Goal: Task Accomplishment & Management: Manage account settings

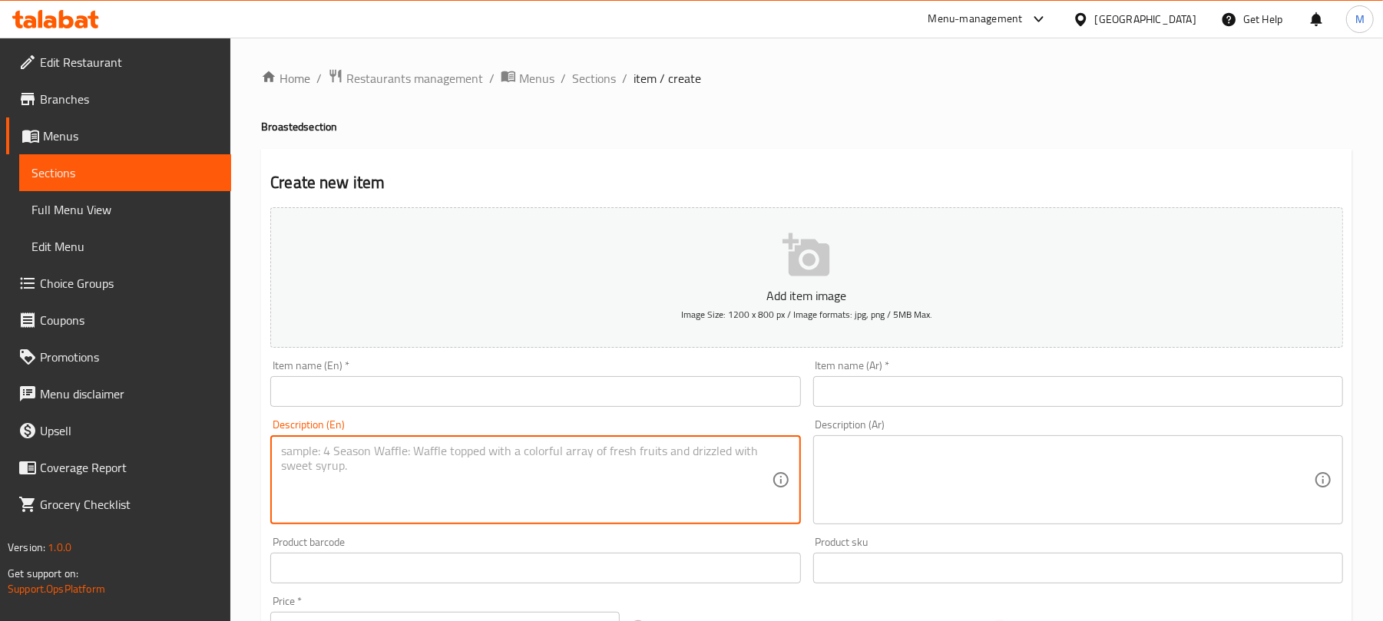
click at [387, 477] on textarea at bounding box center [526, 480] width 490 height 73
paste textarea "2 Pieces Regular Meal Kuboos, fries, mayonnaise and ketchup"
click at [296, 447] on textarea "2 Pieces Regular Meal Kuboos, fries, mayonnaise and ketchup" at bounding box center [526, 480] width 490 height 73
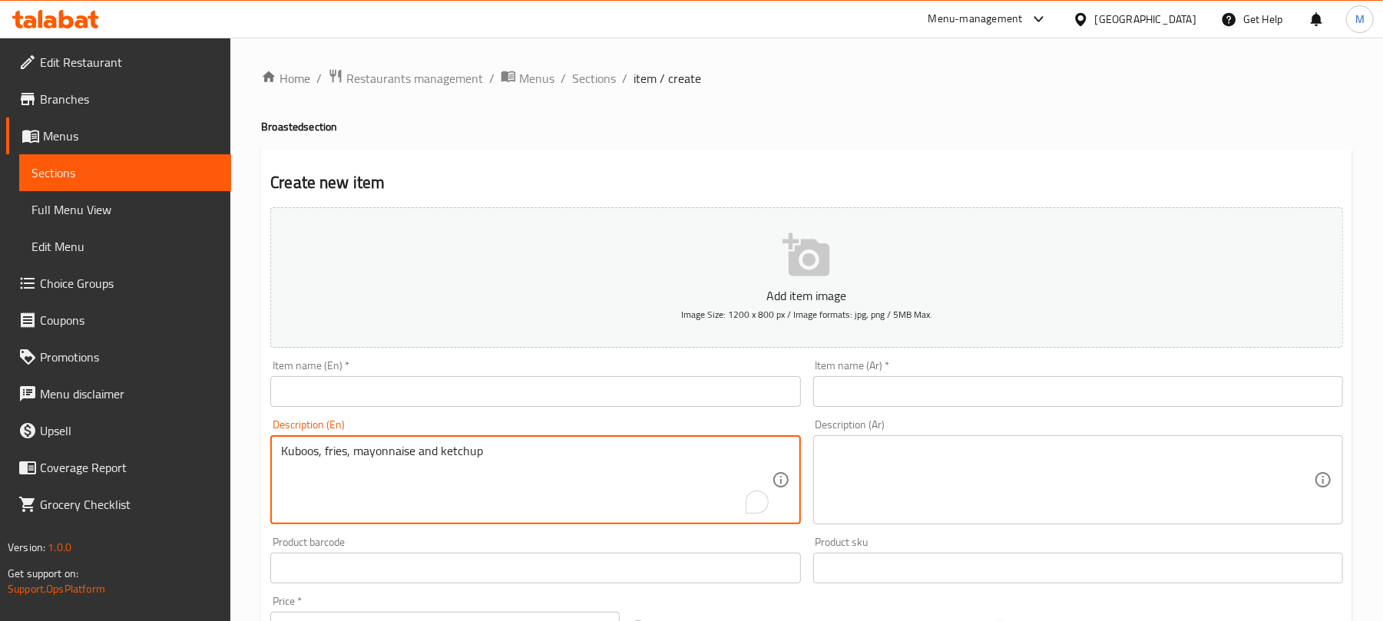
type textarea "Kuboos, fries, mayonnaise and ketchup"
click at [360, 382] on input "text" at bounding box center [535, 391] width 530 height 31
paste input "2 Pieces Regular Meal"
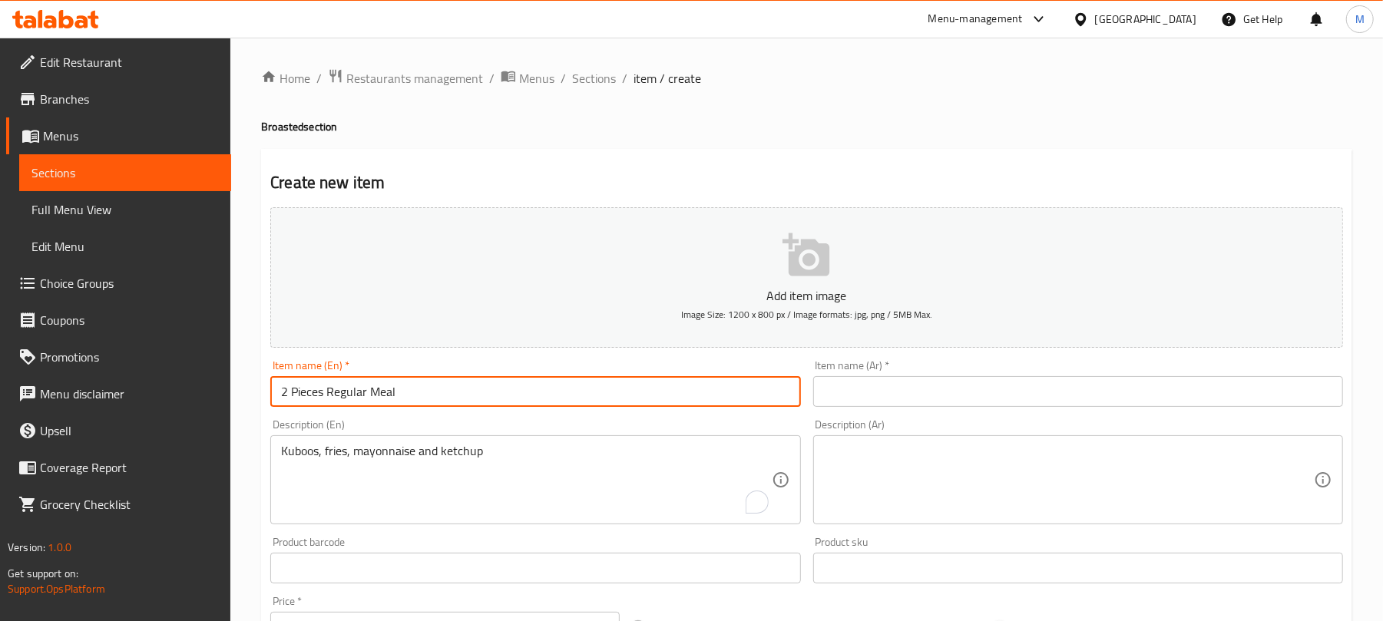
type input "2 Pieces Regular Meal"
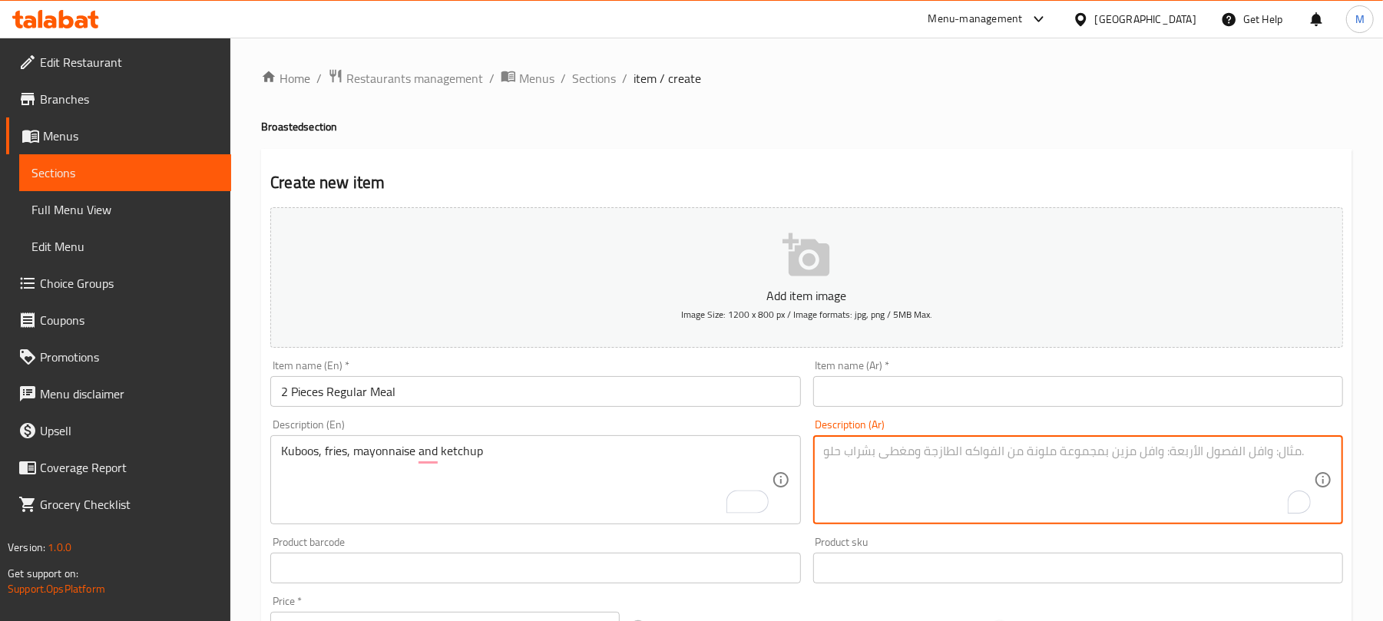
click at [922, 464] on textarea "To enrich screen reader interactions, please activate Accessibility in Grammarl…" at bounding box center [1069, 480] width 490 height 73
paste textarea "وجبة عادية (قطعتان) [PERSON_NAME]، بطاطس مقلية، مايونيز، كاتشب"
click at [849, 452] on textarea "وجبة عادية (قطعتان) [PERSON_NAME]، بطاطس مقلية، مايونيز، كاتشب" at bounding box center [1069, 480] width 490 height 73
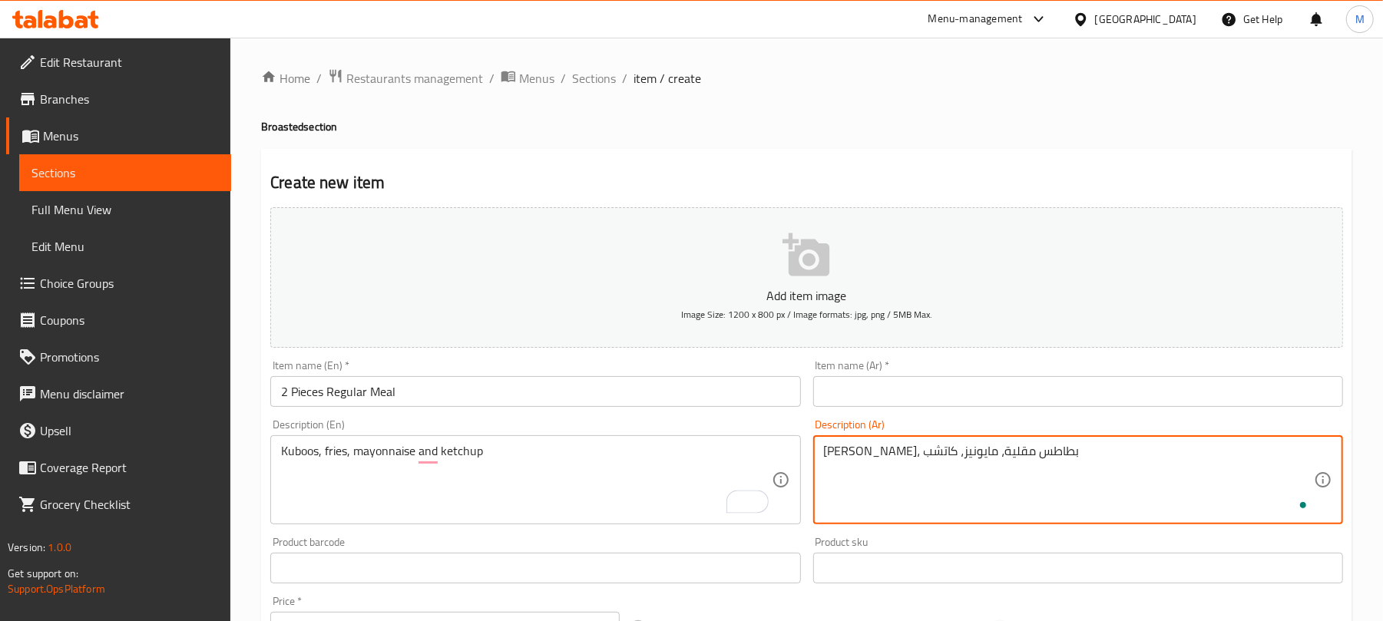
type textarea "[PERSON_NAME]، بطاطس مقلية، مايونيز، كاتشب"
click at [864, 395] on input "text" at bounding box center [1078, 391] width 530 height 31
paste input "وجبة عادية (قطعتان)"
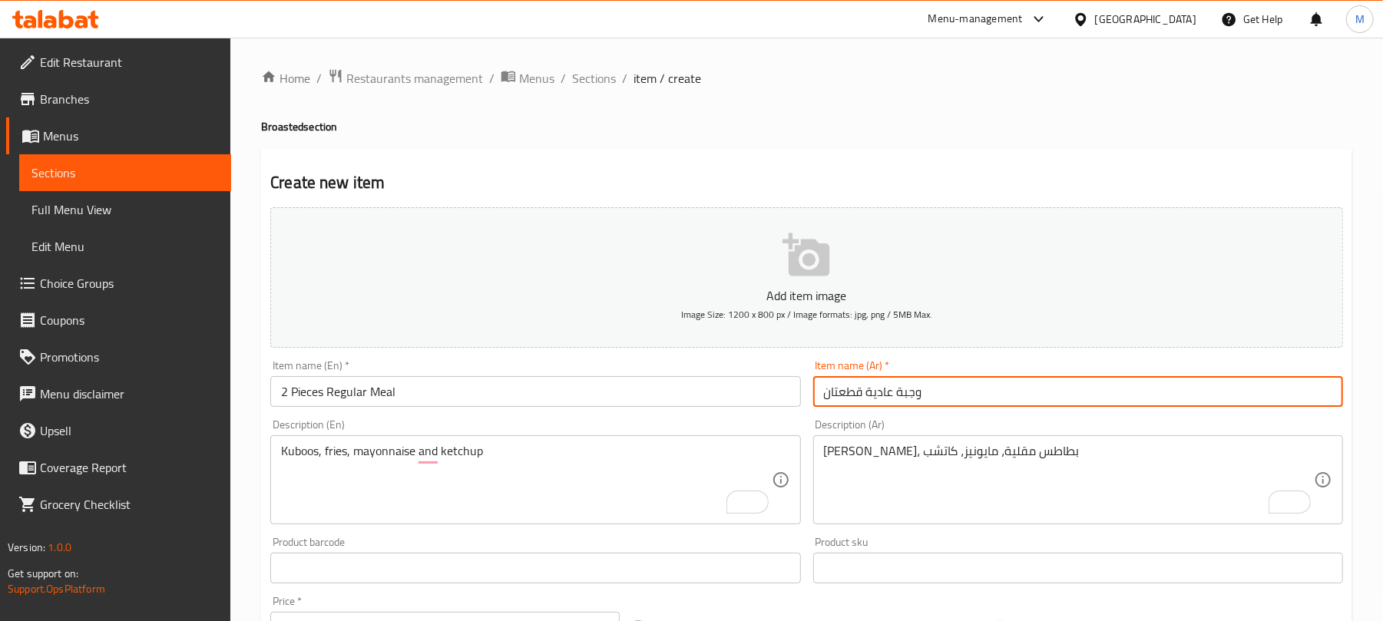
type input "وجبة عادية قطعتان"
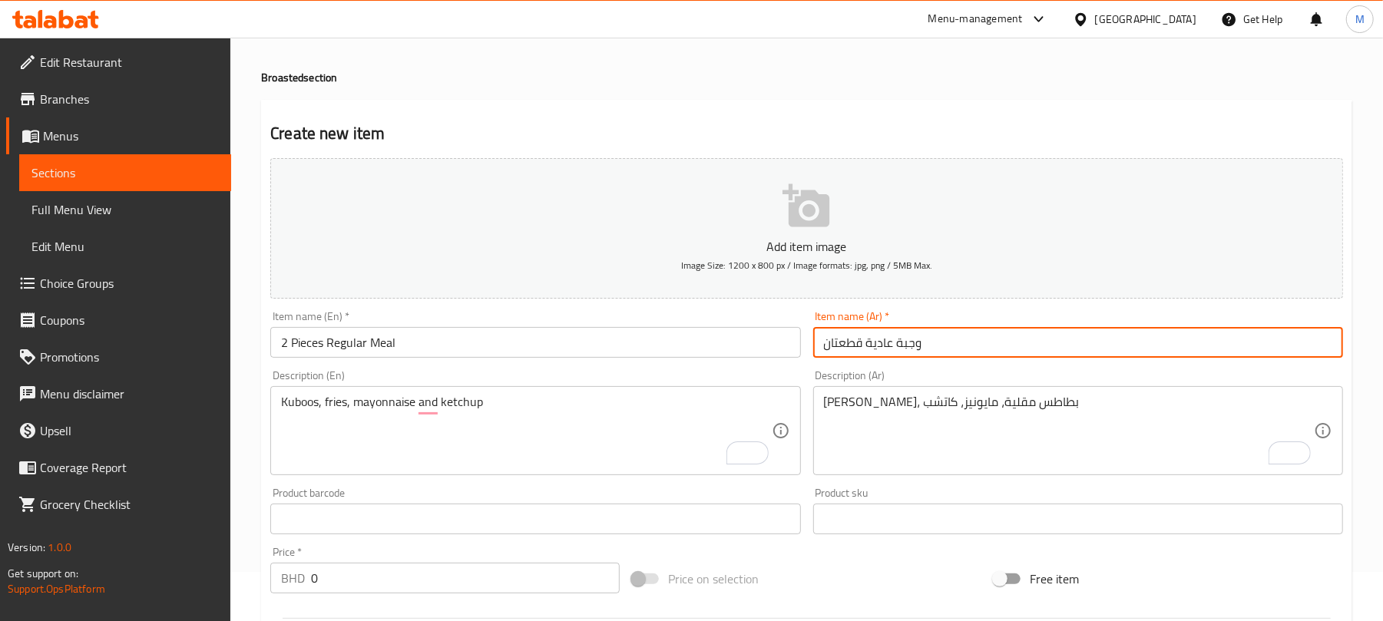
scroll to position [307, 0]
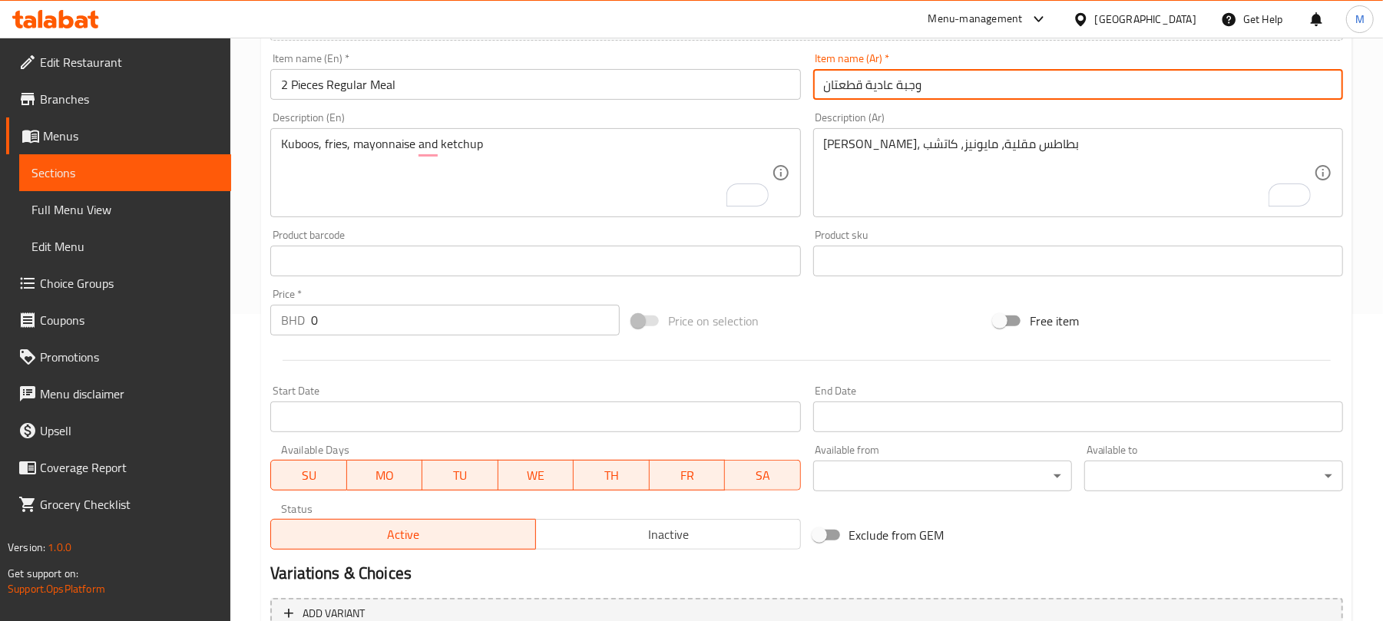
click at [361, 326] on input "0" at bounding box center [465, 320] width 309 height 31
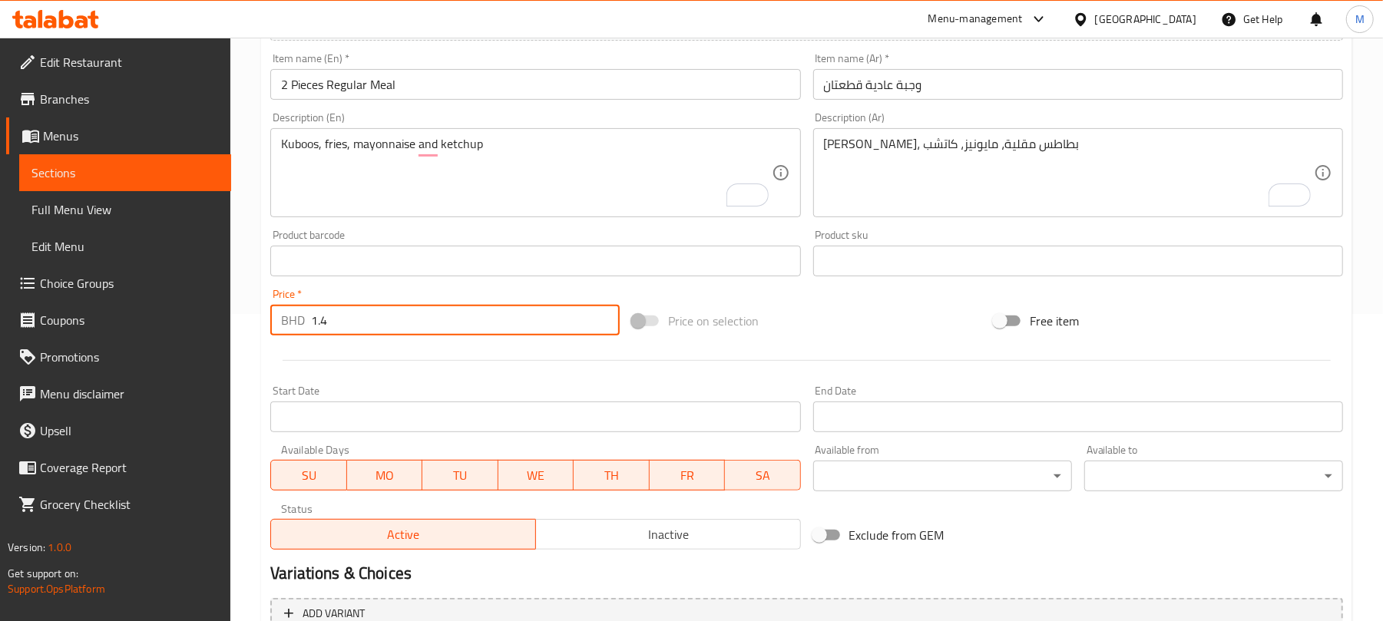
type input "1.4"
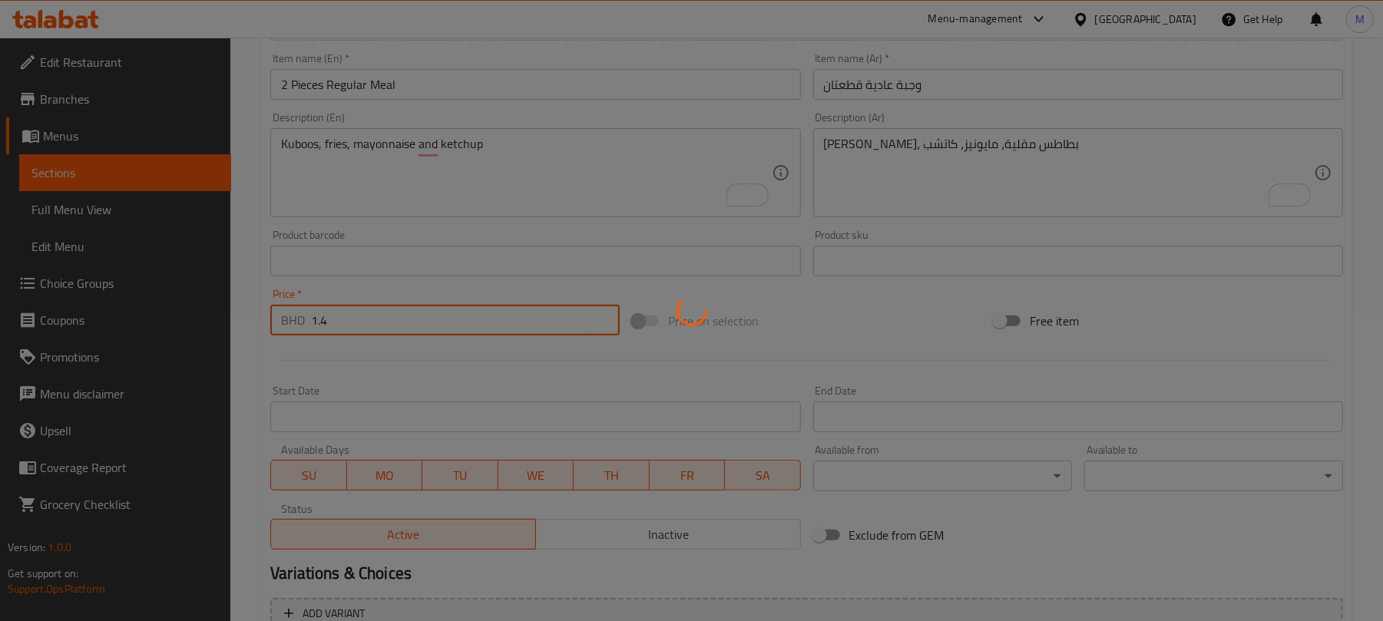
type input "0"
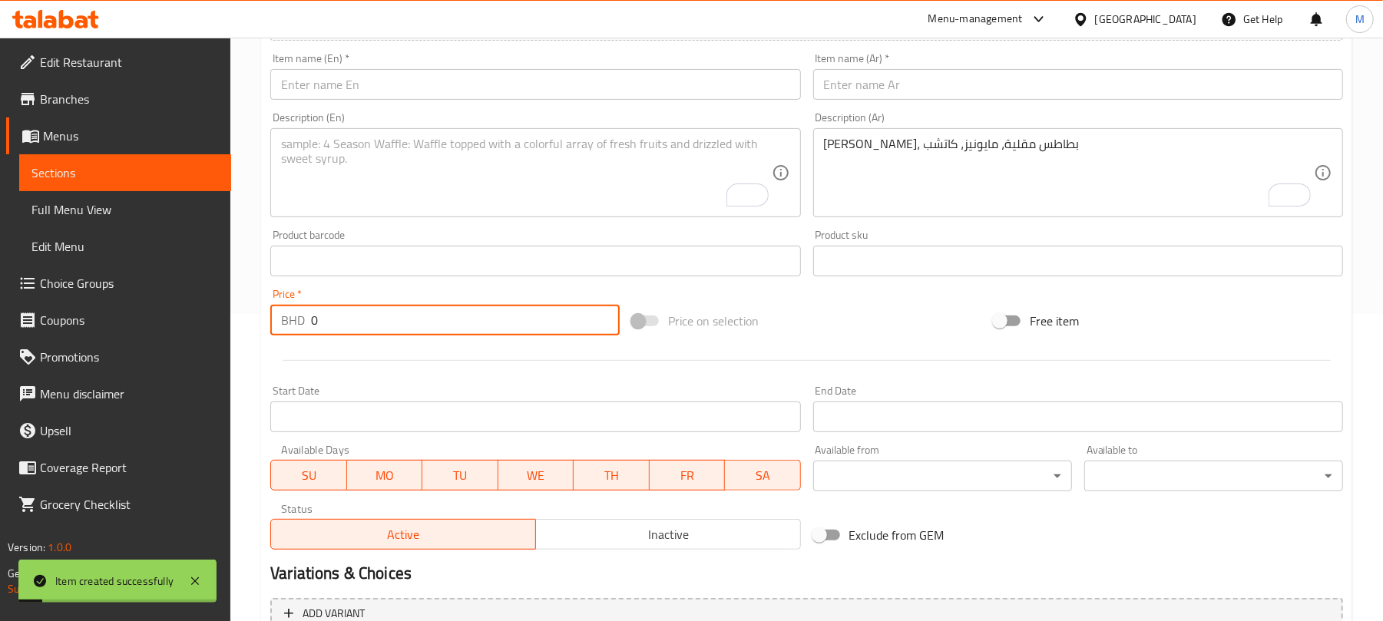
click at [355, 163] on textarea "To enrich screen reader interactions, please activate Accessibility in Grammarl…" at bounding box center [526, 173] width 490 height 73
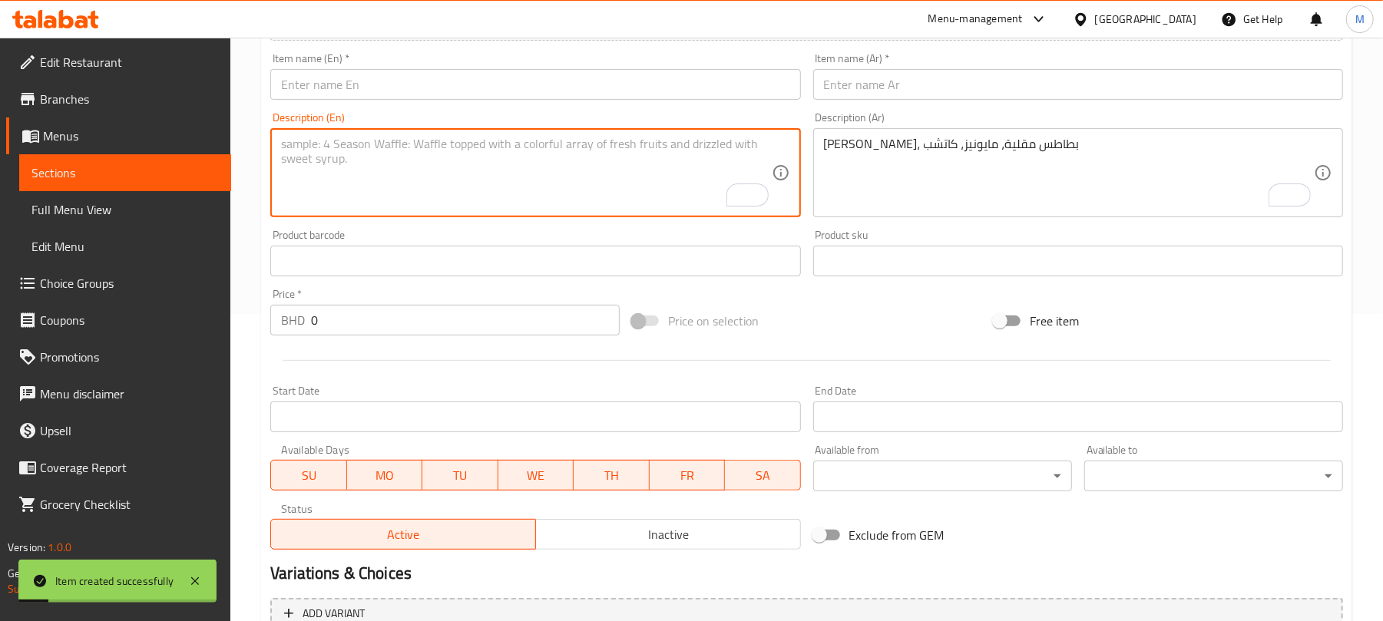
paste textarea "4 Pieces Regular Meal Kuboos, fries, mayonnaise and ketchup"
click at [313, 142] on textarea "4 Pieces Regular Meal Kuboos, fries, mayonnaise and ketchup" at bounding box center [526, 173] width 490 height 73
type textarea "Kuboos, fries, mayonnaise and ketchup"
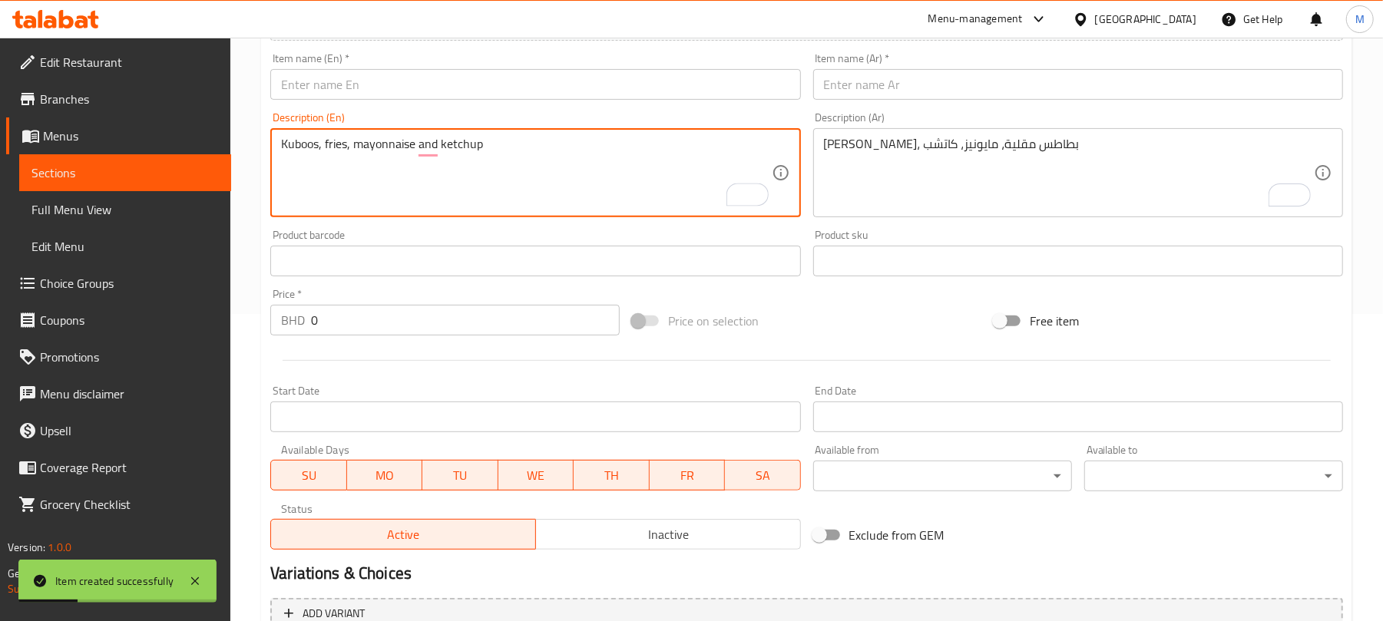
click at [388, 89] on input "text" at bounding box center [535, 84] width 530 height 31
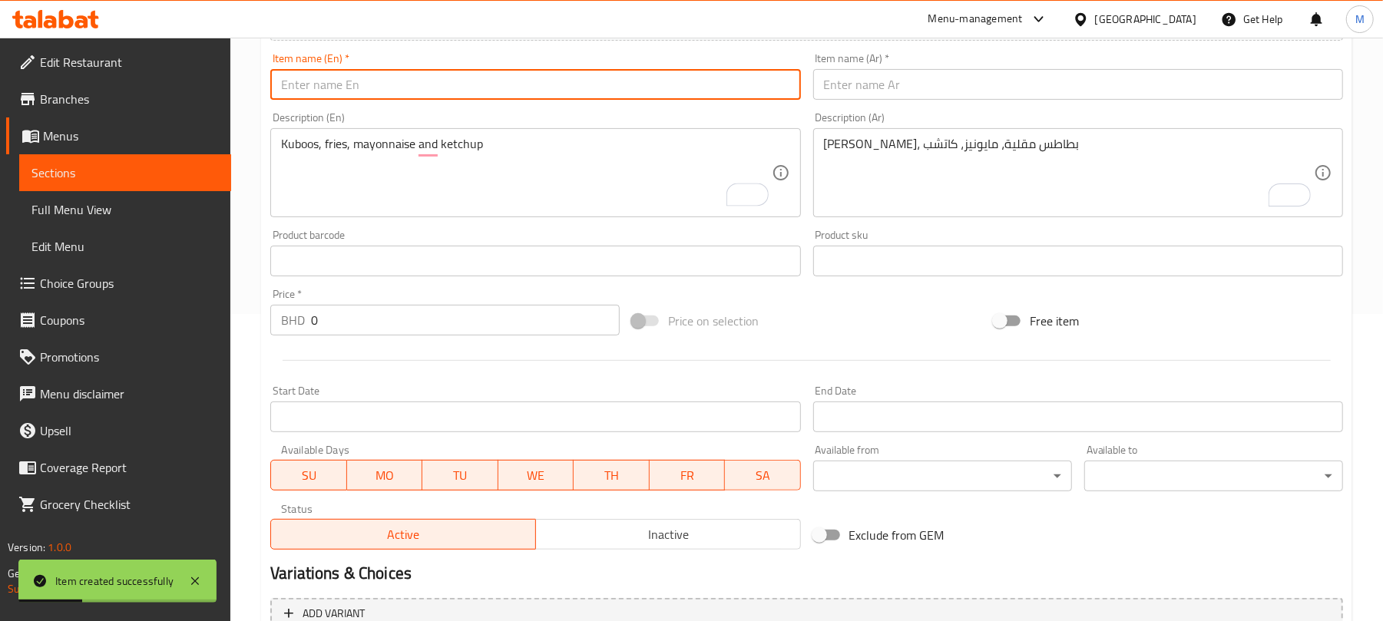
paste input "4 Pieces Regular Meal"
type input "4 Pieces Regular Meal"
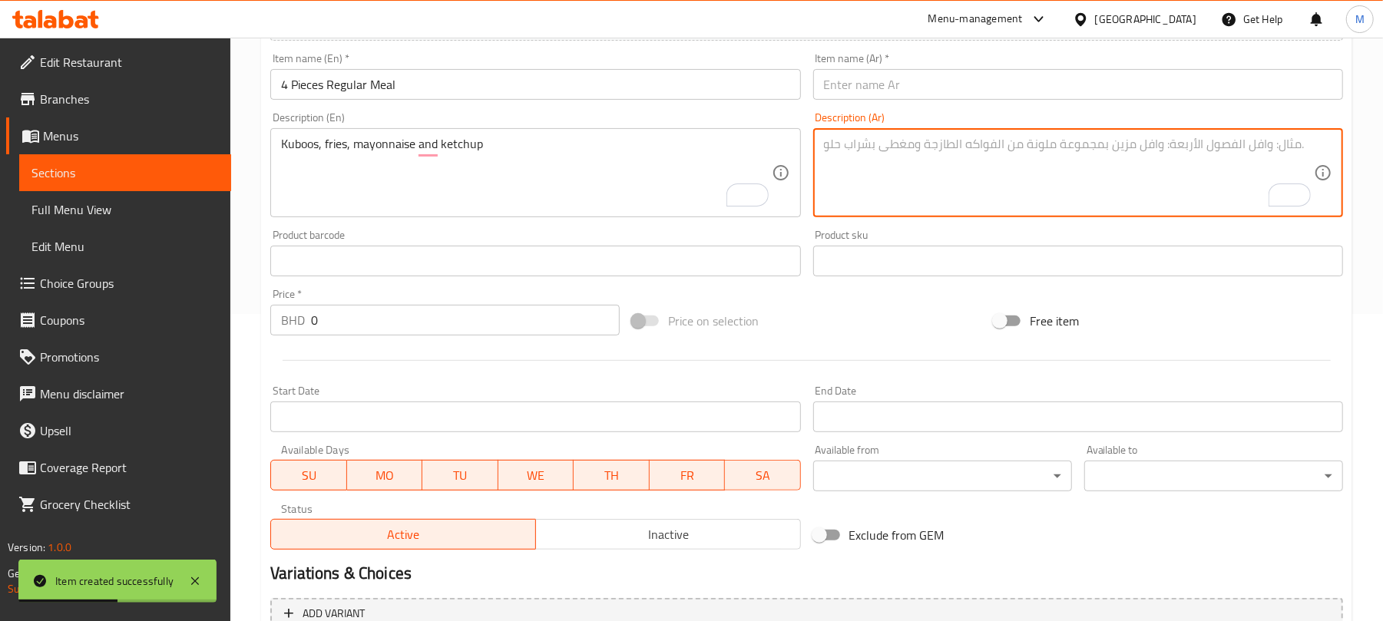
click at [886, 173] on textarea "To enrich screen reader interactions, please activate Accessibility in Grammarl…" at bounding box center [1069, 173] width 490 height 73
paste textarea "وجبة عادية (٤ قطع) [PERSON_NAME]، بطاطس مقلية، مايونيز، كاتشب"
click at [857, 139] on textarea "وجبة عادية (٤ قطع) [PERSON_NAME]، بطاطس مقلية، مايونيز، كاتشب" at bounding box center [1069, 173] width 490 height 73
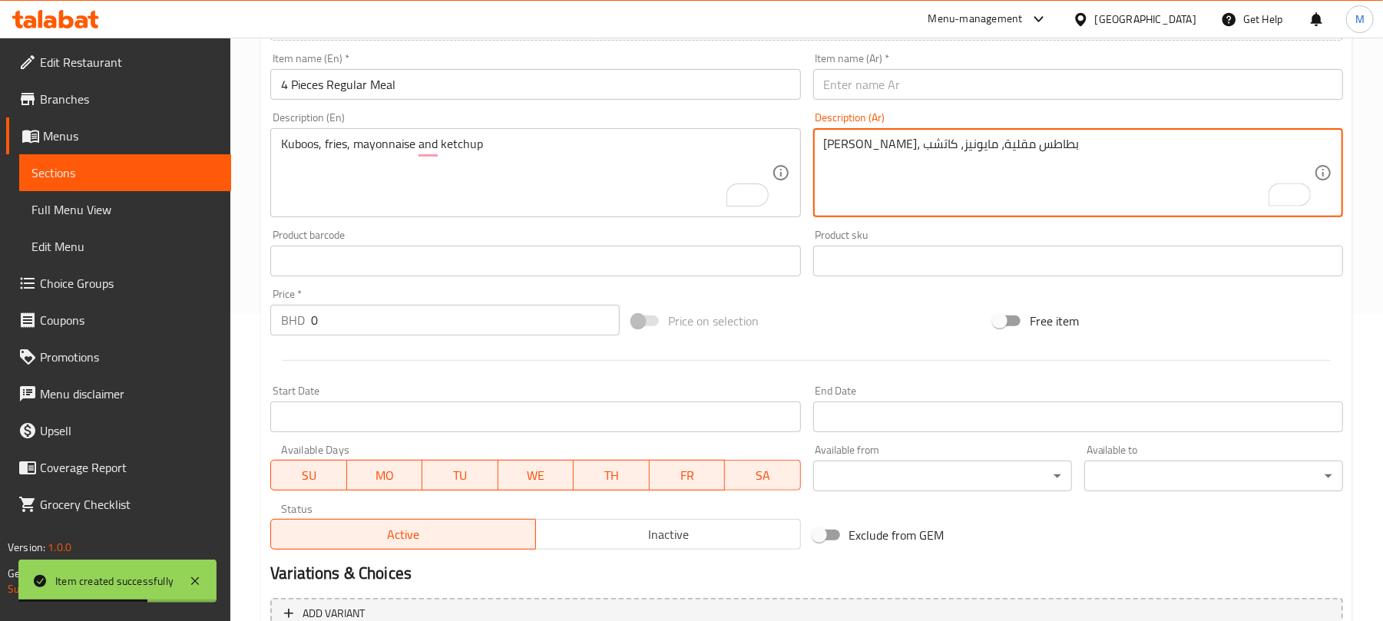
type textarea "[PERSON_NAME]، بطاطس مقلية، مايونيز، كاتشب"
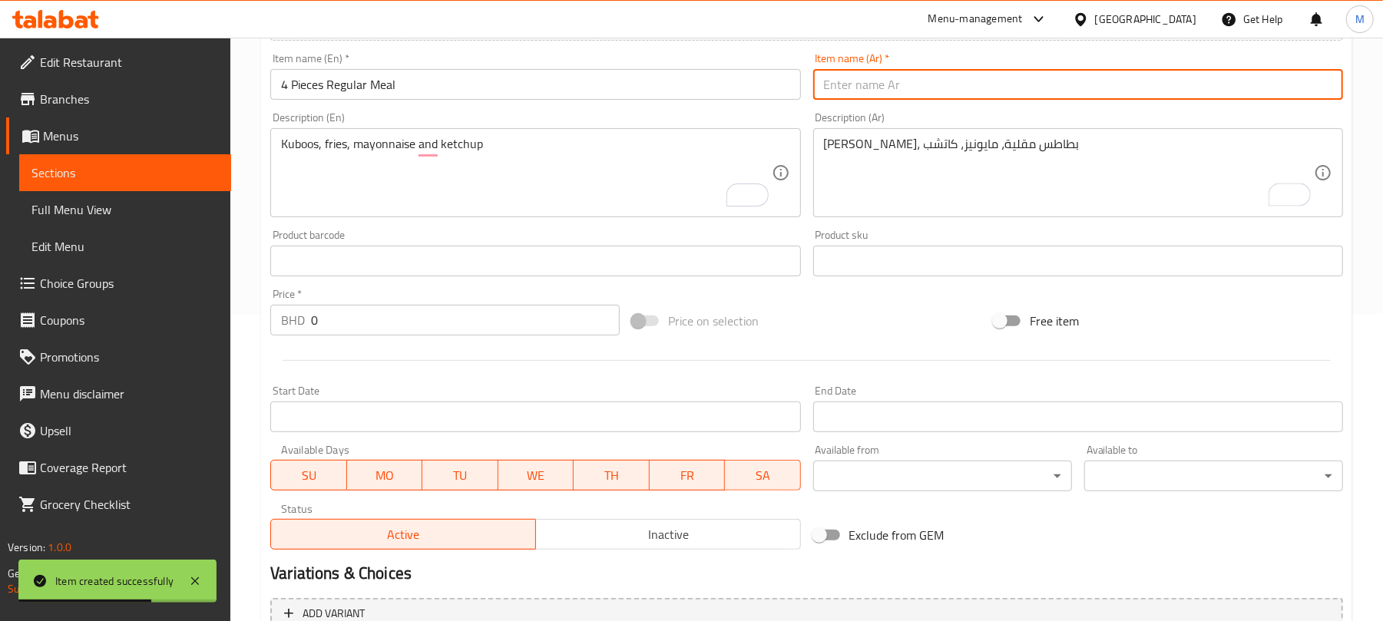
click at [858, 92] on input "text" at bounding box center [1078, 84] width 530 height 31
paste input "وجبة عادية (٤ قطع)"
drag, startPoint x: 864, startPoint y: 87, endPoint x: 818, endPoint y: 98, distance: 47.5
click at [818, 98] on input "وجبة عادية (٤ قطع)" at bounding box center [1078, 84] width 530 height 31
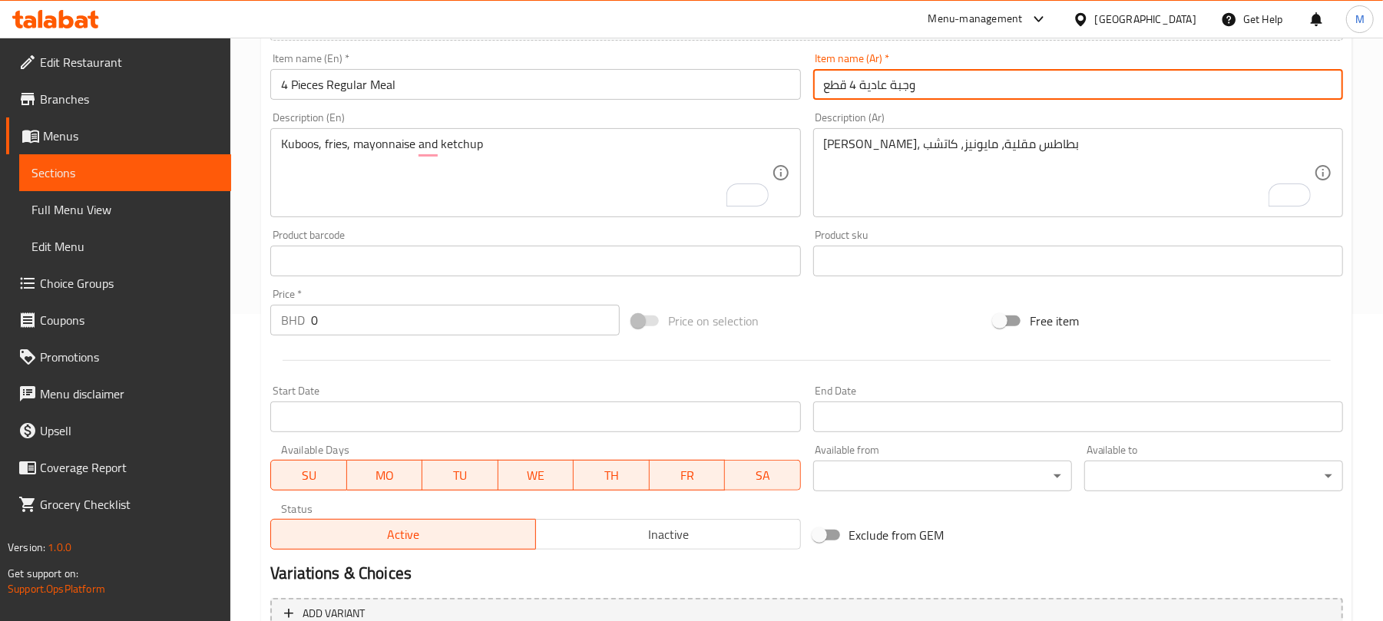
type input "وجبة عادية 4 قطع"
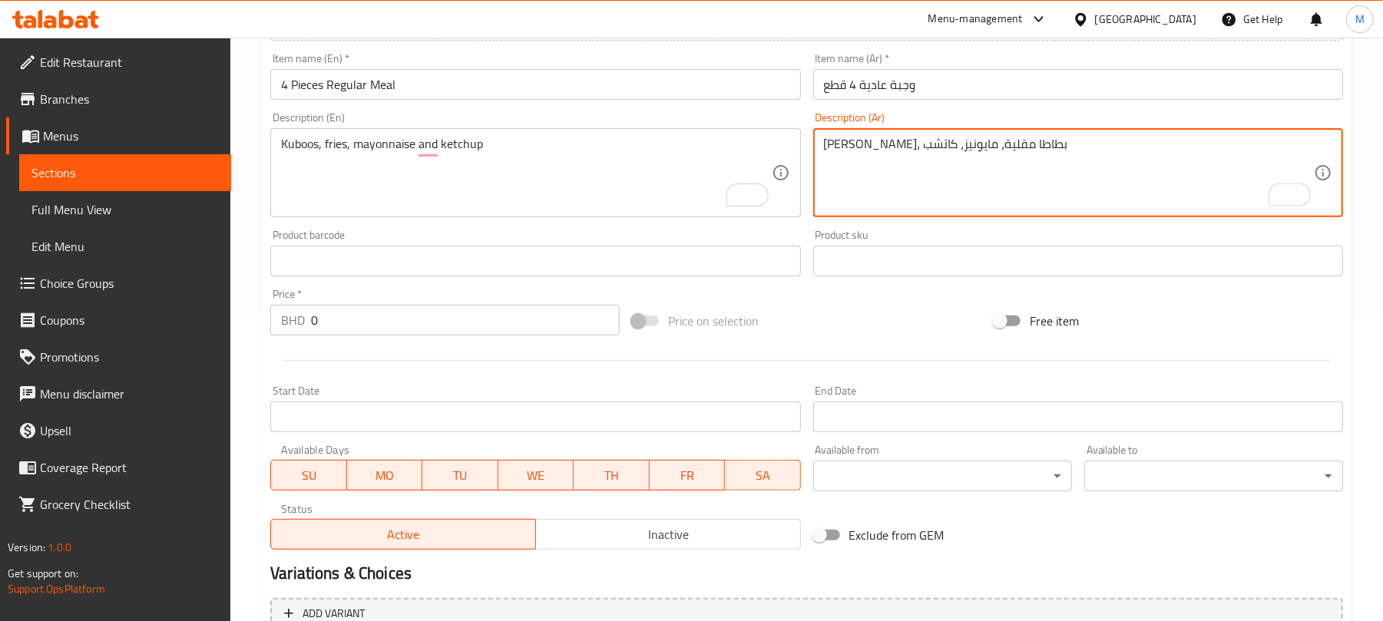
type textarea "[PERSON_NAME]، بطاطا مقلية، مايونيز، كاتشب"
click at [458, 317] on input "0" at bounding box center [465, 320] width 309 height 31
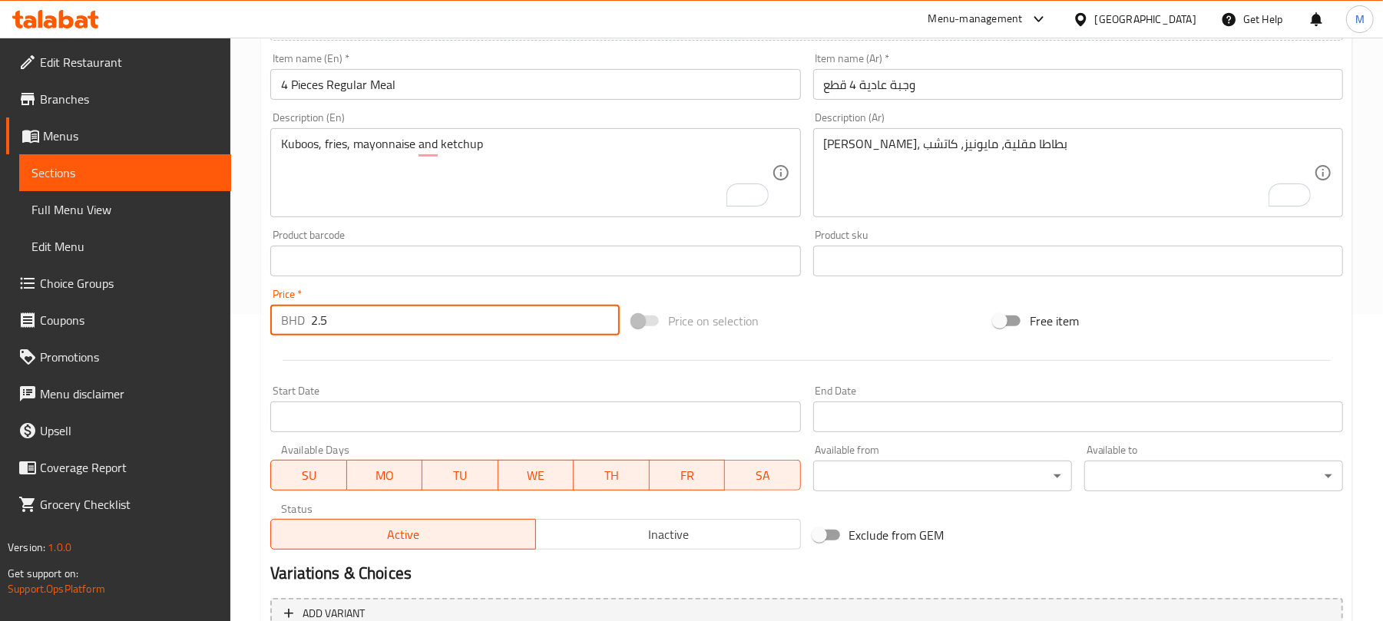
type input "2.5"
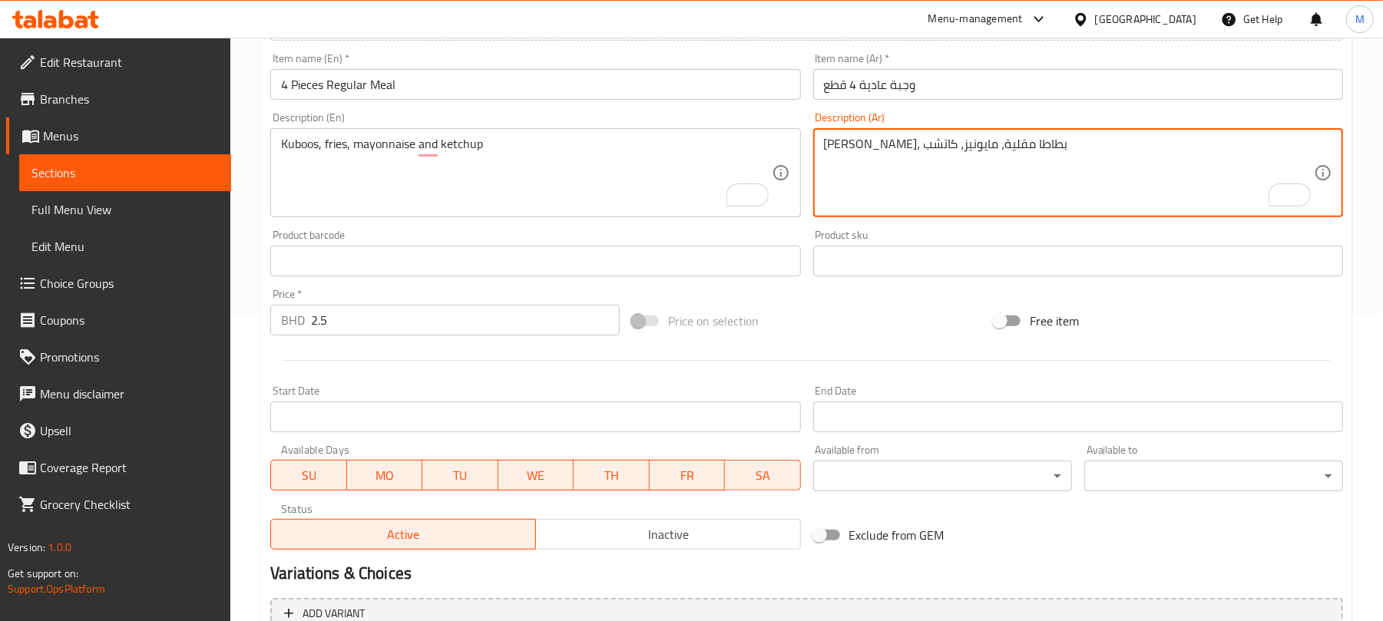
click at [955, 151] on textarea "[PERSON_NAME]، بطاطا مقلية، مايونيز، كاتشب" at bounding box center [1069, 173] width 490 height 73
click at [937, 86] on input "وجبة عادية 4 قطع" at bounding box center [1078, 84] width 530 height 31
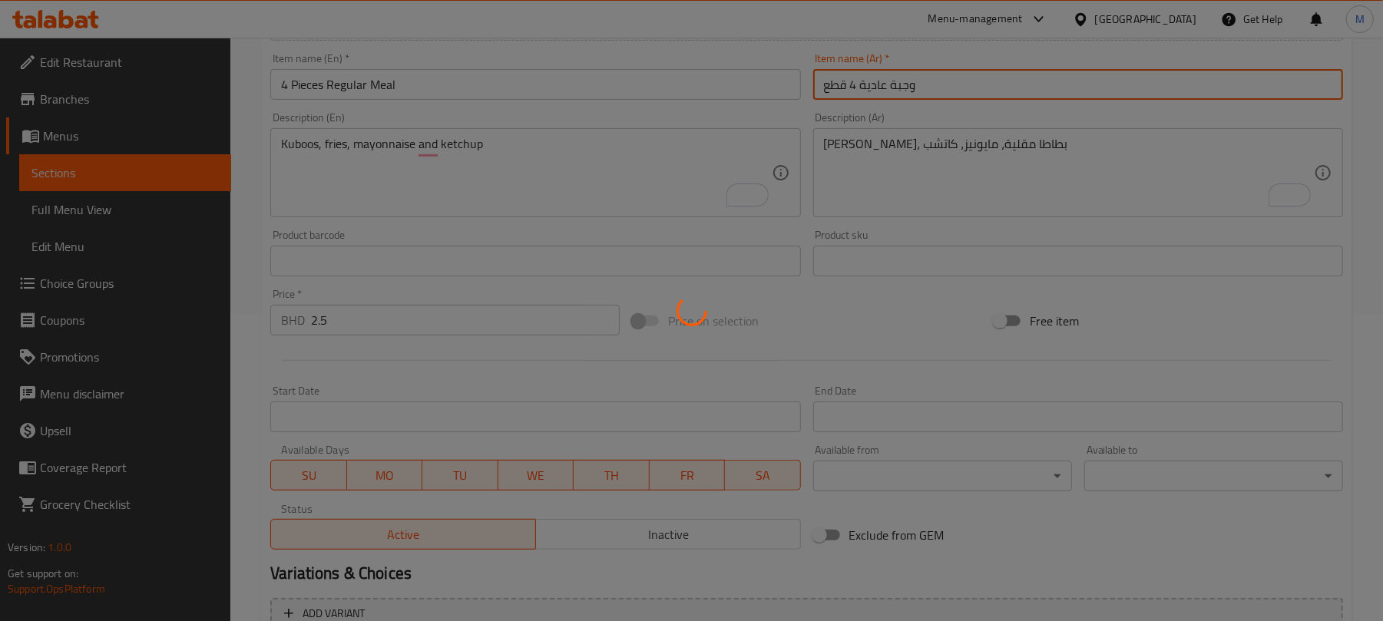
type input "0"
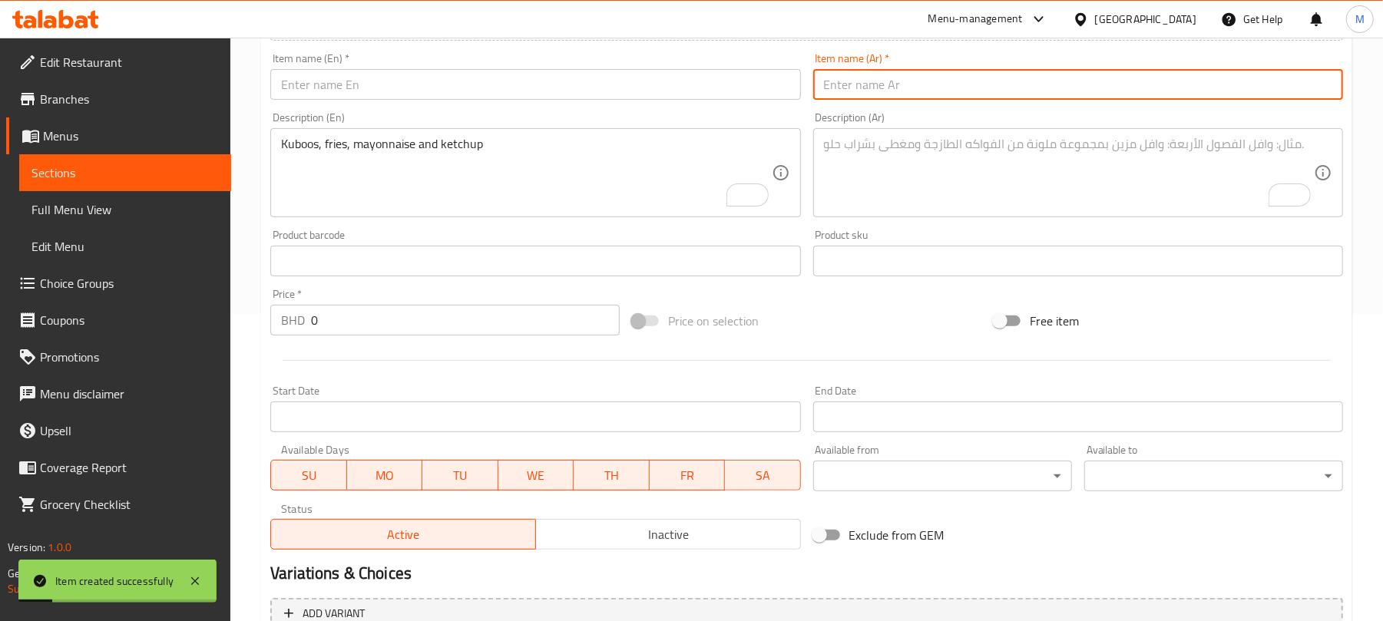
click at [897, 164] on textarea "To enrich screen reader interactions, please activate Accessibility in Grammarl…" at bounding box center [1069, 173] width 490 height 73
paste textarea "6 Pieces Regular Meal Kuboos, fries, mayonnaise and ketchup"
type textarea "6 Pieces Regular Meal Kuboos, fries, mayonnaise and ketchup"
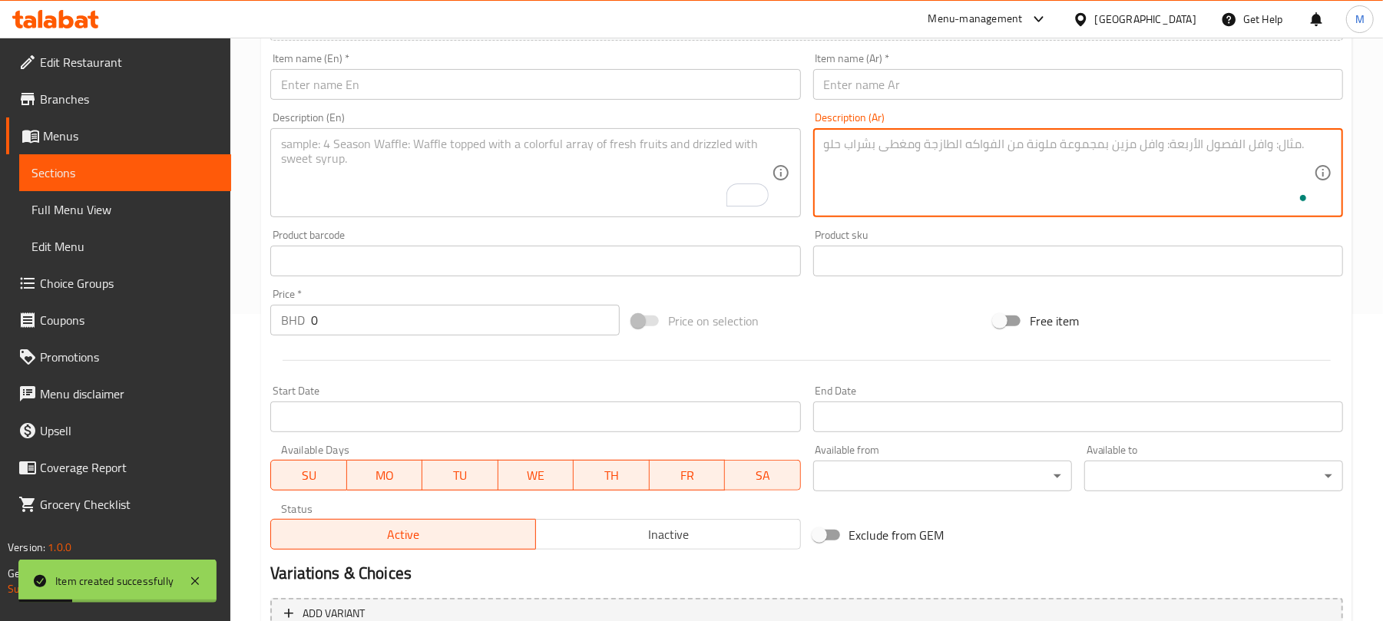
click at [608, 157] on textarea "To enrich screen reader interactions, please activate Accessibility in Grammarl…" at bounding box center [526, 173] width 490 height 73
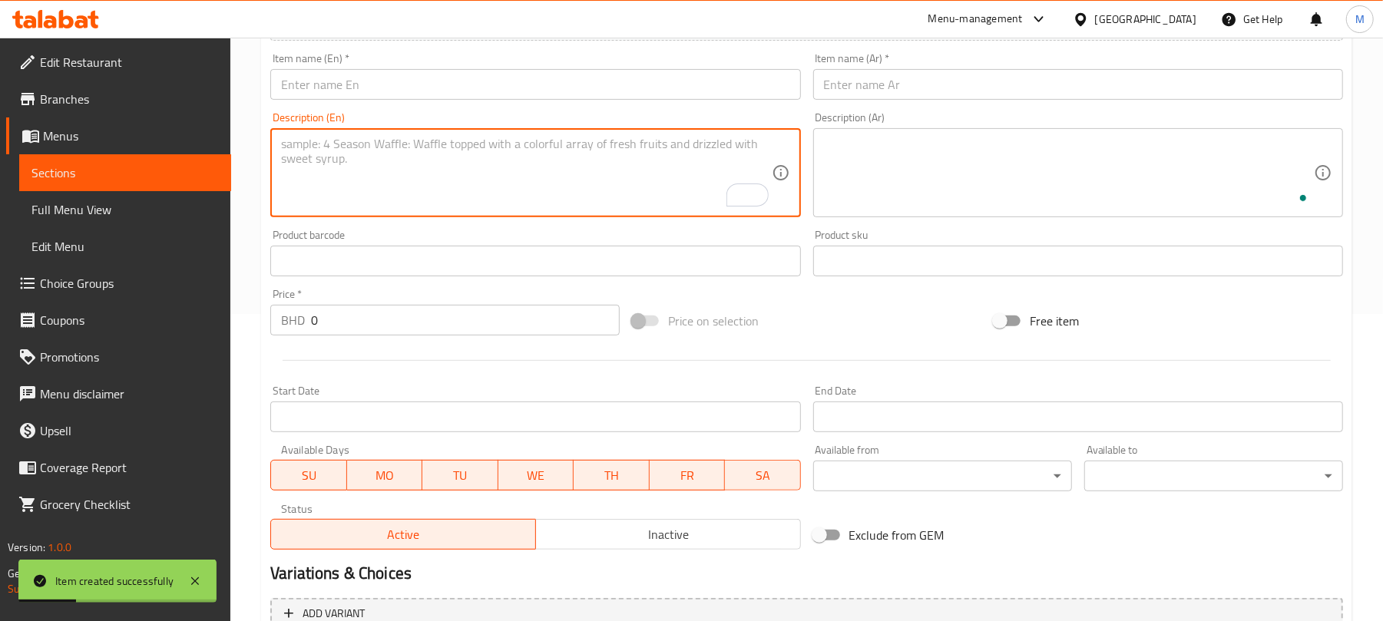
paste textarea "6 Pieces Regular Meal Kuboos, fries, mayonnaise and ketchup"
click at [354, 144] on textarea "6 Pieces Regular Meal Kuboos, fries, mayonnaise and ketchup" at bounding box center [526, 173] width 490 height 73
click at [354, 143] on textarea "6 Pieces Regular Meal Kuboos, fries, mayonnaise and ketchup" at bounding box center [526, 173] width 490 height 73
type textarea "Kuboos, fries, mayonnaise and ketchup"
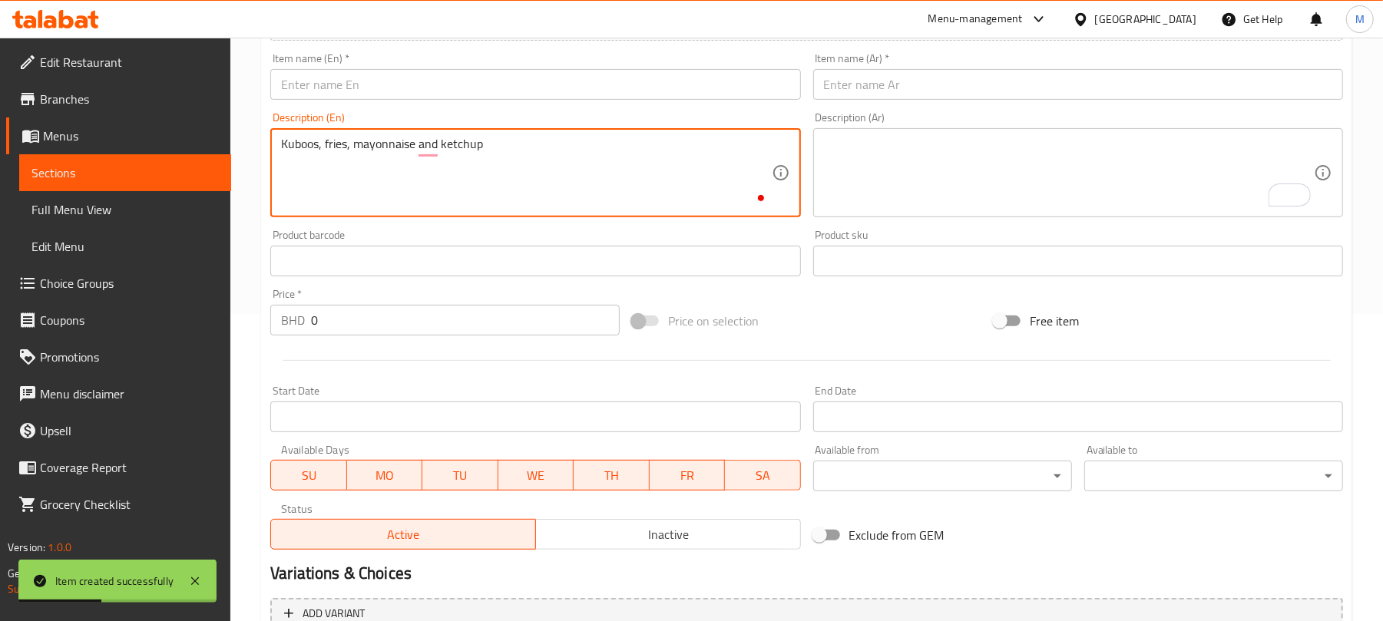
click at [379, 88] on input "text" at bounding box center [535, 84] width 530 height 31
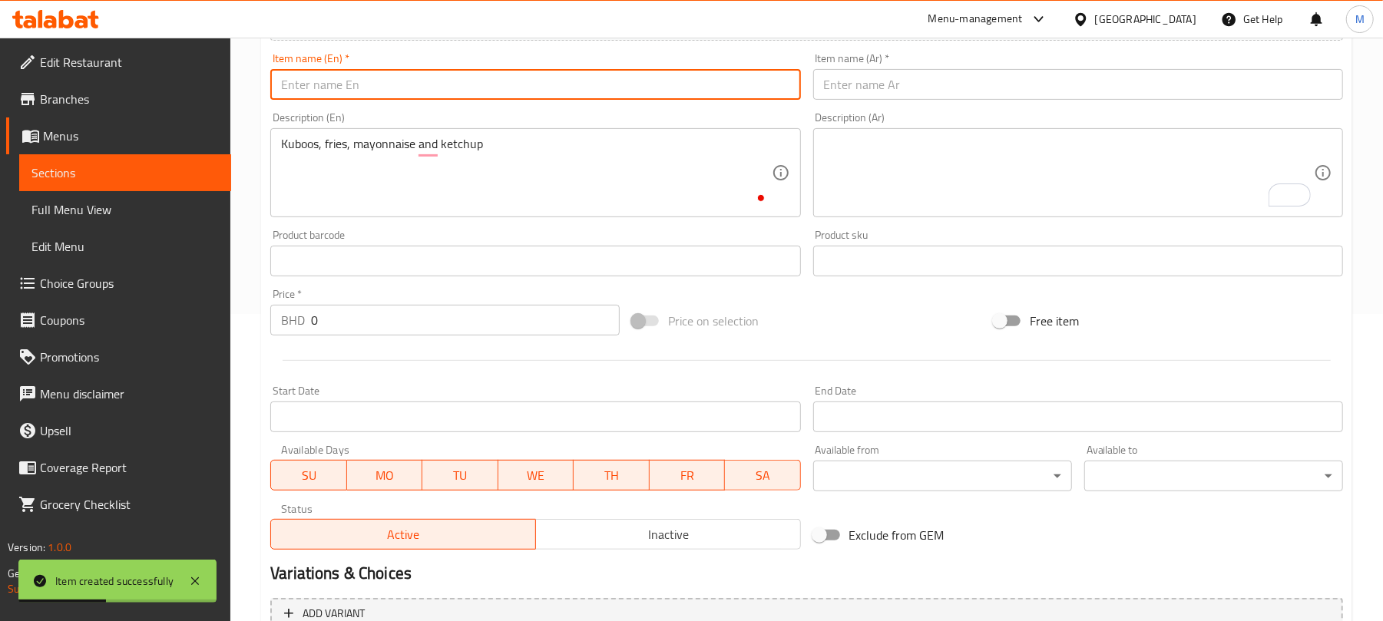
paste input "6 Pieces Regular Meal"
type input "6 Pieces Regular Meal"
click at [852, 151] on textarea "To enrich screen reader interactions, please activate Accessibility in Grammarl…" at bounding box center [1069, 173] width 490 height 73
paste textarea "وجبة عادية ٦ قطع كبوس، بطاطس [GEOGRAPHIC_DATA]، مايونيز، كاتشب"
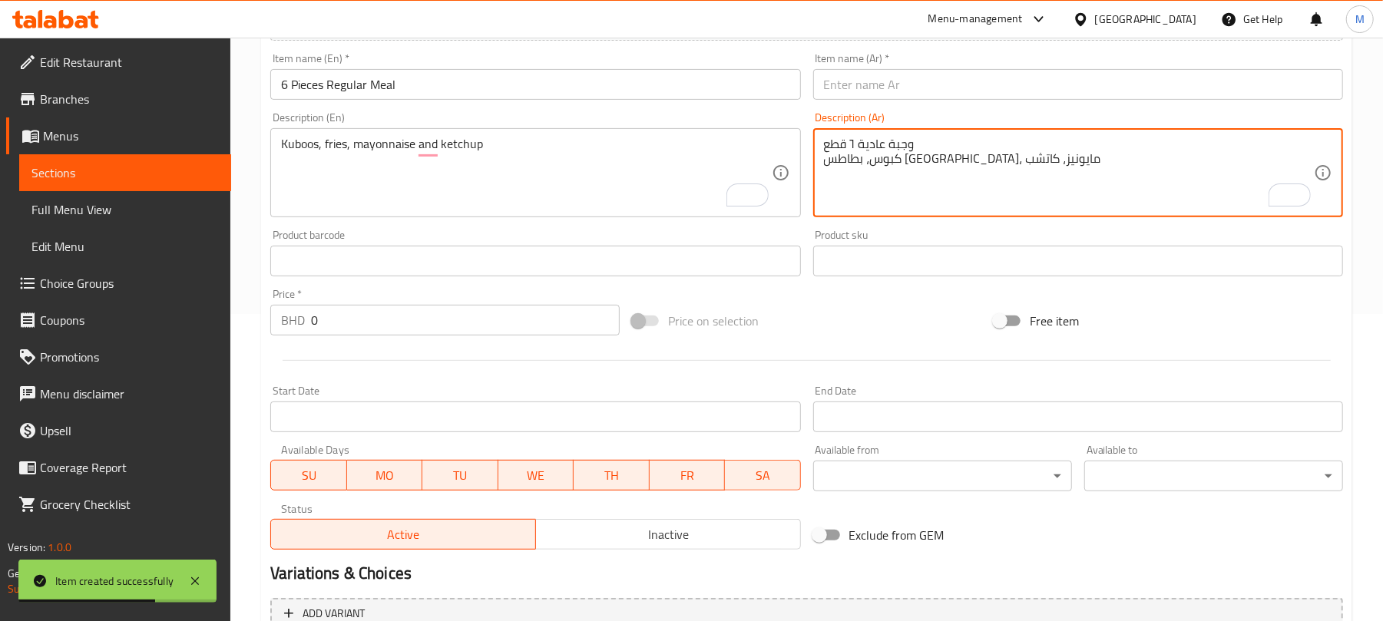
click at [851, 144] on textarea "وجبة عادية ٦ قطع كبوس، بطاطس [GEOGRAPHIC_DATA]، مايونيز، كاتشب" at bounding box center [1069, 173] width 490 height 73
type textarea "كبوس، بطاطس مقلية، مايونيز، كاتشب"
click at [852, 93] on input "text" at bounding box center [1078, 84] width 530 height 31
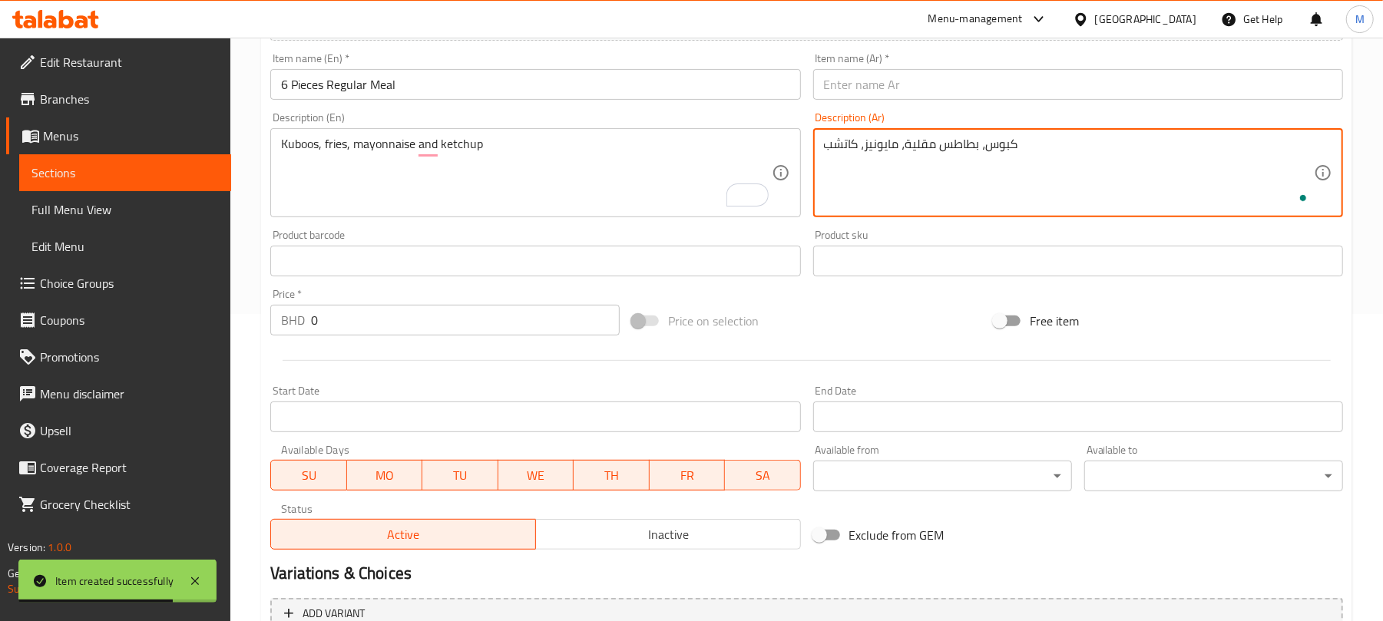
paste input "وجبة عادية ٦ قطع"
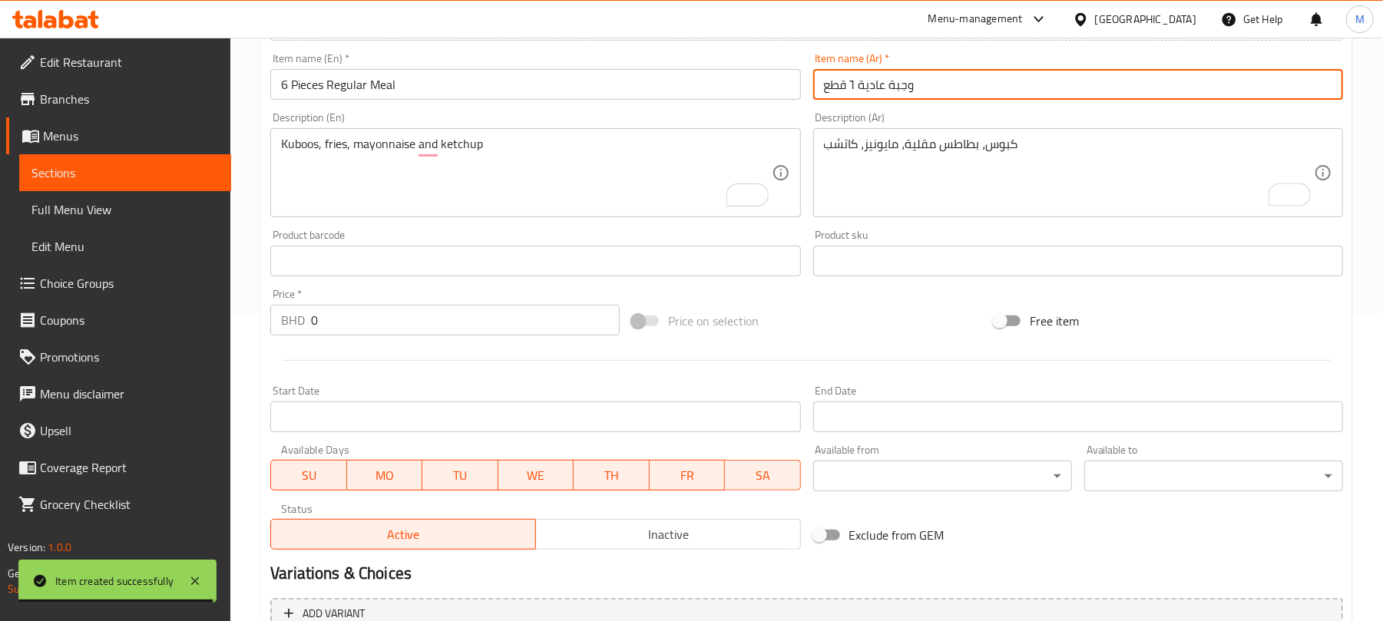
click at [852, 92] on input "وجبة عادية ٦ قطع" at bounding box center [1078, 84] width 530 height 31
type input "وجبة عادية 6 قطع"
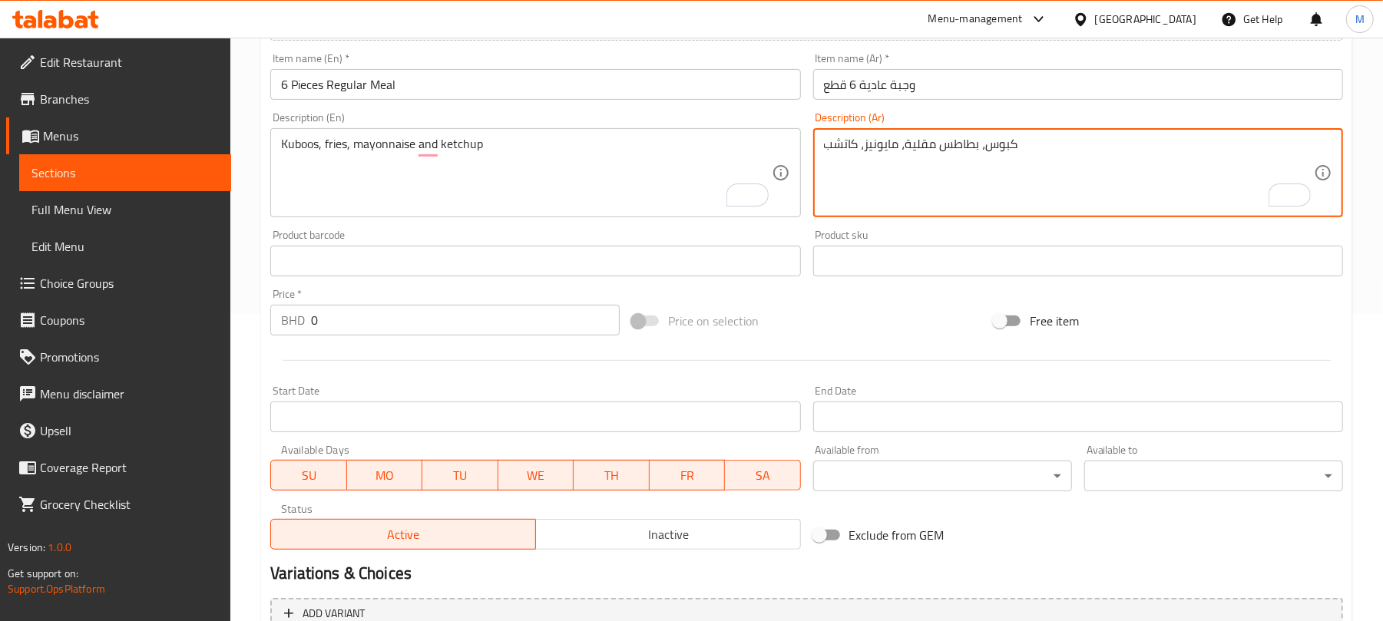
click at [1004, 148] on textarea "كبوس، بطاطس مقلية، مايونيز، كاتشب" at bounding box center [1069, 173] width 490 height 73
click at [962, 157] on textarea "خبز، بطاطس مقلية، مايونيز، كاتشب" at bounding box center [1069, 173] width 490 height 73
paste textarea "To enrich screen reader interactions, please activate Accessibility in Grammarl…"
click at [983, 146] on textarea "خبز، بطاطا مقلية، مايونيز، كاتشب" at bounding box center [1069, 173] width 490 height 73
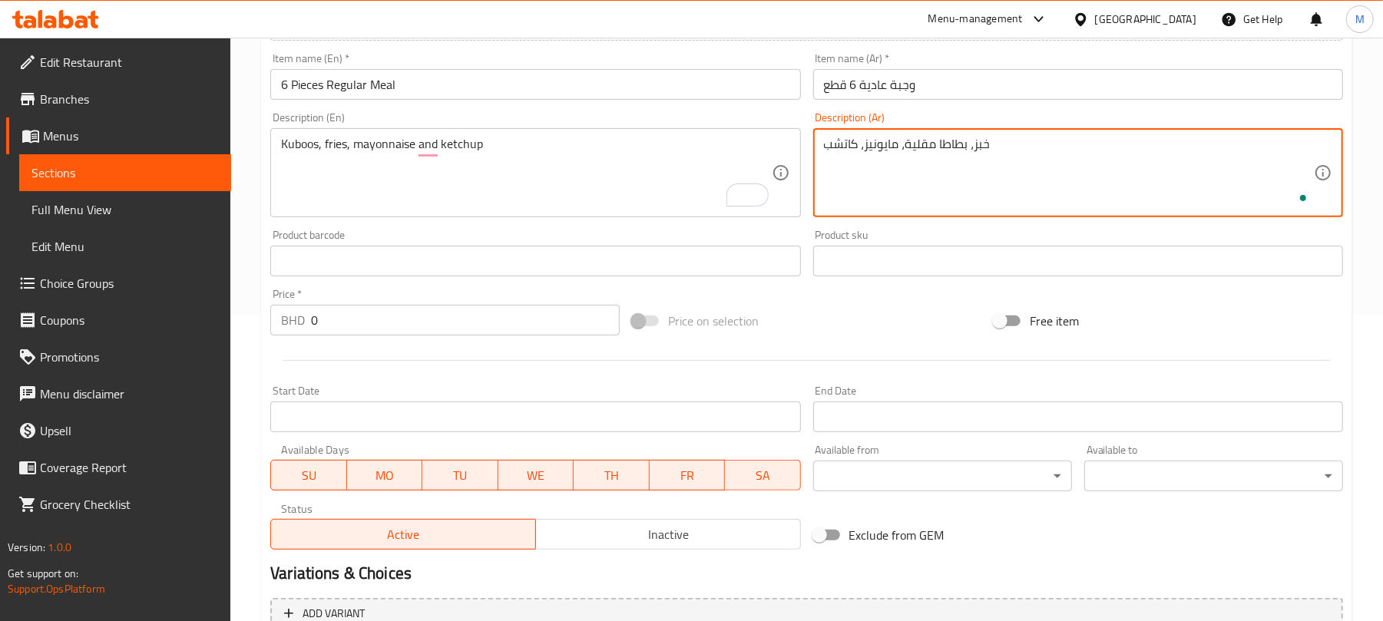
click at [983, 146] on textarea "خبز، بطاطا مقلية، مايونيز، كاتشب" at bounding box center [1069, 173] width 490 height 73
type textarea "خبز، بطاطا مقلية، مايونيز، كاتشب"
drag, startPoint x: 438, startPoint y: 333, endPoint x: 437, endPoint y: 323, distance: 10.0
click at [438, 330] on input "0" at bounding box center [465, 320] width 309 height 31
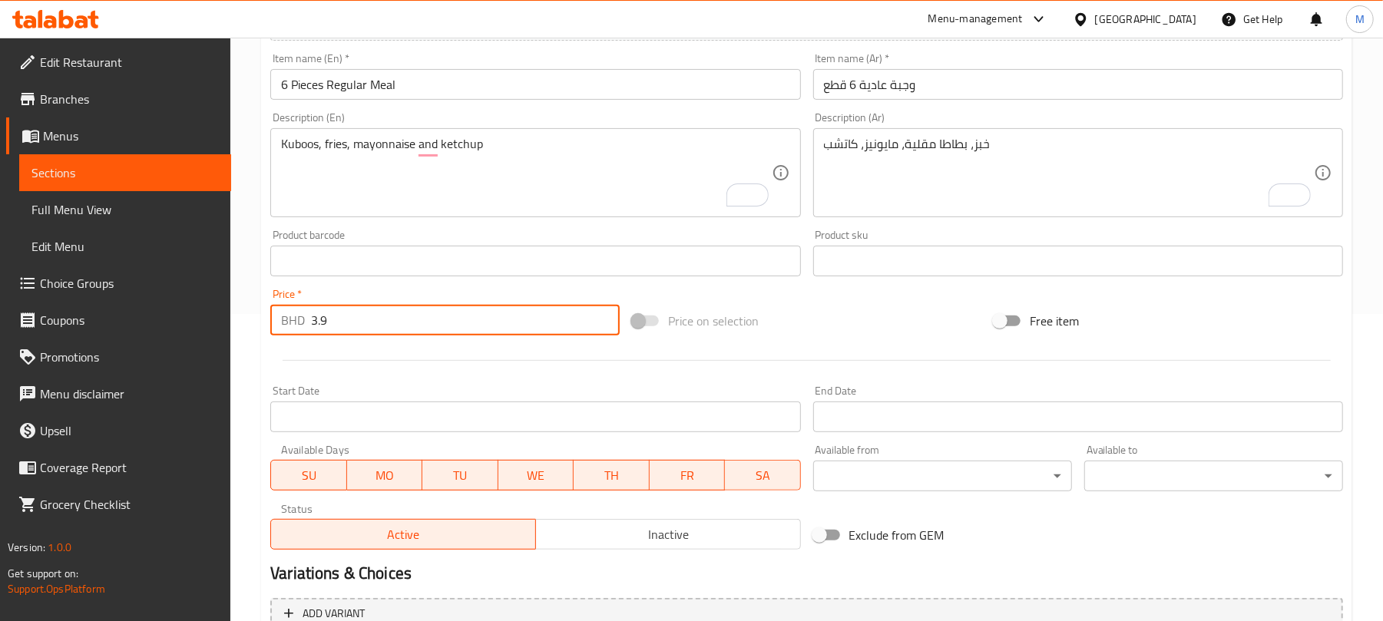
type input "3.9"
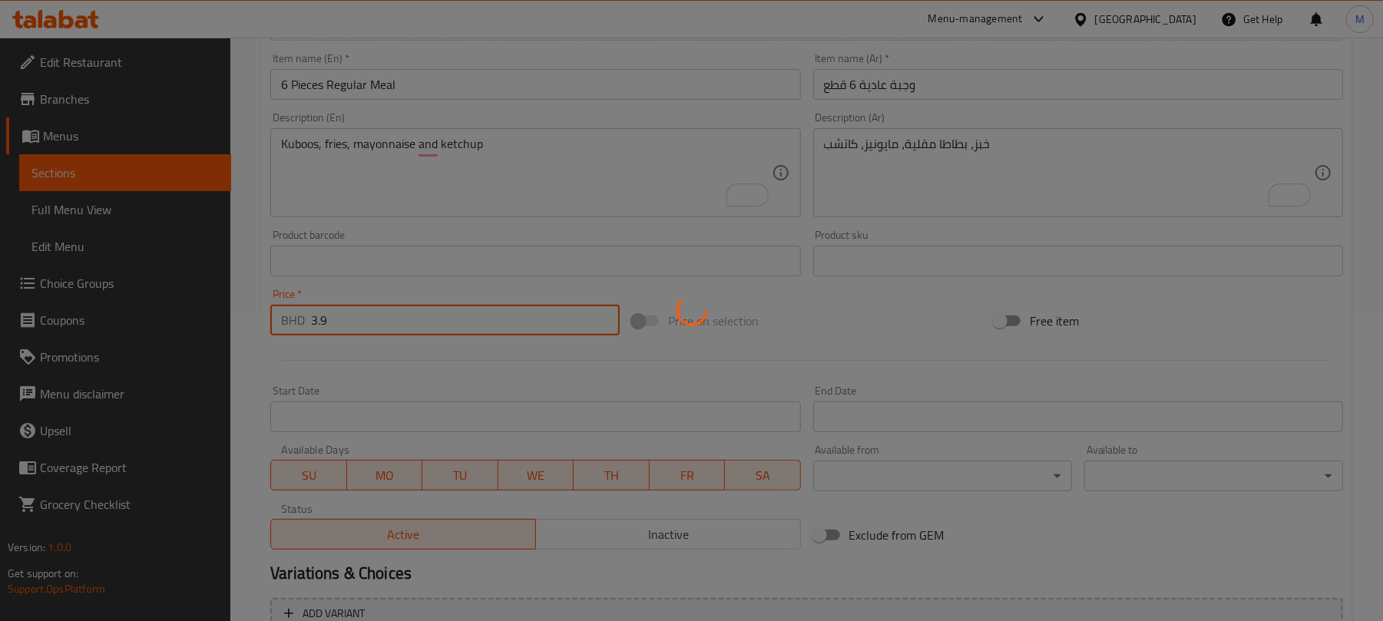
type input "0"
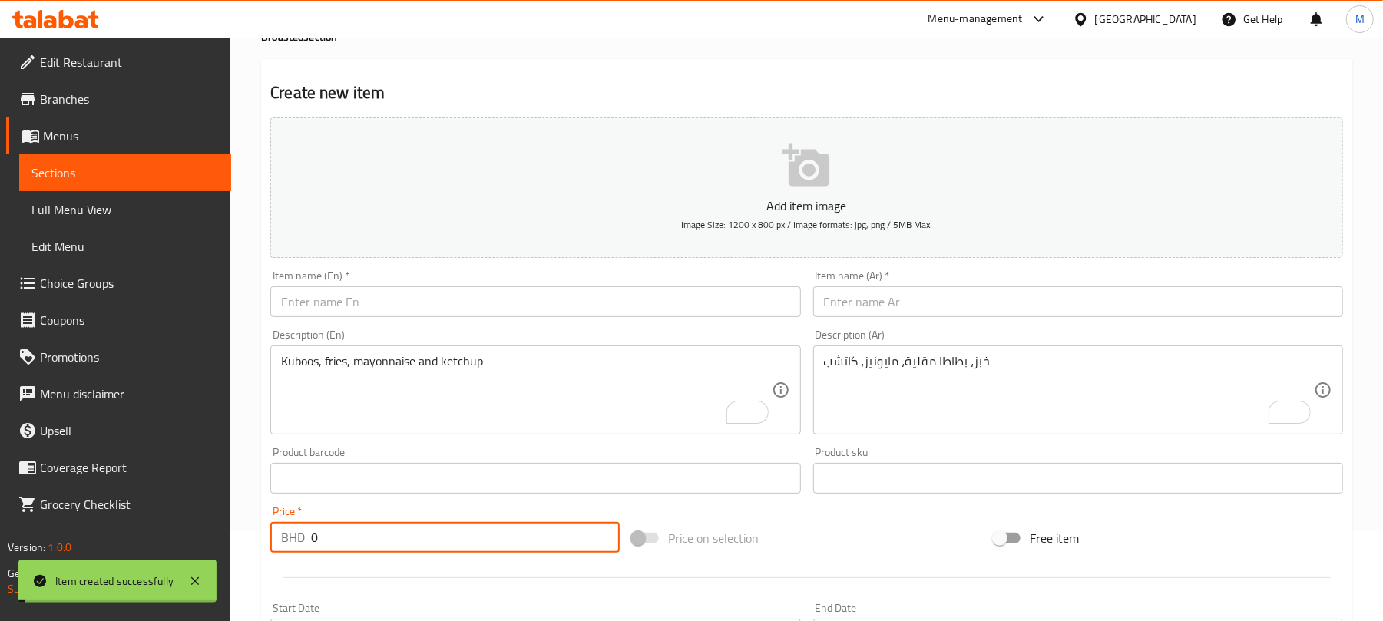
scroll to position [0, 0]
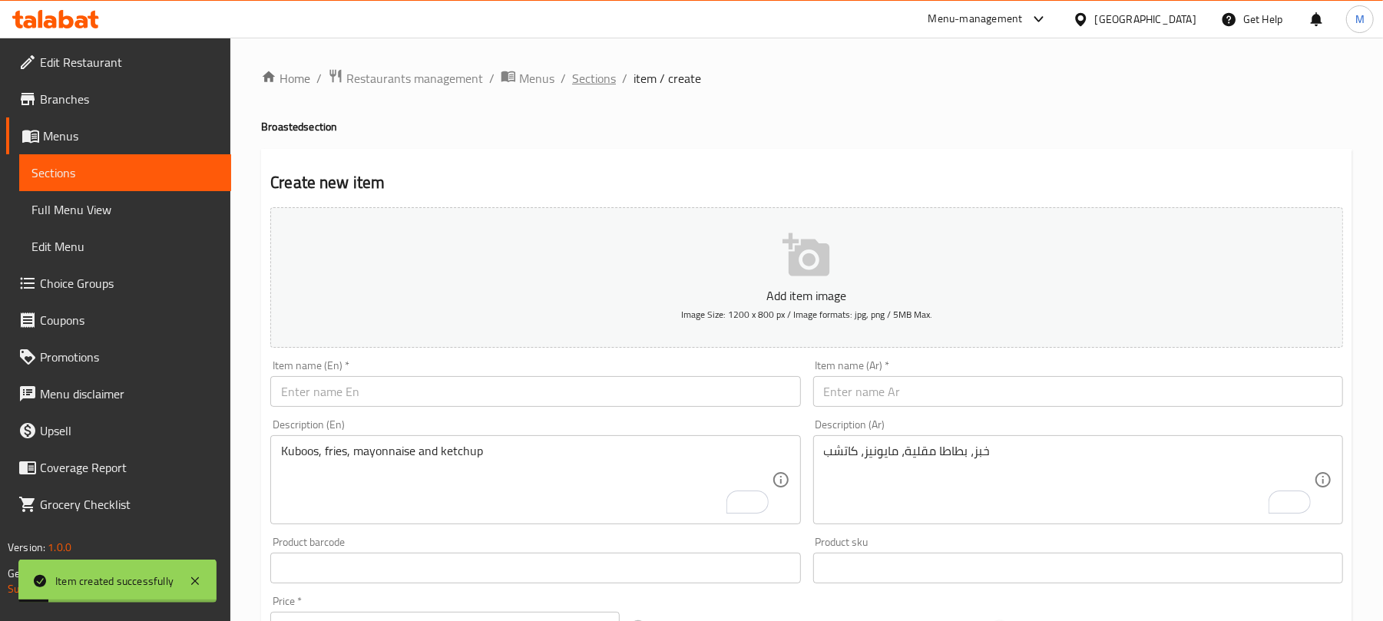
click at [605, 78] on span "Sections" at bounding box center [594, 78] width 44 height 18
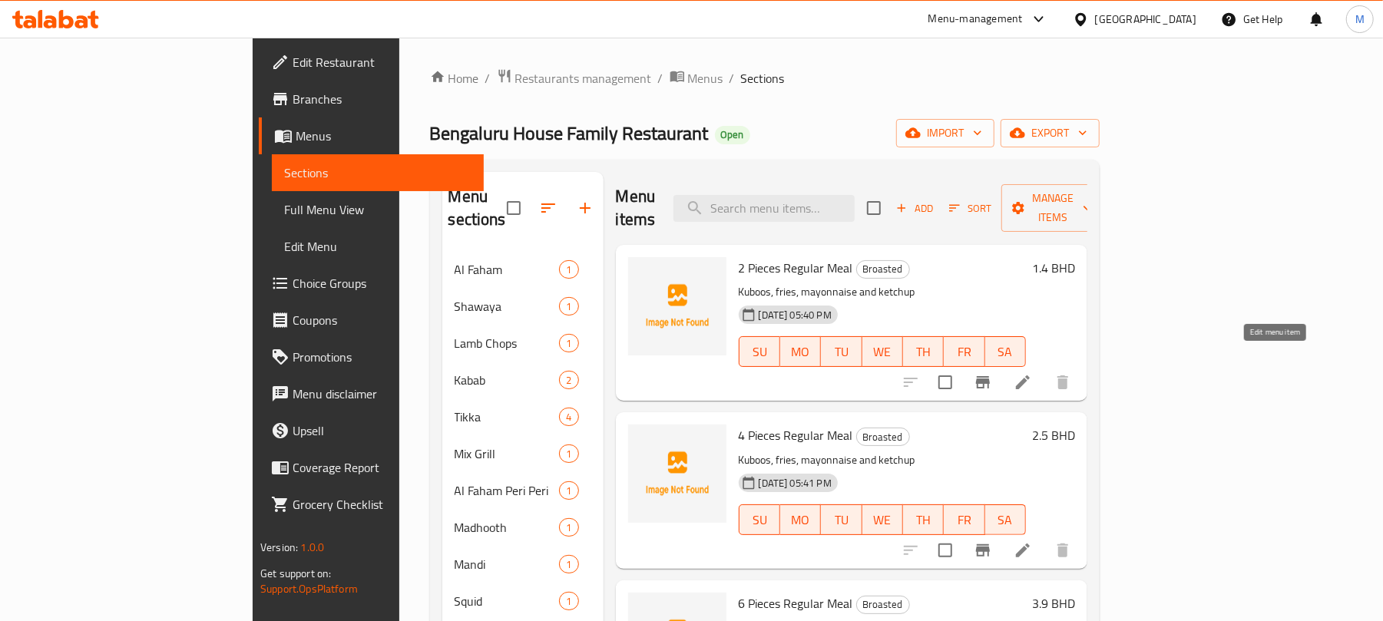
click at [1032, 373] on icon at bounding box center [1022, 382] width 18 height 18
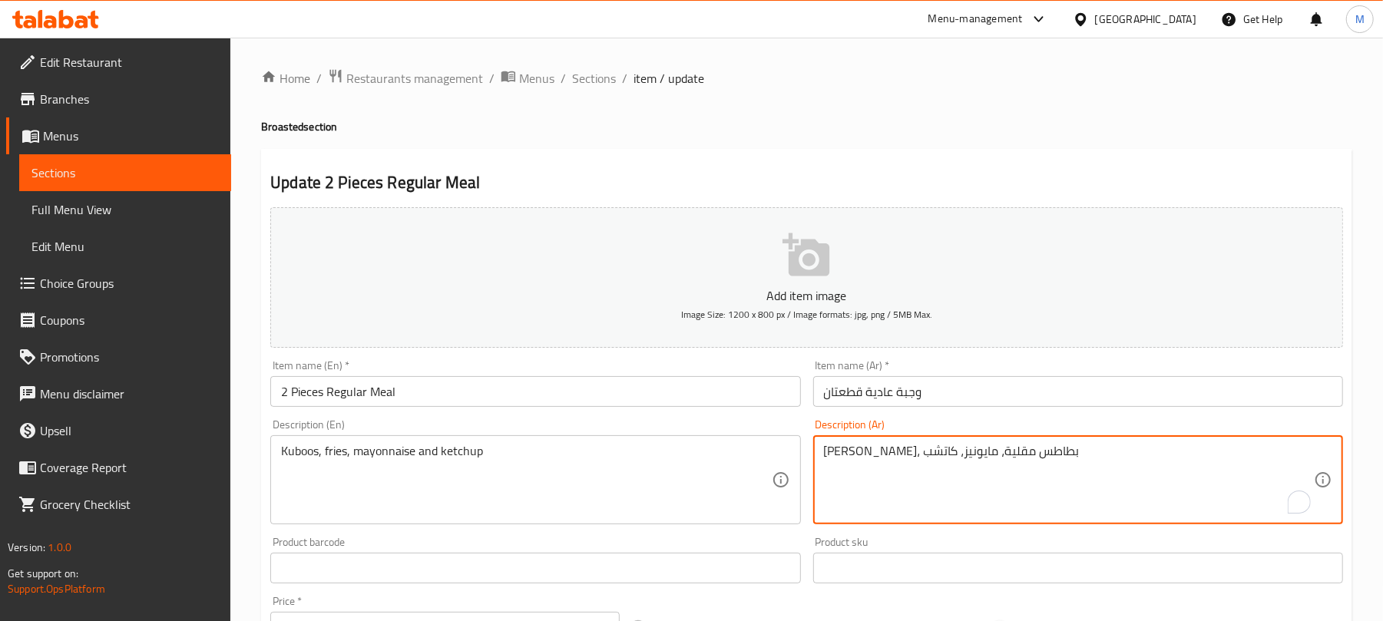
click at [1006, 461] on textarea "[PERSON_NAME]، بطاطس مقلية، مايونيز، كاتشب" at bounding box center [1069, 480] width 490 height 73
paste textarea "خبز"
click at [944, 458] on textarea "خبز، بطاطس مقلية، مايونيز، كاتشب" at bounding box center [1069, 480] width 490 height 73
type textarea "خبز، بطاطا مقلية، مايونيز، كاتشب"
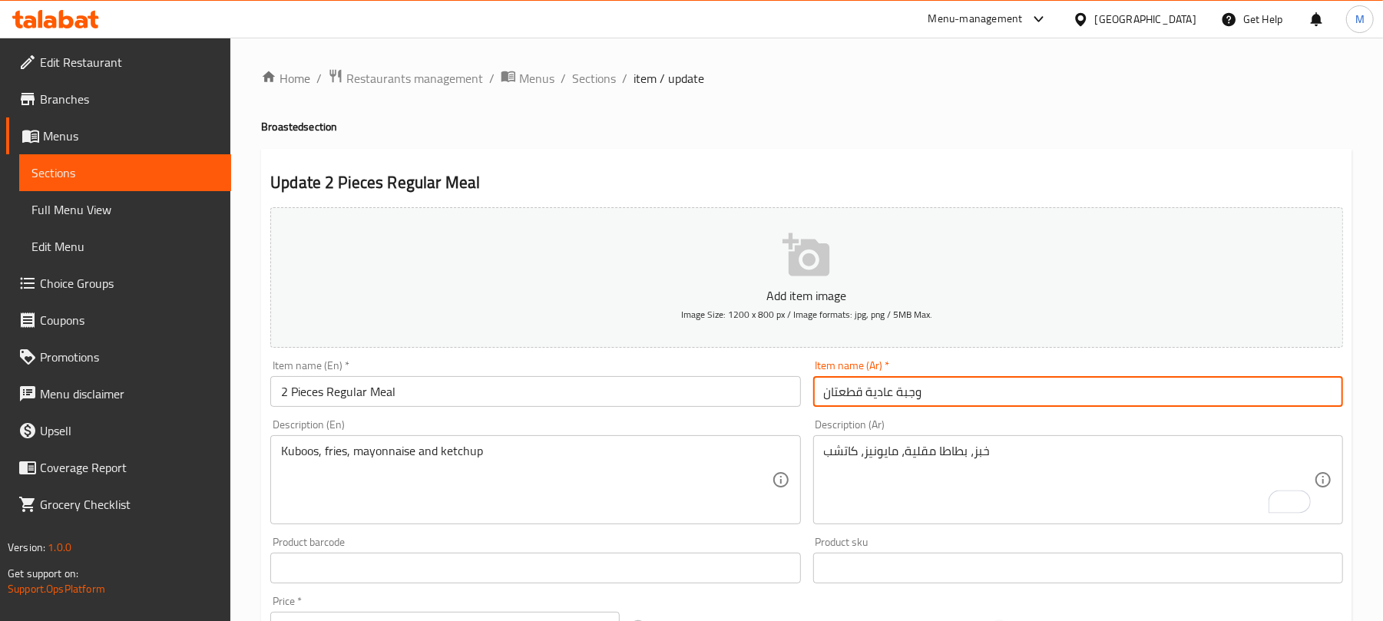
click at [980, 395] on input "وجبة عادية قطعتان" at bounding box center [1078, 391] width 530 height 31
click at [593, 78] on span "Sections" at bounding box center [594, 78] width 44 height 18
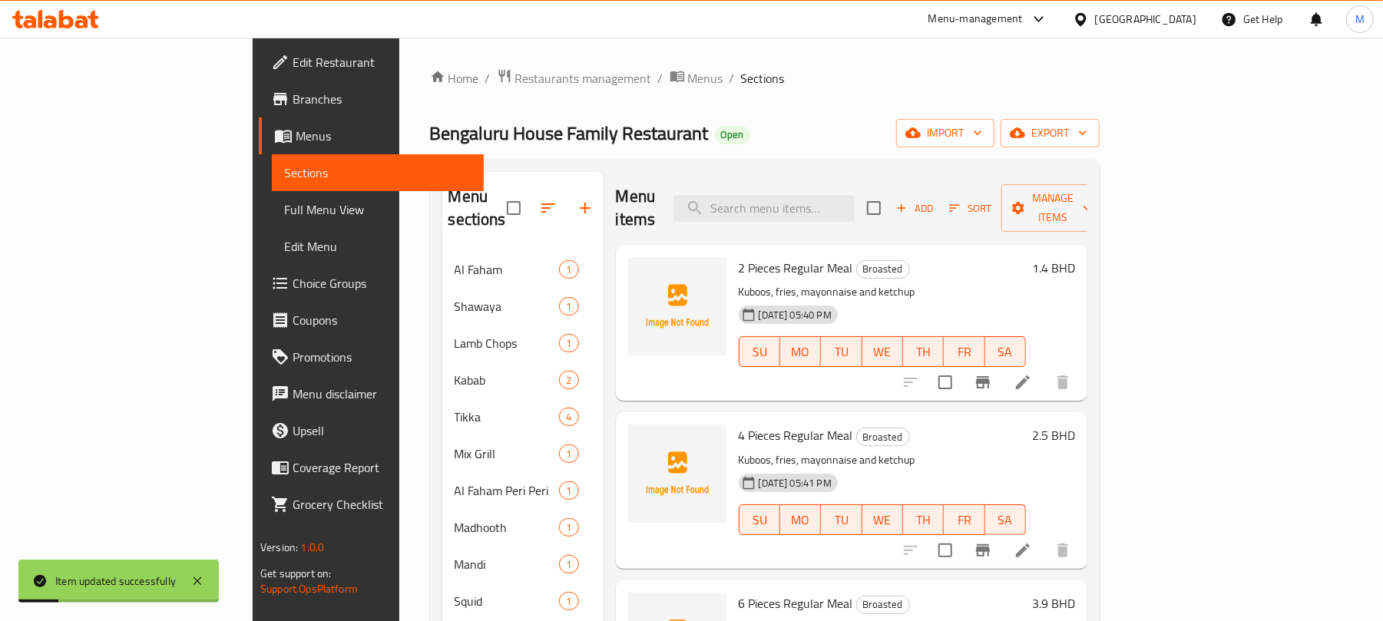
click at [1044, 539] on li at bounding box center [1022, 551] width 43 height 28
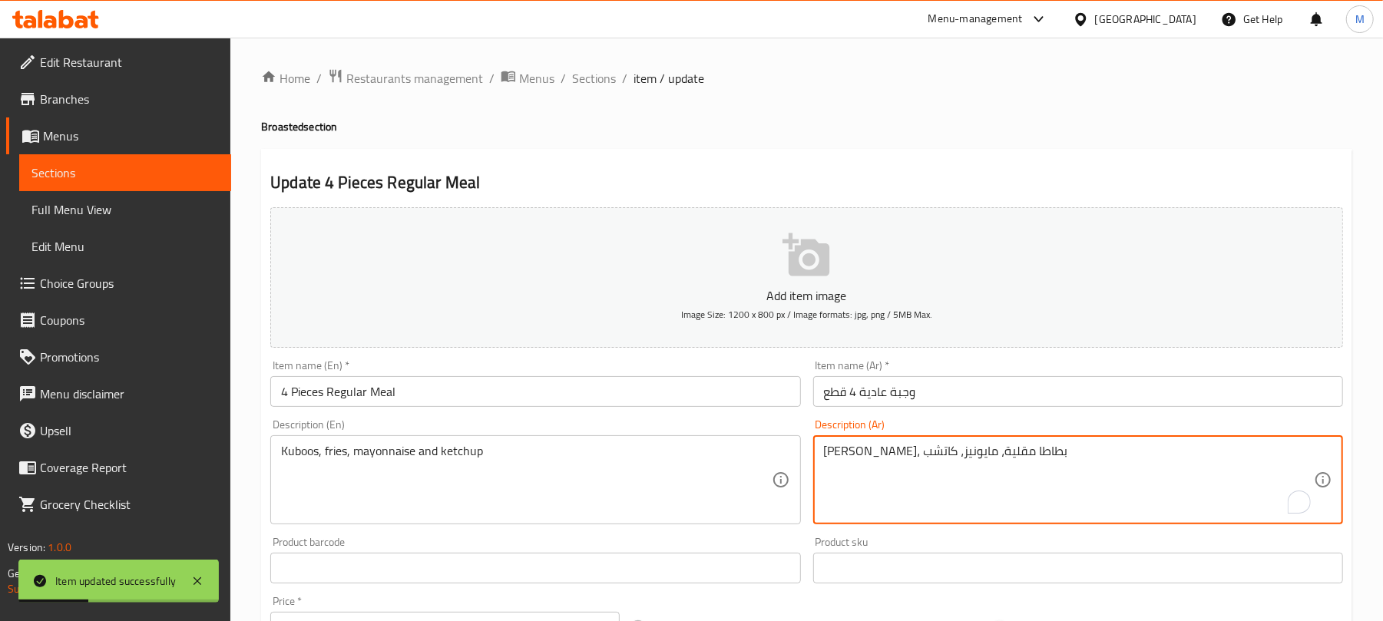
click at [990, 461] on textarea "[PERSON_NAME]، بطاطا مقلية، مايونيز، كاتشب" at bounding box center [1069, 480] width 490 height 73
paste textarea "خبز"
type textarea "خبز، بطاطا مقلية، مايونيز، كاتشب"
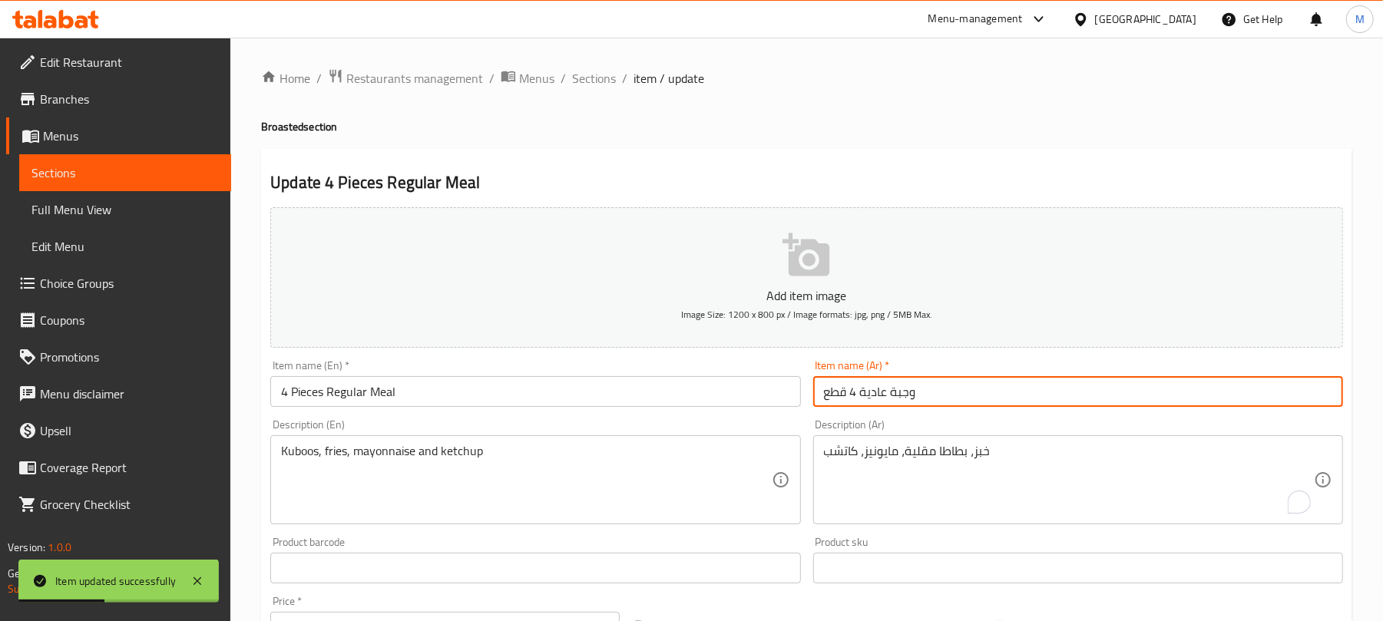
click at [995, 393] on input "وجبة عادية 4 قطع" at bounding box center [1078, 391] width 530 height 31
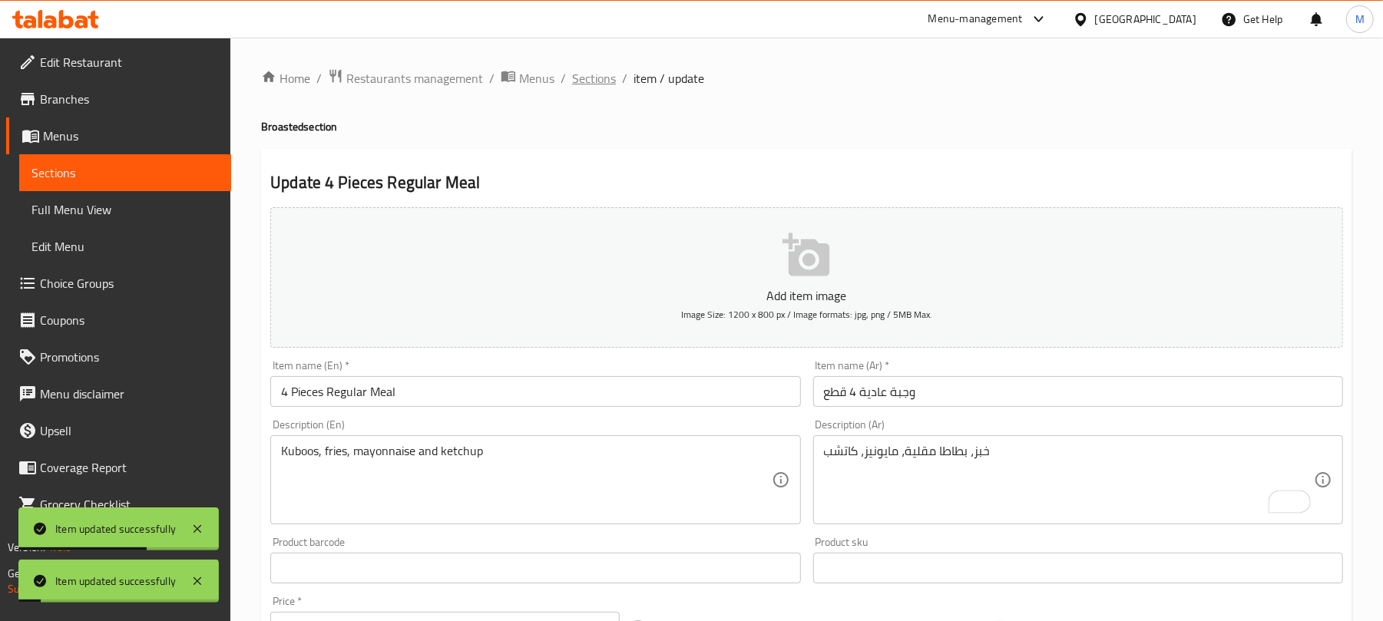
click at [596, 84] on span "Sections" at bounding box center [594, 78] width 44 height 18
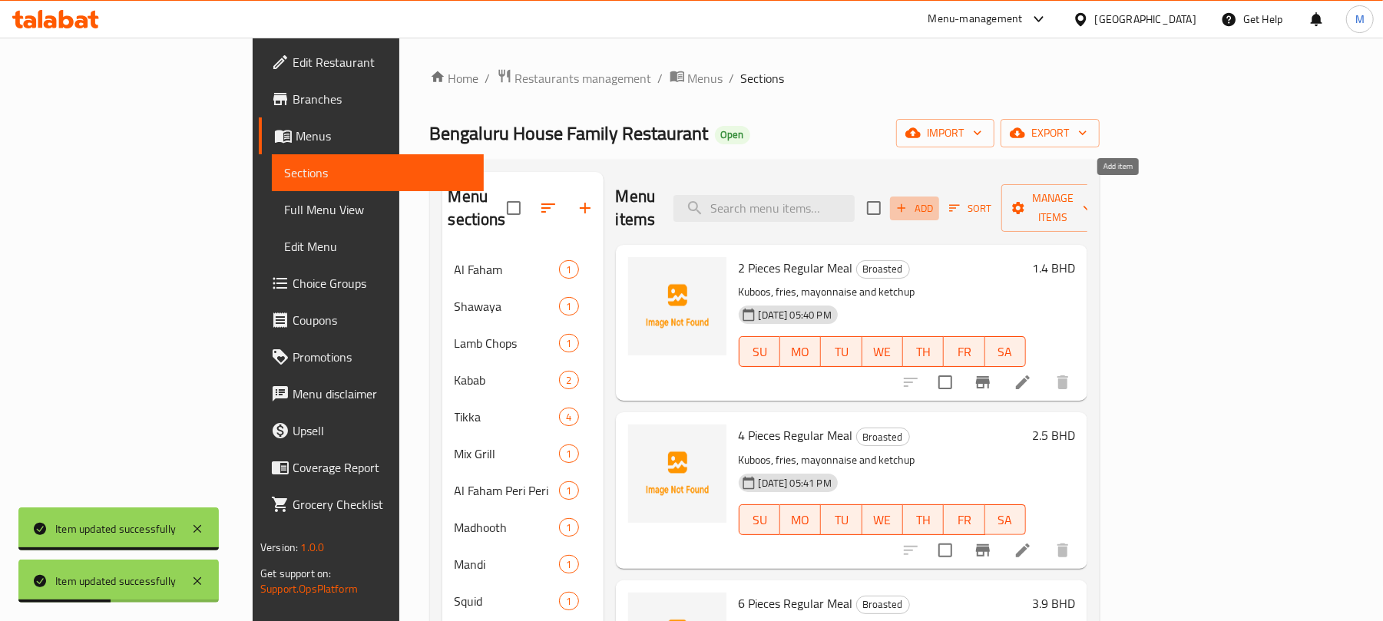
click at [935, 204] on span "Add" at bounding box center [914, 209] width 41 height 18
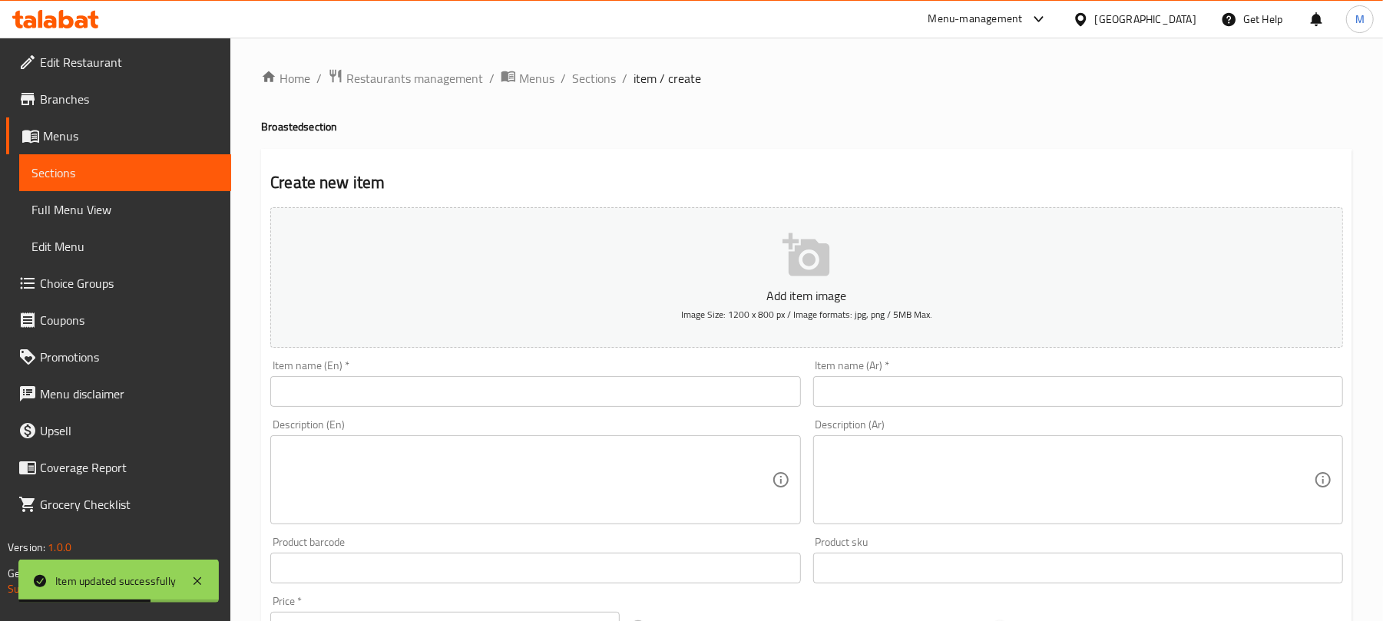
click at [600, 459] on textarea at bounding box center [526, 480] width 490 height 73
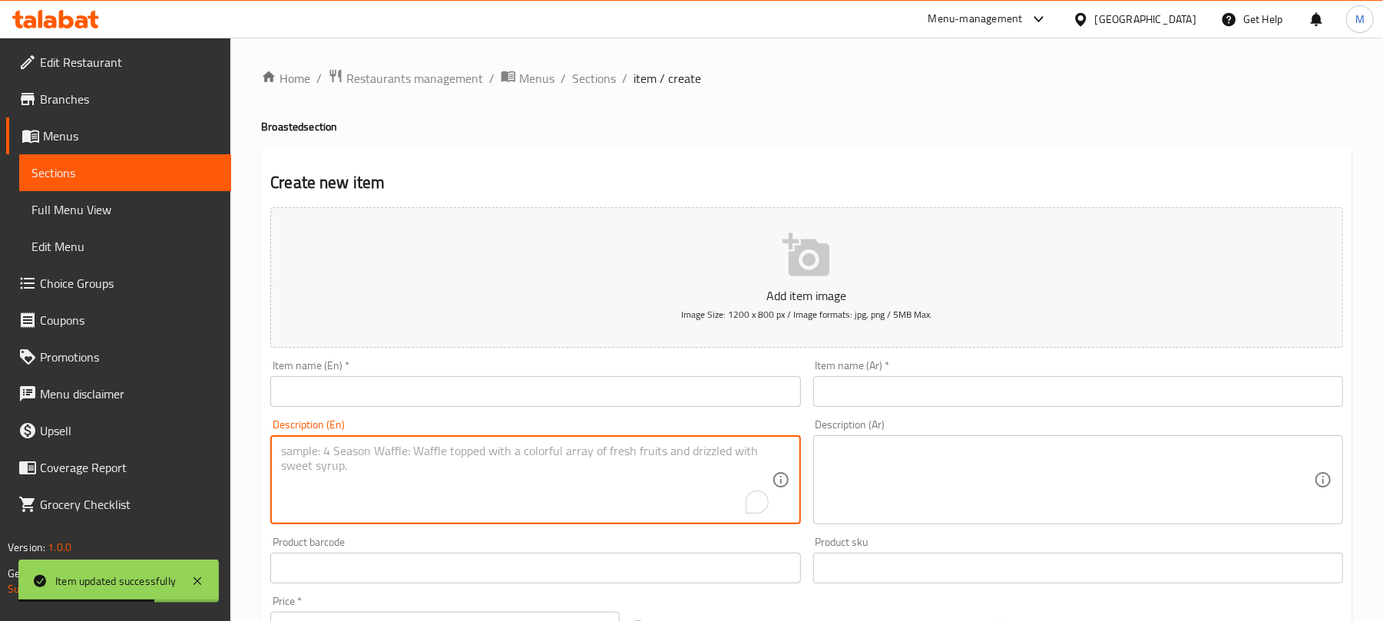
paste textarea "8 Pieces Regular Meal Kuboos, fries, mayonnaise and ketchup"
click at [324, 446] on textarea "8 Pieces Regular Meal Kuboos, fries, mayonnaise and ketchup" at bounding box center [526, 480] width 490 height 73
type textarea "Kuboos, fries, mayonnaise and ketchup"
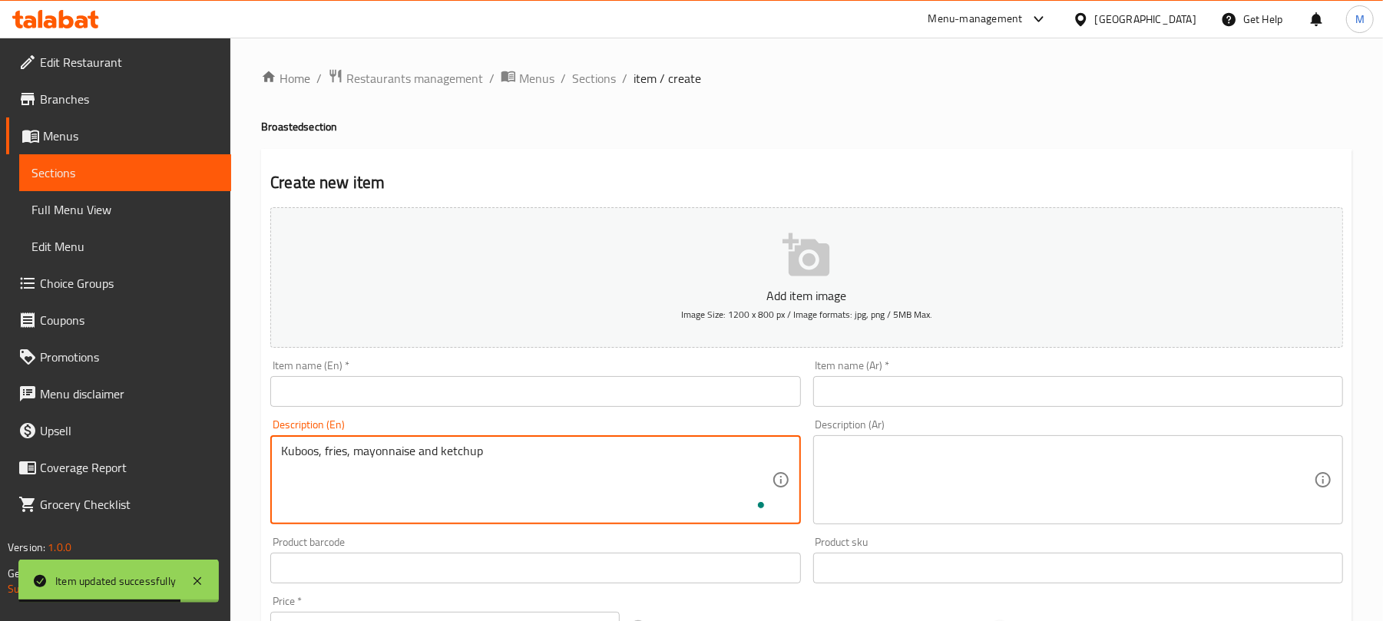
click at [375, 382] on input "text" at bounding box center [535, 391] width 530 height 31
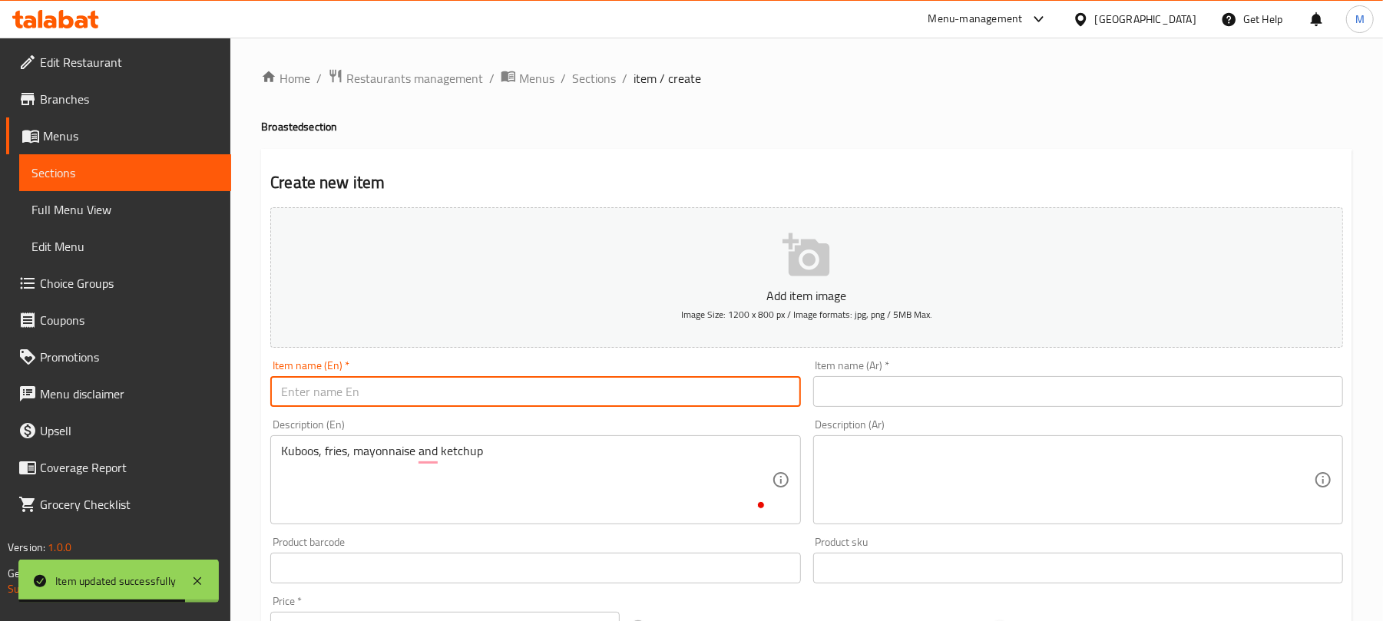
paste input "8 Pieces Regular Meal"
type input "8 Pieces Regular Meal"
click at [891, 481] on textarea at bounding box center [1069, 480] width 490 height 73
paste textarea "وجبة عادية ٨ قطع كبوس، بطاطس مقلية، مايونيز وكاتشب"
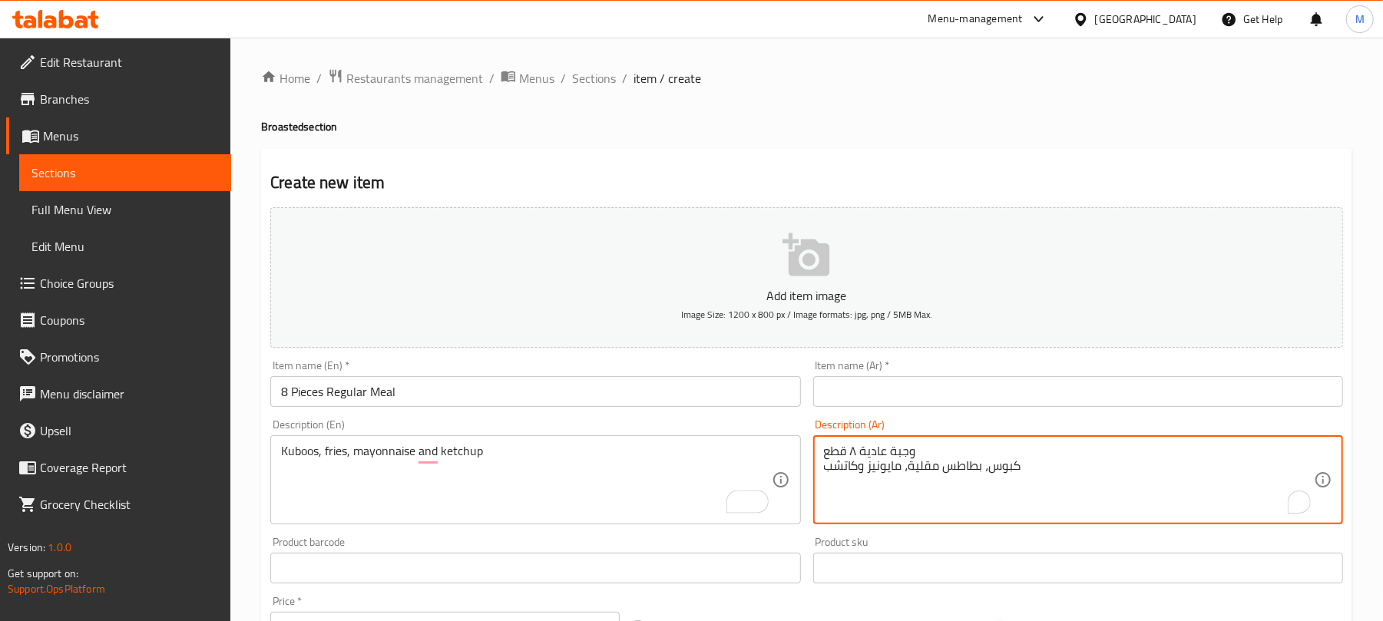
click at [837, 447] on textarea "وجبة عادية ٨ قطع كبوس، بطاطس مقلية، مايونيز وكاتشب" at bounding box center [1069, 480] width 490 height 73
click at [838, 447] on textarea "وجبة عادية ٨ قطع كبوس، بطاطس مقلية، مايونيز وكاتشب" at bounding box center [1069, 480] width 490 height 73
drag, startPoint x: 838, startPoint y: 447, endPoint x: 841, endPoint y: 401, distance: 46.2
click at [839, 446] on textarea "وجبة عادية ٨ قطع كبوس، بطاطس مقلية، مايونيز وكاتشب" at bounding box center [1069, 480] width 490 height 73
type textarea "كبوس، بطاطس مقلية، مايونيز وكاتشب"
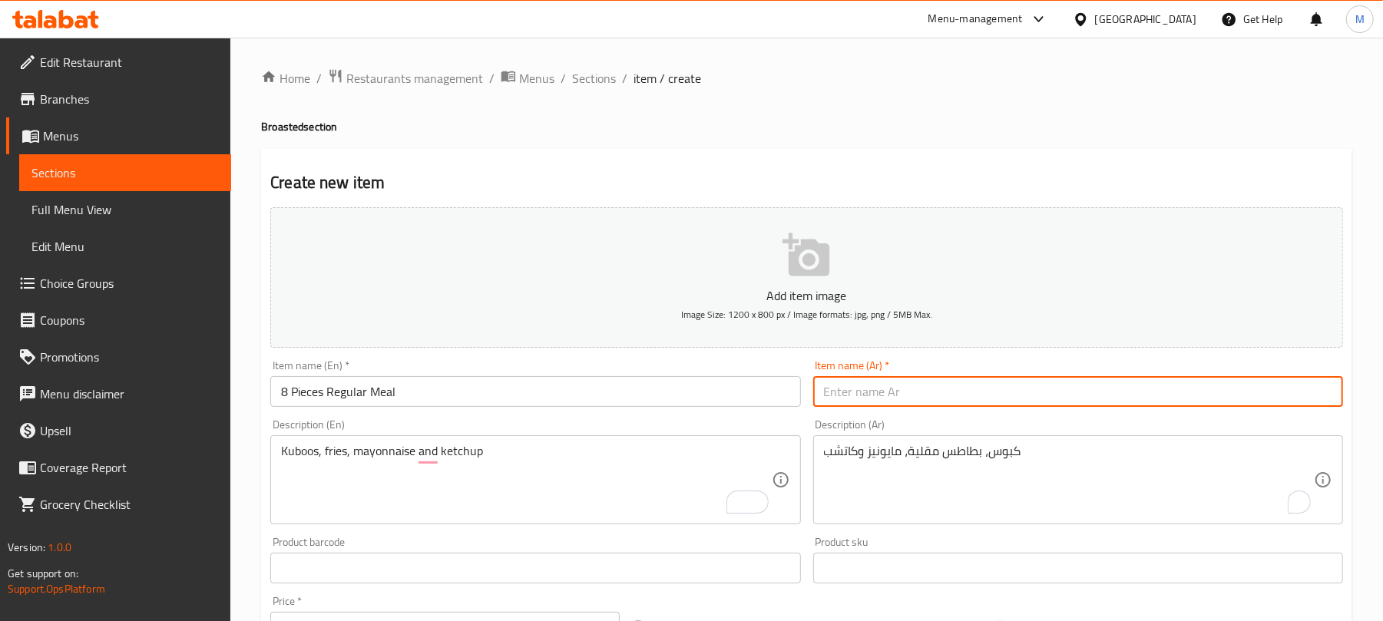
click at [841, 399] on input "text" at bounding box center [1078, 391] width 530 height 31
paste input "وجبة عادية ٨ قطع"
click at [855, 403] on input "وجبة عادية ٨ قطع" at bounding box center [1078, 391] width 530 height 31
type input "وجبة عادية 8 قطع"
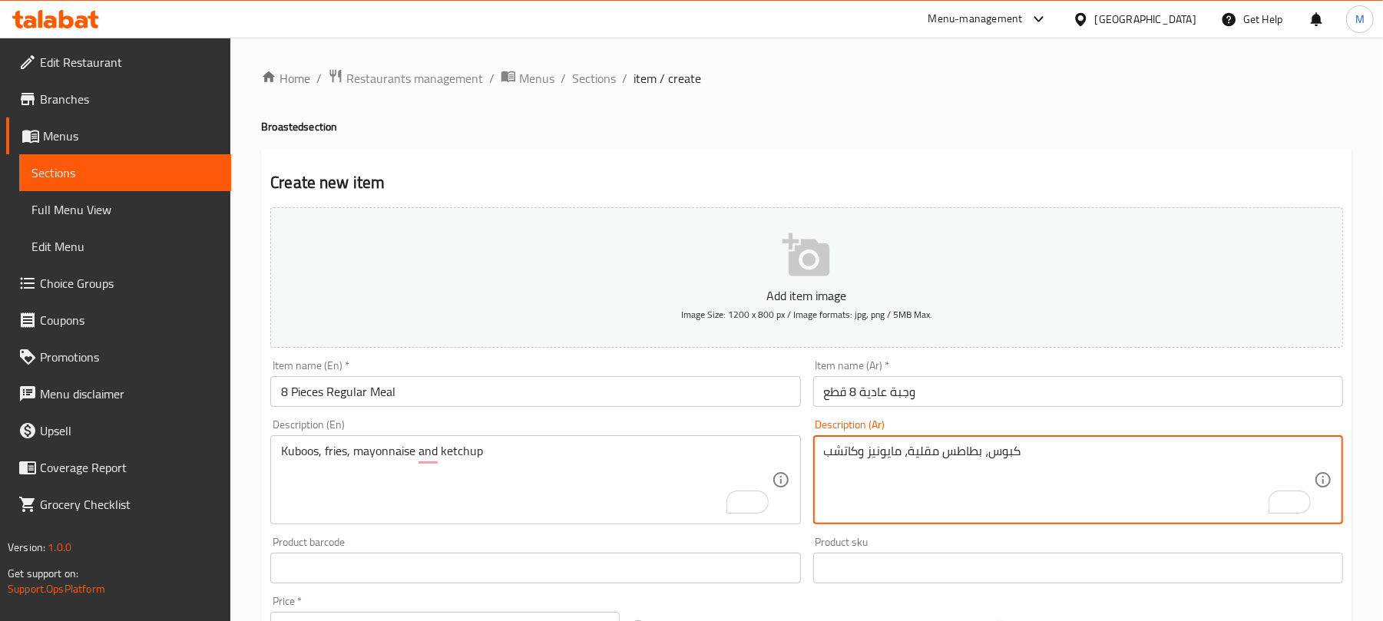
click at [1012, 458] on textarea "كبوس، بطاطس مقلية، مايونيز وكاتشب" at bounding box center [1069, 480] width 490 height 73
paste textarea "خبز"
type textarea "خبز، بطاطس مقلية، مايونيز وكاتشب"
click at [969, 462] on textarea "خبز، بطاطس مقلية، مايونيز وكاتشب" at bounding box center [1069, 480] width 490 height 73
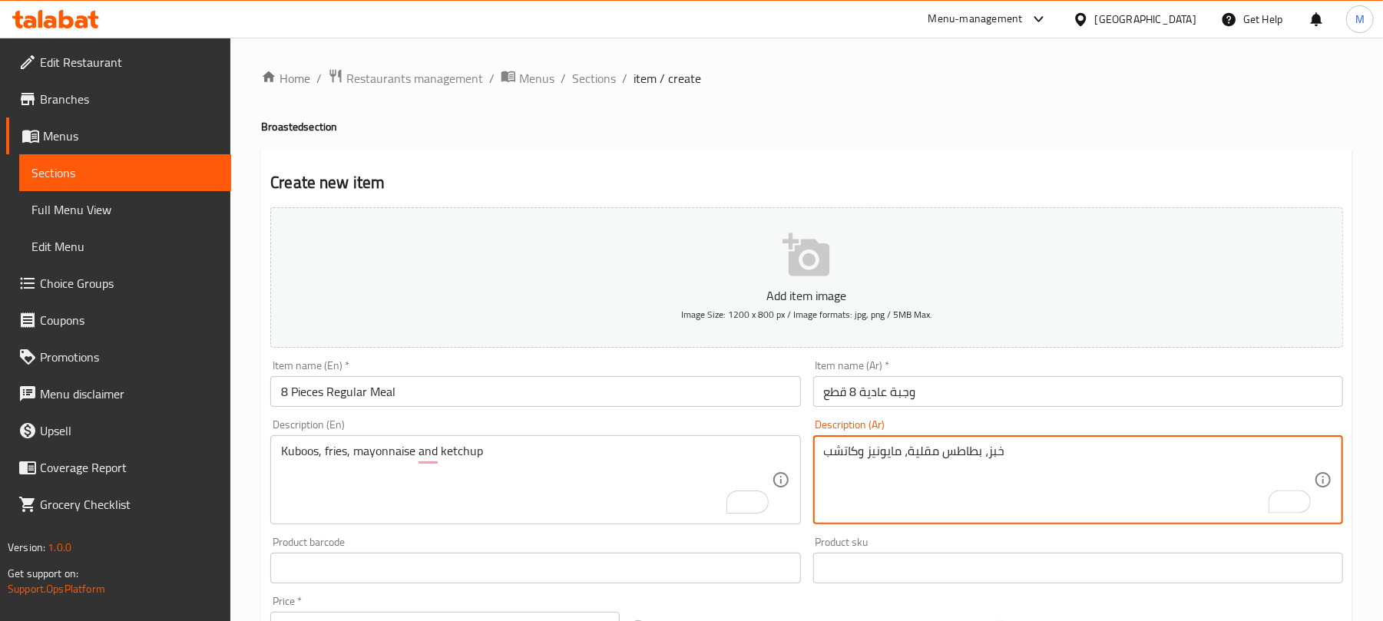
paste textarea "To enrich screen reader interactions, please activate Accessibility in Grammarl…"
type textarea "خبز، بطاطا مقلية، مايونيز وكاتشب"
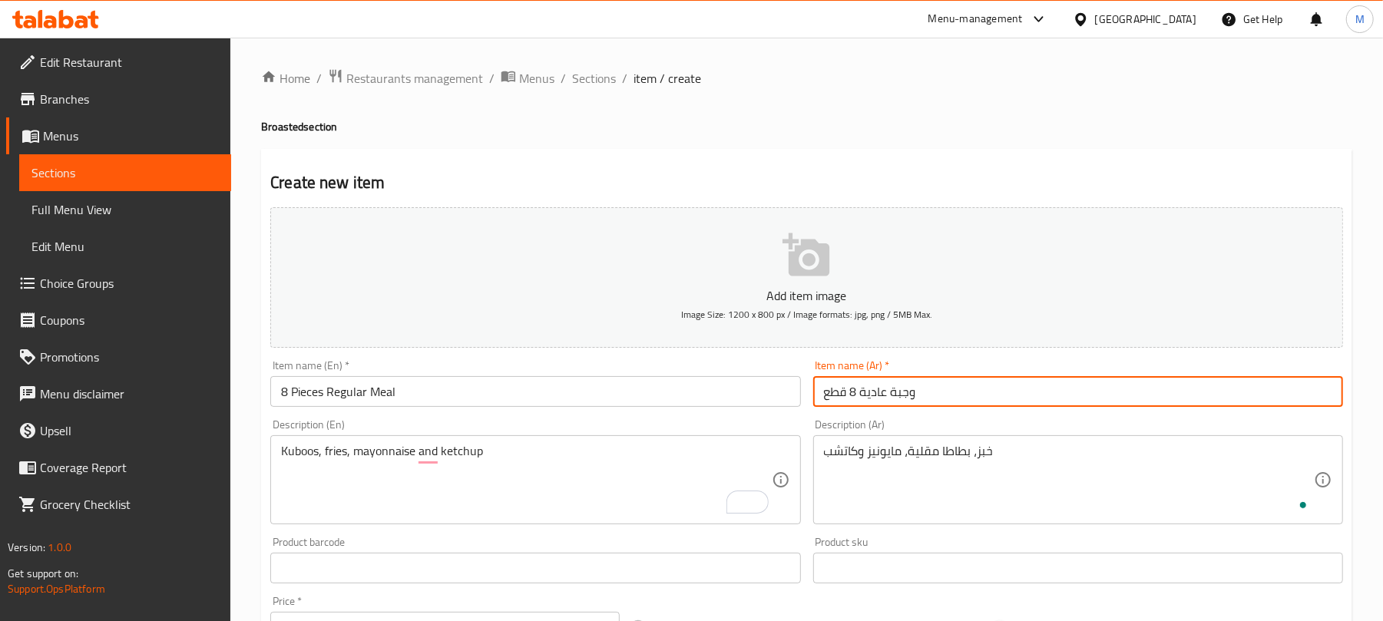
click at [960, 402] on input "وجبة عادية 8 قطع" at bounding box center [1078, 391] width 530 height 31
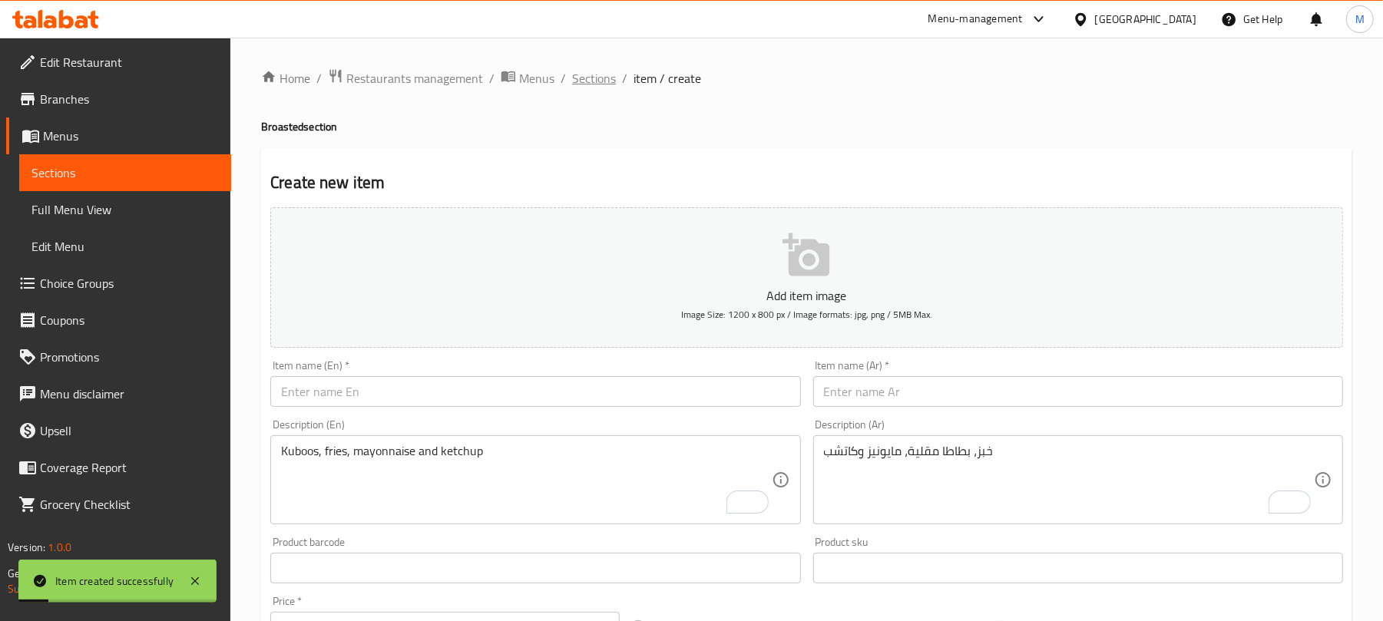
click at [594, 74] on span "Sections" at bounding box center [594, 78] width 44 height 18
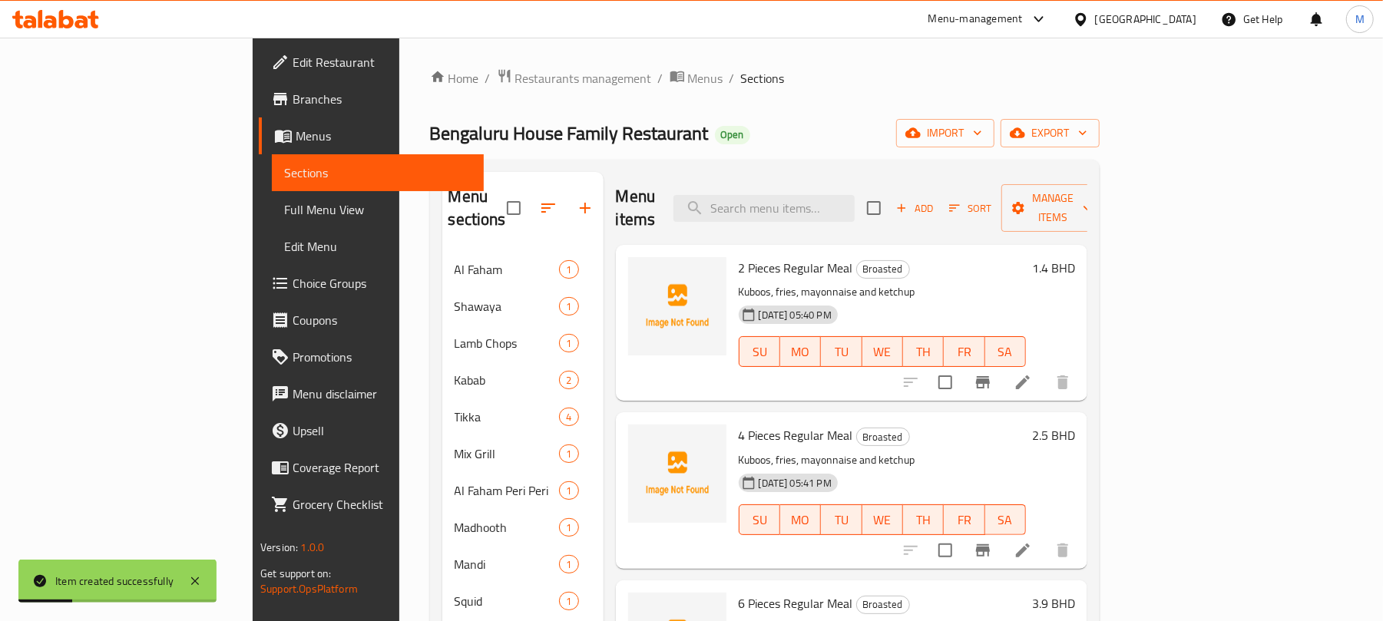
scroll to position [511, 0]
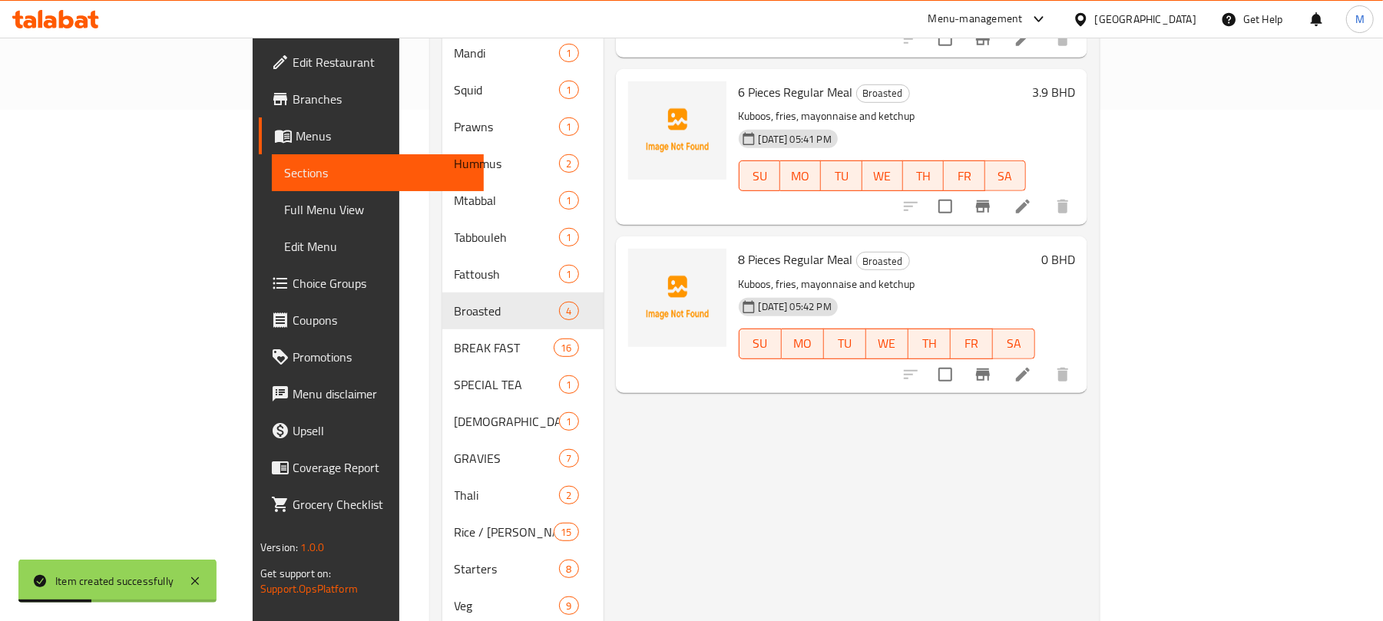
click at [1075, 249] on h6 "0 BHD" at bounding box center [1058, 259] width 34 height 21
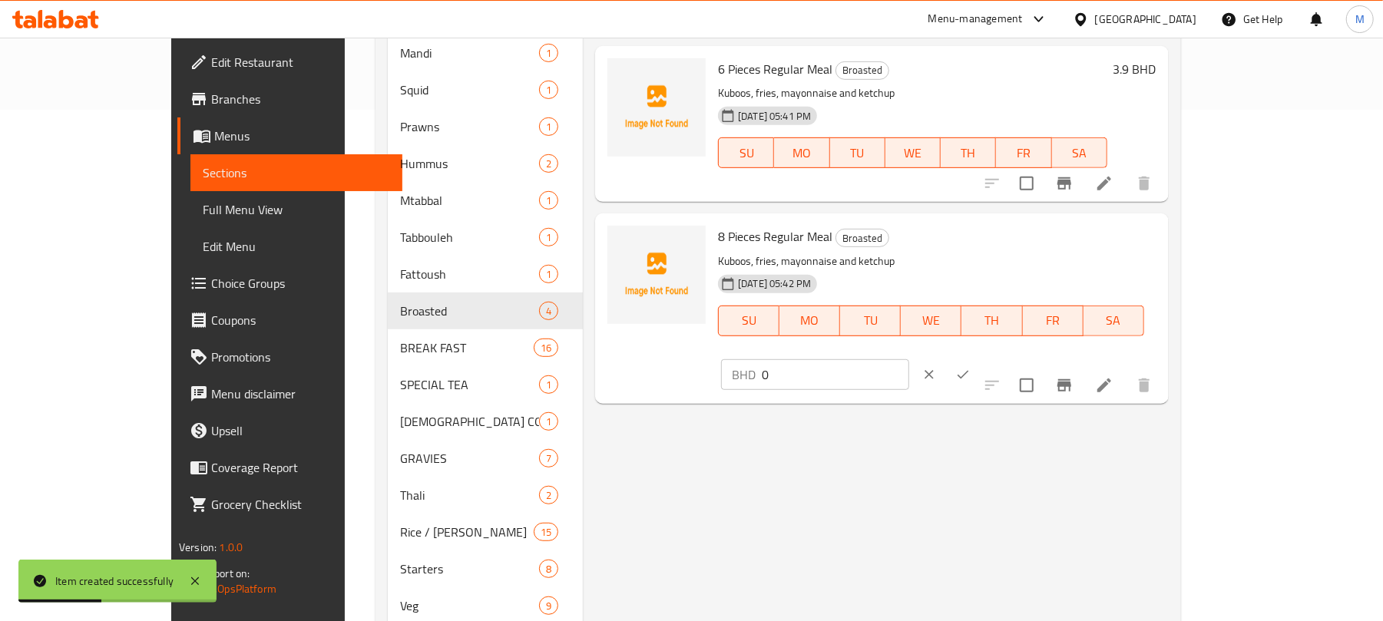
click at [909, 359] on input "0" at bounding box center [835, 374] width 147 height 31
type input "4.5"
click at [970, 367] on icon "ok" at bounding box center [962, 374] width 15 height 15
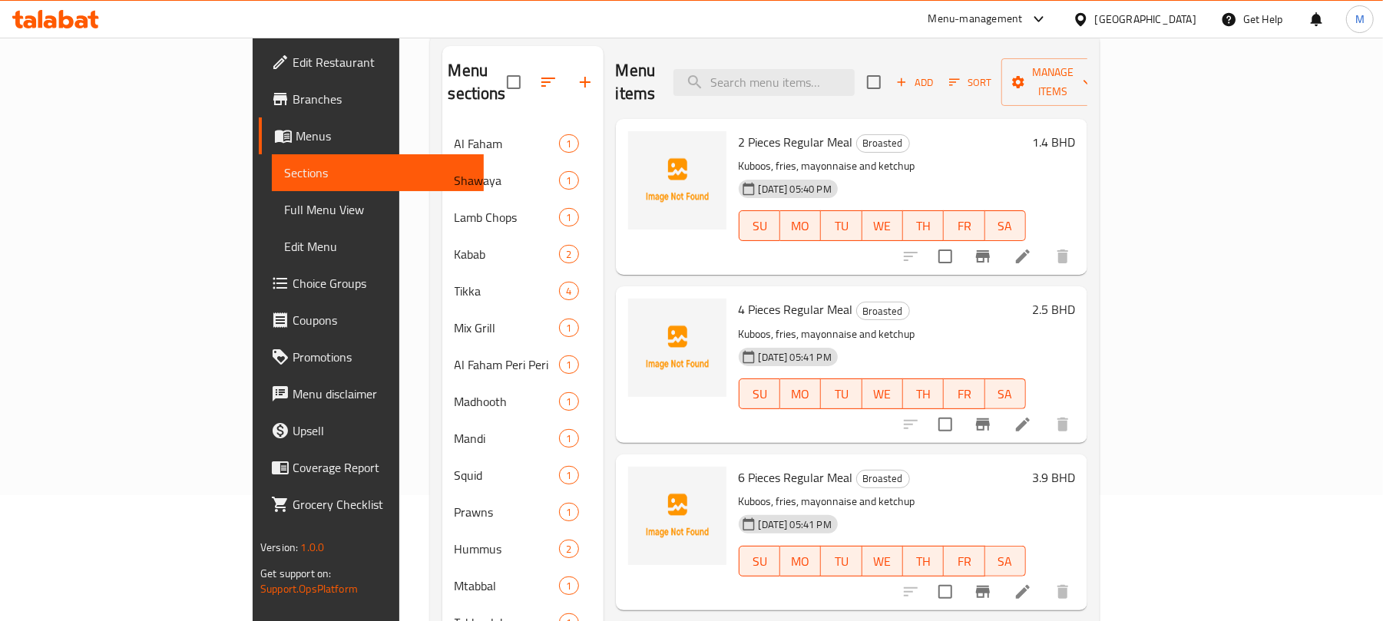
scroll to position [102, 0]
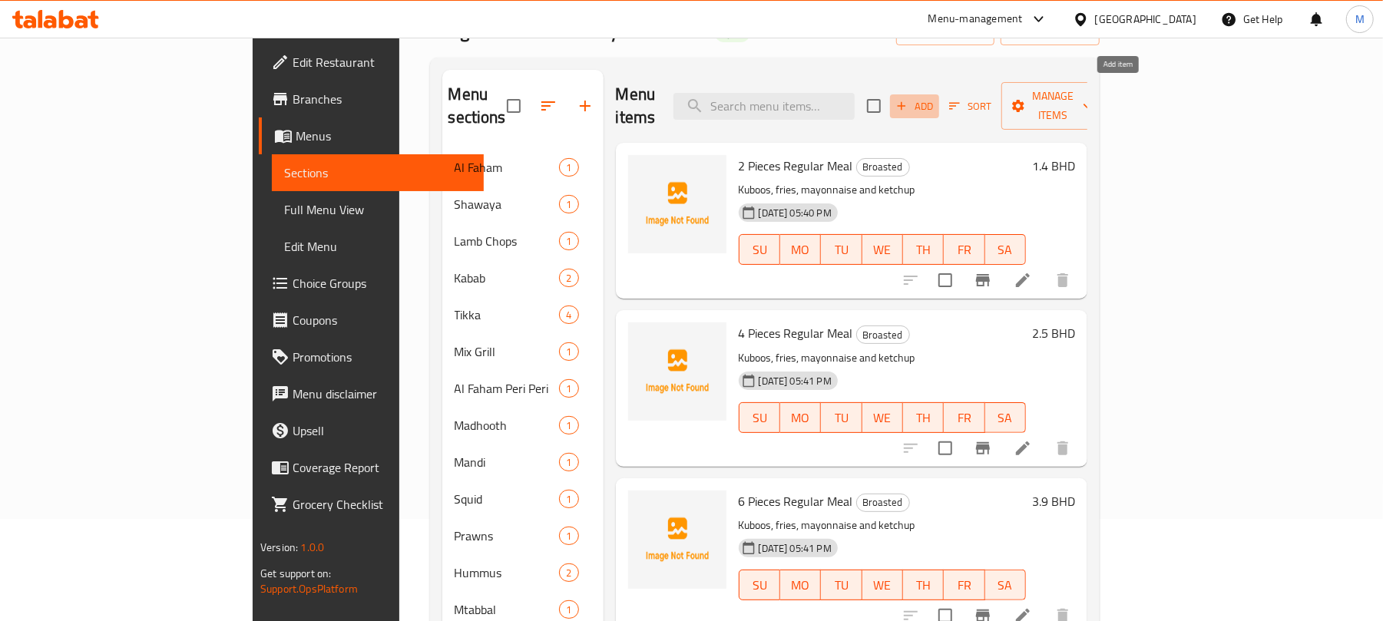
click at [935, 99] on span "Add" at bounding box center [914, 106] width 41 height 18
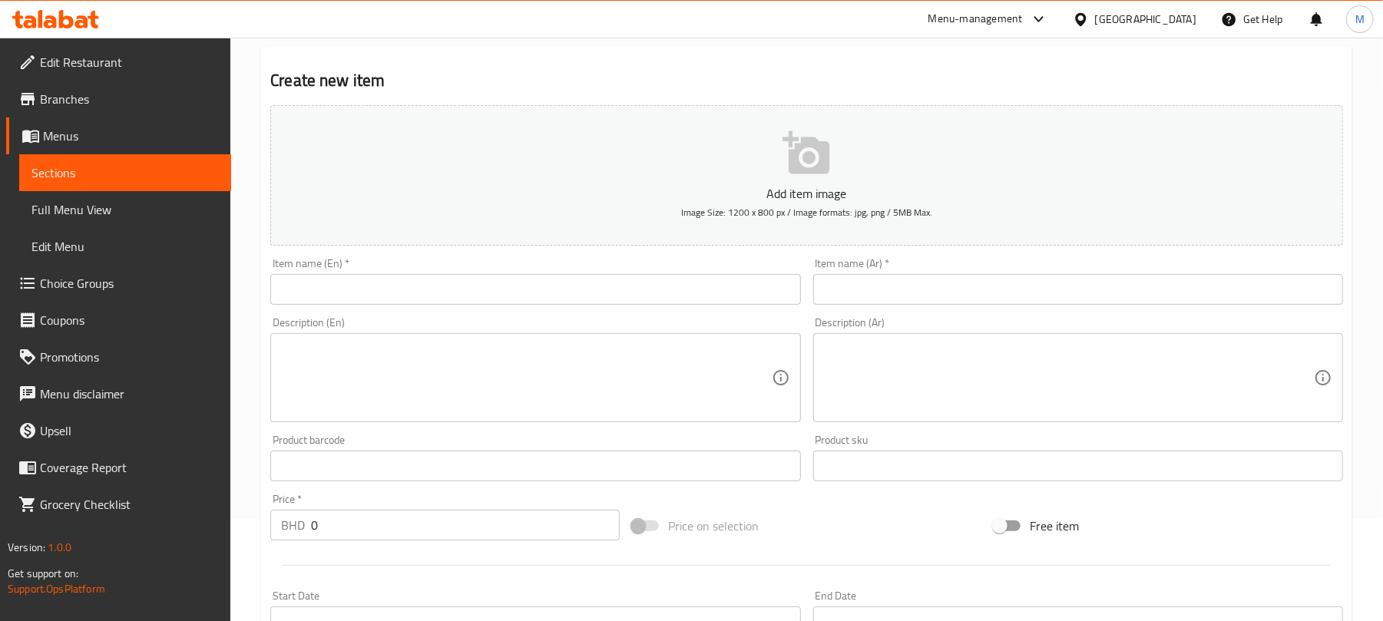
click at [398, 400] on textarea at bounding box center [526, 378] width 490 height 73
paste textarea "10 Pieces Family Meal Kuboos, fries, mayonnaise, ketchup and Pepsi 1.25 liter"
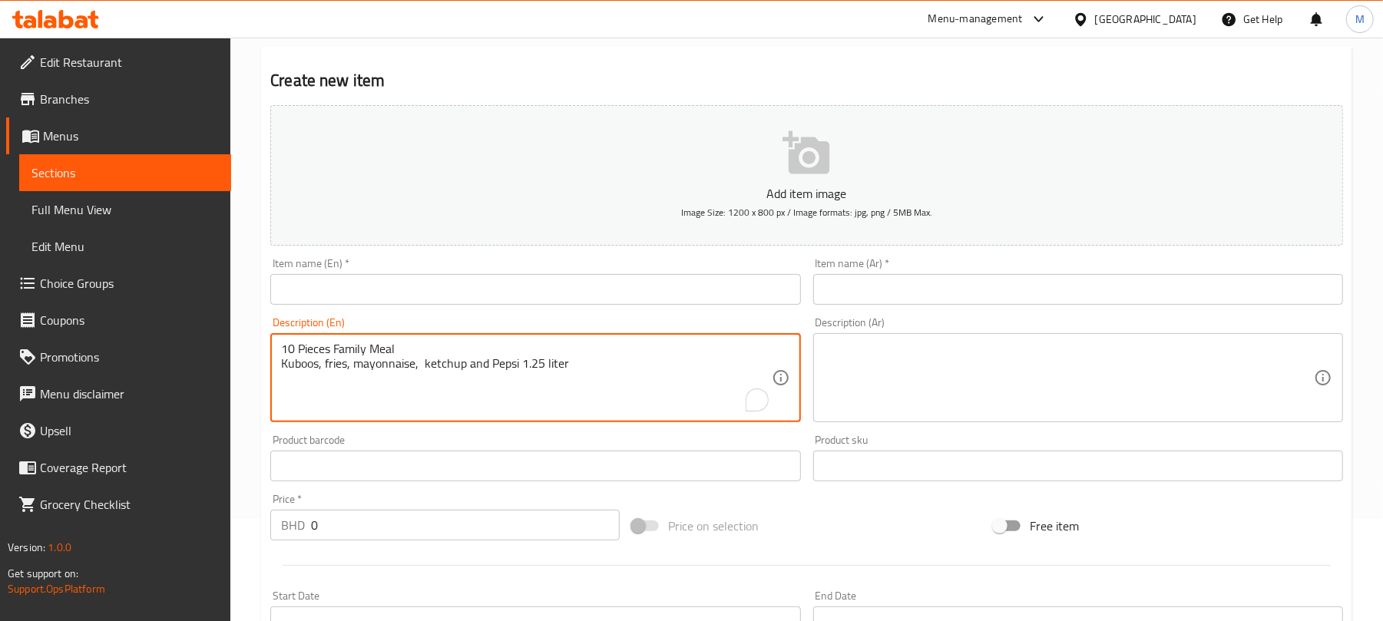
click at [314, 351] on textarea "10 Pieces Family Meal Kuboos, fries, mayonnaise, ketchup and Pepsi 1.25 liter" at bounding box center [526, 378] width 490 height 73
type textarea "Kuboos, fries, mayonnaise, ketchup and Pepsi 1.25 liter"
click at [358, 279] on input "text" at bounding box center [535, 289] width 530 height 31
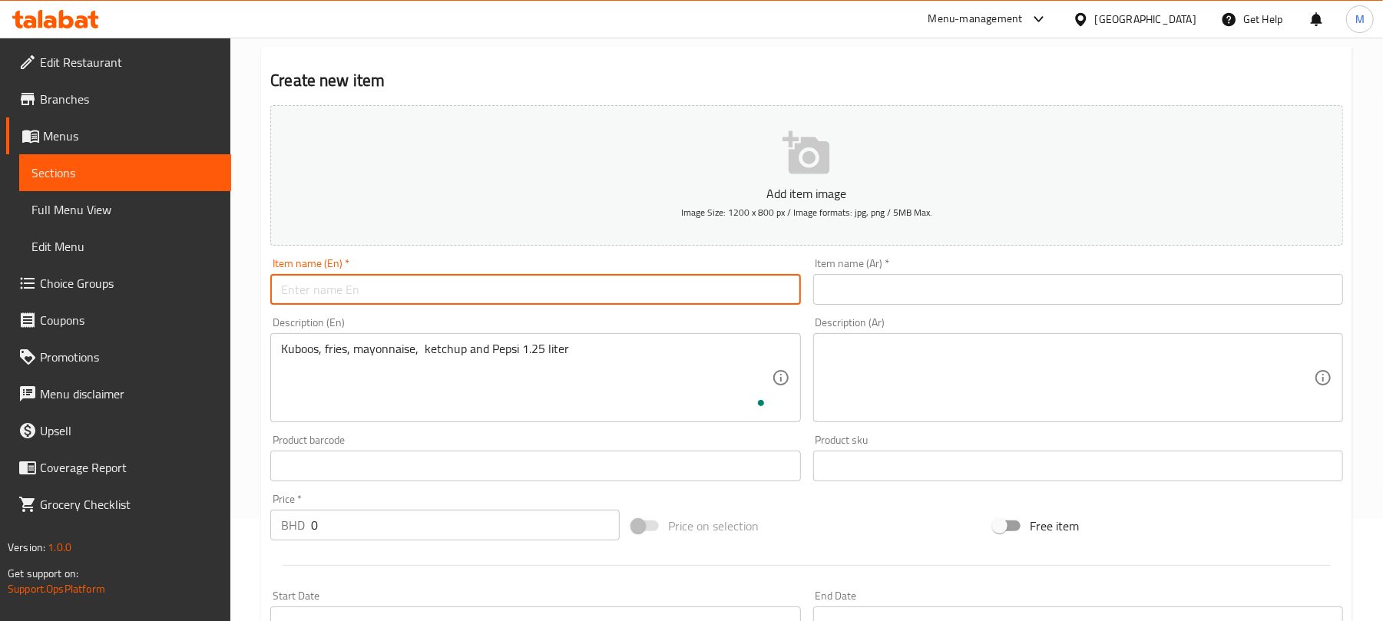
paste input "10 Pieces Family Meal"
type input "10 Pieces Family Meal"
click at [900, 379] on textarea at bounding box center [1069, 378] width 490 height 73
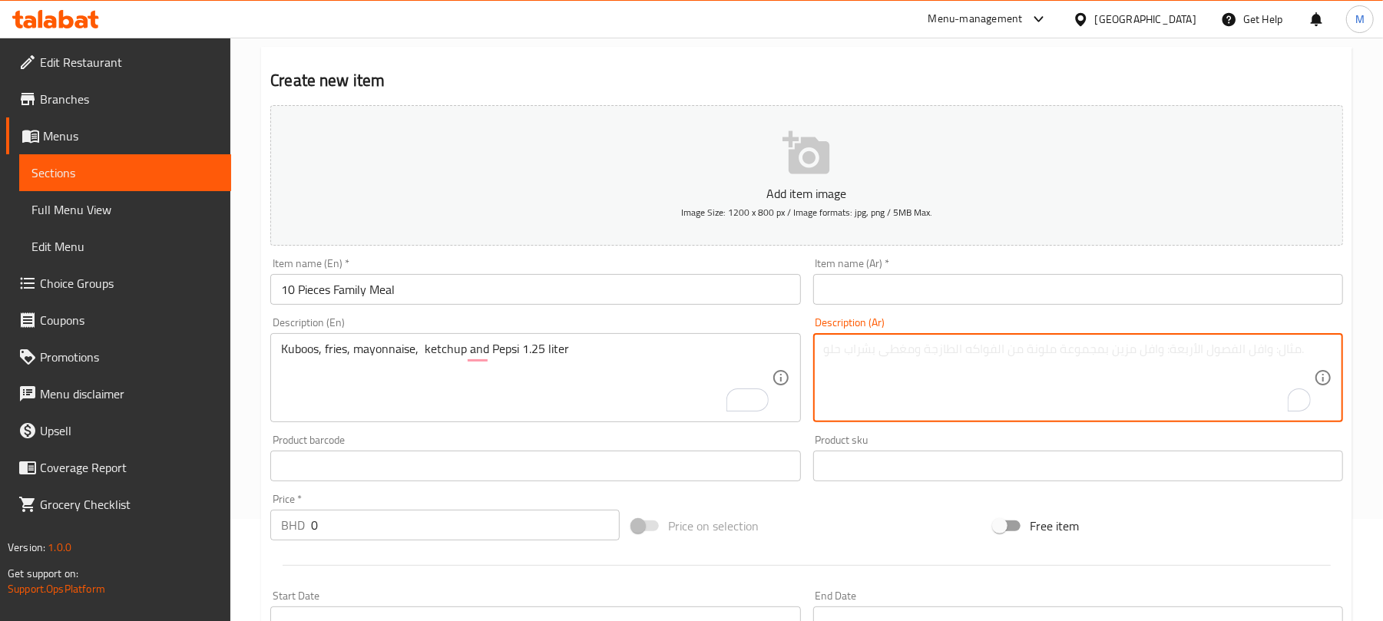
paste textarea "وجبة عائلية ١٠ قطع كوبوس، بطاطس مقلية، مايونيز، كاتشب، وبيبسي ١.٢٥ لتر"
click at [833, 347] on textarea "وجبة عائلية ١٠ قطع كوبوس، بطاطس مقلية، مايونيز، كاتشب، وبيبسي ١.٢٥ لتر" at bounding box center [1069, 378] width 490 height 73
type textarea "كوبوس، بطاطس مقلية، مايونيز، كاتشب، وبيبسي ١.٢٥ لتر"
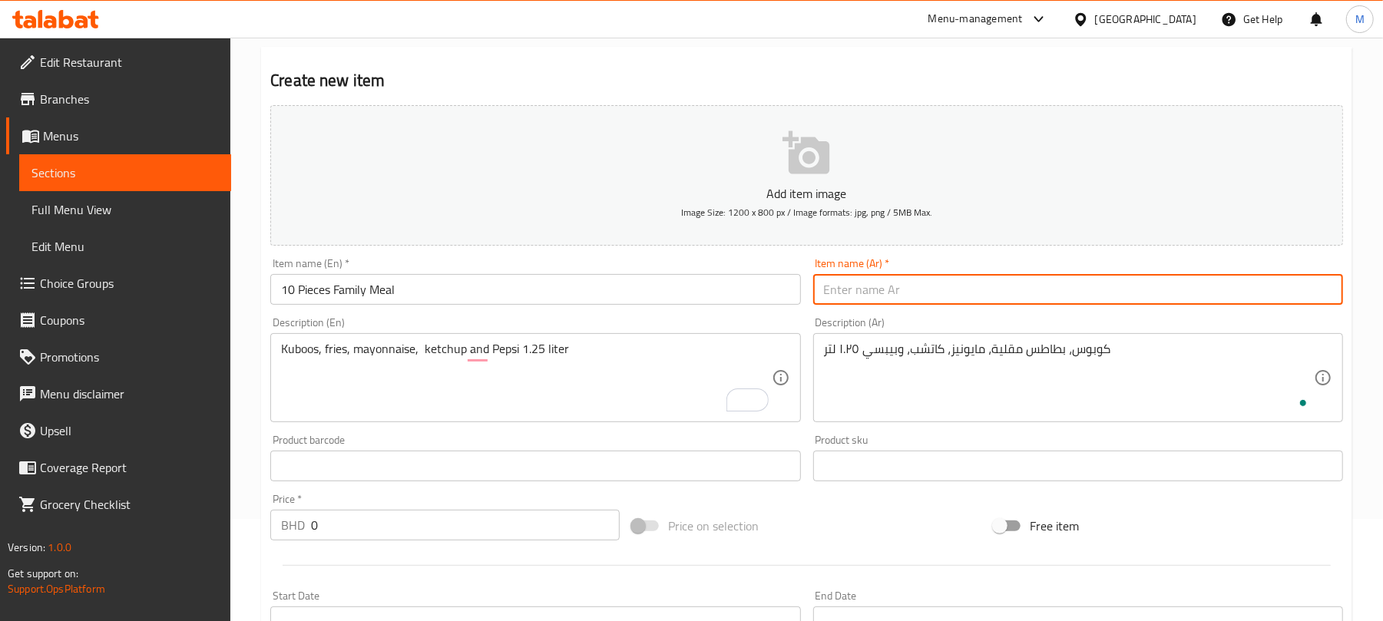
click at [841, 286] on input "text" at bounding box center [1078, 289] width 530 height 31
paste input "وجبة عائلية ١٠ قطع"
click at [855, 289] on input "وجبة عائلية ١٠ قطع" at bounding box center [1078, 289] width 530 height 31
type input "وجبة عائلية 10 قطع"
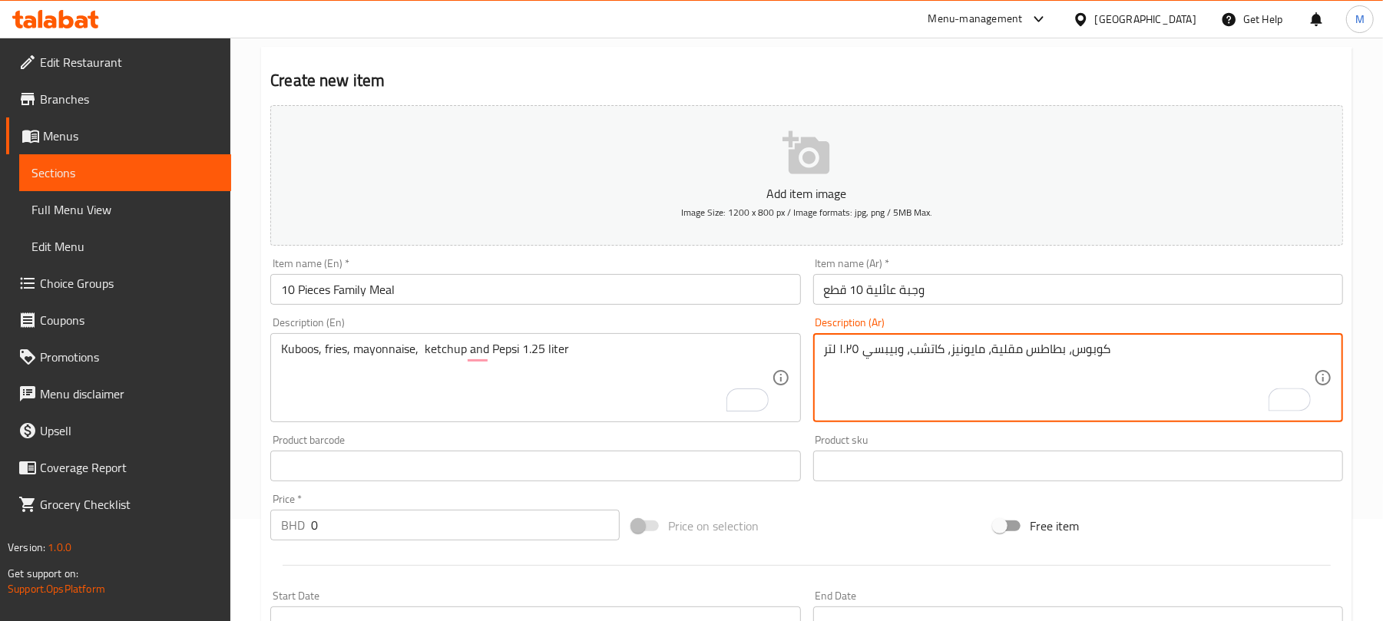
click at [851, 350] on textarea "كوبوس، بطاطس مقلية، مايونيز، كاتشب، وبيبسي ١.٢٥ لتر" at bounding box center [1069, 378] width 490 height 73
drag, startPoint x: 1039, startPoint y: 355, endPoint x: 1029, endPoint y: 360, distance: 11.3
click at [1029, 360] on textarea "كوبوس، بطاطس مقلية، مايونيز، كاتشب، وبيبسي 1.25 لتر" at bounding box center [1069, 378] width 490 height 73
type textarea "خبز، بطاطا مقلية، مايونيز، كاتشب، وبيبسي 1.25 لتر"
click at [418, 520] on input "0" at bounding box center [465, 525] width 309 height 31
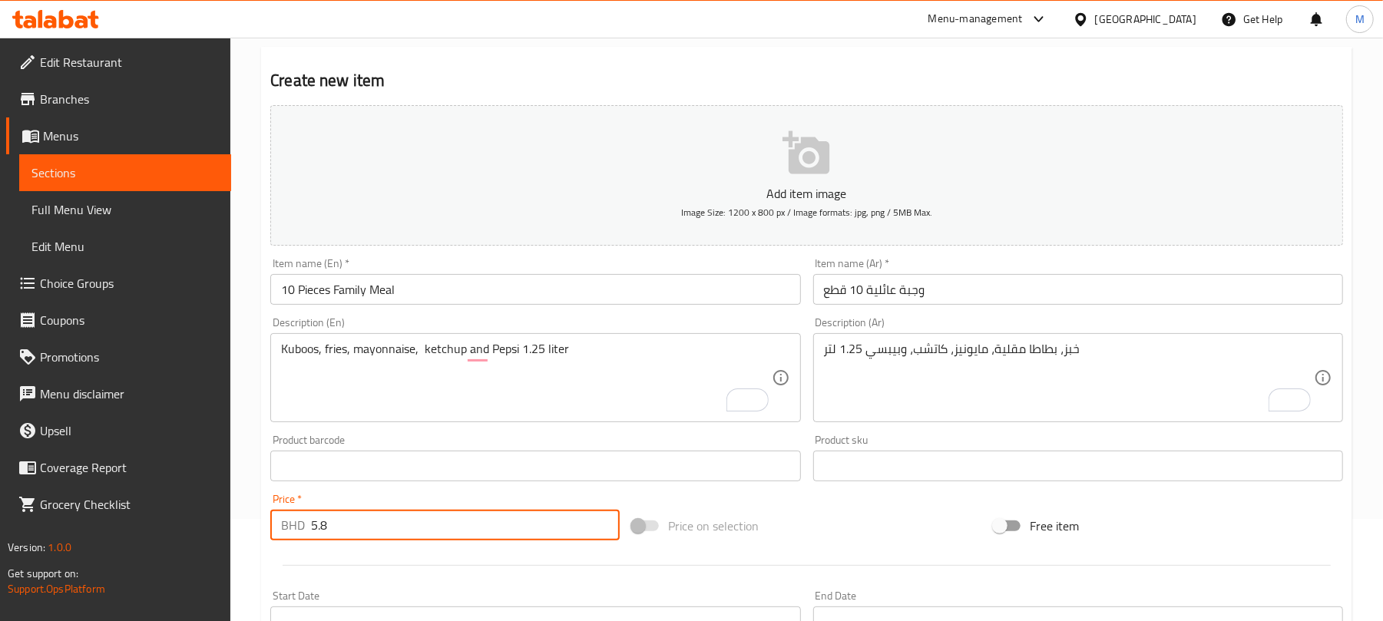
type input "5.8"
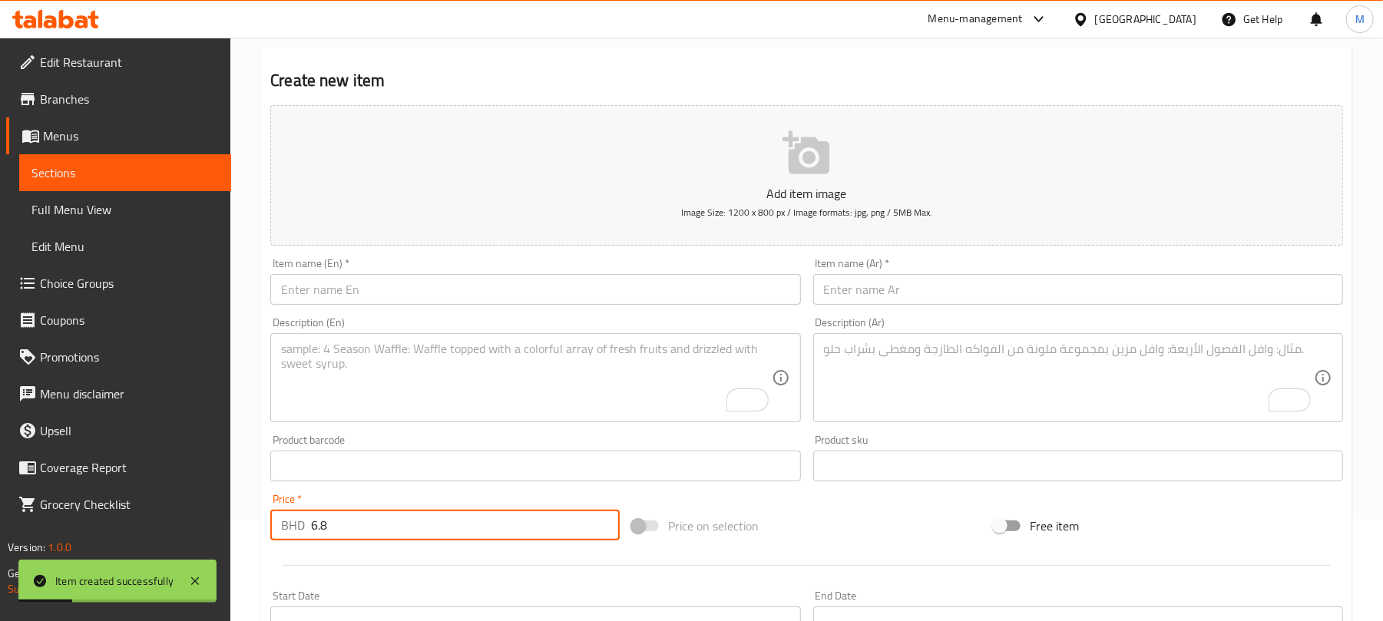
type input "6.8"
click at [478, 372] on textarea "To enrich screen reader interactions, please activate Accessibility in Grammarl…" at bounding box center [526, 378] width 490 height 73
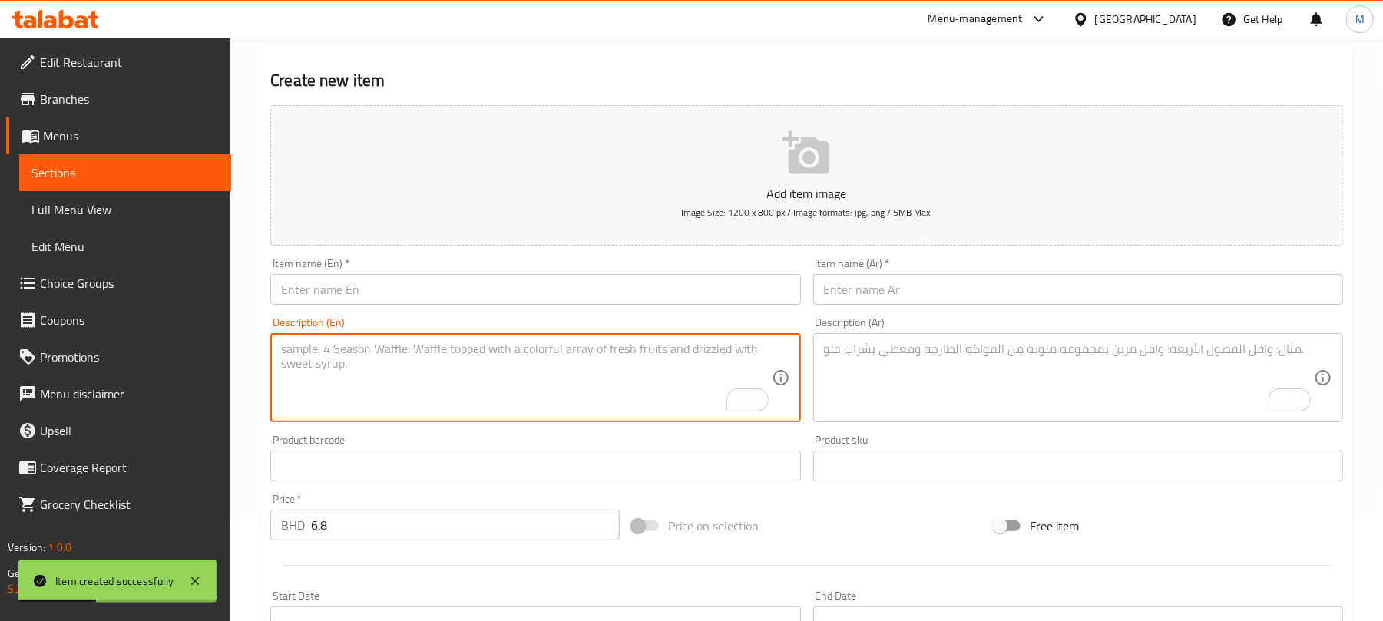
paste textarea "12 Pieces Family Meal Kuboos, fries, mayonnaise, ketchup and Pepsi 1.25 liter"
click at [360, 353] on textarea "12 Pieces Family Meal Kuboos, fries, mayonnaise, ketchup and Pepsi 1.25 liter" at bounding box center [526, 378] width 490 height 73
click at [365, 345] on textarea "12 Pieces Family Meal Kuboos, fries, mayonnaise, ketchup and Pepsi 1.25 liter" at bounding box center [526, 378] width 490 height 73
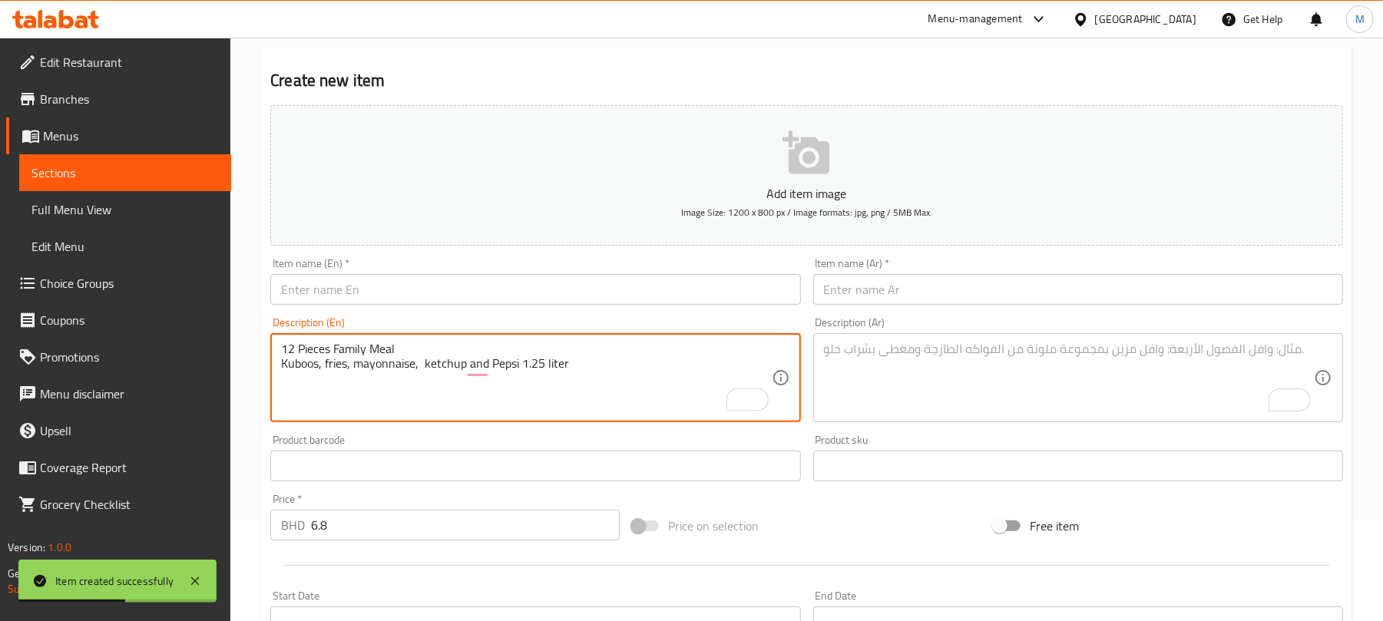
click at [365, 345] on textarea "12 Pieces Family Meal Kuboos, fries, mayonnaise, ketchup and Pepsi 1.25 liter" at bounding box center [526, 378] width 490 height 73
type textarea "Kuboos, fries, mayonnaise, ketchup and Pepsi 1.25 liter"
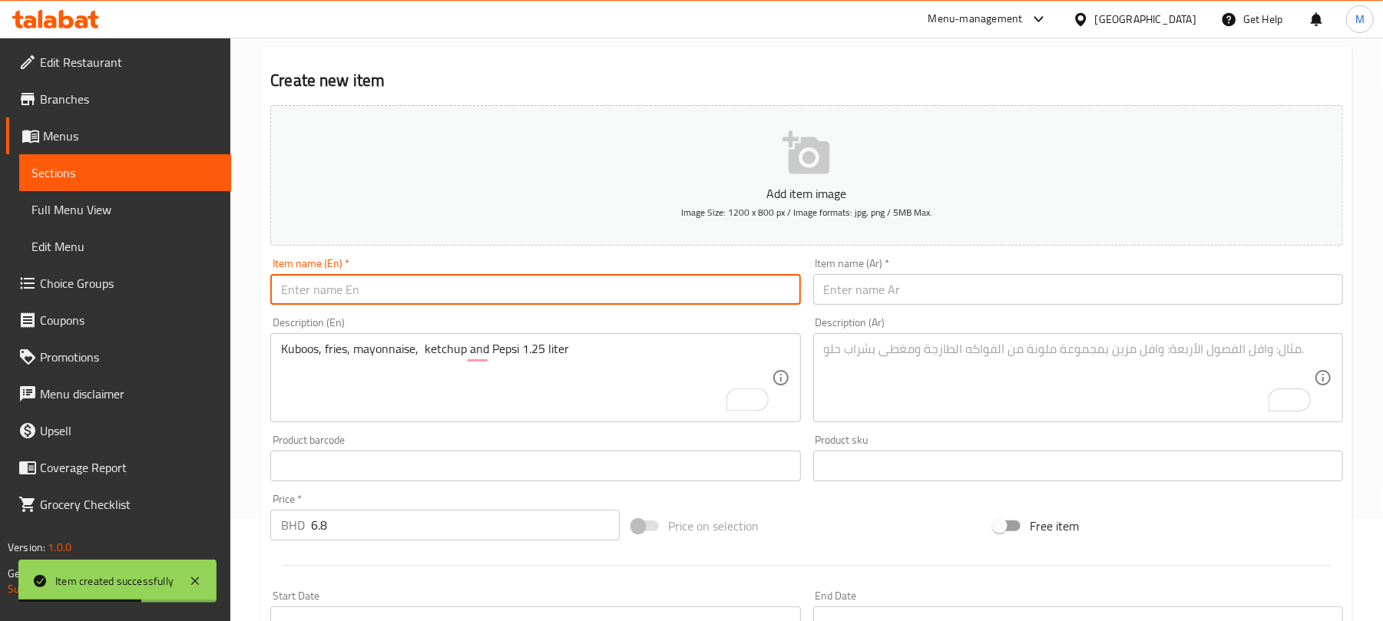
click at [393, 279] on input "text" at bounding box center [535, 289] width 530 height 31
paste input "12 Pieces Family Meal"
type input "12 Pieces Family Meal"
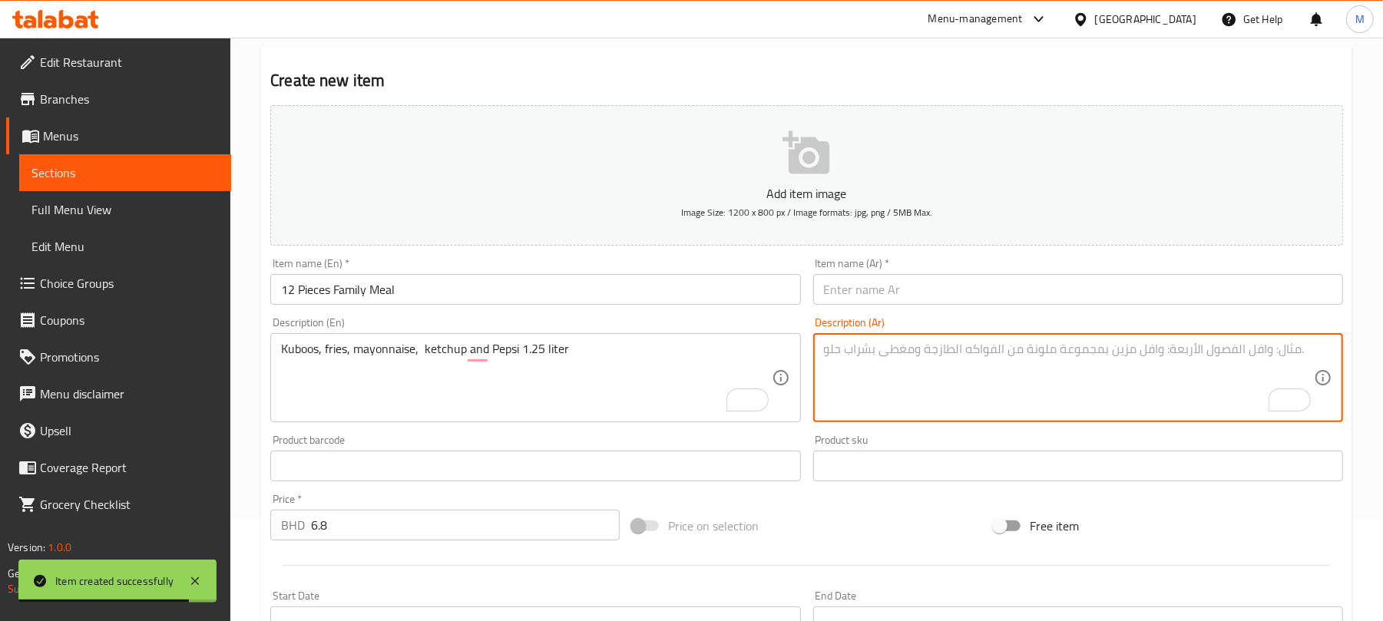
click at [906, 385] on textarea "To enrich screen reader interactions, please activate Accessibility in Grammarl…" at bounding box center [1069, 378] width 490 height 73
paste textarea "وجبة عائلية 12 قطعة كوبوس، بطاطا مقلية، مايونيز، كاتشب وبيبسي 1.25 لتر"
click at [877, 354] on textarea "وجبة عائلية 12 قطعة كوبوس، بطاطا مقلية، مايونيز، كاتشب وبيبسي 1.25 لتر" at bounding box center [1069, 378] width 490 height 73
click at [885, 342] on textarea "وجبة عائلية 12 قطعة كوبوس، بطاطا مقلية، مايونيز، كاتشب وبيبسي 1.25 لتر" at bounding box center [1069, 378] width 490 height 73
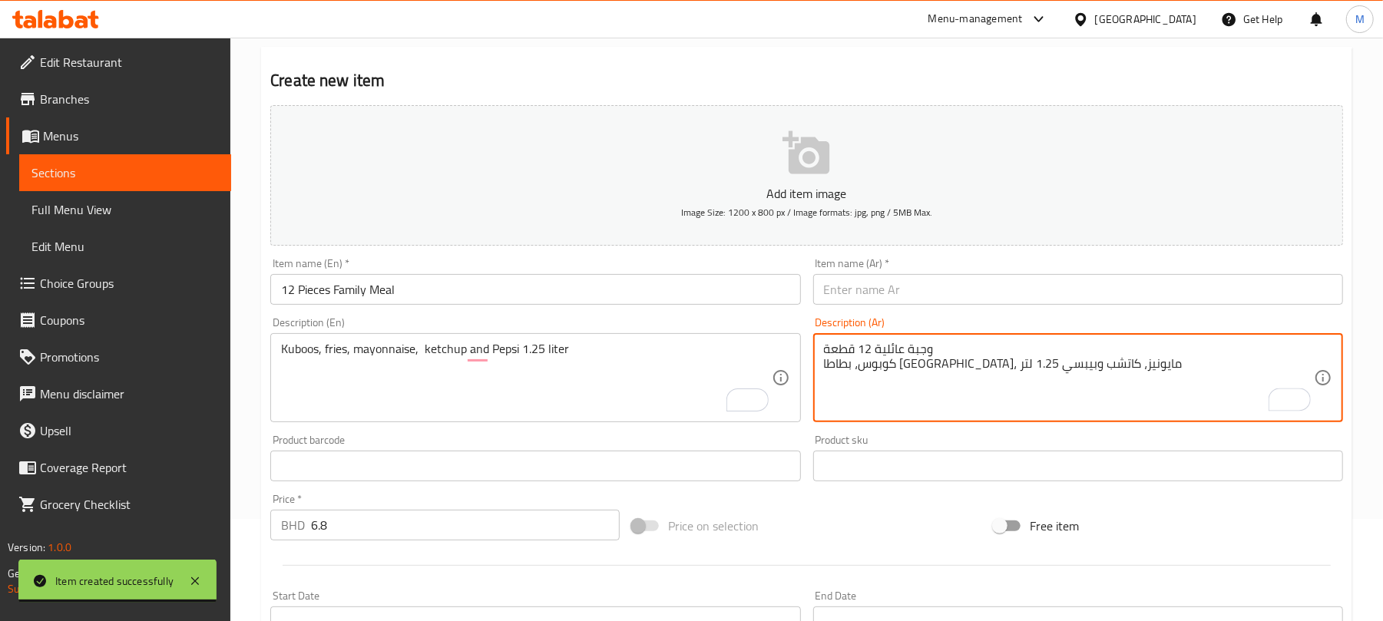
click at [885, 342] on textarea "وجبة عائلية 12 قطعة كوبوس، بطاطا مقلية، مايونيز، كاتشب وبيبسي 1.25 لتر" at bounding box center [1069, 378] width 490 height 73
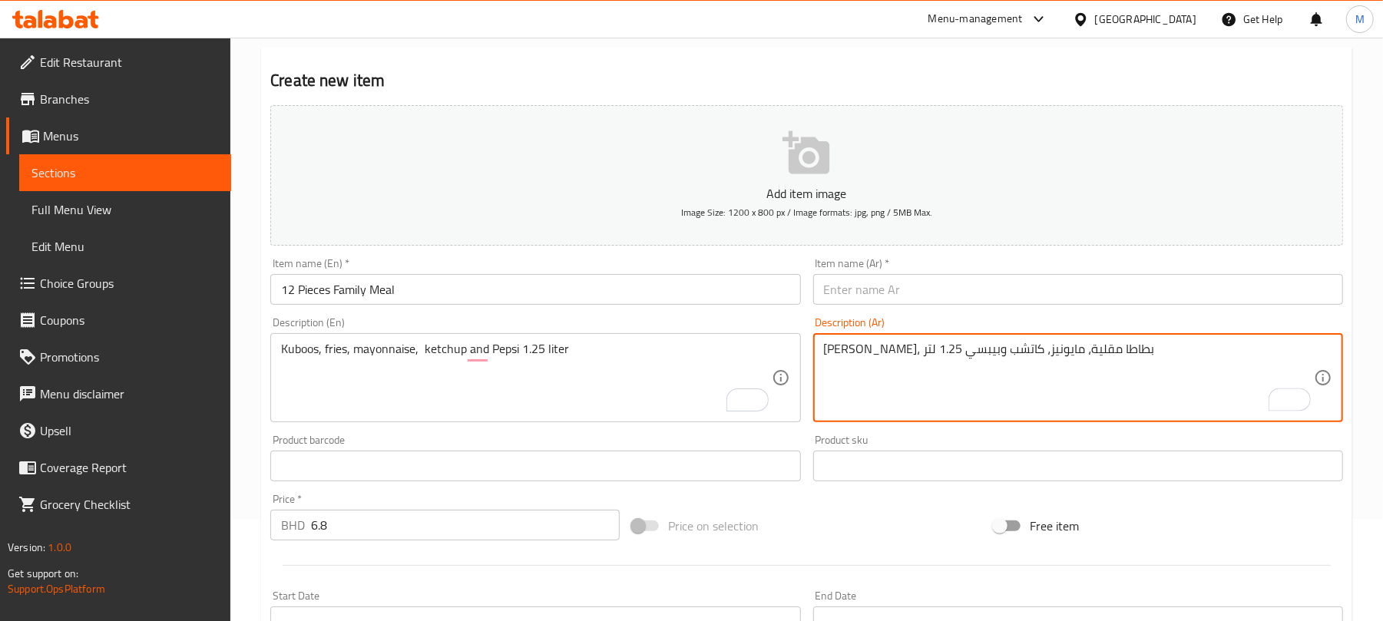
type textarea "كوبوس، بطاطا مقلية، مايونيز، كاتشب وبيبسي 1.25 لتر"
click at [887, 296] on input "text" at bounding box center [1078, 289] width 530 height 31
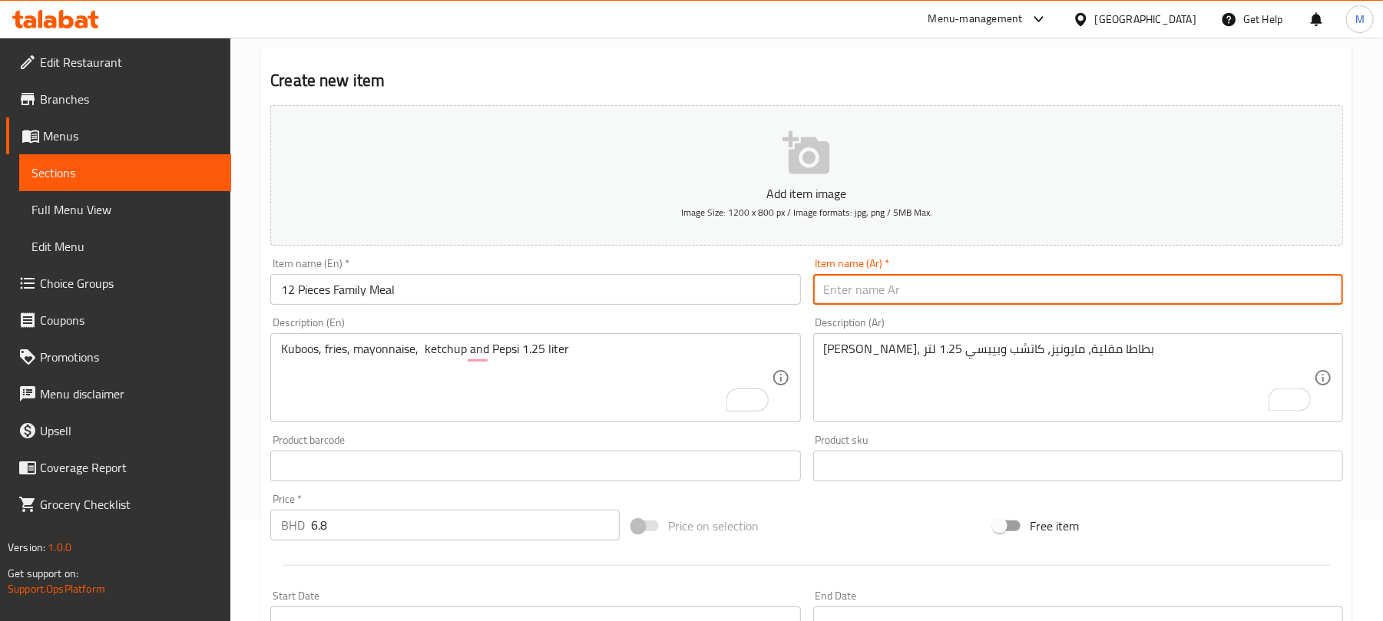
paste input "وجبة عائلية 12 قطعة"
type input "وجبة عائلية 12 قطعة"
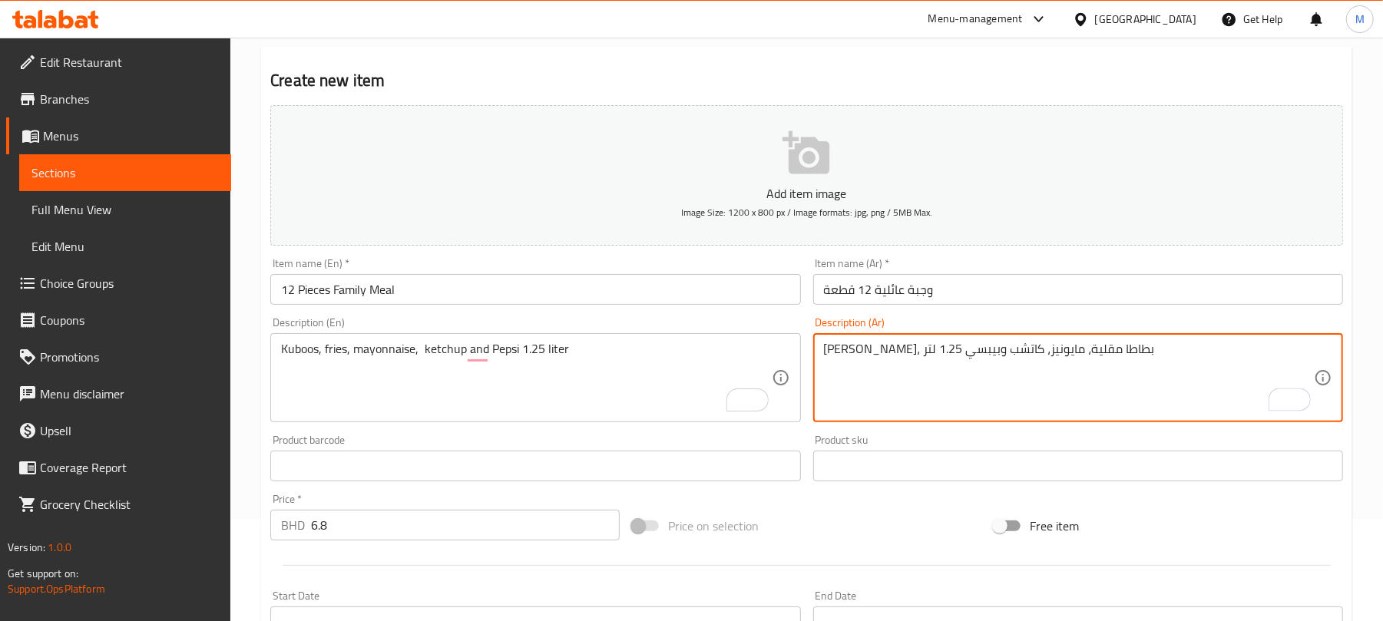
paste textarea "خبز، بطاطا مقلية، مايونيز، كاتشب،"
type textarea "خبز، بطاطا مقلية، مايونيز، كاتشب، وبيبسي 1.25 لتر"
click at [975, 283] on input "وجبة عائلية 12 قطعة" at bounding box center [1078, 289] width 530 height 31
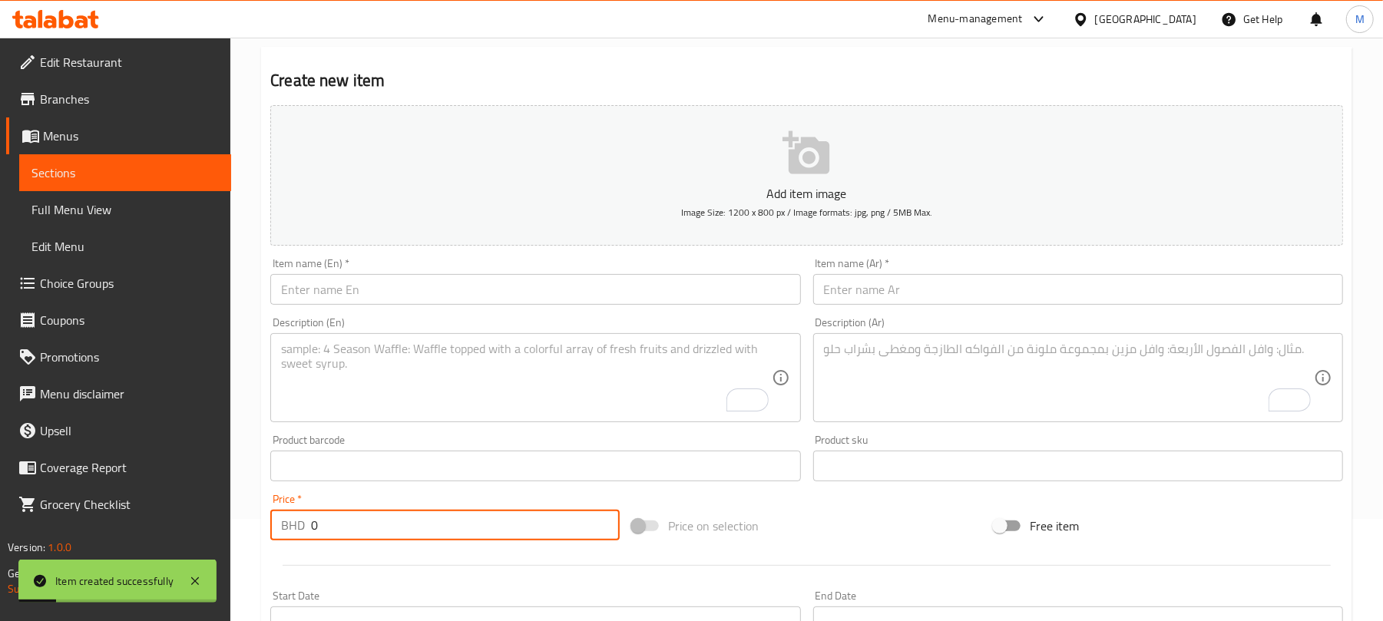
click at [470, 530] on input "0" at bounding box center [465, 525] width 309 height 31
type input "7.8"
click at [410, 382] on textarea "To enrich screen reader interactions, please activate Accessibility in Grammarl…" at bounding box center [526, 378] width 490 height 73
paste textarea "14 Pieces Family Meal Kuboos, fries, mayonnaise, ketchup and Pepsi 1.25 liter"
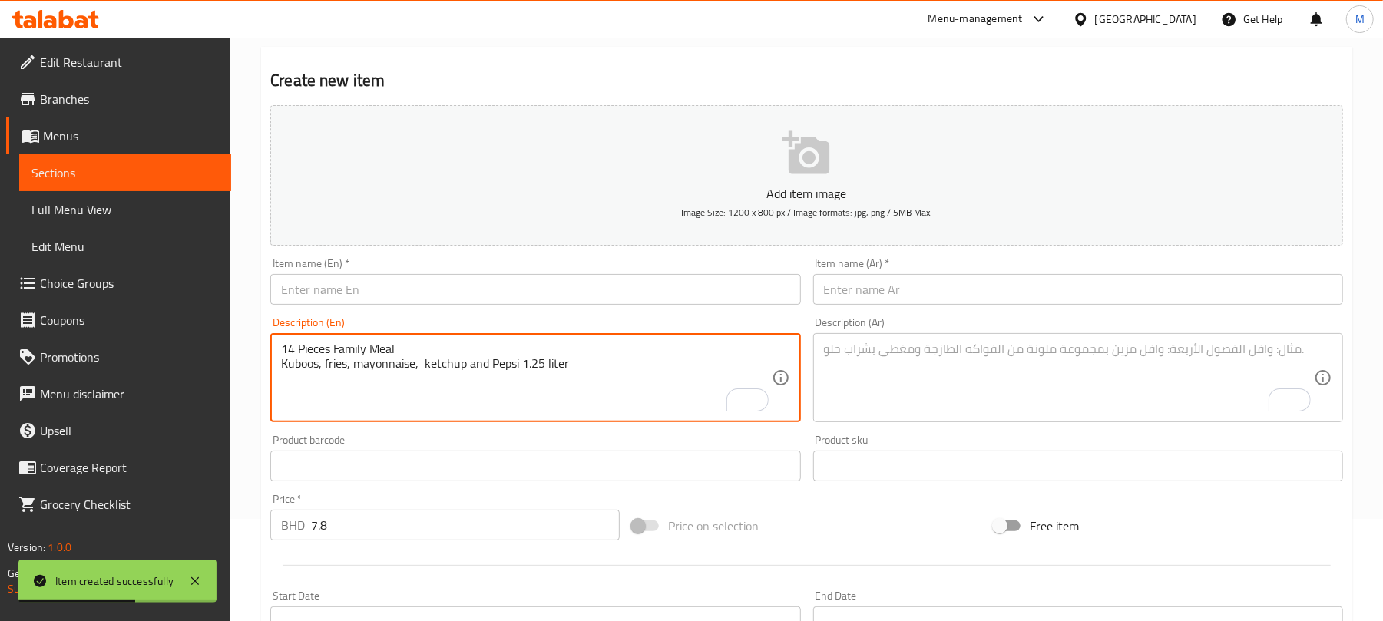
click at [336, 347] on textarea "14 Pieces Family Meal Kuboos, fries, mayonnaise, ketchup and Pepsi 1.25 liter" at bounding box center [526, 378] width 490 height 73
type textarea "Kuboos, fries, mayonnaise, ketchup and Pepsi 1.25 liter"
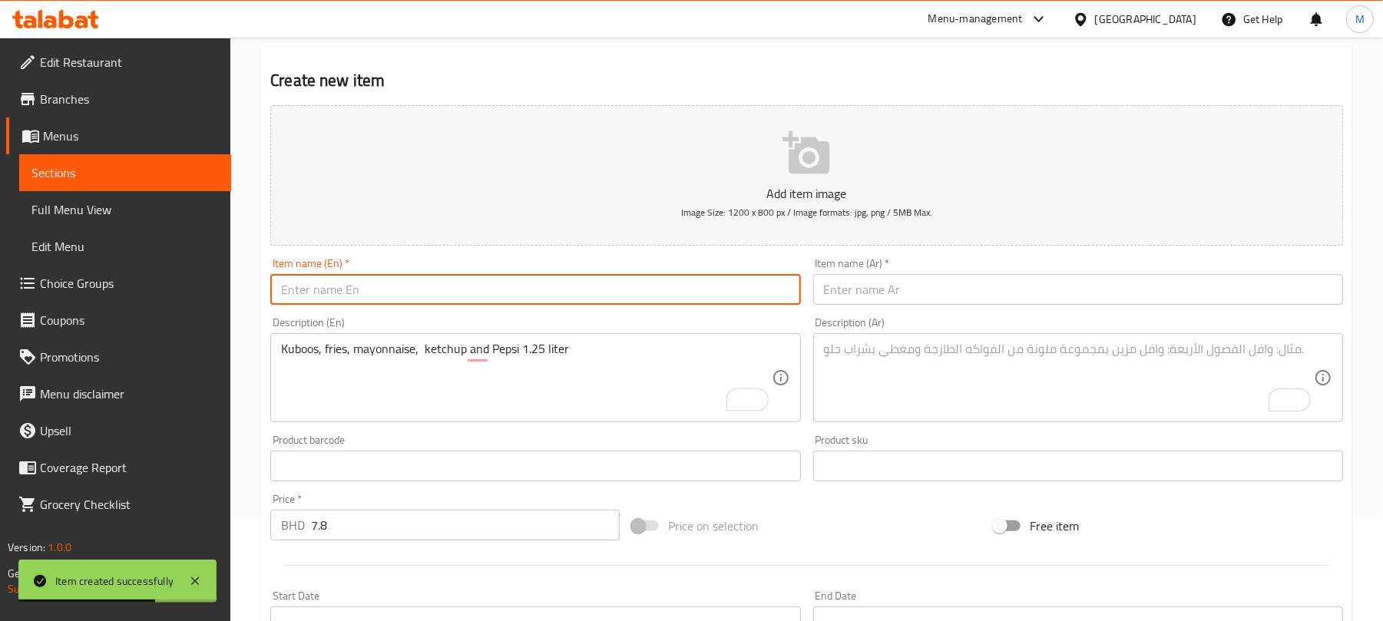
click at [394, 287] on input "text" at bounding box center [535, 289] width 530 height 31
paste input "14 Pieces Family Meal"
type input "14 Pieces Family Meal"
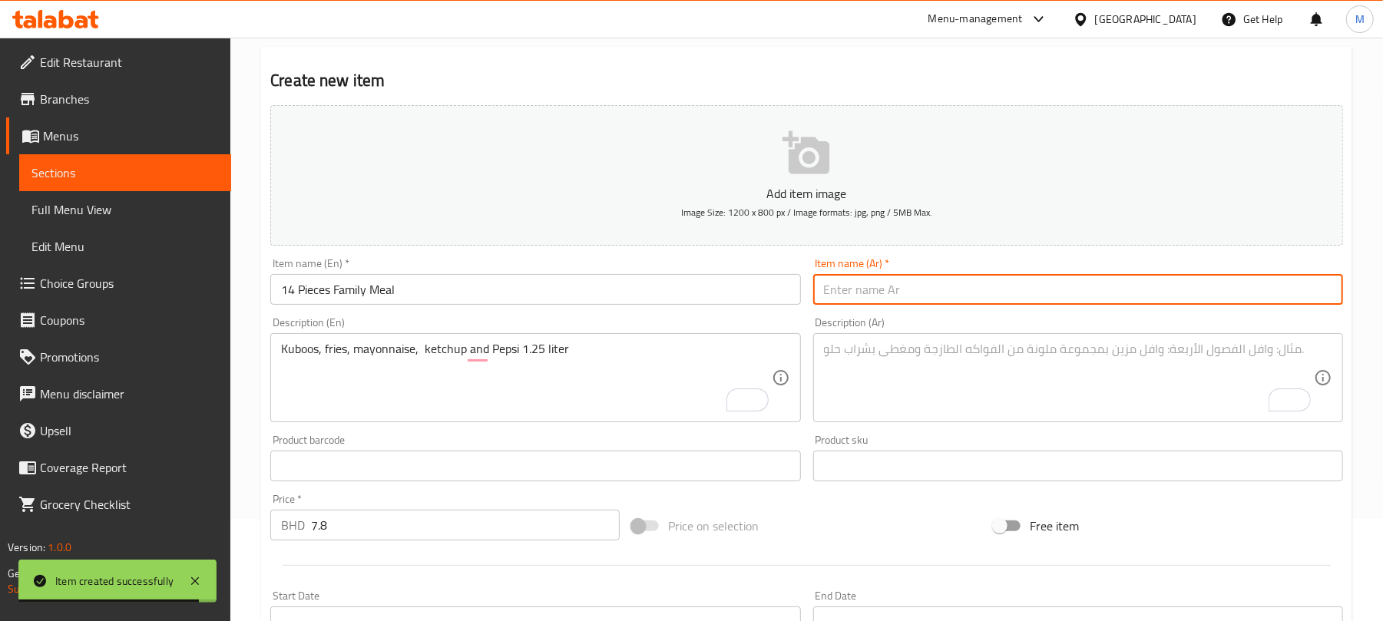
click at [868, 276] on input "text" at bounding box center [1078, 289] width 530 height 31
paste input "وجبة عائلية 14 قطعة"
type input "وجبة عائلية 14 قطعة"
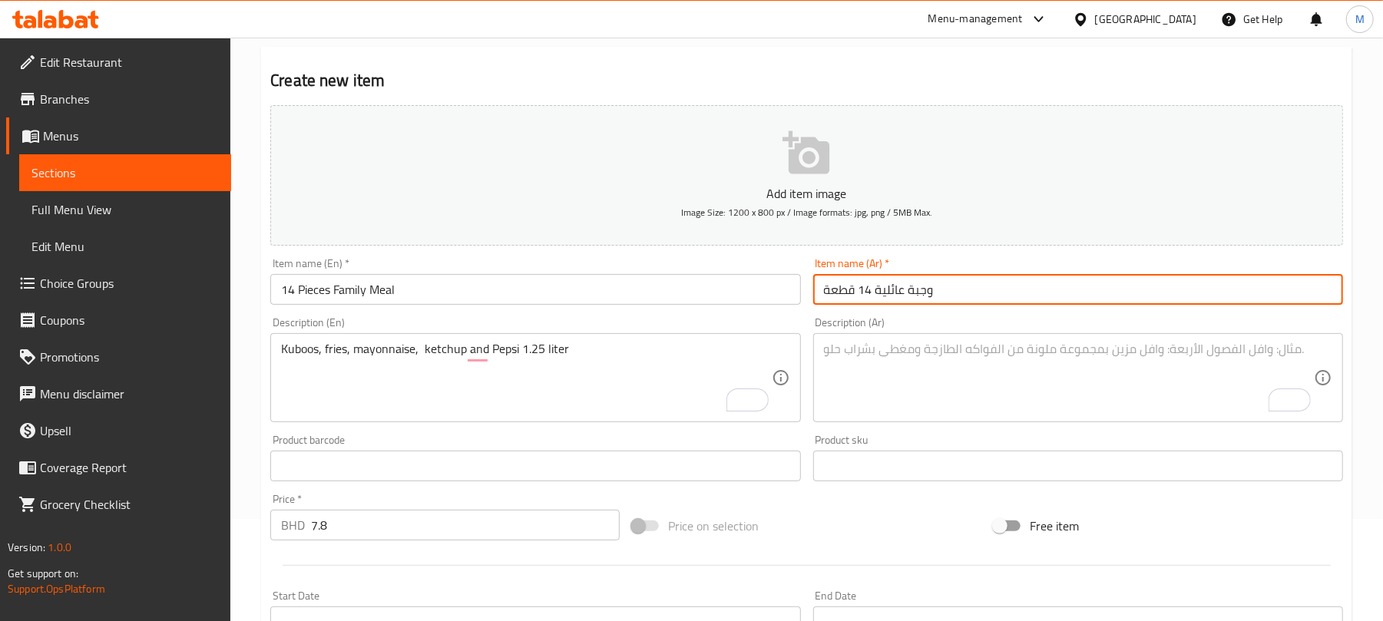
click at [895, 375] on textarea "To enrich screen reader interactions, please activate Accessibility in Grammarl…" at bounding box center [1069, 378] width 490 height 73
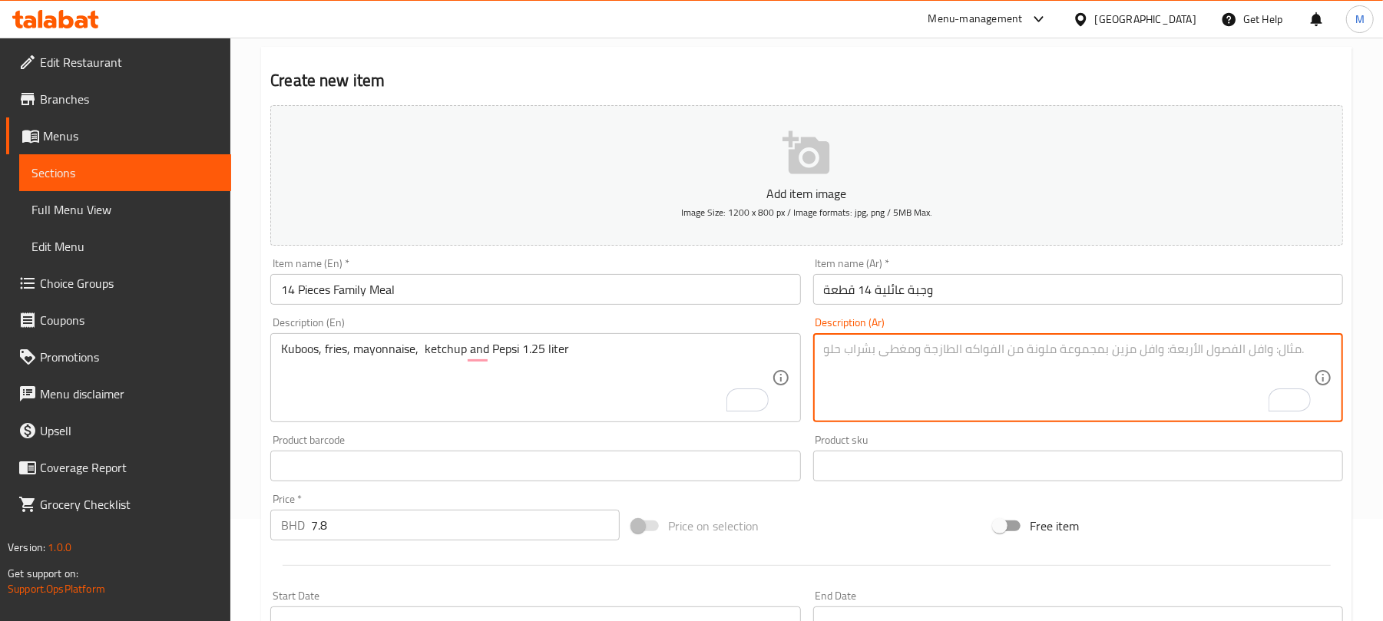
paste textarea "خبز، بطاطا مقلية، مايونيز، كاتشب، وبيبسي 1.25 لتر"
type textarea "خبز، بطاطا مقلية، مايونيز، كاتشب، وبيبسي 1.25 لتر"
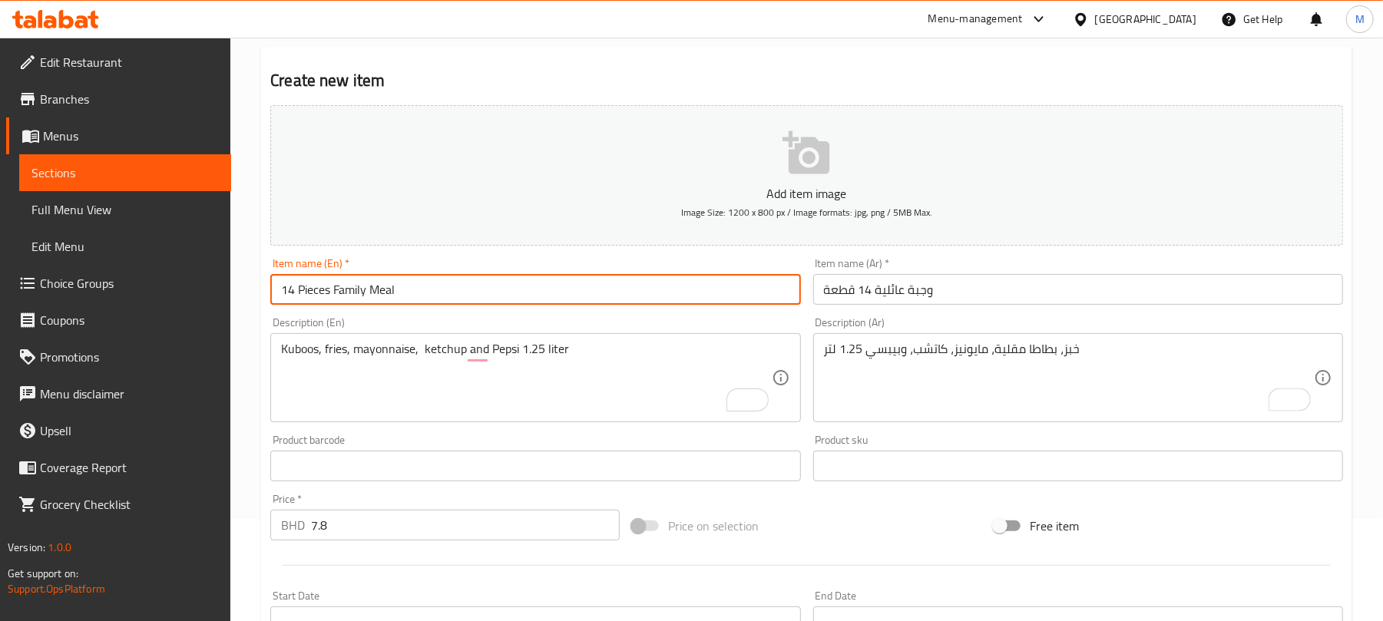
click at [627, 279] on input "14 Pieces Family Meal" at bounding box center [535, 289] width 530 height 31
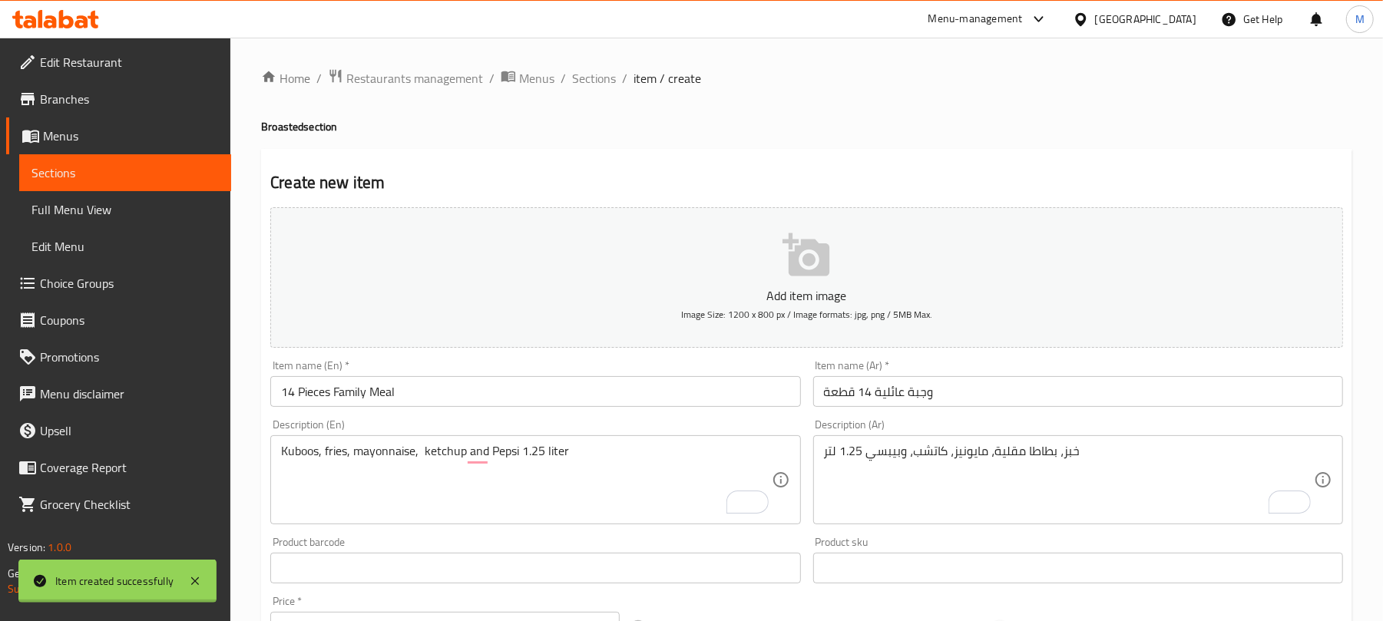
type input "0"
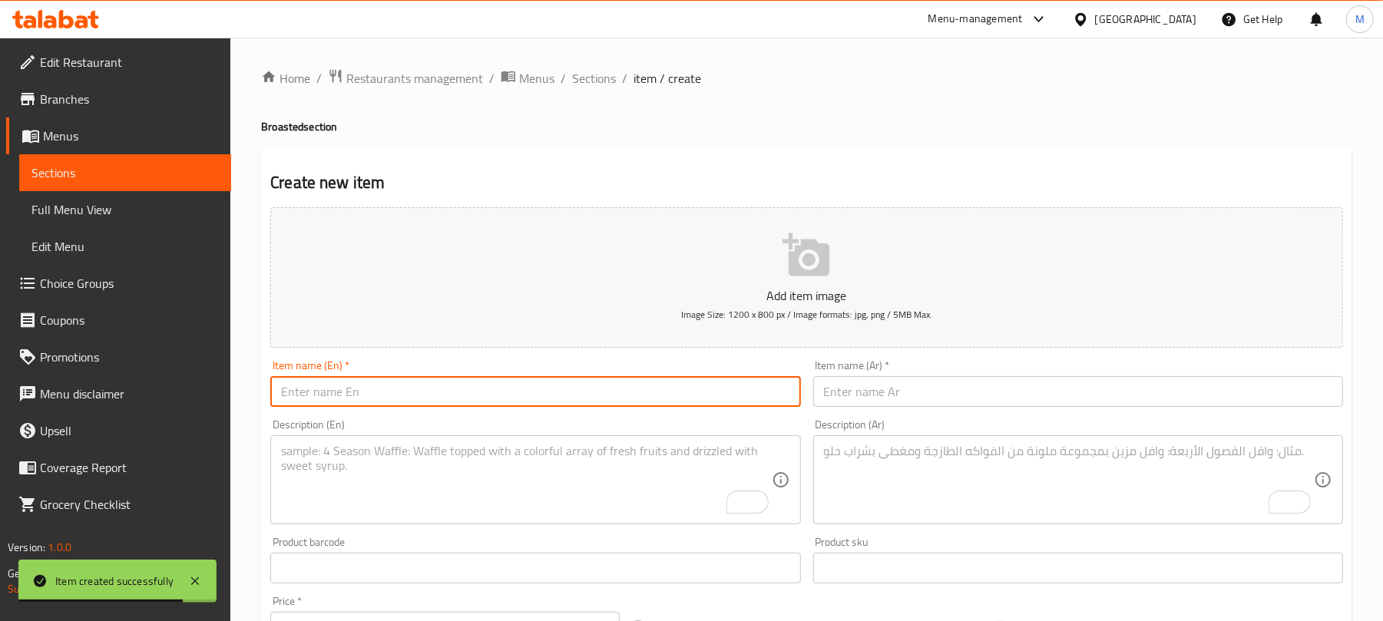
paste input "16 Pieces Party Meal"
type input "16 Pieces Party Meal"
click at [970, 395] on input "text" at bounding box center [1078, 391] width 530 height 31
paste input "وجبة بارتي 16 قطعة"
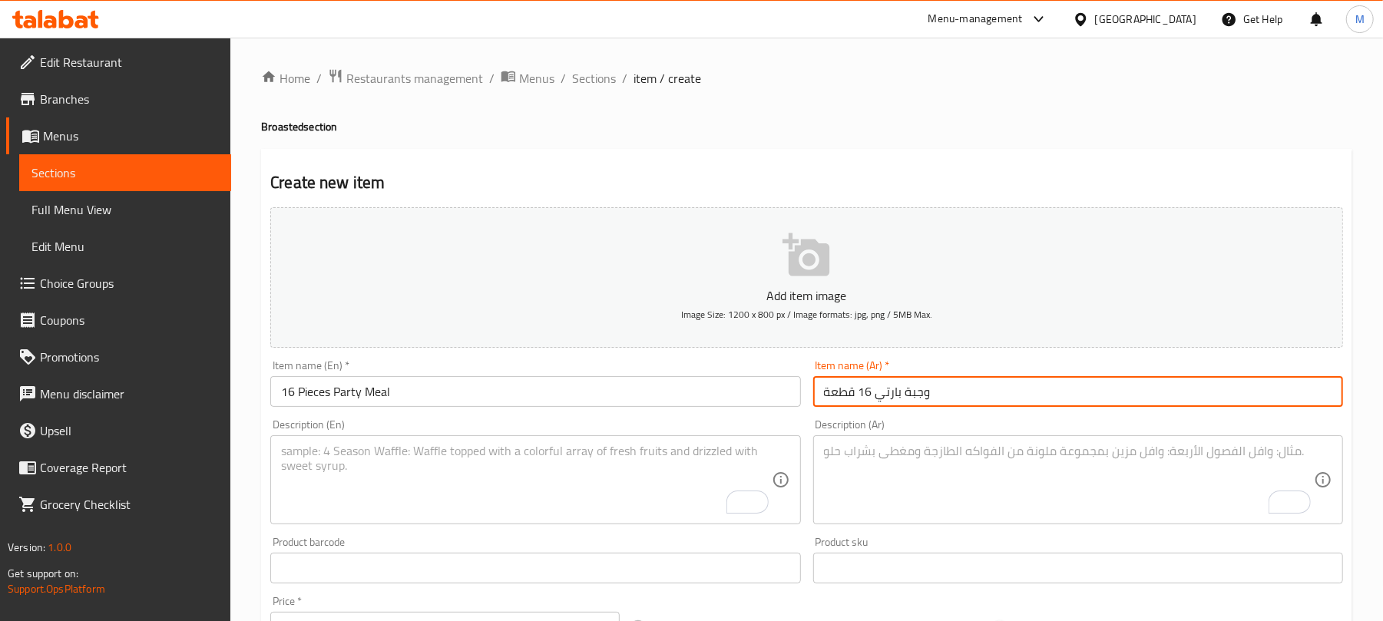
type input "وجبة بارتي 16 قطعة"
click at [481, 448] on textarea "To enrich screen reader interactions, please activate Accessibility in Grammarl…" at bounding box center [526, 480] width 490 height 73
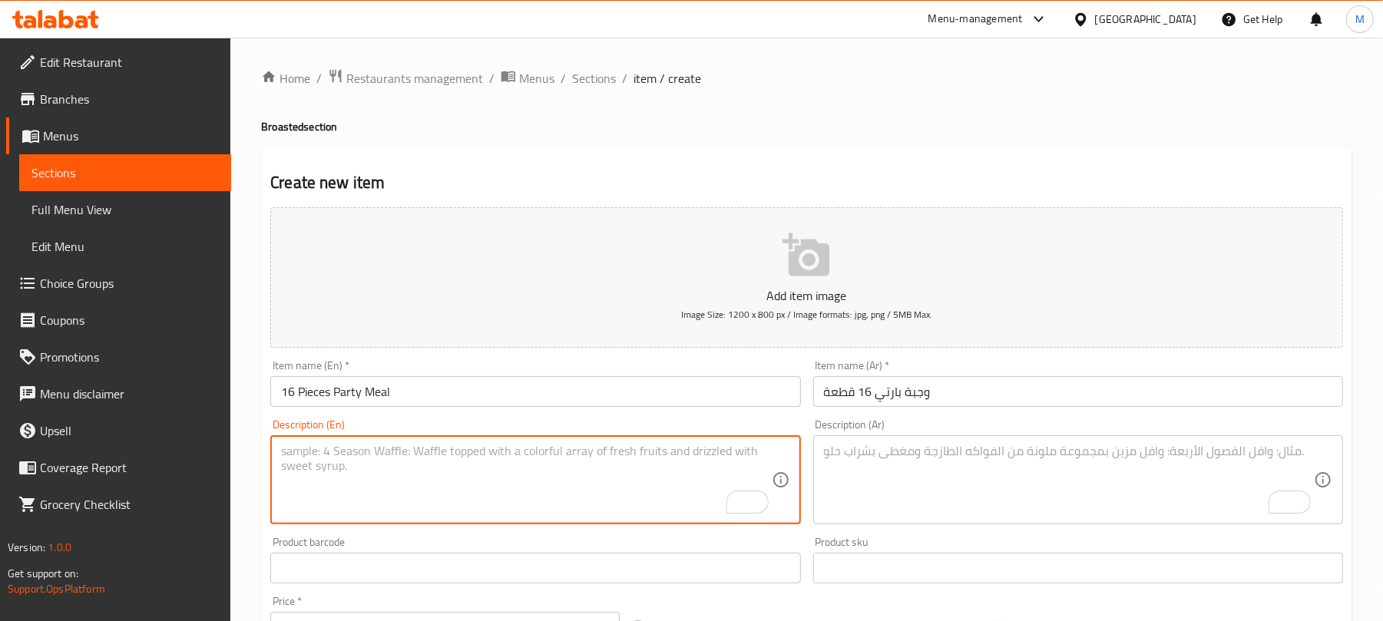
paste textarea "Kuboos, fries, mayonnaise, ketchup and Pepsi 2.25 liter"
type textarea "Kuboos, fries, mayonnaise, ketchup and Pepsi 2.25 liter"
click at [915, 461] on textarea "To enrich screen reader interactions, please activate Accessibility in Grammarl…" at bounding box center [1069, 480] width 490 height 73
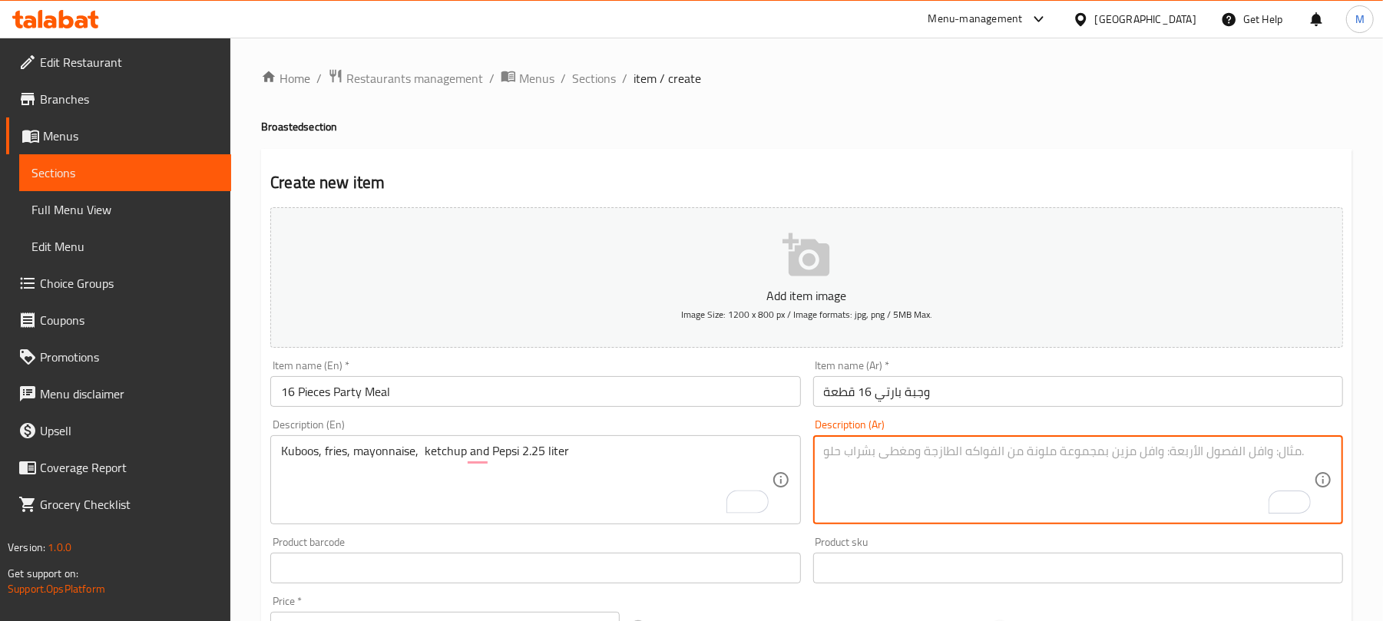
paste textarea "خبز، بطاطا مقلية، مايونيز، كاتشب، وبيبسي 2.25 لتر"
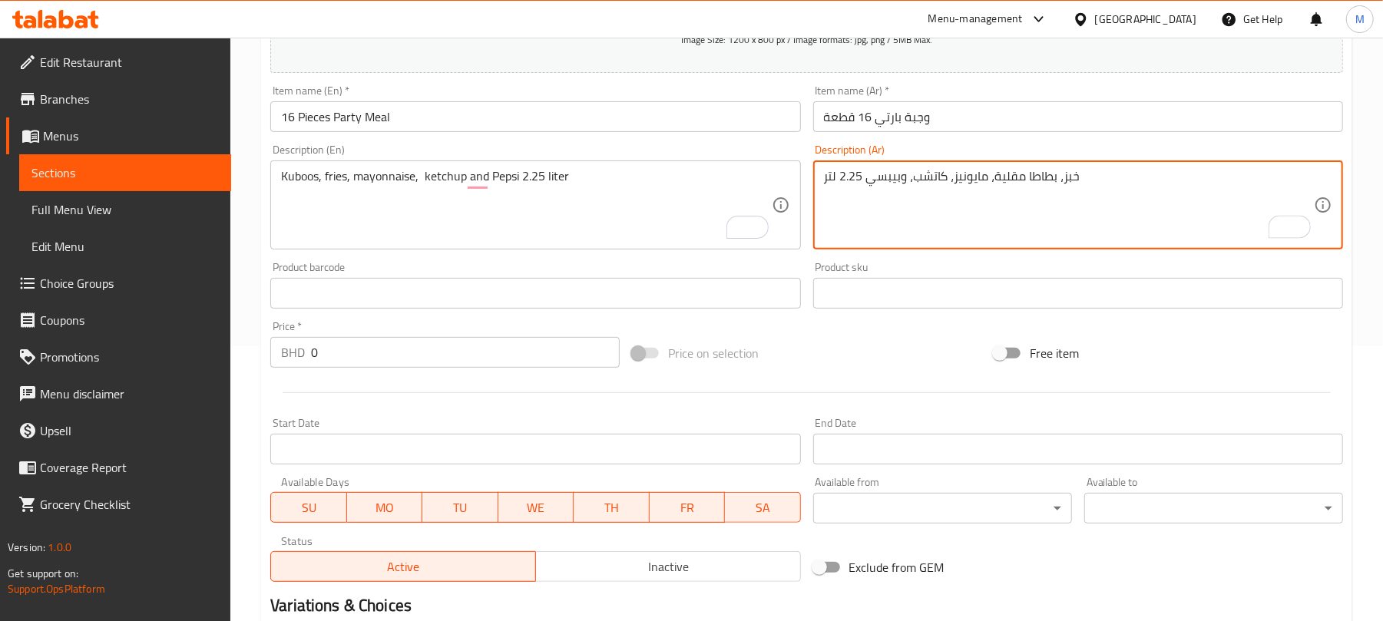
scroll to position [307, 0]
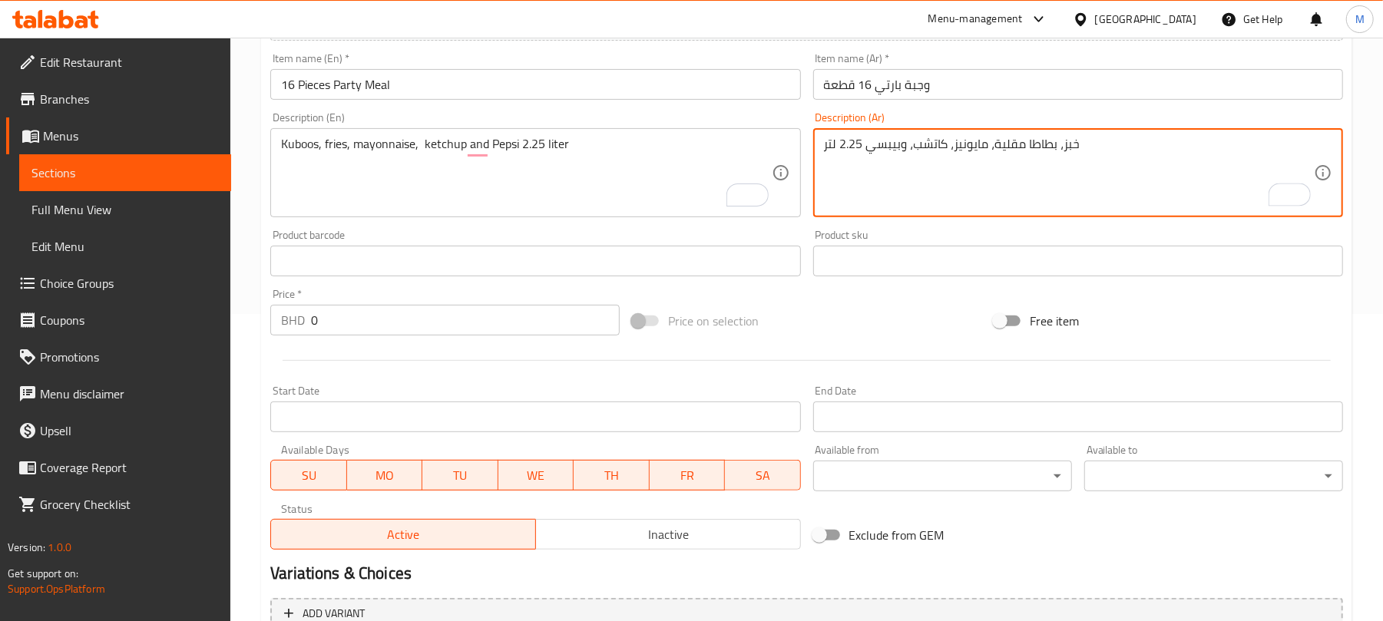
type textarea "خبز، بطاطا مقلية، مايونيز، كاتشب، وبيبسي 2.25 لتر"
click at [385, 319] on input "0" at bounding box center [465, 320] width 309 height 31
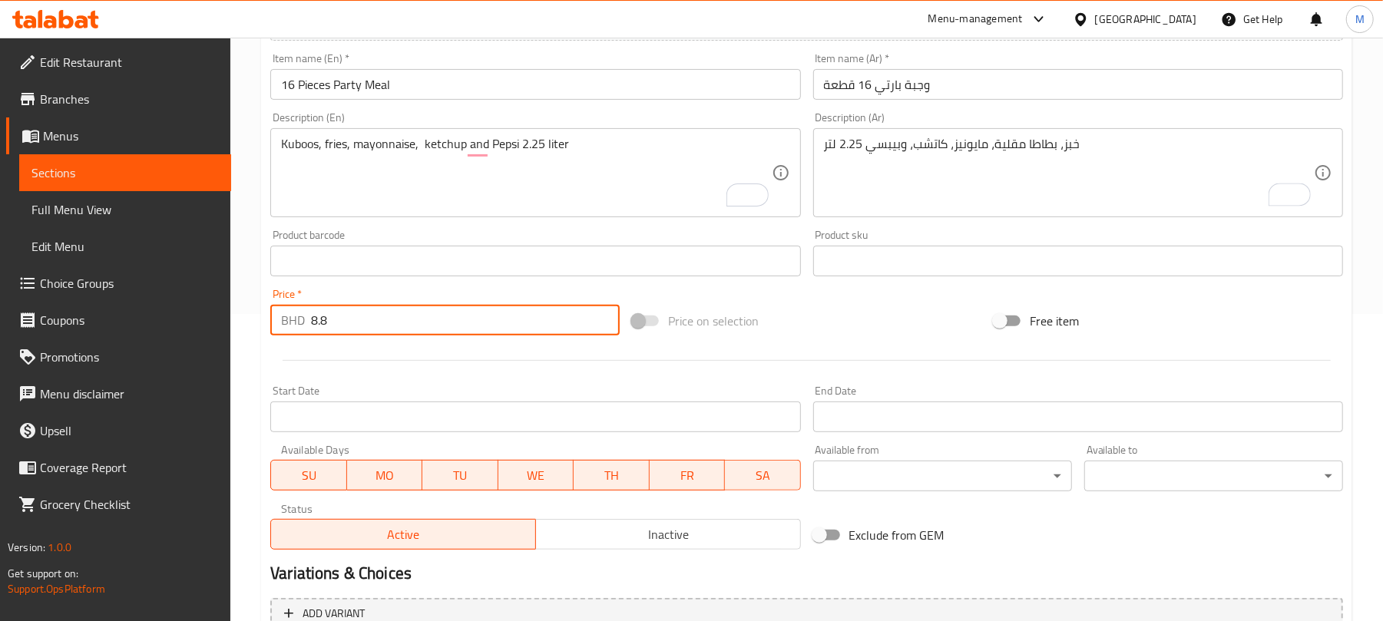
type input "8.8"
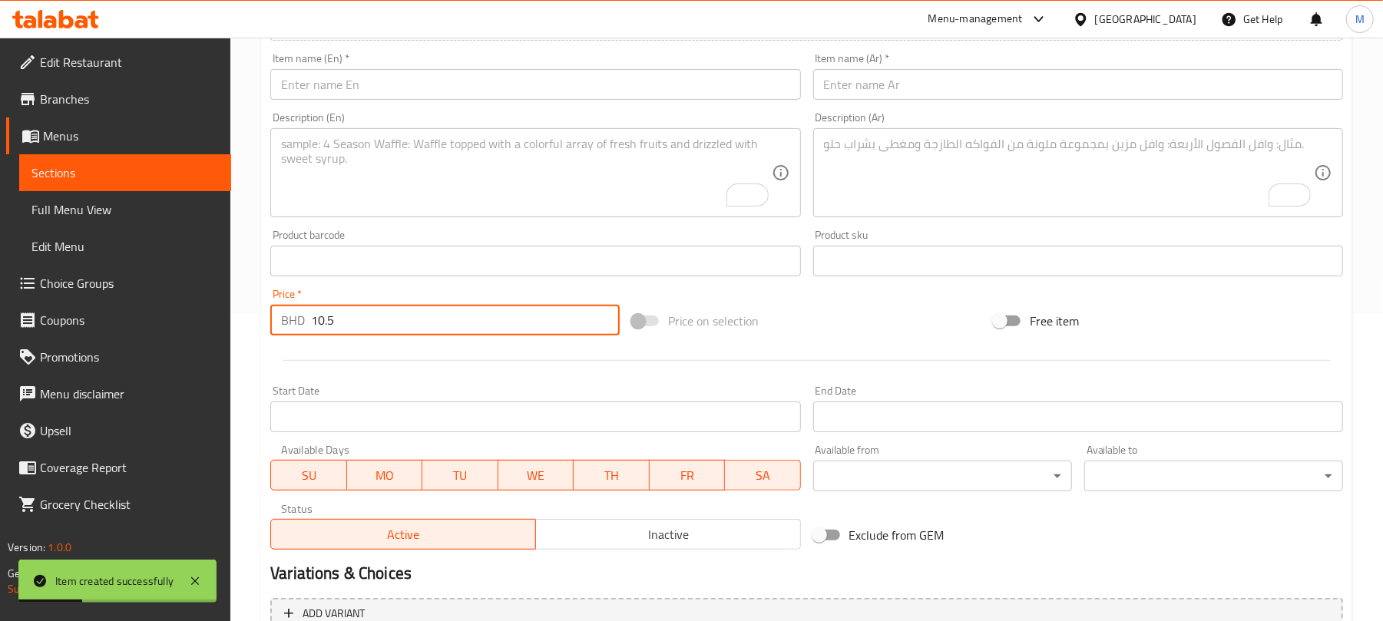
type input "10.5"
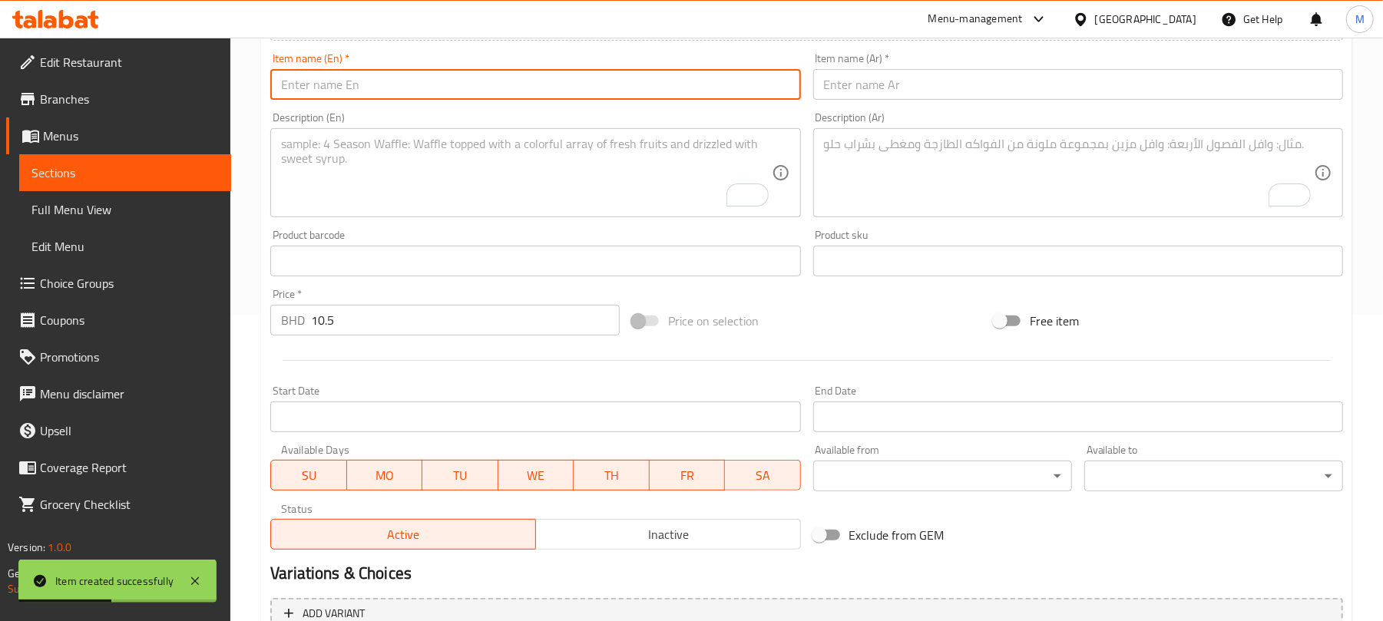
click at [545, 78] on input "text" at bounding box center [535, 84] width 530 height 31
paste input "18 Pieces Party Meal"
type input "18 Pieces Party Meal"
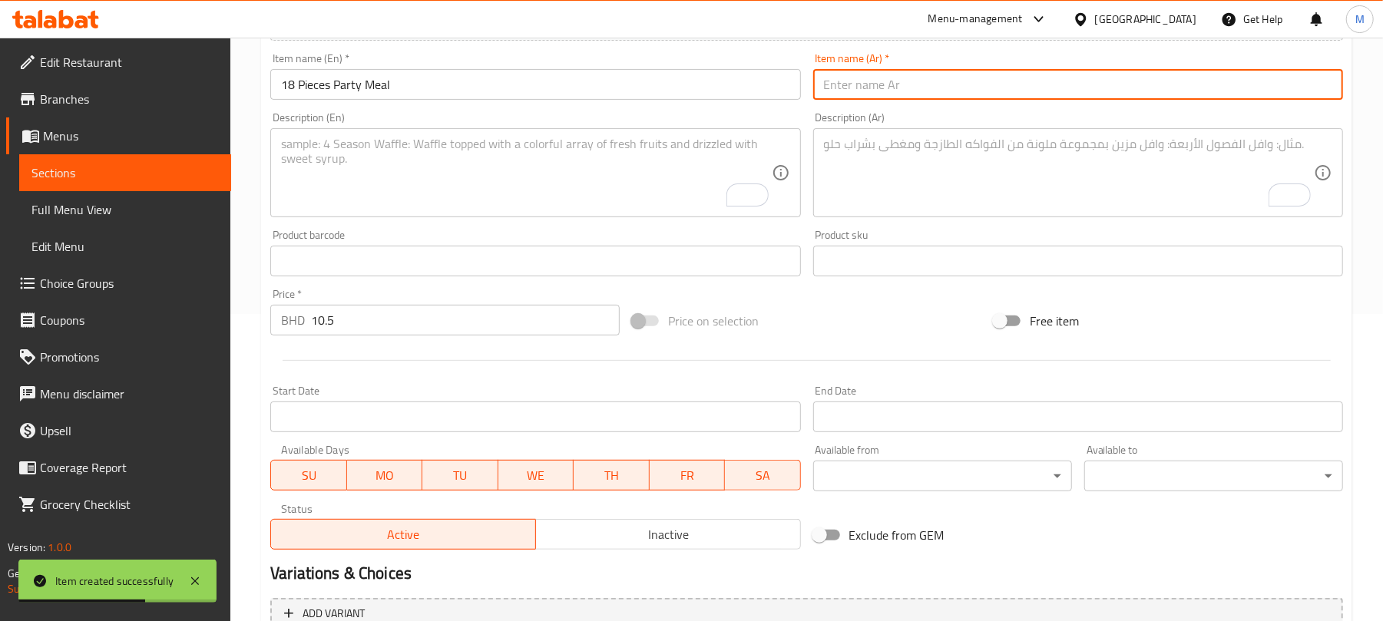
click at [955, 80] on input "text" at bounding box center [1078, 84] width 530 height 31
paste input "وجبة بارتي 18 قطعة"
type input "وجبة بارتي 18 قطعة"
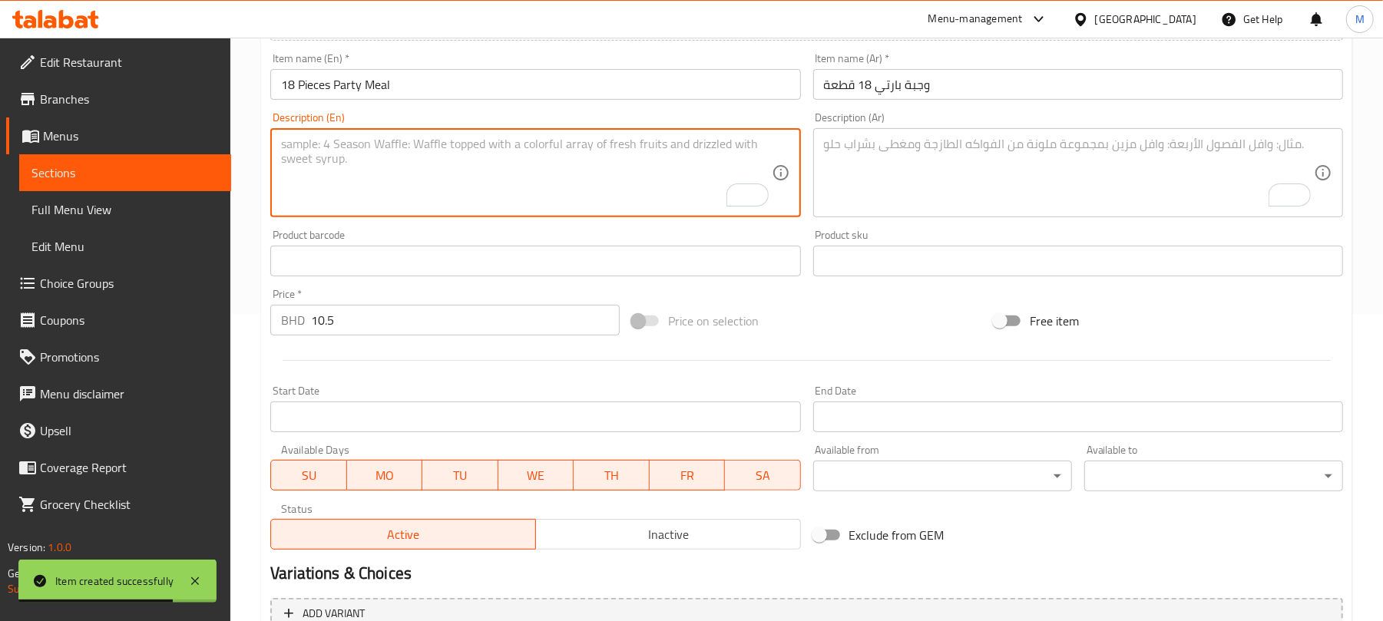
drag, startPoint x: 627, startPoint y: 170, endPoint x: 795, endPoint y: 32, distance: 217.1
click at [627, 167] on textarea "To enrich screen reader interactions, please activate Accessibility in Grammarl…" at bounding box center [526, 173] width 490 height 73
paste textarea "Kuboos, fries, mayonnaise, ketchup and Pepsi 2.25 liter"
type textarea "Kuboos, fries, mayonnaise, ketchup and Pepsi 2.25 liter"
drag, startPoint x: 947, startPoint y: 166, endPoint x: 798, endPoint y: 142, distance: 150.8
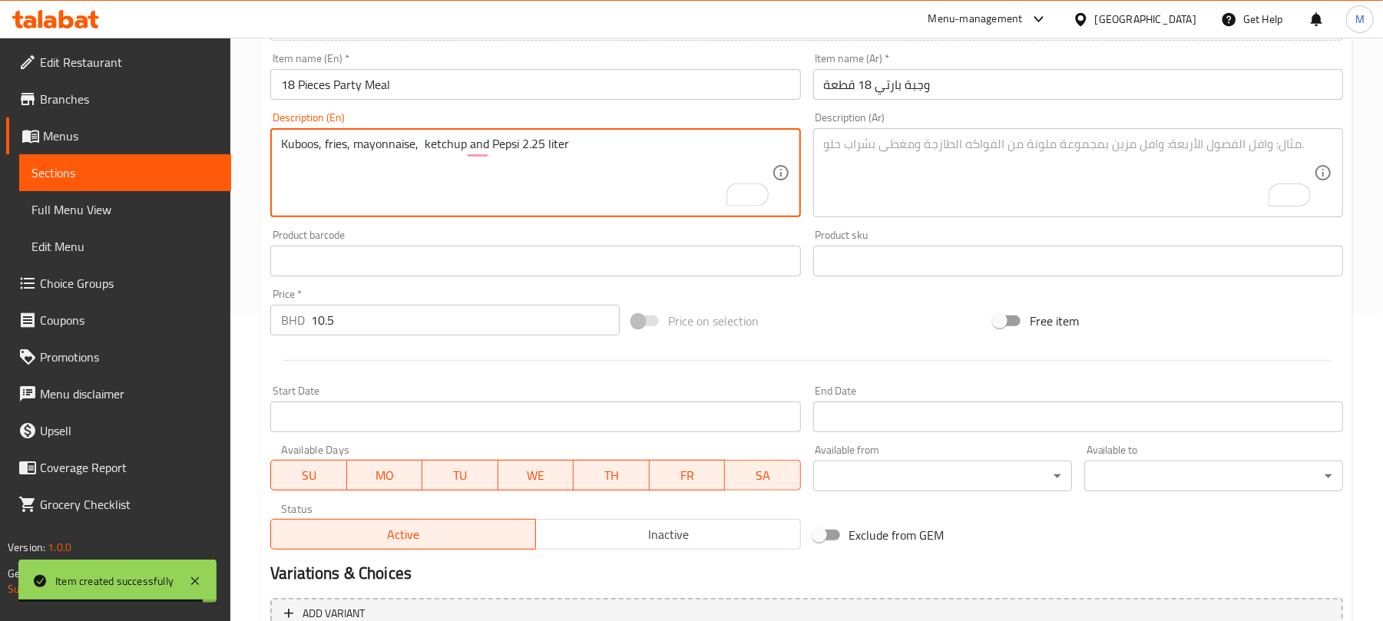
click at [944, 164] on textarea "To enrich screen reader interactions, please activate Accessibility in Grammarl…" at bounding box center [1069, 173] width 490 height 73
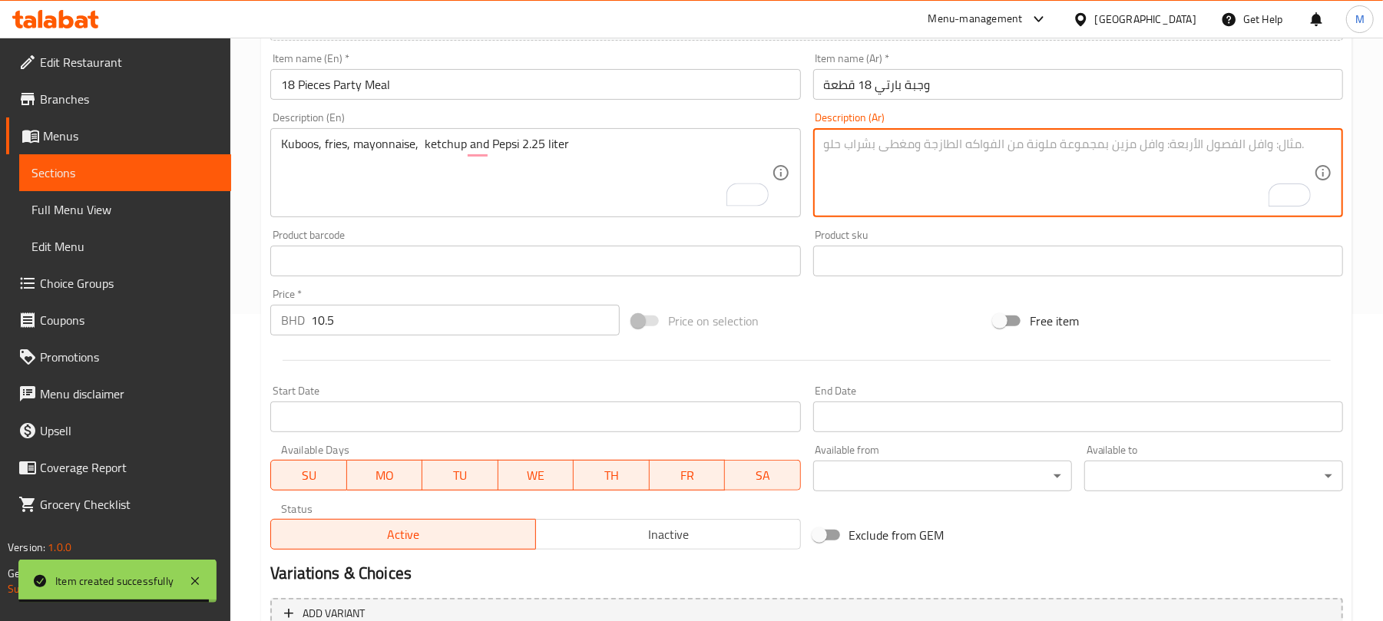
paste textarea "خبز، بطاطا مقلية، مايونيز، كاتشب، وبيبسي 2.25 لتر"
type textarea "خبز، بطاطا مقلية، مايونيز، كاتشب، وبيبسي 2.25 لتر"
click at [591, 81] on input "18 Pieces Party Meal" at bounding box center [535, 84] width 530 height 31
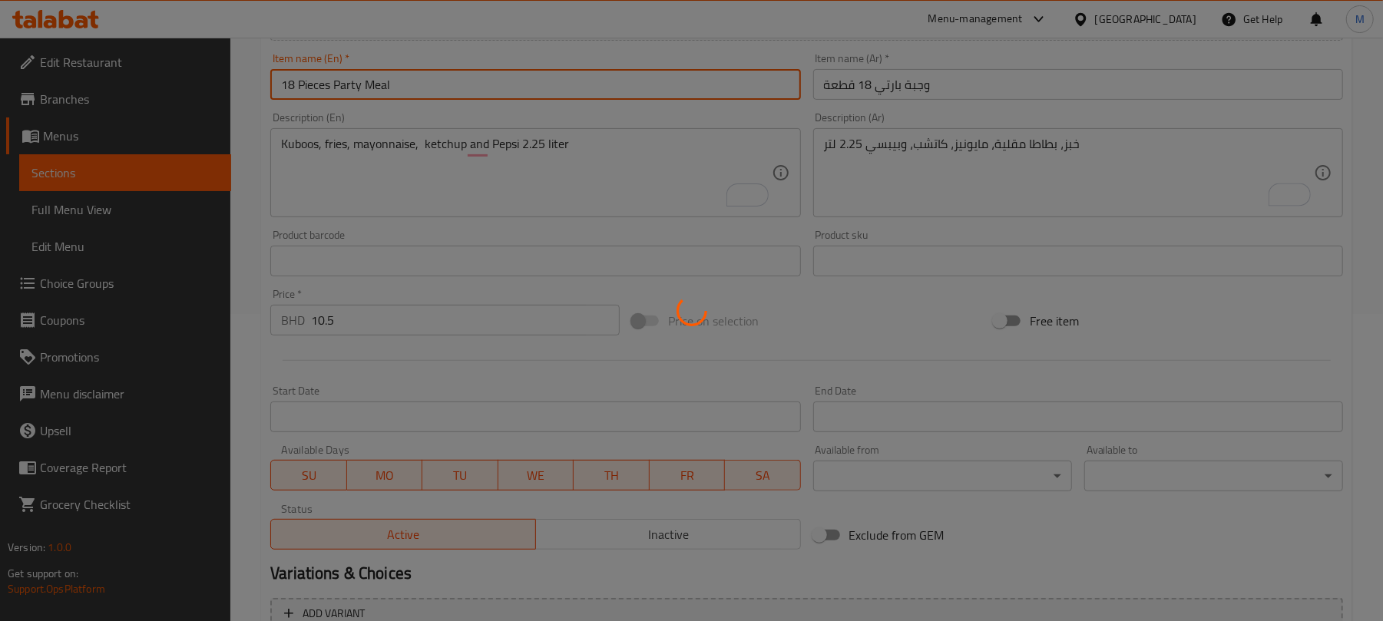
type input "0"
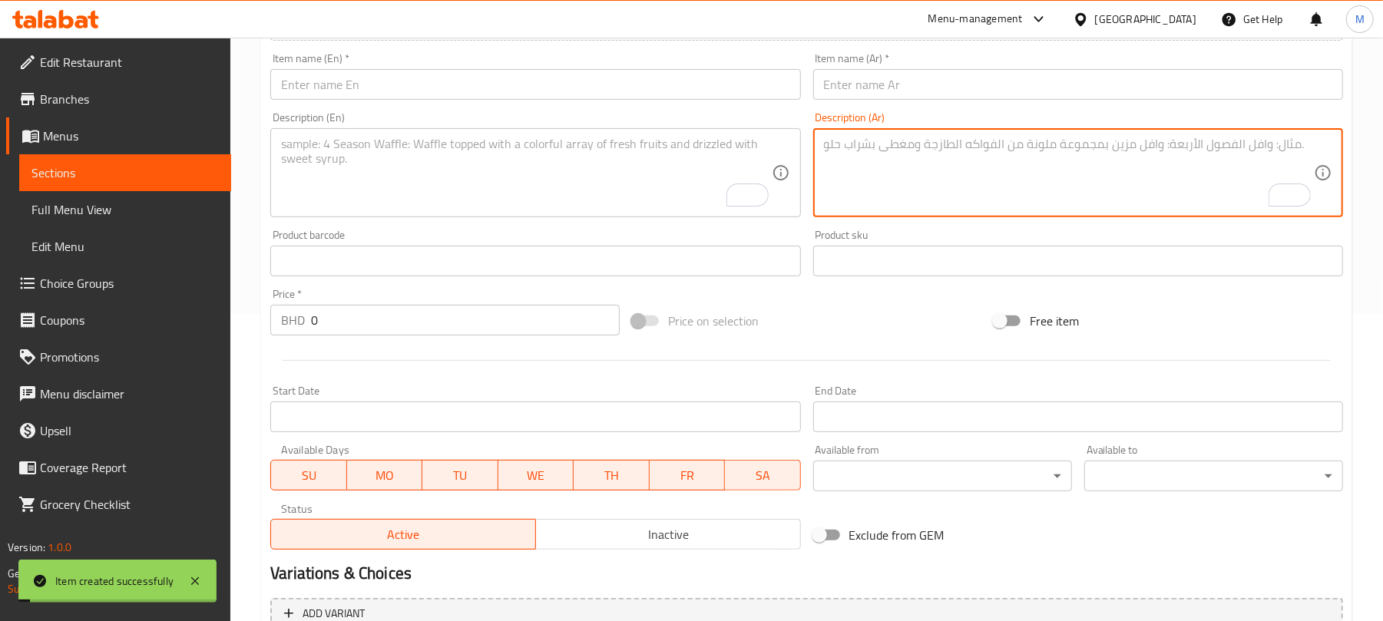
click at [891, 161] on textarea "To enrich screen reader interactions, please activate Accessibility in Grammarl…" at bounding box center [1069, 173] width 490 height 73
paste textarea "خبز، بطاطا مقلية، مايونيز، كاتشب، وبيبسي 2.25 لتر"
type textarea "خبز، بطاطا مقلية، مايونيز، كاتشب، وبيبسي 2.25 لتر"
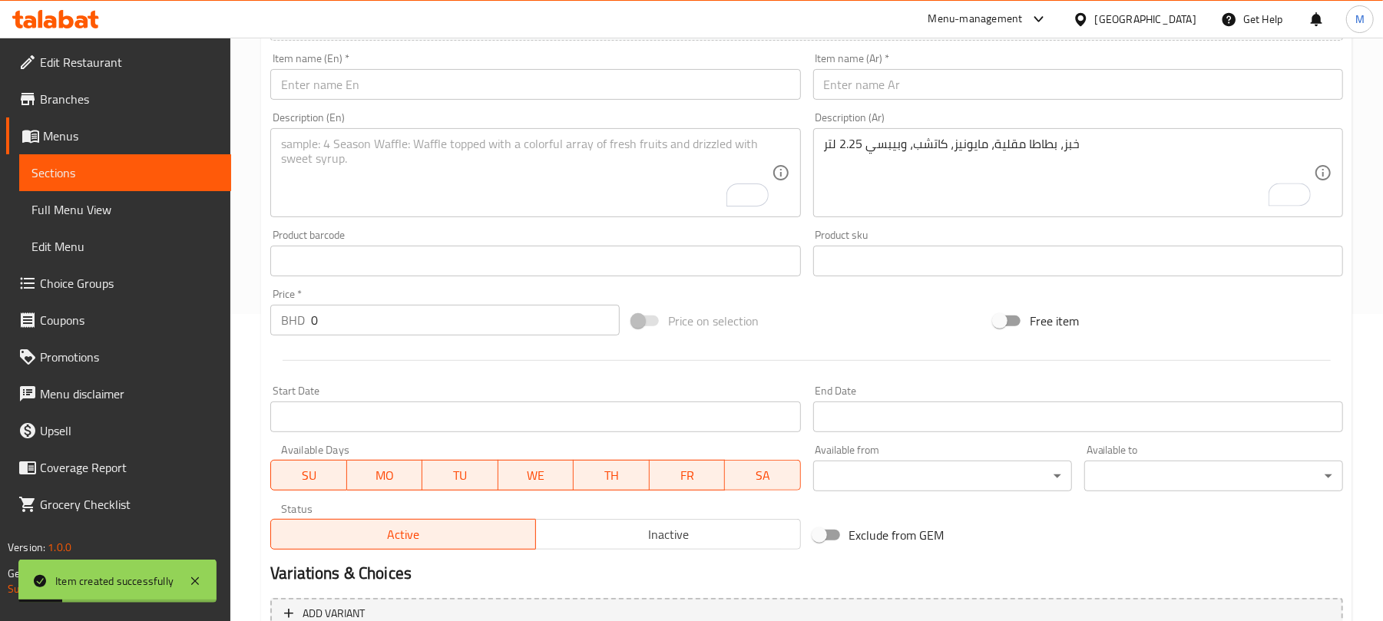
click at [495, 135] on div "Description (En)" at bounding box center [535, 172] width 530 height 89
paste textarea "Kuboos, fries, mayonnaise, ketchup and Pepsi 2.25 liter"
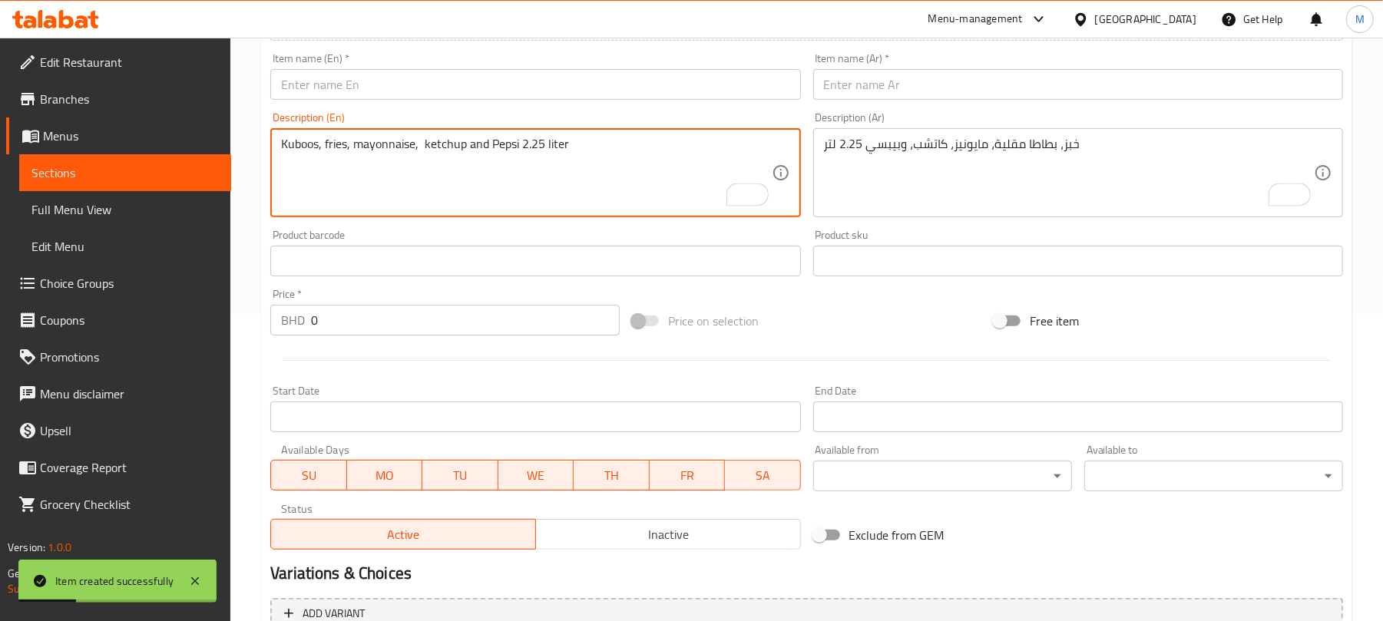
type textarea "Kuboos, fries, mayonnaise, ketchup and Pepsi 2.25 liter"
click at [481, 84] on input "text" at bounding box center [535, 84] width 530 height 31
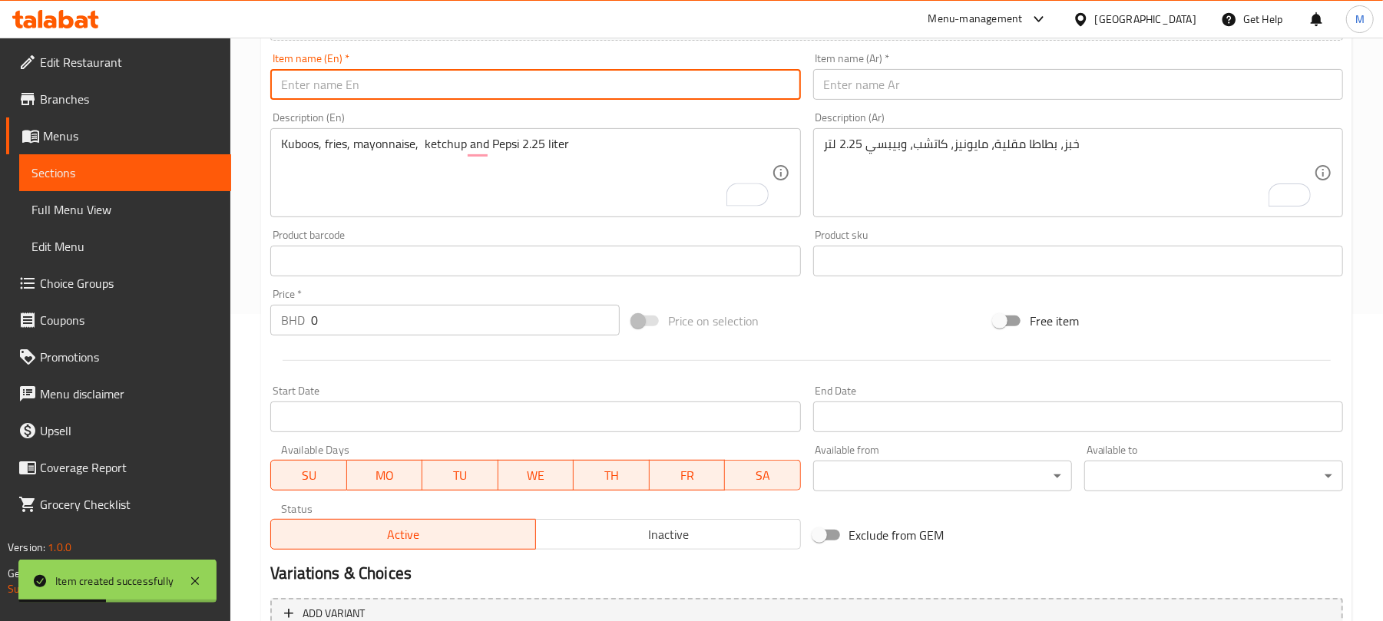
paste input "20 Pieces Party Meal"
type input "20 Pieces Party Meal"
click at [927, 87] on input "text" at bounding box center [1078, 84] width 530 height 31
paste input "وجبة بارتي 20 قطعة"
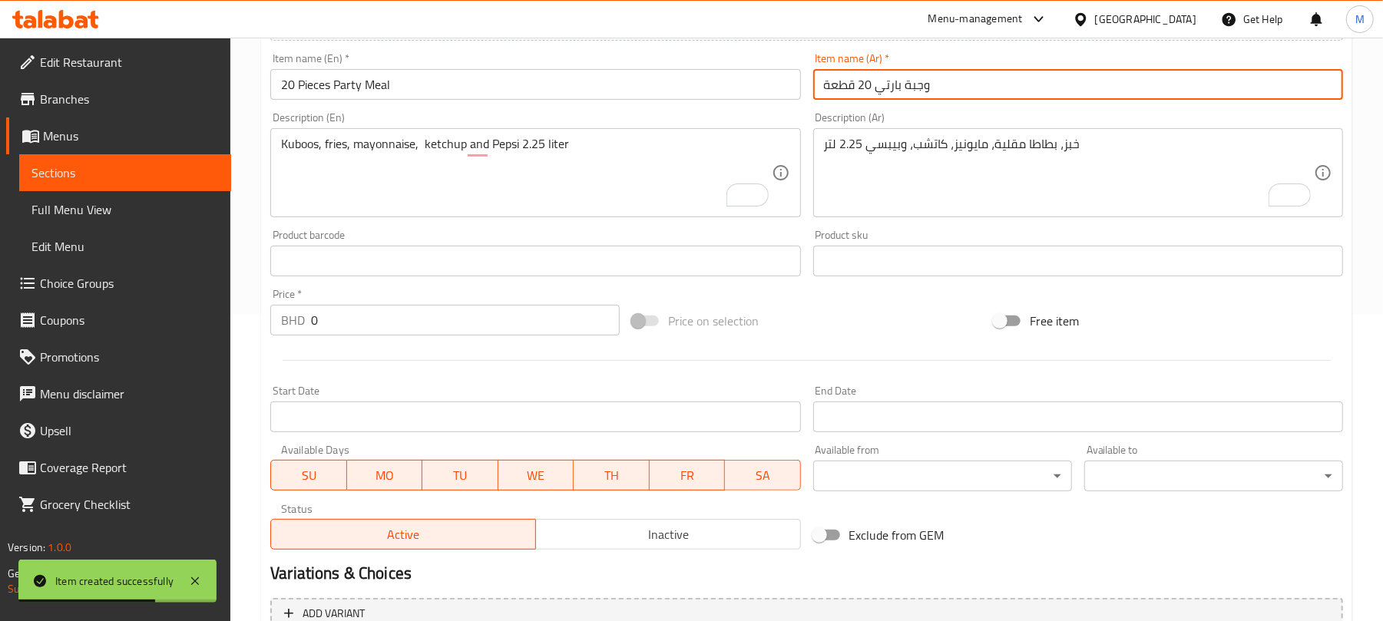
type input "وجبة بارتي 20 قطعة"
click at [353, 321] on input "0" at bounding box center [465, 320] width 309 height 31
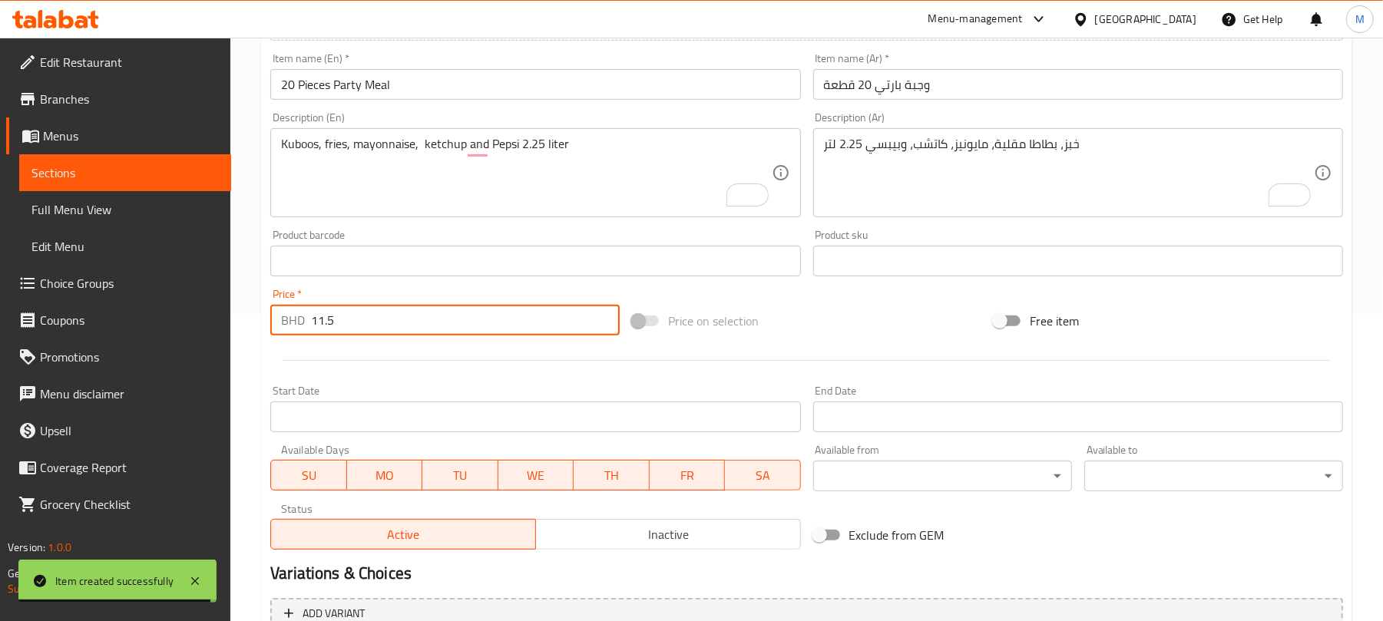
type input "11.5"
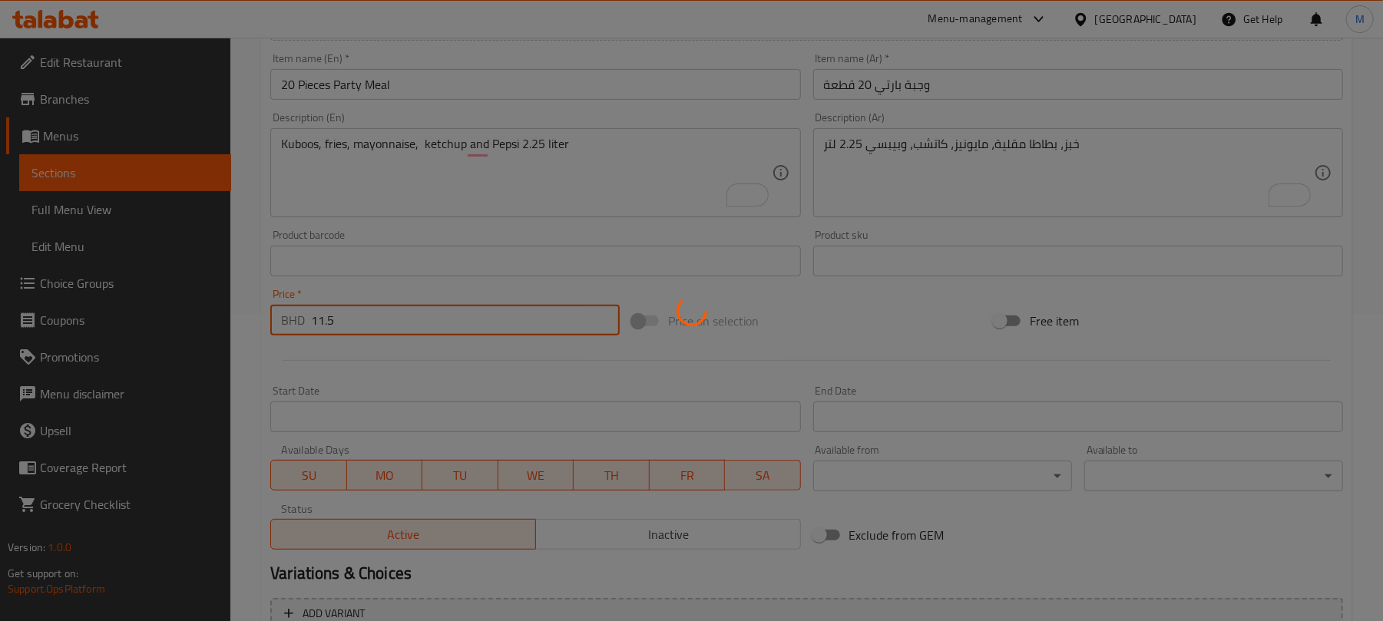
type input "0"
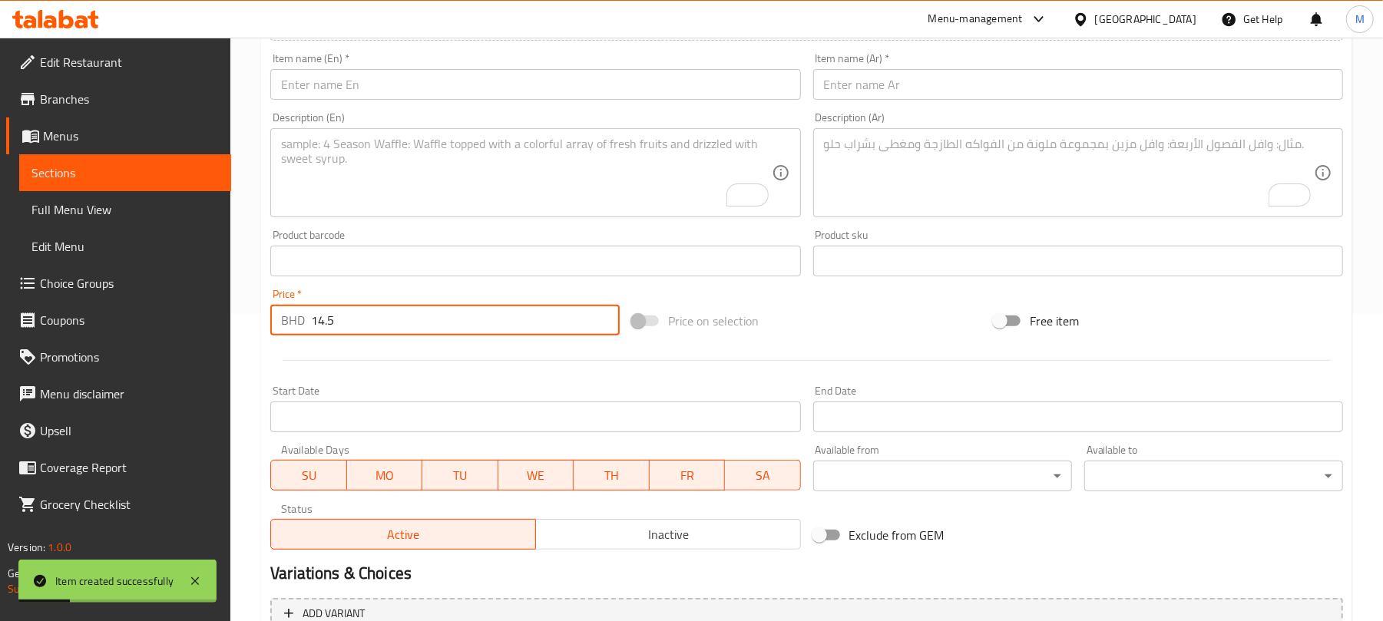
type input "14.5"
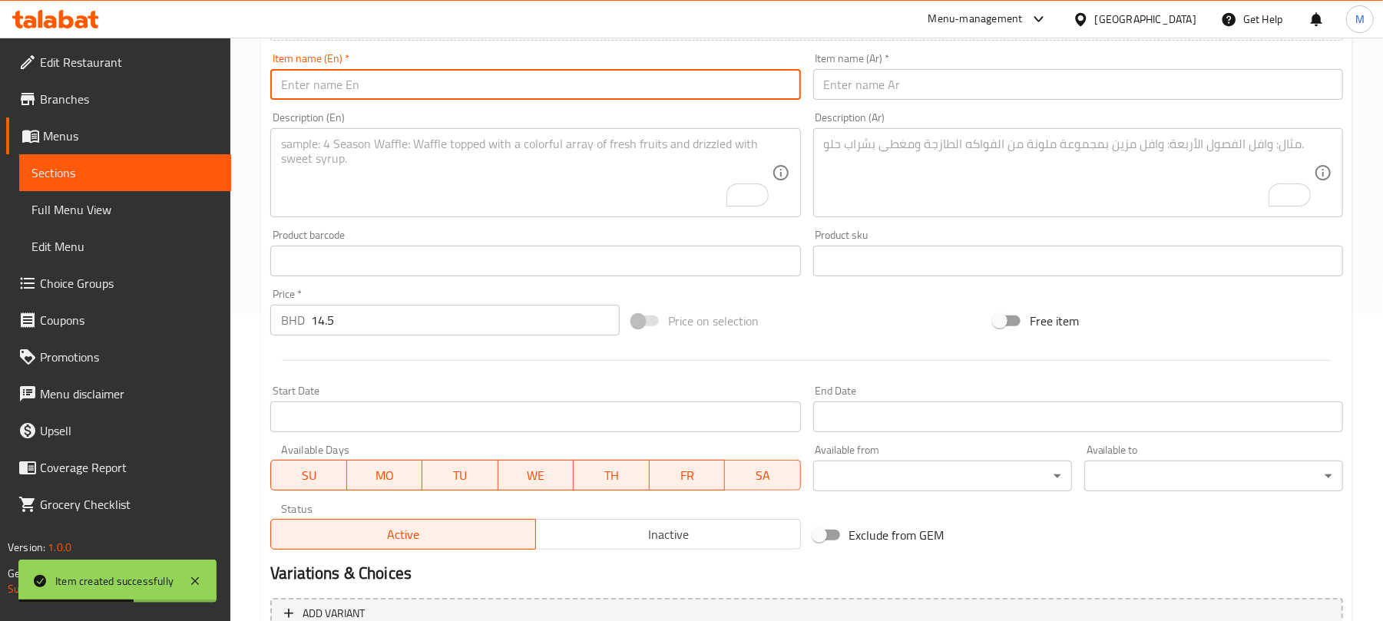
click at [585, 95] on input "text" at bounding box center [535, 84] width 530 height 31
paste input "24 Pieces Party Meal"
type input "24 Pieces Party Meal"
click at [941, 90] on input "text" at bounding box center [1078, 84] width 530 height 31
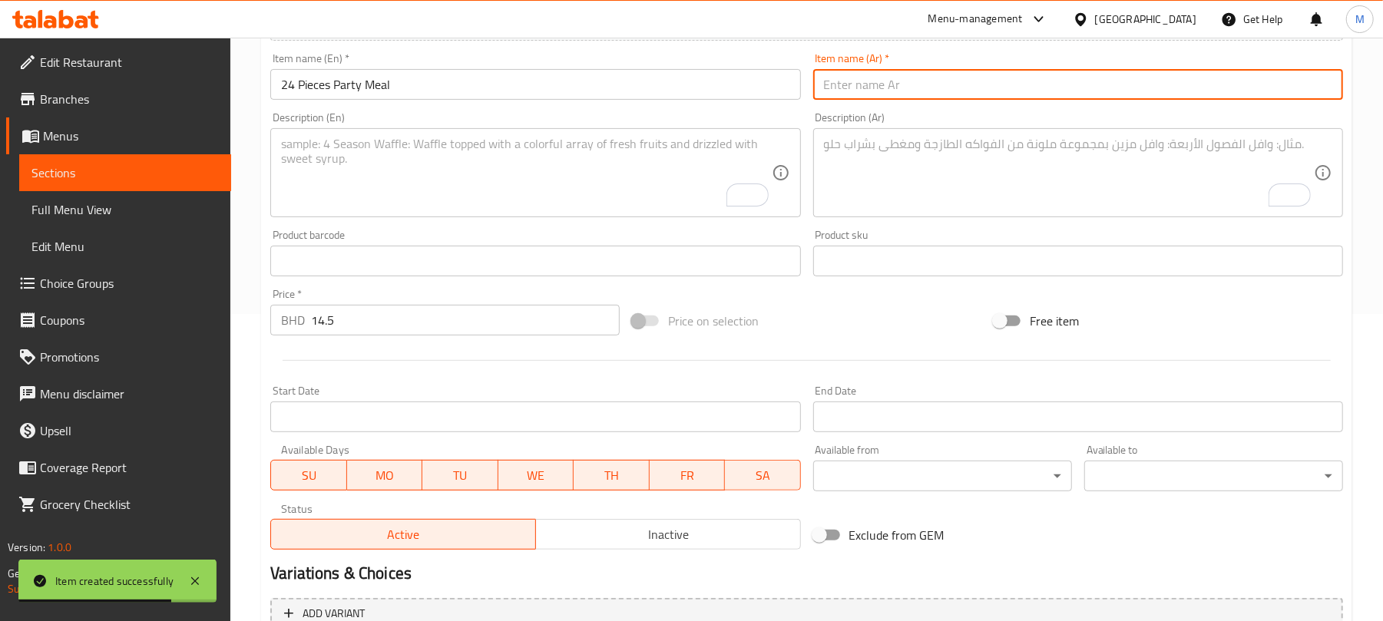
paste input "وجبة بارتي 24 قطعة"
type input "وجبة بارتي 24 قطعة"
click at [467, 209] on textarea "To enrich screen reader interactions, please activate Accessibility in Grammarl…" at bounding box center [526, 173] width 490 height 73
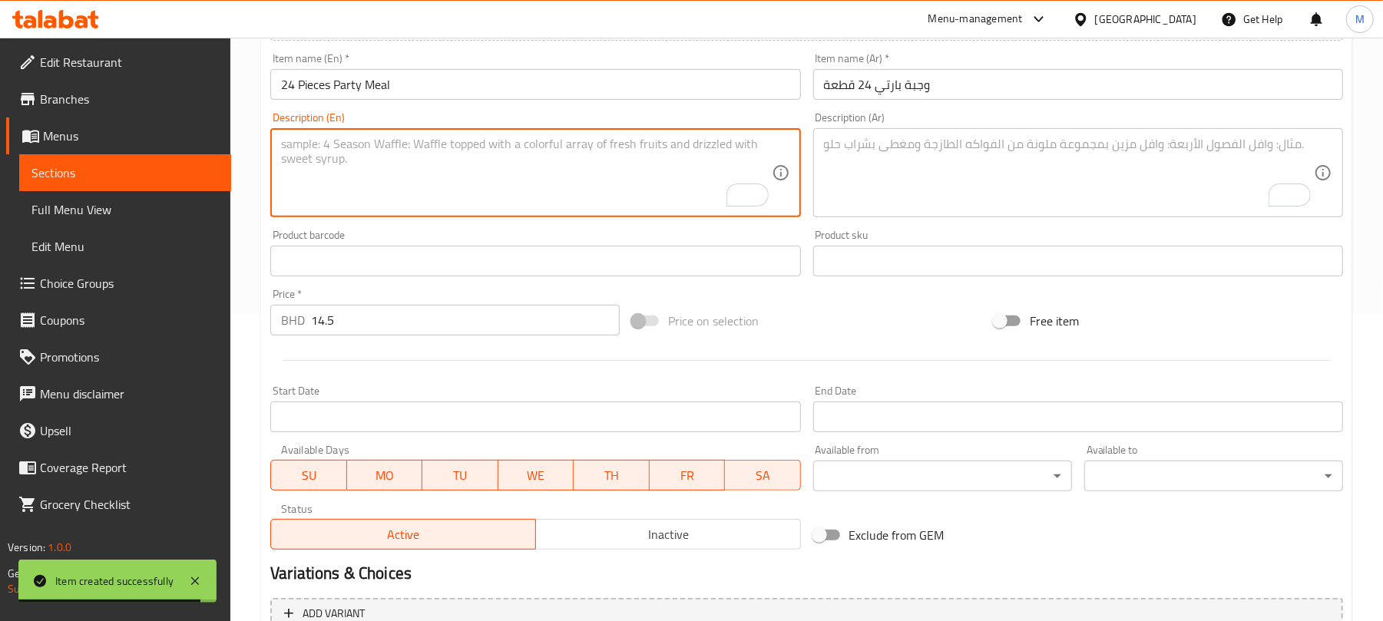
paste textarea "Kuboos, fries, mayonnaise, ketchup and Pepsi 2.25 liter"
type textarea "Kuboos, fries, mayonnaise, ketchup and Pepsi 2.25 liter"
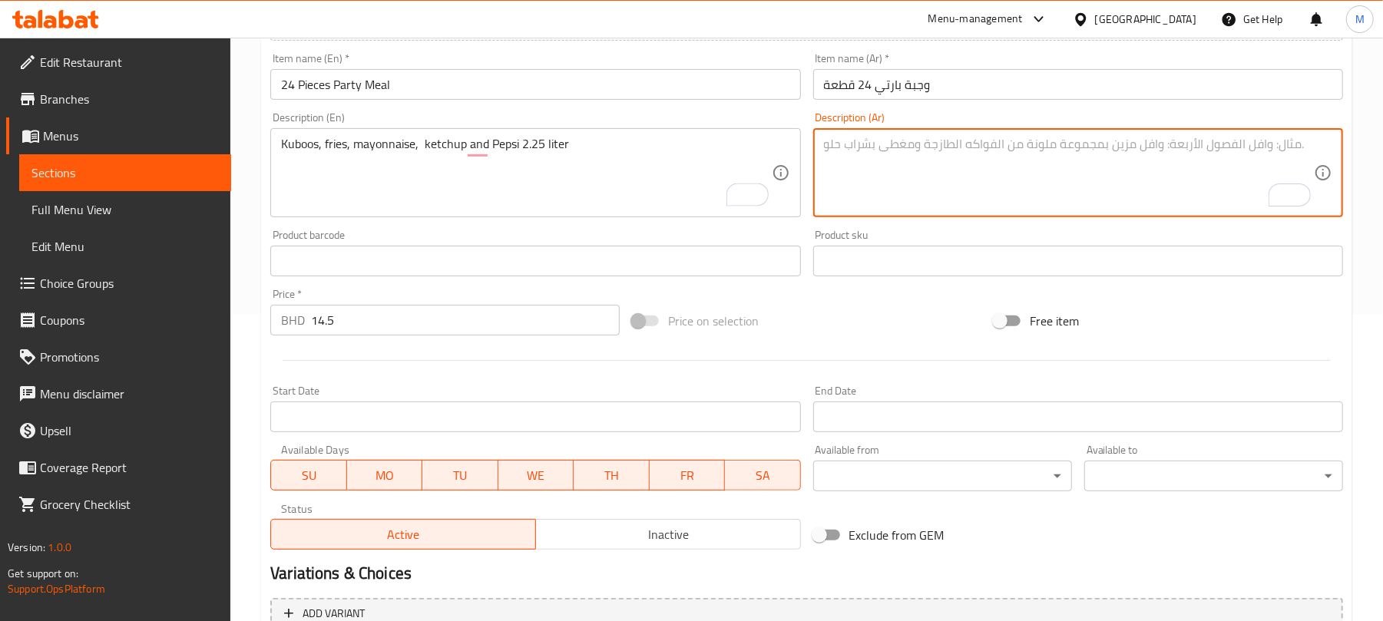
click at [857, 145] on textarea "To enrich screen reader interactions, please activate Accessibility in Grammarl…" at bounding box center [1069, 173] width 490 height 73
paste textarea "خبز، بطاطا مقلية، مايونيز، كاتشب، وبيبسي 2.25 لتر"
type textarea "خبز، بطاطا مقلية، مايونيز، كاتشب، وبيبسي 2.25 لتر"
click at [654, 80] on input "24 Pieces Party Meal" at bounding box center [535, 84] width 530 height 31
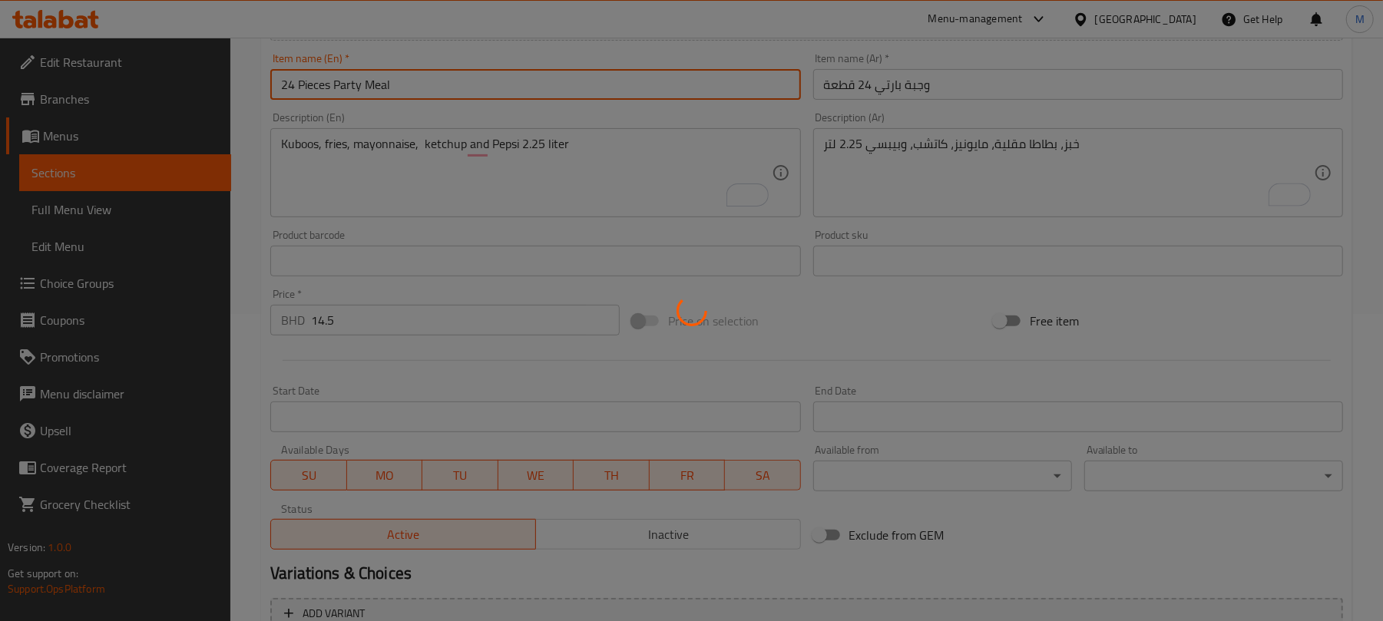
type input "0"
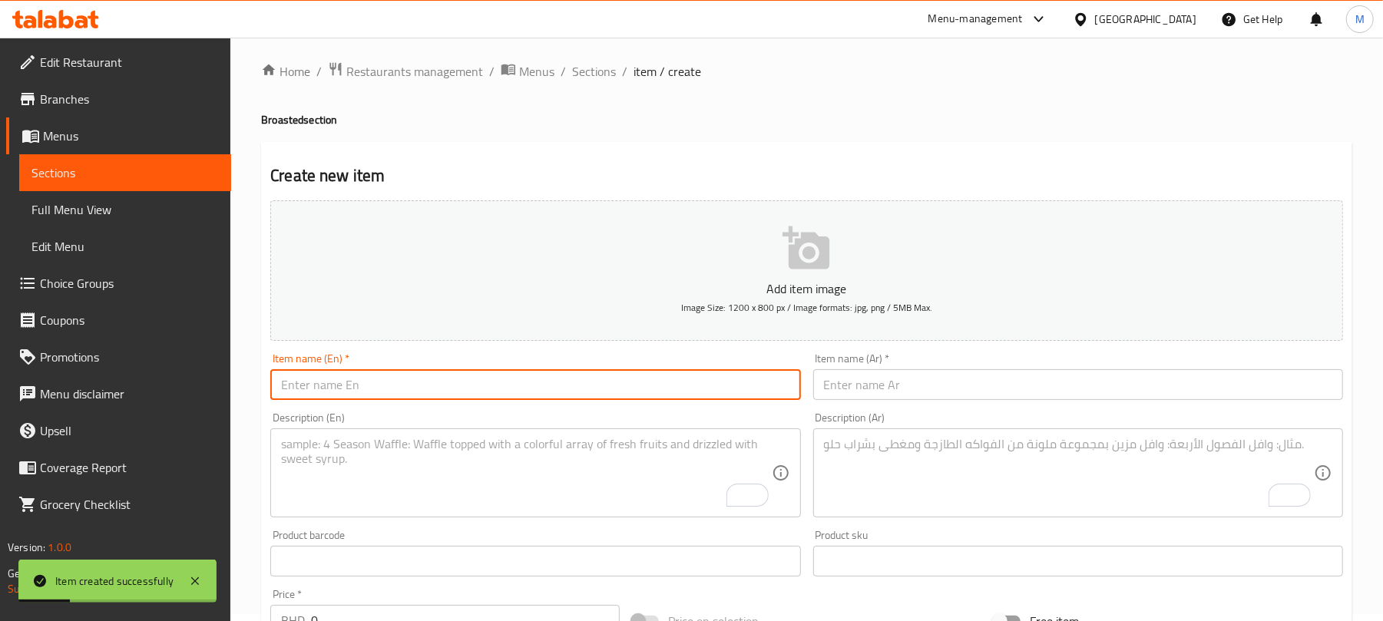
scroll to position [0, 0]
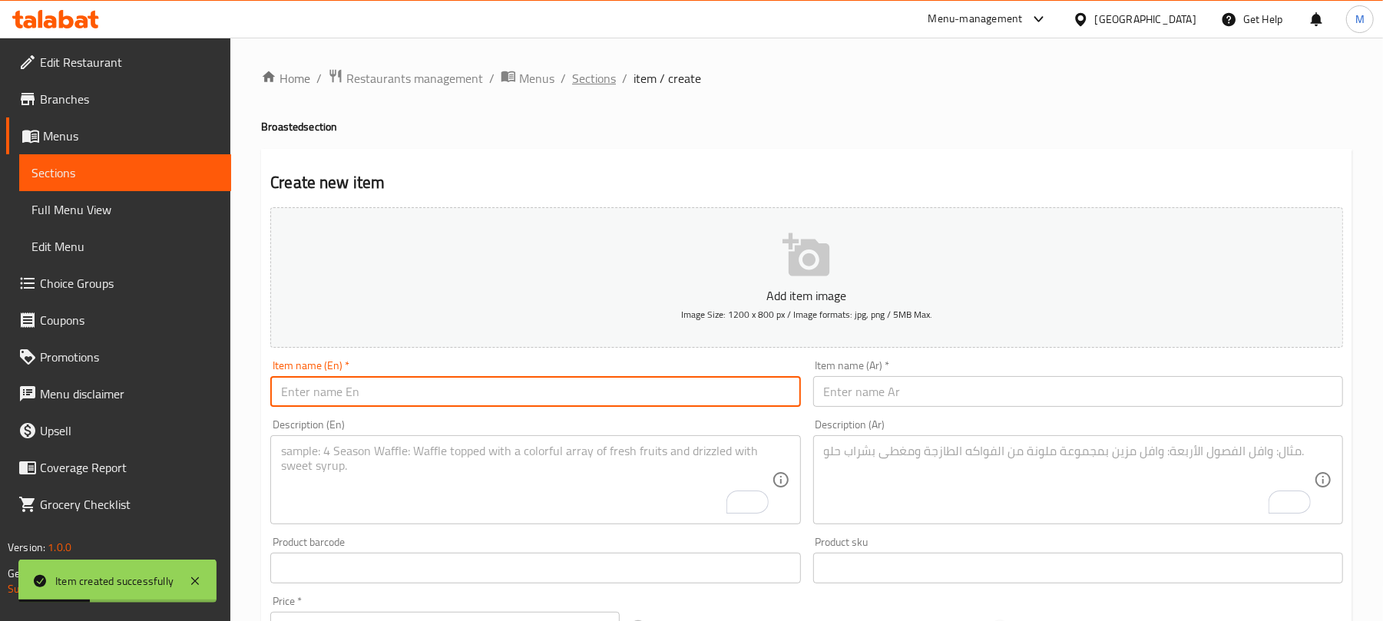
click at [603, 75] on span "Sections" at bounding box center [594, 78] width 44 height 18
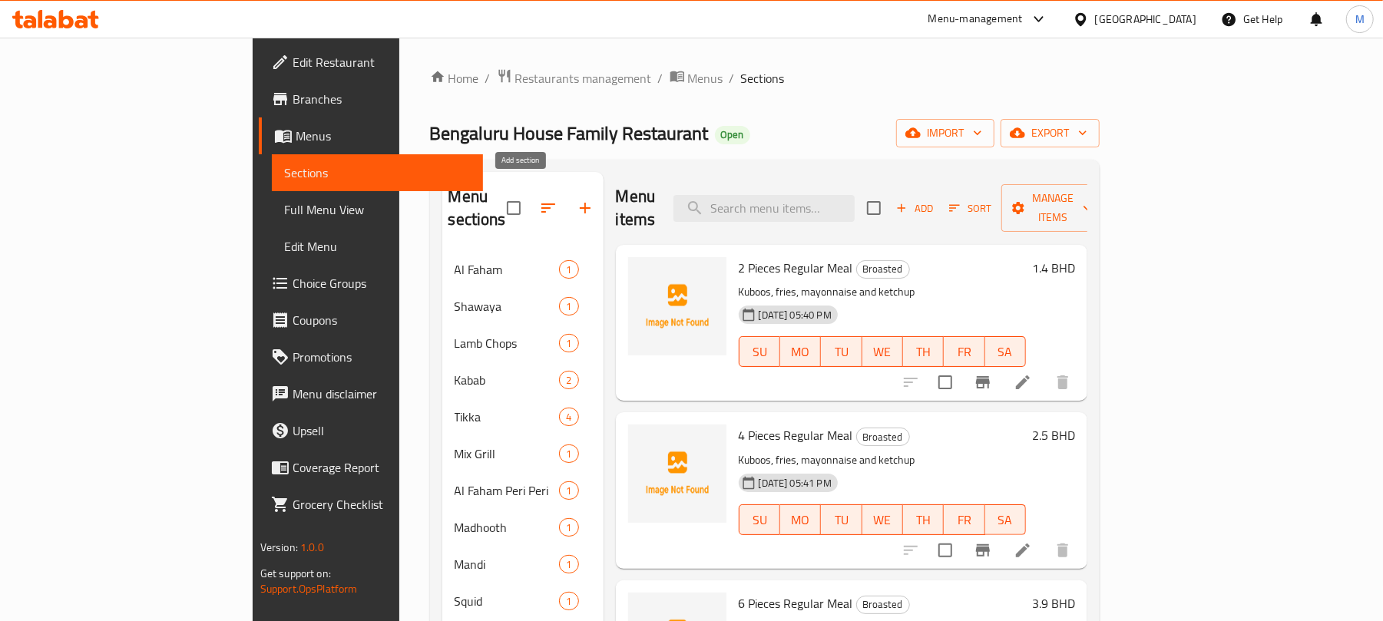
click at [576, 199] on icon "button" at bounding box center [585, 208] width 18 height 18
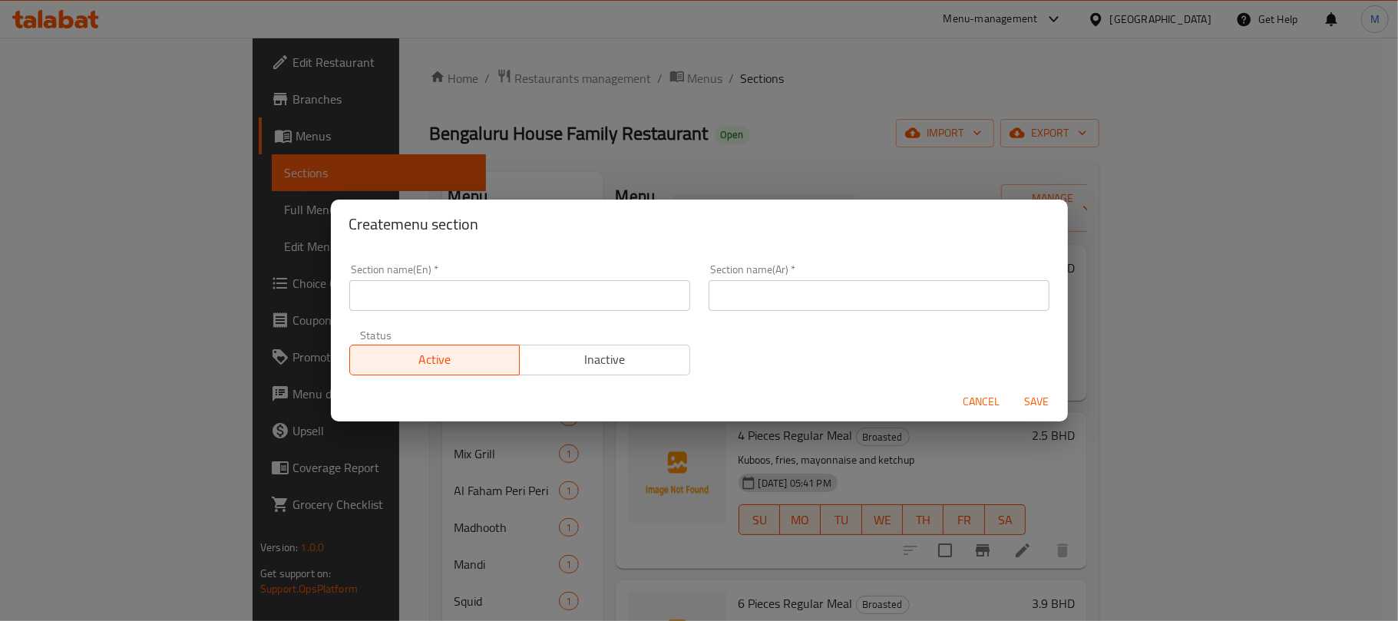
click at [566, 293] on input "text" at bounding box center [519, 295] width 341 height 31
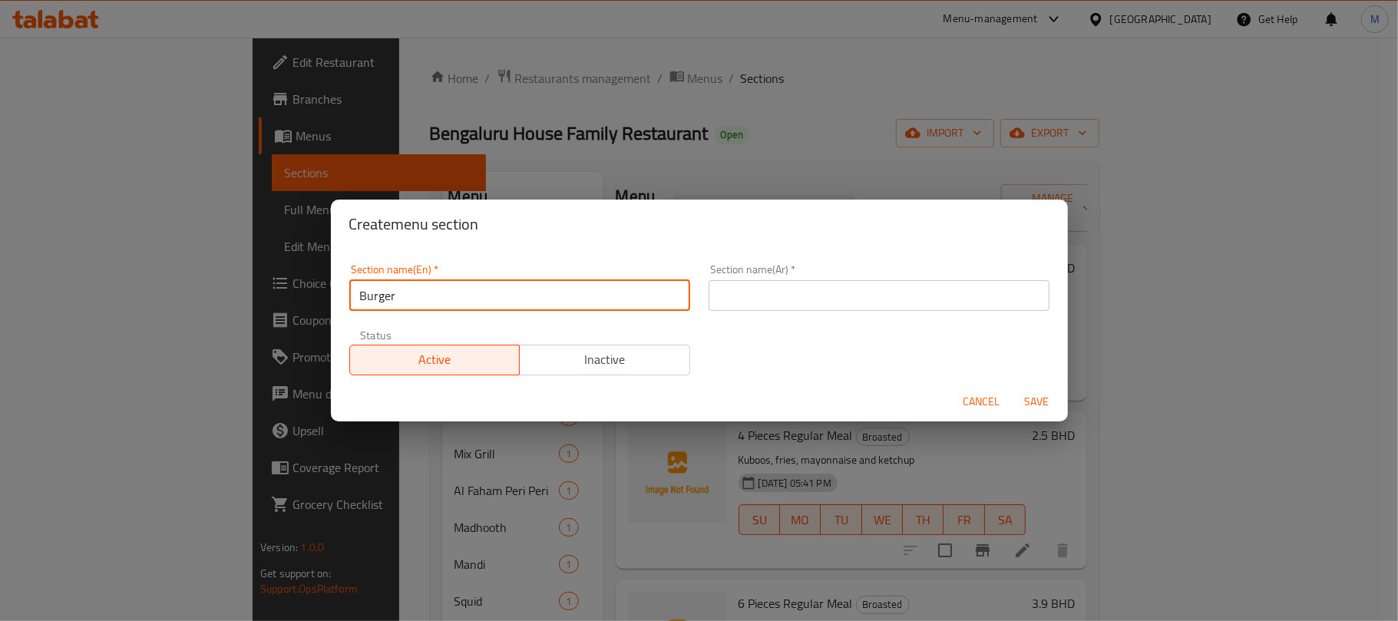
type input "Burger"
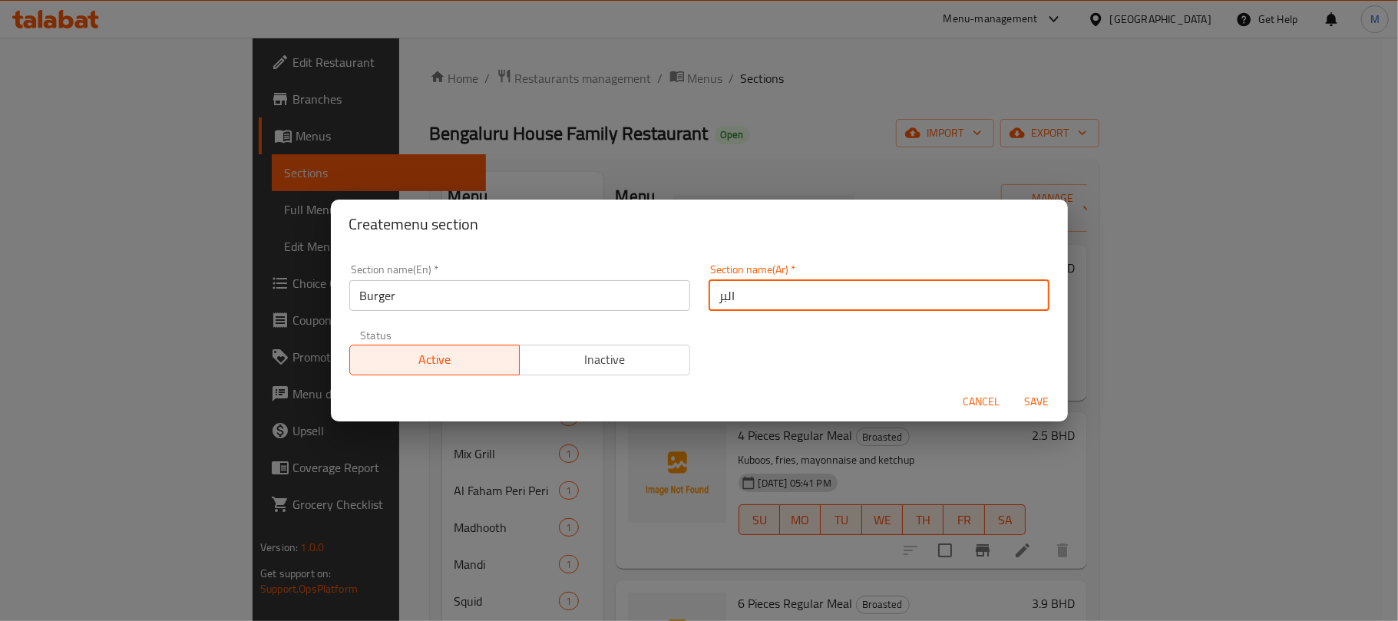
type input "البرجر"
click at [1013, 388] on button "Save" at bounding box center [1037, 402] width 49 height 28
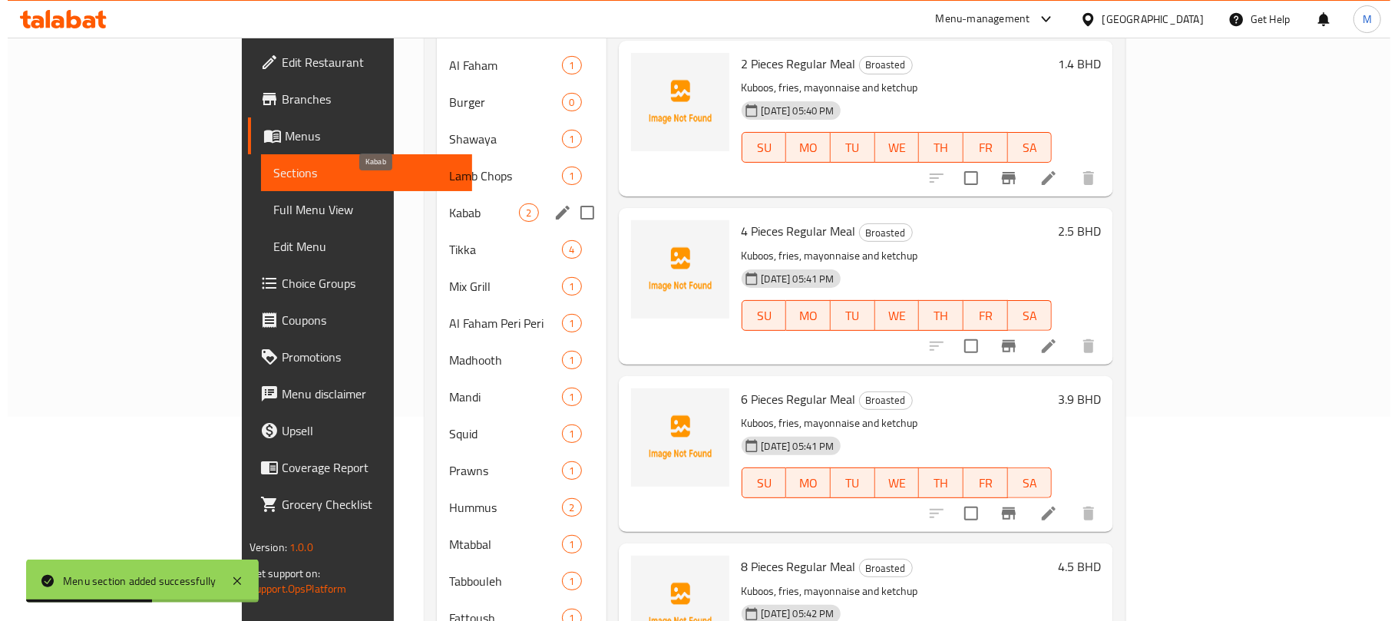
scroll to position [102, 0]
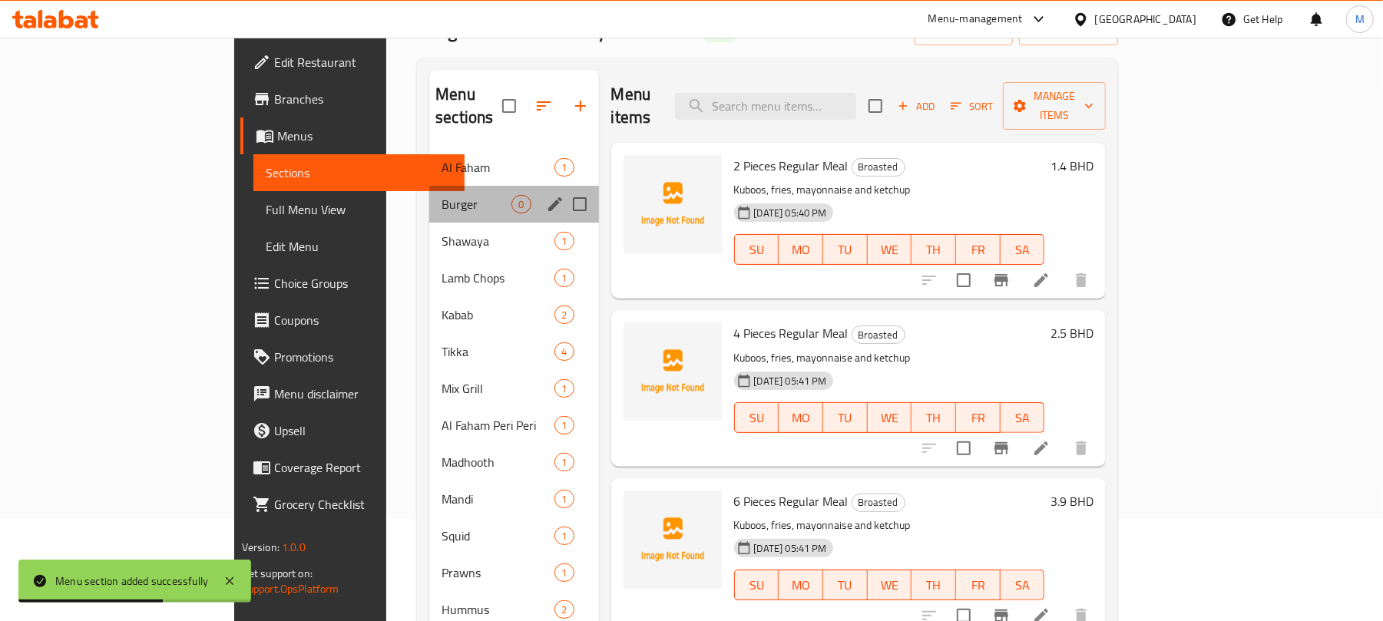
click at [429, 191] on div "Burger 0" at bounding box center [513, 204] width 169 height 37
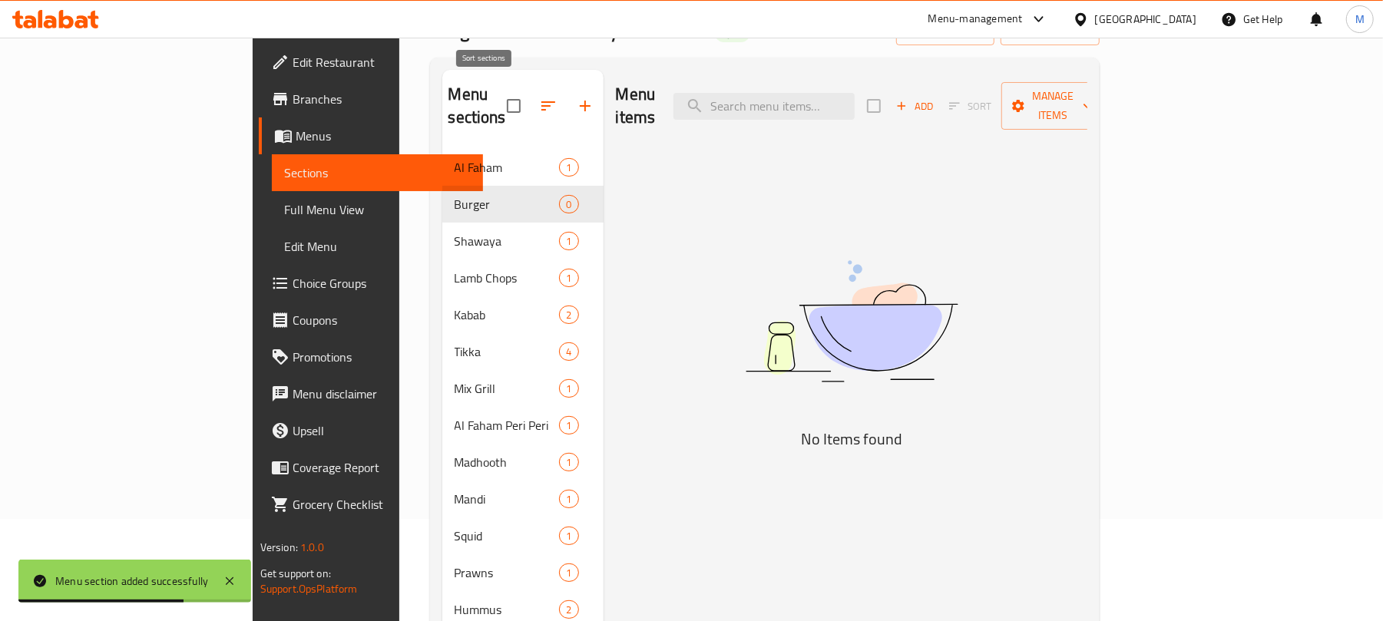
click at [539, 100] on icon "button" at bounding box center [548, 106] width 18 height 18
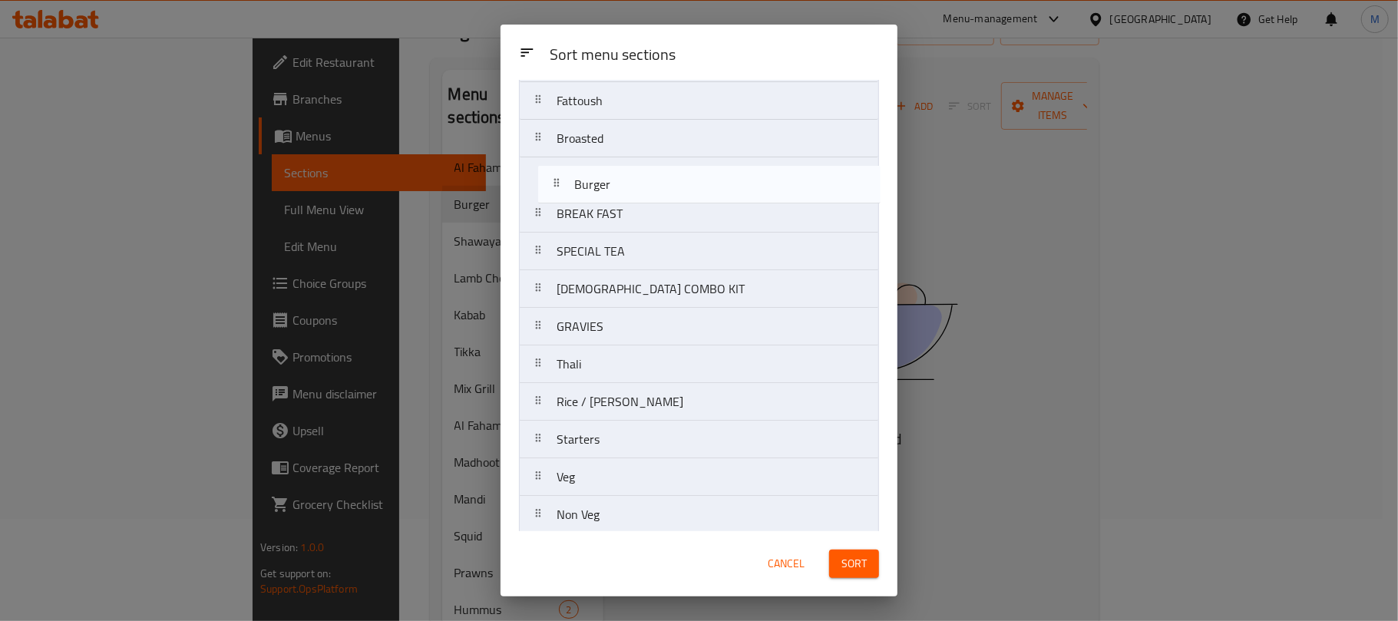
drag, startPoint x: 556, startPoint y: 277, endPoint x: 569, endPoint y: 197, distance: 81.7
click at [569, 197] on nav "Al Faham Burger Shawaya Lamb Chops Kabab Tikka Mix Grill Al Faham Peri Peri Mad…" at bounding box center [699, 214] width 360 height 1318
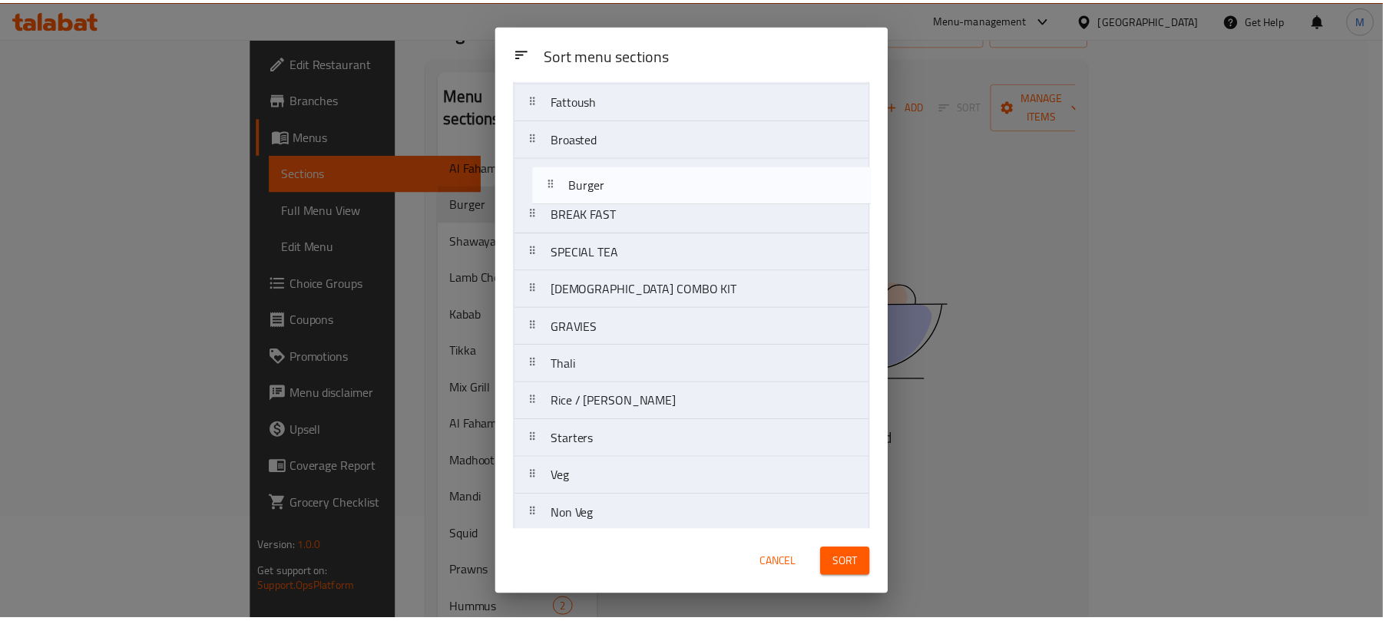
scroll to position [562, 0]
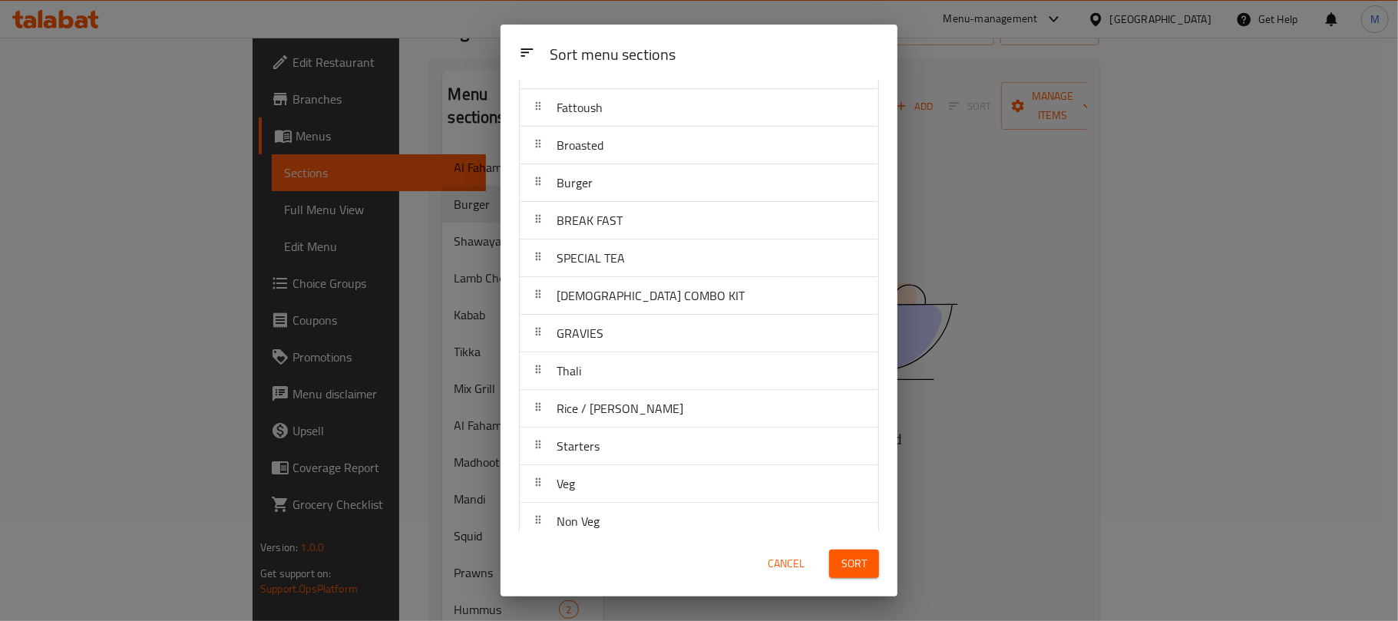
click at [855, 569] on span "Sort" at bounding box center [853, 563] width 25 height 19
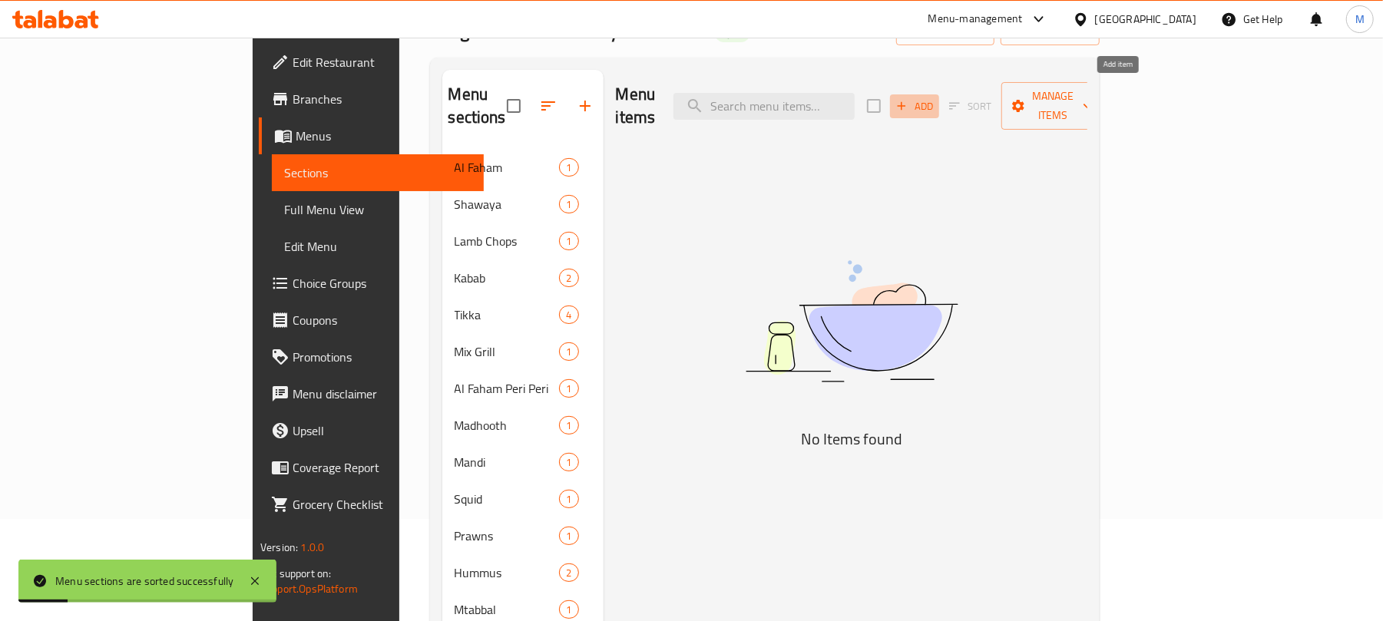
click at [935, 98] on span "Add" at bounding box center [914, 106] width 41 height 18
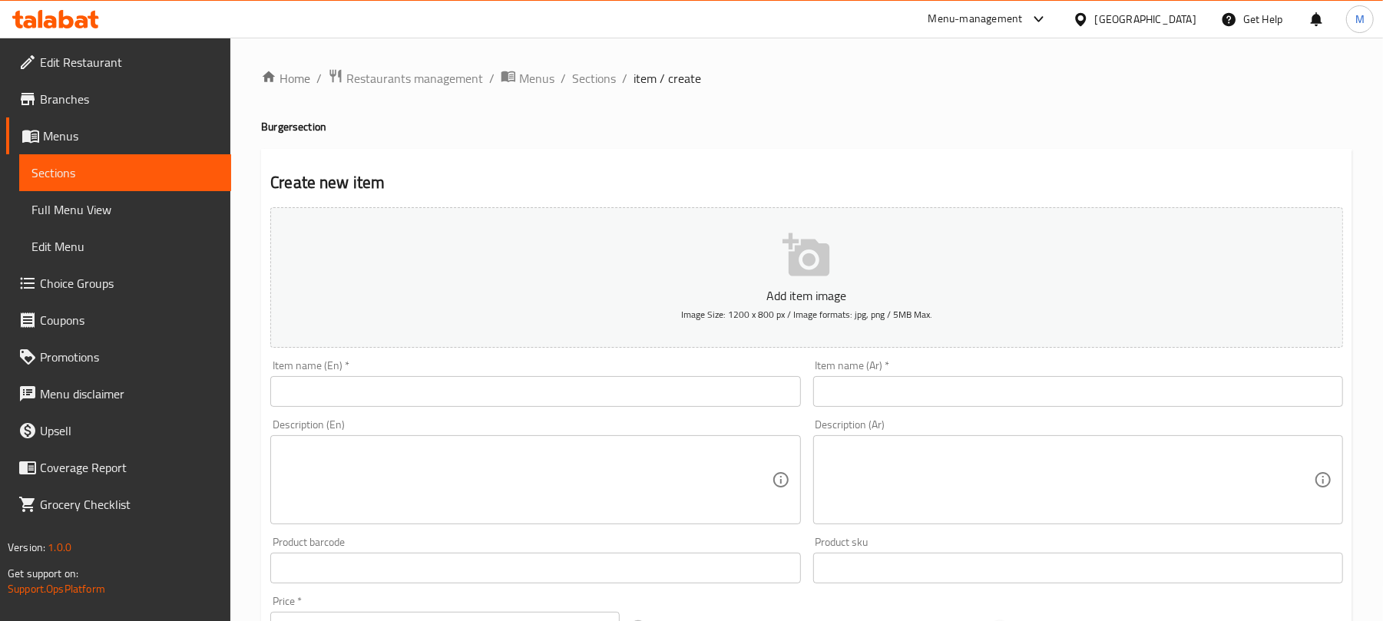
click at [525, 412] on div "Item name (En)   * Item name (En) *" at bounding box center [535, 383] width 542 height 59
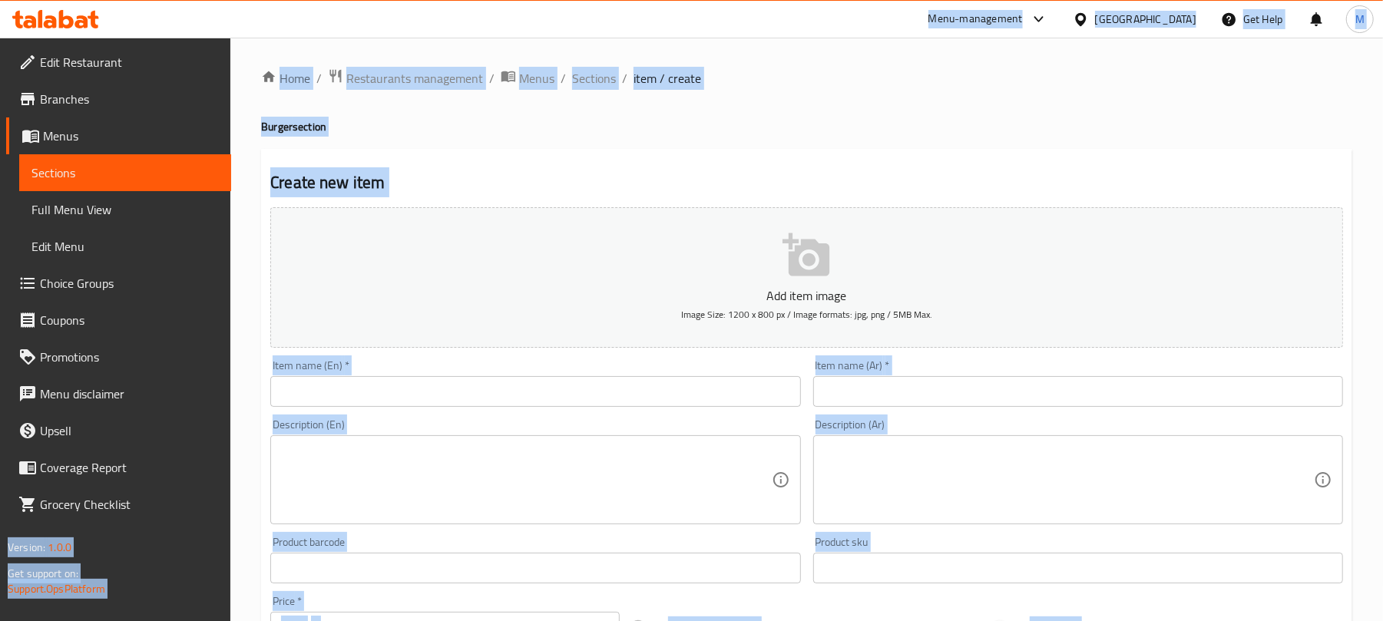
drag, startPoint x: 527, startPoint y: 410, endPoint x: 528, endPoint y: 382, distance: 27.7
click at [527, 385] on div "Item name (En)   * Item name (En) *" at bounding box center [535, 383] width 542 height 59
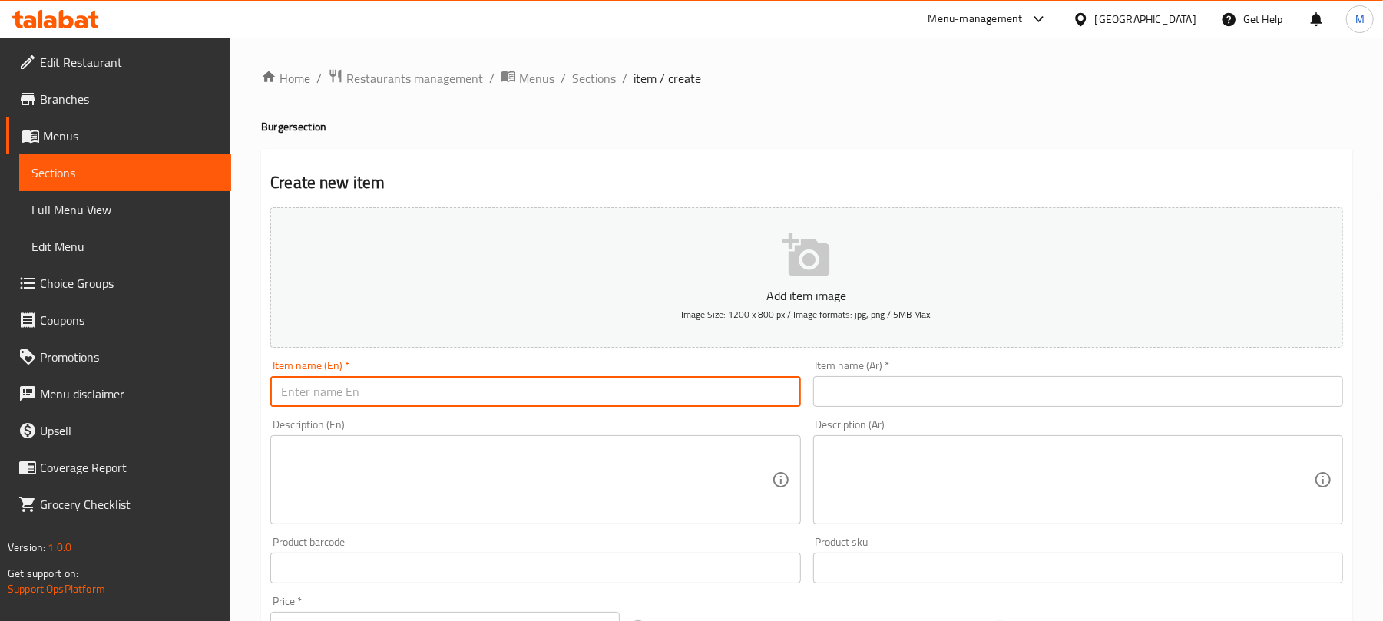
click at [528, 382] on input "text" at bounding box center [535, 391] width 530 height 31
paste input "Zinger Burger"
type input "Zinger Burger"
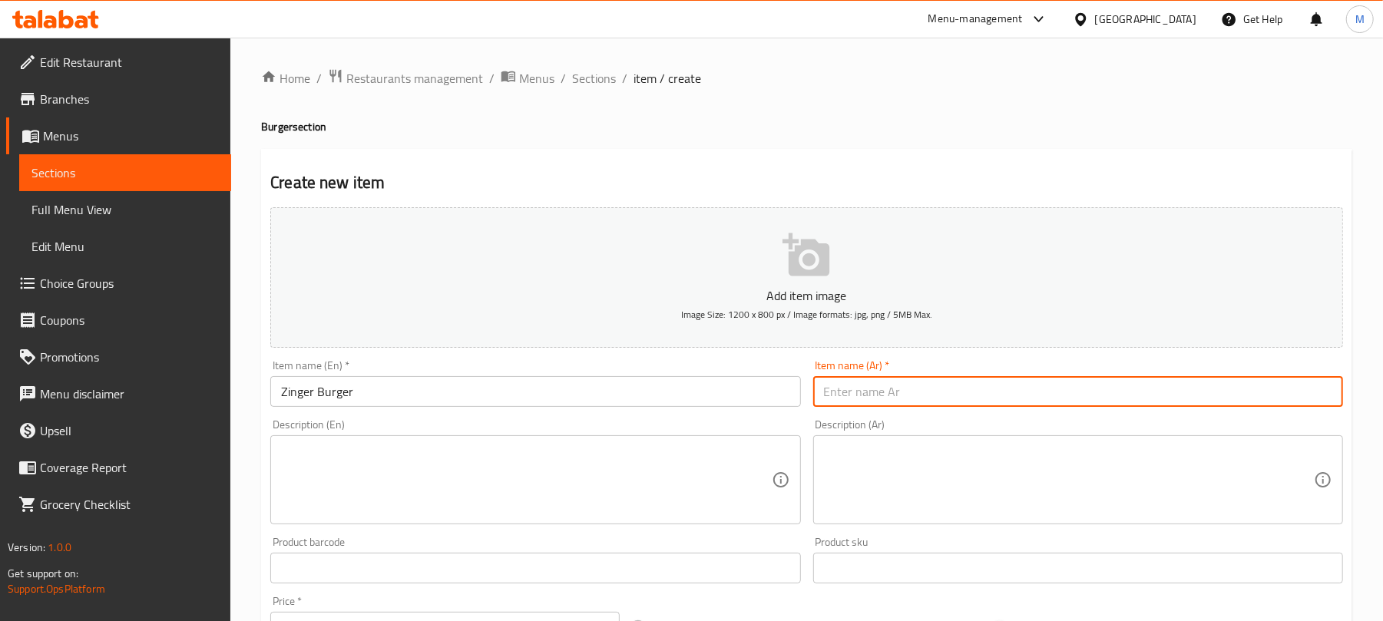
click at [889, 395] on input "text" at bounding box center [1078, 391] width 530 height 31
paste input "برجر زنجر"
type input "برجر زنجر"
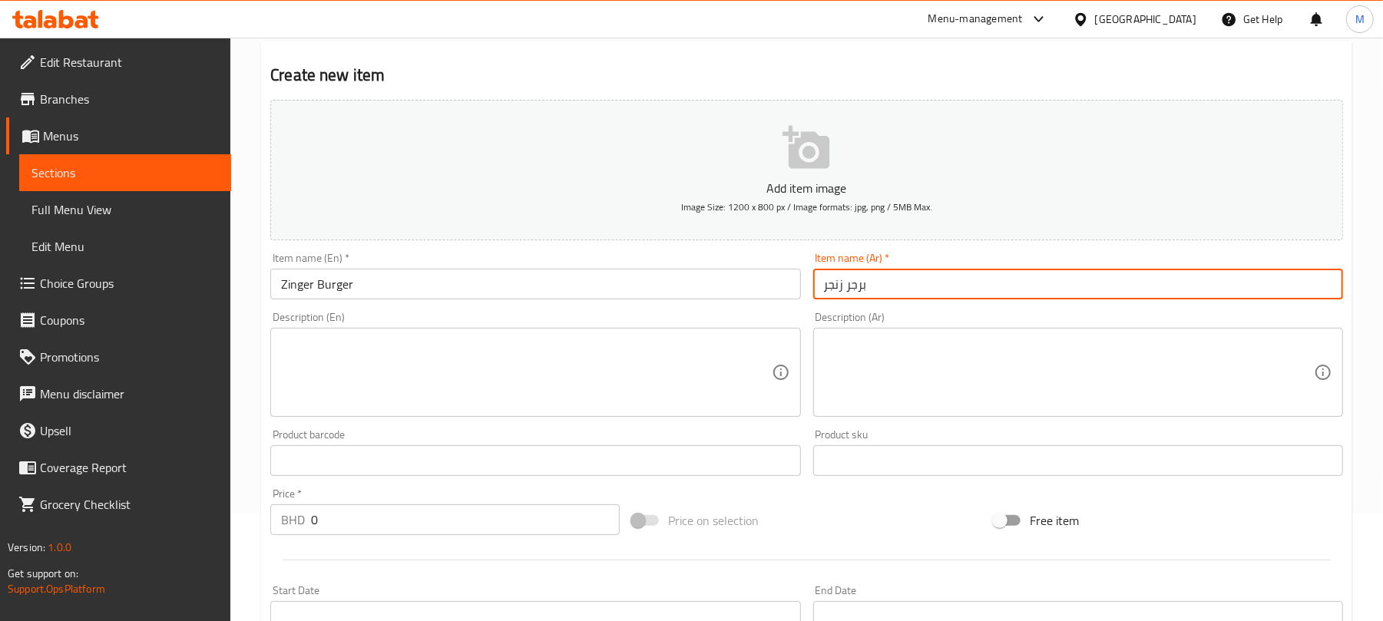
scroll to position [204, 0]
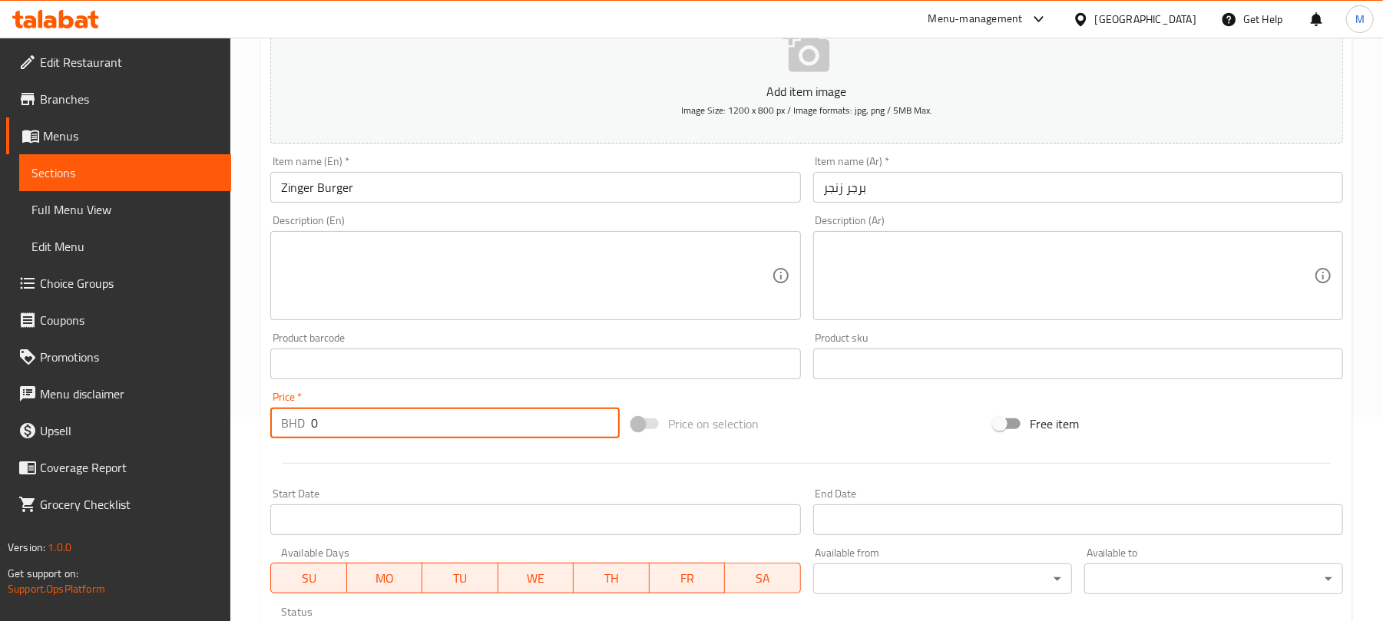
click at [461, 428] on input "0" at bounding box center [465, 423] width 309 height 31
type input "1.4"
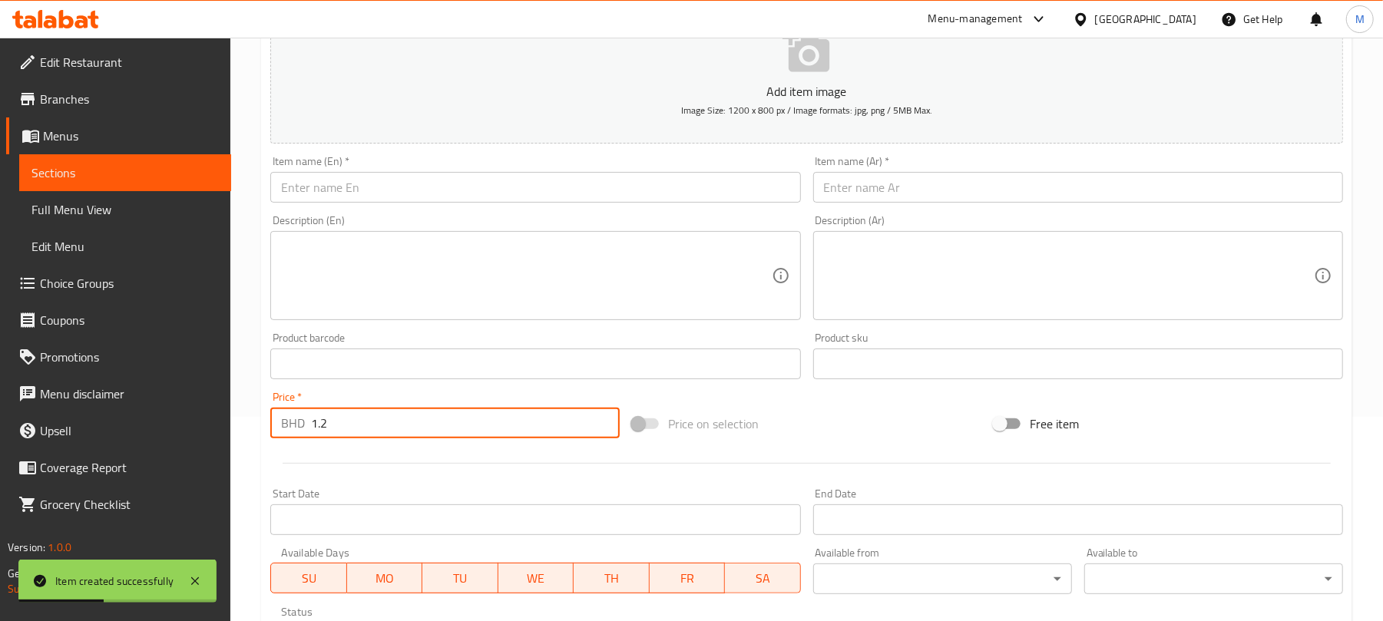
type input "1.2"
click at [554, 195] on input "text" at bounding box center [535, 187] width 530 height 31
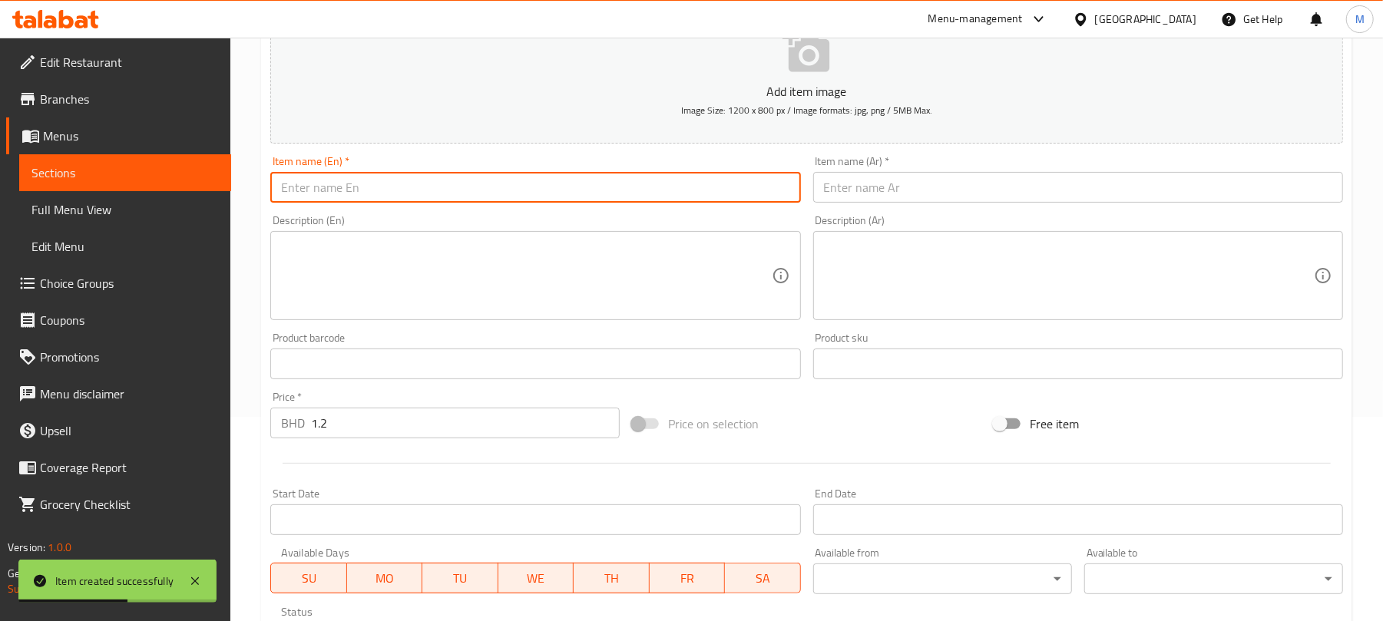
paste input "Chicken Burger"
type input "Chicken Burger"
click at [889, 185] on input "text" at bounding box center [1078, 187] width 530 height 31
paste input "برجر دجاج"
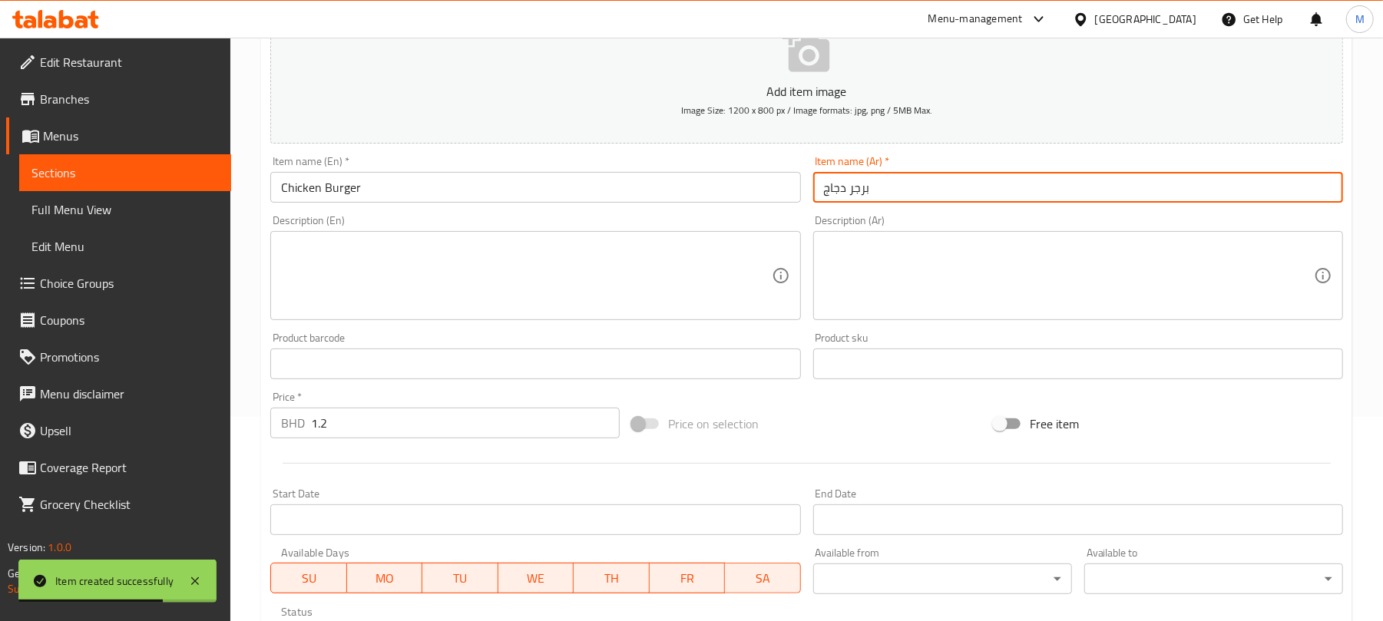
type input "برجر دجاج"
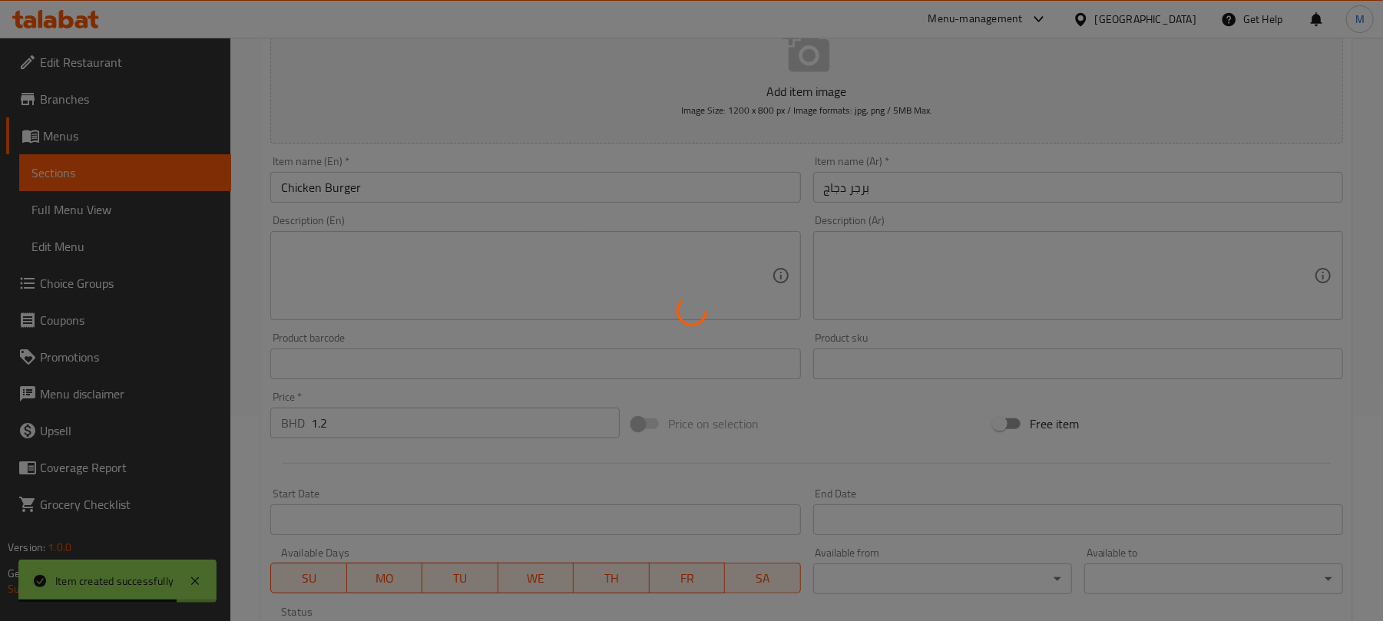
type input "0"
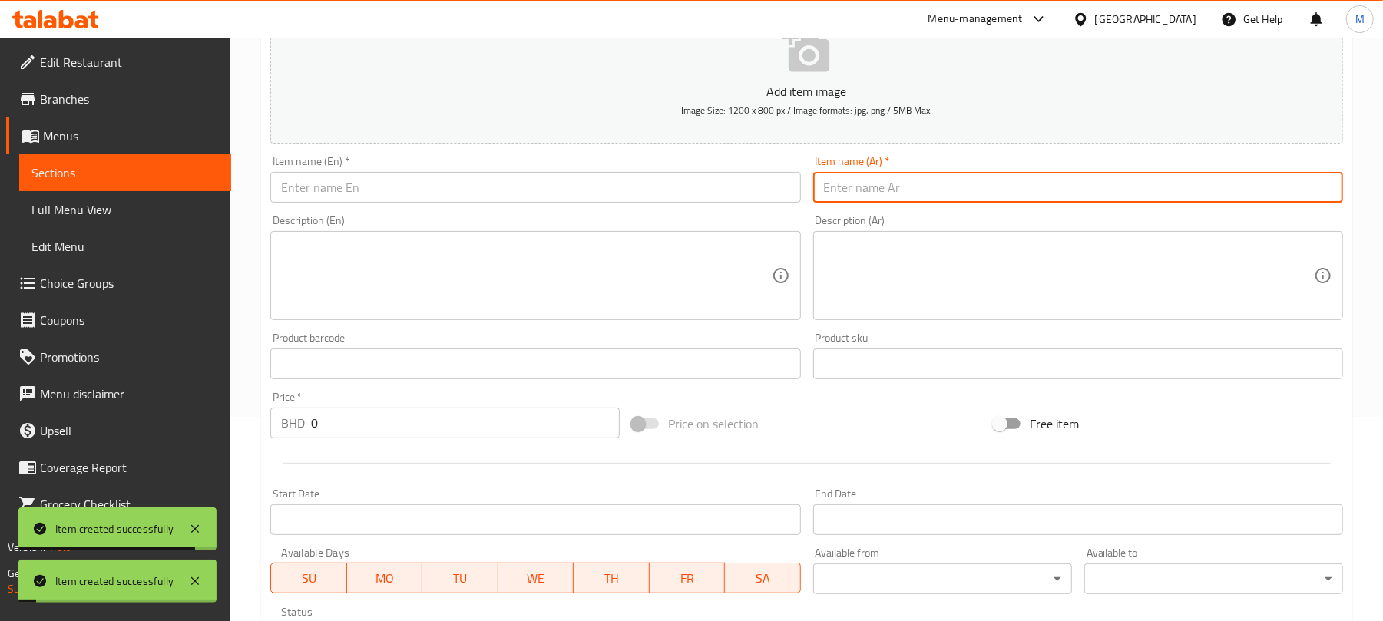
drag, startPoint x: 511, startPoint y: 191, endPoint x: 712, endPoint y: 63, distance: 238.5
click at [511, 191] on input "text" at bounding box center [535, 187] width 530 height 31
paste input "Beef Burger"
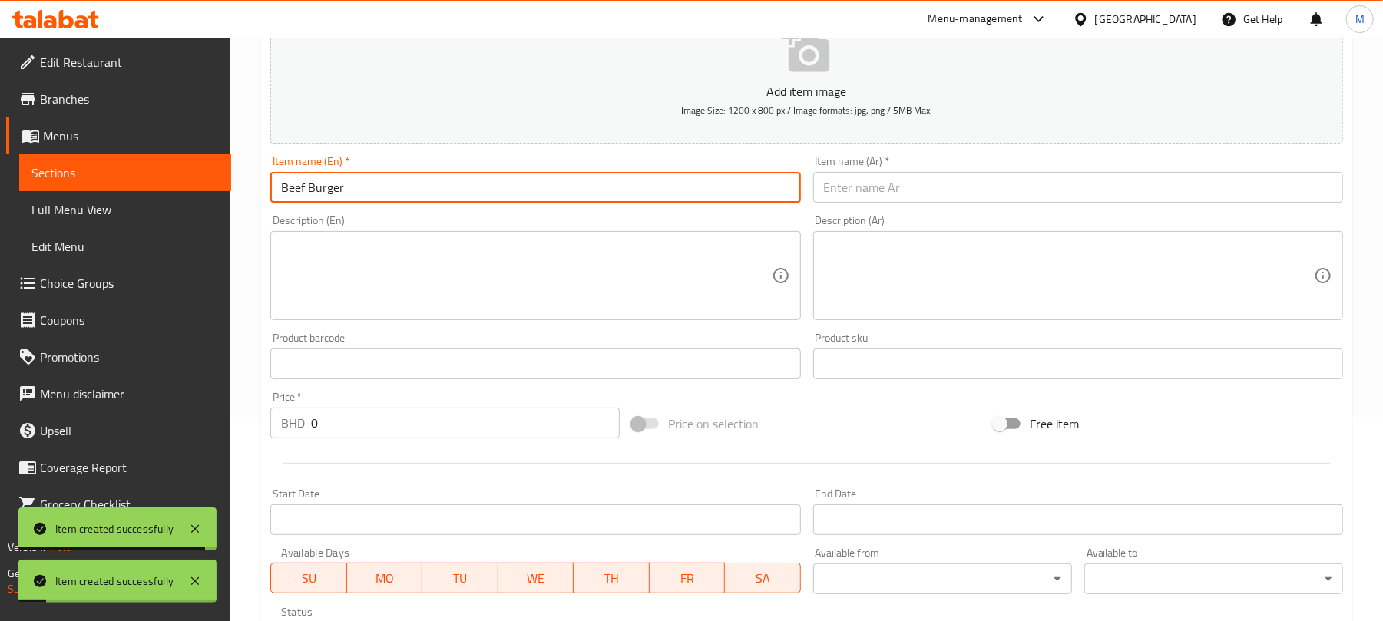
type input "Beef Burger"
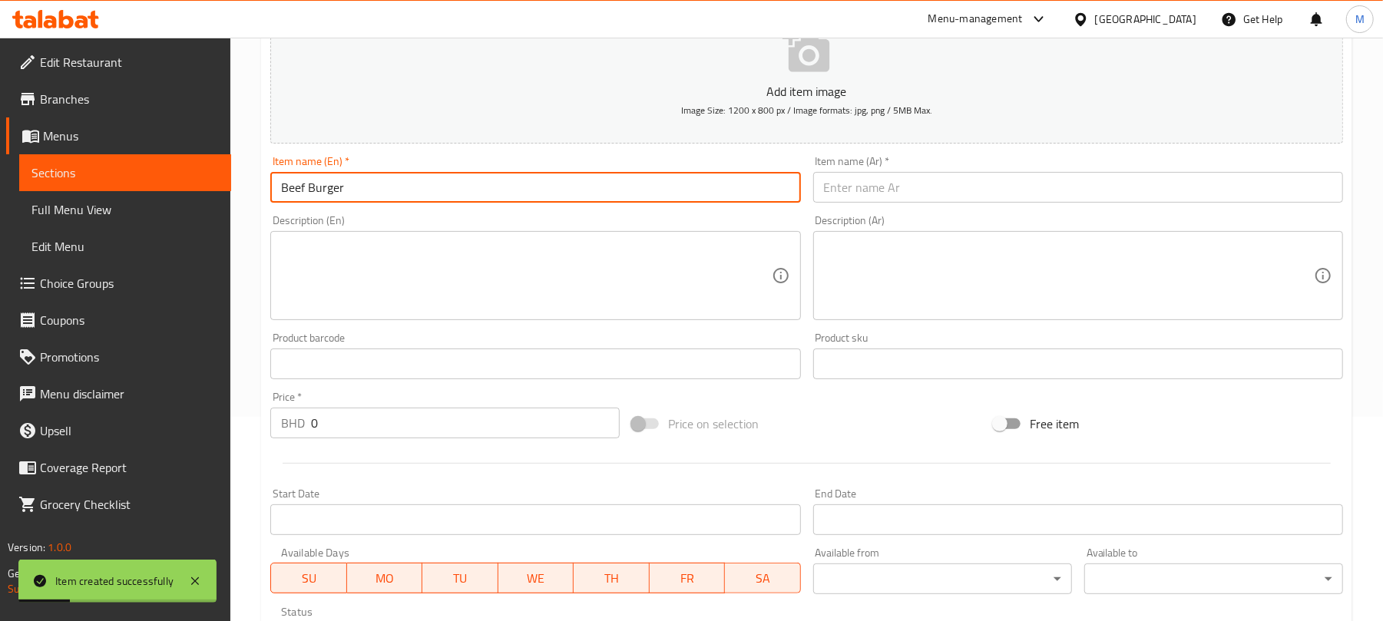
click at [955, 197] on input "text" at bounding box center [1078, 187] width 530 height 31
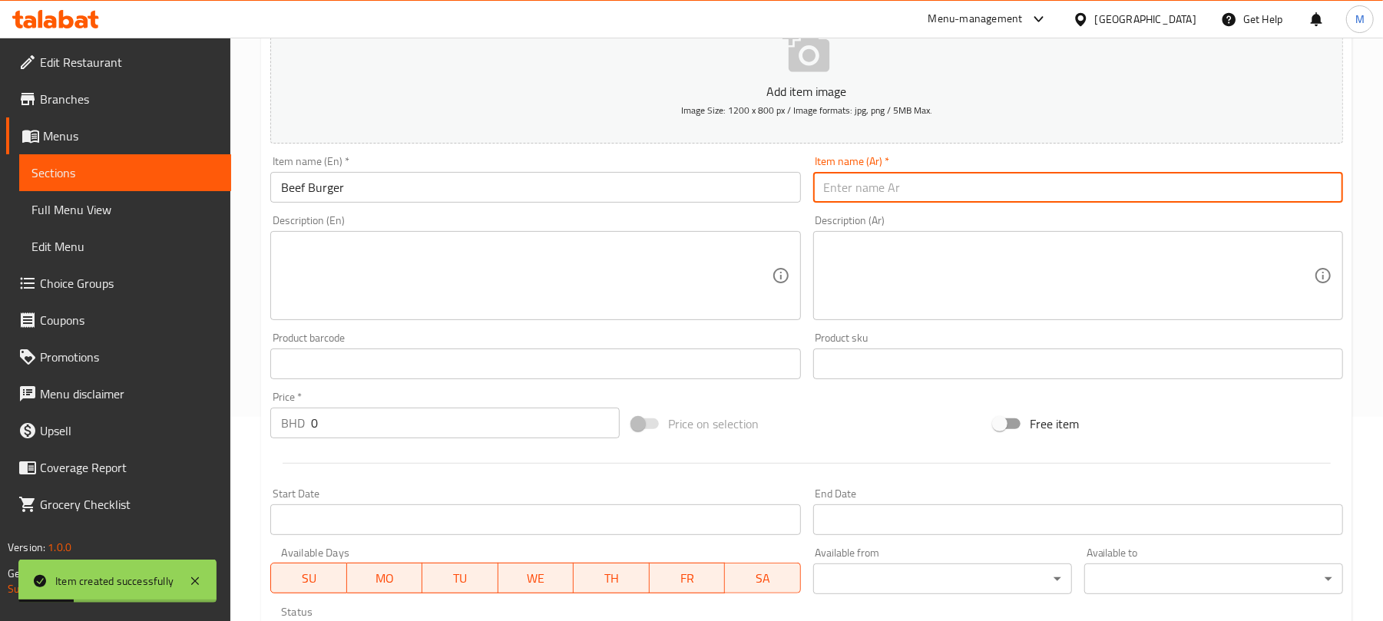
paste input "برجر لحم بقري"
type input "برجر لحم بقري"
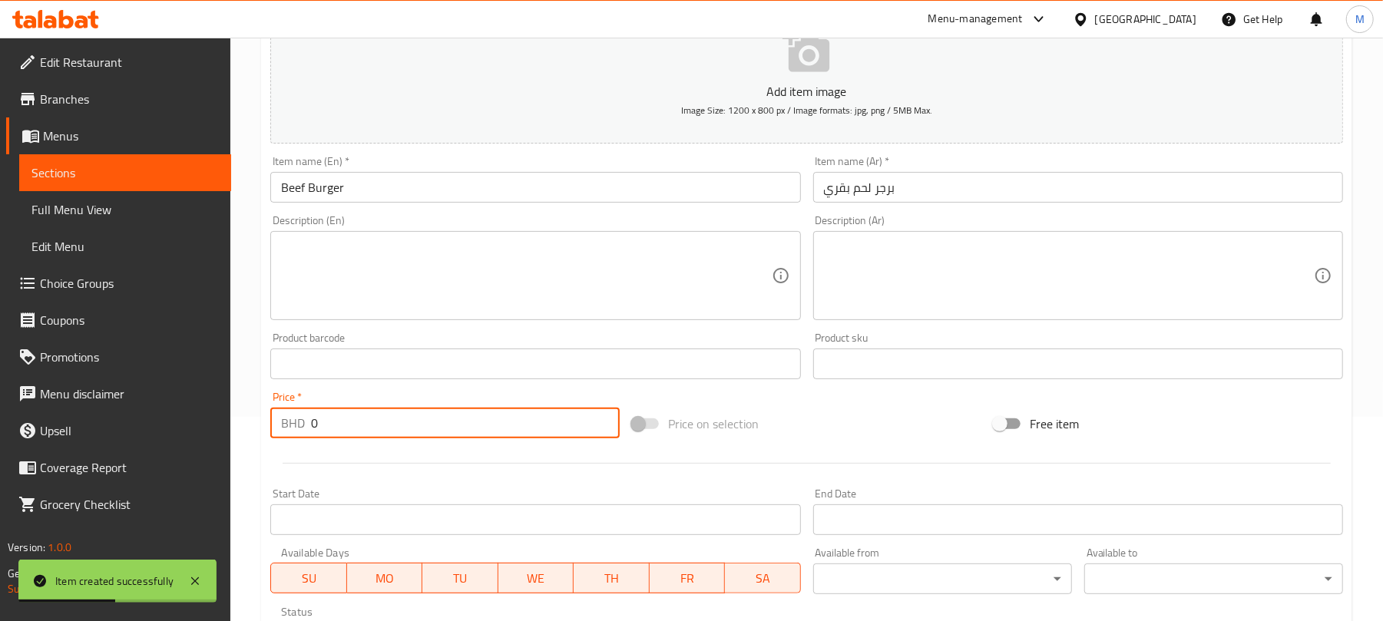
click at [369, 418] on input "0" at bounding box center [465, 423] width 309 height 31
type input "1.4"
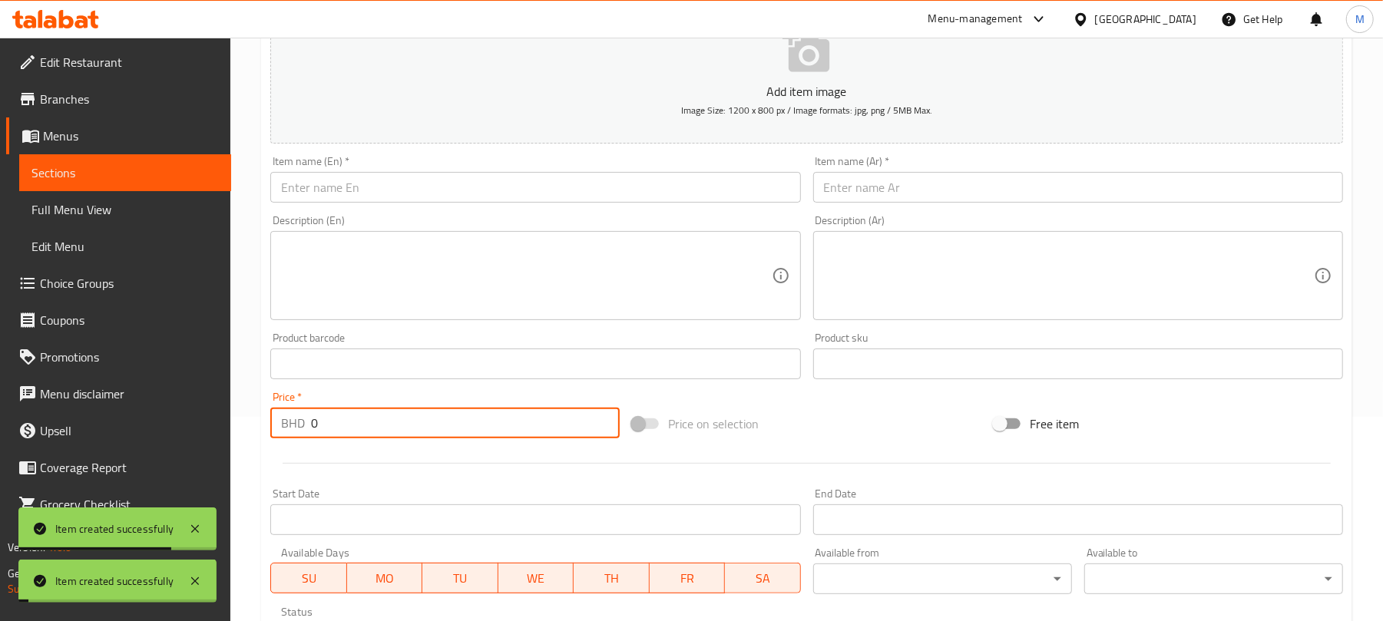
paste input "1.4"
type input "1.4"
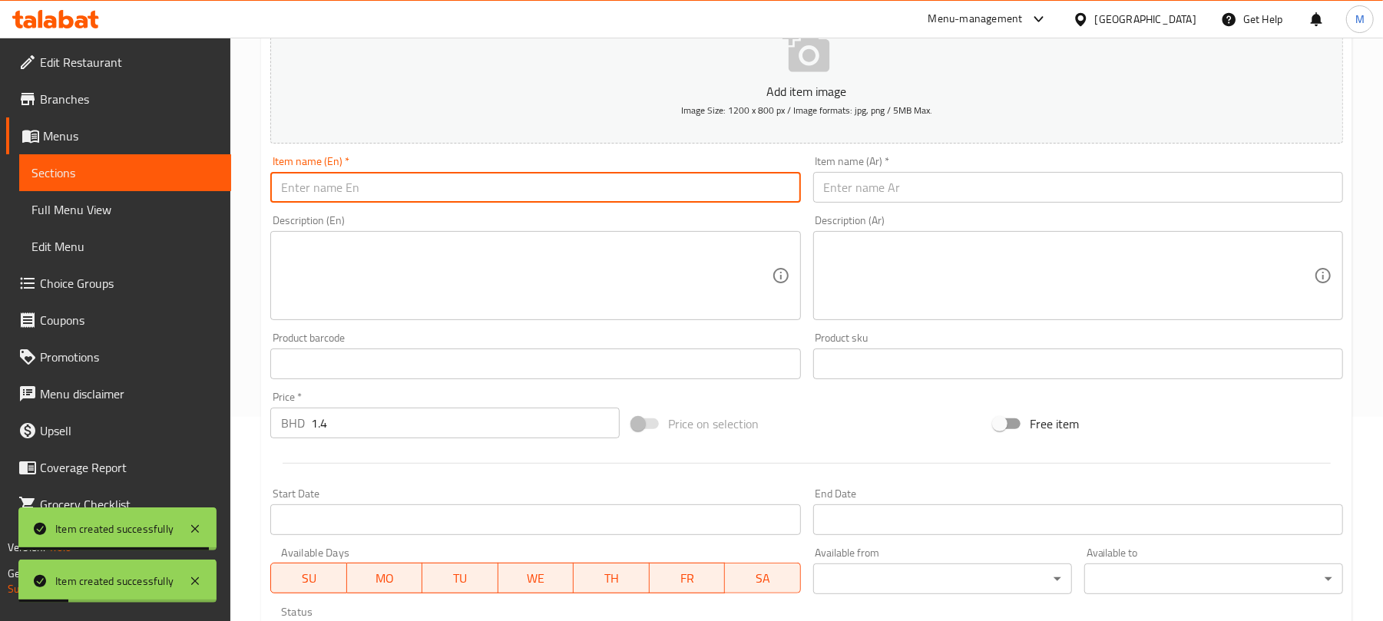
click at [505, 182] on input "text" at bounding box center [535, 187] width 530 height 31
paste input "Khaleej Burger"
type input "Khaleej Burger"
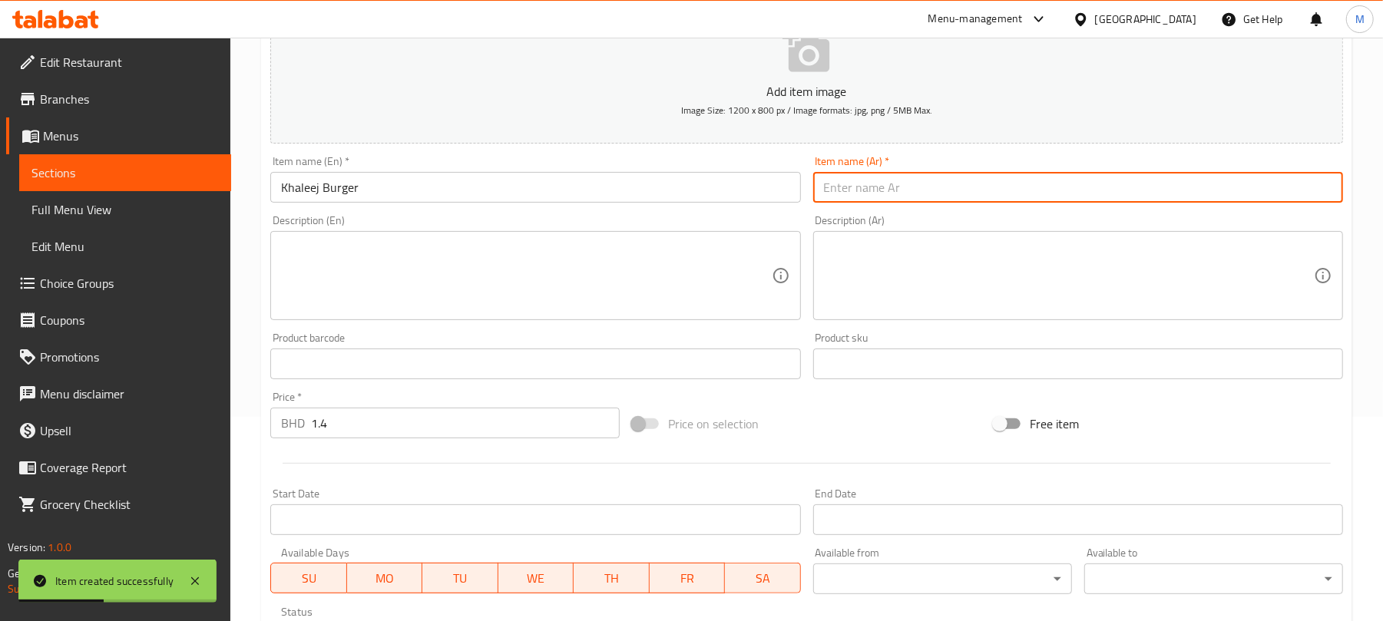
click at [987, 197] on input "text" at bounding box center [1078, 187] width 530 height 31
paste input "برجر خليجي"
type input "برجر خليج"
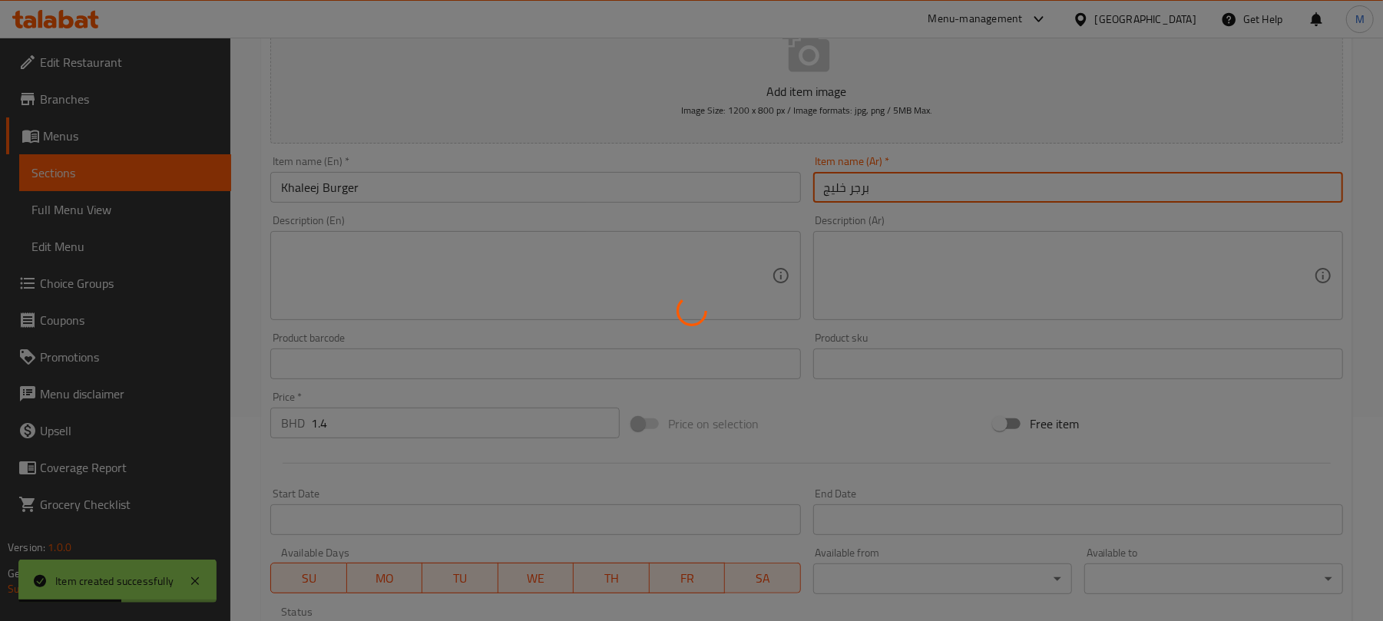
type input "0"
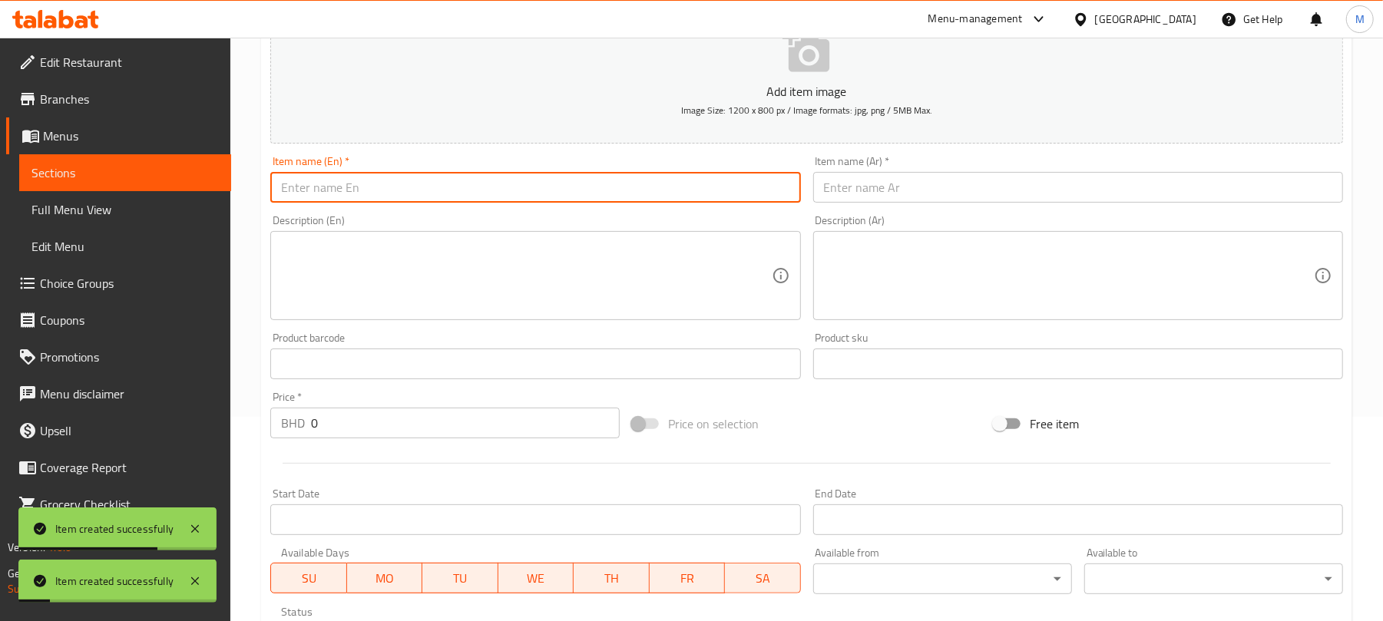
drag, startPoint x: 504, startPoint y: 183, endPoint x: 854, endPoint y: 5, distance: 393.5
click at [504, 183] on input "text" at bounding box center [535, 187] width 530 height 31
paste input "Chicken Fillet Burger"
type input "Chicken Fillet Burger"
click at [941, 181] on input "text" at bounding box center [1078, 187] width 530 height 31
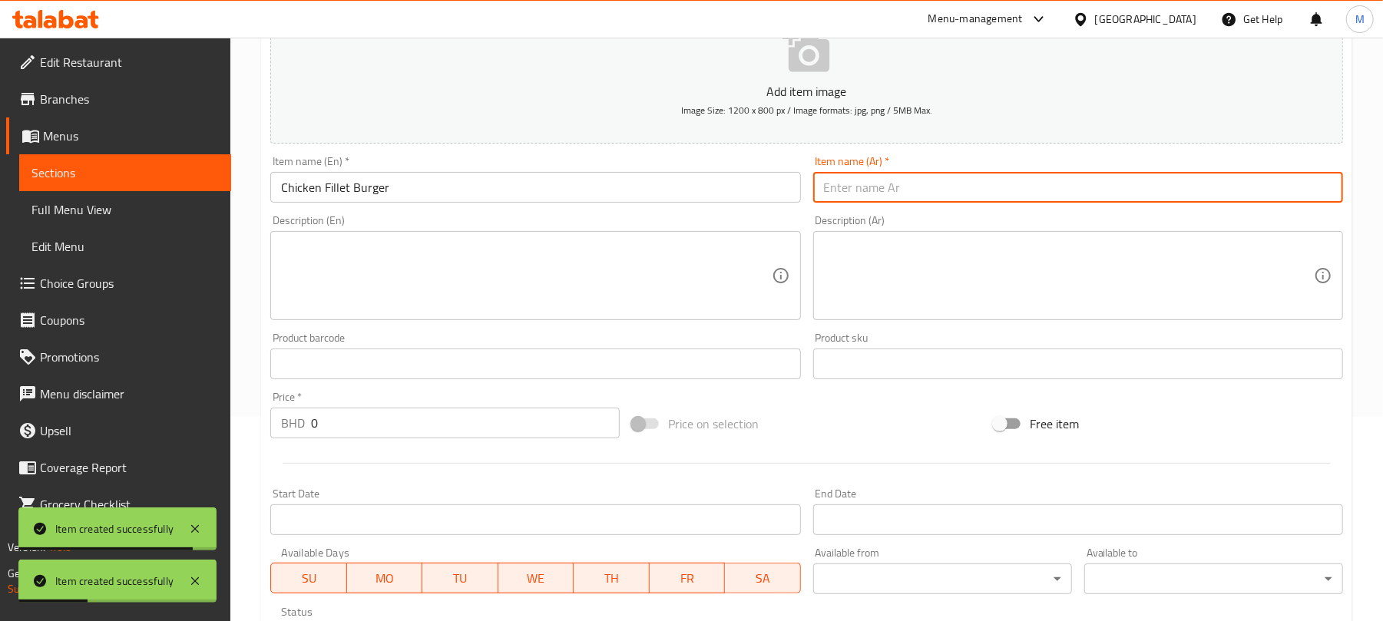
paste input "برجر فيليه دجاج"
type input "برجر فيليه دجاج"
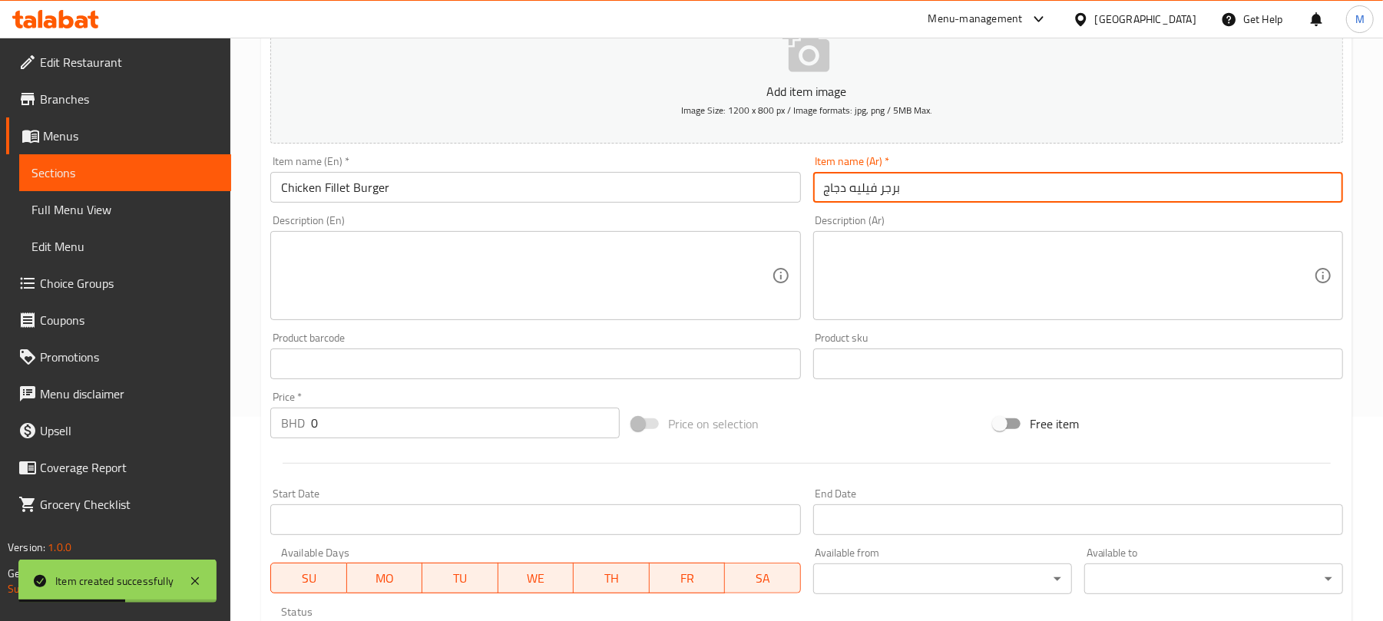
click at [360, 418] on input "0" at bounding box center [465, 423] width 309 height 31
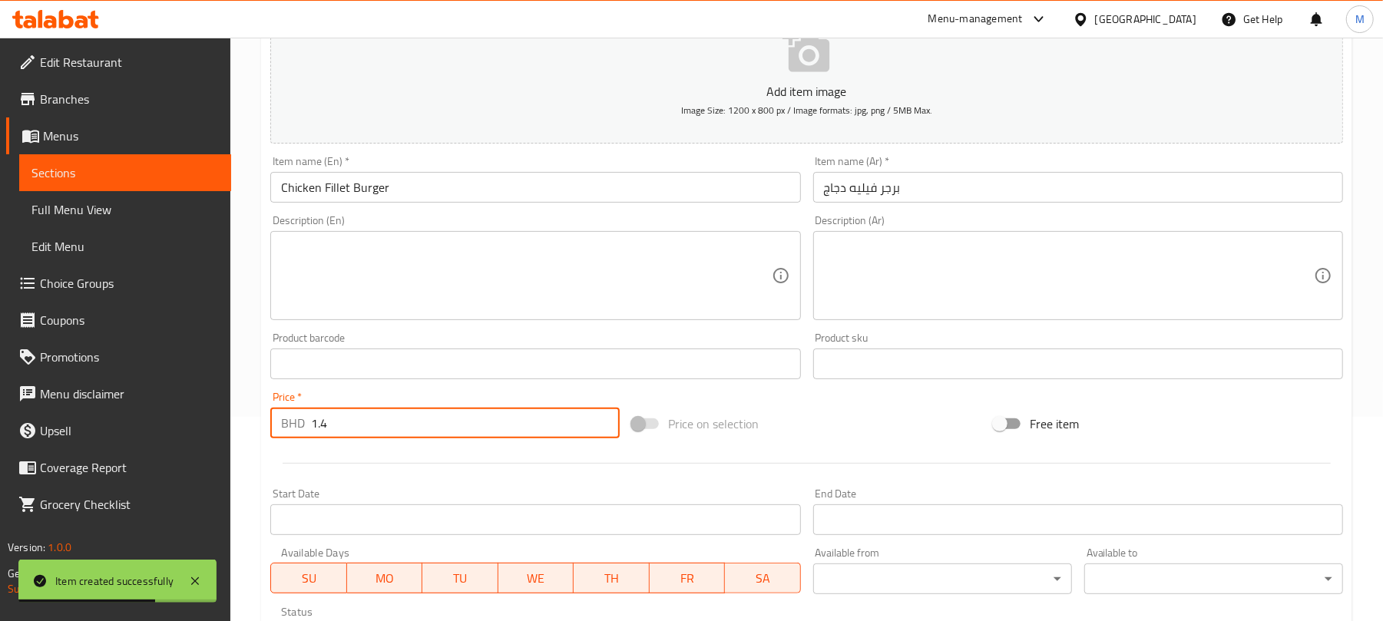
type input "1.4"
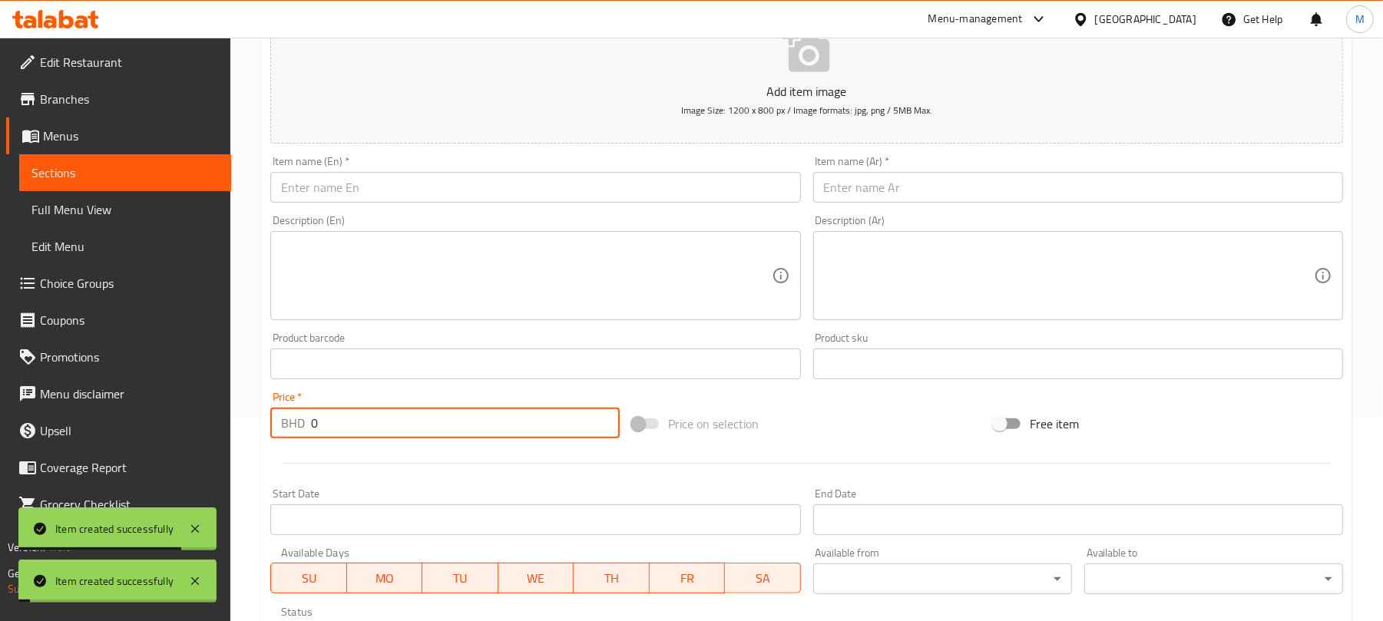
paste input "1.4"
type input "1.4"
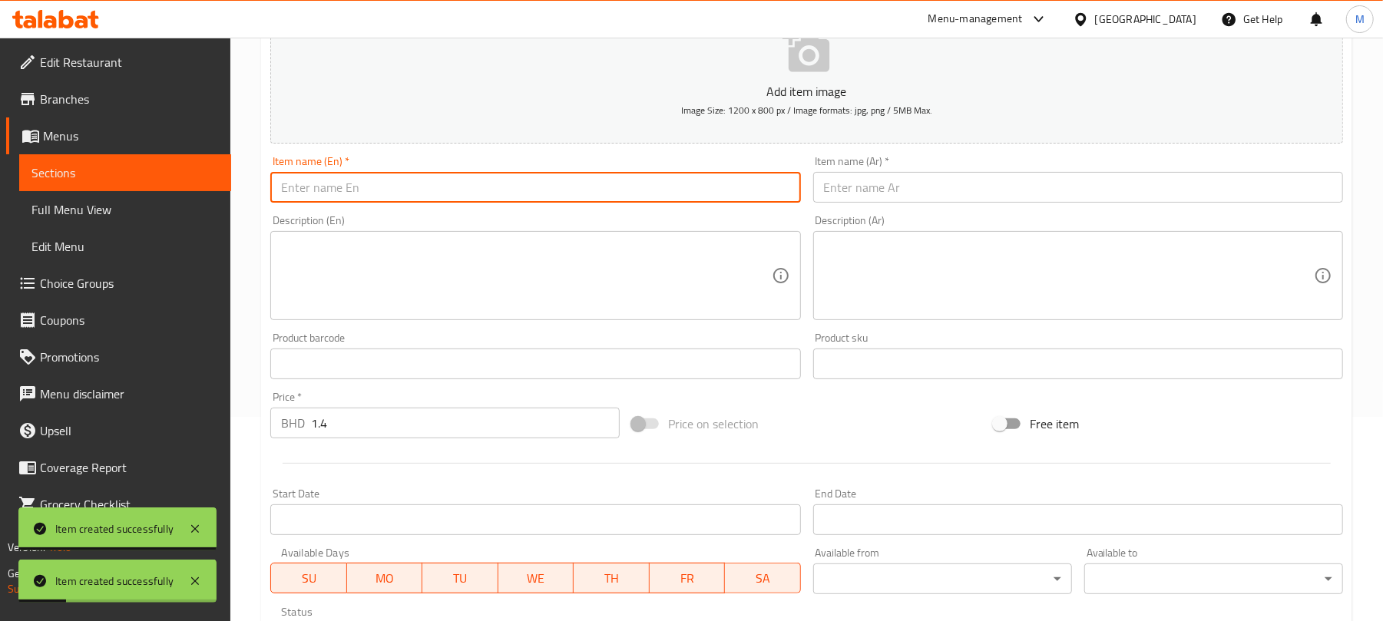
click at [360, 184] on input "text" at bounding box center [535, 187] width 530 height 31
paste input "Nuggets Burger"
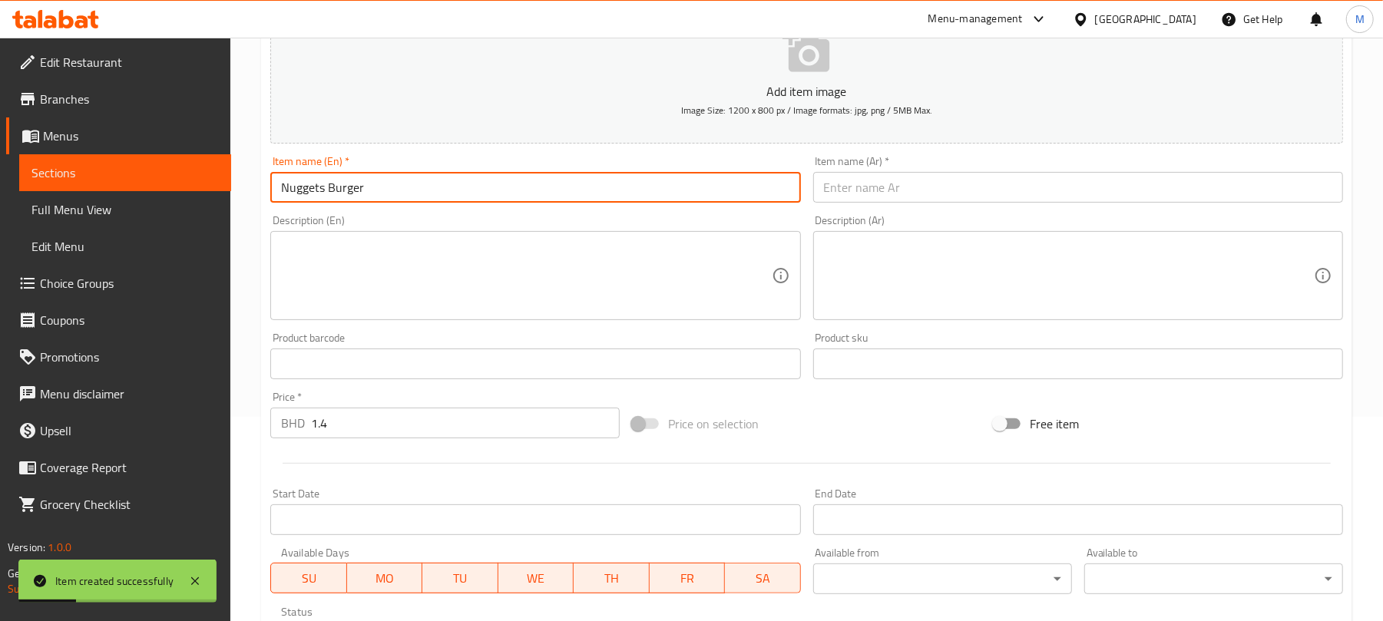
type input "Nuggets Burger"
click at [887, 198] on input "text" at bounding box center [1078, 187] width 530 height 31
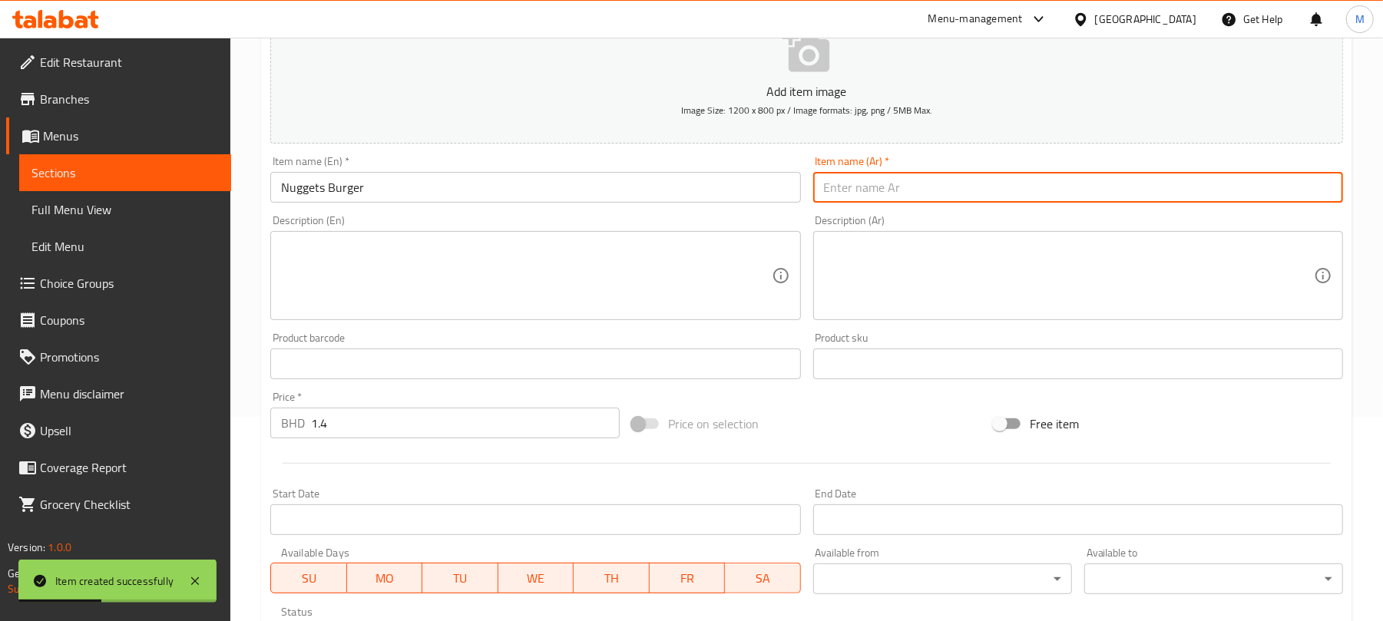
paste input "برجر ناجتس"
type input "برجر ناجتس"
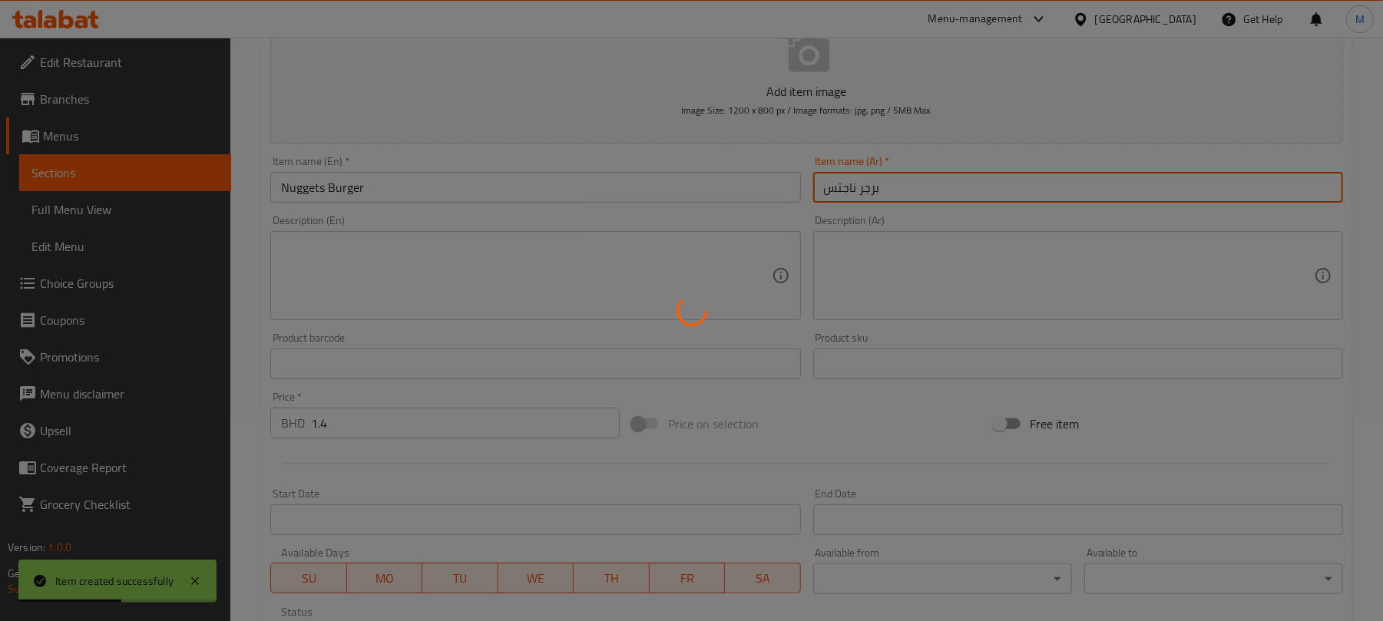
type input "0"
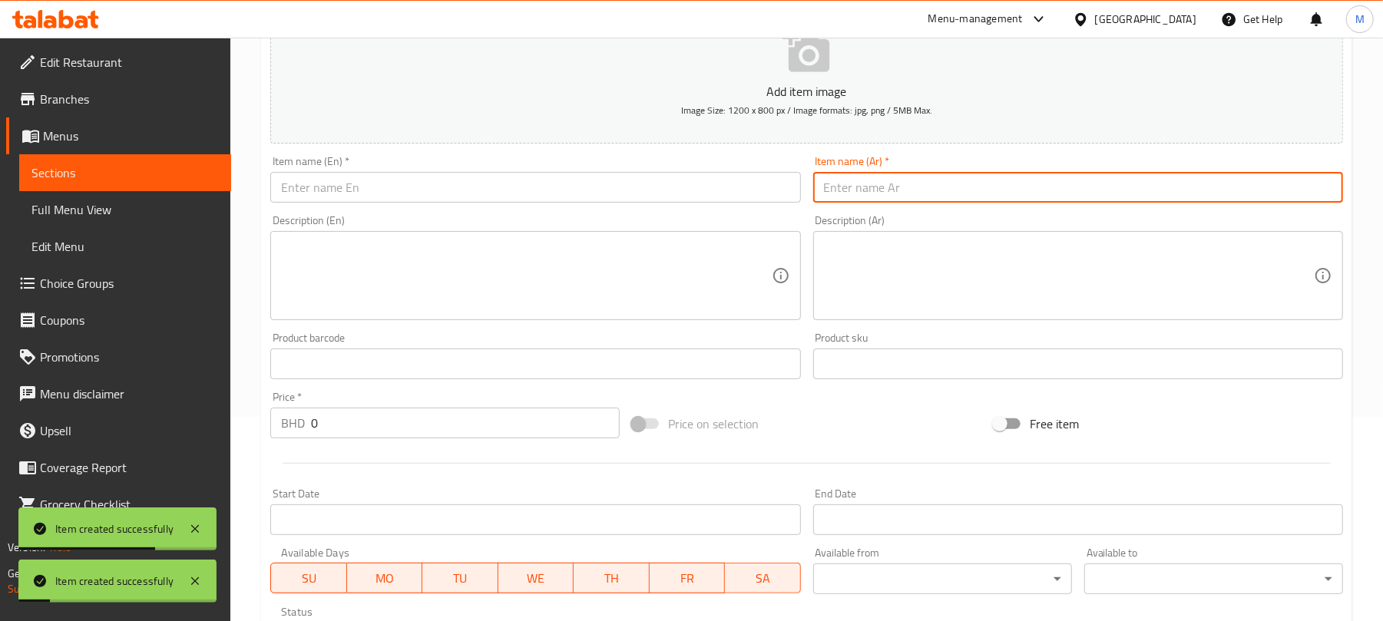
click at [624, 184] on input "text" at bounding box center [535, 187] width 530 height 31
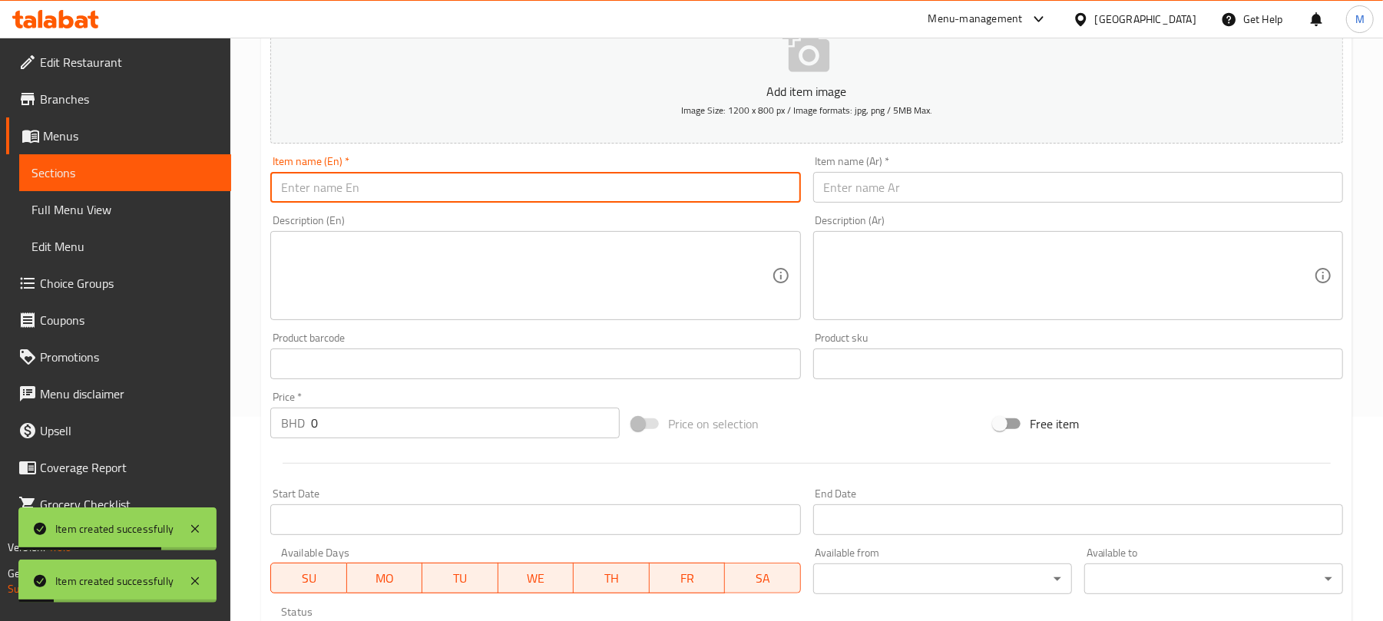
paste input "Mega Zinger Burger"
type input "Mega Zinger Burger"
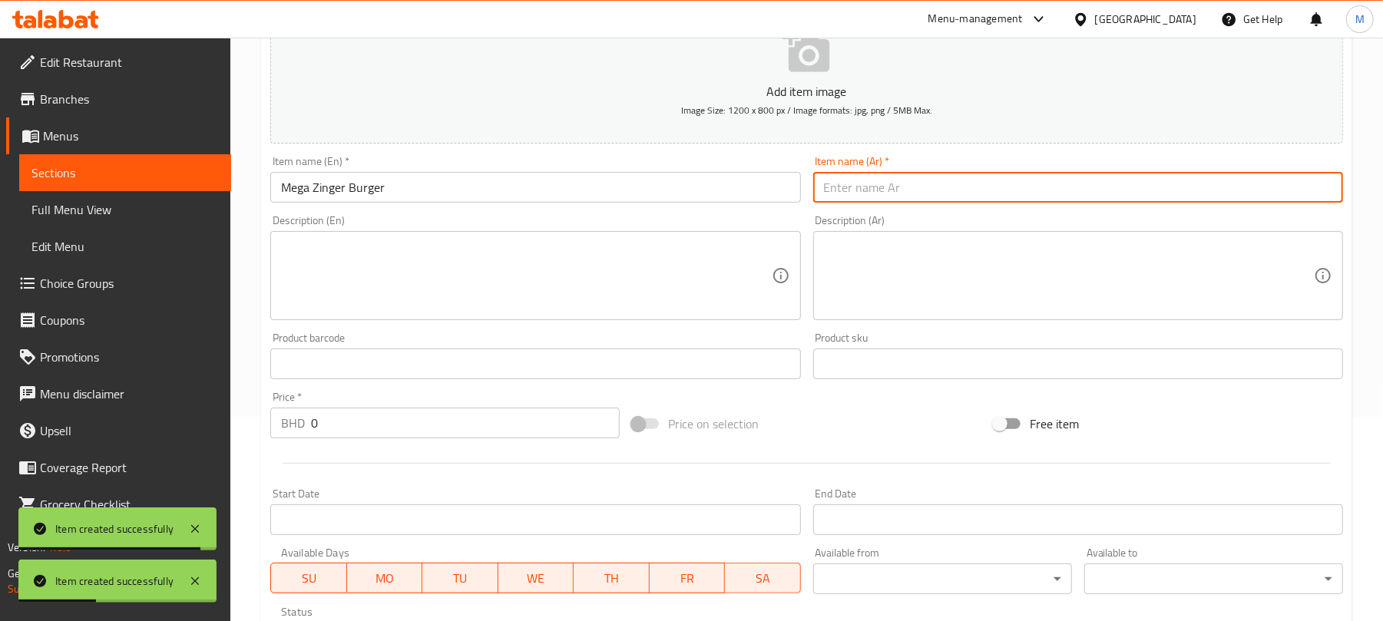
click at [857, 186] on input "text" at bounding box center [1078, 187] width 530 height 31
paste input "برجر زنجر ضخم"
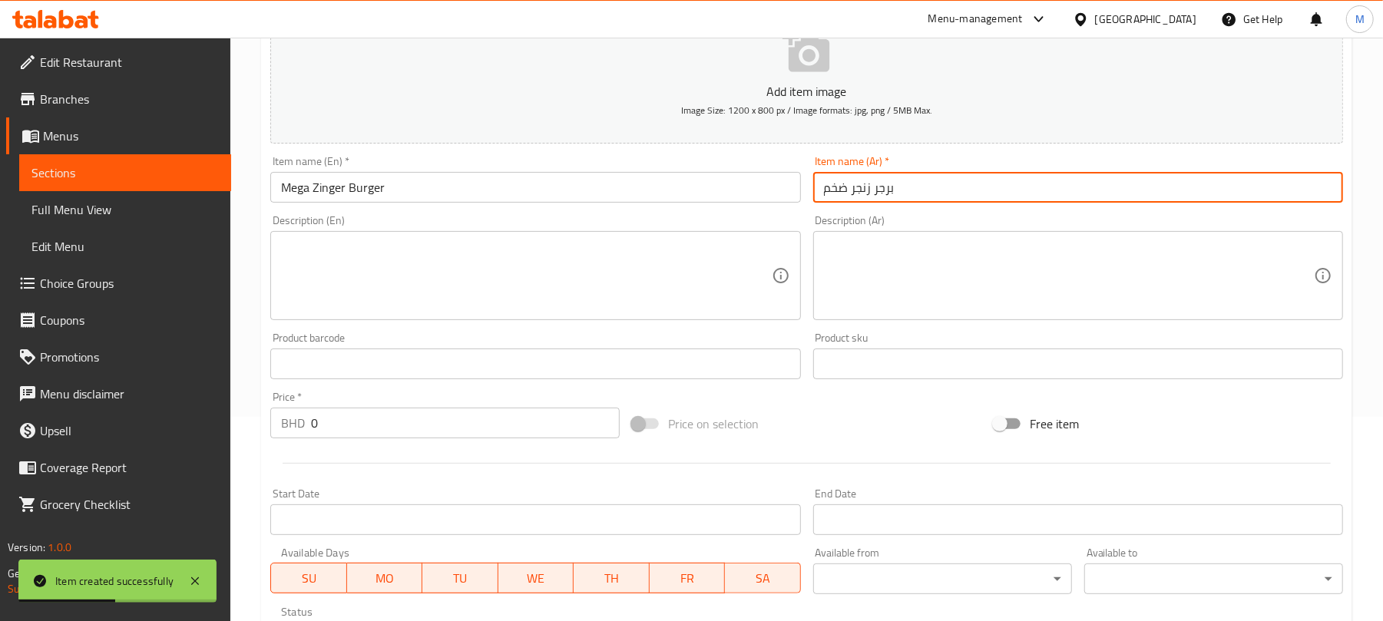
click at [849, 200] on input "برجر زنجر ضخم" at bounding box center [1078, 187] width 530 height 31
type input "برجر ميجا زنجر"
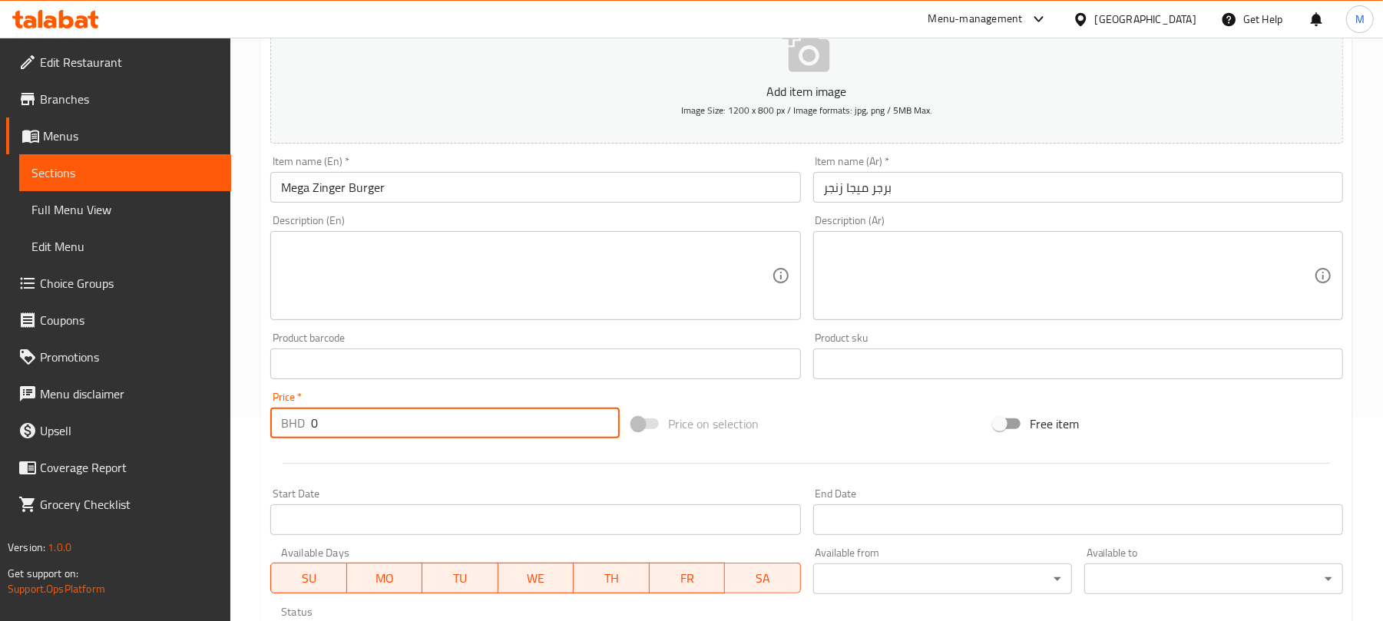
click at [438, 427] on input "0" at bounding box center [465, 423] width 309 height 31
type input "2.3"
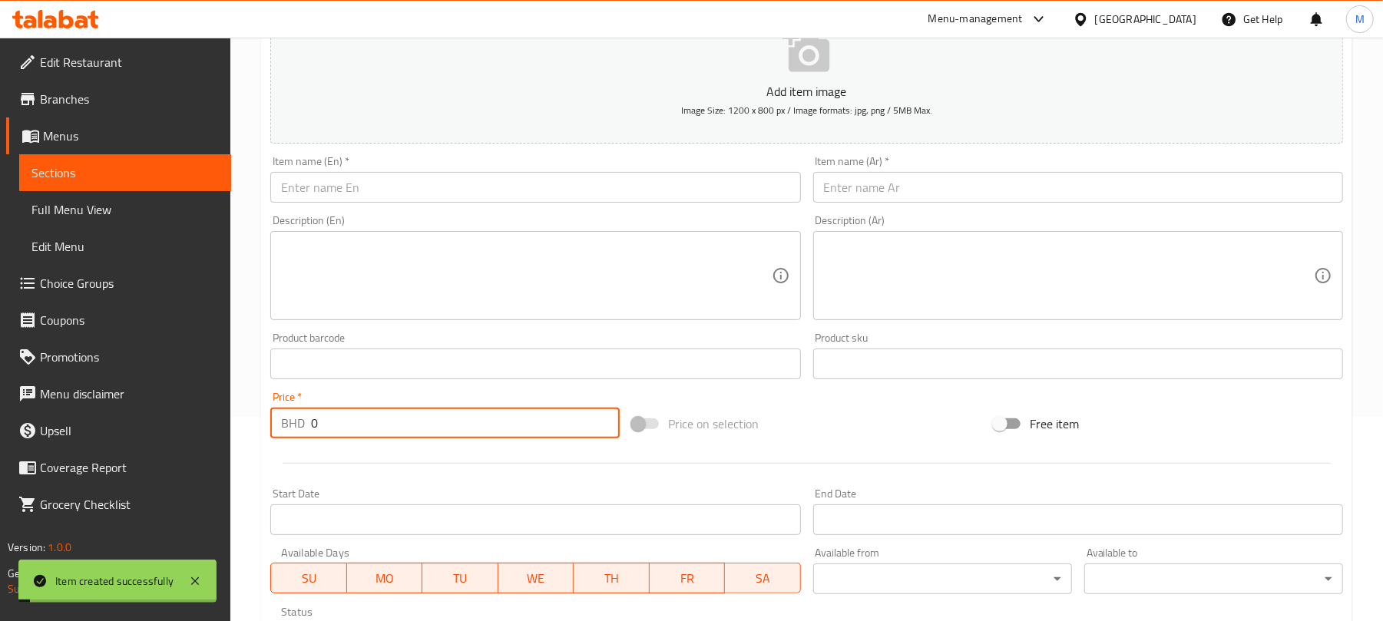
paste input "2.3"
type input "2.3"
click at [540, 178] on input "text" at bounding box center [535, 187] width 530 height 31
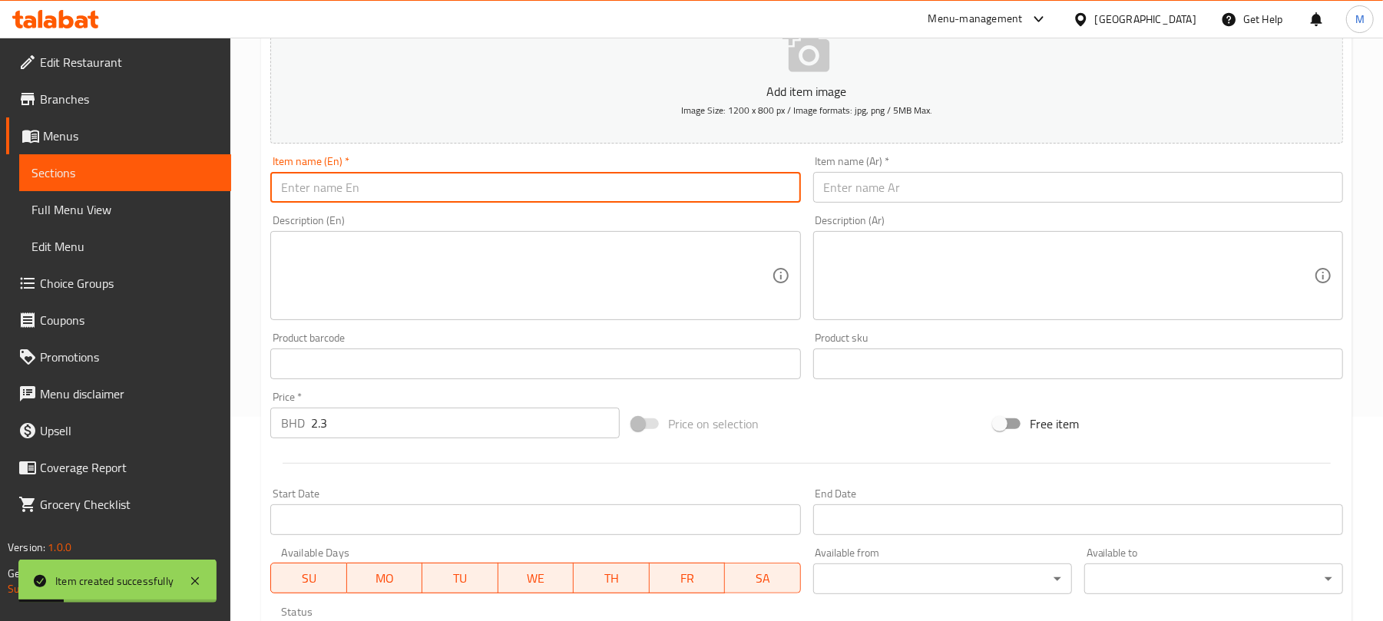
paste input "Beef Double Burger"
type input "Beef Double Burger"
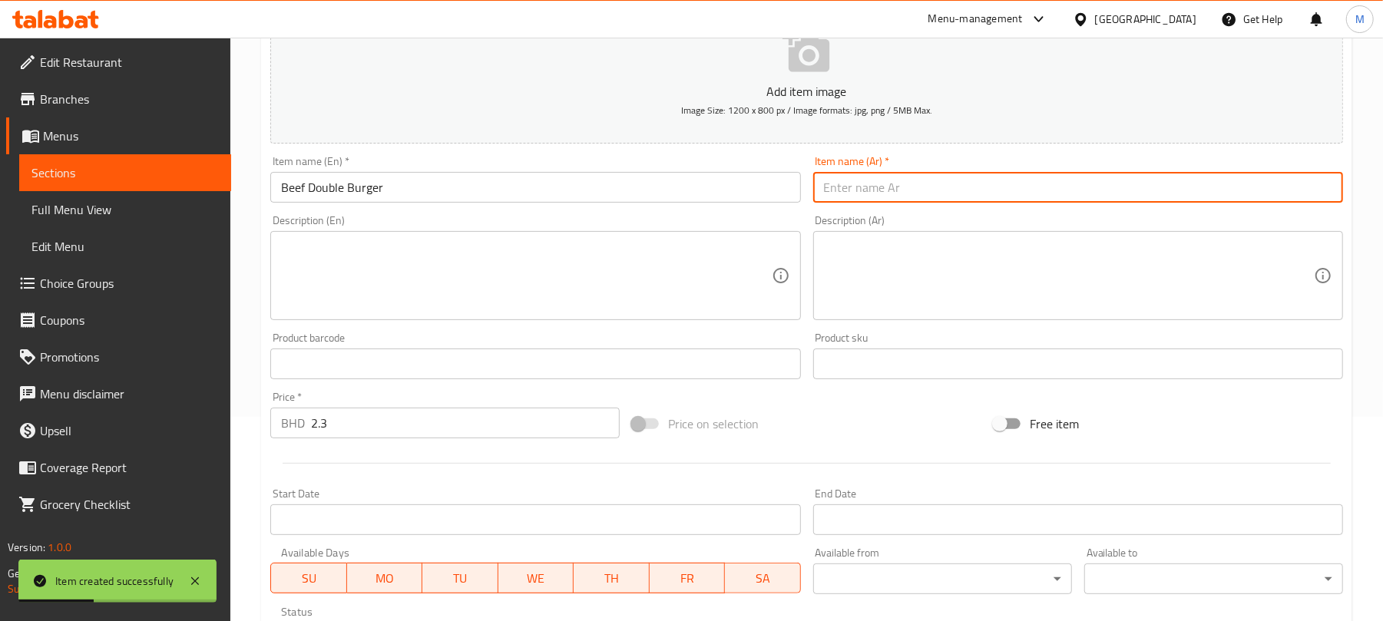
click at [944, 193] on input "text" at bounding box center [1078, 187] width 530 height 31
paste input "برجر لحم بقري مزدوج"
type input "برجر لحم بقري دبل"
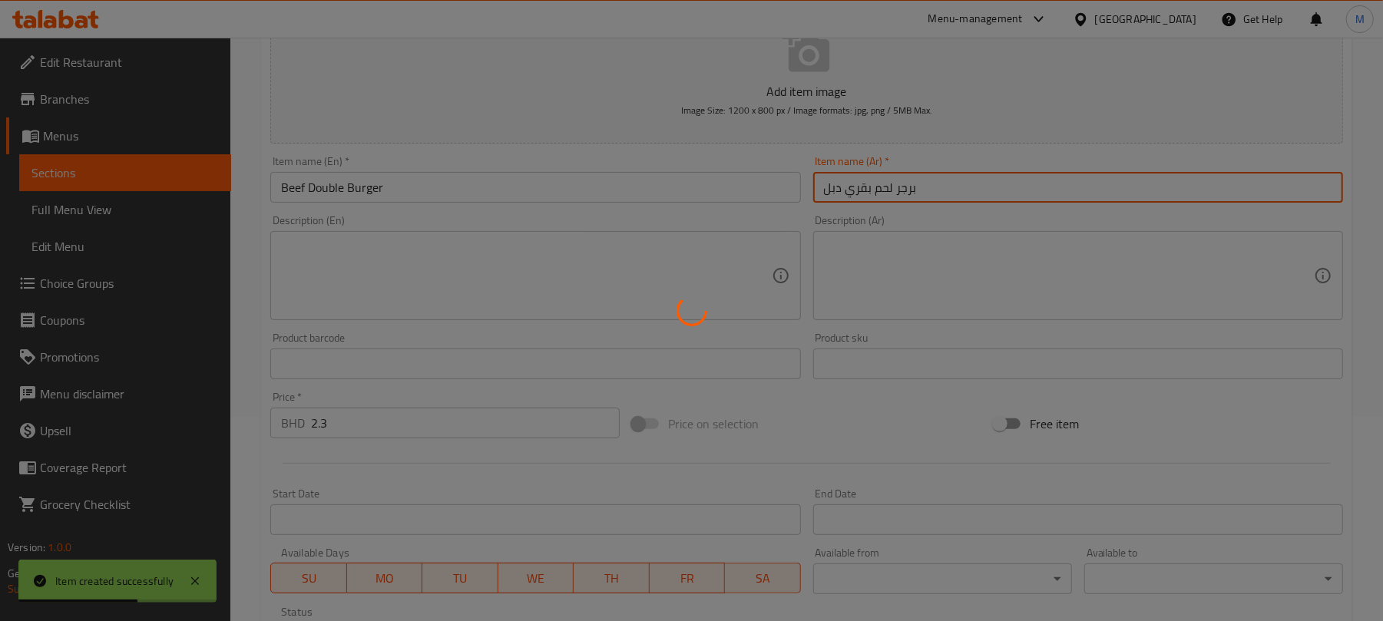
type input "0"
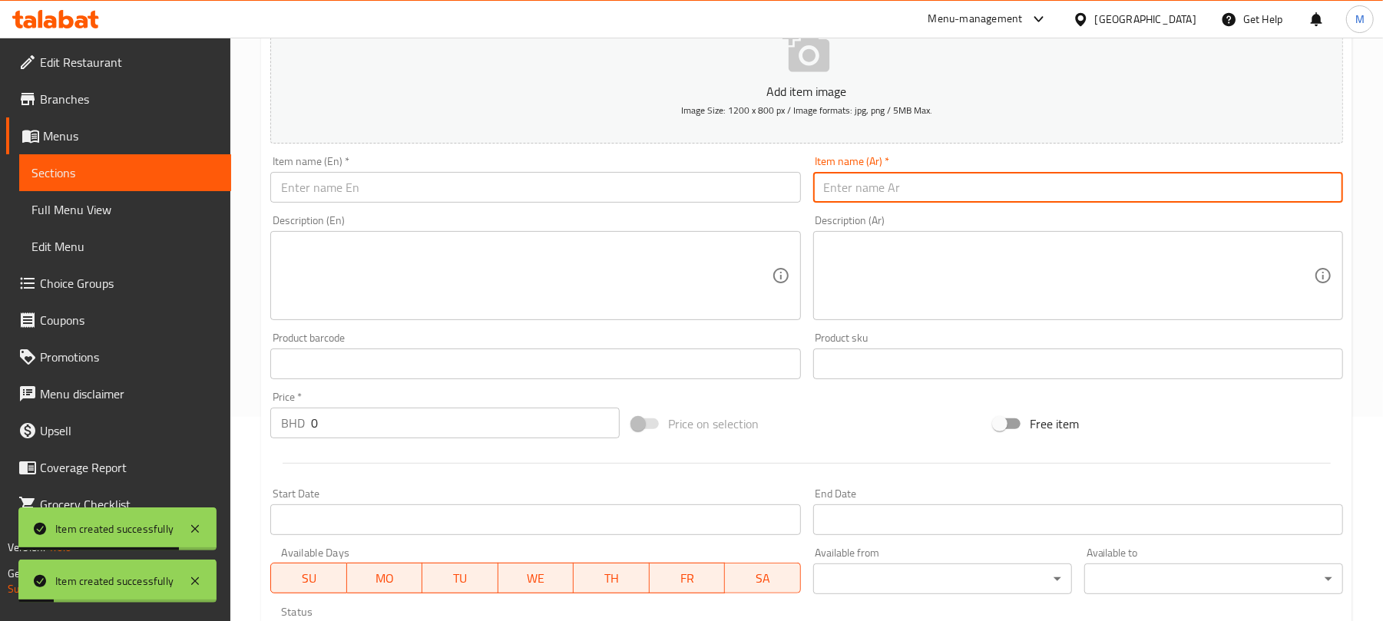
drag, startPoint x: 535, startPoint y: 185, endPoint x: 545, endPoint y: 179, distance: 11.7
click at [535, 185] on input "text" at bounding box center [535, 187] width 530 height 31
paste input "Chicken Double Burger"
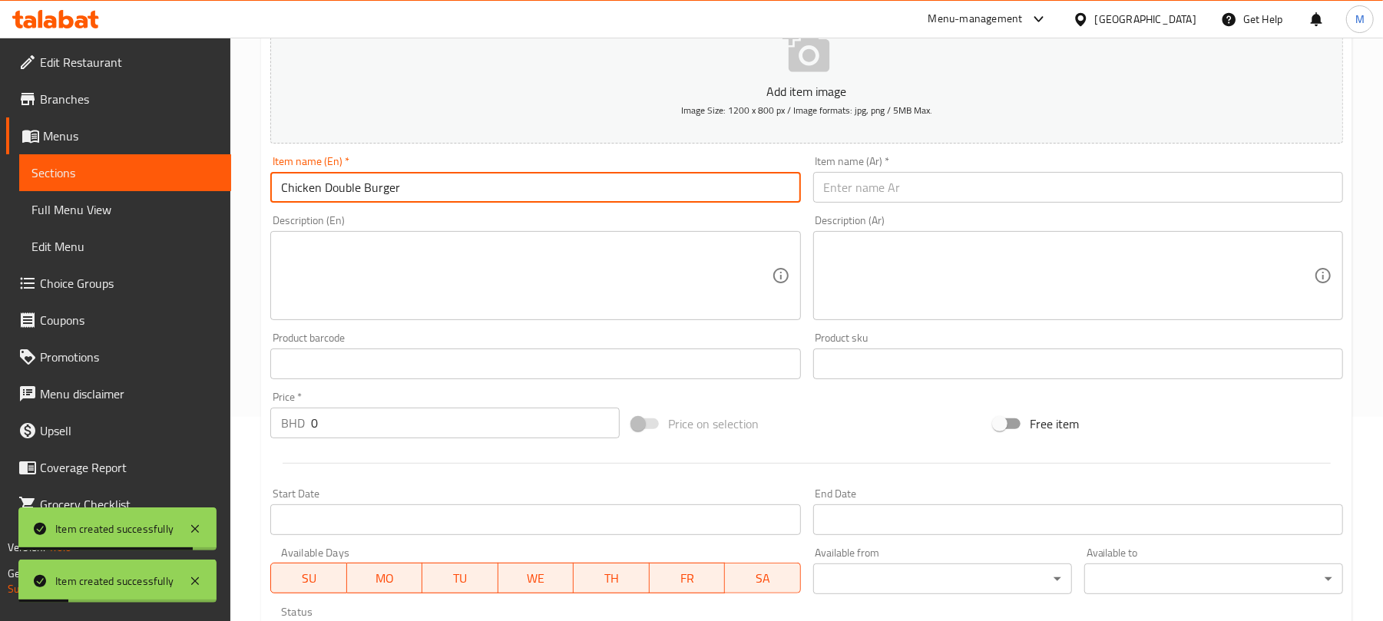
type input "Chicken Double Burger"
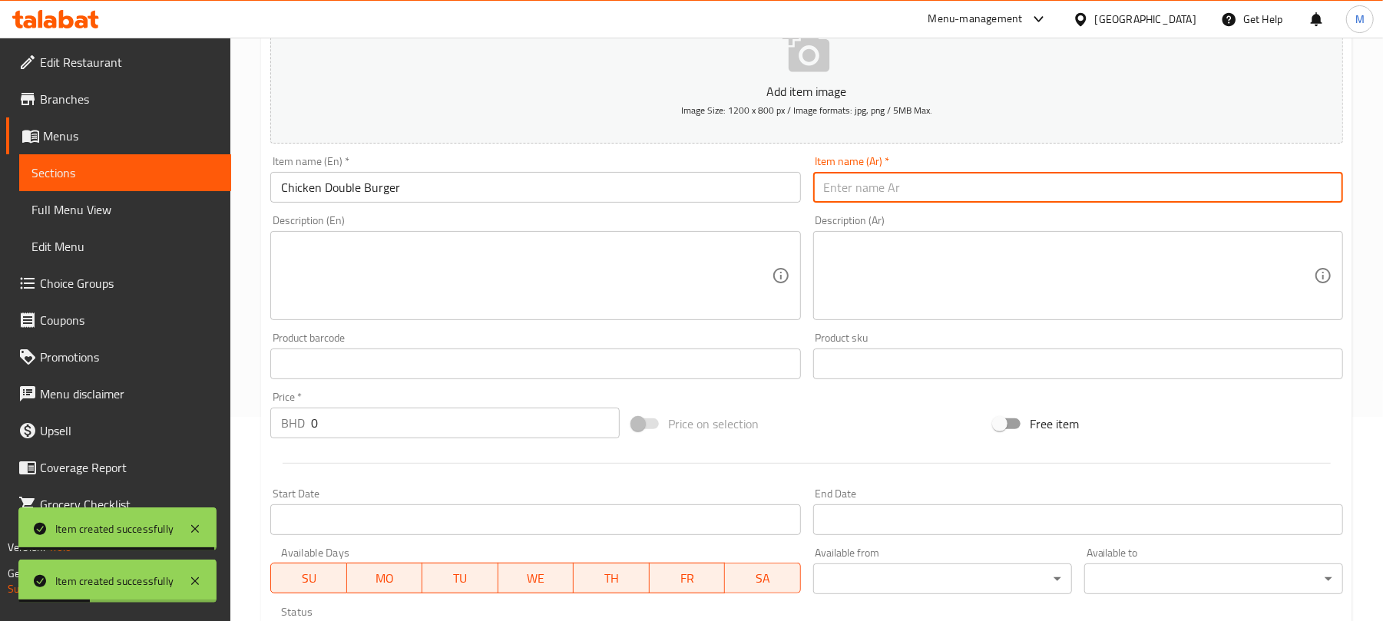
click at [901, 179] on input "text" at bounding box center [1078, 187] width 530 height 31
paste input "برجر دجاج مزدوج"
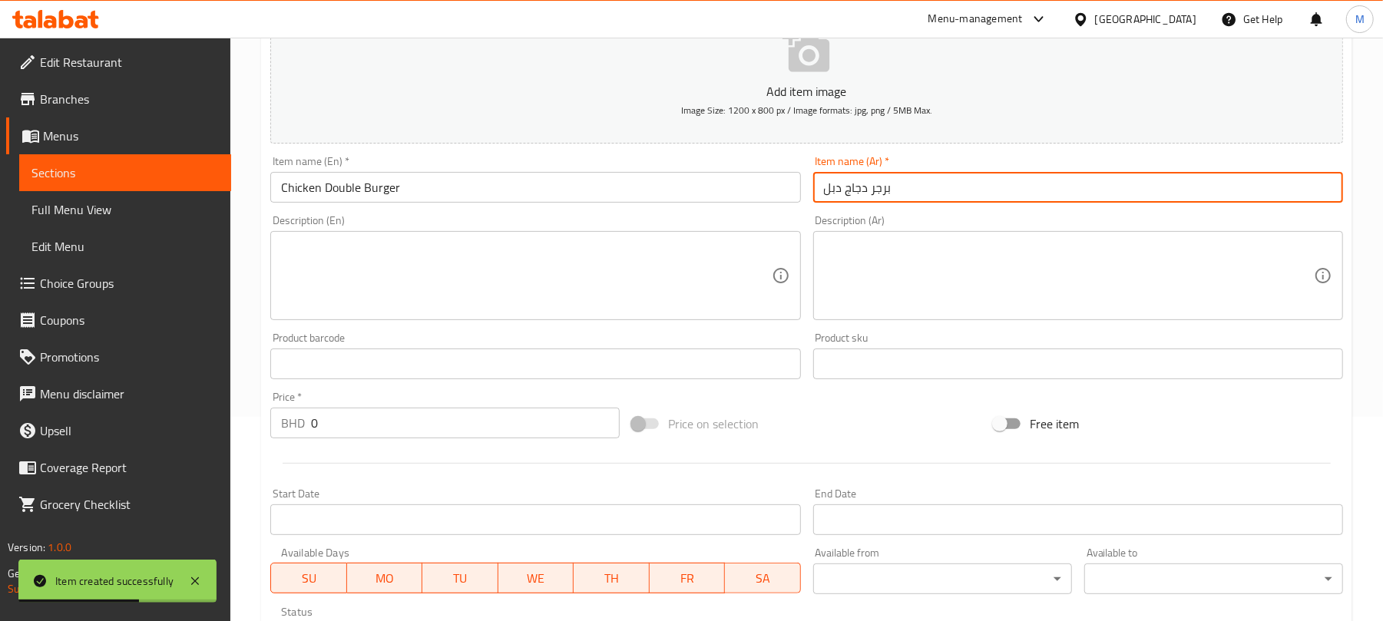
type input "برجر دجاج دبل"
click at [448, 433] on input "0" at bounding box center [465, 423] width 309 height 31
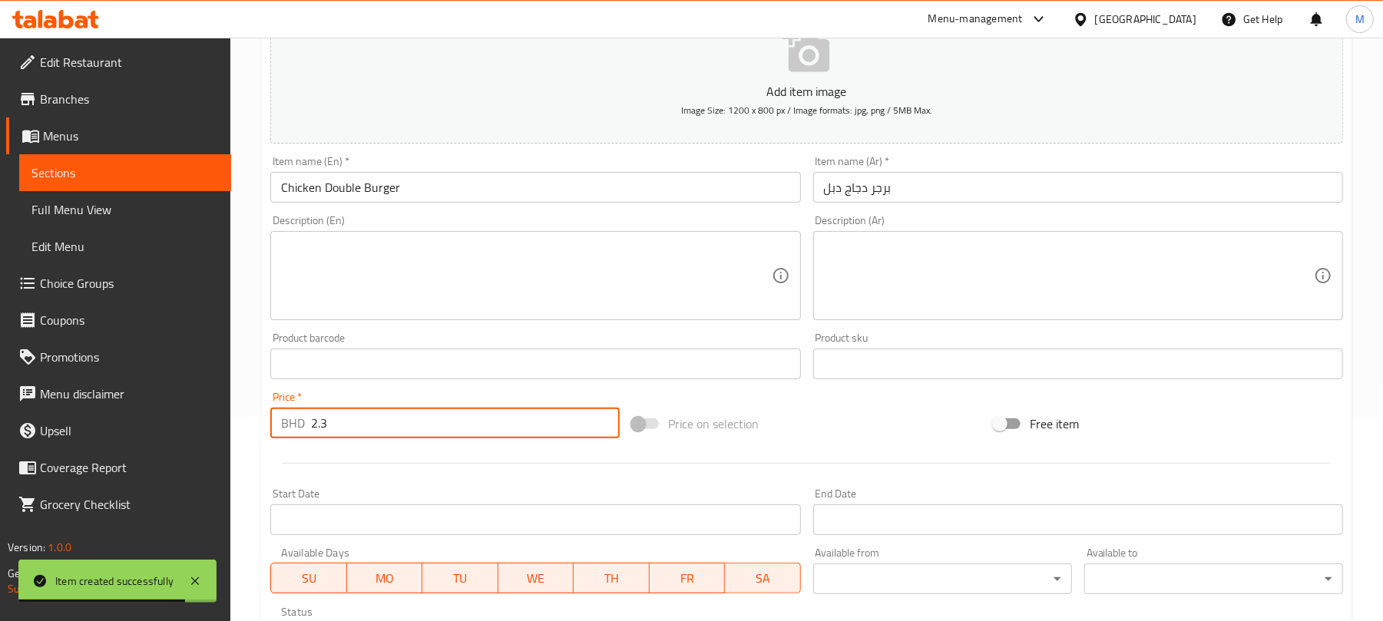
type input "2.3"
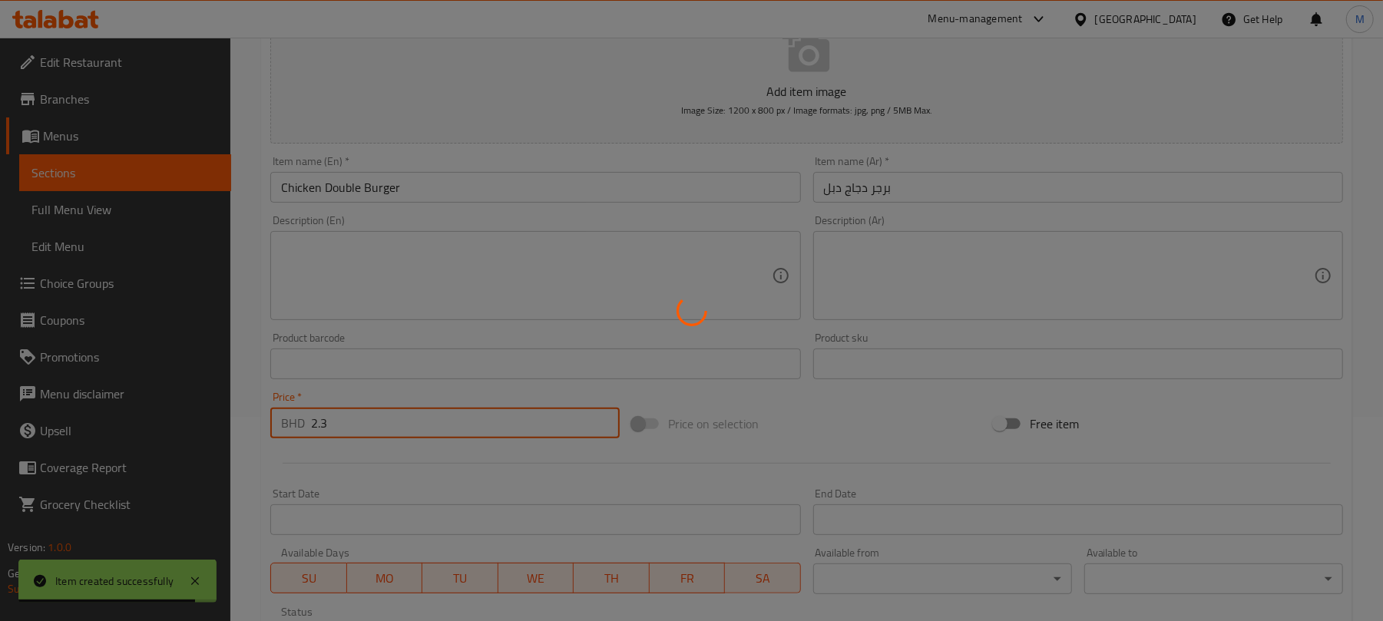
type input "0"
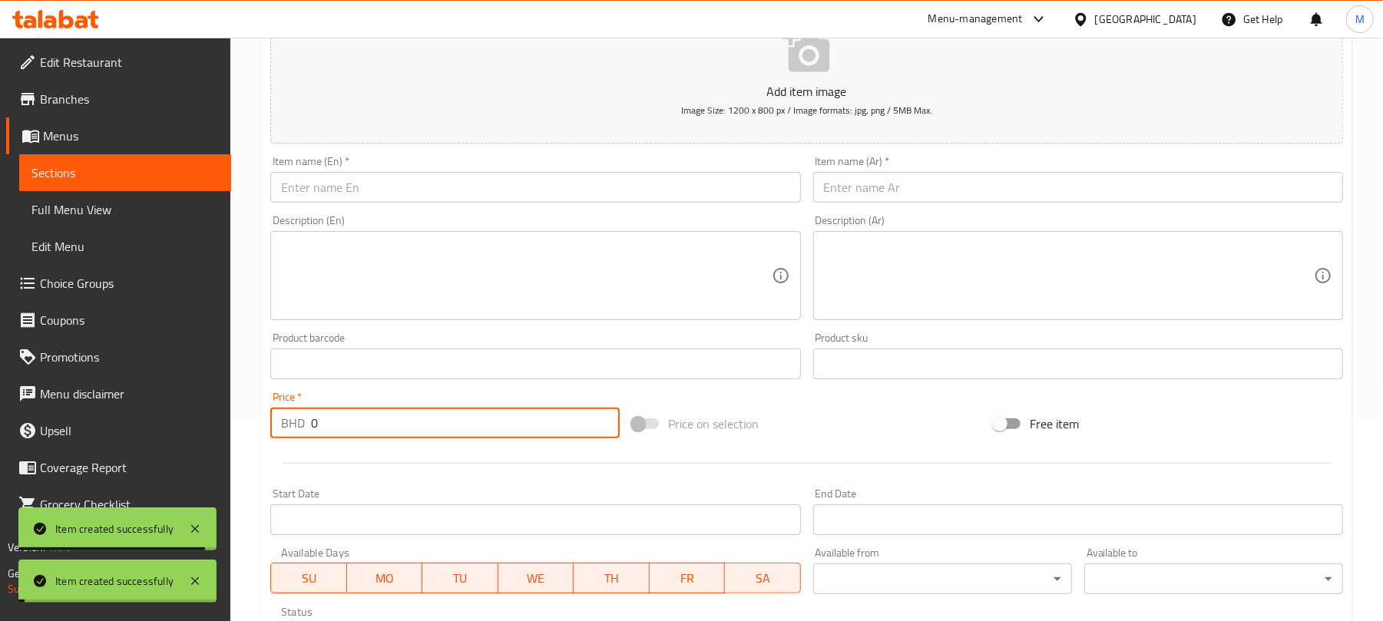
scroll to position [0, 0]
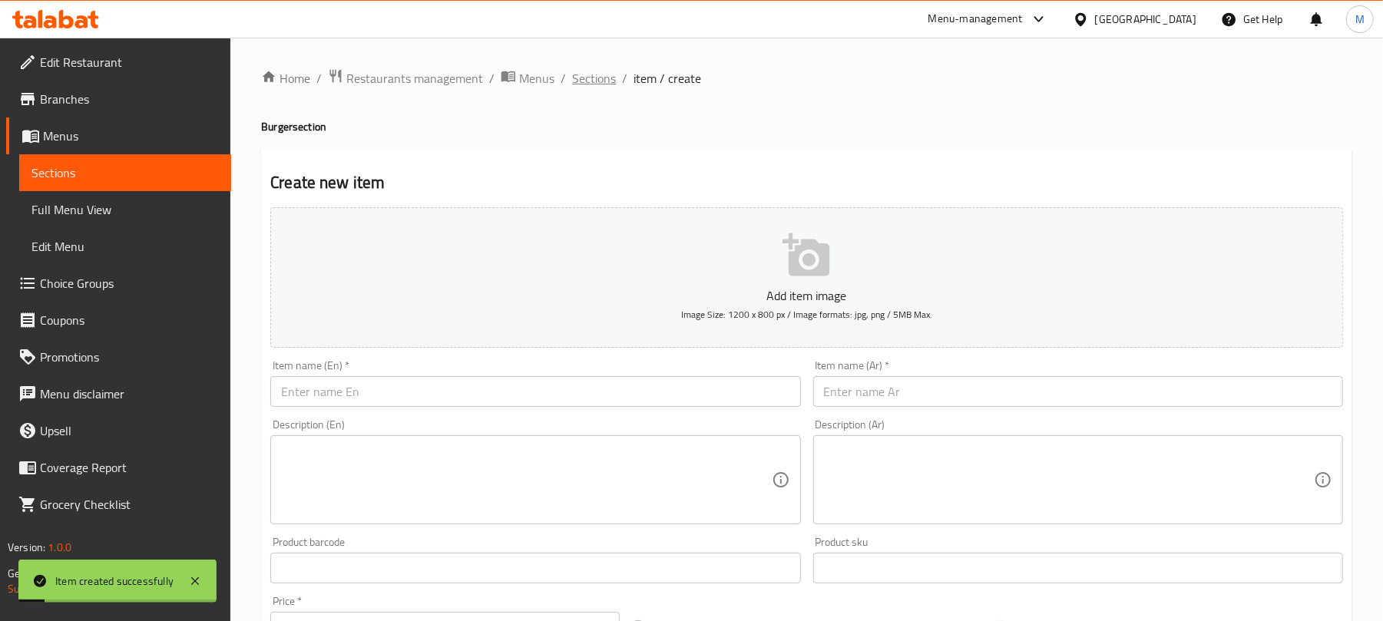
click at [612, 75] on span "Sections" at bounding box center [594, 78] width 44 height 18
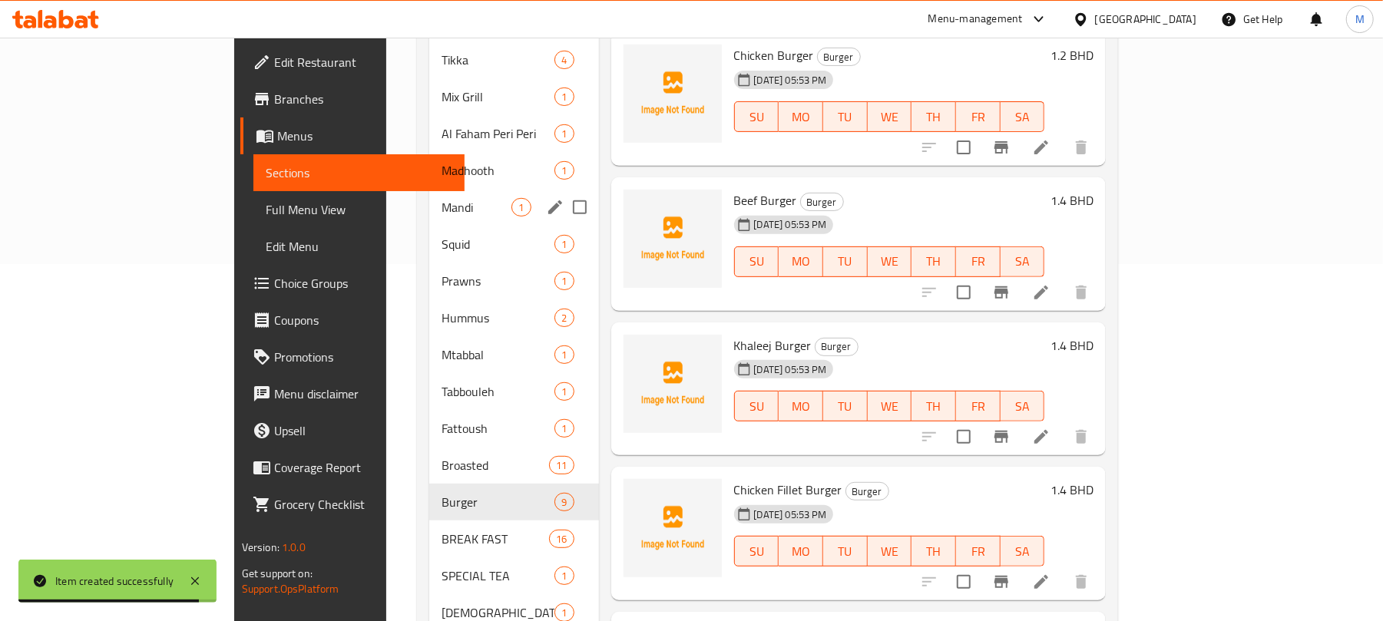
scroll to position [127, 0]
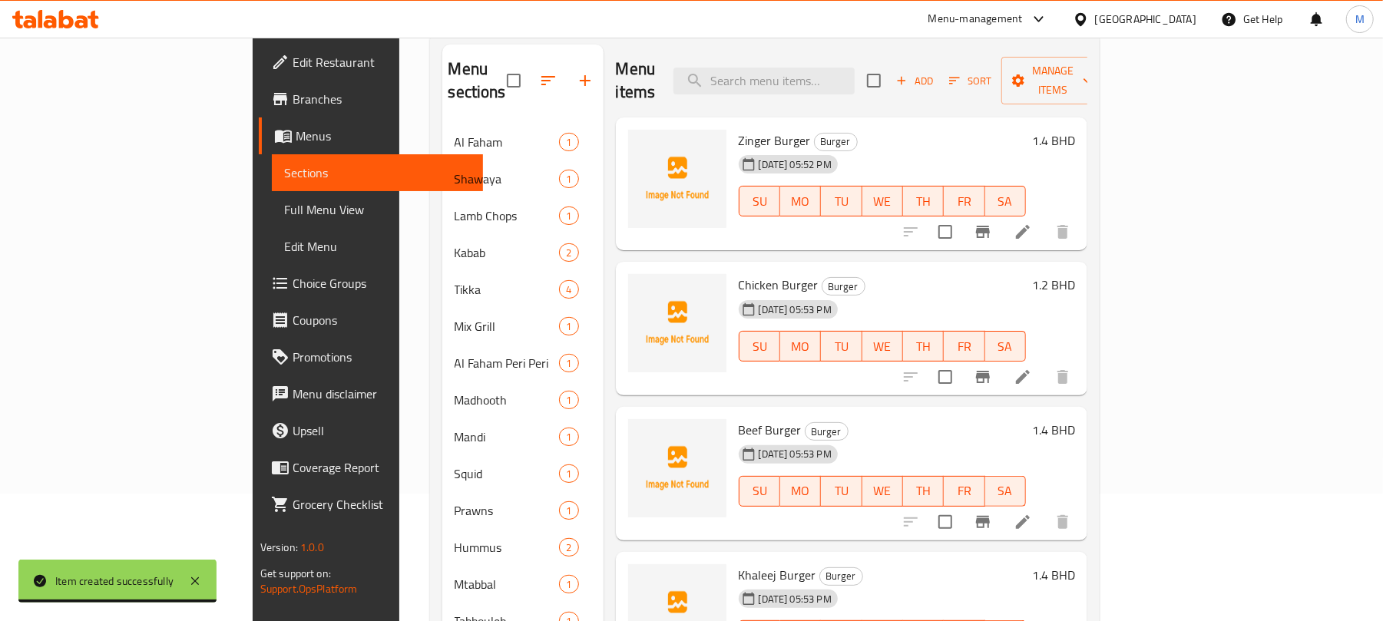
click at [580, 75] on icon "button" at bounding box center [585, 80] width 11 height 11
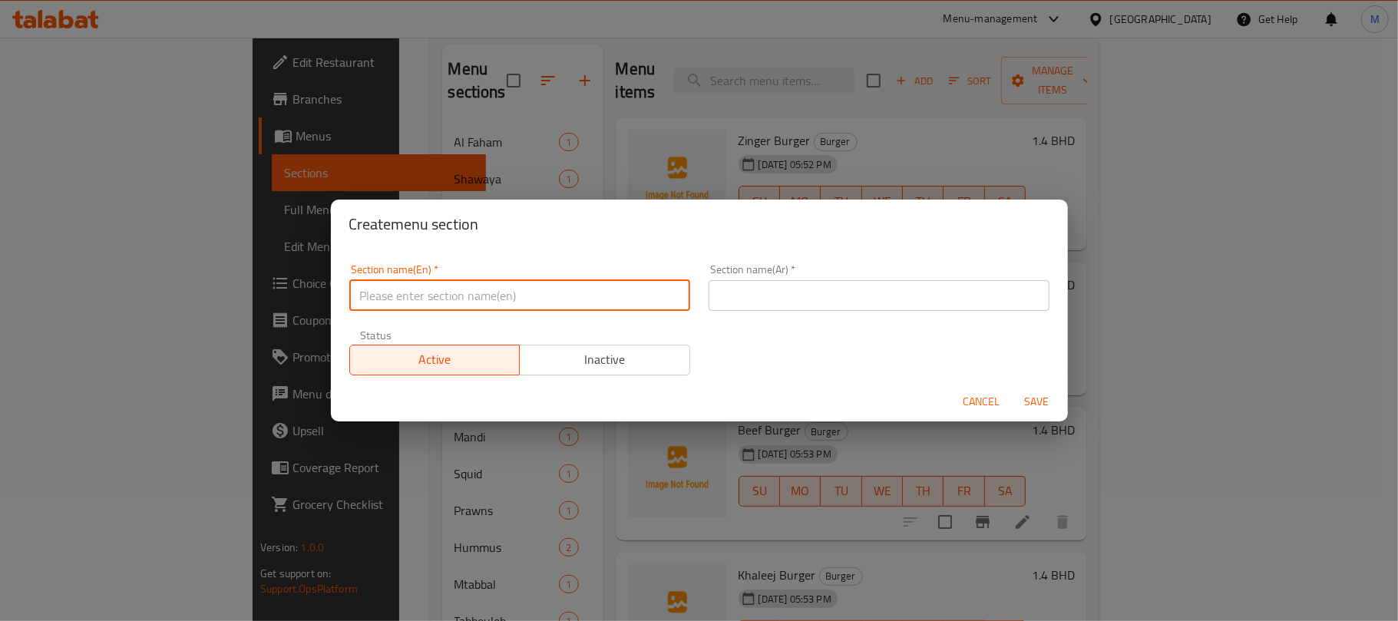
click at [502, 289] on input "text" at bounding box center [519, 295] width 341 height 31
paste input "Combo Sandwiches"
type input "Combo Sandwiches"
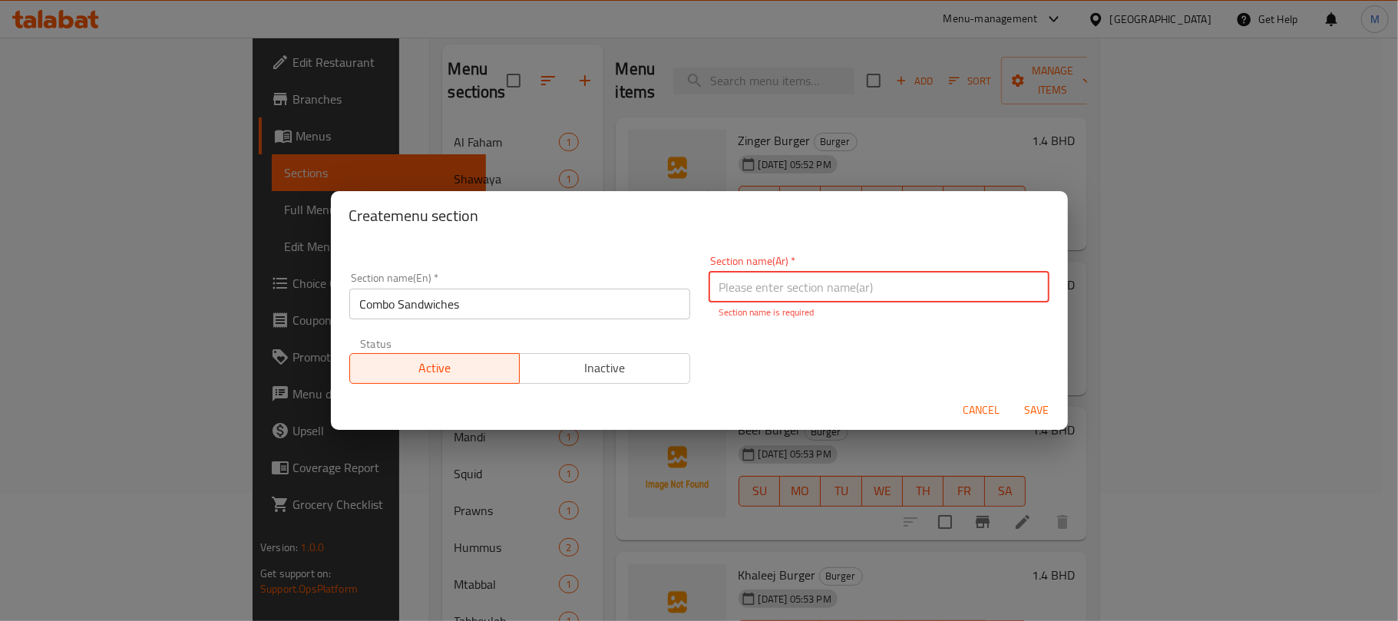
click at [794, 292] on input "text" at bounding box center [879, 287] width 341 height 31
paste input "سندويشات كومبو"
click at [745, 289] on input "سندويشات كومبو" at bounding box center [879, 287] width 341 height 31
type input "سندويشات الكومبو"
click at [1013, 396] on button "Save" at bounding box center [1037, 410] width 49 height 28
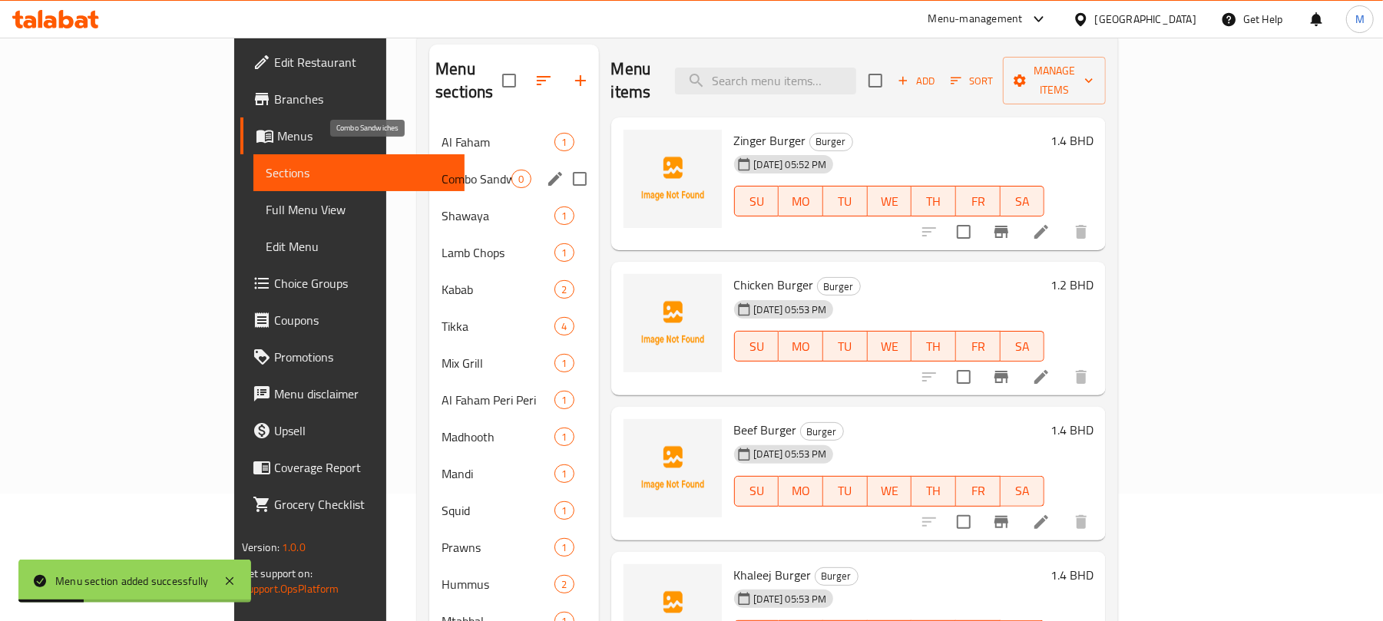
click at [441, 170] on span "Combo Sandwiches" at bounding box center [476, 179] width 70 height 18
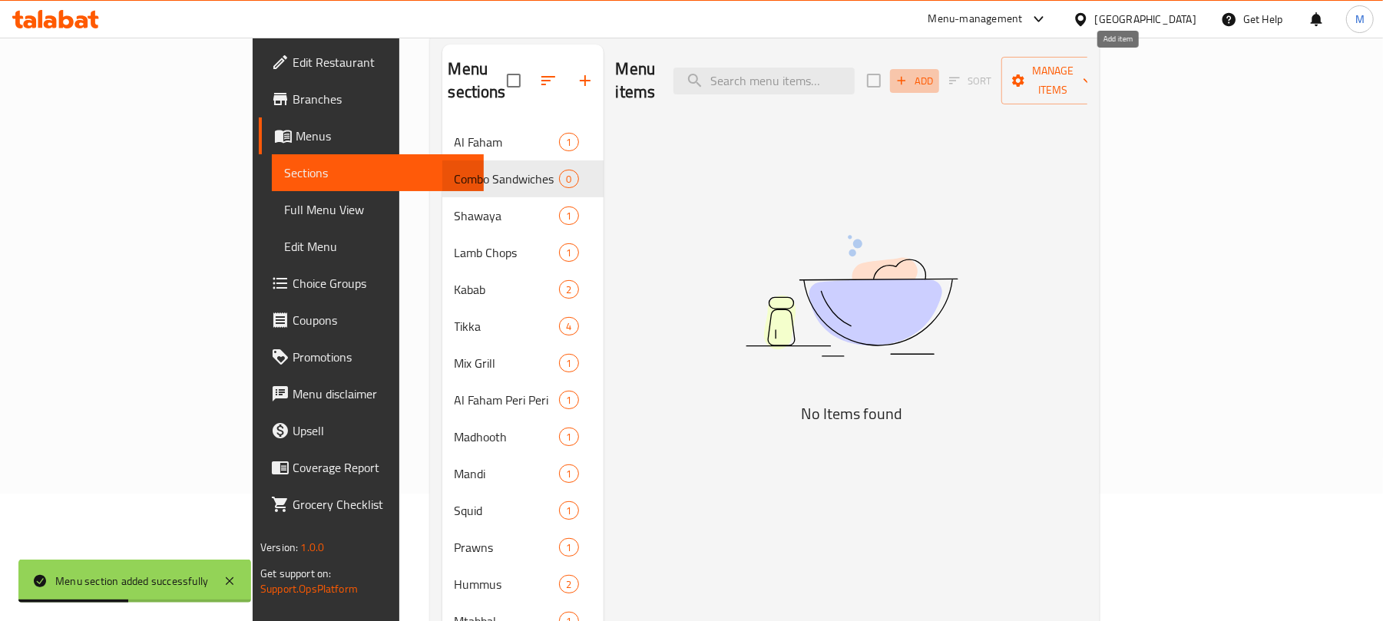
click at [935, 72] on span "Add" at bounding box center [914, 81] width 41 height 18
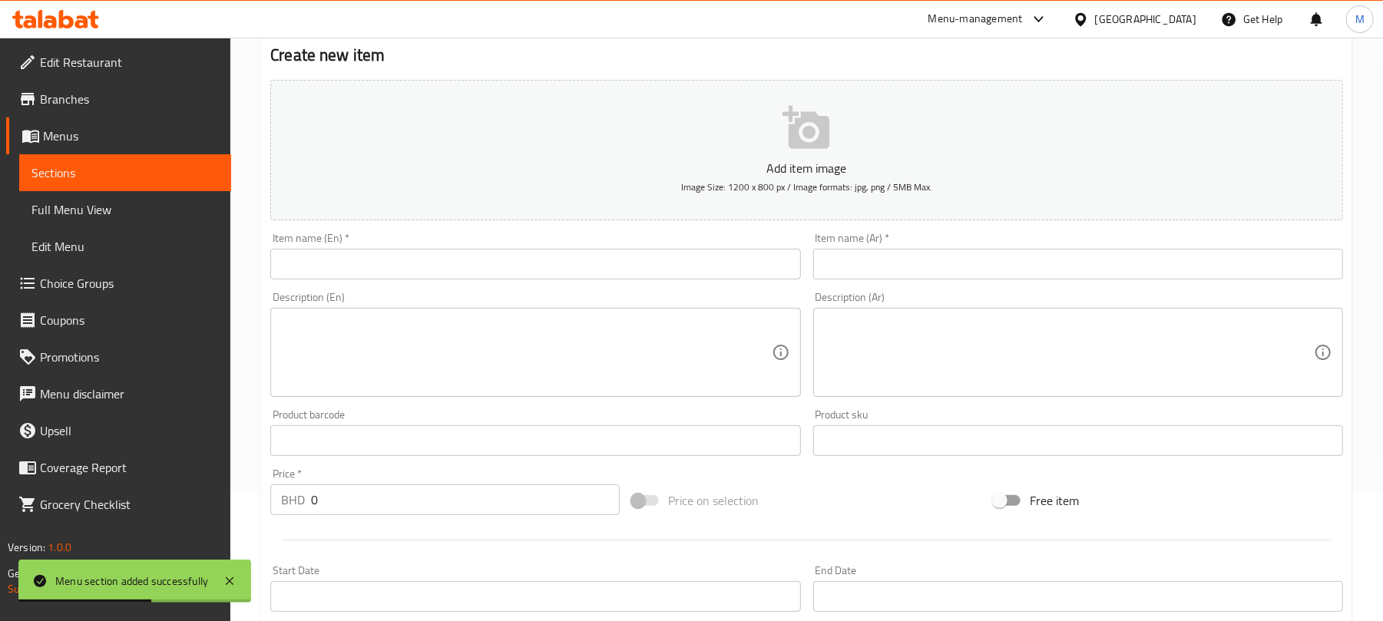
click at [378, 270] on input "text" at bounding box center [535, 264] width 530 height 31
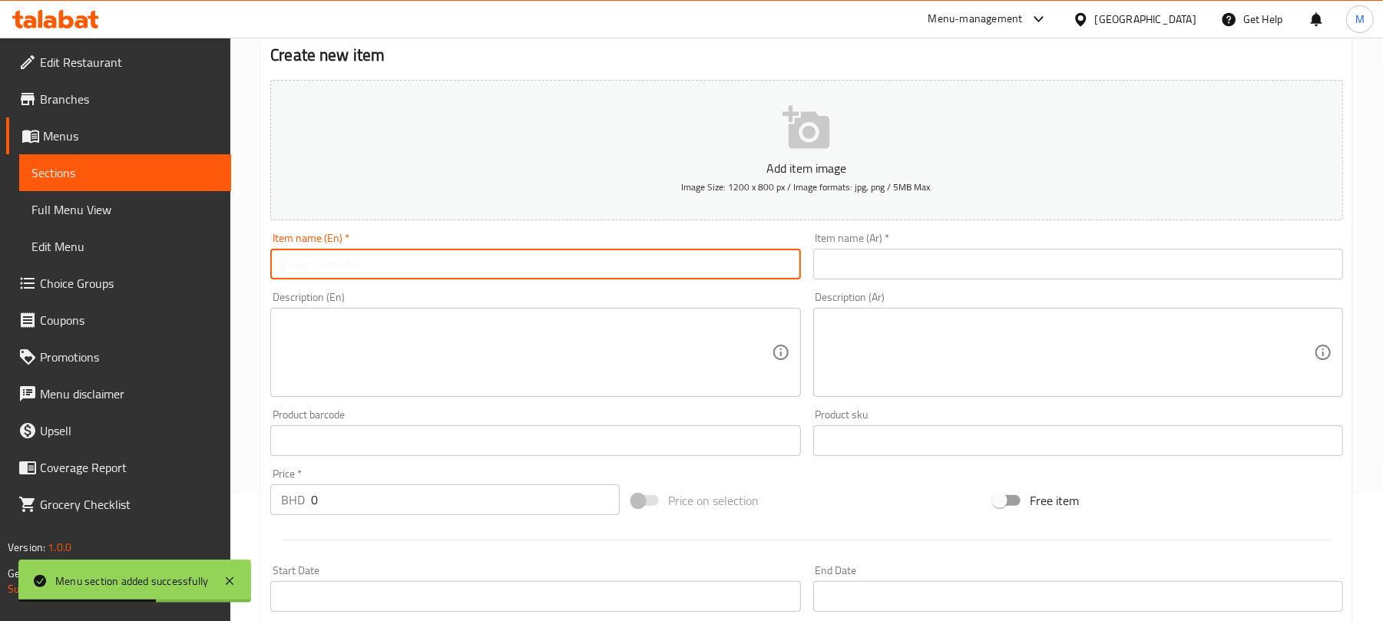
paste input "Nuggets Combo"
type input "Nuggets Combo"
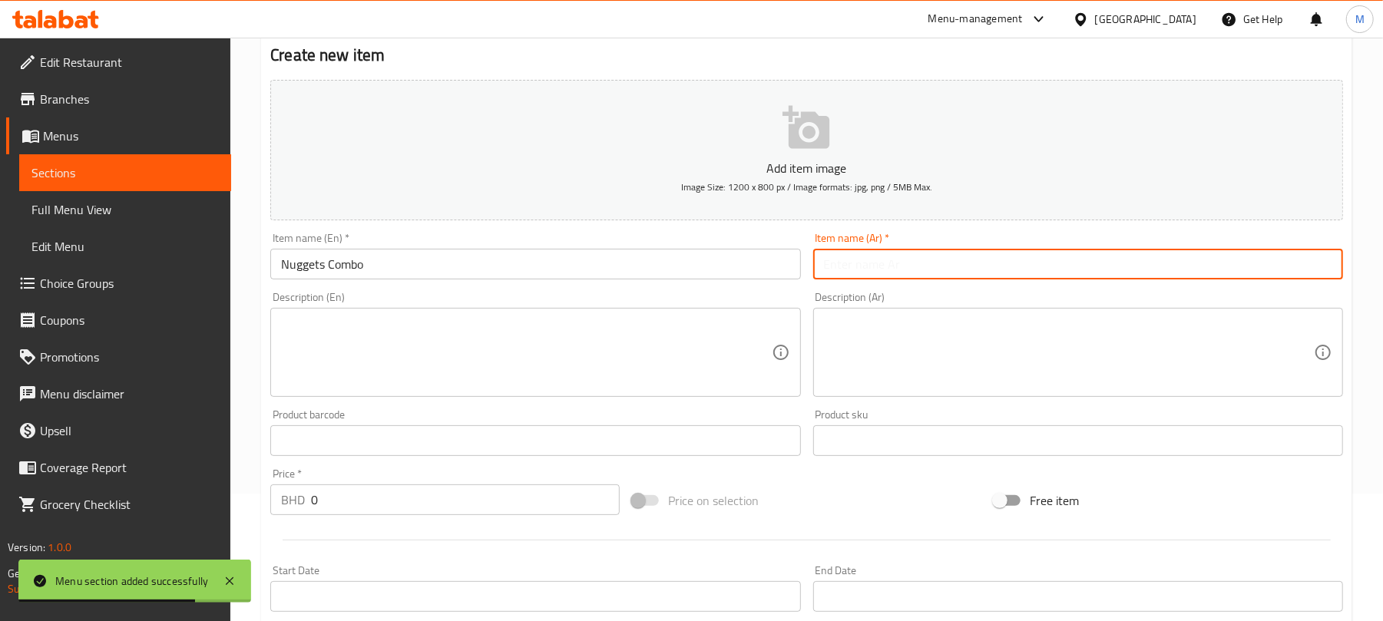
drag, startPoint x: 953, startPoint y: 271, endPoint x: 952, endPoint y: 262, distance: 9.3
click at [953, 271] on input "text" at bounding box center [1078, 264] width 530 height 31
paste input "كومبو ناجتس"
type input "كومبو ناجتس"
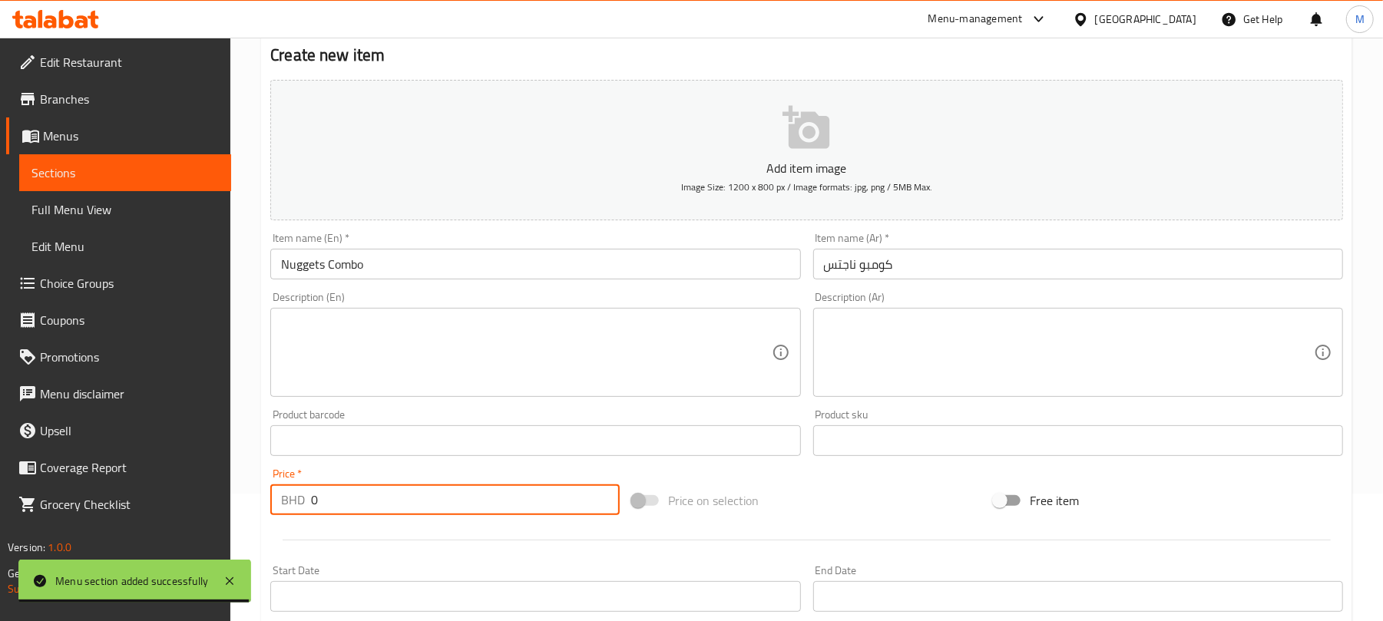
click at [359, 498] on input "0" at bounding box center [465, 499] width 309 height 31
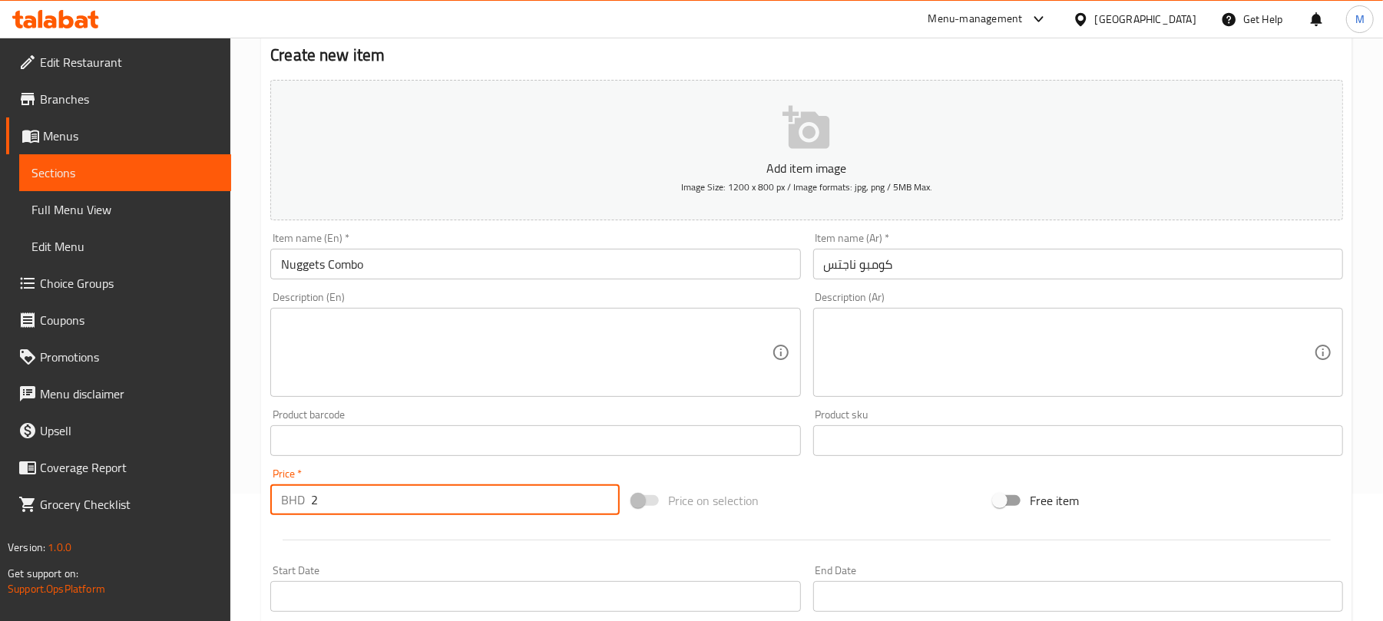
type input "2"
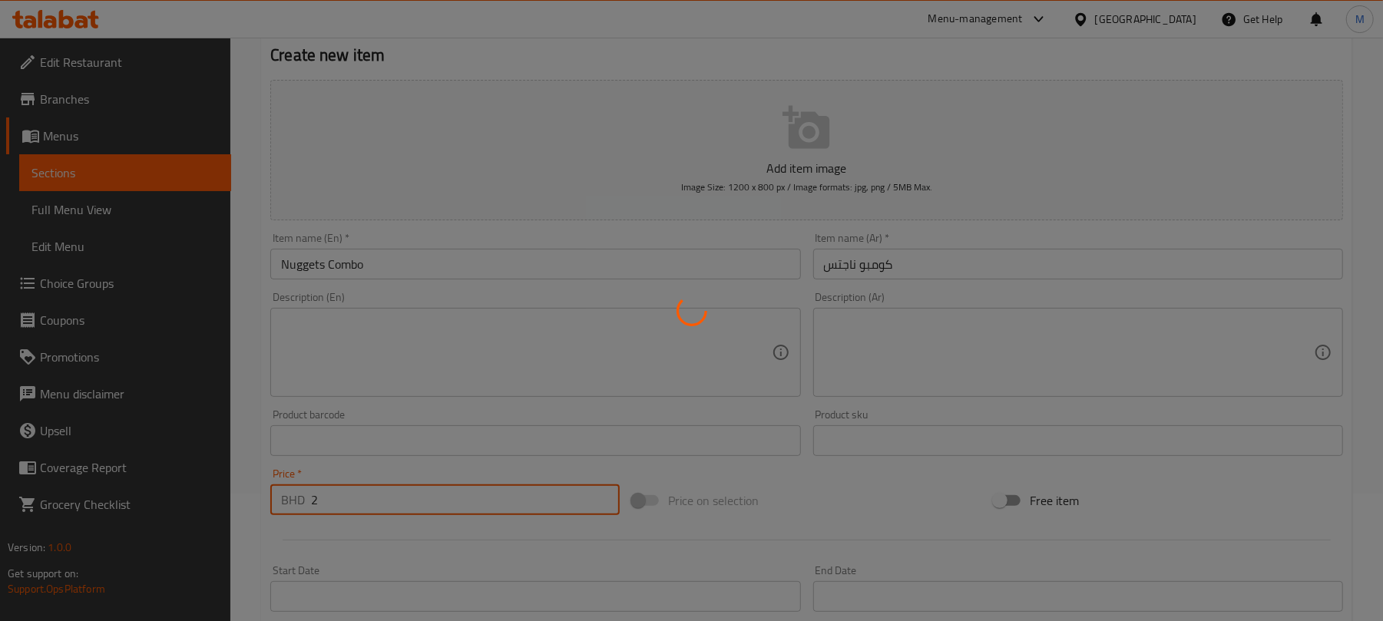
type input "0"
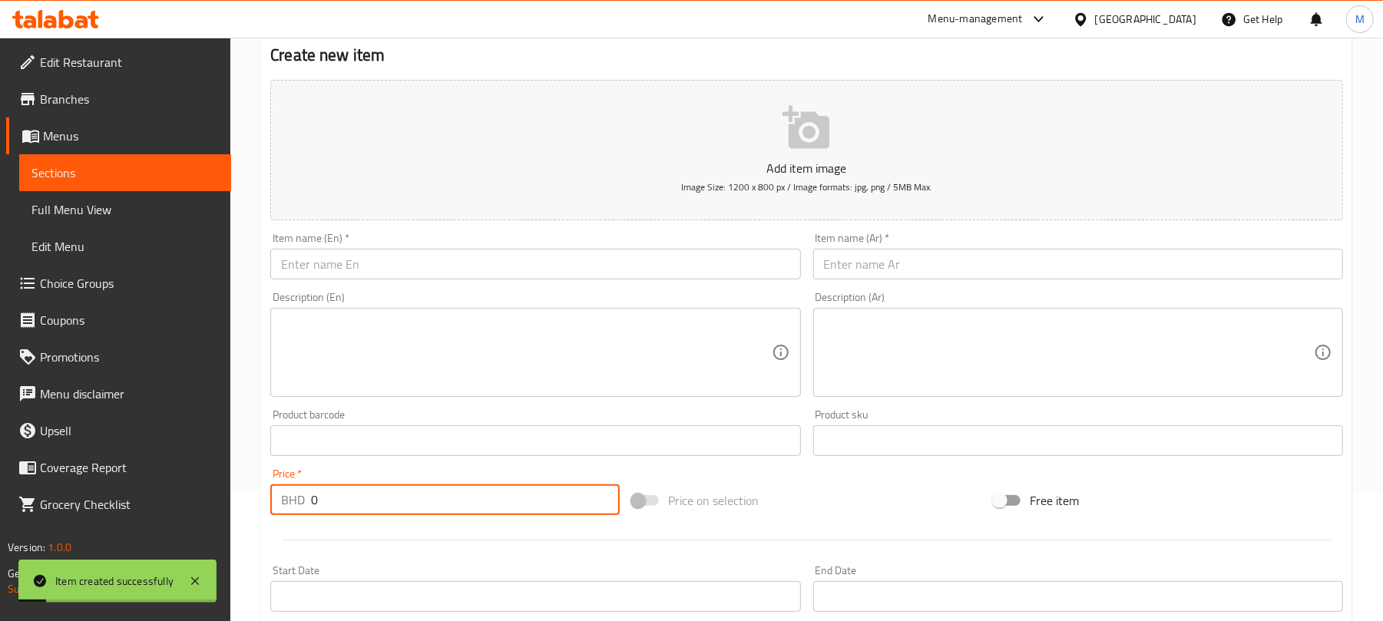
drag, startPoint x: 511, startPoint y: 259, endPoint x: 521, endPoint y: 262, distance: 9.5
click at [511, 259] on input "text" at bounding box center [535, 264] width 530 height 31
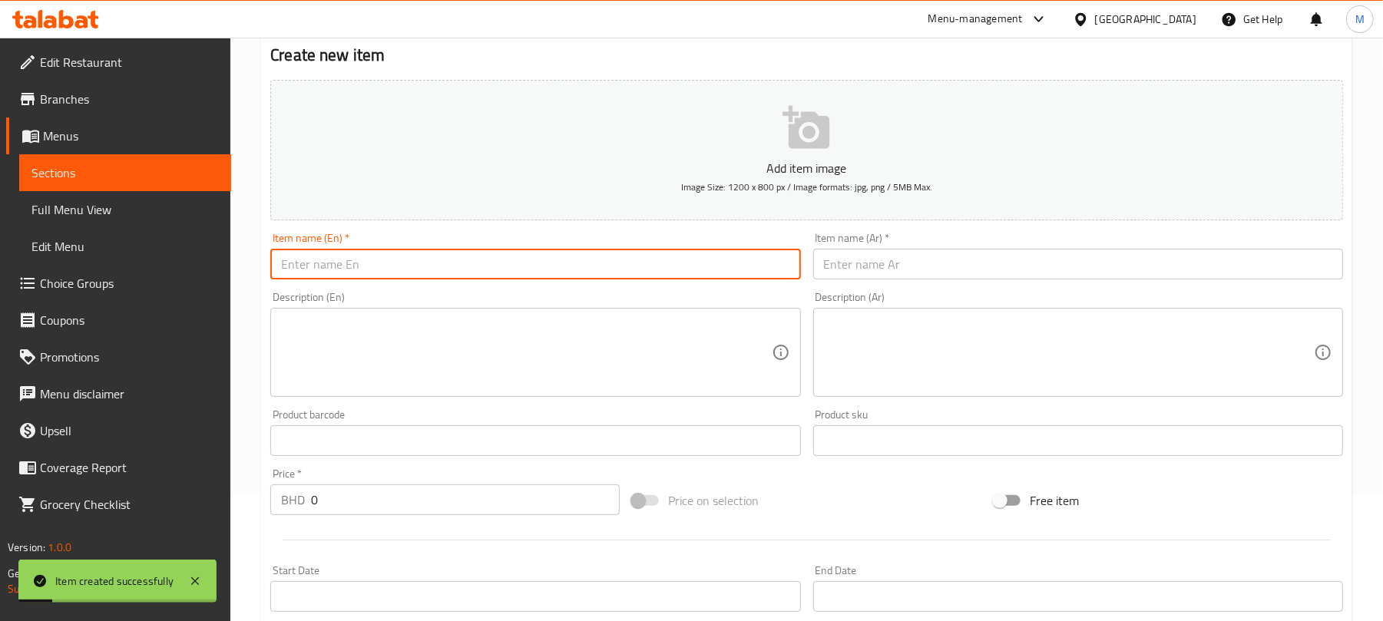
paste input "Fillet Combo"
type input "Fillet Combo"
drag, startPoint x: 897, startPoint y: 266, endPoint x: 732, endPoint y: 344, distance: 182.7
click at [897, 266] on input "text" at bounding box center [1078, 264] width 530 height 31
paste input "كومبو فيليه"
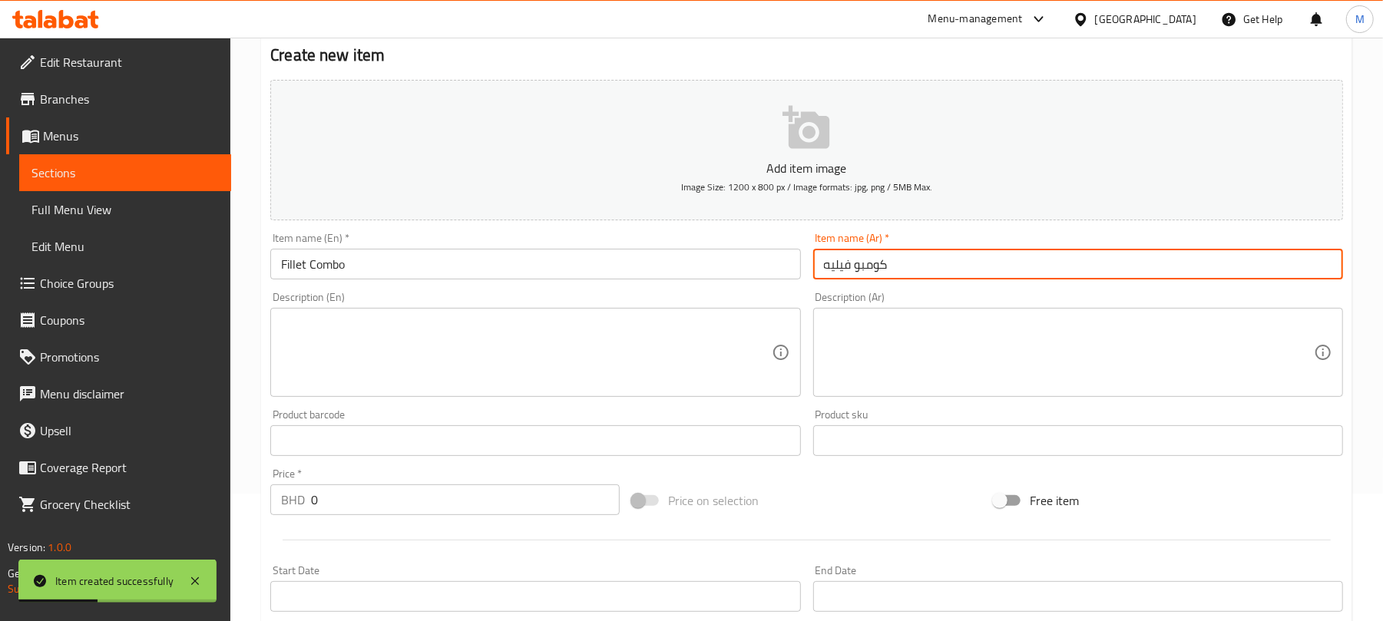
type input "كومبو فيليه"
click at [523, 496] on input "0" at bounding box center [465, 499] width 309 height 31
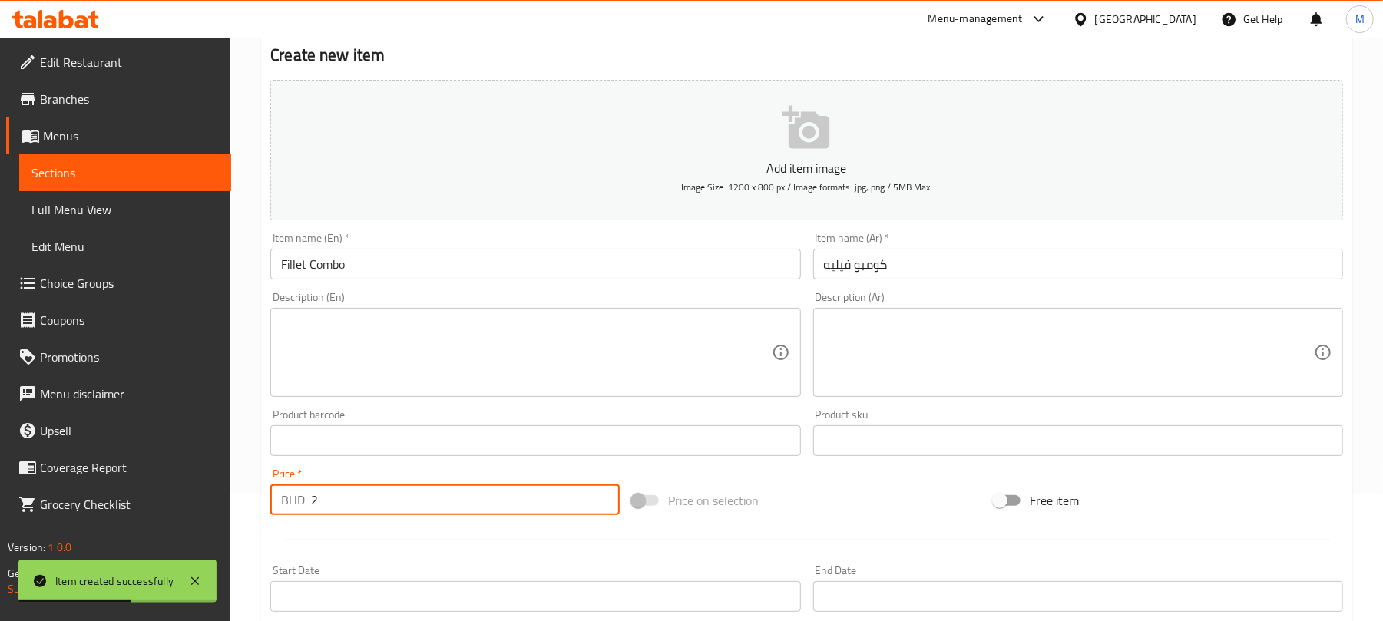
type input "2"
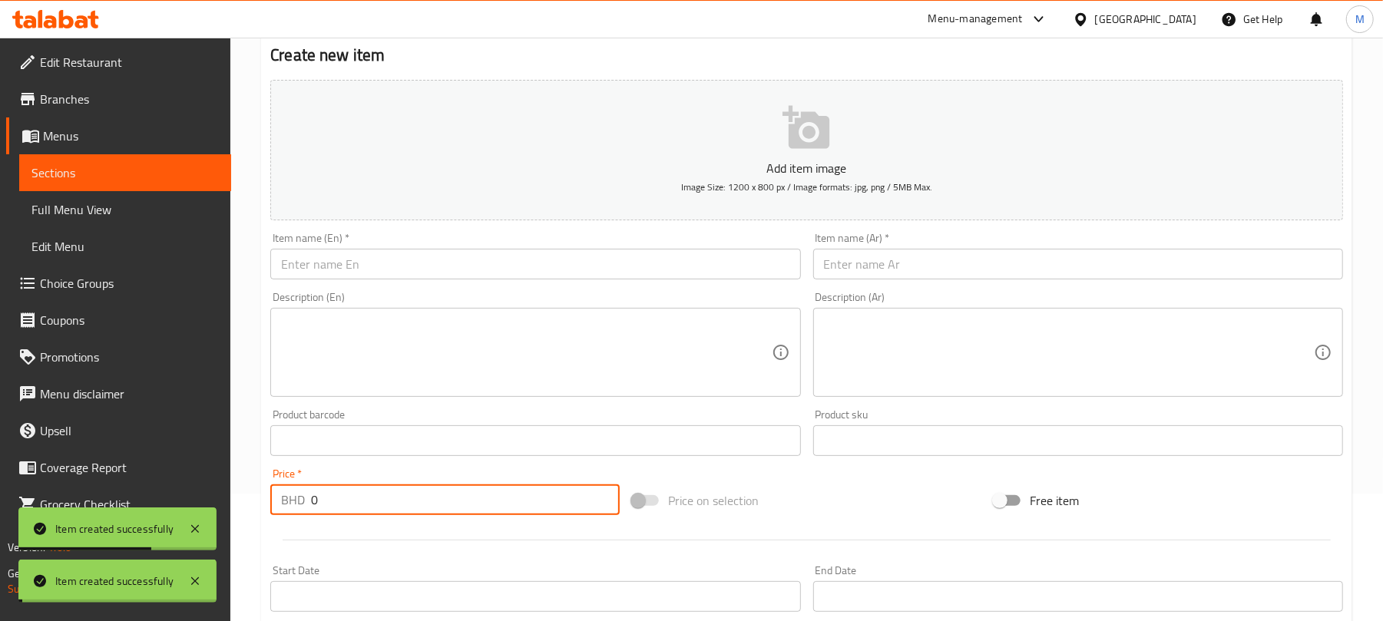
paste input "2"
type input "2"
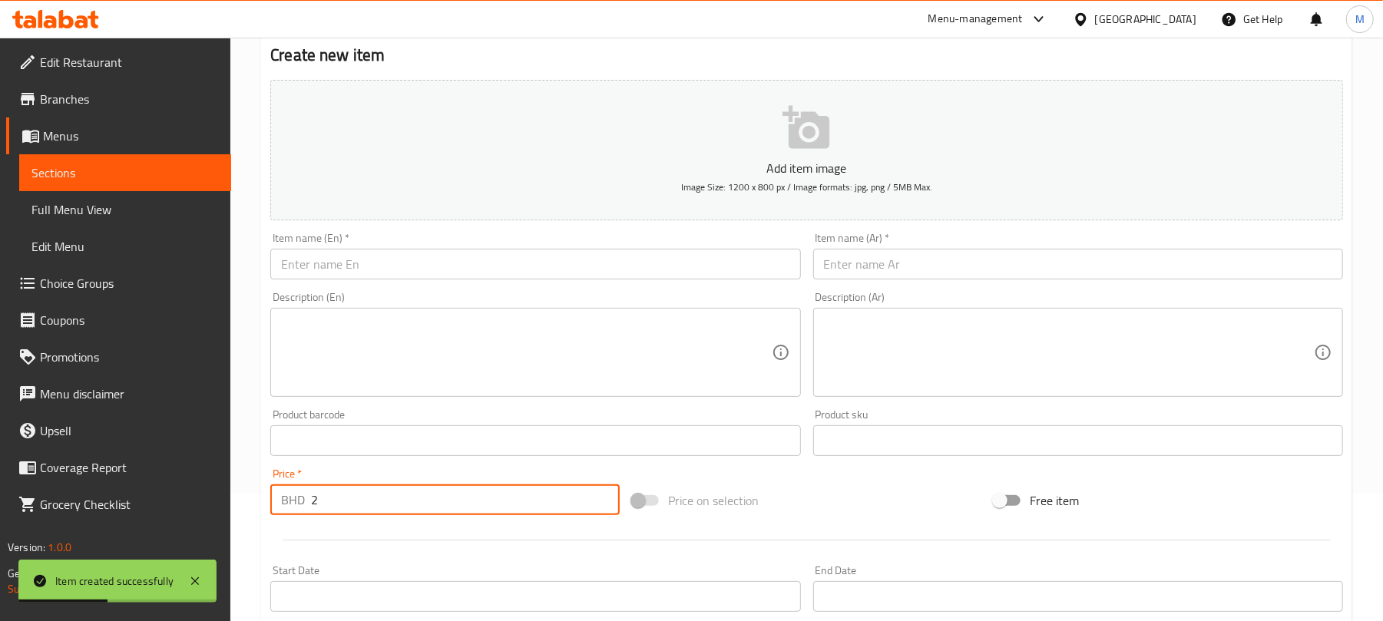
click at [533, 278] on input "text" at bounding box center [535, 264] width 530 height 31
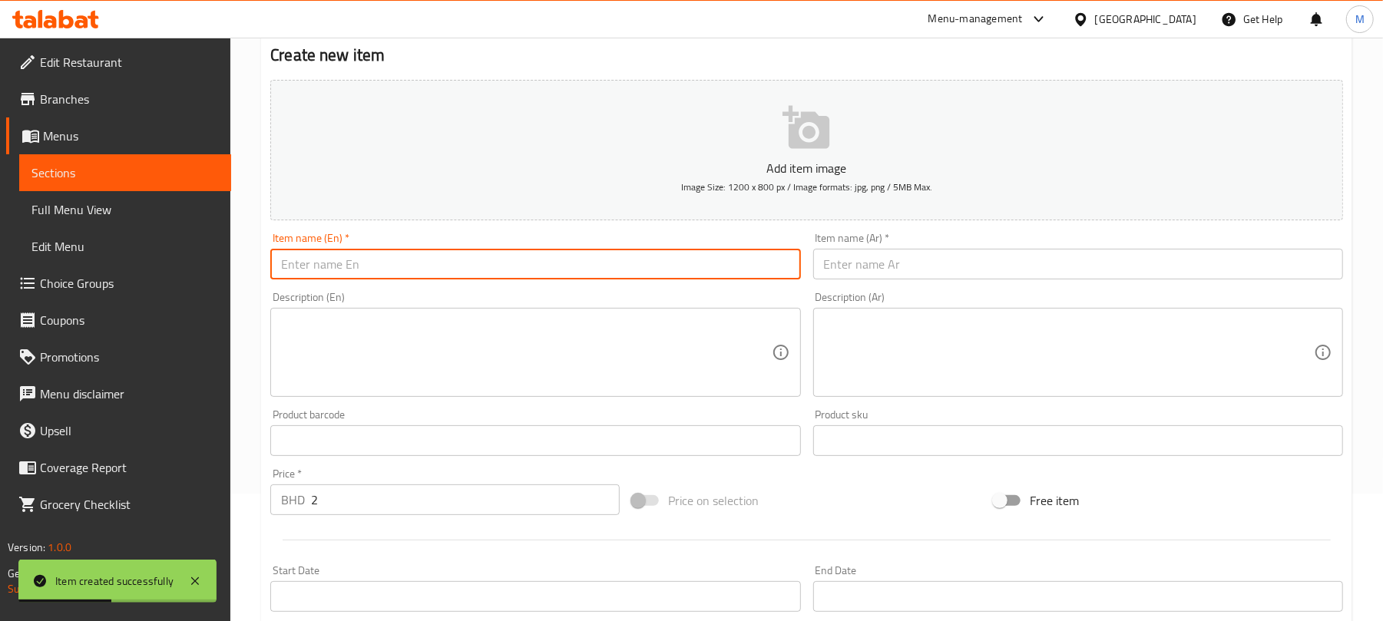
paste input "Zinger Cheetos"
type input "Zinger Cheetos"
click at [924, 275] on input "text" at bounding box center [1078, 264] width 530 height 31
paste input "زينجر شيتوس"
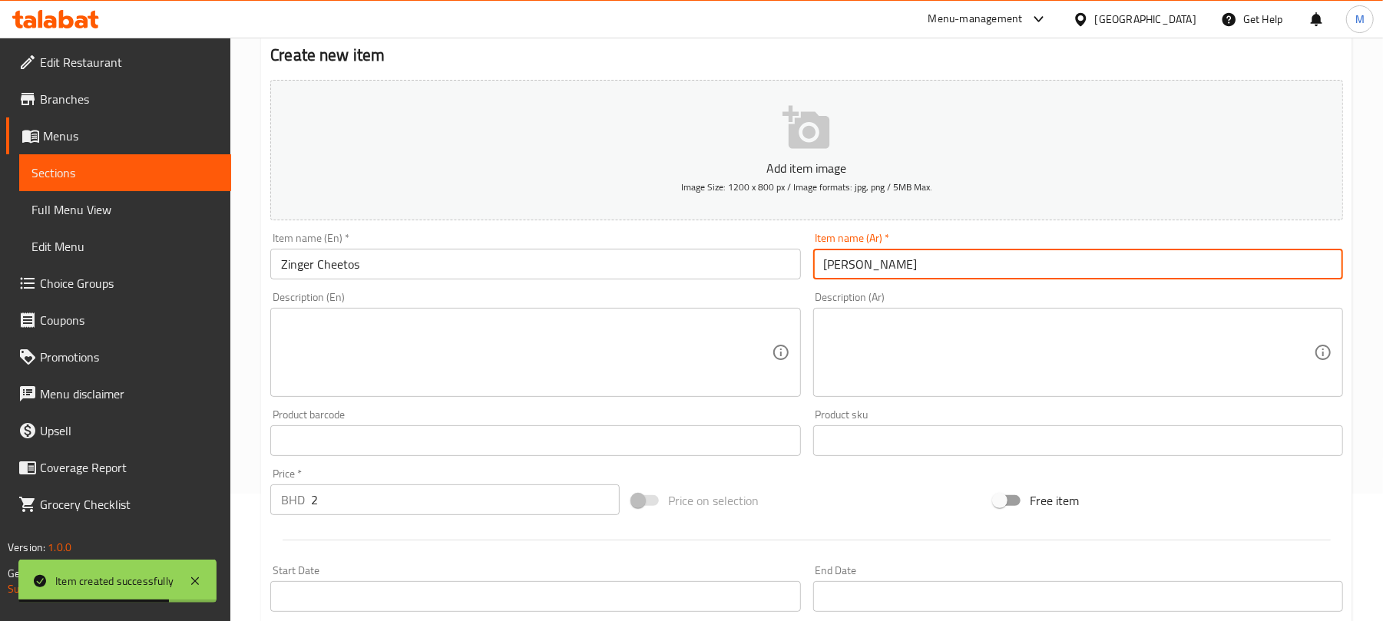
type input "زينجر شيتوس"
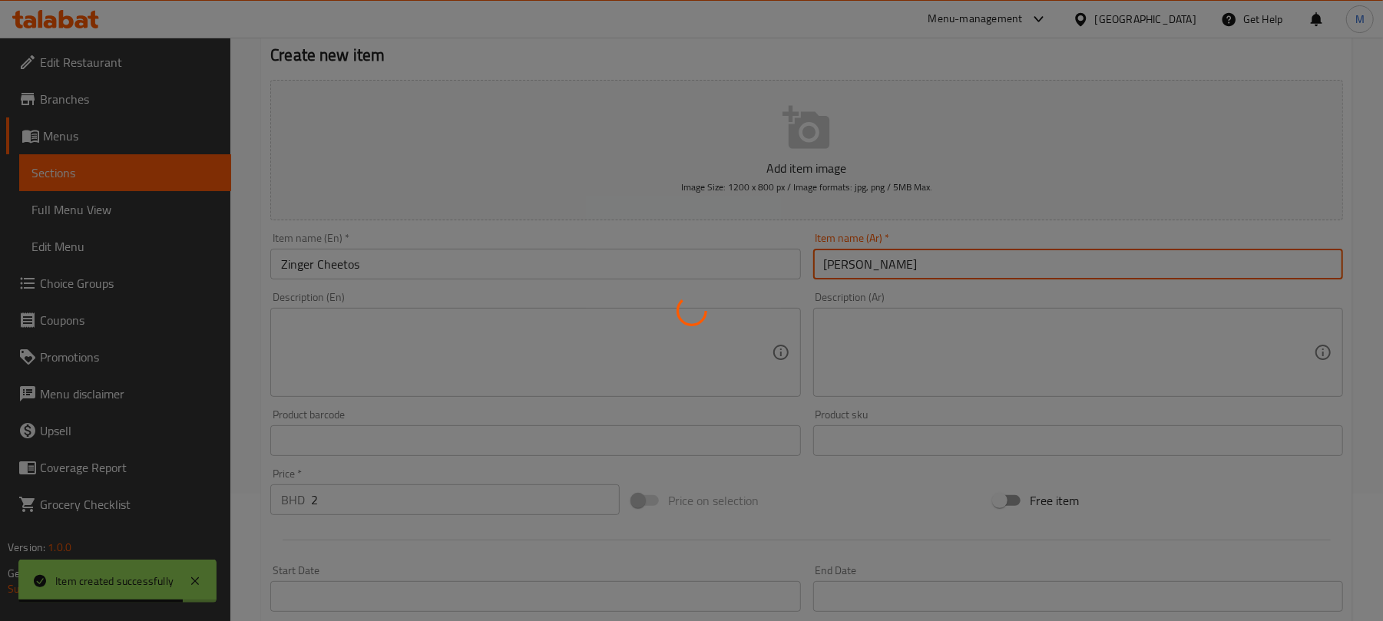
type input "0"
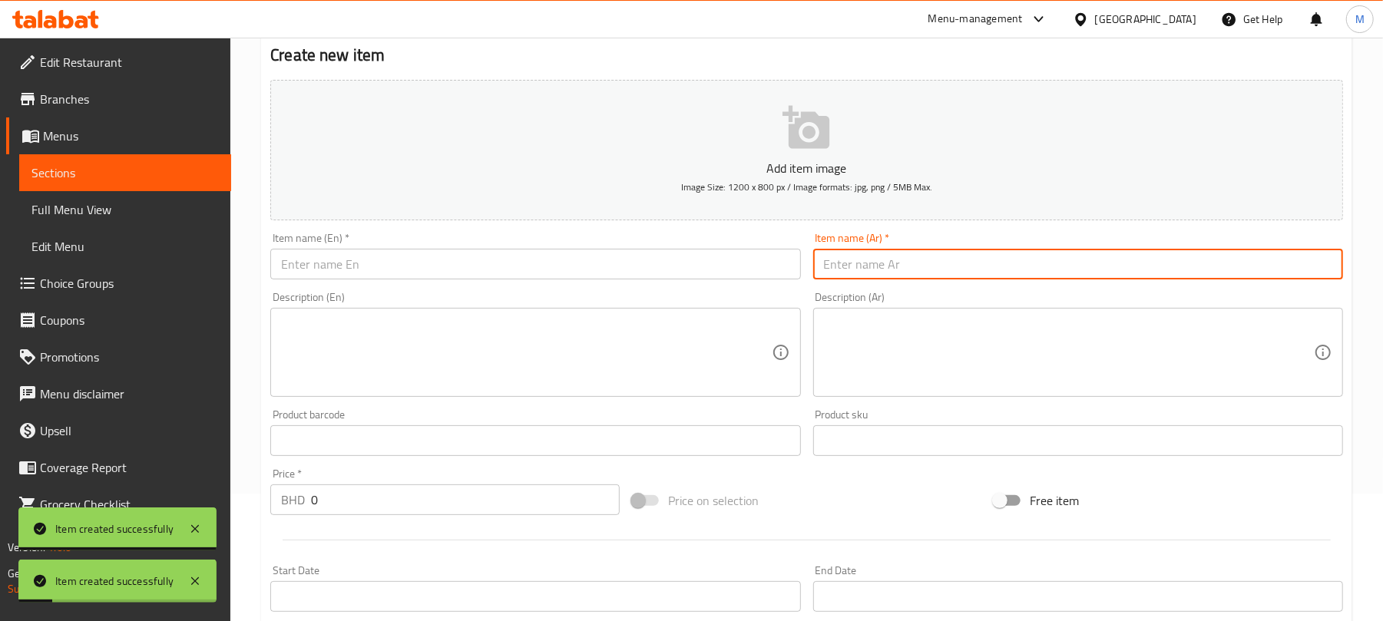
paste input "كومبو زينجر"
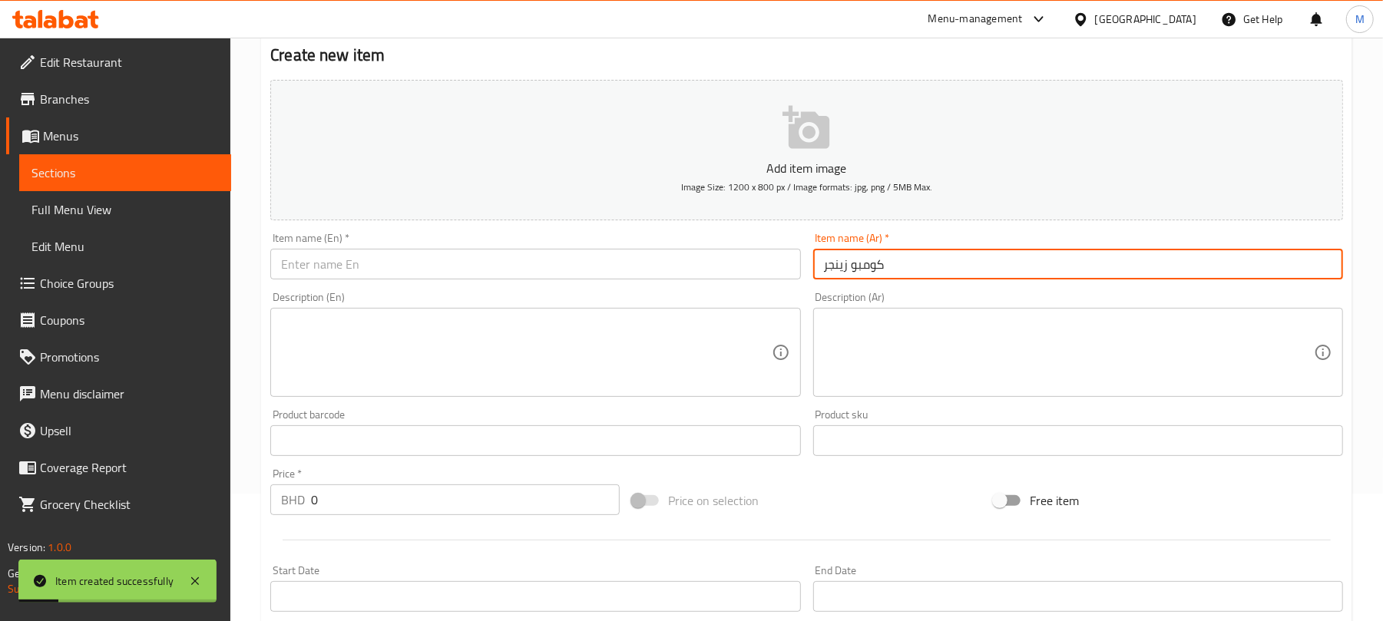
type input "كومبو زينجر"
click at [453, 270] on input "text" at bounding box center [535, 264] width 530 height 31
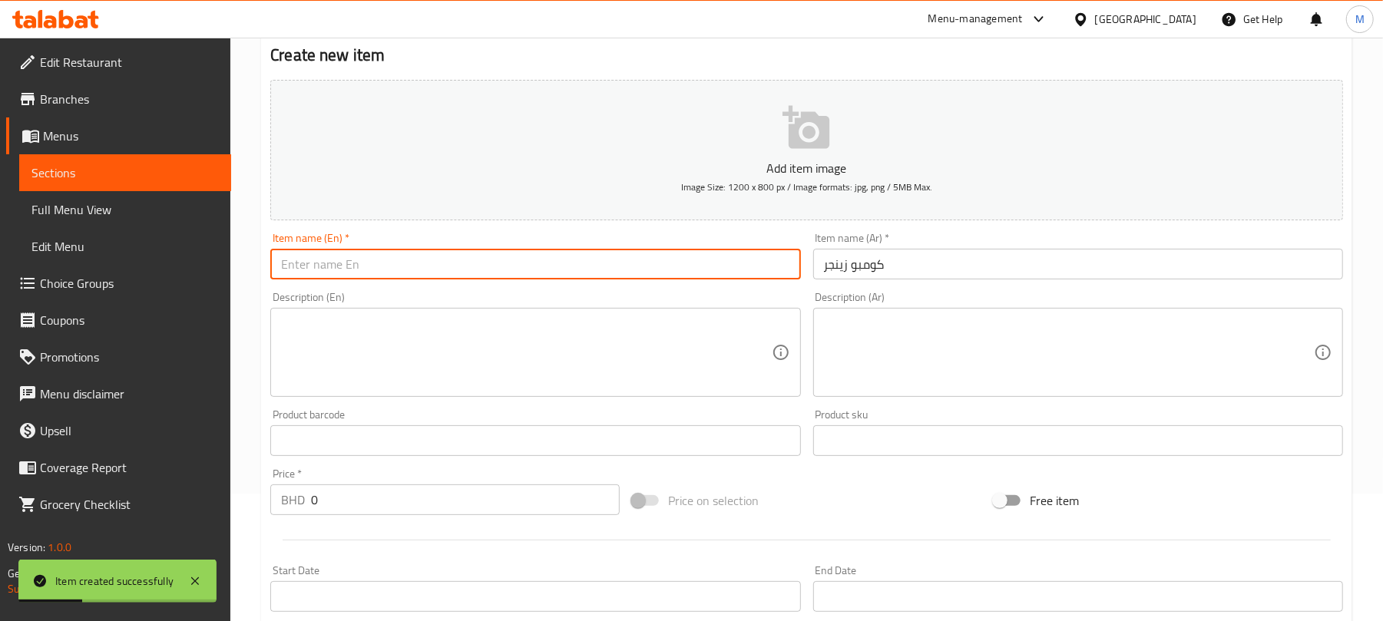
paste input "Zinger Combo"
type input "Zinger Combo"
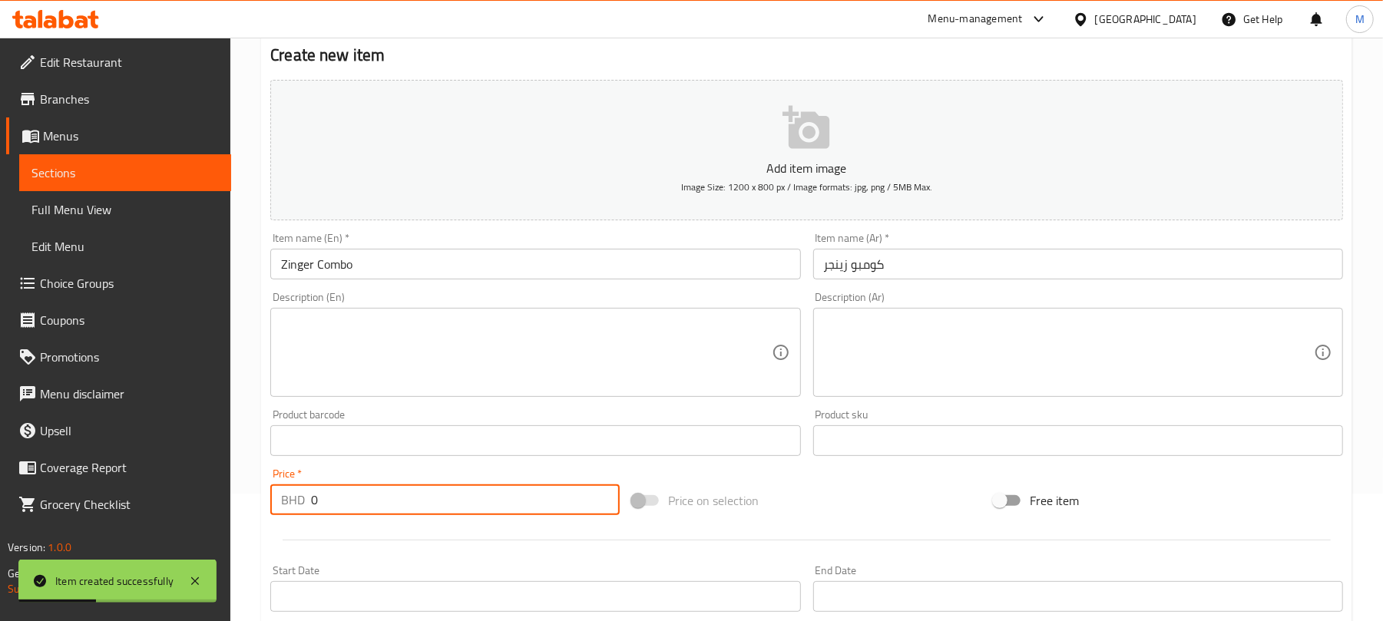
click at [356, 501] on input "0" at bounding box center [465, 499] width 309 height 31
type input "2"
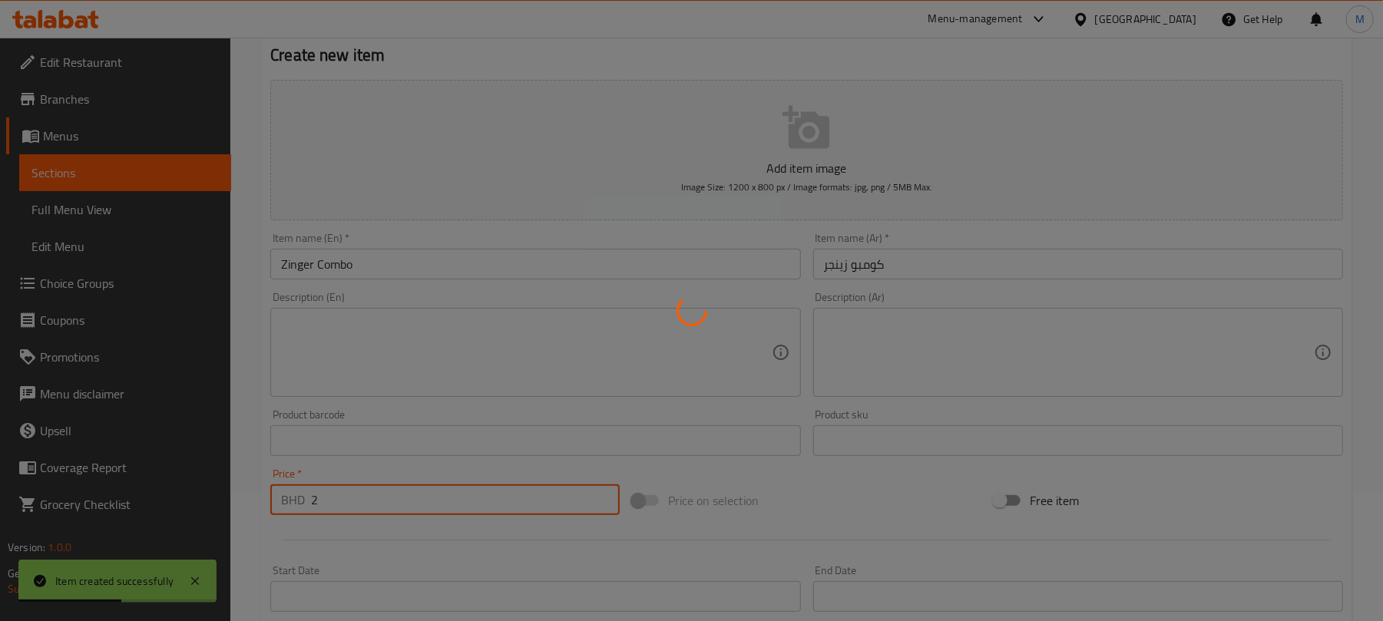
type input "0"
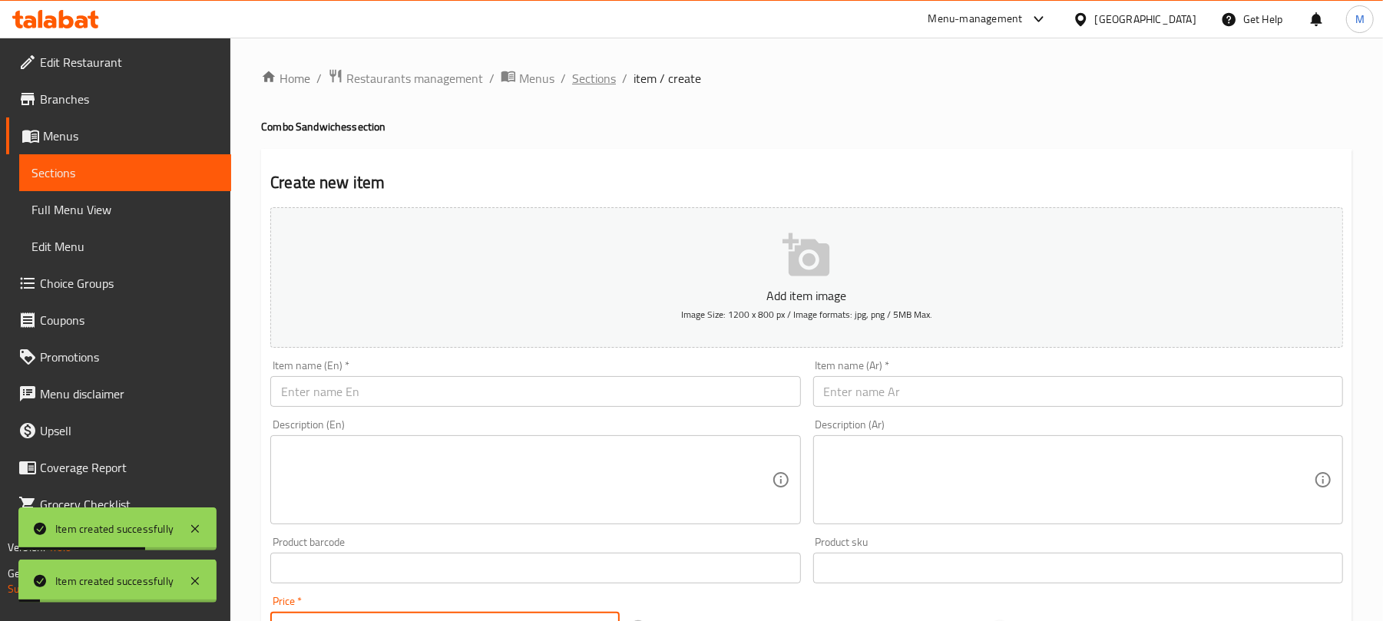
click at [587, 83] on span "Sections" at bounding box center [594, 78] width 44 height 18
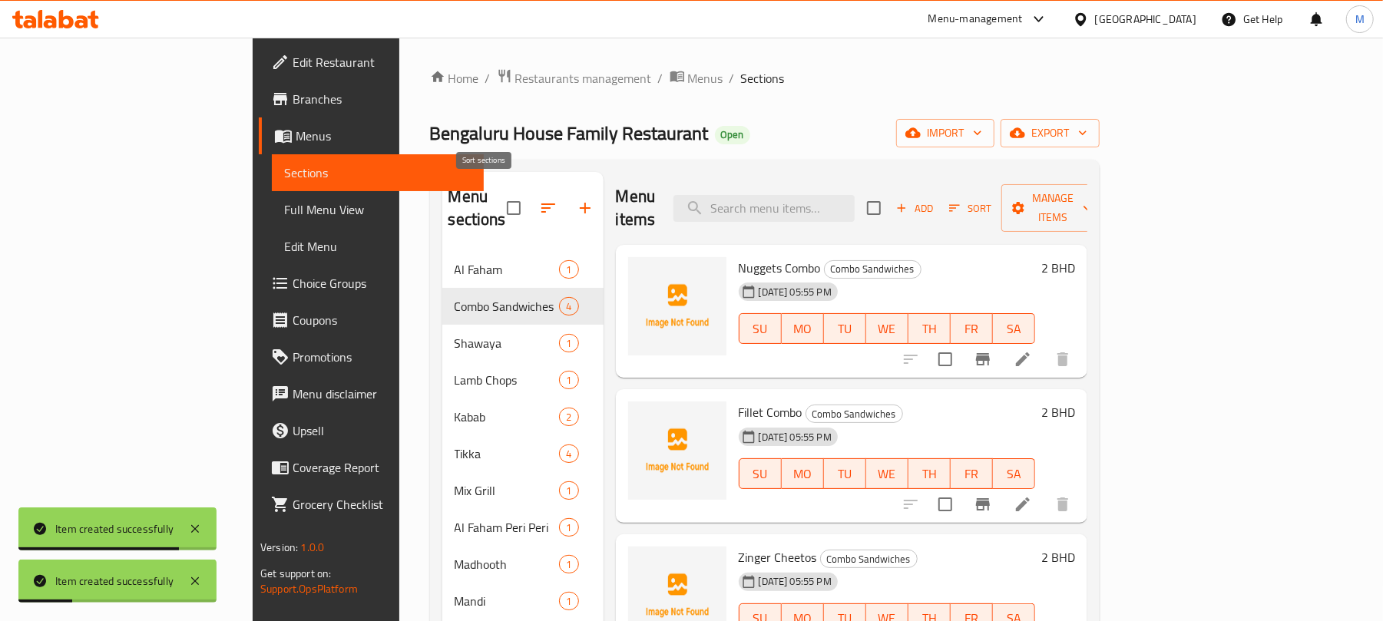
click at [530, 190] on span at bounding box center [548, 208] width 37 height 37
click at [539, 199] on icon "button" at bounding box center [548, 208] width 18 height 18
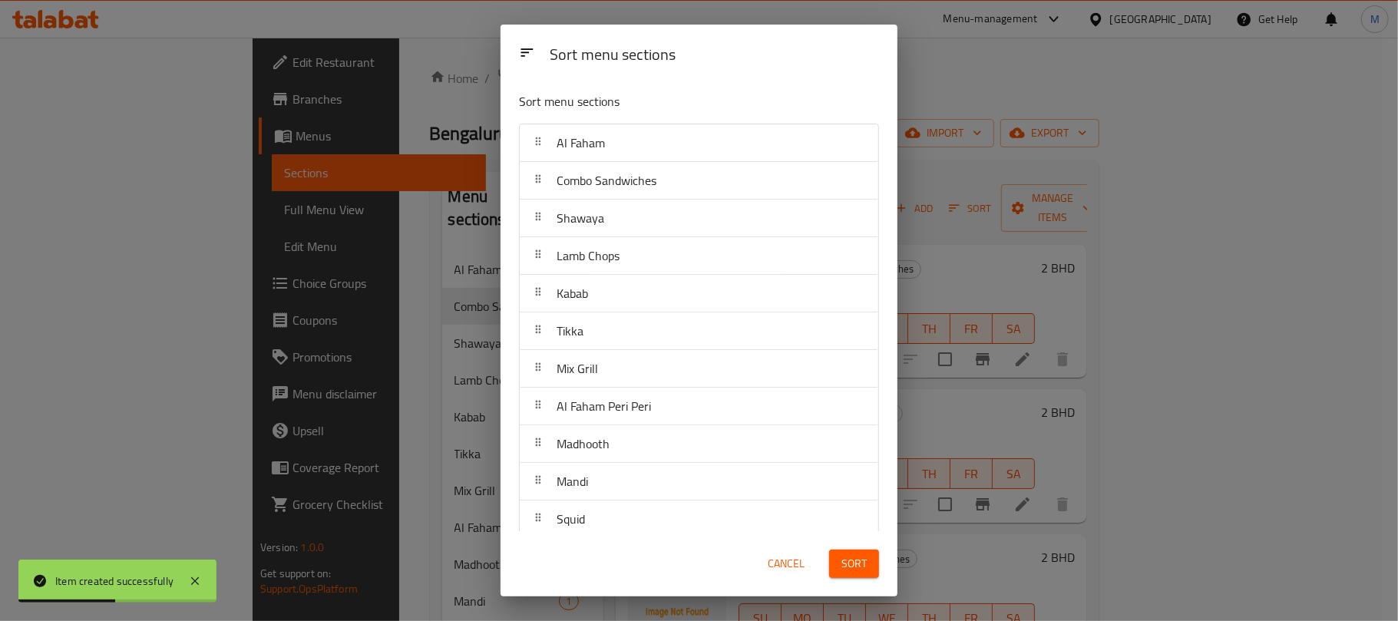
click at [775, 559] on span "Cancel" at bounding box center [786, 563] width 37 height 19
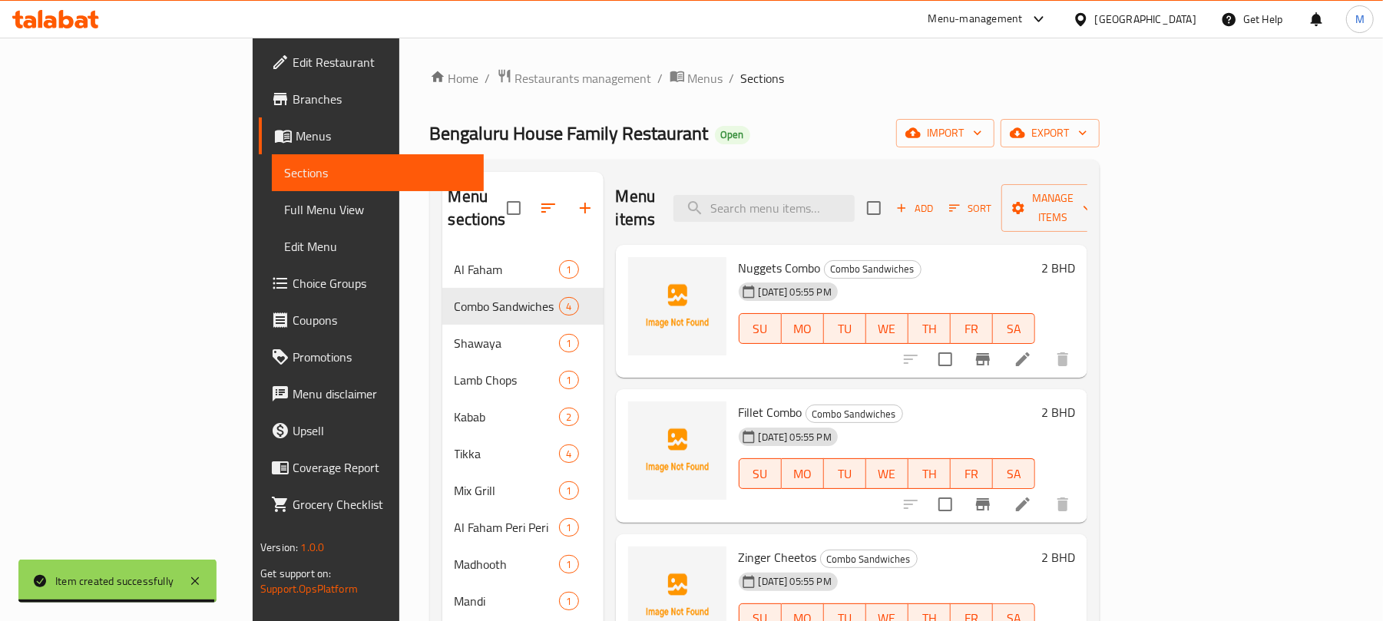
click at [576, 204] on icon "button" at bounding box center [585, 208] width 18 height 18
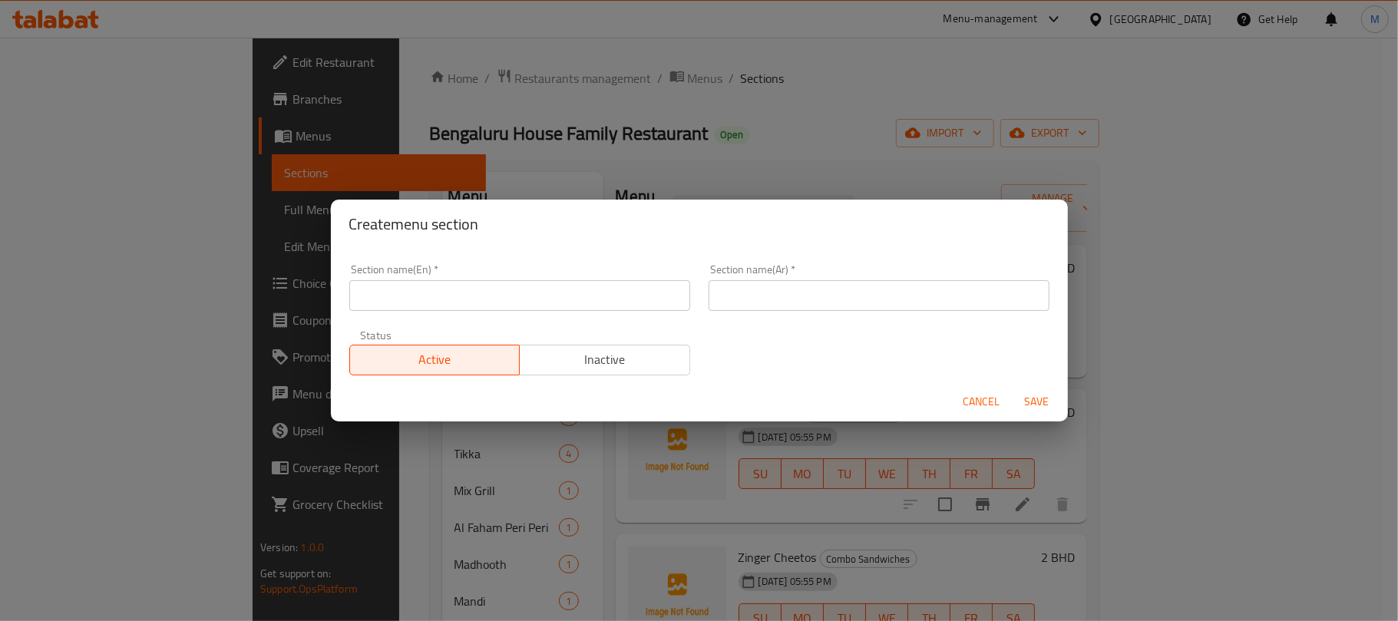
click at [631, 299] on input "text" at bounding box center [519, 295] width 341 height 31
type input "Club"
type input "الكلوب"
click at [1013, 388] on button "Save" at bounding box center [1037, 402] width 49 height 28
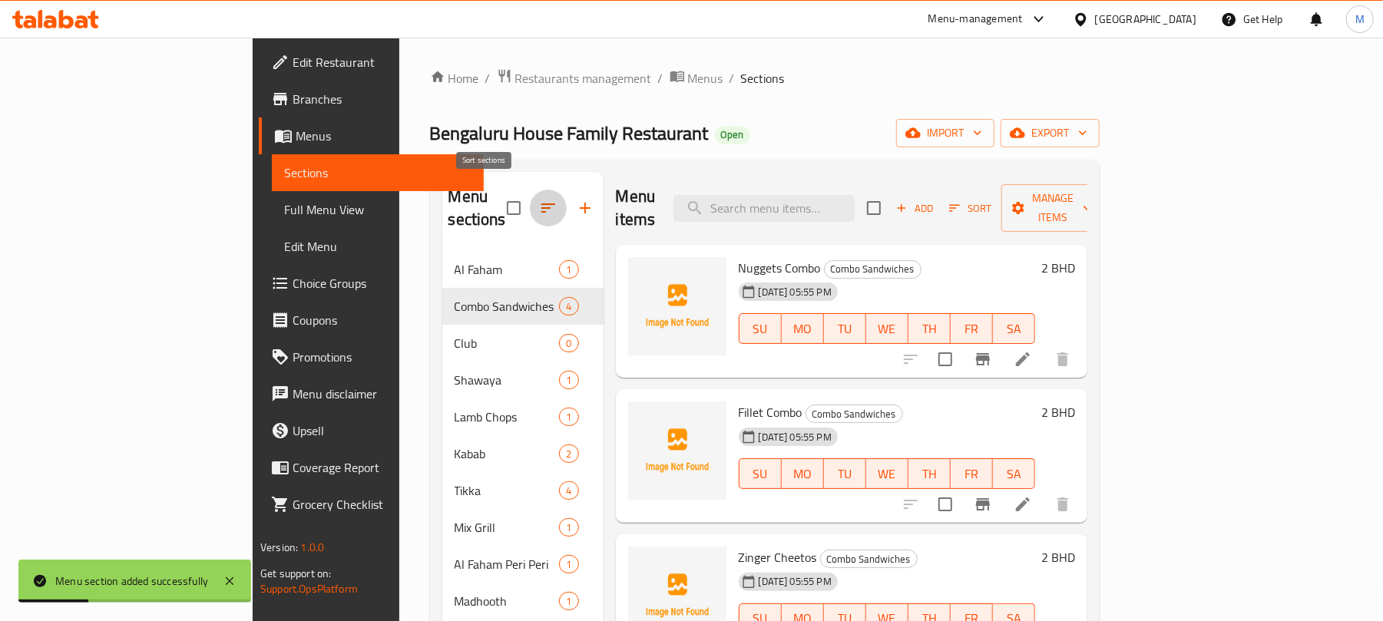
click at [541, 203] on icon "button" at bounding box center [548, 207] width 14 height 9
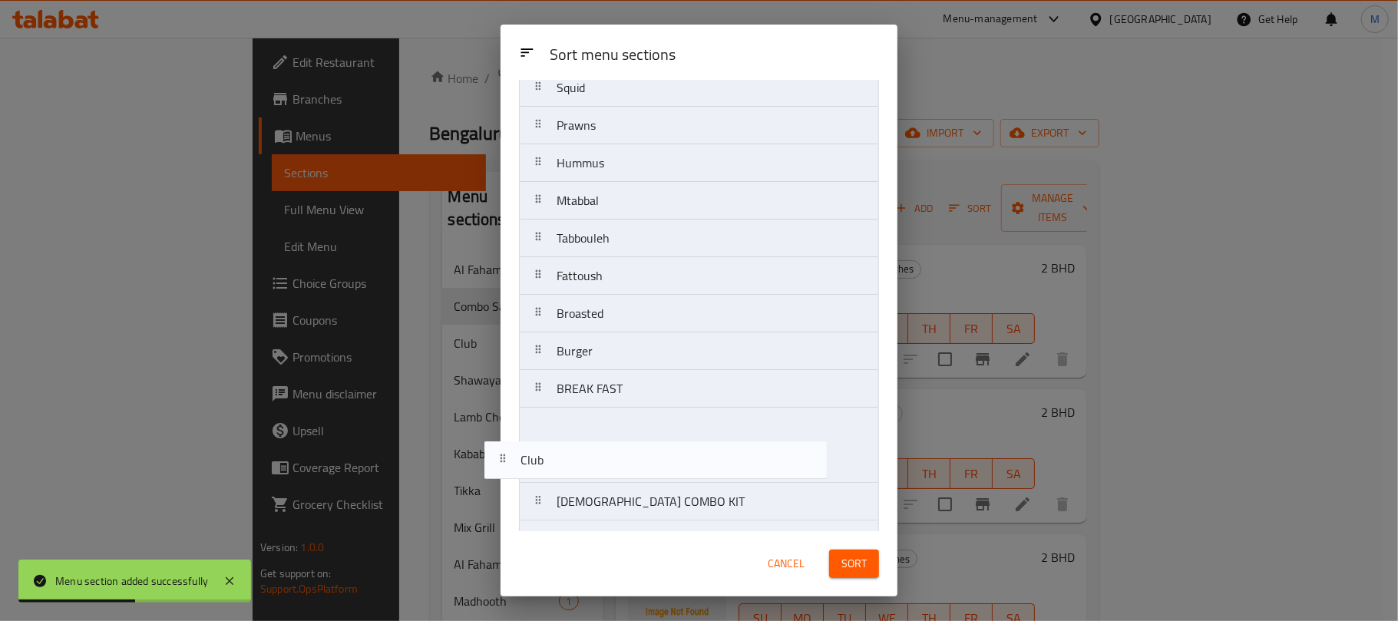
scroll to position [434, 0]
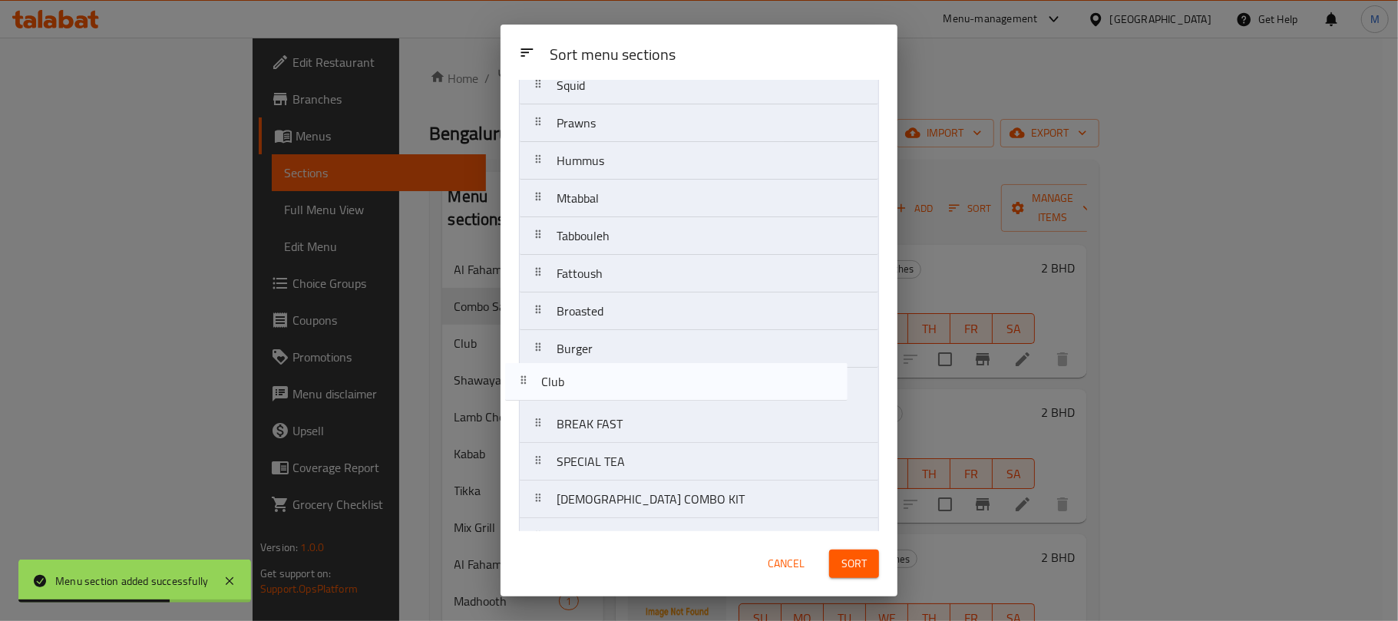
drag, startPoint x: 608, startPoint y: 224, endPoint x: 605, endPoint y: 444, distance: 219.6
click at [606, 436] on nav "Al Faham Combo Sandwiches Club Shawaya Lamb Chops Kabab Tikka Mix Grill Al Faha…" at bounding box center [699, 386] width 360 height 1393
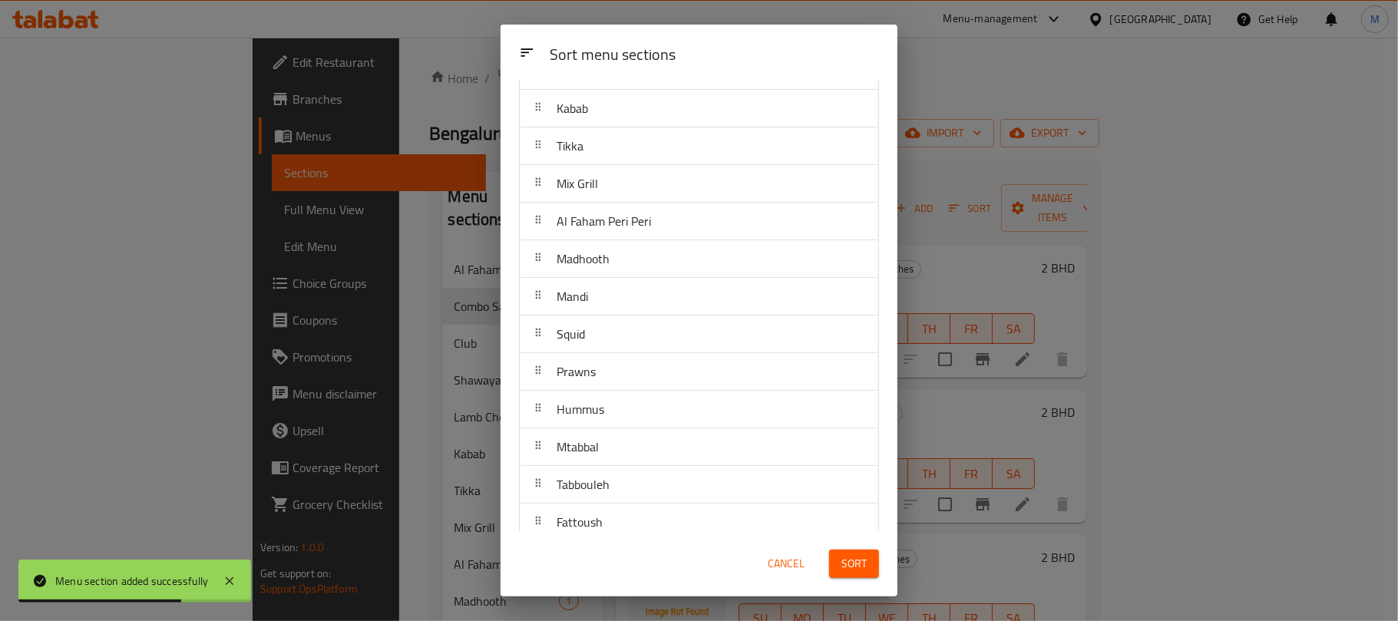
scroll to position [0, 0]
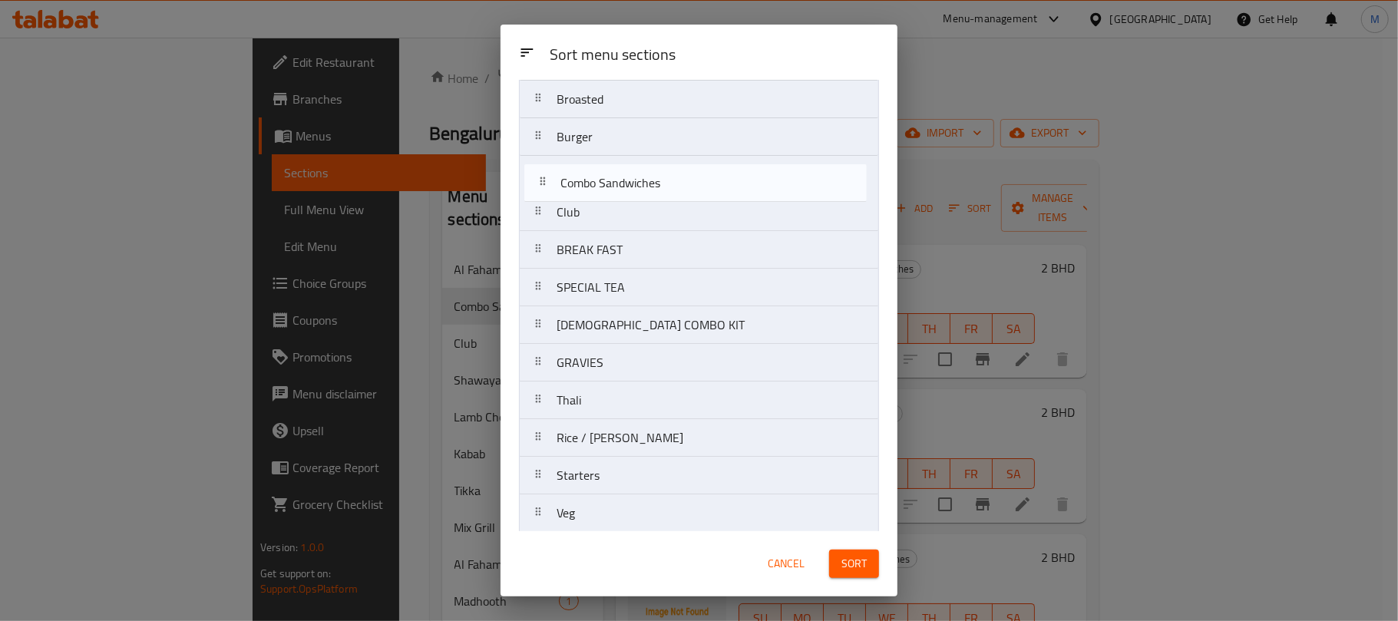
drag, startPoint x: 656, startPoint y: 186, endPoint x: 661, endPoint y: 198, distance: 13.4
click at [661, 198] on nav "Al Faham Combo Sandwiches Shawaya Lamb Chops Kabab Tikka Mix Grill Al Faham Per…" at bounding box center [699, 212] width 360 height 1393
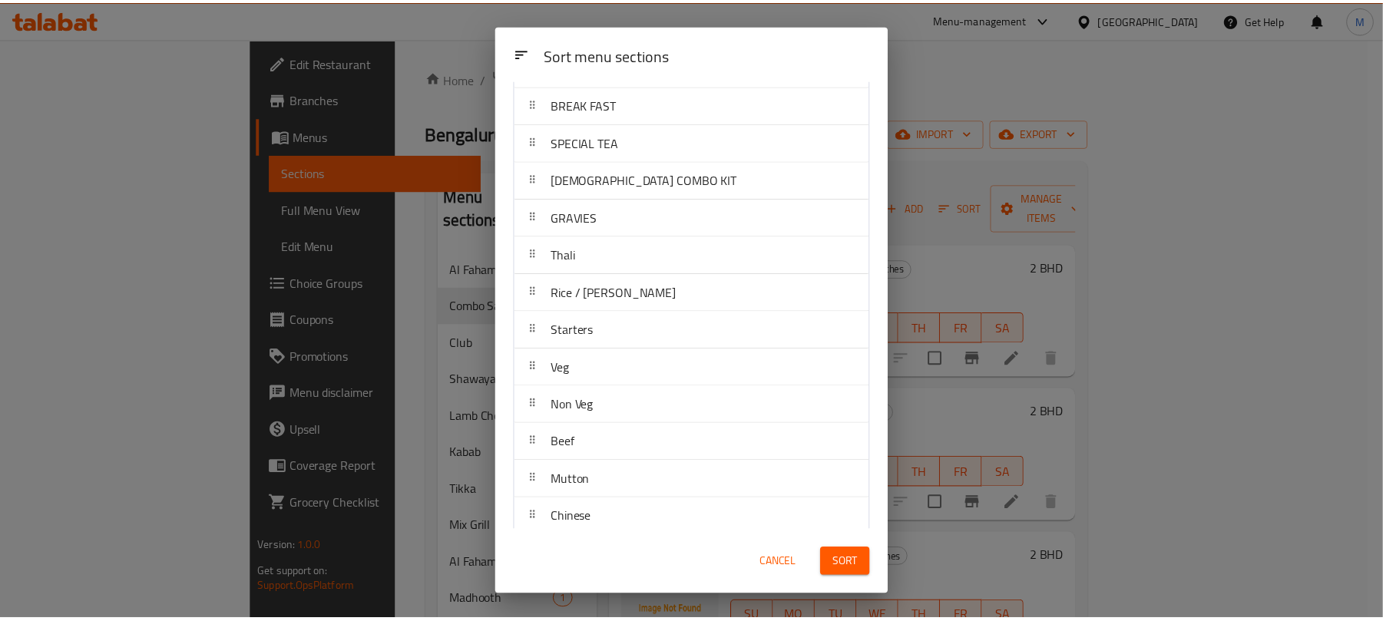
scroll to position [1002, 0]
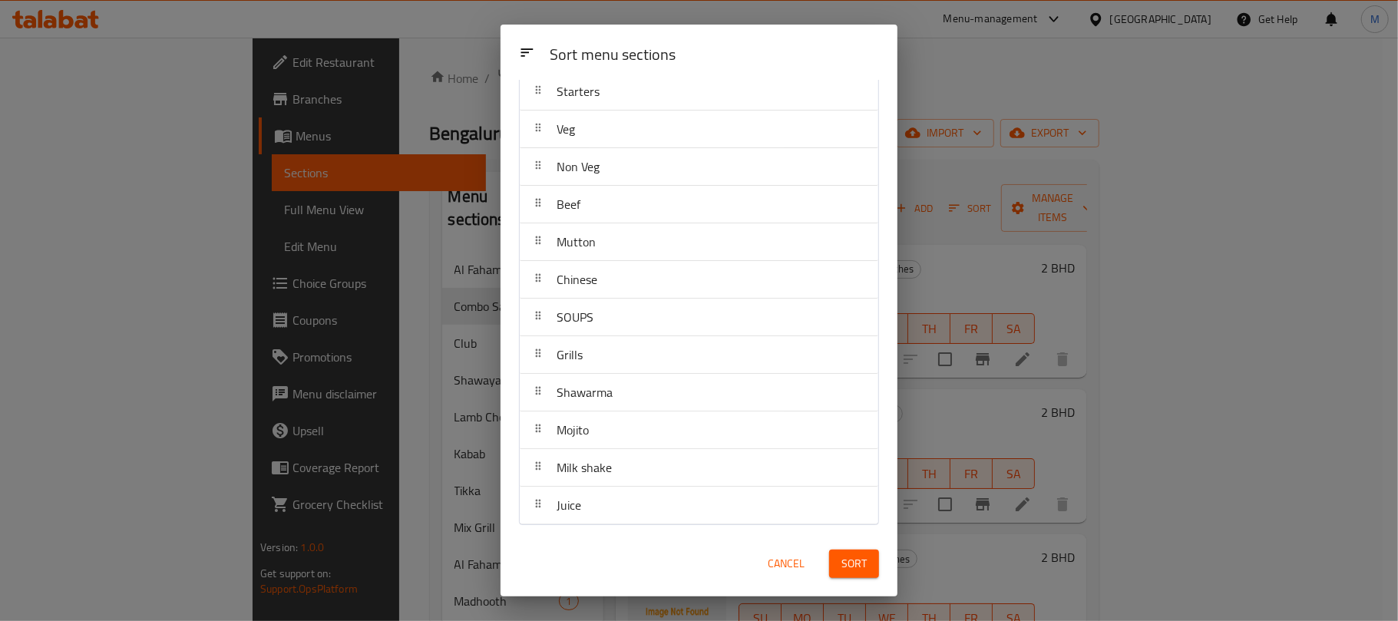
click at [869, 575] on button "Sort" at bounding box center [854, 564] width 50 height 28
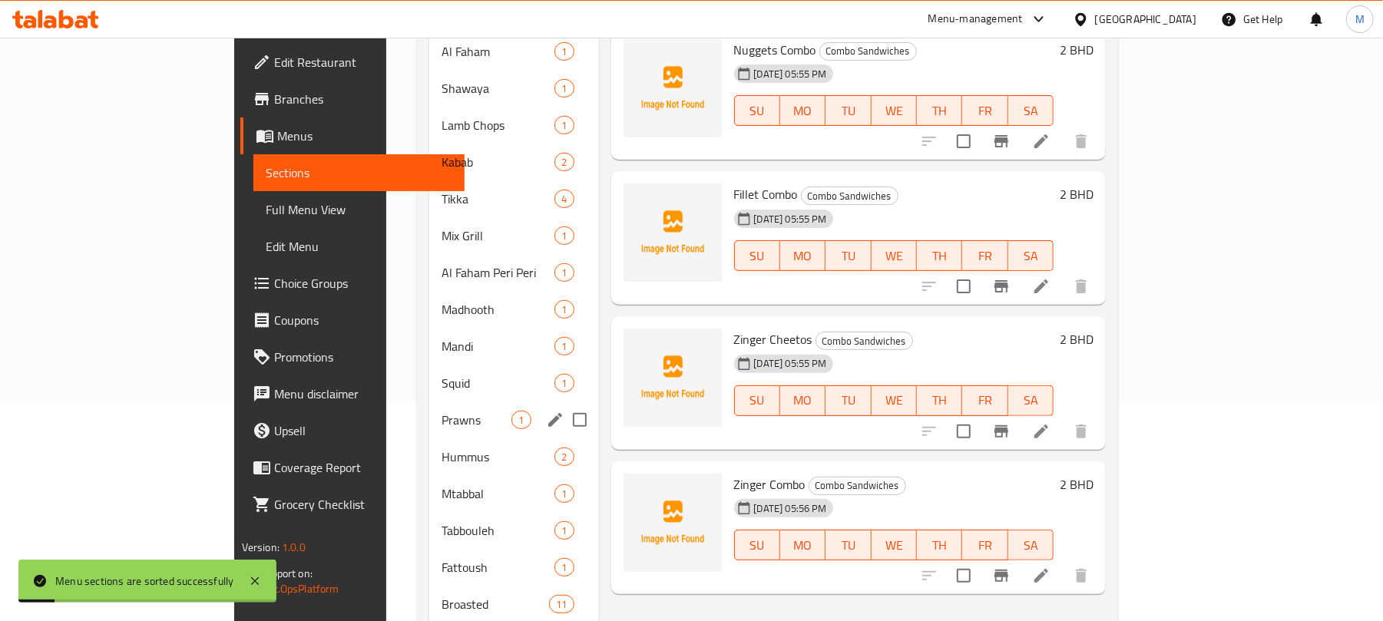
scroll to position [511, 0]
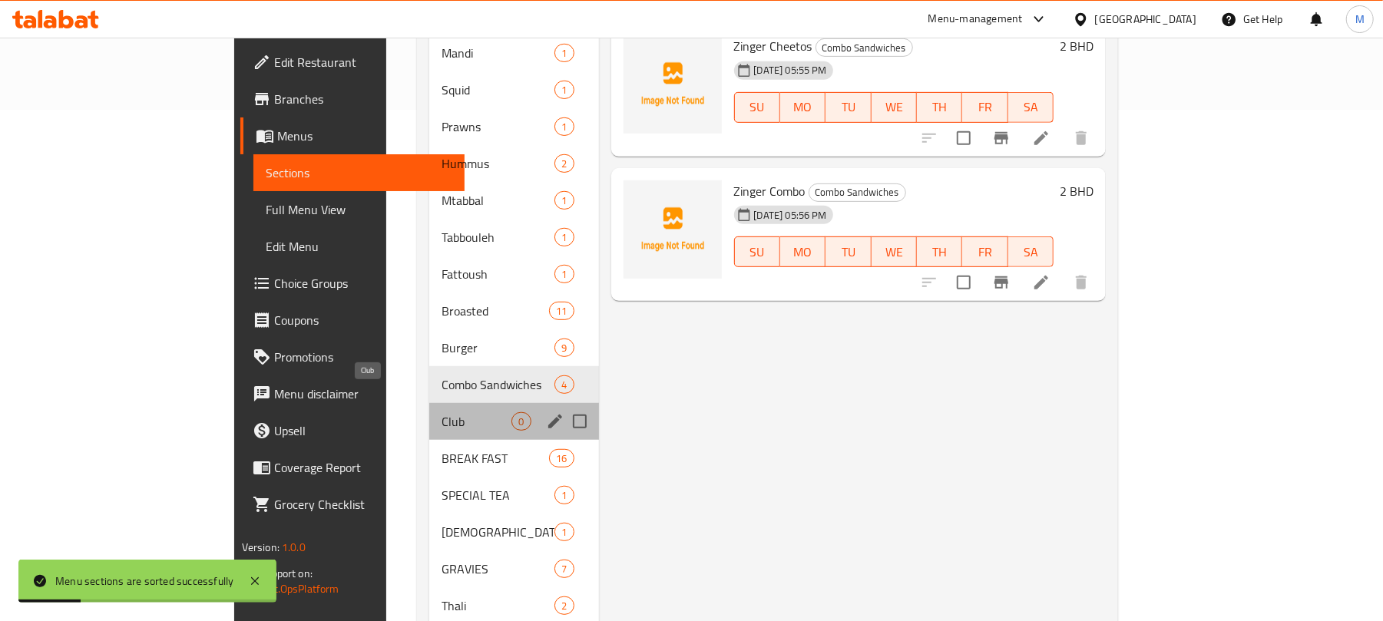
click at [441, 412] on span "Club" at bounding box center [476, 421] width 70 height 18
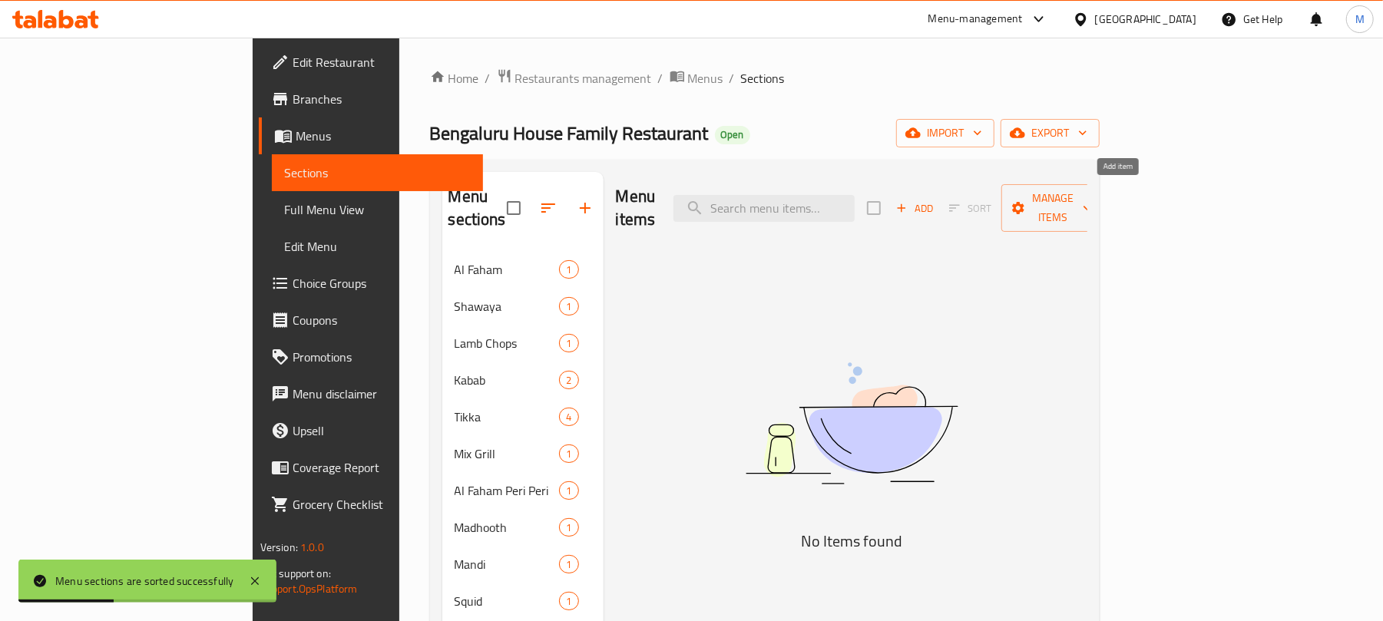
click at [908, 201] on icon "button" at bounding box center [901, 208] width 14 height 14
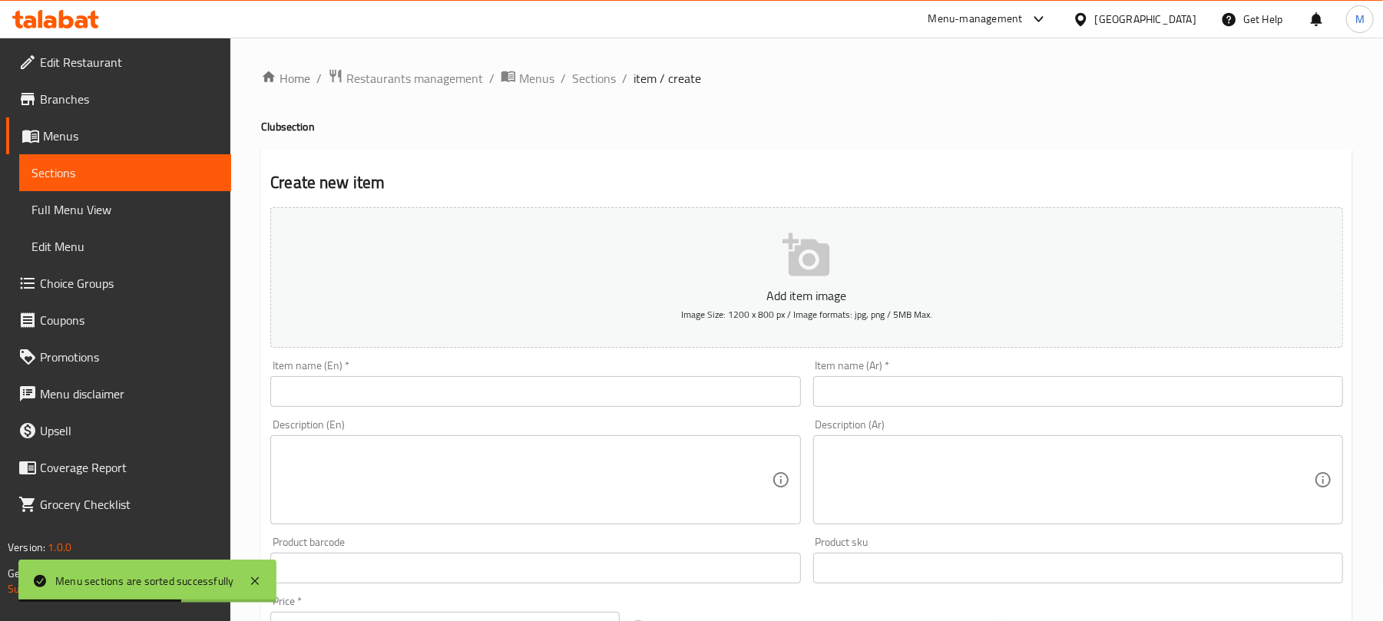
drag, startPoint x: 468, startPoint y: 398, endPoint x: 476, endPoint y: 397, distance: 8.5
click at [468, 399] on input "text" at bounding box center [535, 391] width 530 height 31
paste input "Prawns Club"
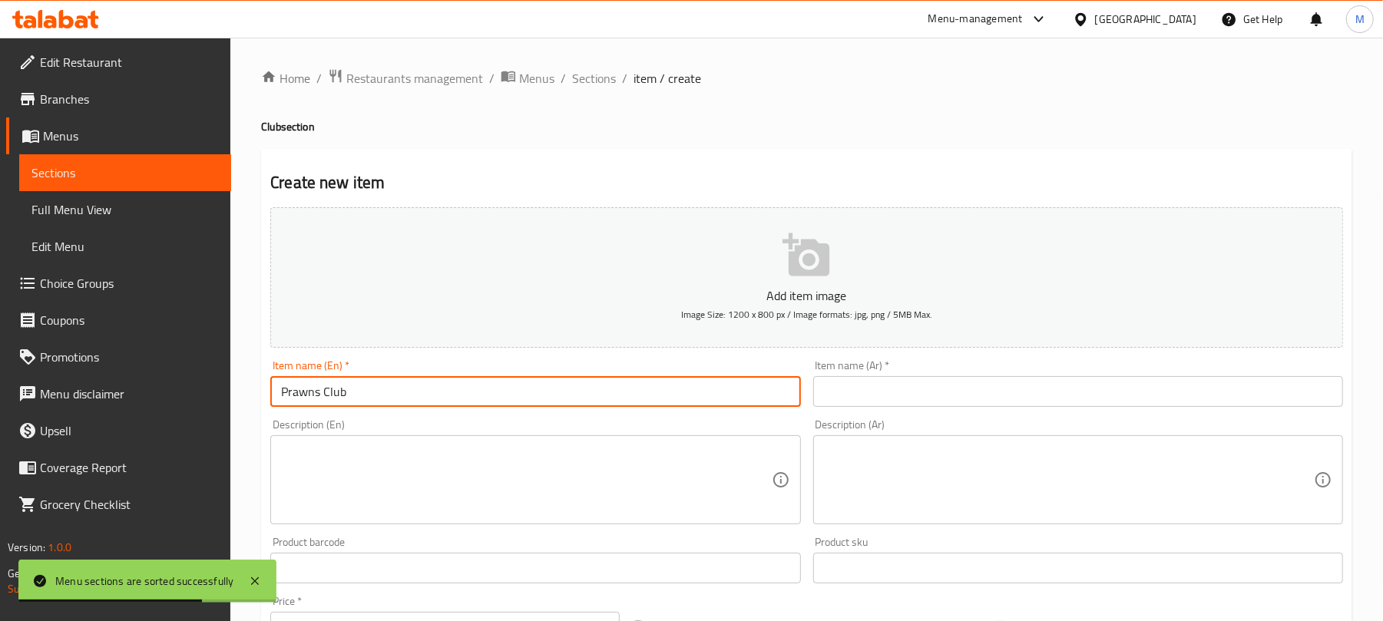
type input "Prawns Club"
click at [922, 392] on input "text" at bounding box center [1078, 391] width 530 height 31
paste input "روبيان"
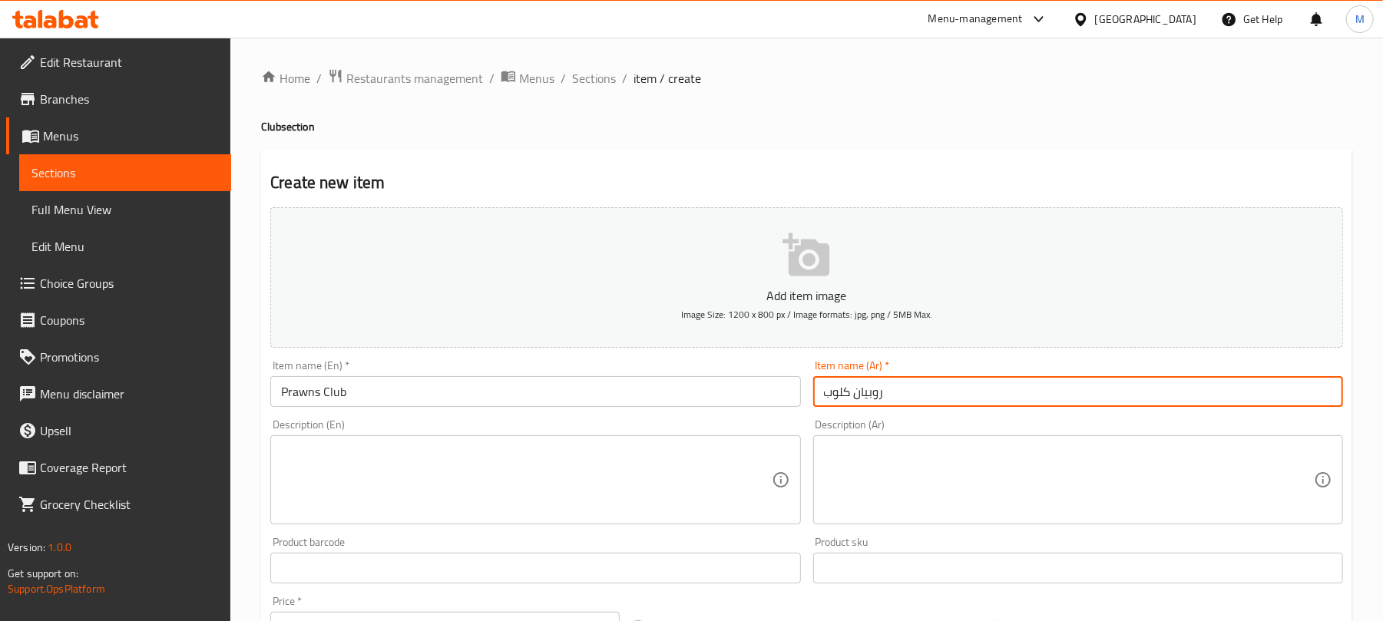
type input "روبيان كلوب"
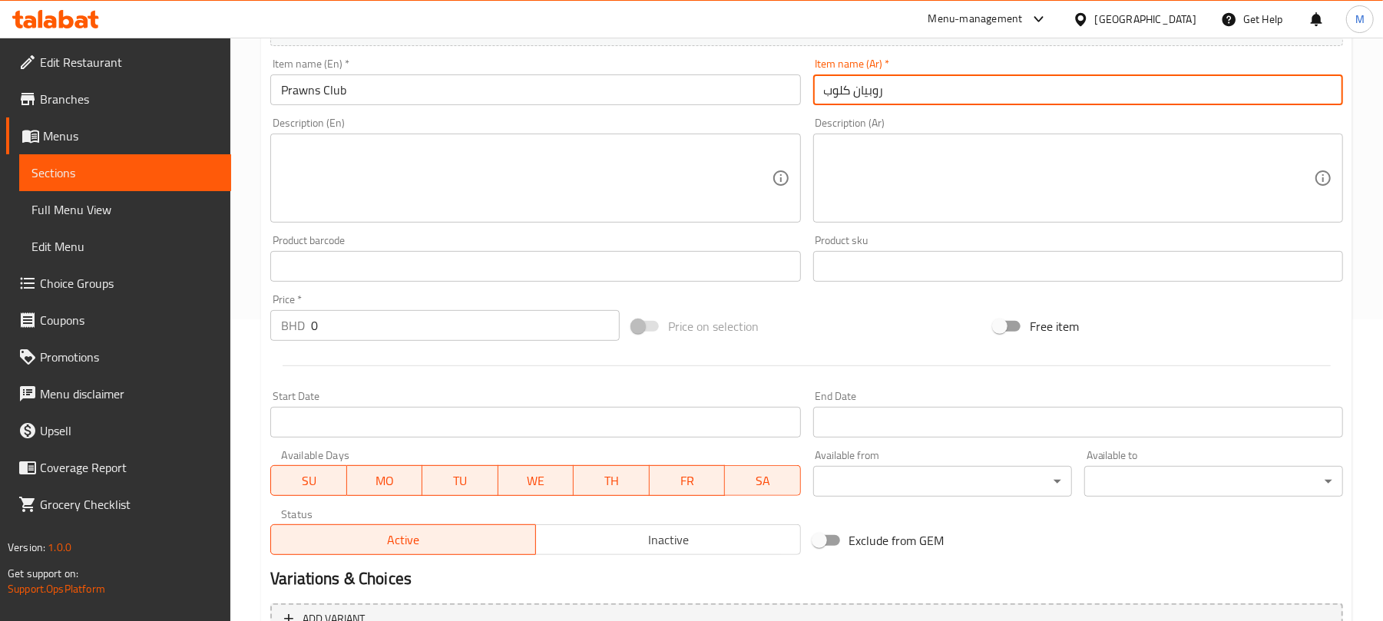
scroll to position [307, 0]
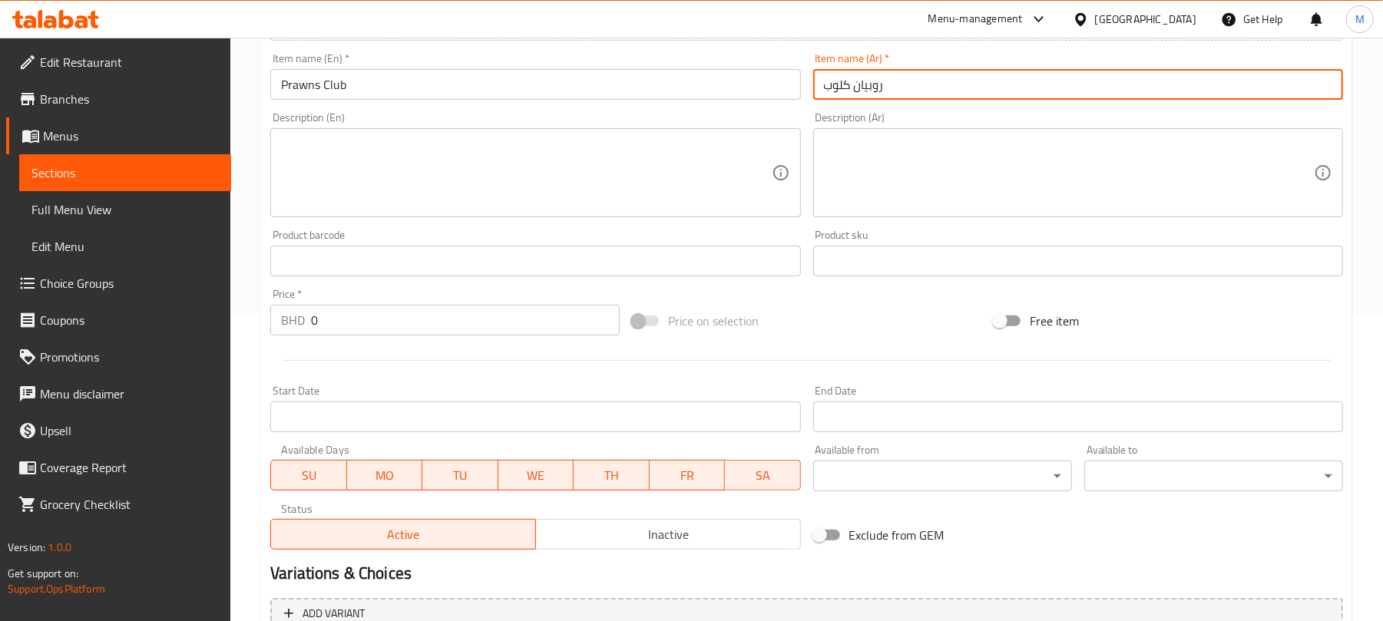
click at [408, 329] on input "0" at bounding box center [465, 320] width 309 height 31
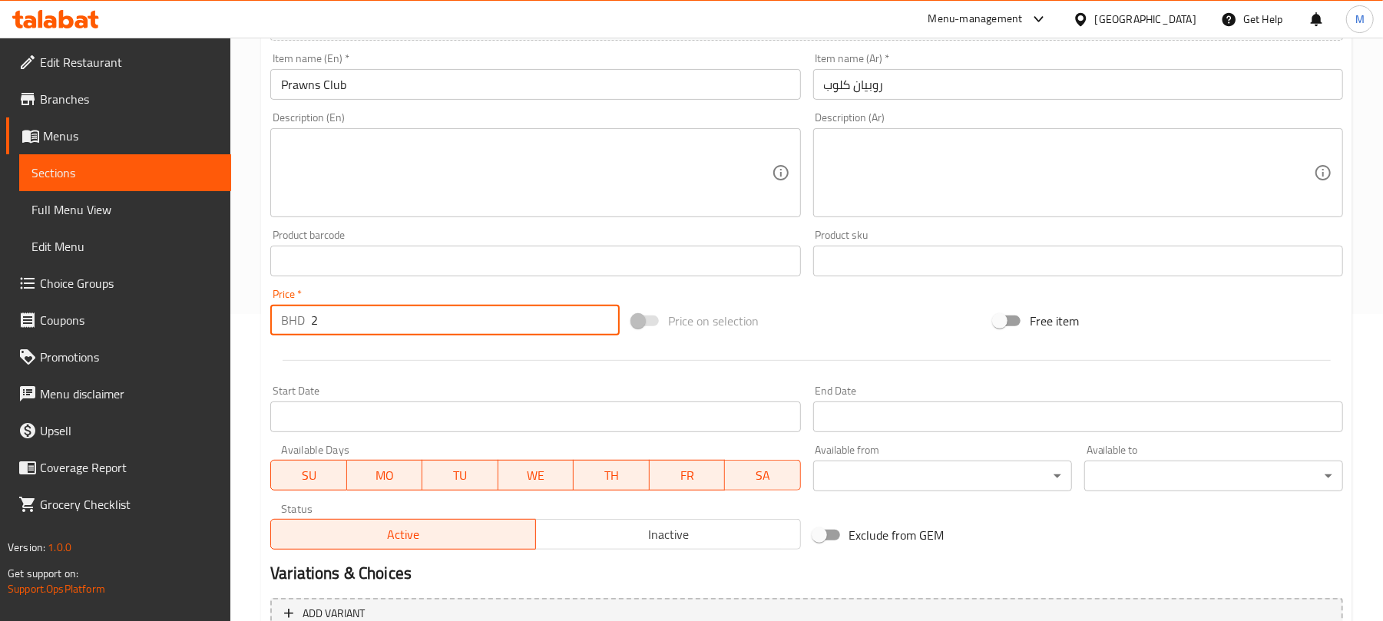
type input "2"
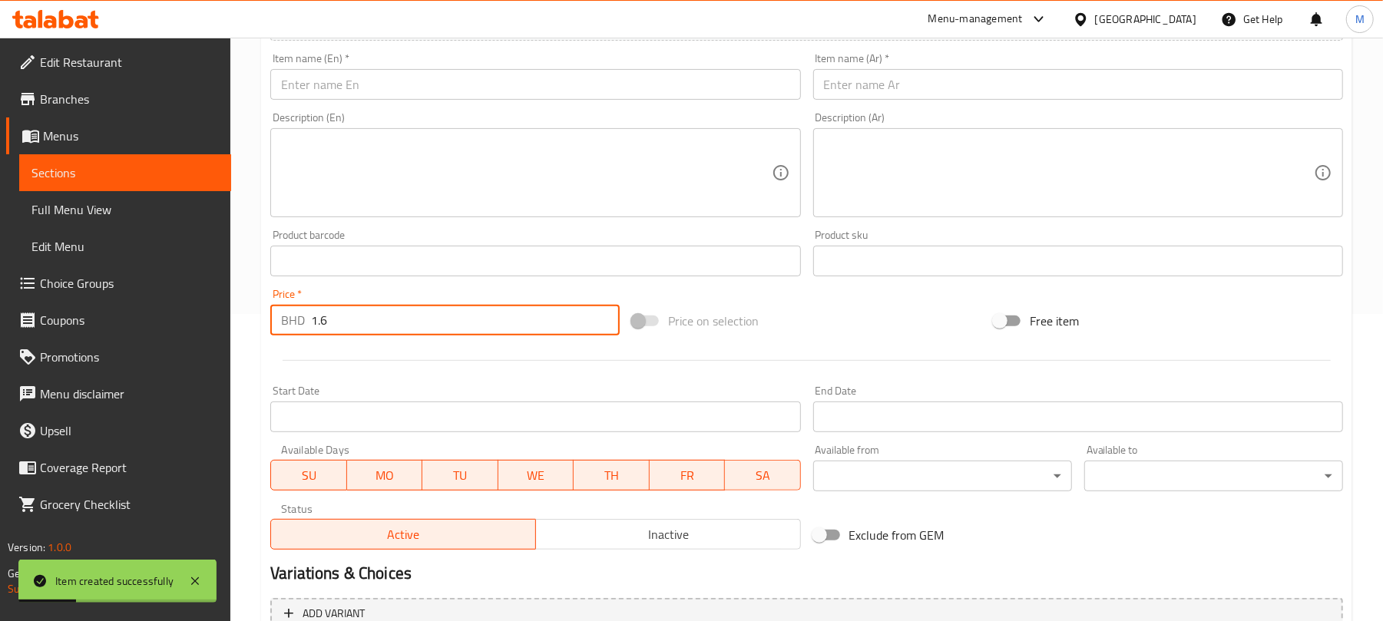
type input "1.6"
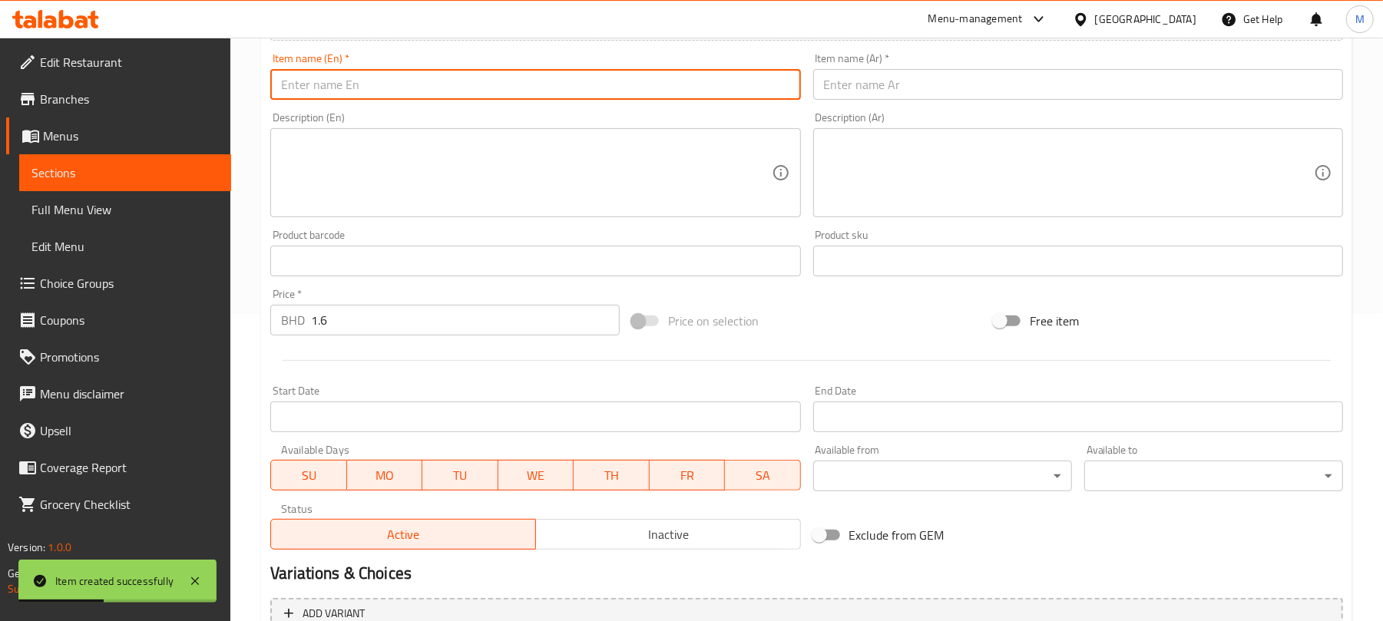
drag, startPoint x: 538, startPoint y: 81, endPoint x: 689, endPoint y: 29, distance: 159.3
click at [538, 81] on input "text" at bounding box center [535, 84] width 530 height 31
paste input "Shawarma Club"
type input "Shawarma Club"
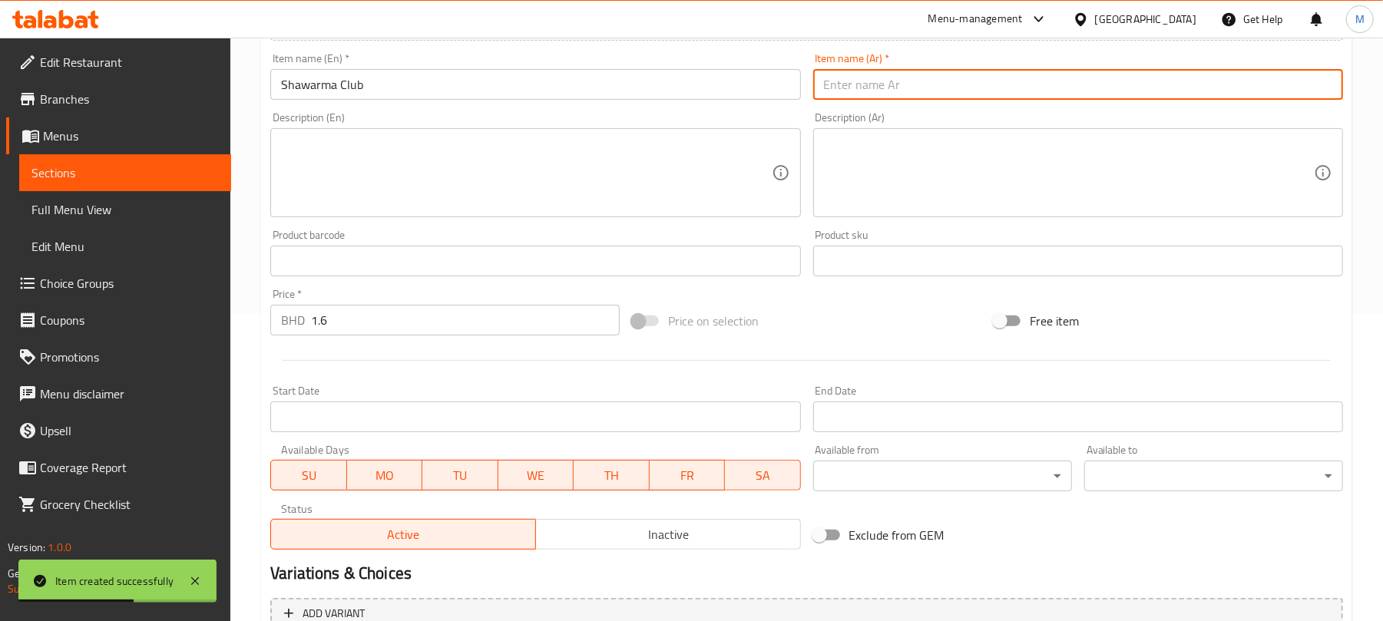
click at [879, 86] on input "text" at bounding box center [1078, 84] width 530 height 31
paste input "شاورما"
type input "شاورما كلوب"
type input "0"
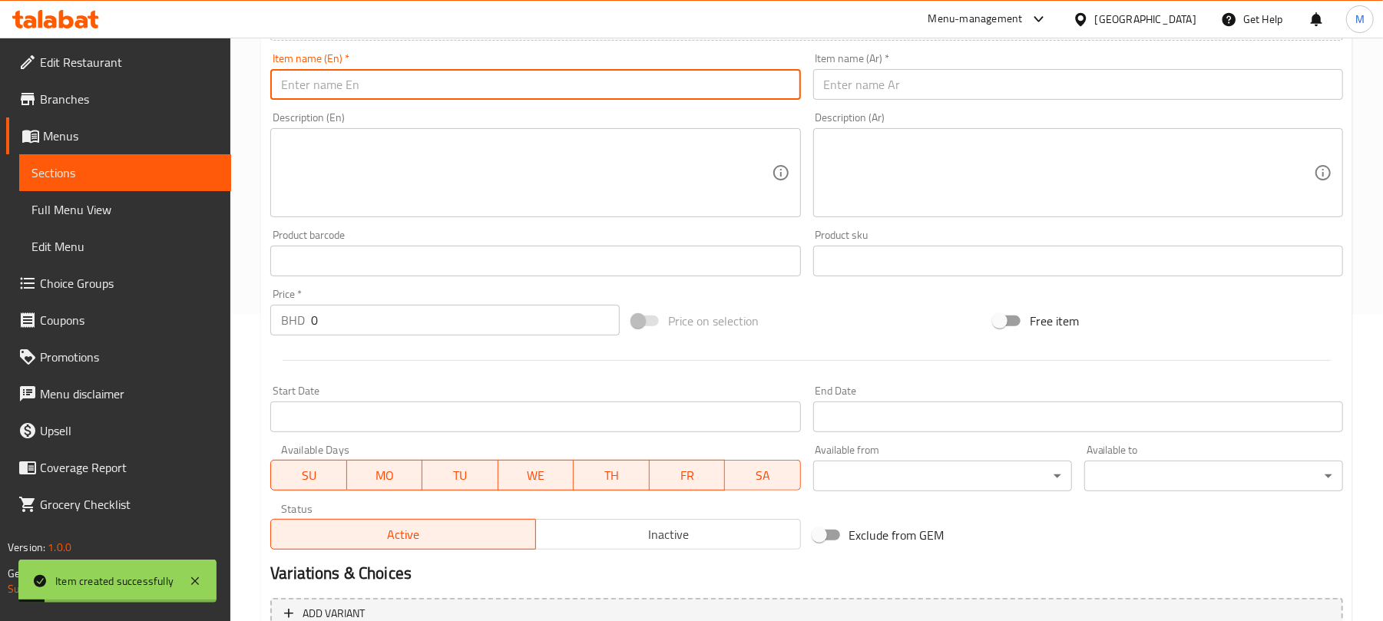
click at [339, 89] on input "text" at bounding box center [535, 84] width 530 height 31
paste input "Lulu Club"
type input "Lulu Club"
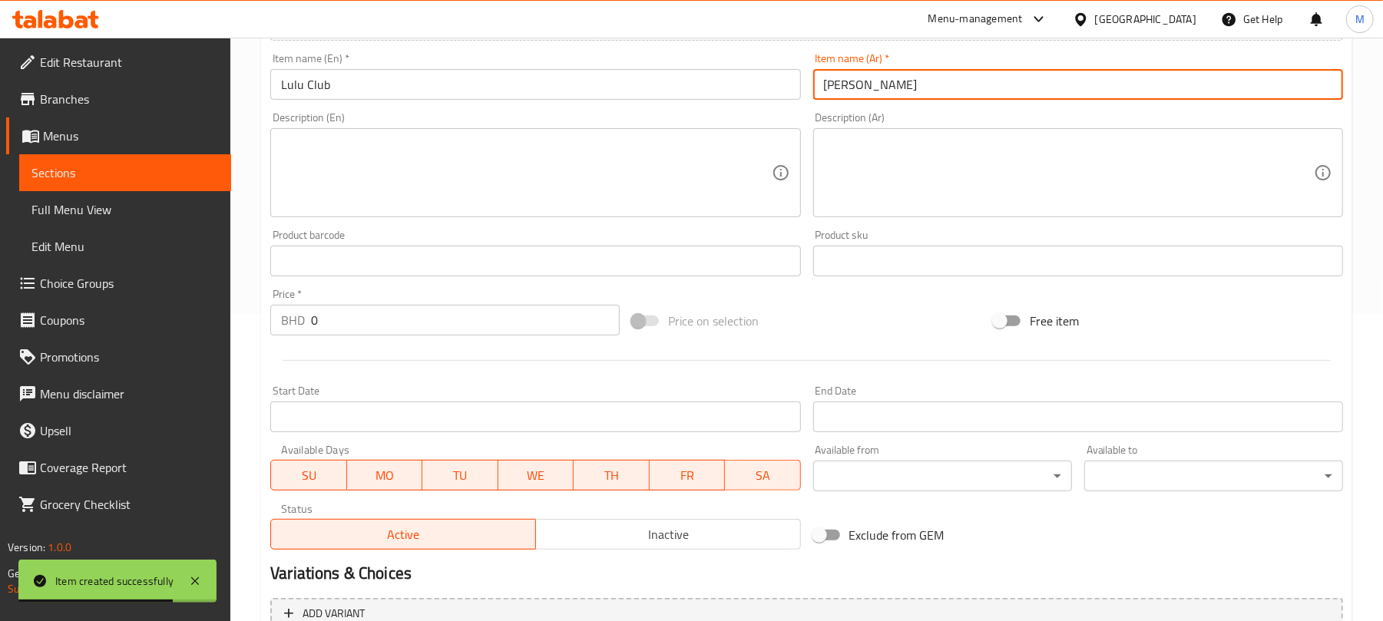
type input "لولو كلوب"
click at [411, 315] on input "0" at bounding box center [465, 320] width 309 height 31
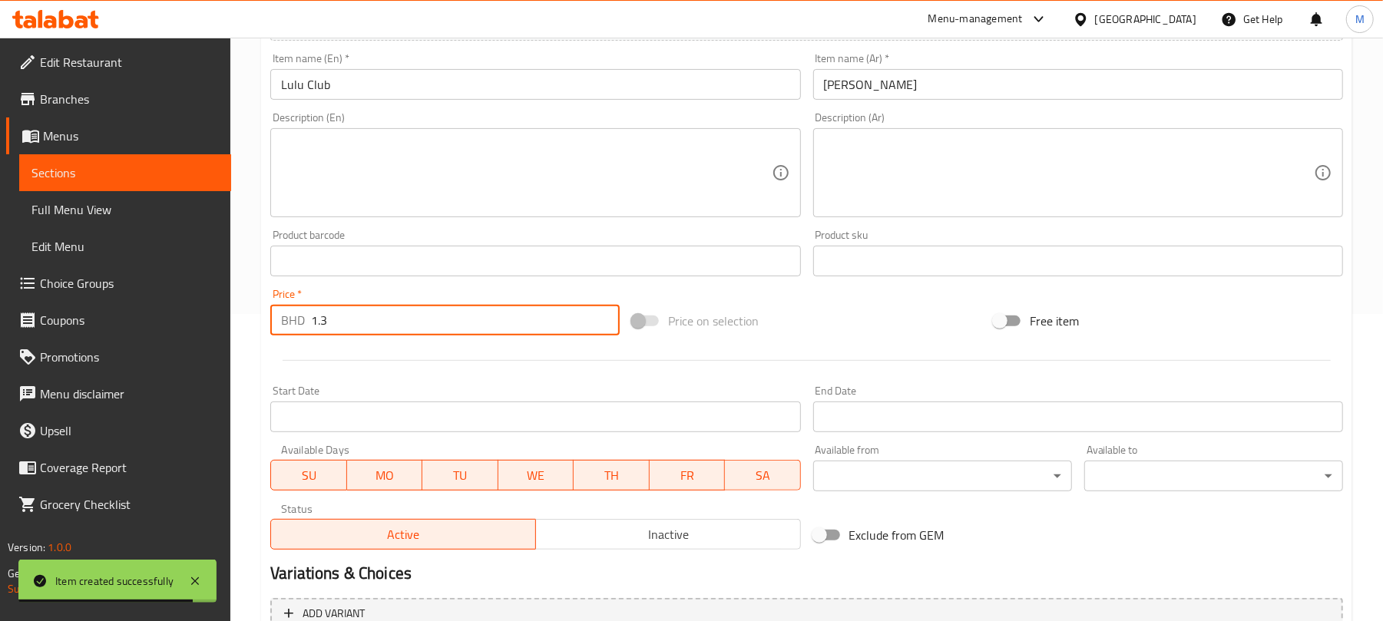
type input "1.3"
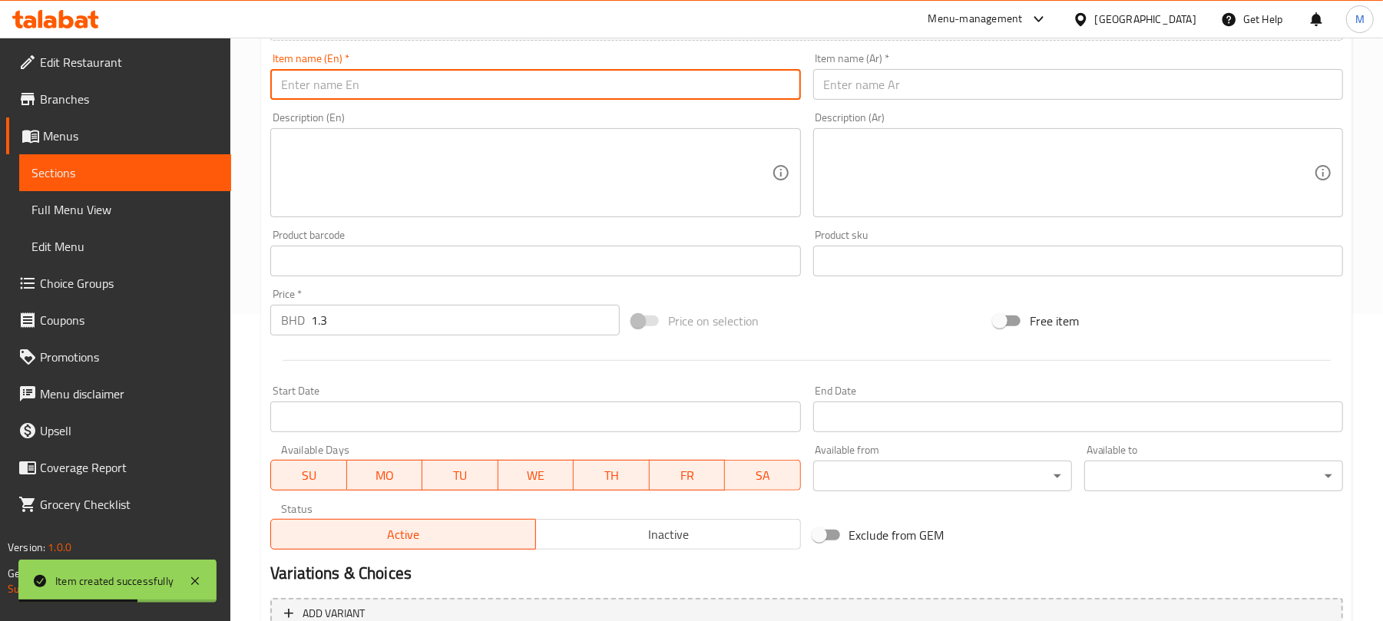
click at [577, 81] on input "text" at bounding box center [535, 84] width 530 height 31
type input "Club"
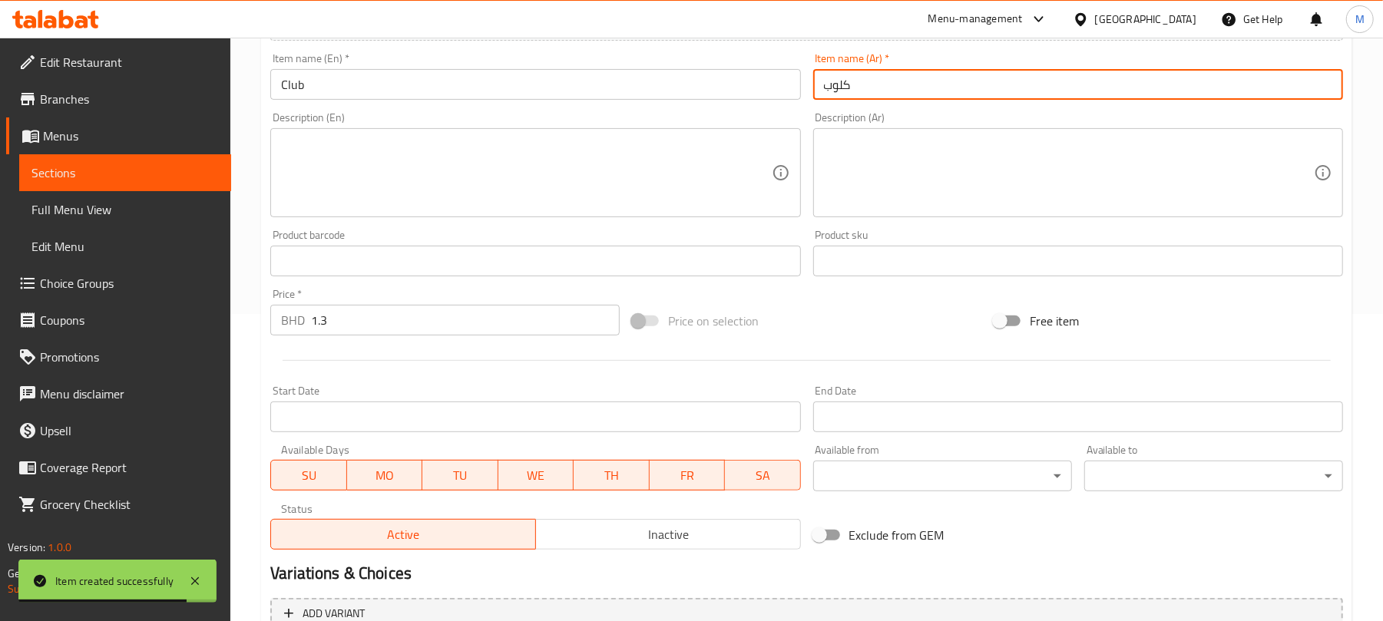
type input "كلوب"
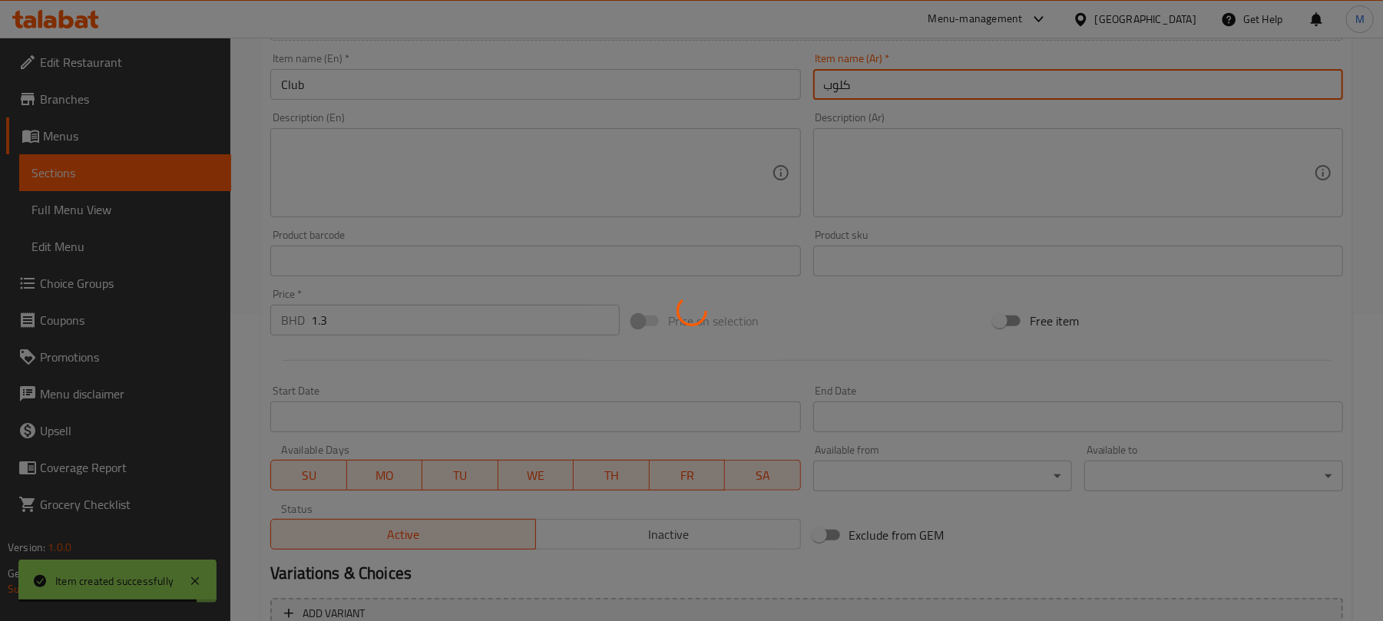
type input "0"
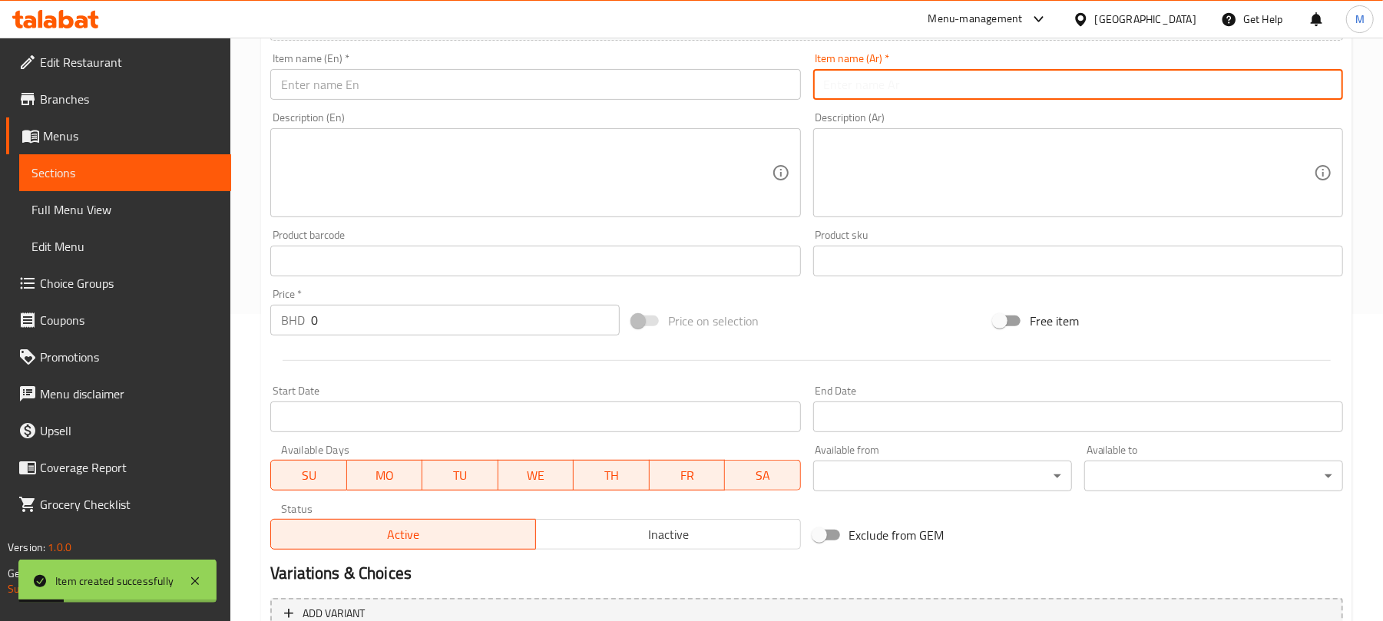
scroll to position [0, 0]
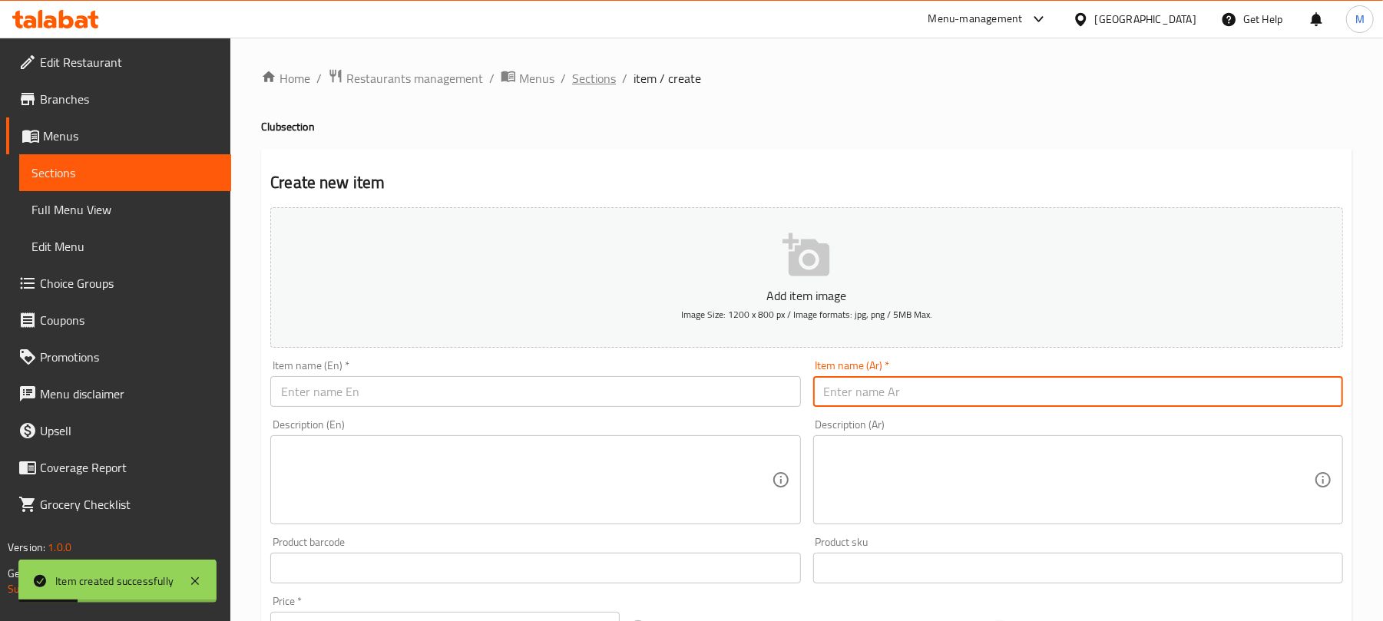
click at [579, 80] on span "Sections" at bounding box center [594, 78] width 44 height 18
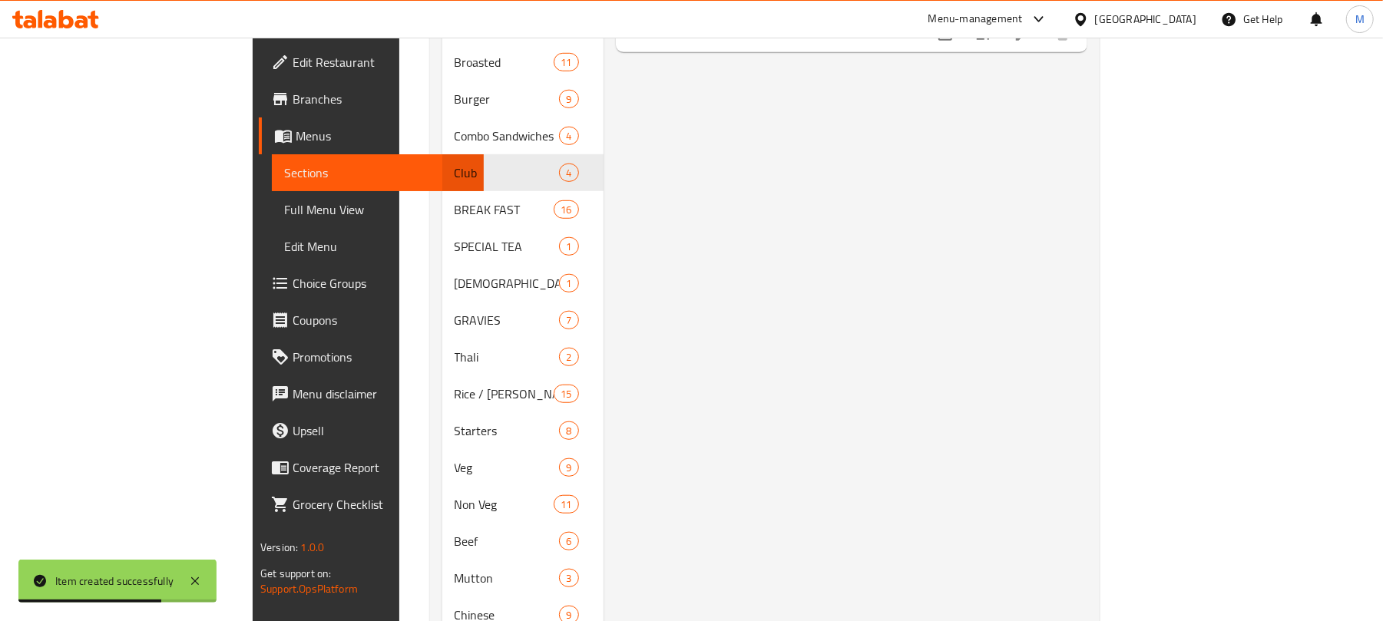
scroll to position [508, 0]
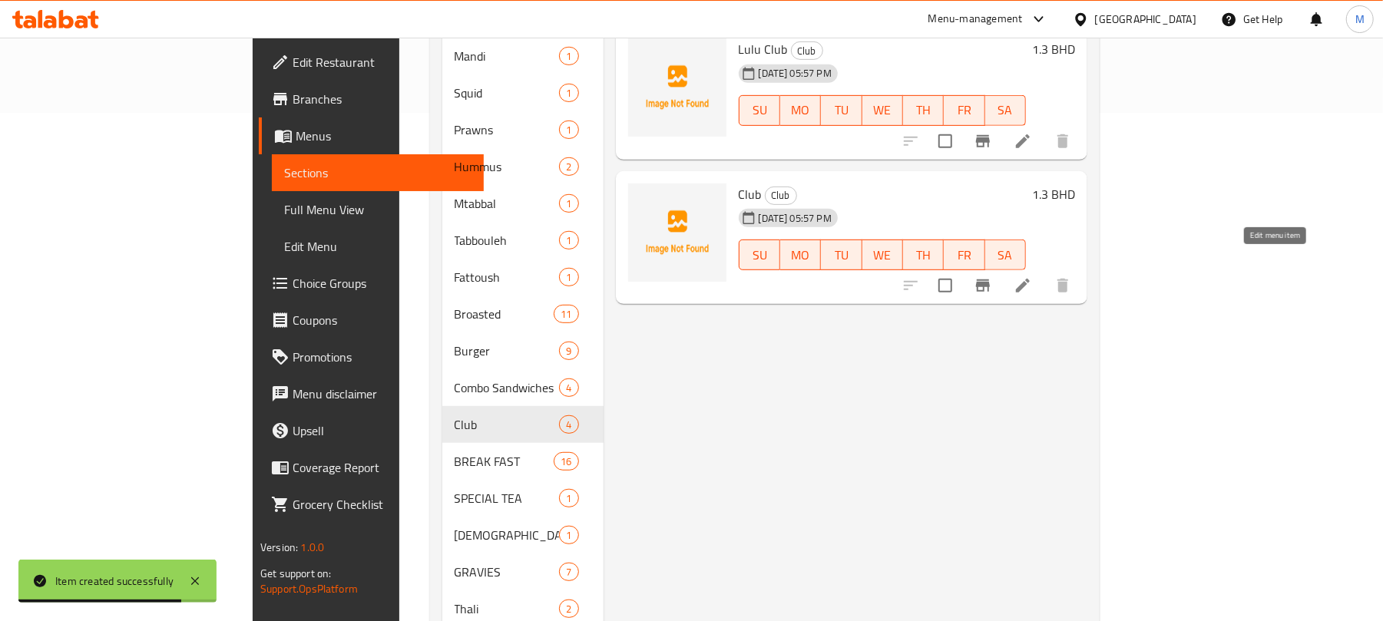
click at [1032, 276] on icon at bounding box center [1022, 285] width 18 height 18
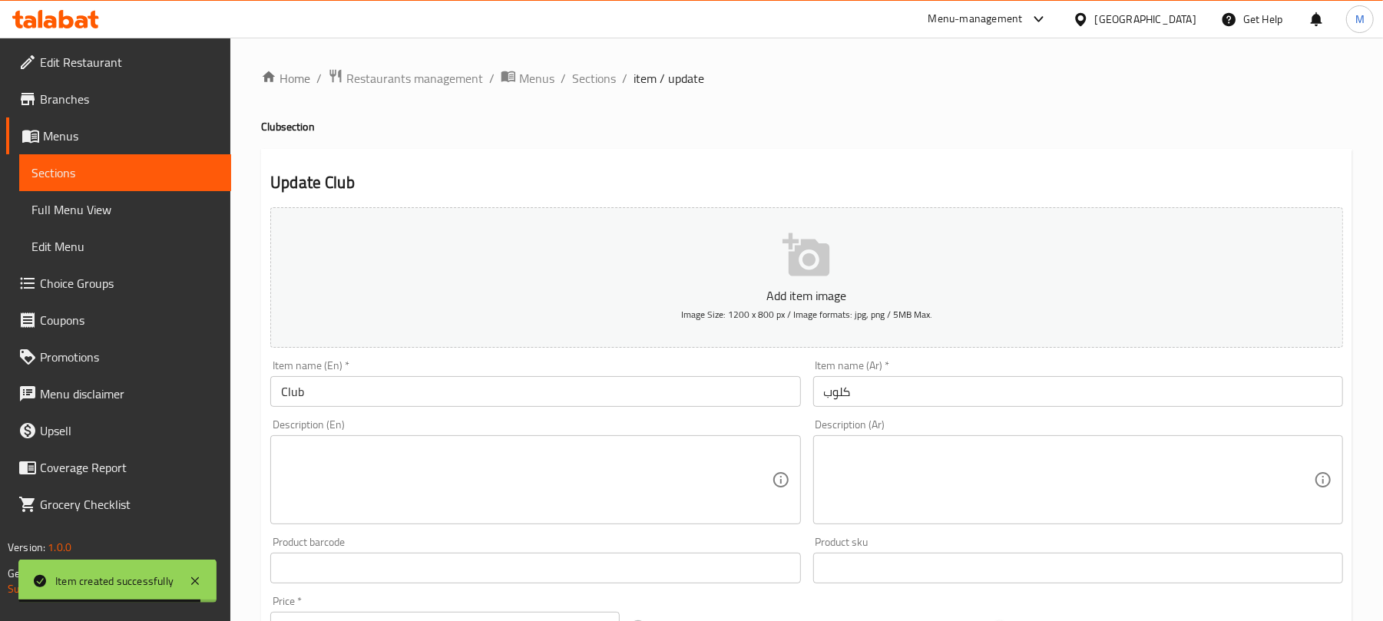
click at [379, 393] on input "Club" at bounding box center [535, 391] width 530 height 31
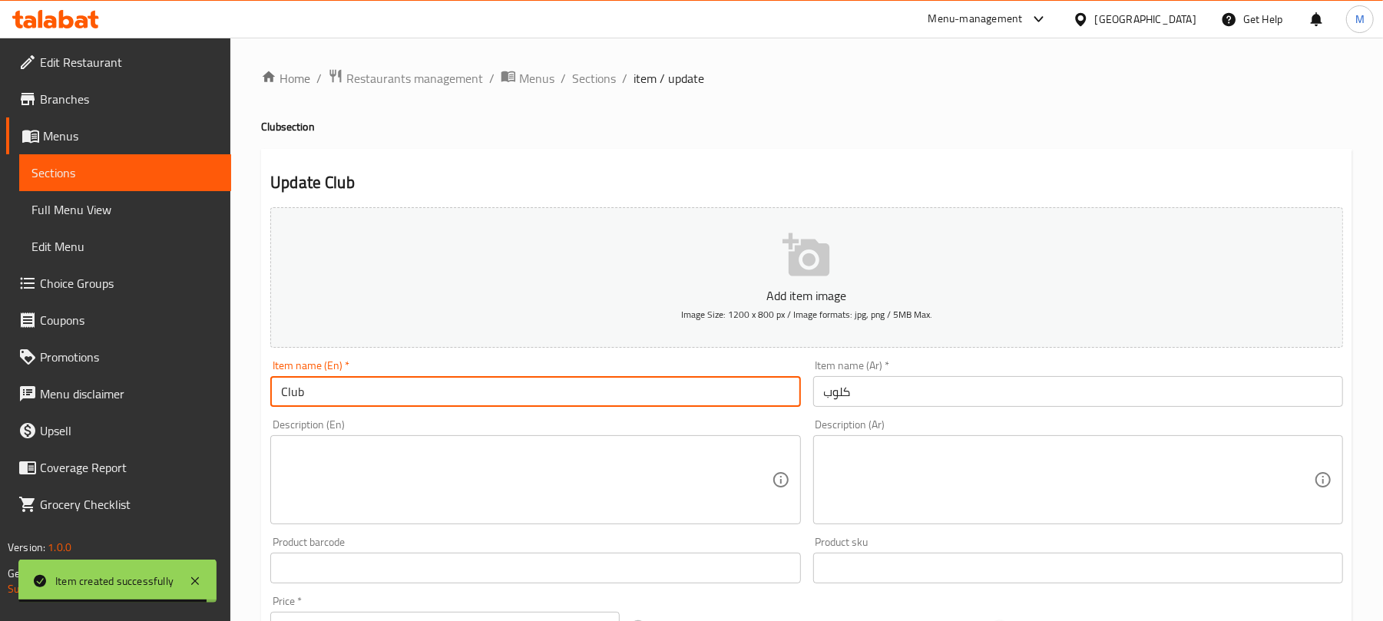
paste input "Emarat"
type input "Club Emarat"
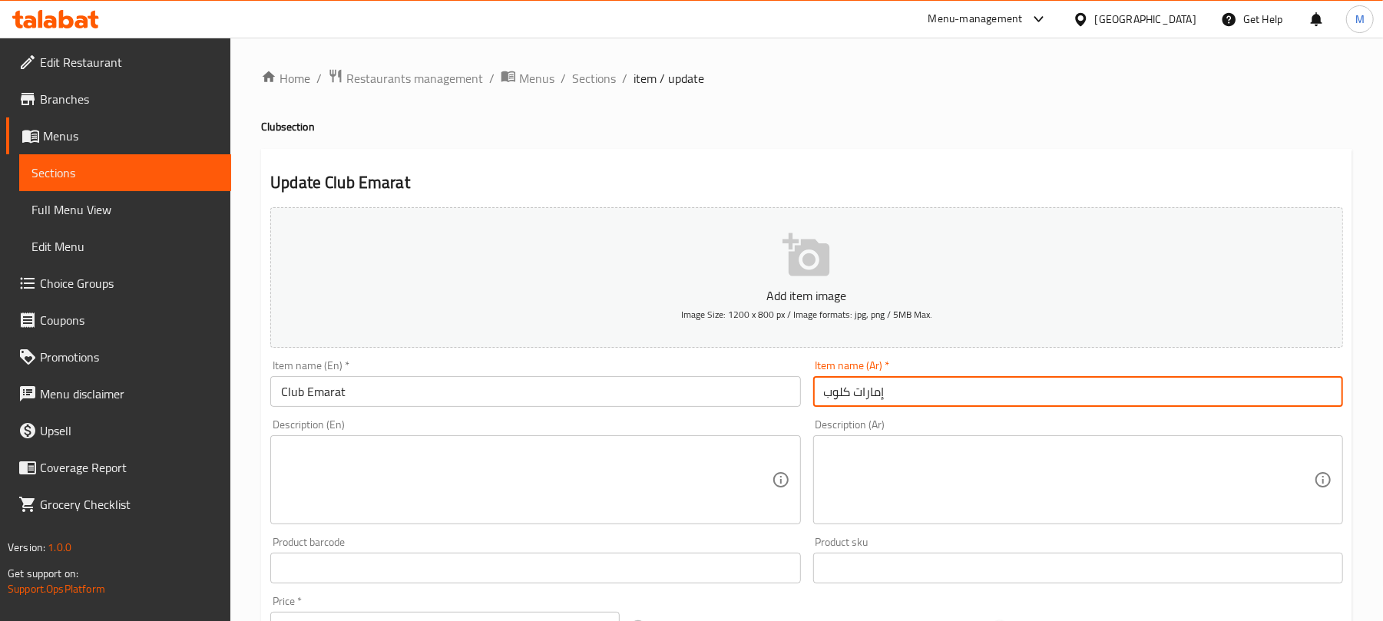
type input "إمارات كلوب"
click at [605, 78] on span "Sections" at bounding box center [594, 78] width 44 height 18
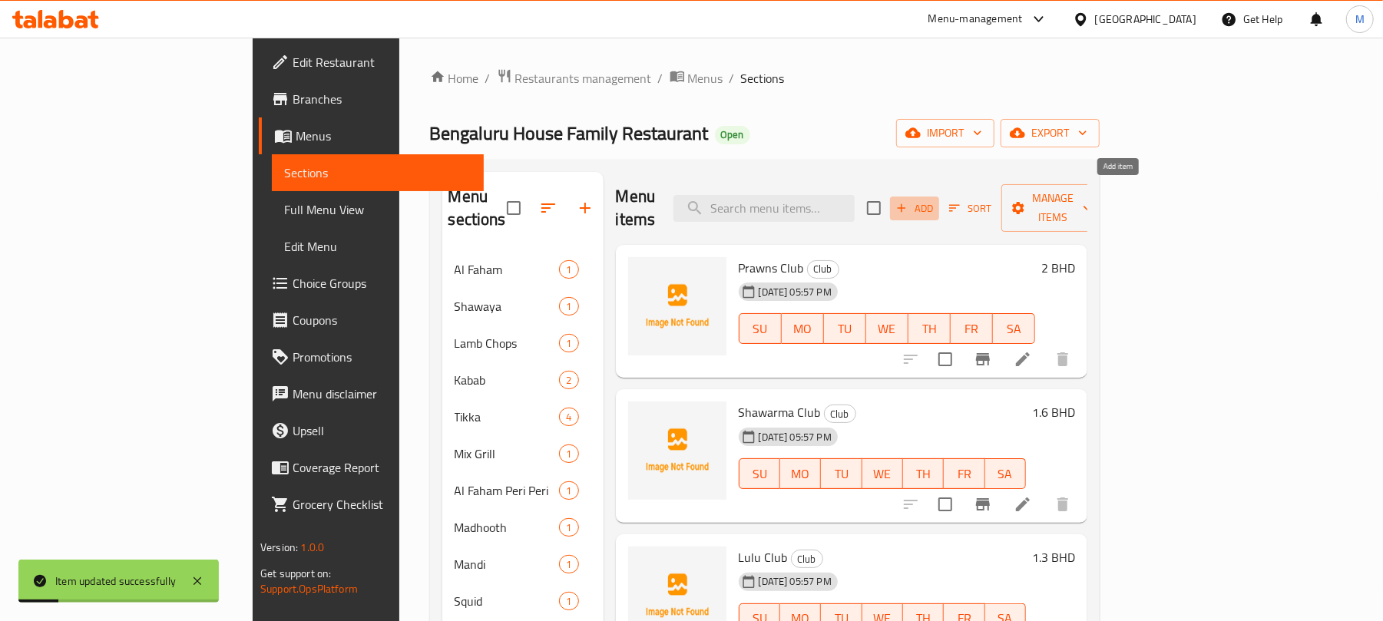
click at [935, 200] on span "Add" at bounding box center [914, 209] width 41 height 18
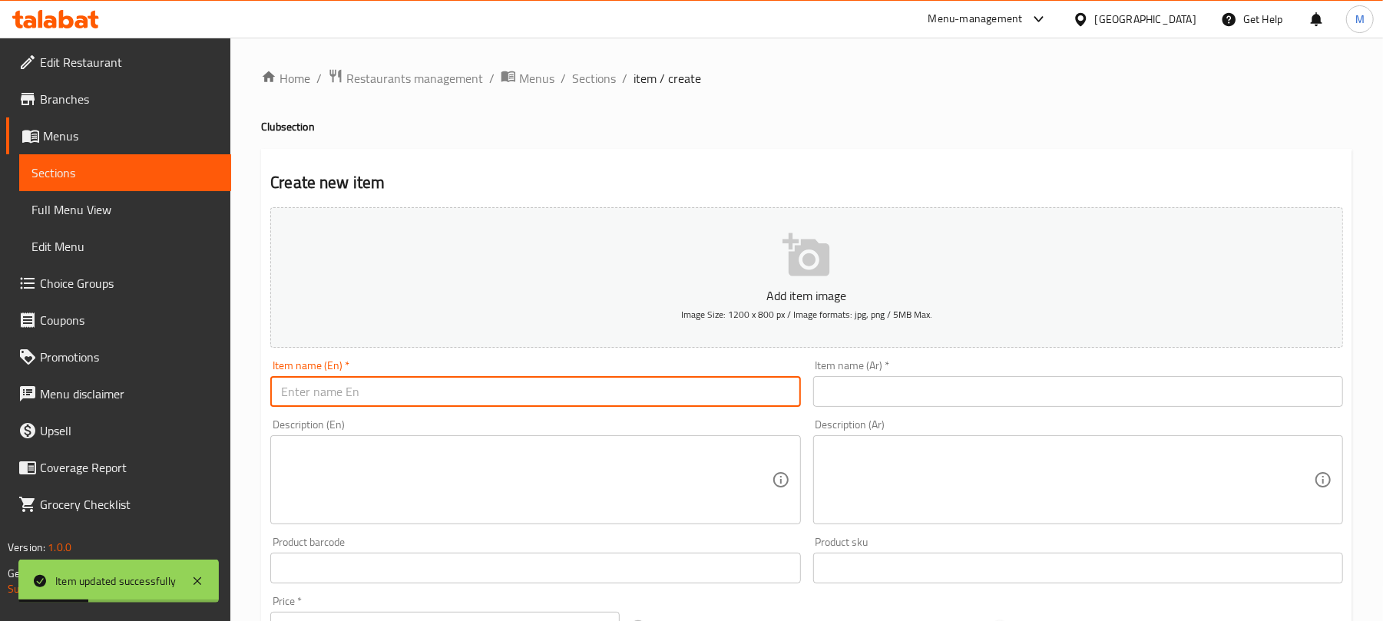
click at [514, 396] on input "text" at bounding box center [535, 391] width 530 height 31
paste input "Vegetable Club"
type input "Vegetable Club"
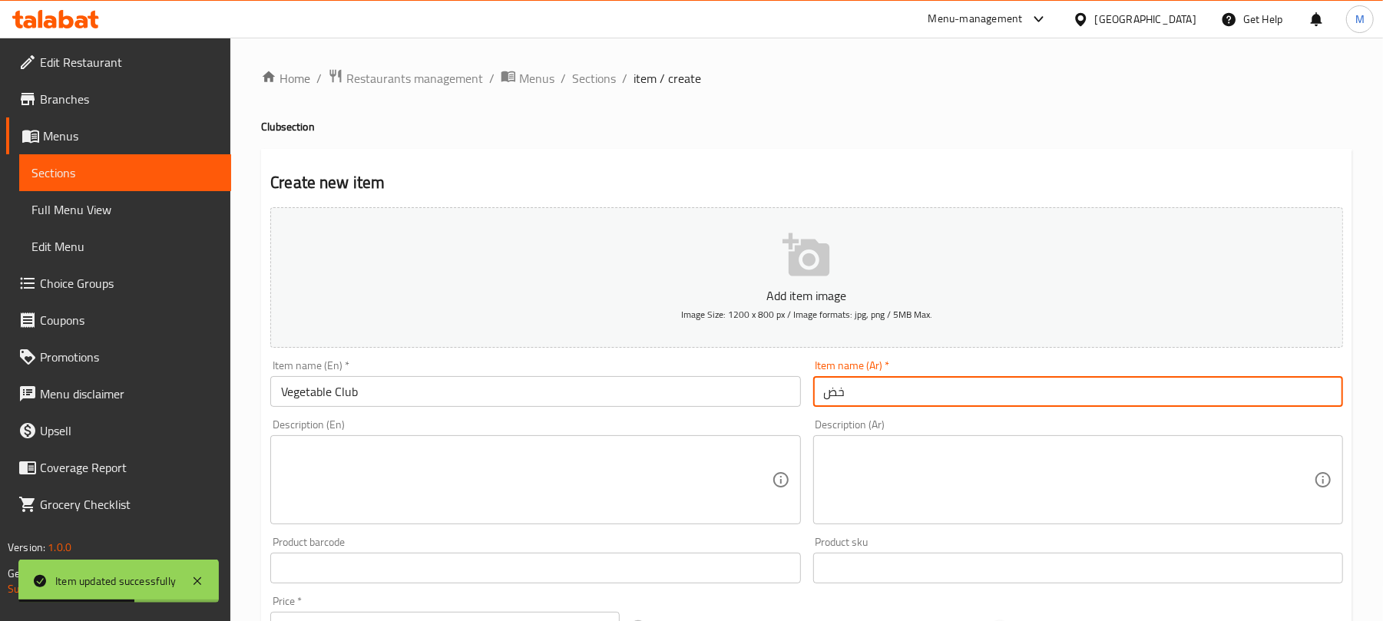
type input "خضا"
type input "خضار كلوب"
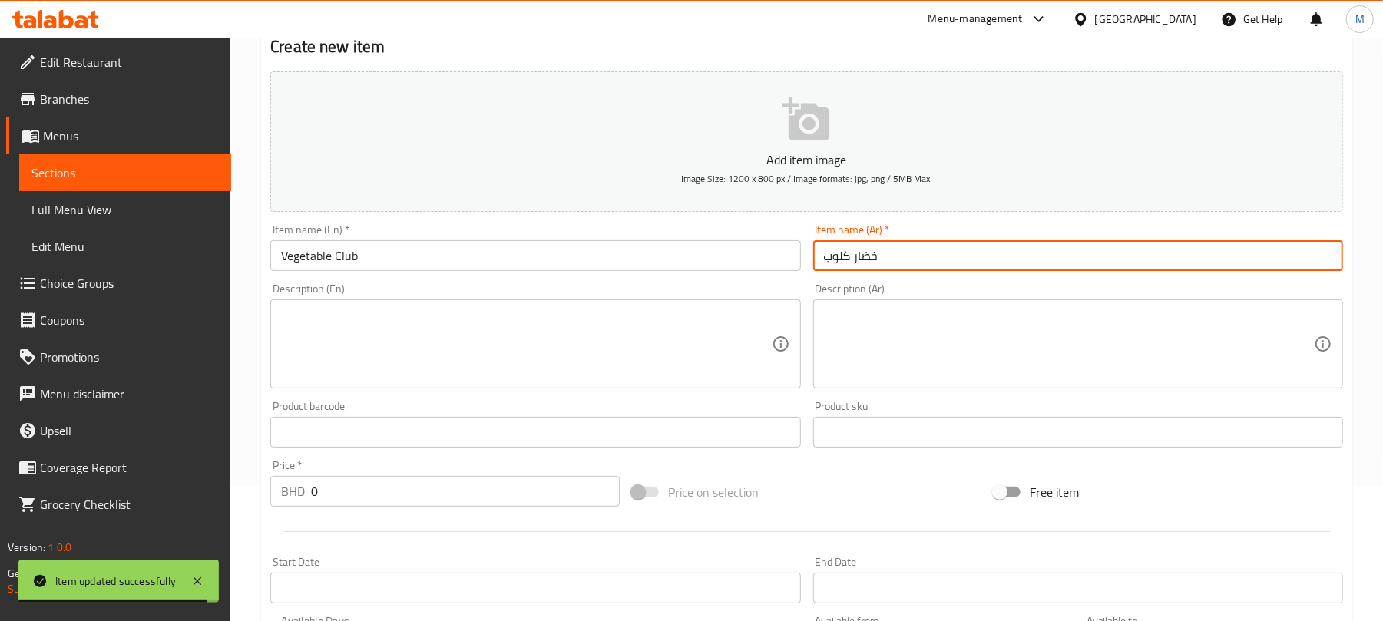
scroll to position [204, 0]
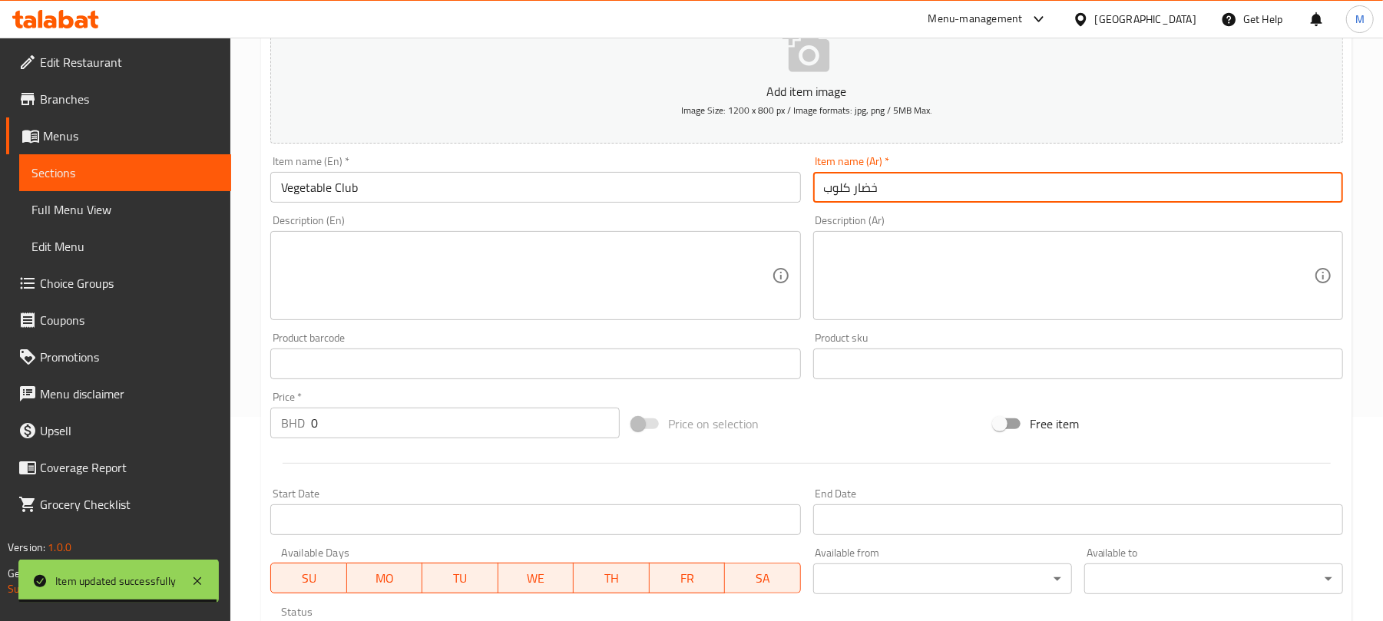
click at [402, 422] on input "0" at bounding box center [465, 423] width 309 height 31
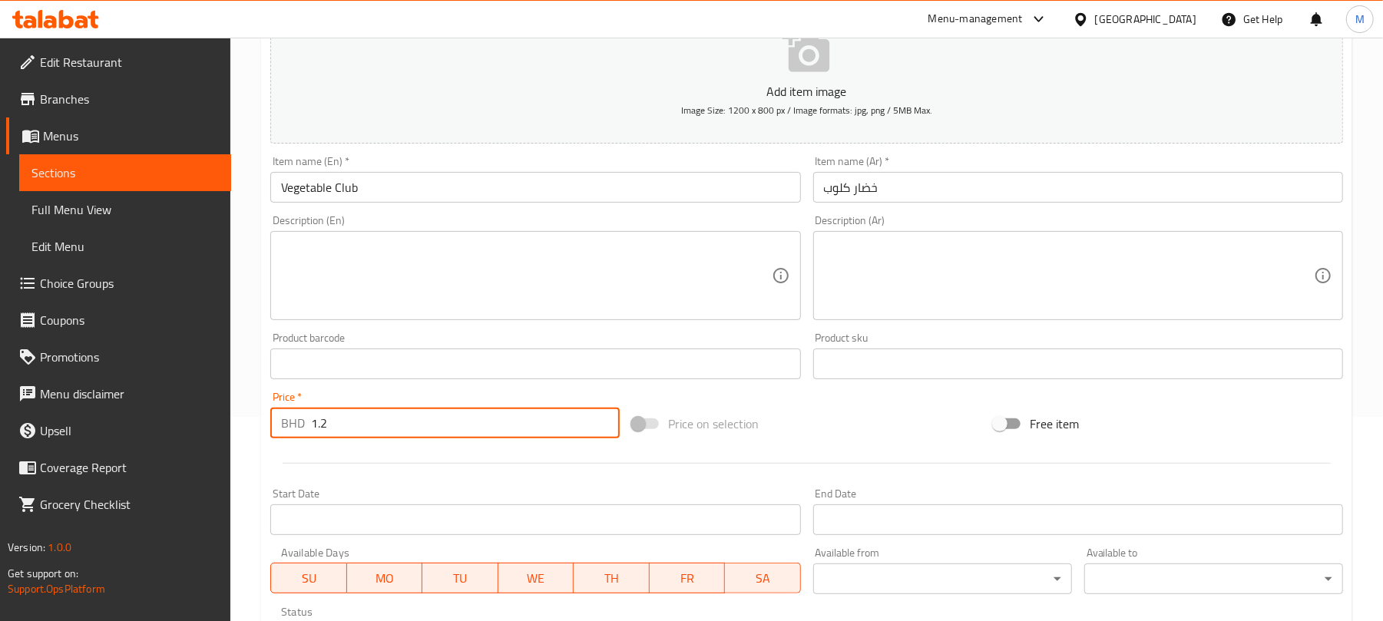
type input "1.2"
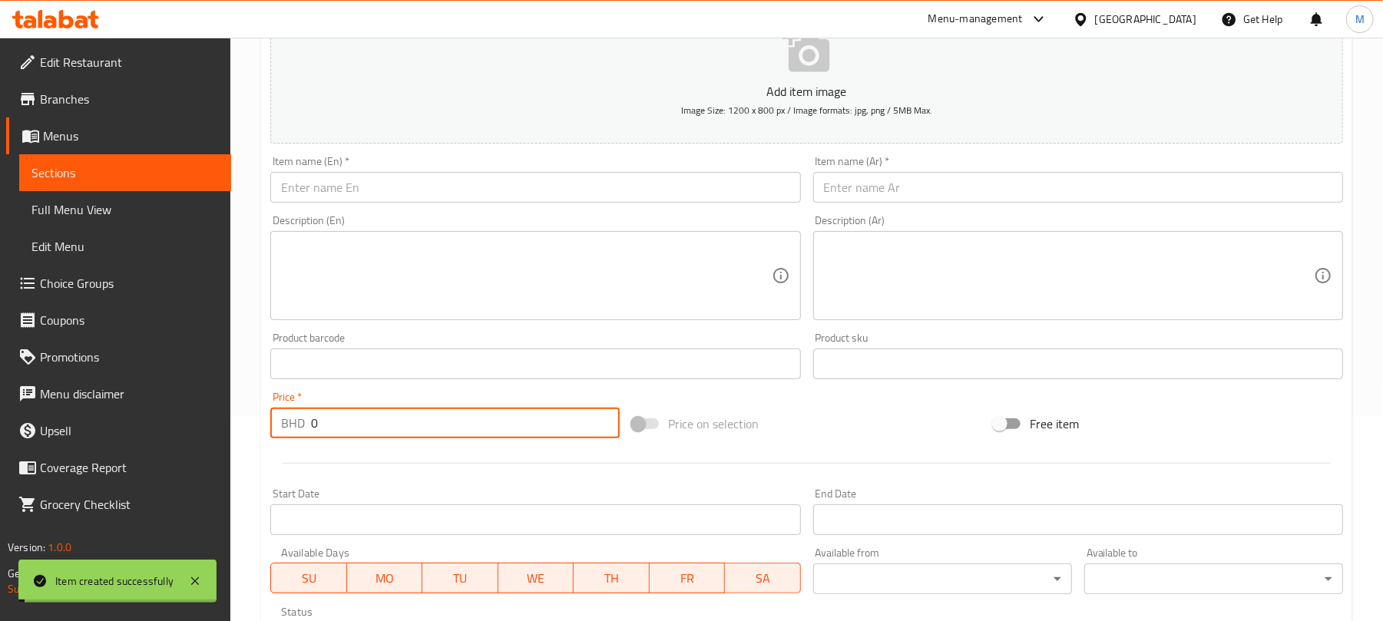
paste input "1.2"
type input "1.2"
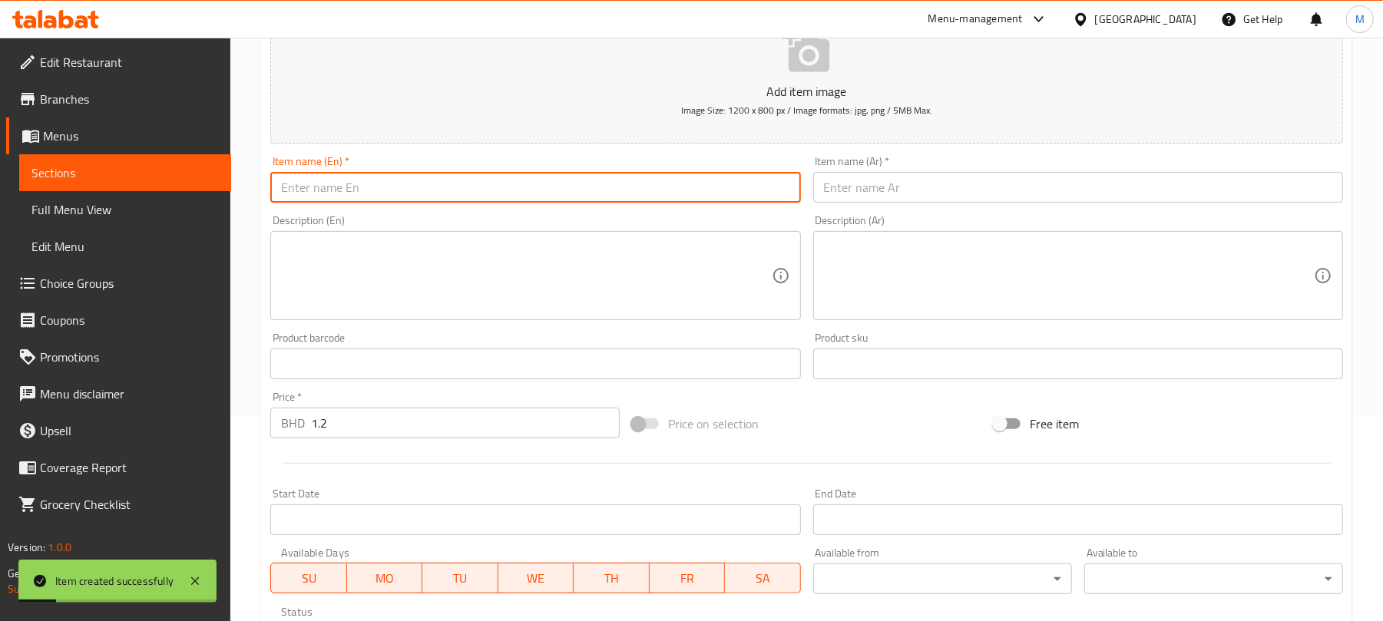
drag, startPoint x: 531, startPoint y: 186, endPoint x: 642, endPoint y: 97, distance: 142.0
click at [531, 186] on input "text" at bounding box center [535, 187] width 530 height 31
paste input "Falafel Club Vegan"
type input "Falafel Club Vegan"
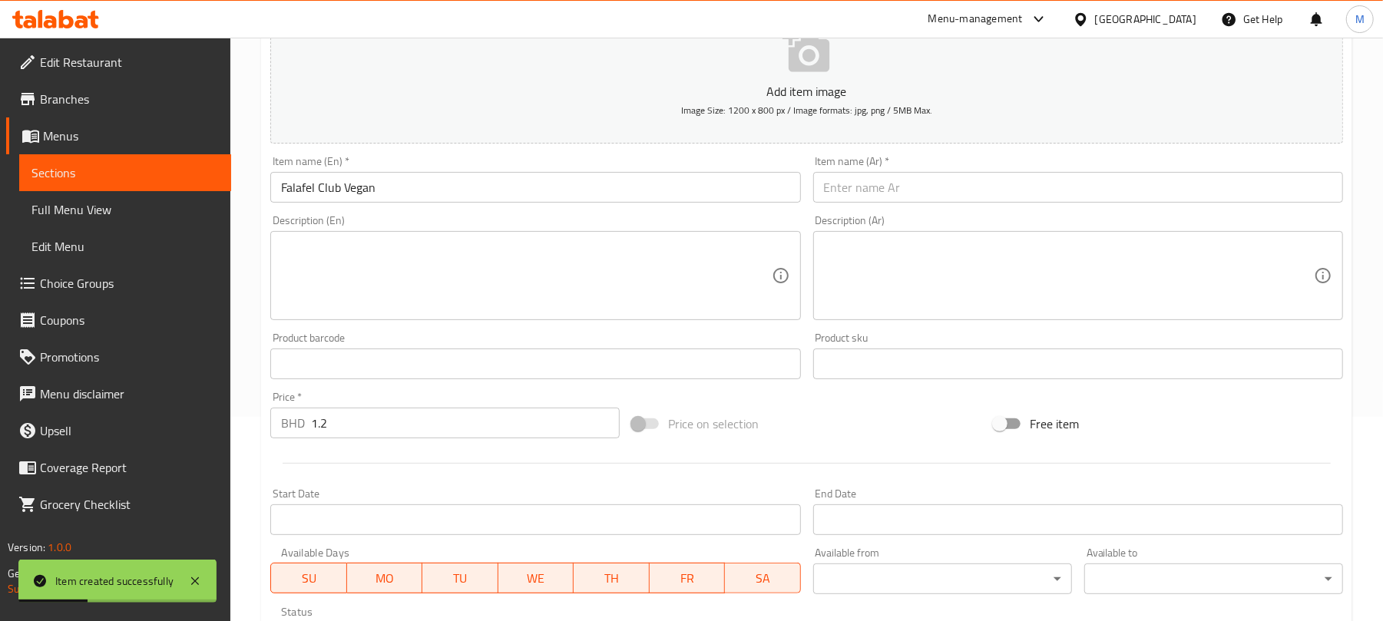
click at [907, 206] on div "Item name (Ar)   * Item name (Ar) *" at bounding box center [1078, 179] width 542 height 59
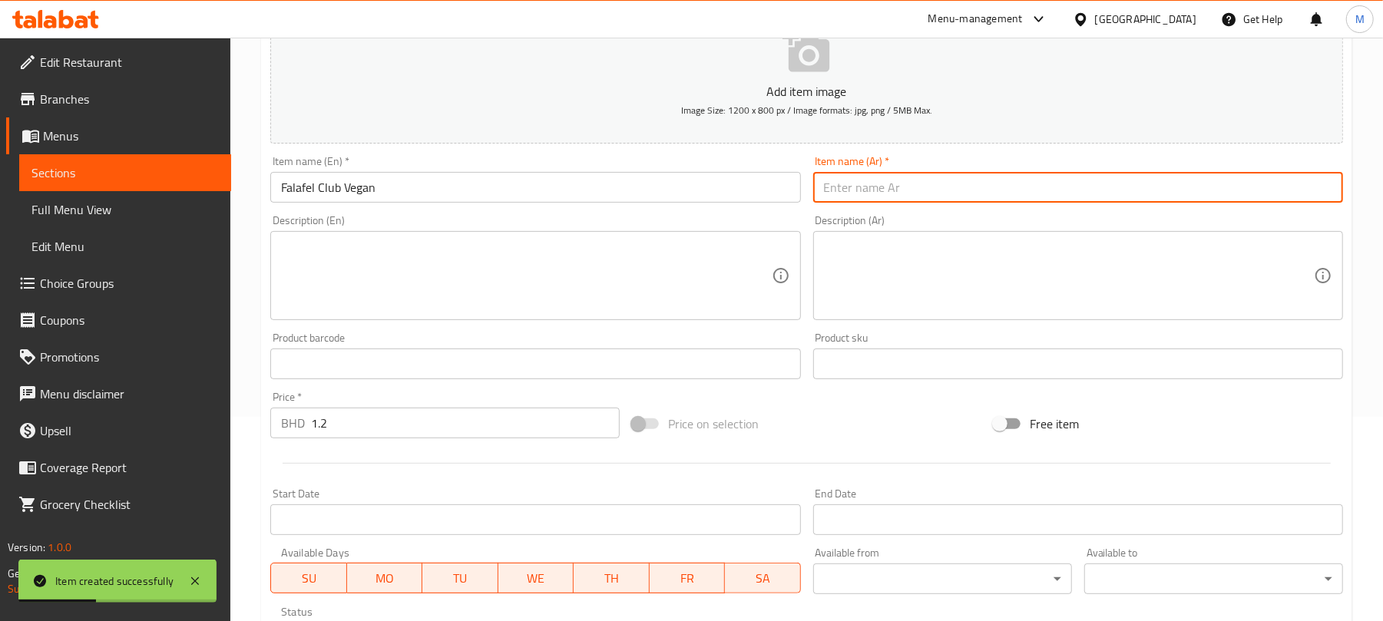
click at [907, 200] on input "text" at bounding box center [1078, 187] width 530 height 31
paste input "فلافل كلوب نباتي"
type input "فلافل كلوب نباتي"
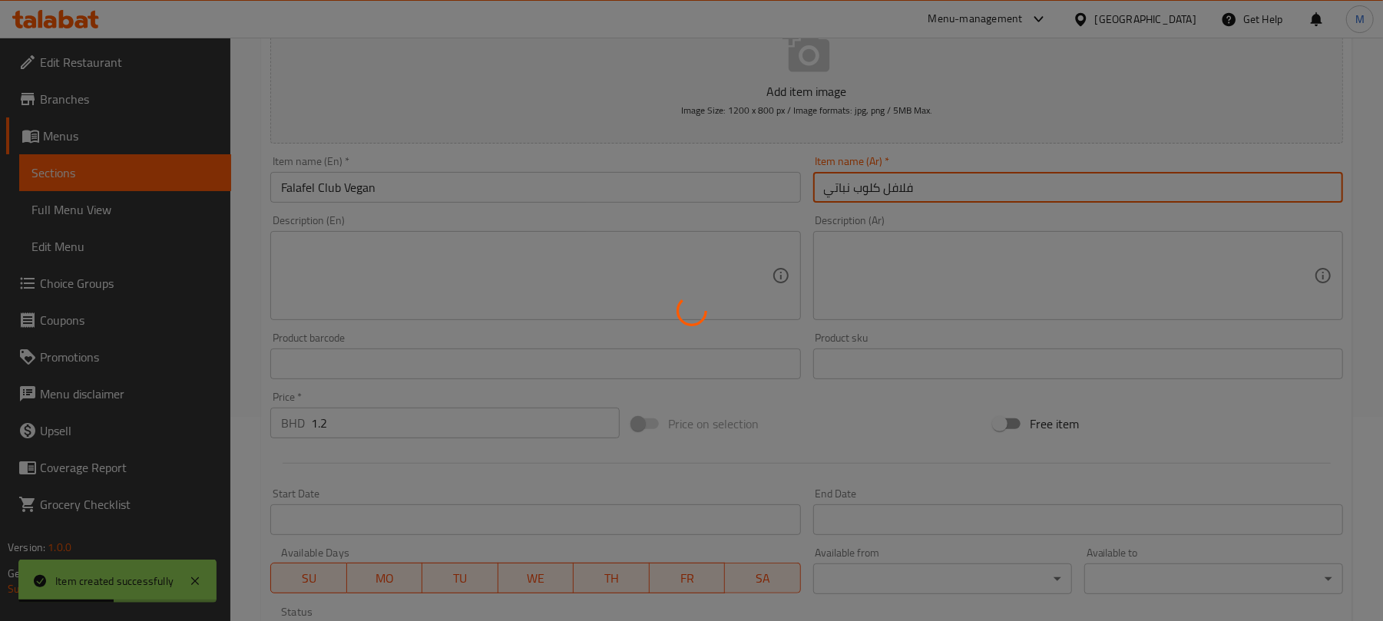
type input "0"
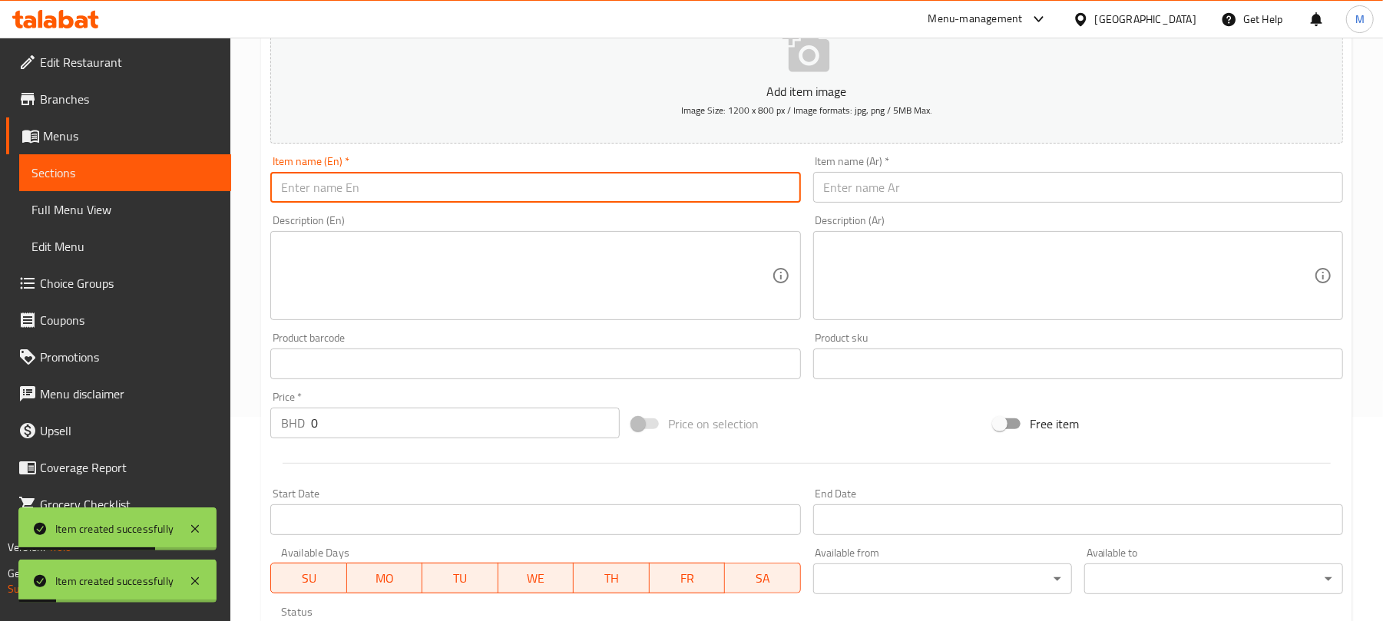
click at [507, 182] on input "text" at bounding box center [535, 187] width 530 height 31
paste input "Egg Club"
type input "Egg Club"
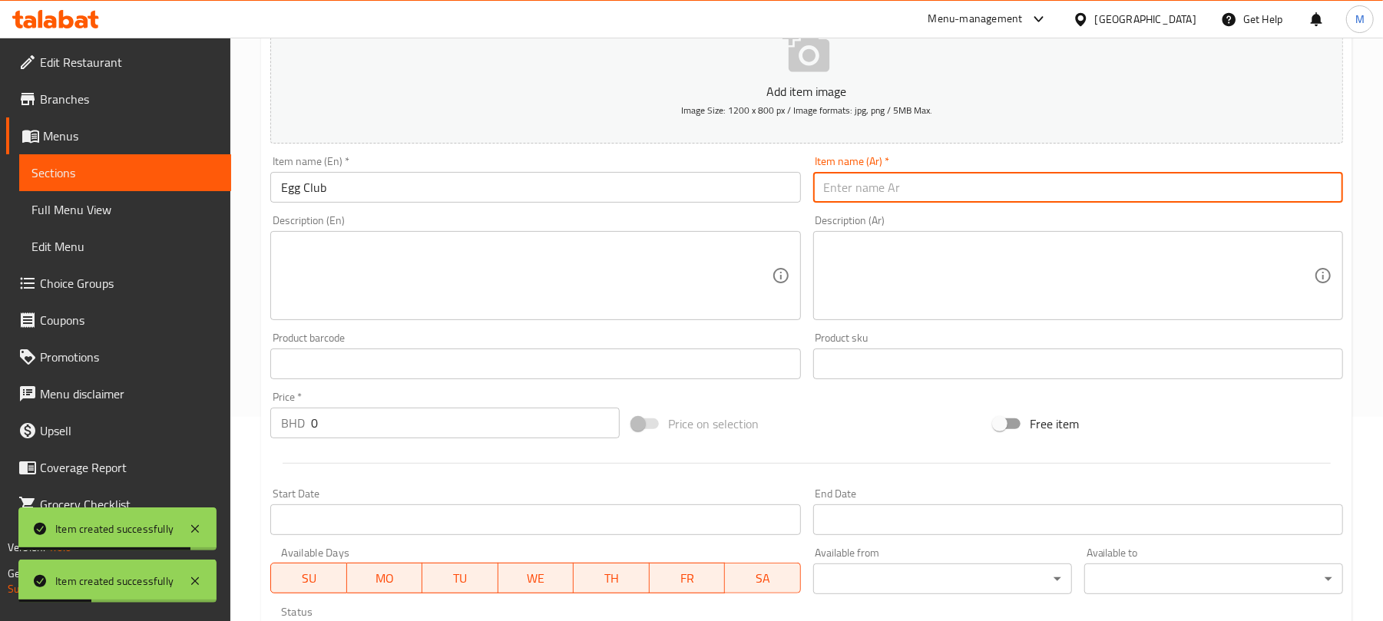
click at [901, 187] on input "text" at bounding box center [1078, 187] width 530 height 31
paste input "بيض كلوب"
type input "بيض كلوب"
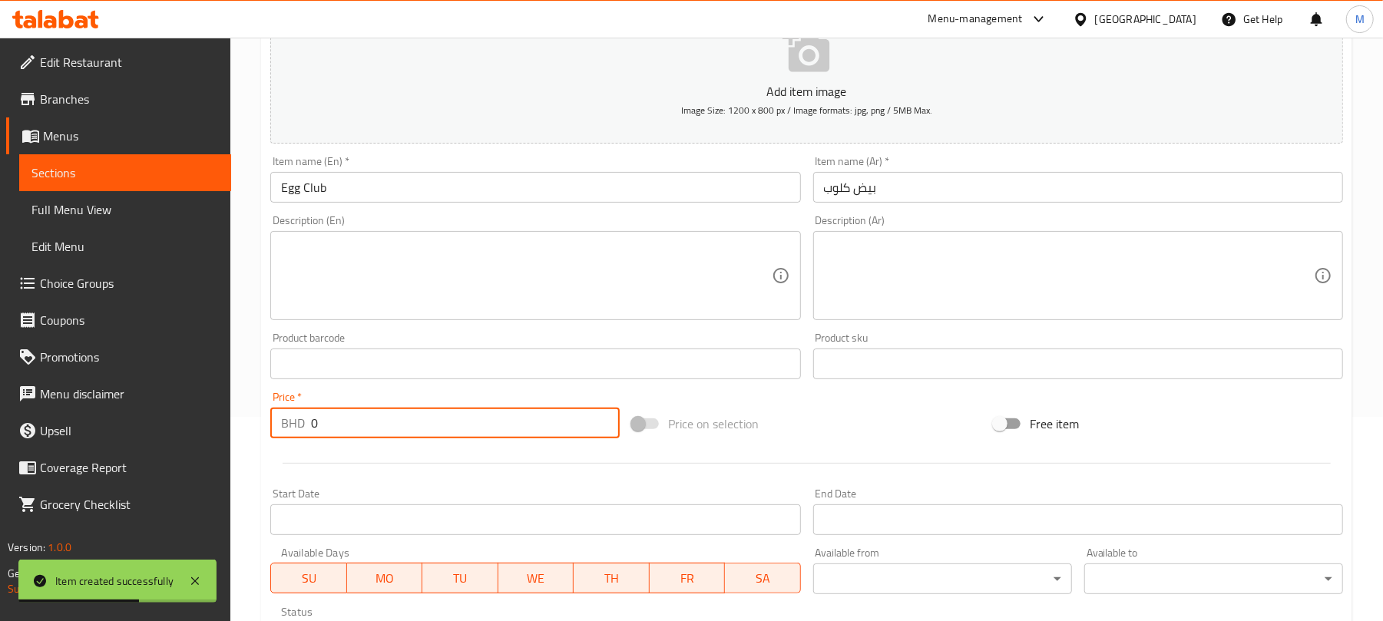
click at [428, 416] on input "0" at bounding box center [465, 423] width 309 height 31
type input "1.2"
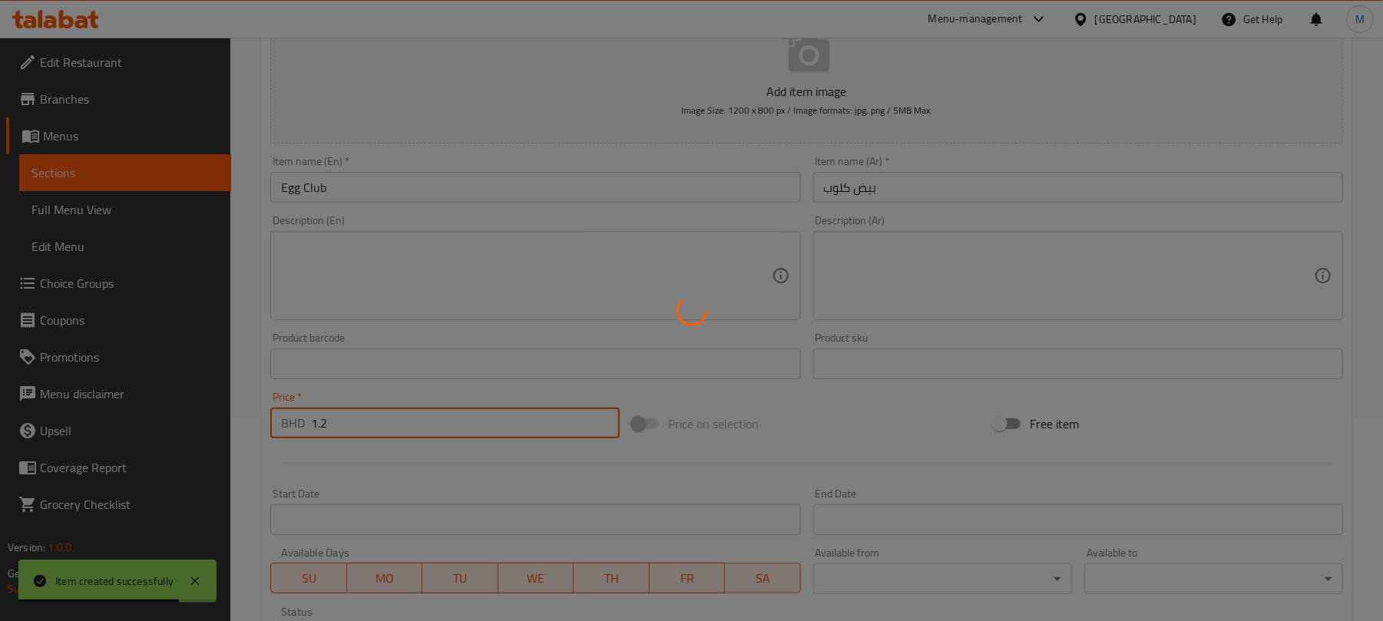
type input "0"
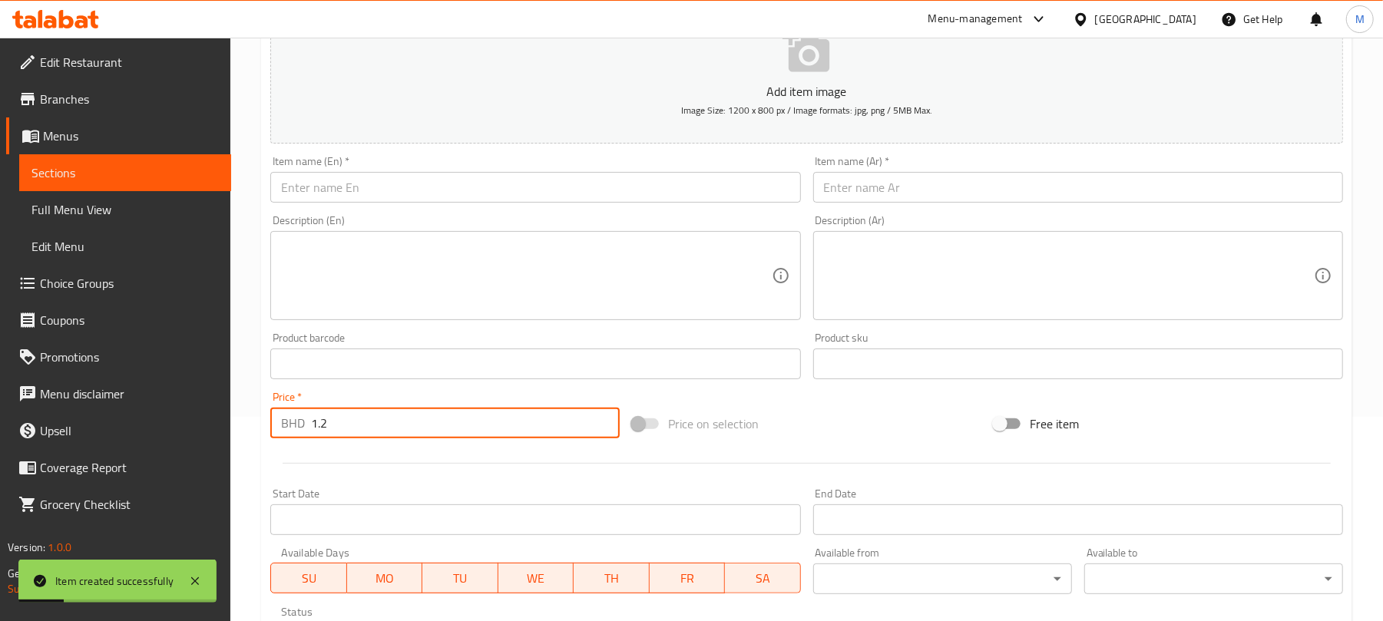
type input "1.2"
drag, startPoint x: 471, startPoint y: 184, endPoint x: 492, endPoint y: 194, distance: 23.0
click at [471, 184] on input "text" at bounding box center [535, 187] width 530 height 31
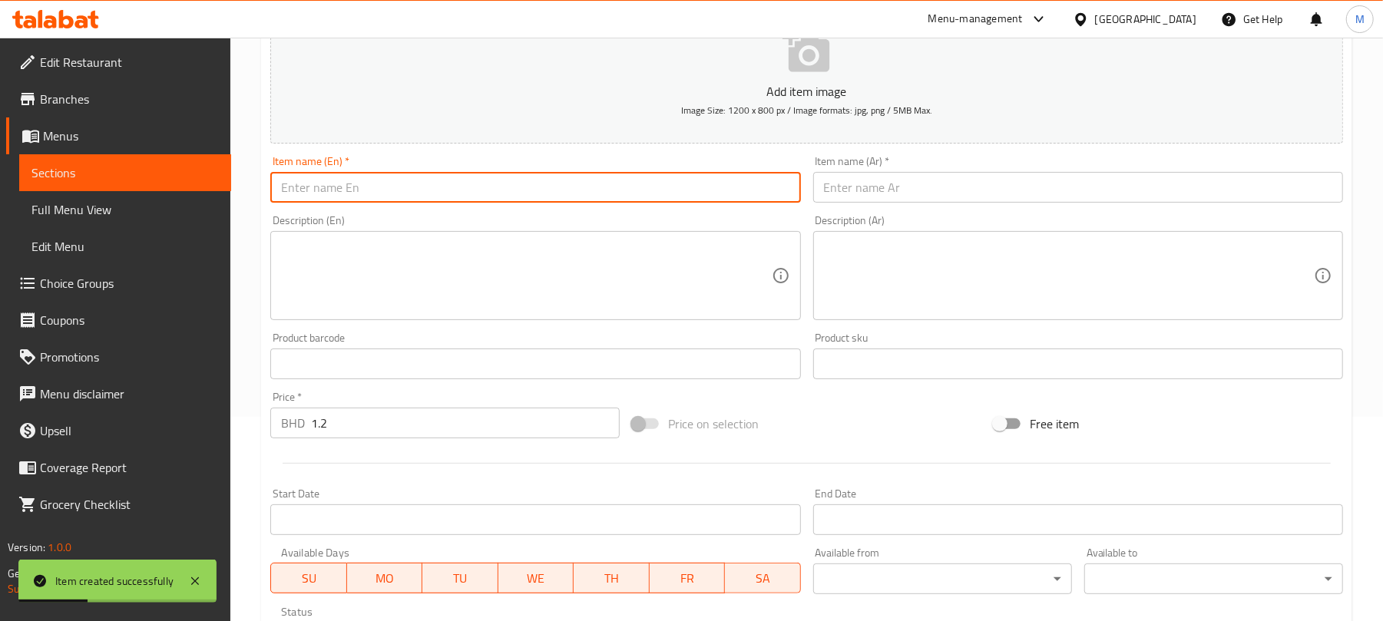
paste input "Club Mix Chicken"
type input "Club Mix Chicken"
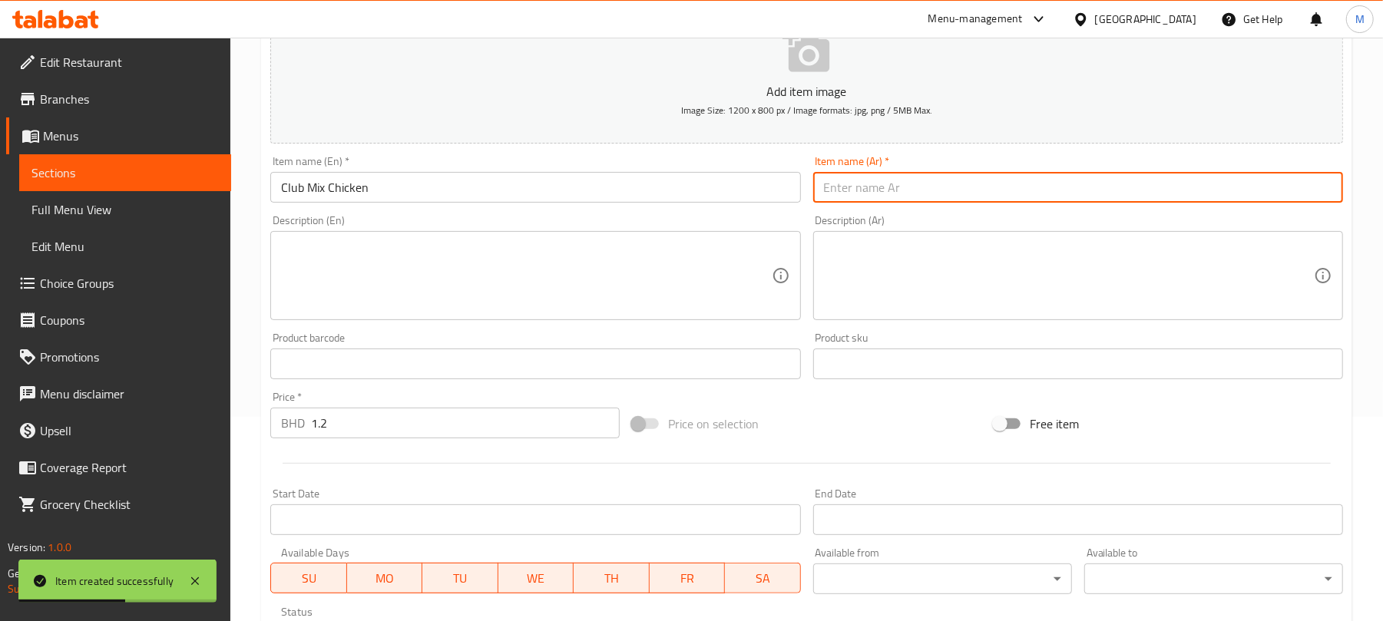
click at [877, 182] on input "text" at bounding box center [1078, 187] width 530 height 31
paste input "دجاج كلوب مشكل"
click at [861, 192] on input "دجاج كلوب مشكل" at bounding box center [1078, 187] width 530 height 31
click at [867, 194] on input "دجاج كلوب مشكل" at bounding box center [1078, 187] width 530 height 31
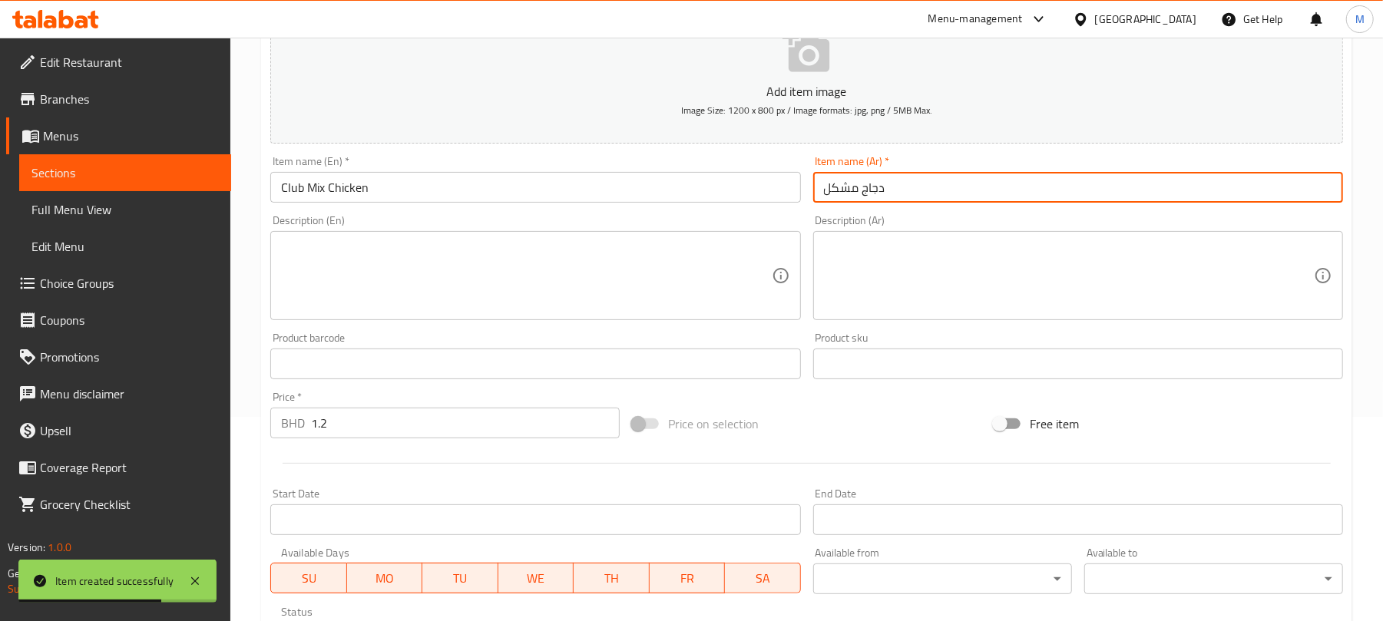
click at [915, 190] on input "دجاج مشكل" at bounding box center [1078, 187] width 530 height 31
paste input "كلوب"
type input "دجاج مشكل كلوب"
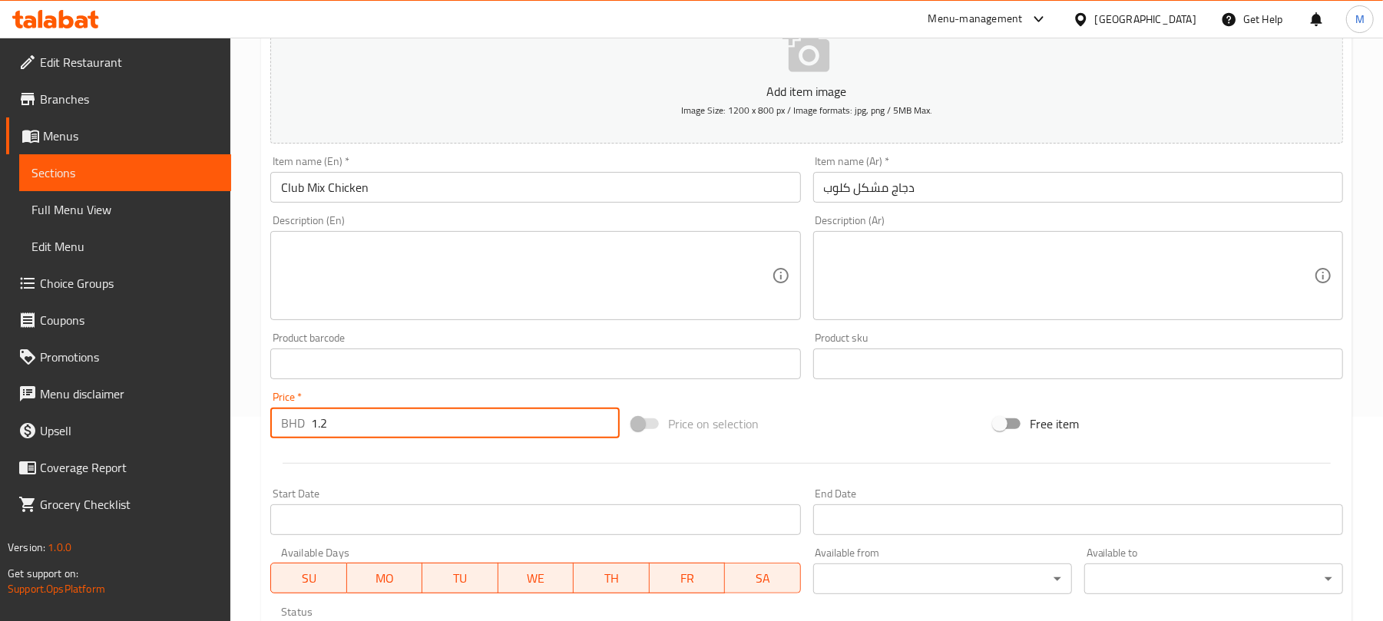
drag, startPoint x: 363, startPoint y: 419, endPoint x: 198, endPoint y: 321, distance: 192.1
click at [180, 408] on div "Edit Restaurant Branches Menus Sections Full Menu View Edit Menu Choice Groups …" at bounding box center [691, 356] width 1383 height 1047
type input "3.8"
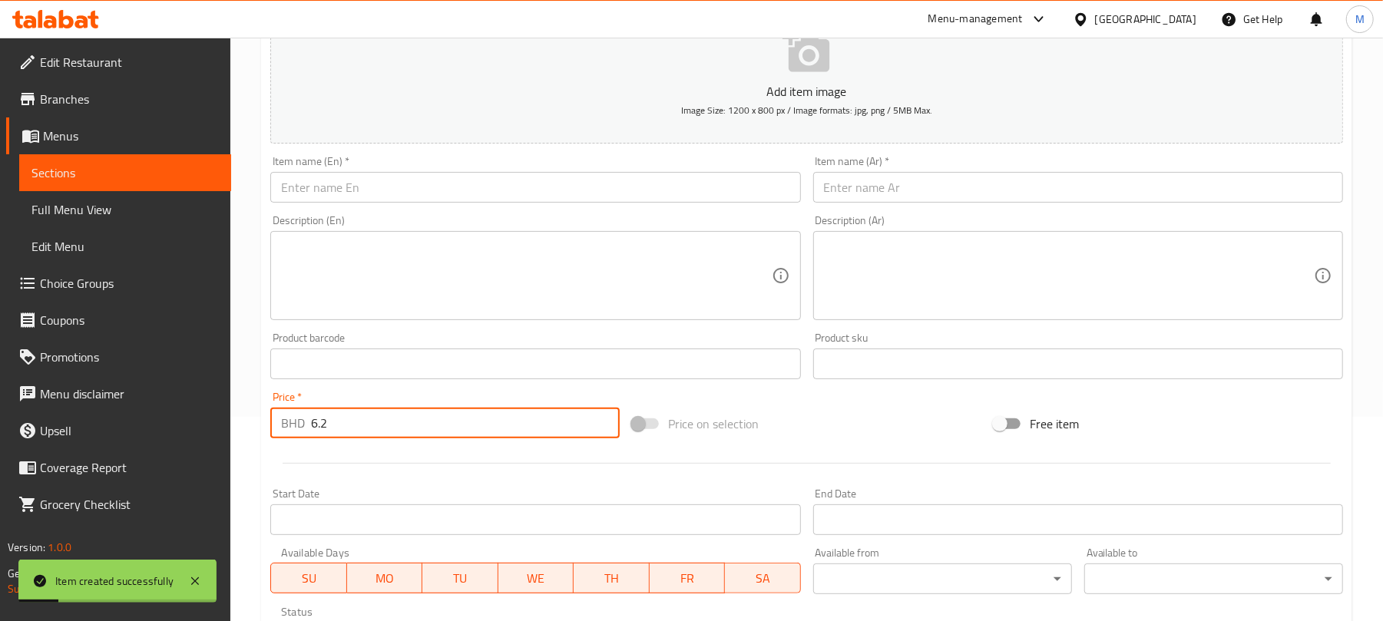
type input "6.2"
click at [370, 185] on input "text" at bounding box center [535, 187] width 530 height 31
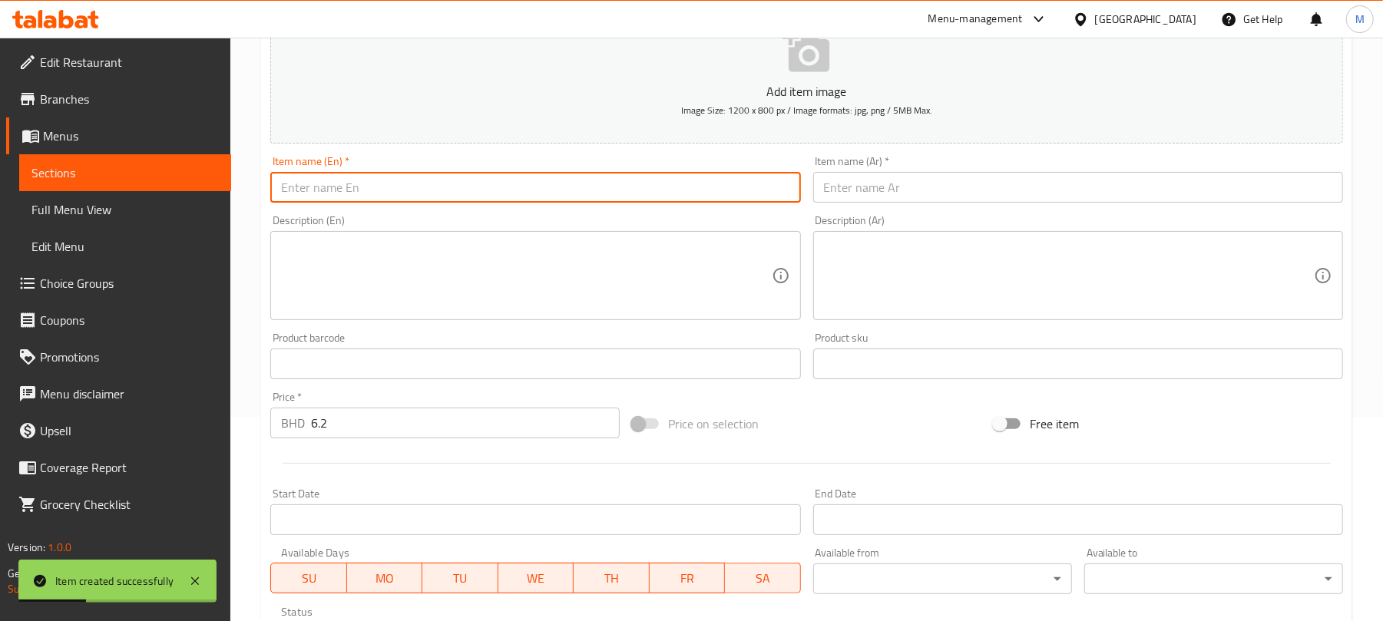
paste input "Plus Club Beef And Chicken"
type input "Plus Club Beef And Chicken"
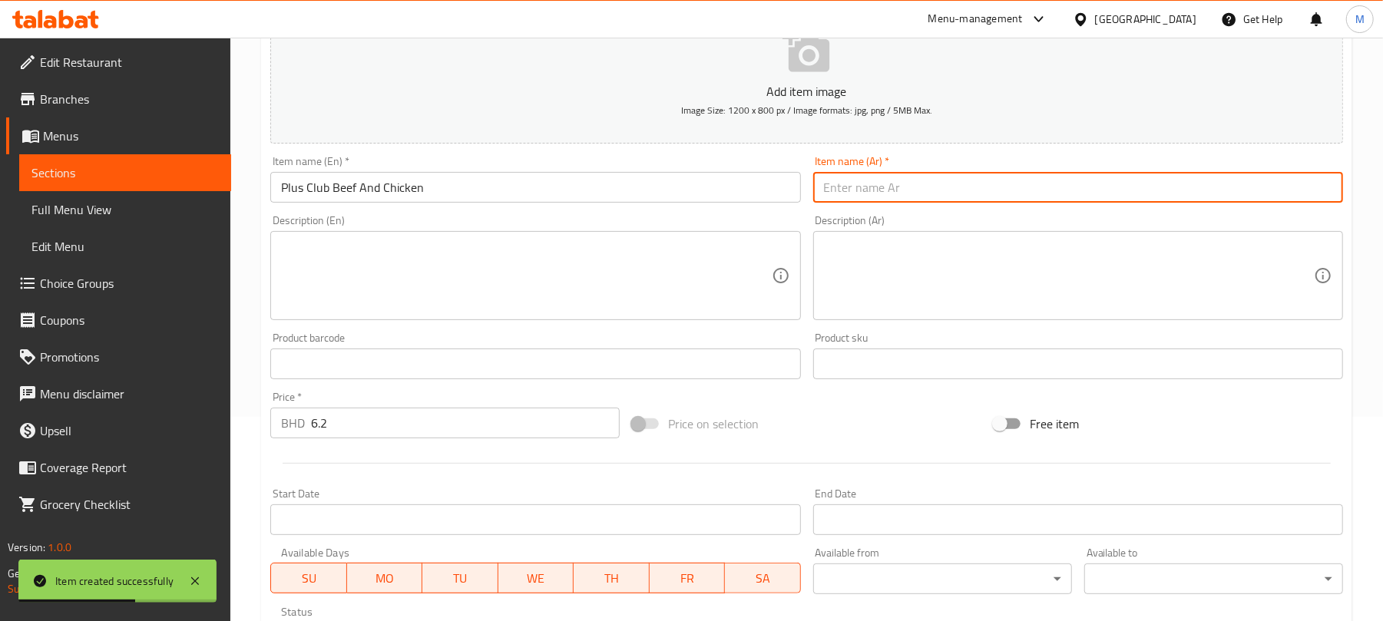
click at [880, 193] on input "text" at bounding box center [1078, 187] width 530 height 31
paste input "لحم بقري ودجاج كلوب"
click at [851, 193] on input "لحم بقري ودجاج كلوب" at bounding box center [1078, 187] width 530 height 31
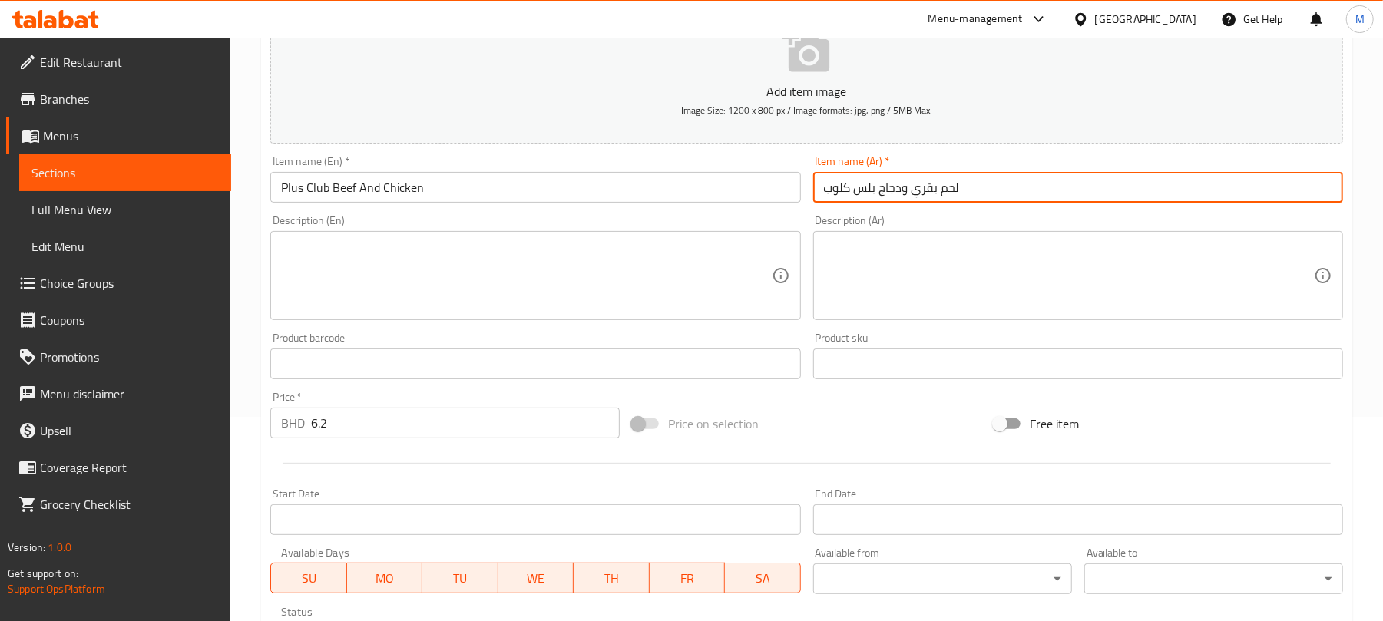
type input "لحم بقري ودجاج بلس كلوب"
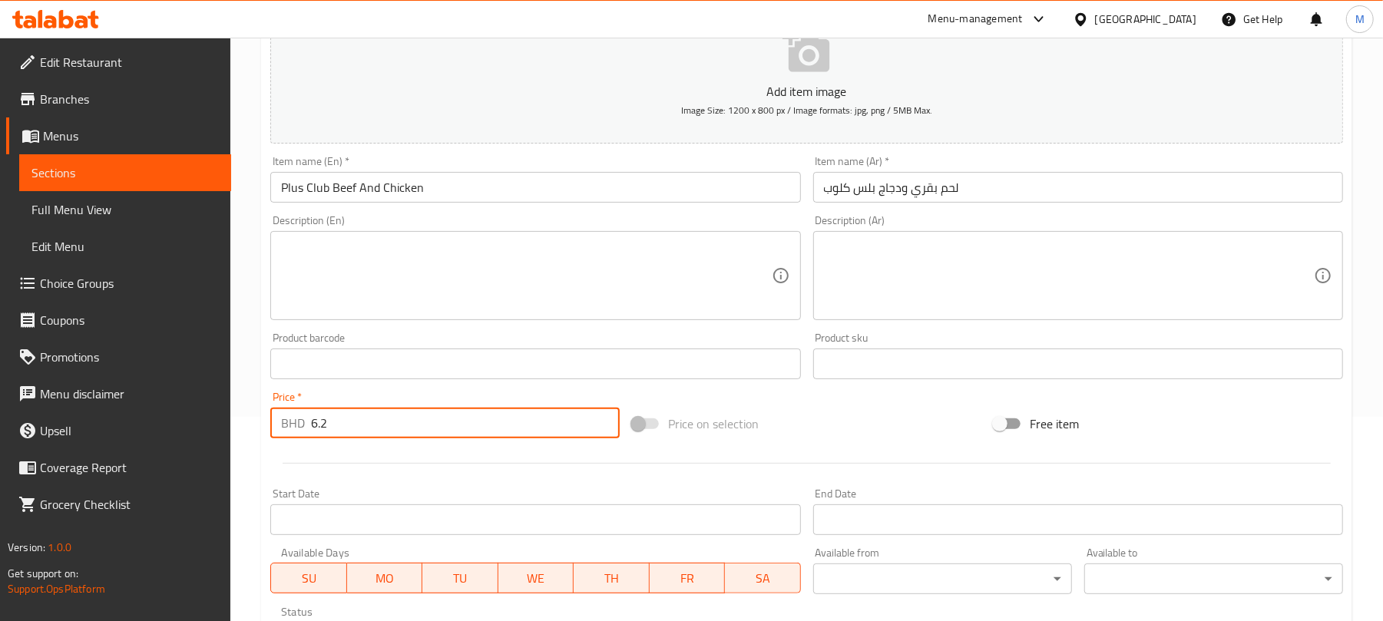
click at [397, 425] on input "6.2" at bounding box center [465, 423] width 309 height 31
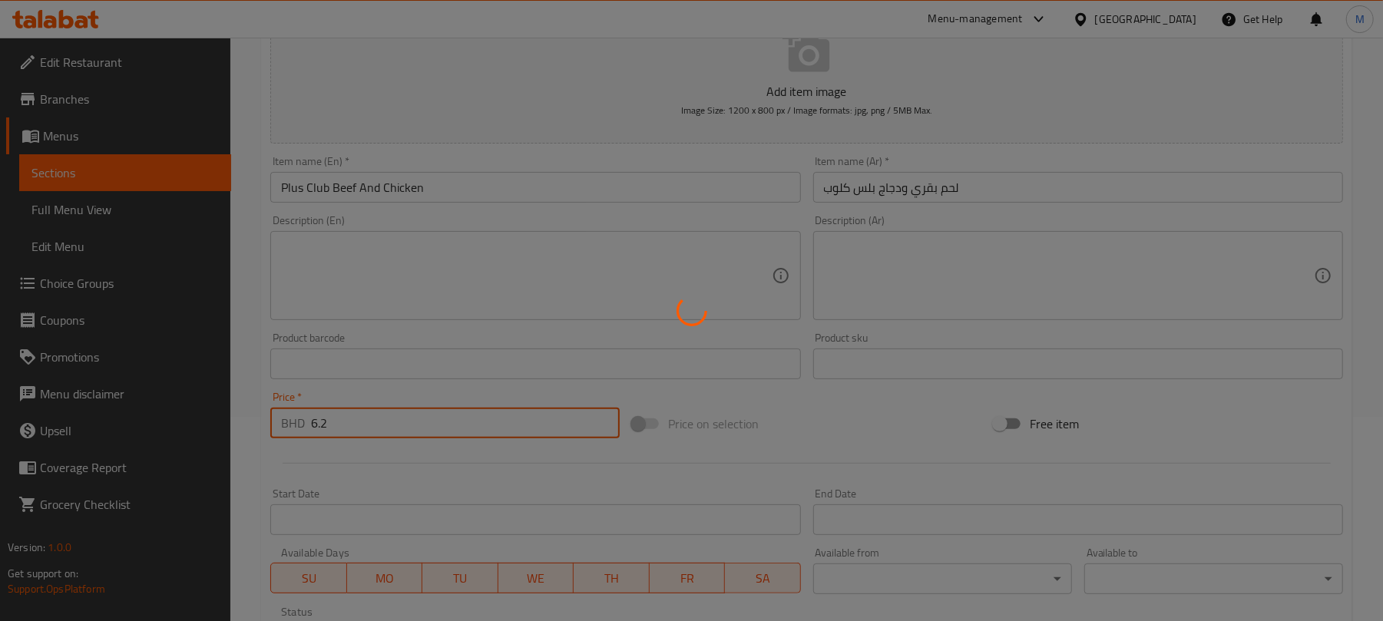
type input "0"
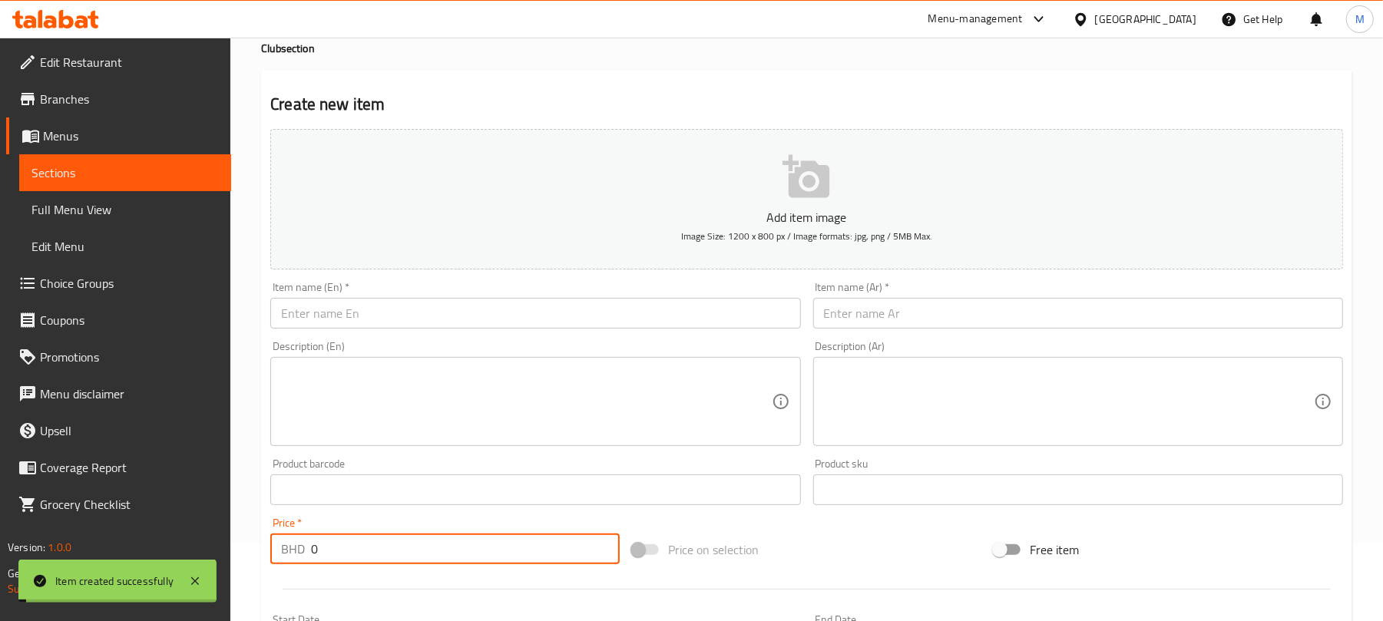
scroll to position [0, 0]
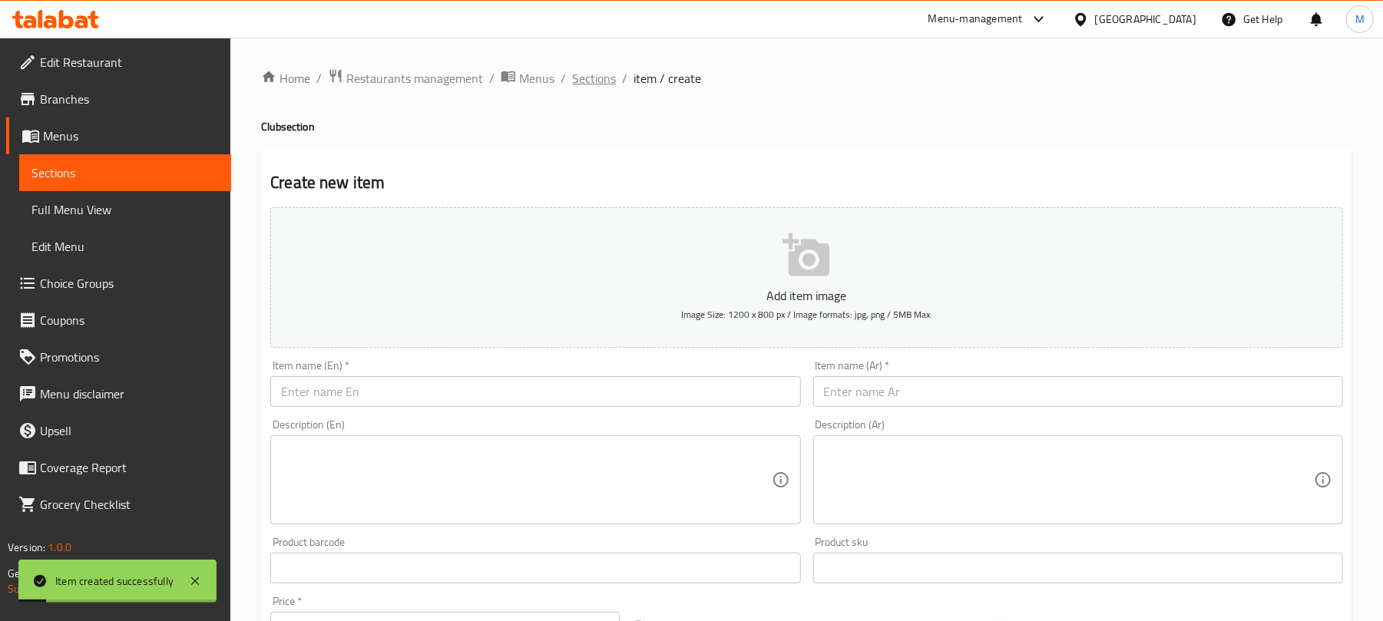
click at [587, 81] on span "Sections" at bounding box center [594, 78] width 44 height 18
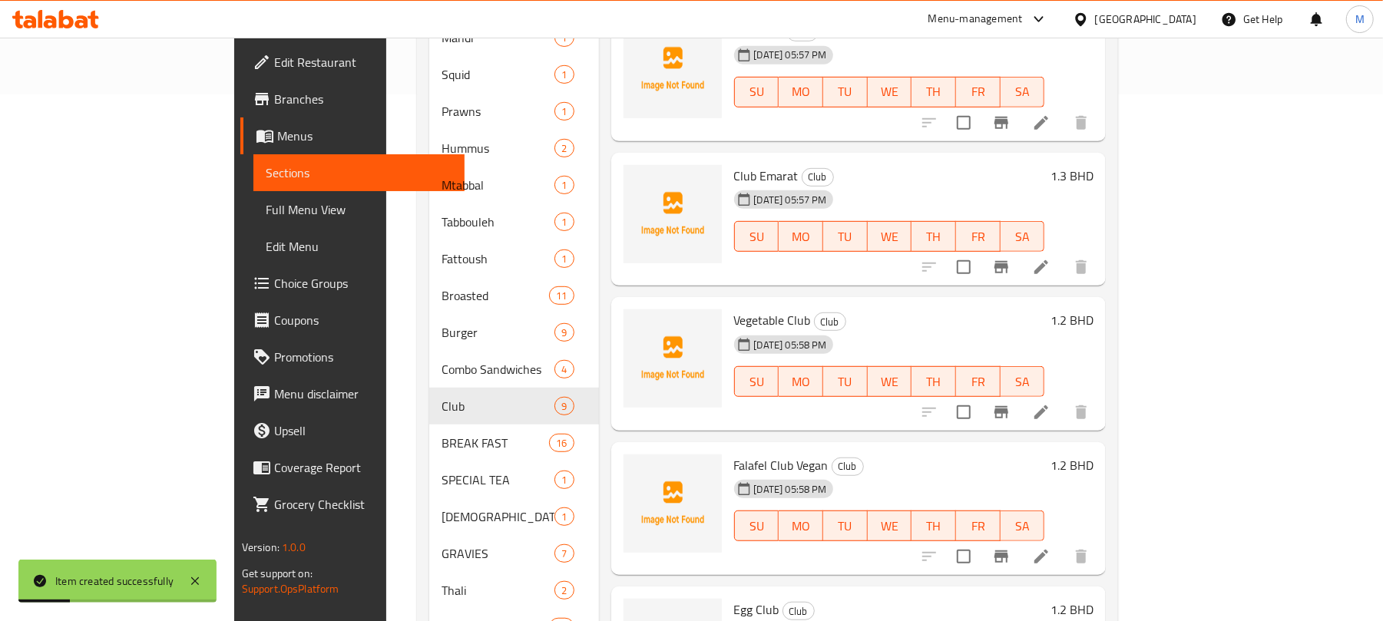
scroll to position [1020, 0]
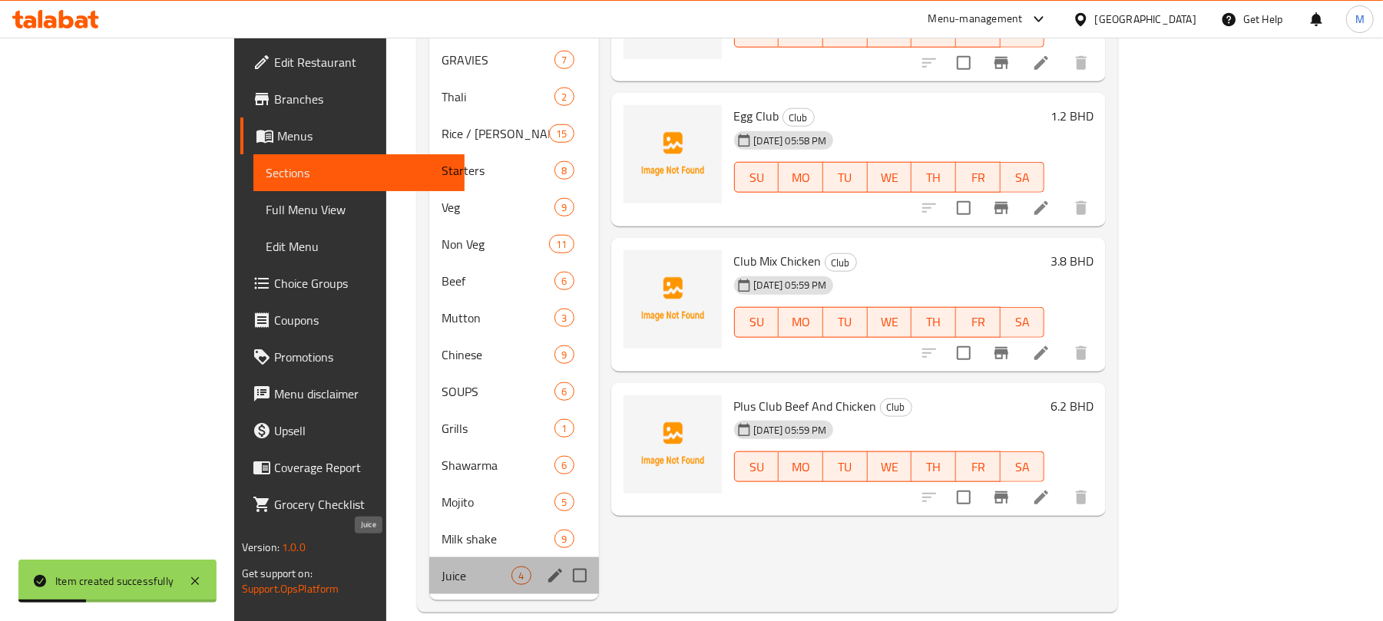
click at [441, 567] on span "Juice" at bounding box center [476, 576] width 70 height 18
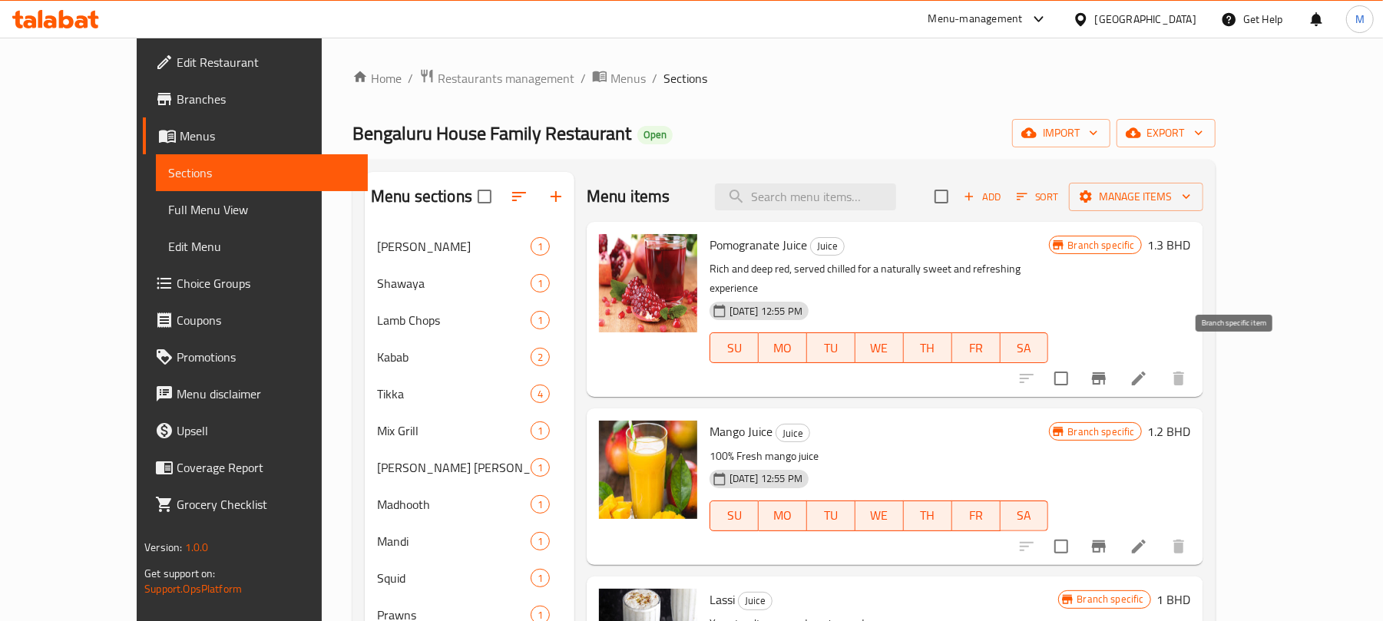
click at [1108, 369] on icon "Branch-specific-item" at bounding box center [1098, 378] width 18 height 18
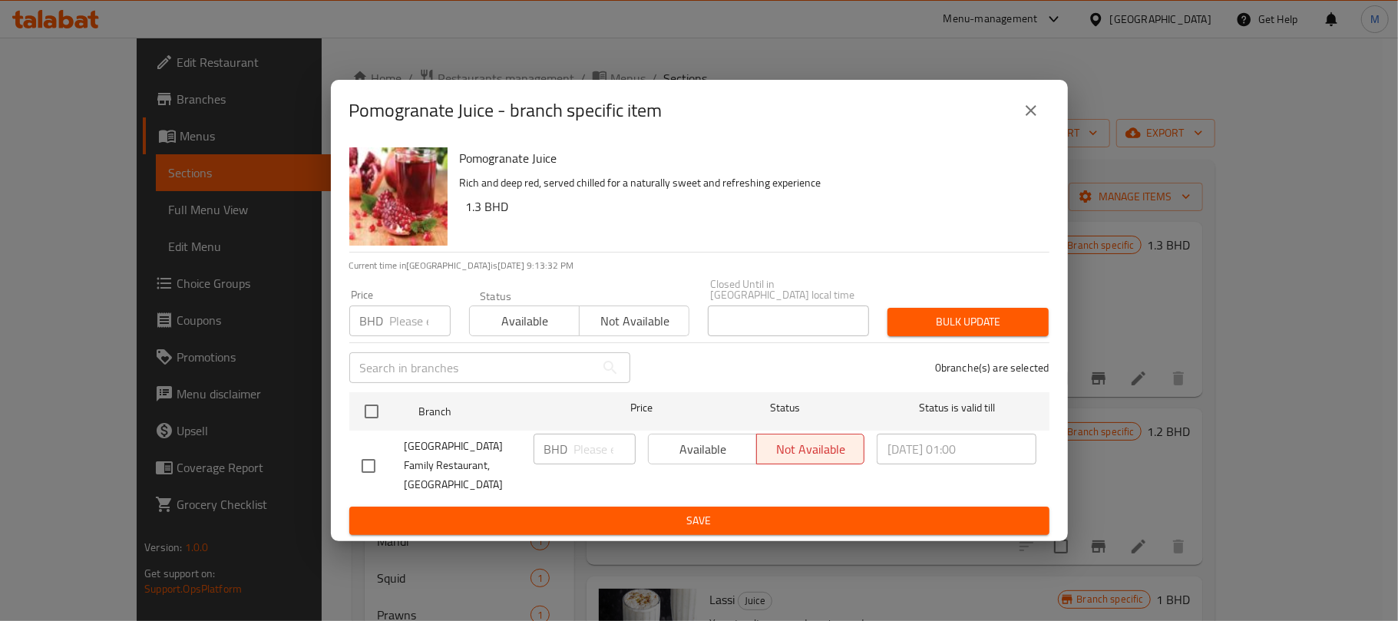
click at [1027, 108] on icon "close" at bounding box center [1031, 110] width 18 height 18
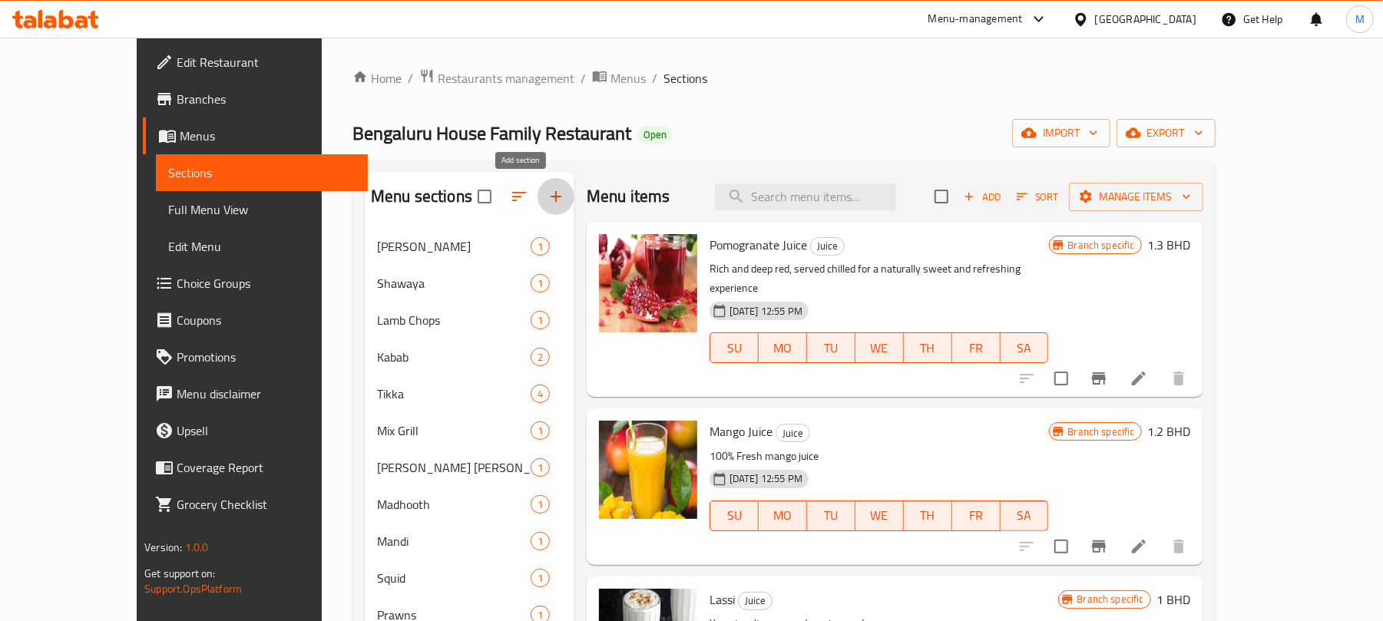
click at [547, 194] on icon "button" at bounding box center [556, 196] width 18 height 18
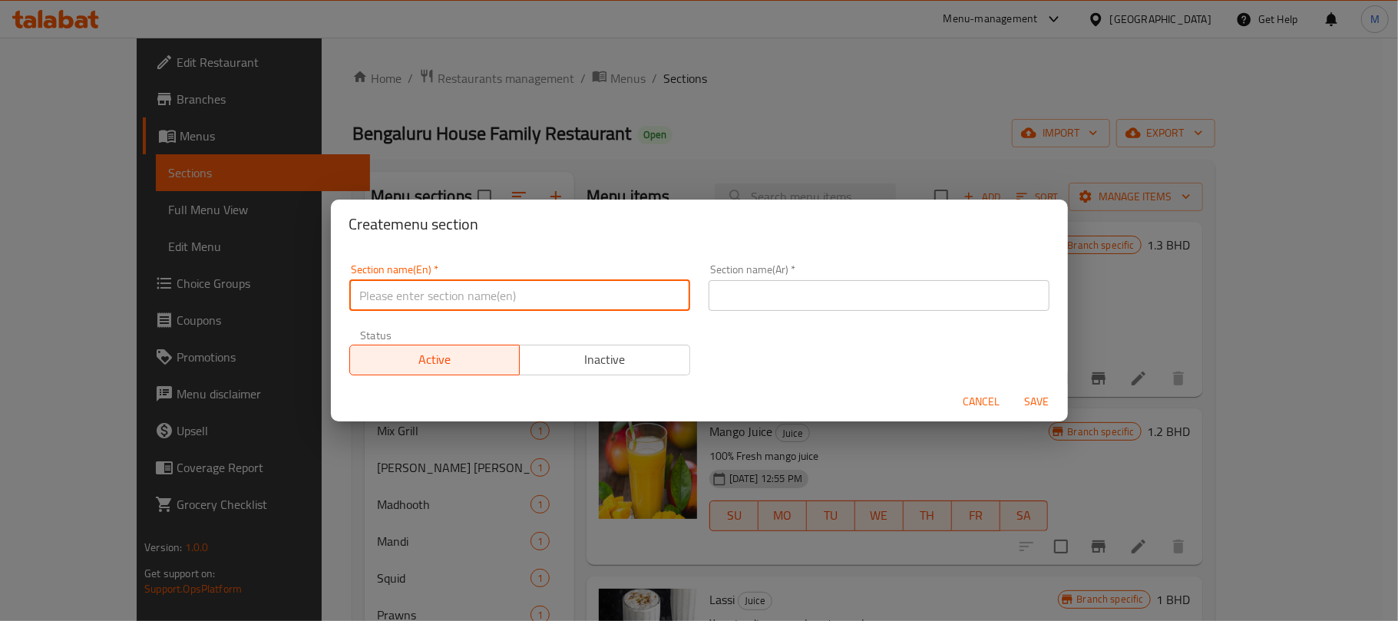
click at [597, 305] on input "text" at bounding box center [519, 295] width 341 height 31
type input "Juices"
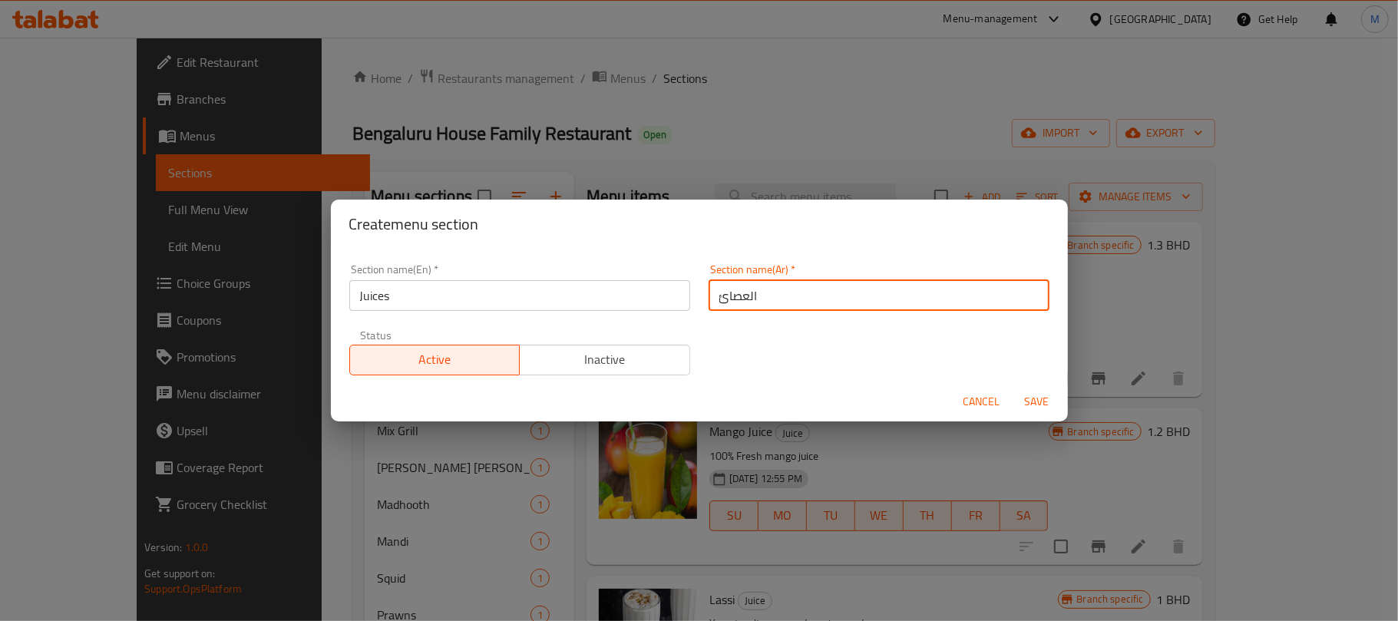
type input "العصائر"
click at [1013, 388] on button "Save" at bounding box center [1037, 402] width 49 height 28
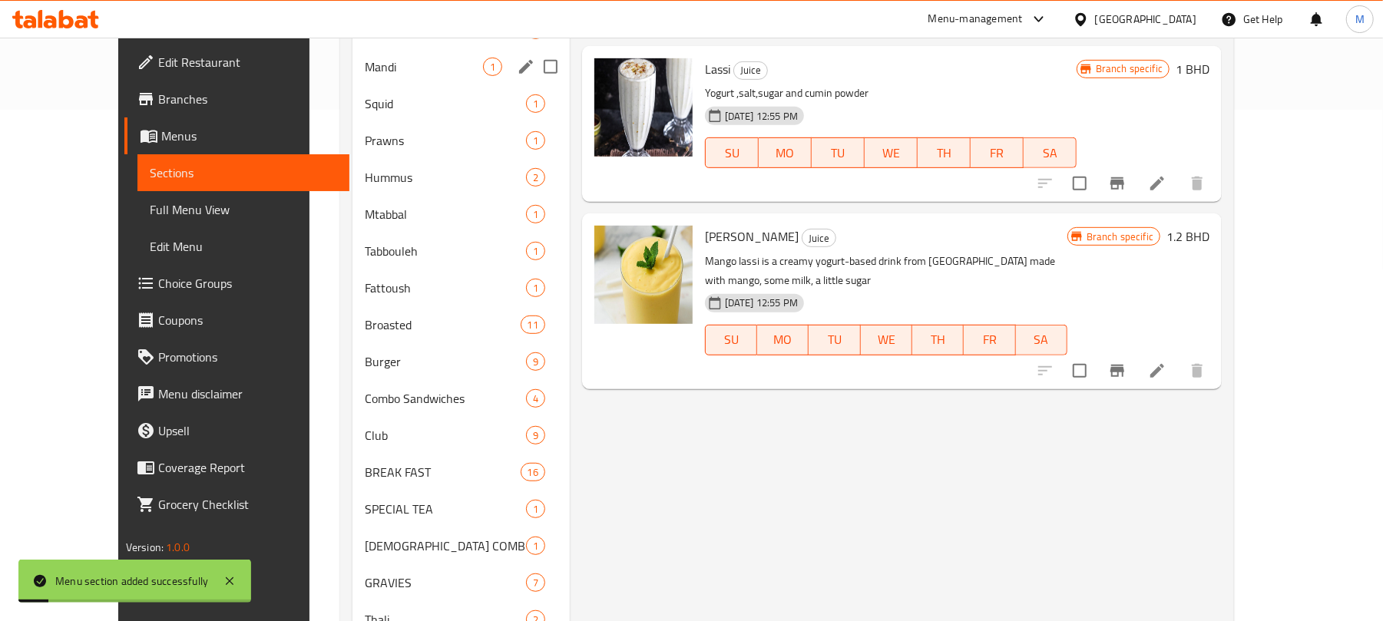
scroll to position [102, 0]
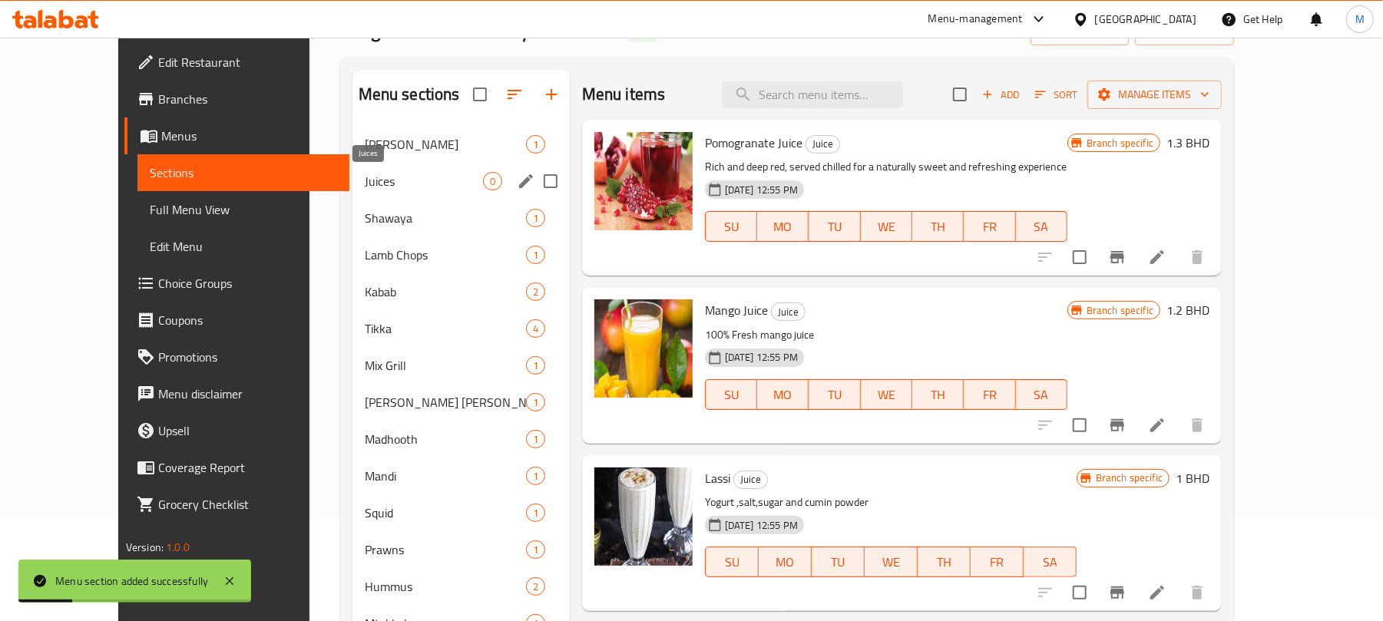
click at [370, 178] on span "Juices" at bounding box center [424, 181] width 118 height 18
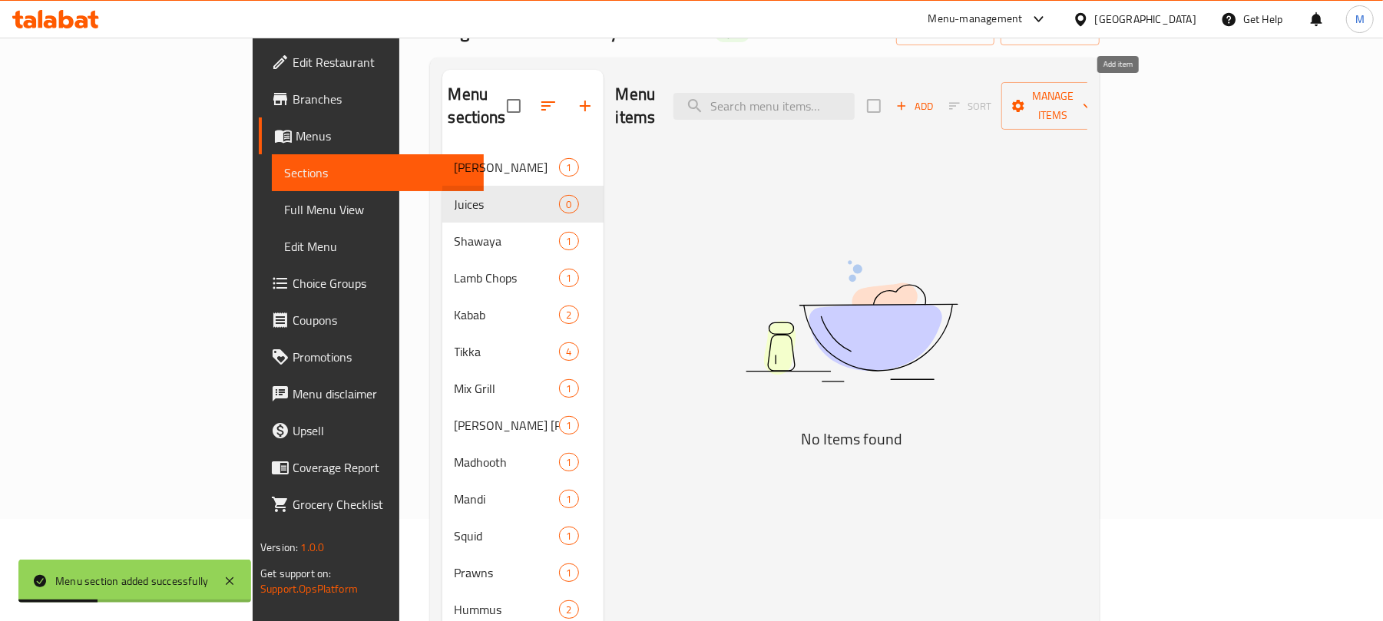
click at [935, 104] on span "Add" at bounding box center [914, 106] width 41 height 18
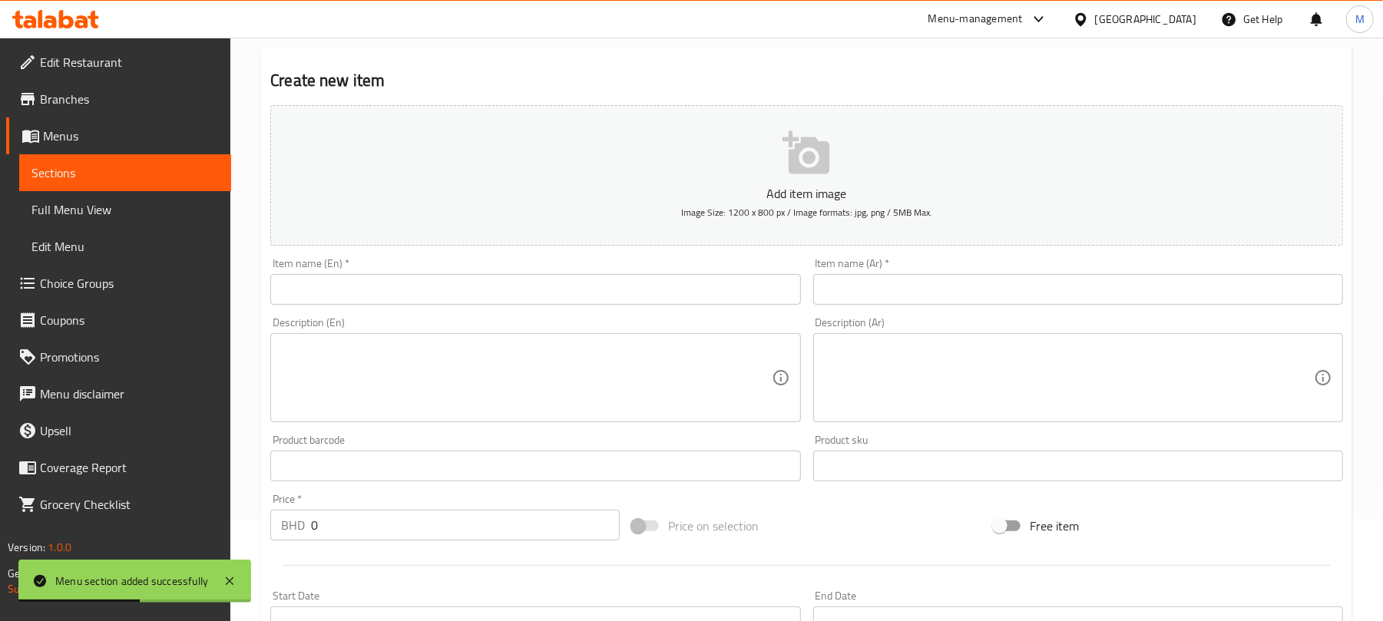
click at [553, 292] on input "text" at bounding box center [535, 289] width 530 height 31
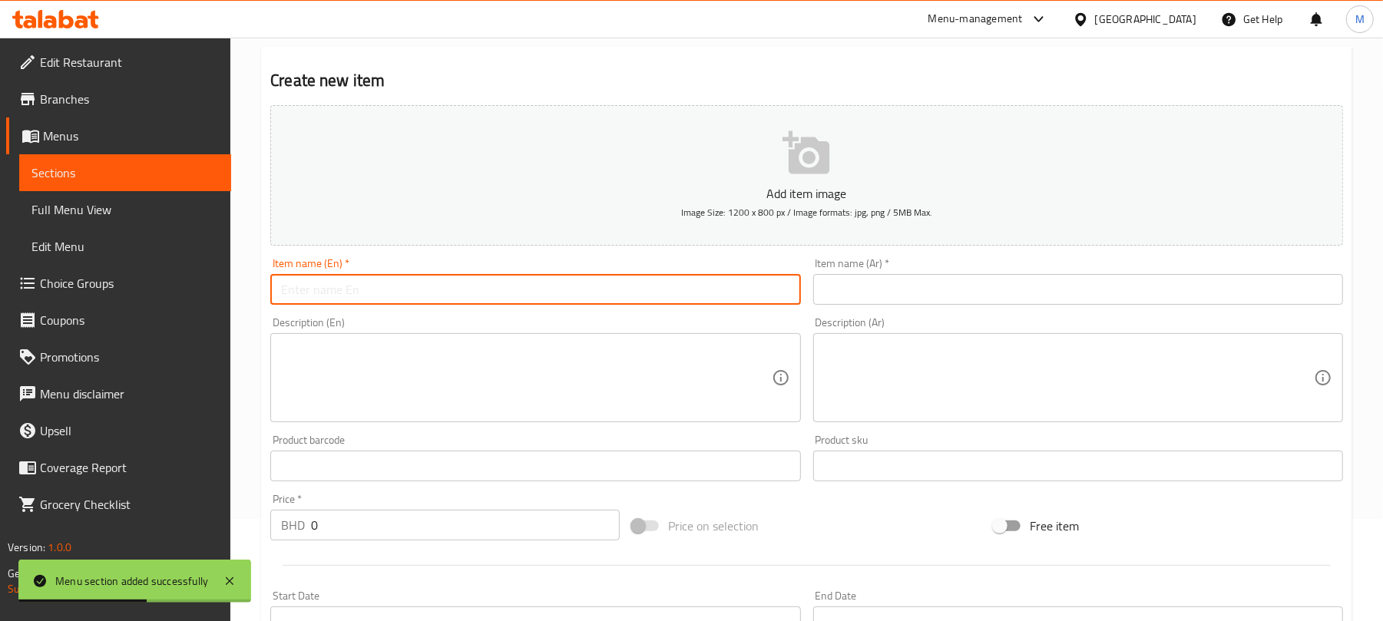
paste input "Burj Khaleefa"
type input "Burj Khaleefa"
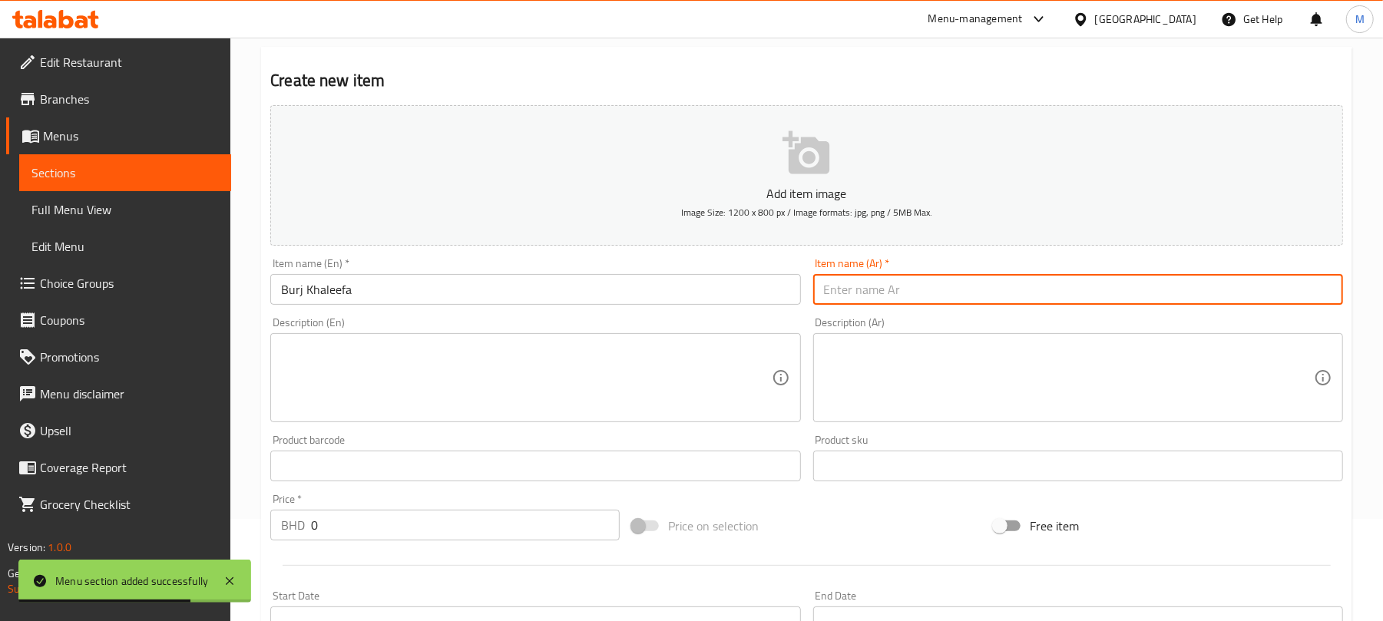
click at [911, 290] on input "text" at bounding box center [1078, 289] width 530 height 31
paste input "برج خليفة"
type input "برج خليفة"
drag, startPoint x: 439, startPoint y: 544, endPoint x: 440, endPoint y: 529, distance: 14.6
click at [439, 537] on div "Price   * BHD 0 Price *" at bounding box center [445, 516] width 362 height 59
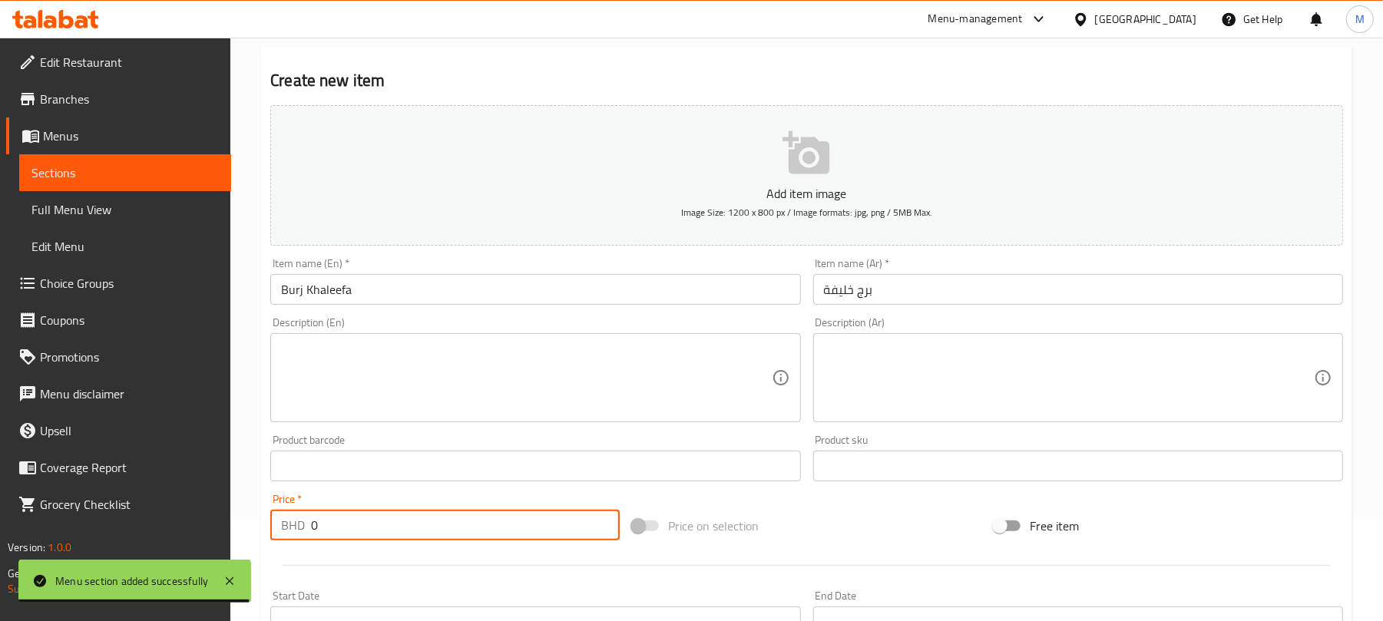
click at [440, 529] on input "0" at bounding box center [465, 525] width 309 height 31
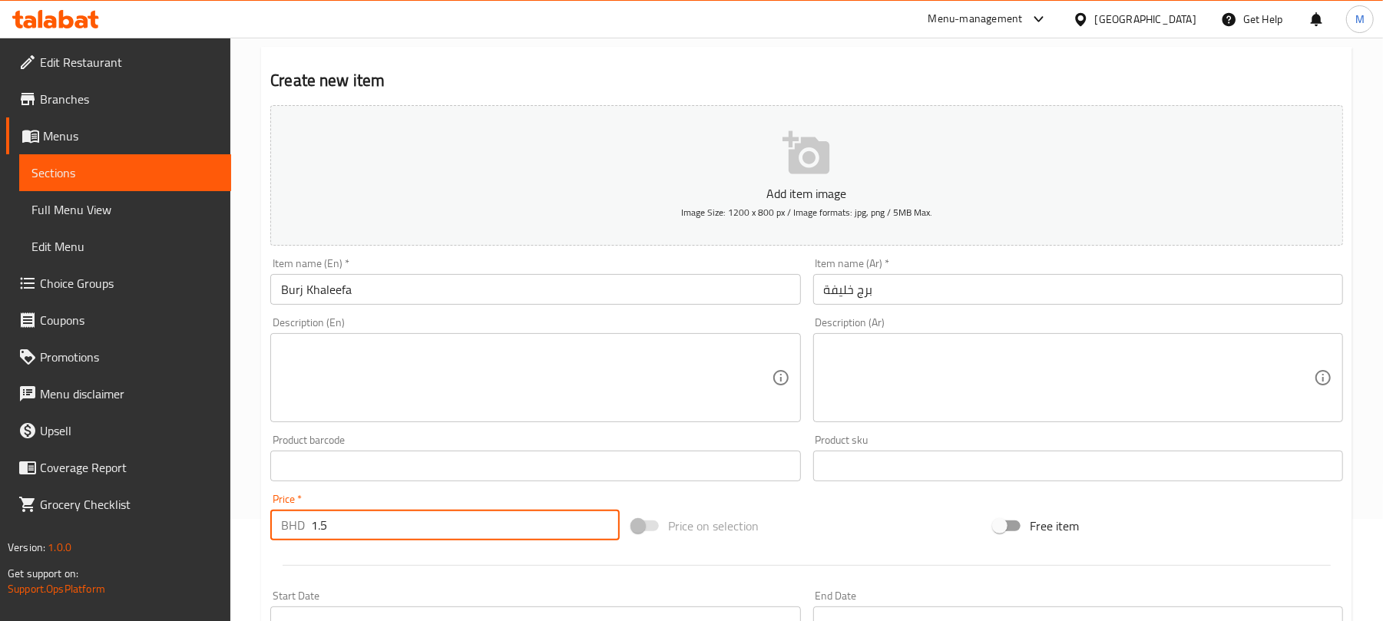
type input "1.5"
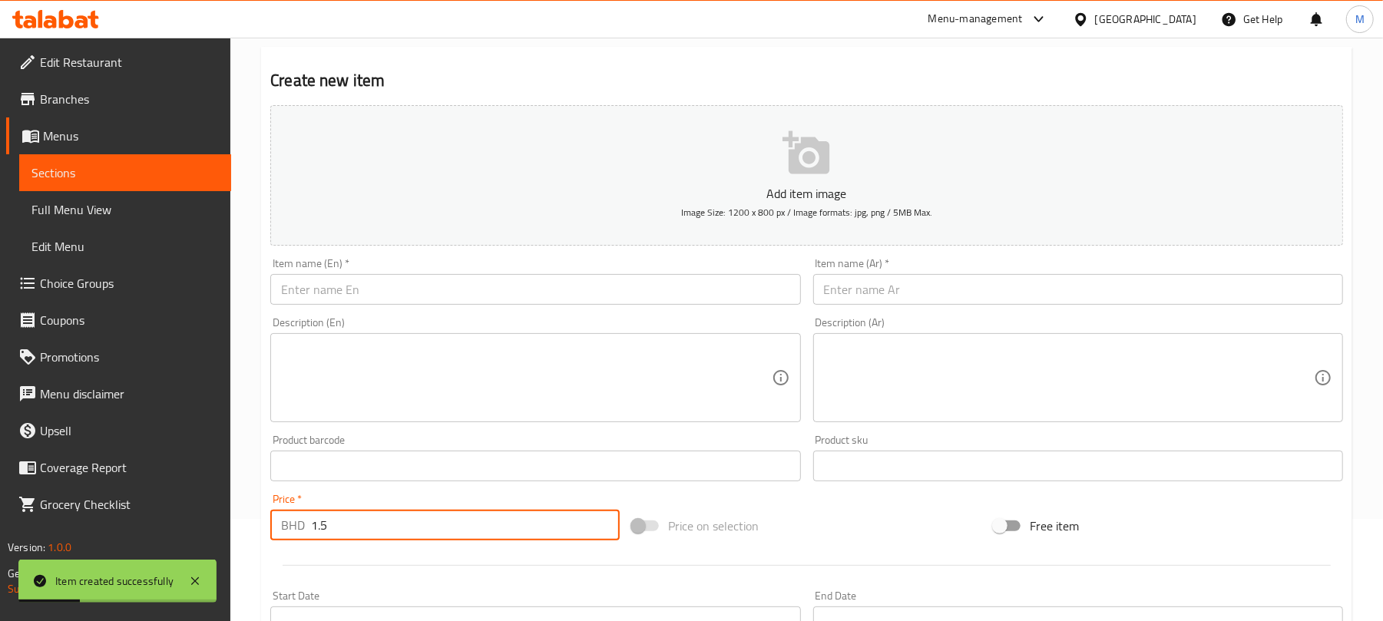
type input "1.5"
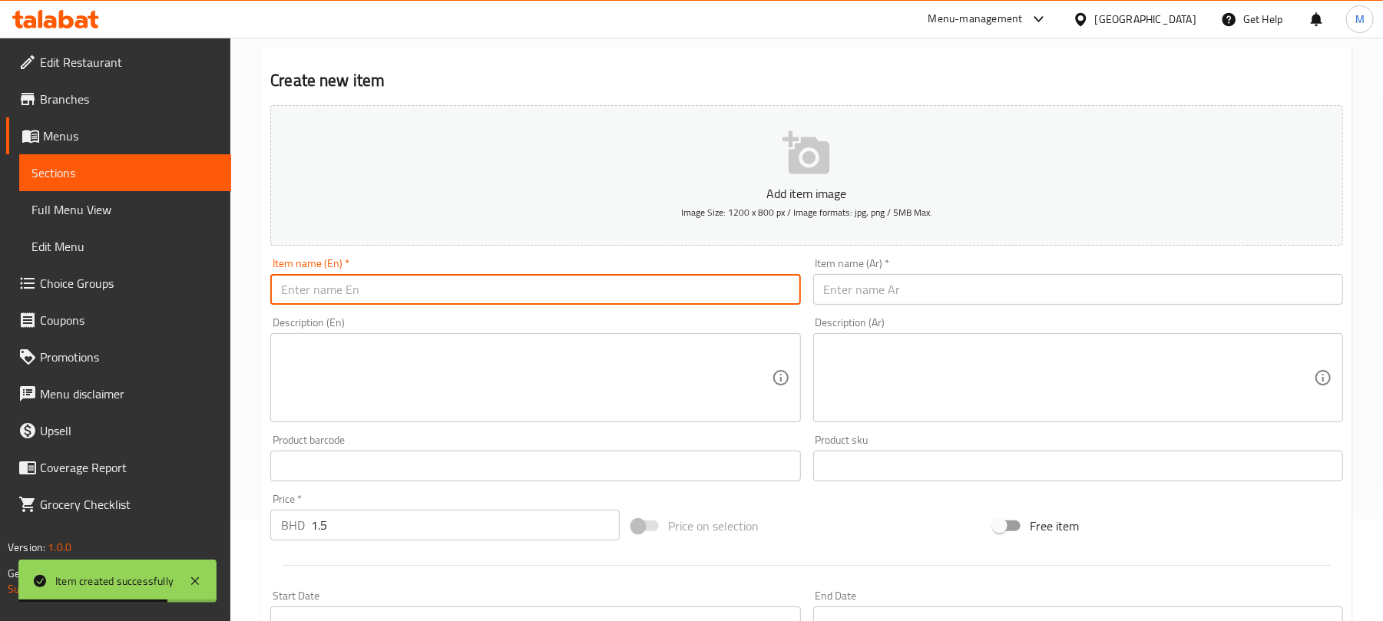
drag, startPoint x: 612, startPoint y: 299, endPoint x: 640, endPoint y: 273, distance: 37.5
click at [612, 299] on input "text" at bounding box center [535, 289] width 530 height 31
paste input "Mango Banana"
type input "Mango Banana"
drag, startPoint x: 864, startPoint y: 296, endPoint x: 864, endPoint y: 309, distance: 12.3
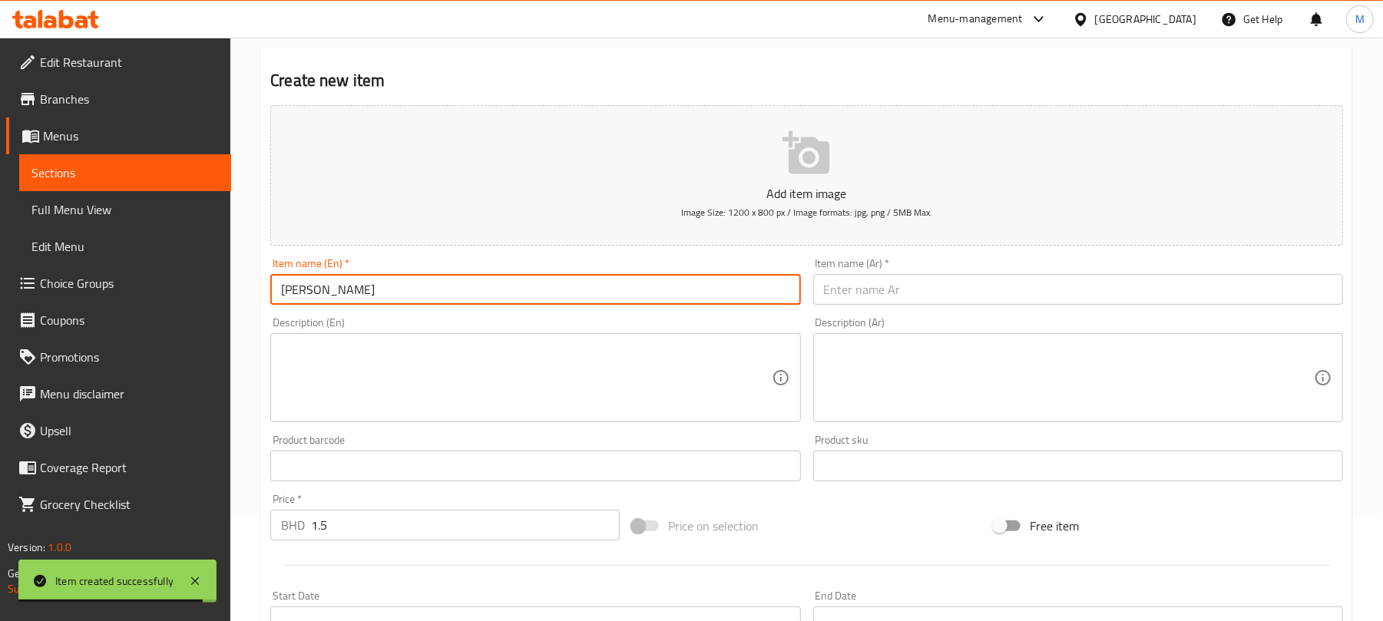
click at [864, 296] on input "text" at bounding box center [1078, 289] width 530 height 31
paste input "مانجو موز"
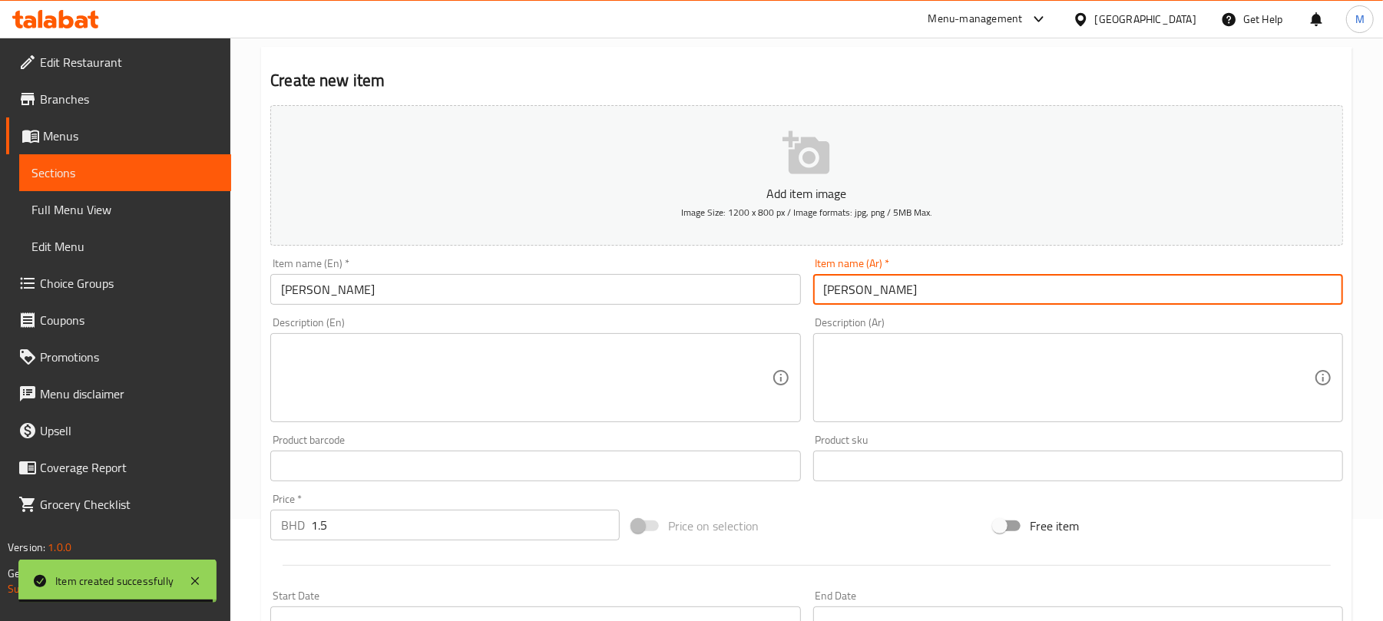
type input "مانجو موز"
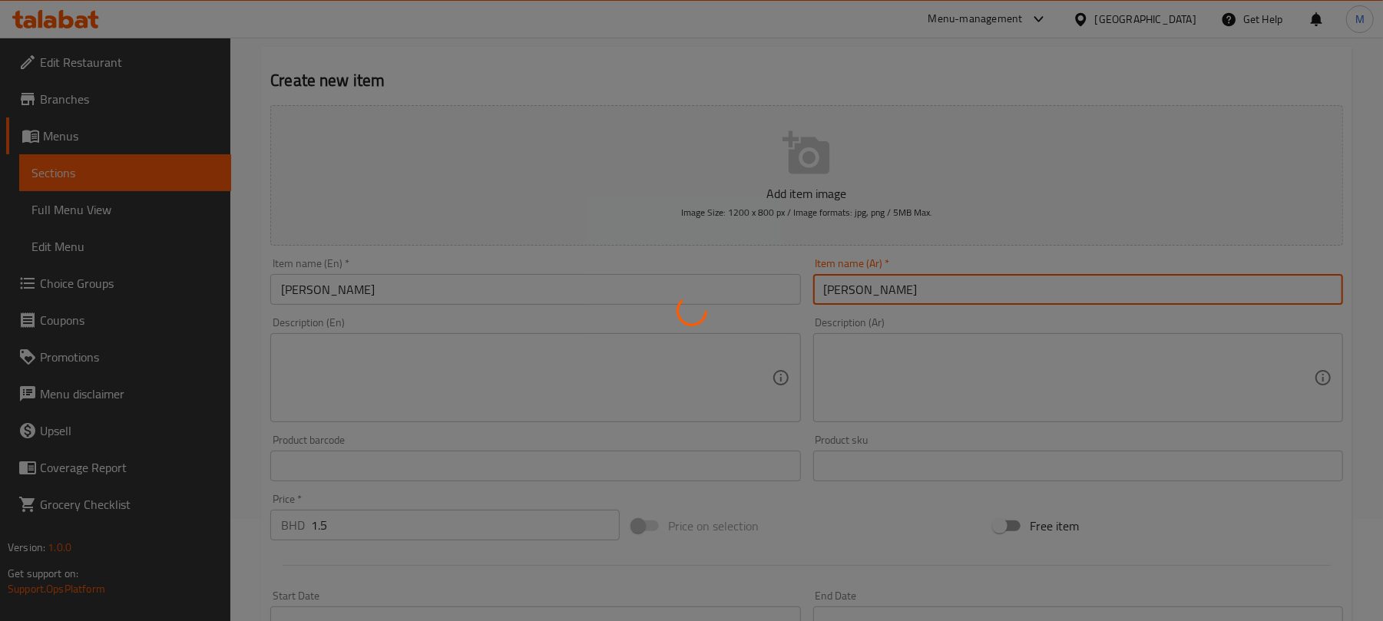
type input "0"
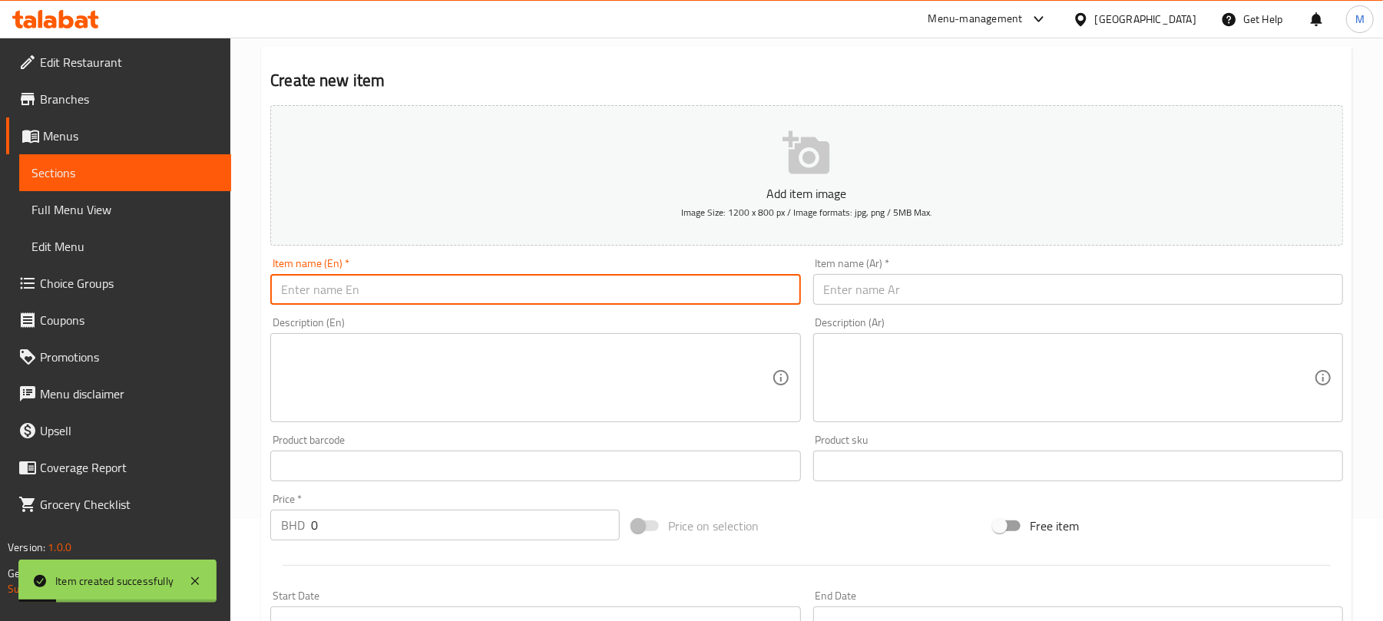
drag, startPoint x: 550, startPoint y: 290, endPoint x: 613, endPoint y: 298, distance: 62.7
click at [550, 290] on input "text" at bounding box center [535, 289] width 530 height 31
paste input "Queen"
type input "Queen"
click at [897, 286] on input "text" at bounding box center [1078, 289] width 530 height 31
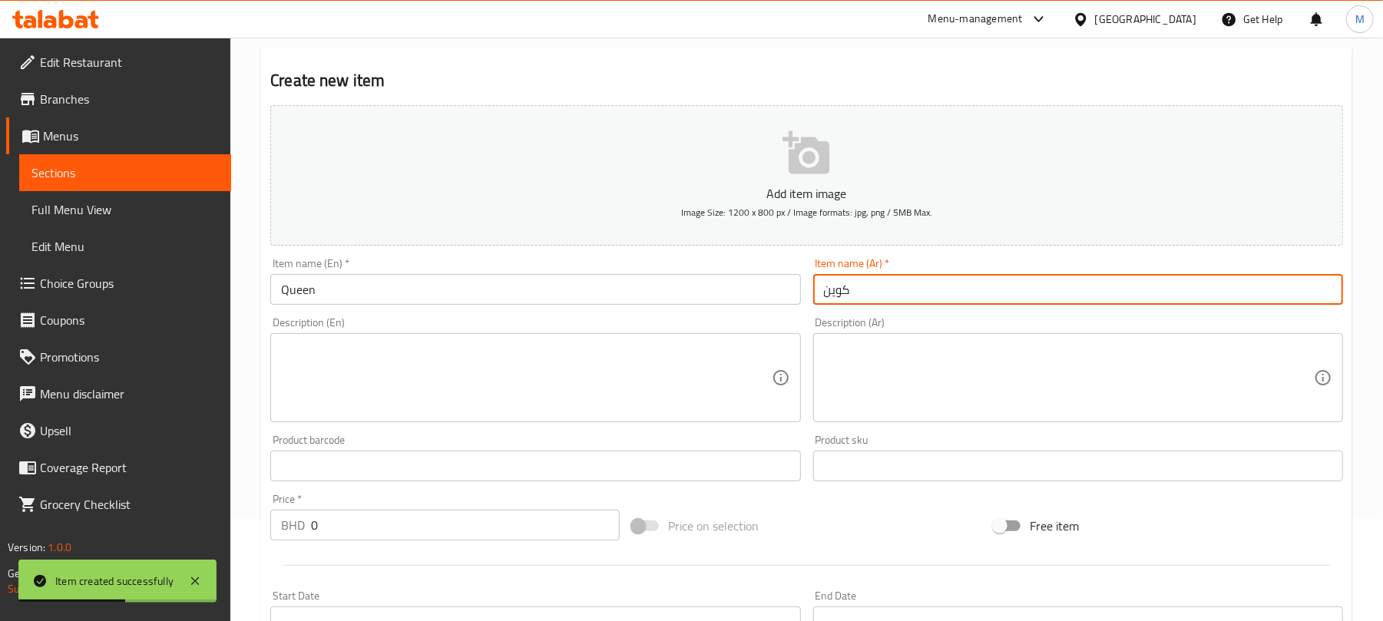
type input "كوين"
click at [471, 521] on input "0" at bounding box center [465, 525] width 309 height 31
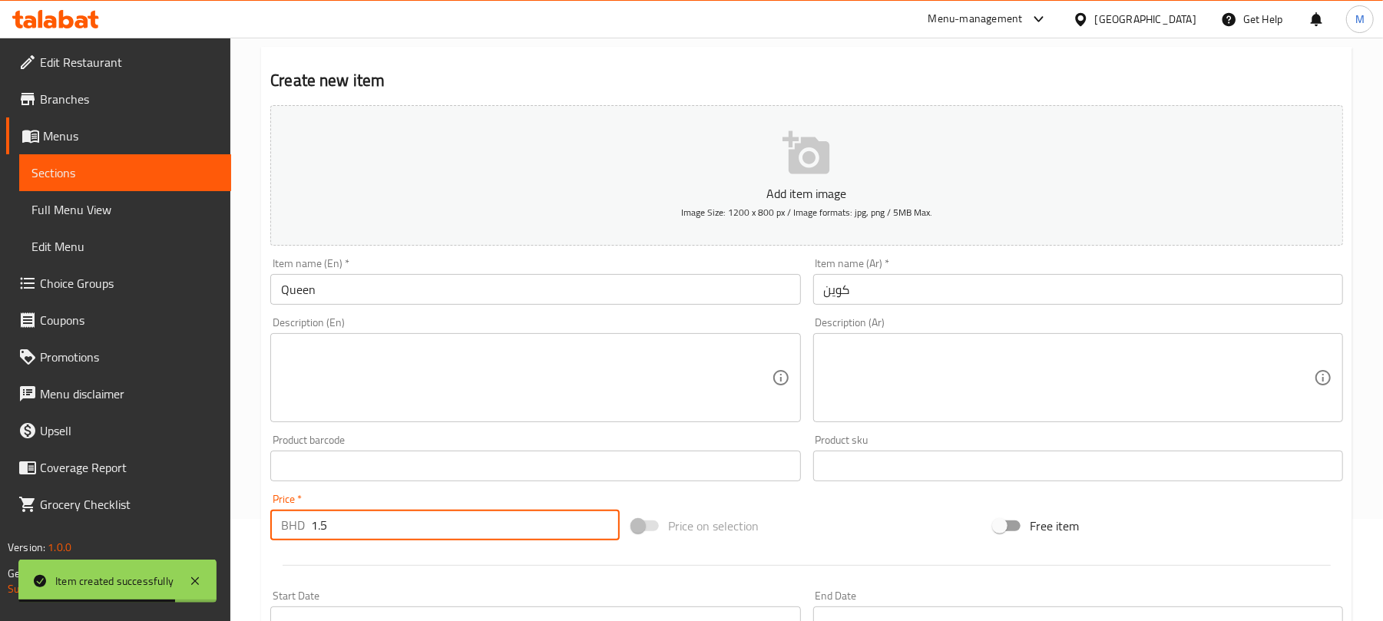
type input "1.5"
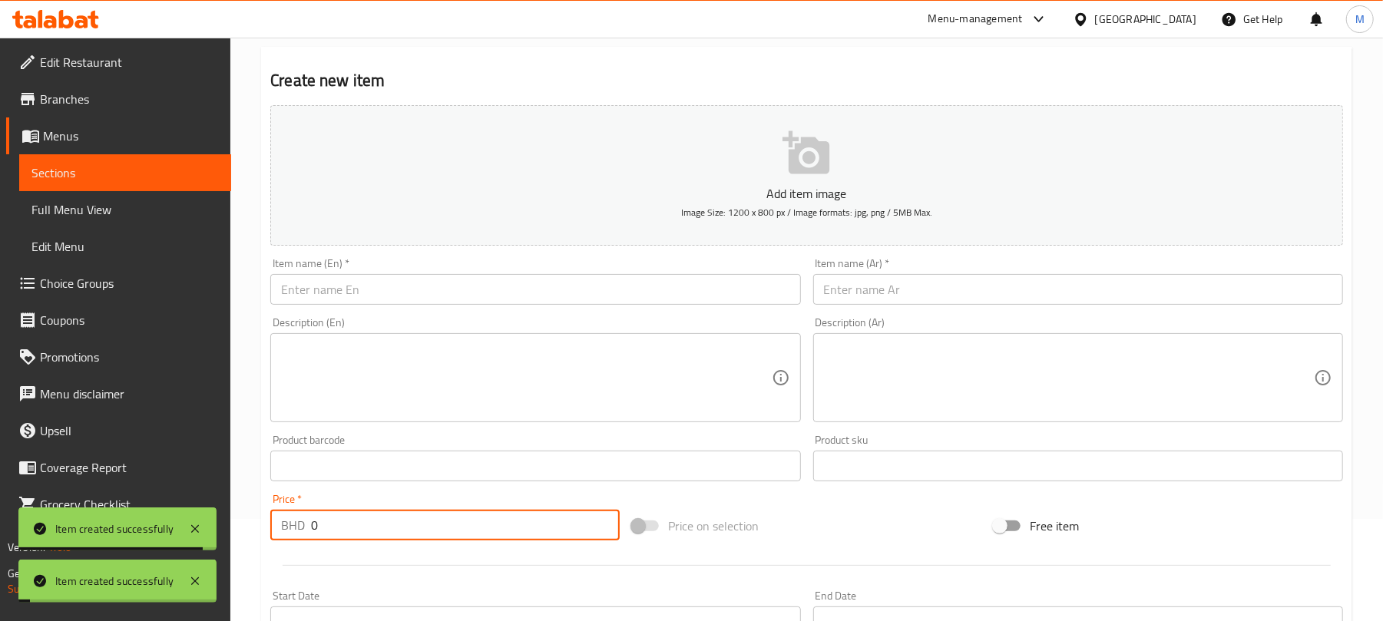
paste input "1.5"
type input "1.5"
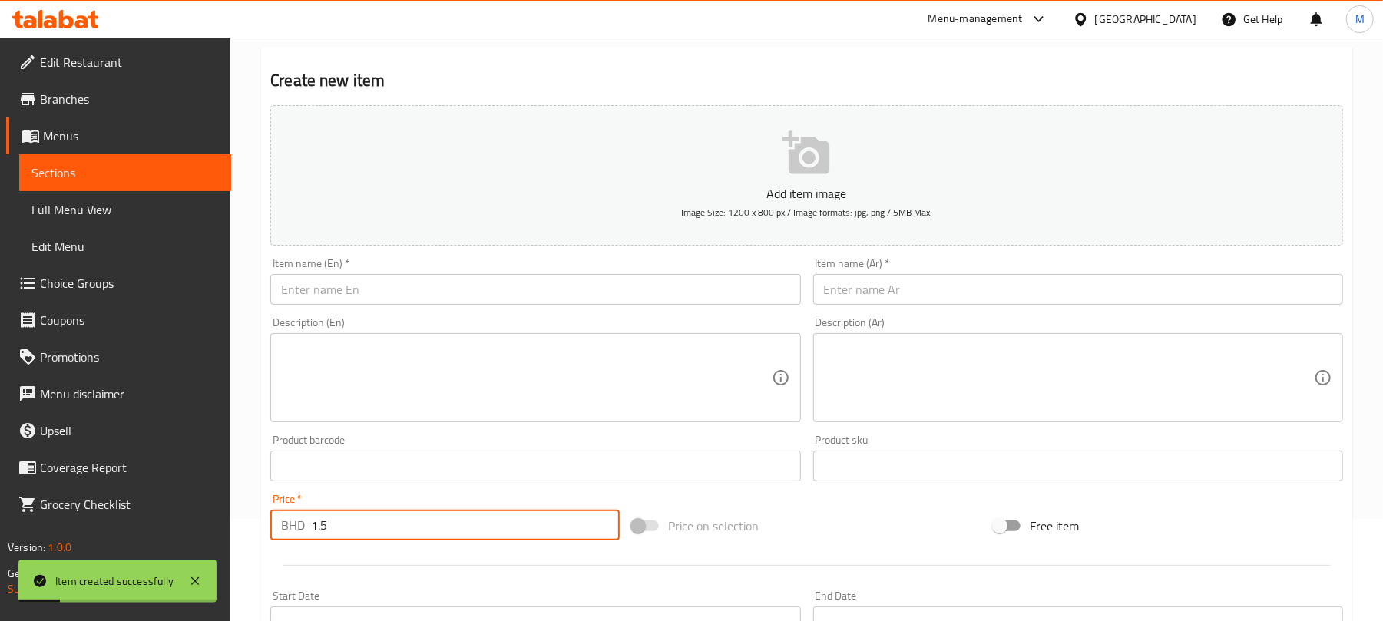
click at [495, 289] on input "text" at bounding box center [535, 289] width 530 height 31
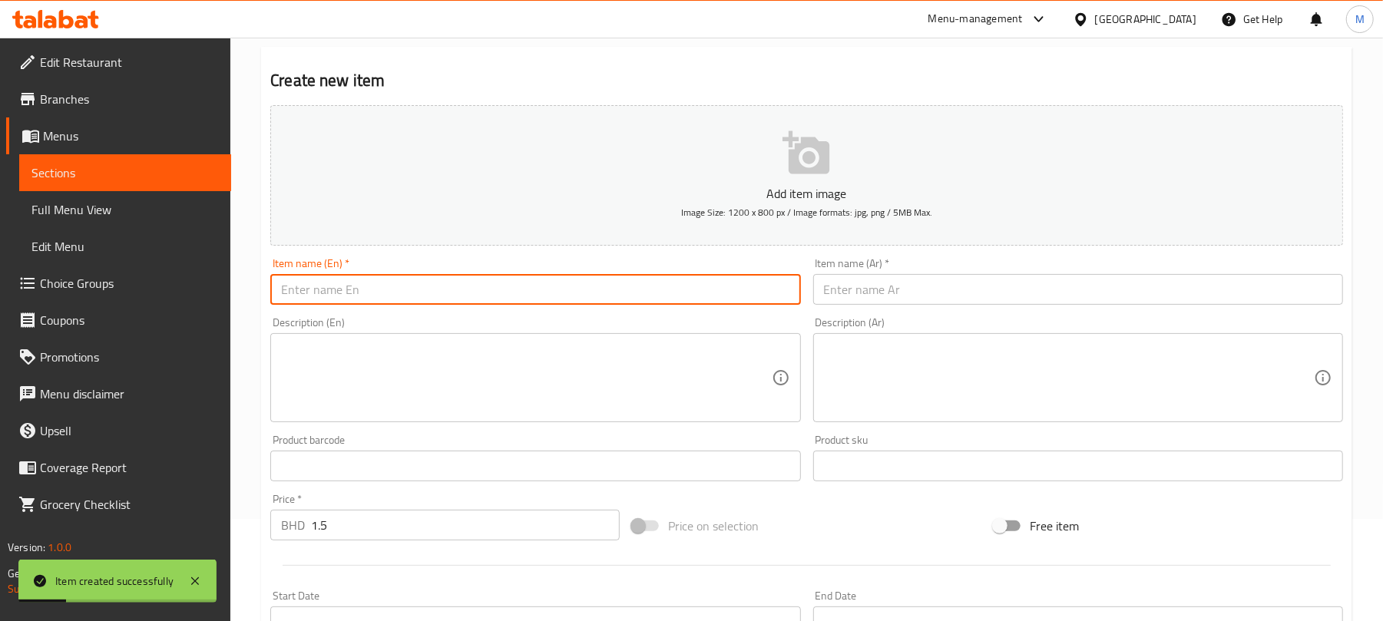
paste input "Burj Al Arab"
type input "Burj Al Arab"
click at [858, 292] on input "text" at bounding box center [1078, 289] width 530 height 31
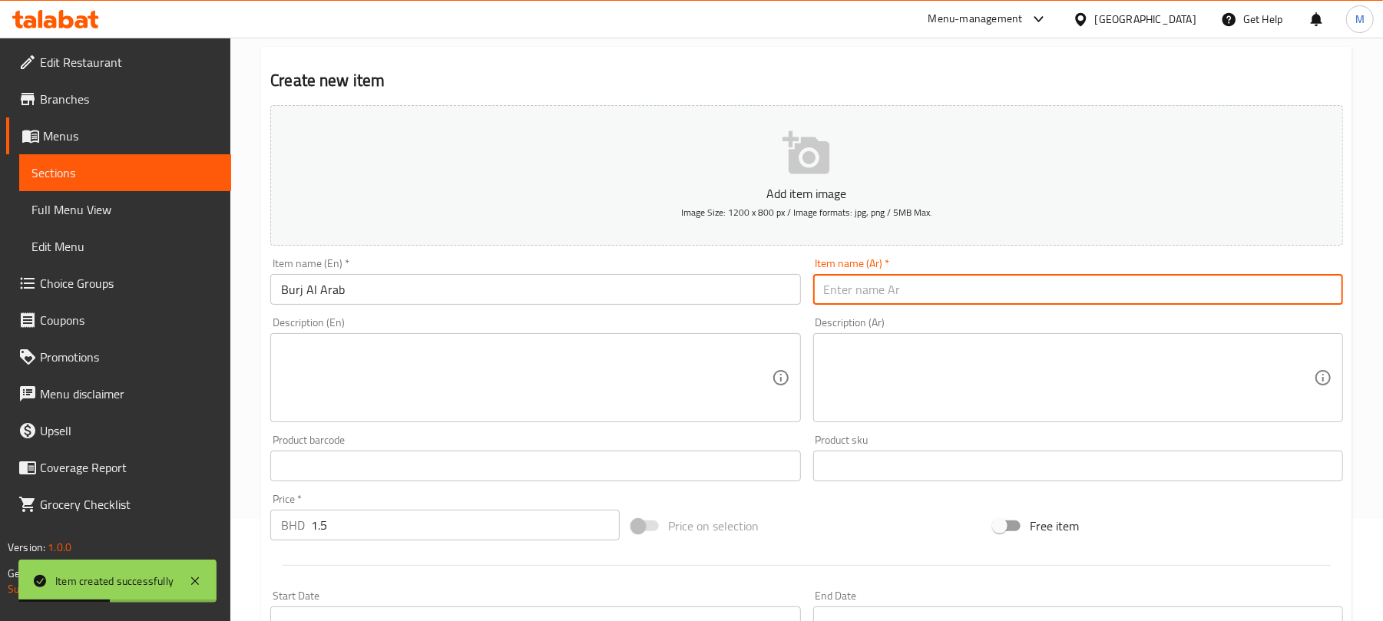
paste input "برج العرب"
type input "برج العرب"
click at [440, 526] on input "1.5" at bounding box center [465, 525] width 309 height 31
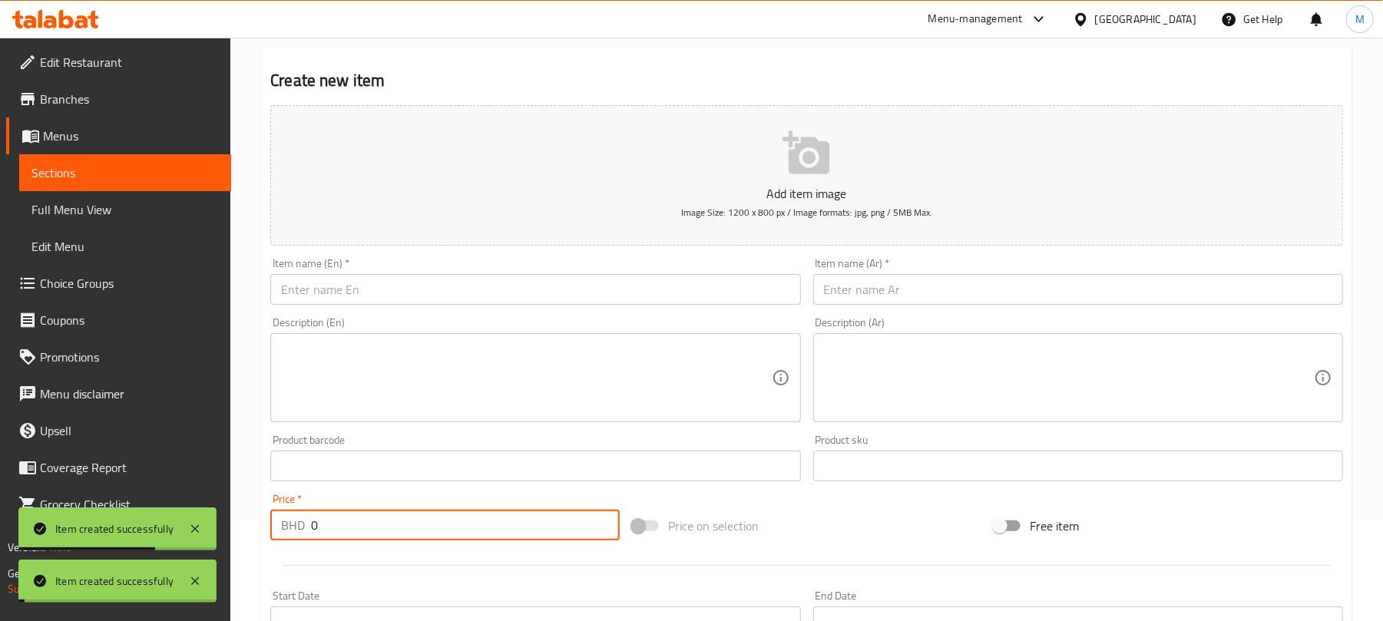
paste input "1.5"
type input "1.5"
click at [513, 289] on input "text" at bounding box center [535, 289] width 530 height 31
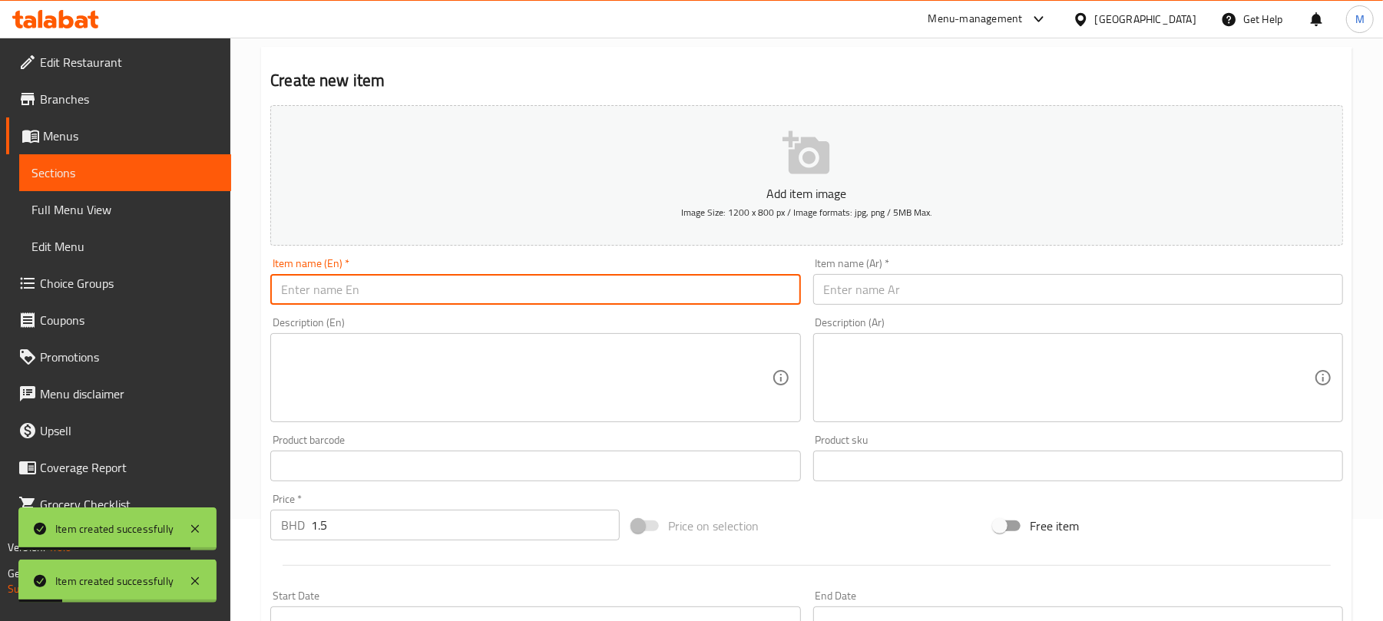
paste input "Momi"
type input "Momi"
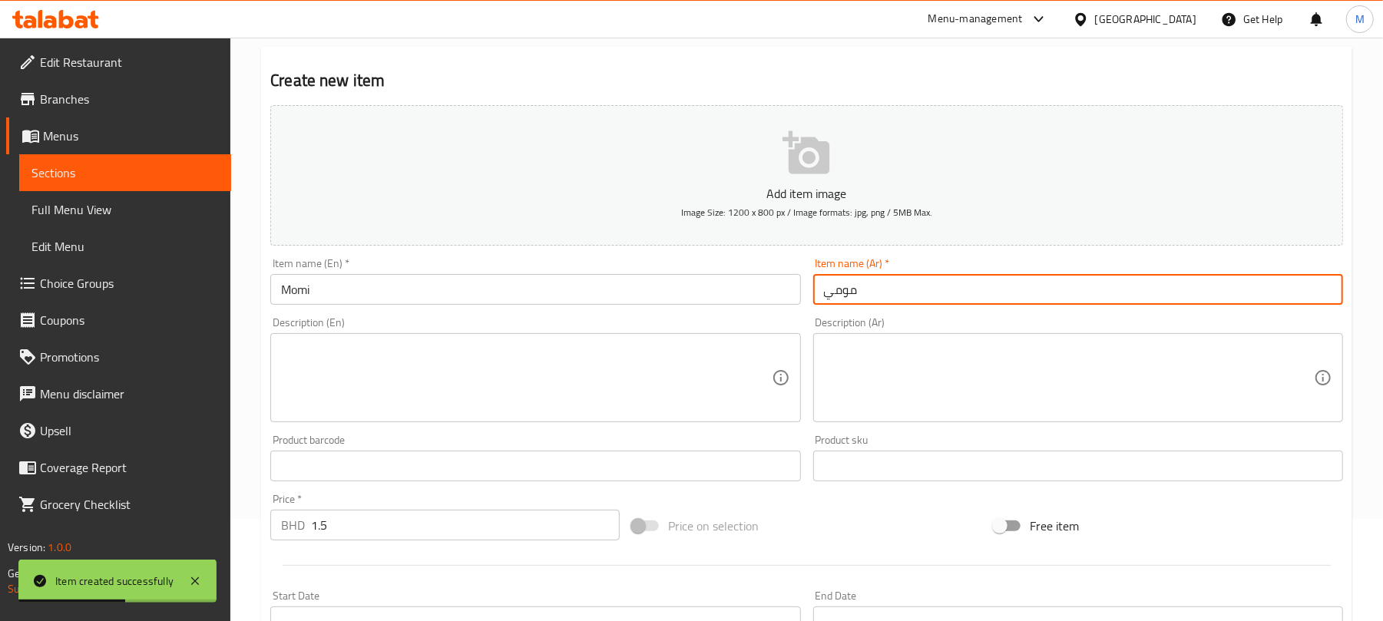
type input "مومي"
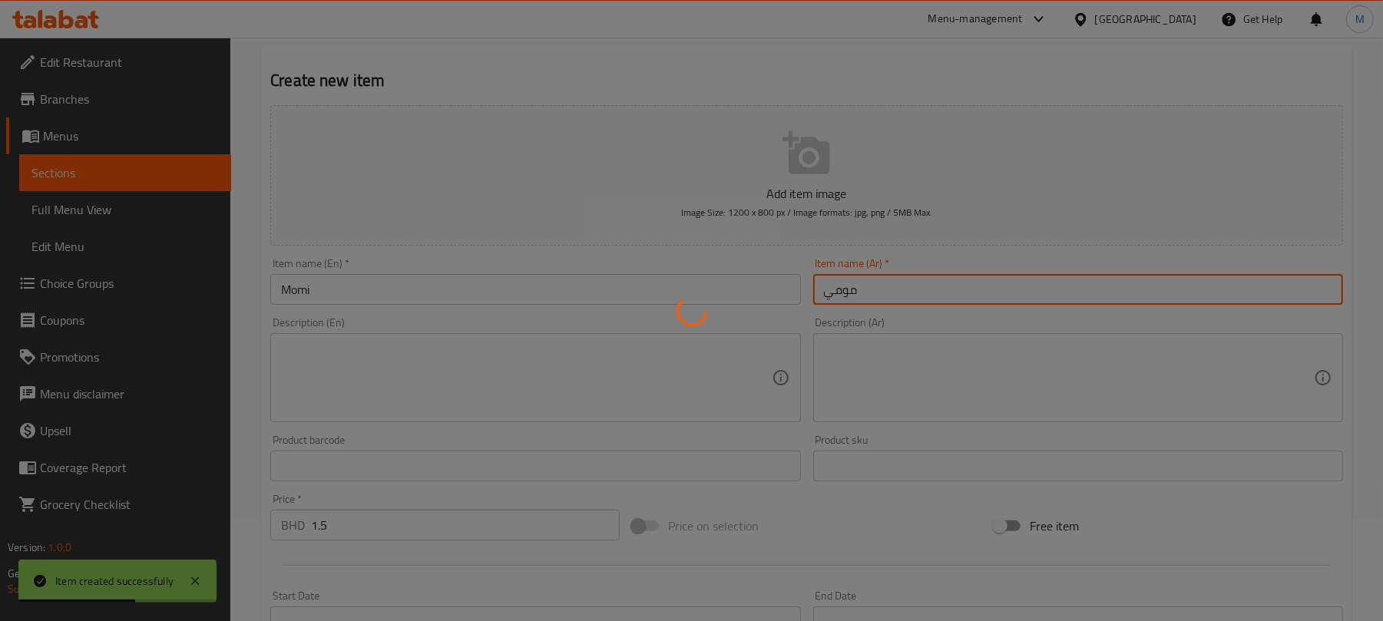
type input "0"
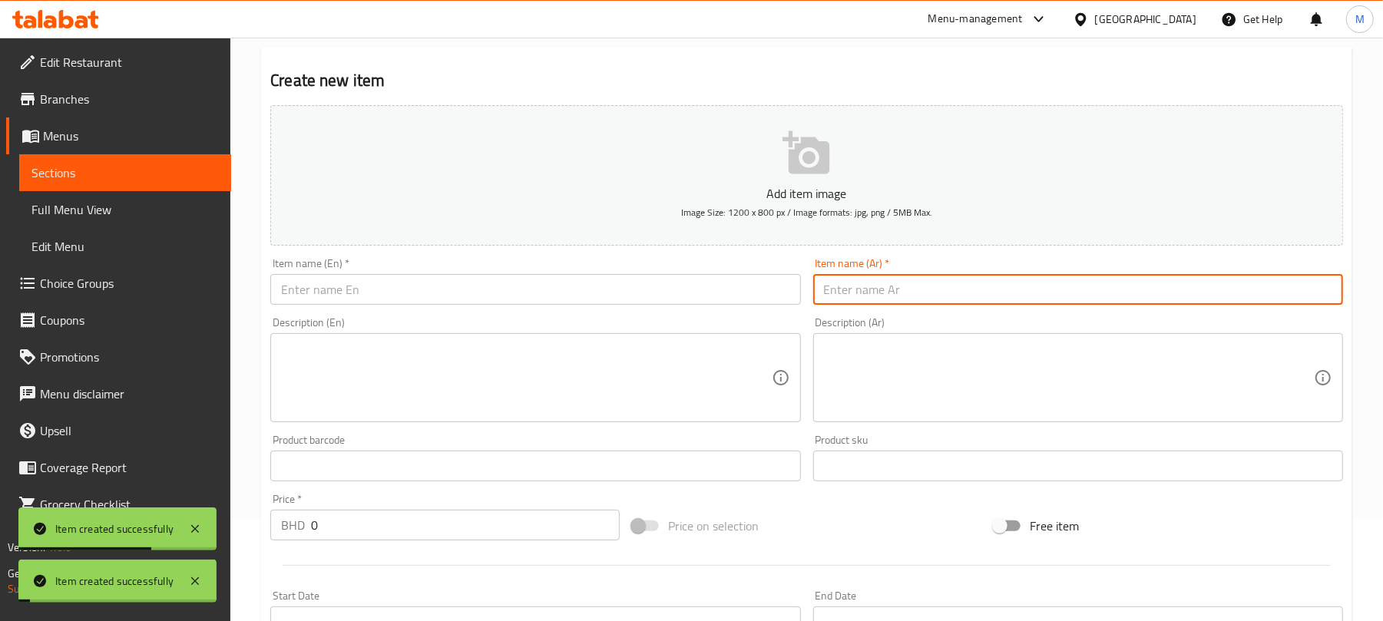
click at [458, 540] on input "0" at bounding box center [465, 525] width 309 height 31
paste input "number"
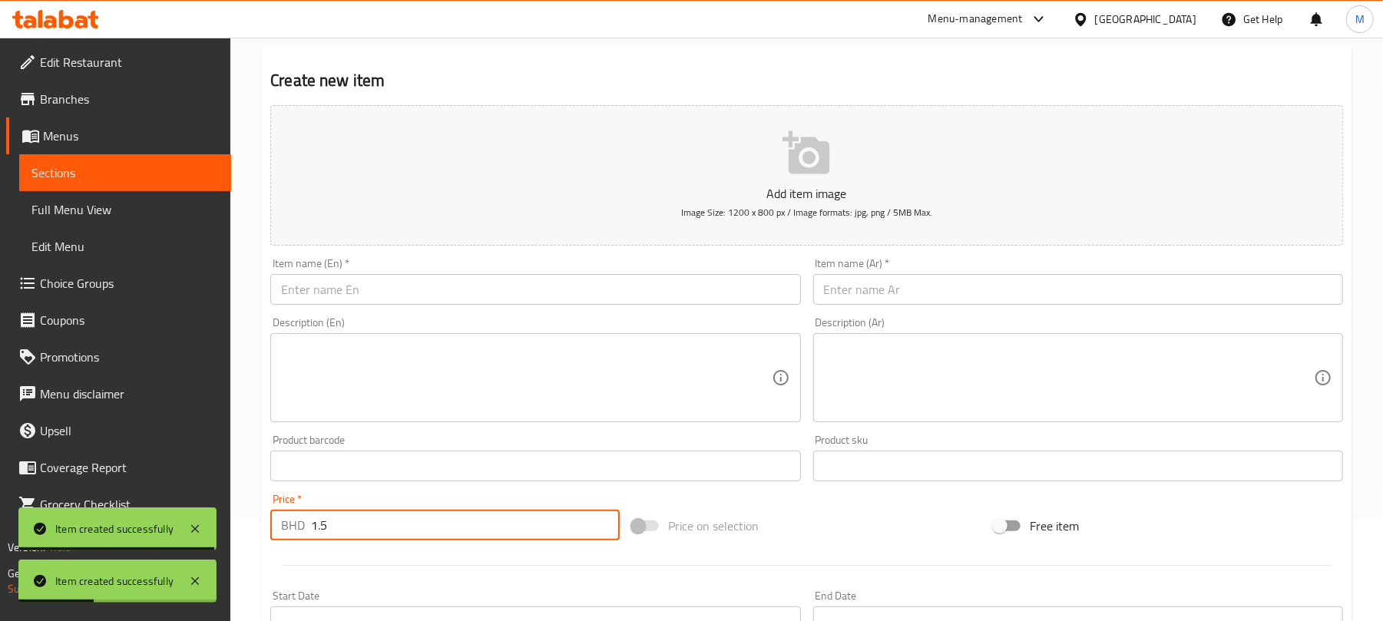
type input "1.5"
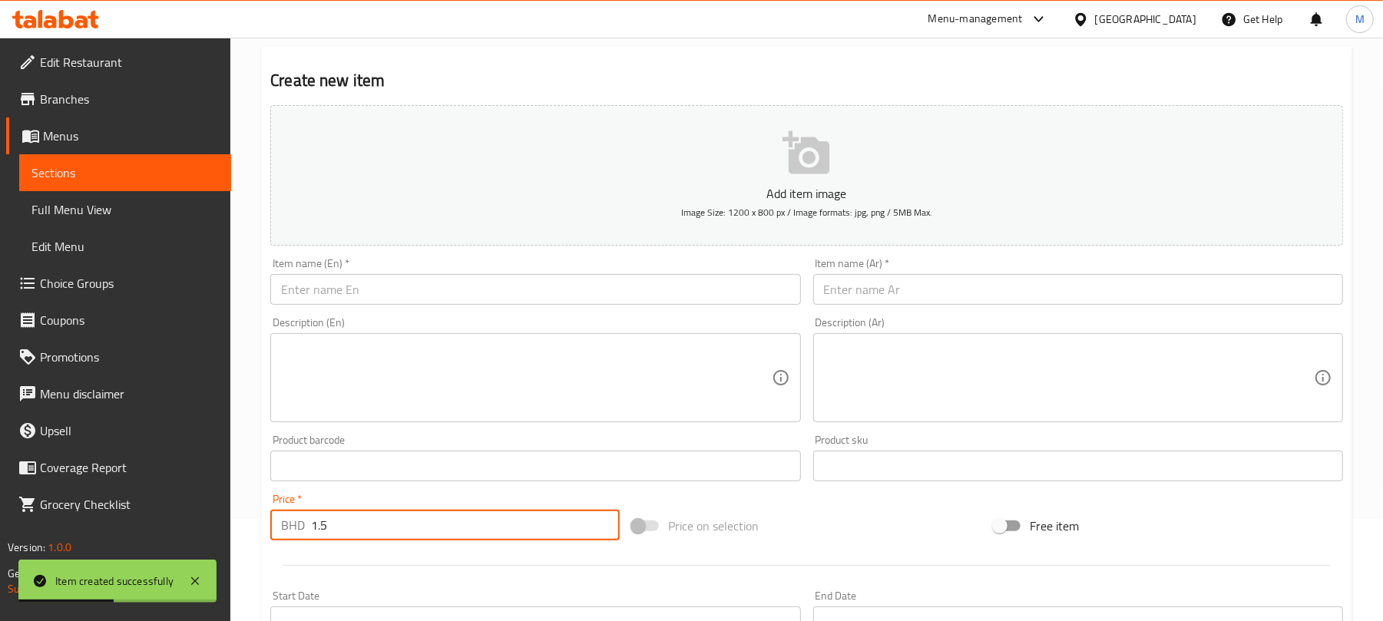
click at [525, 289] on input "text" at bounding box center [535, 289] width 530 height 31
paste input "Abbadi"
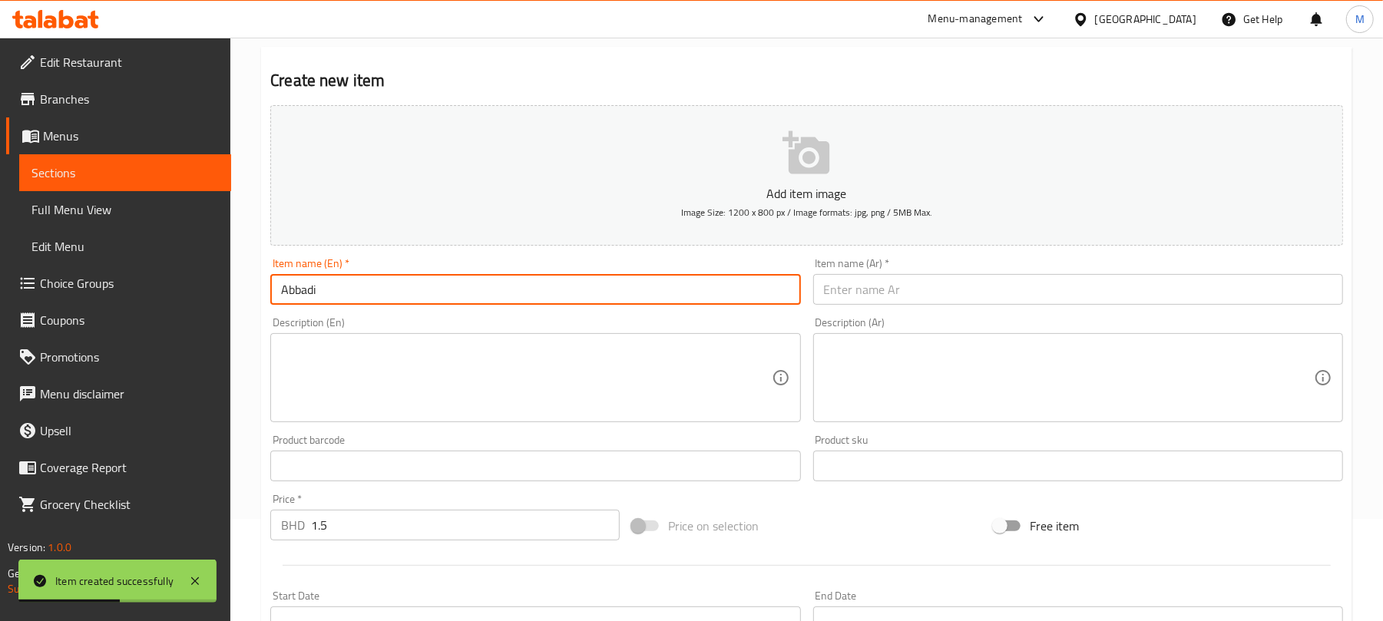
type input "Abbadi"
drag, startPoint x: 858, startPoint y: 296, endPoint x: 861, endPoint y: 286, distance: 10.7
click at [858, 296] on input "text" at bounding box center [1078, 289] width 530 height 31
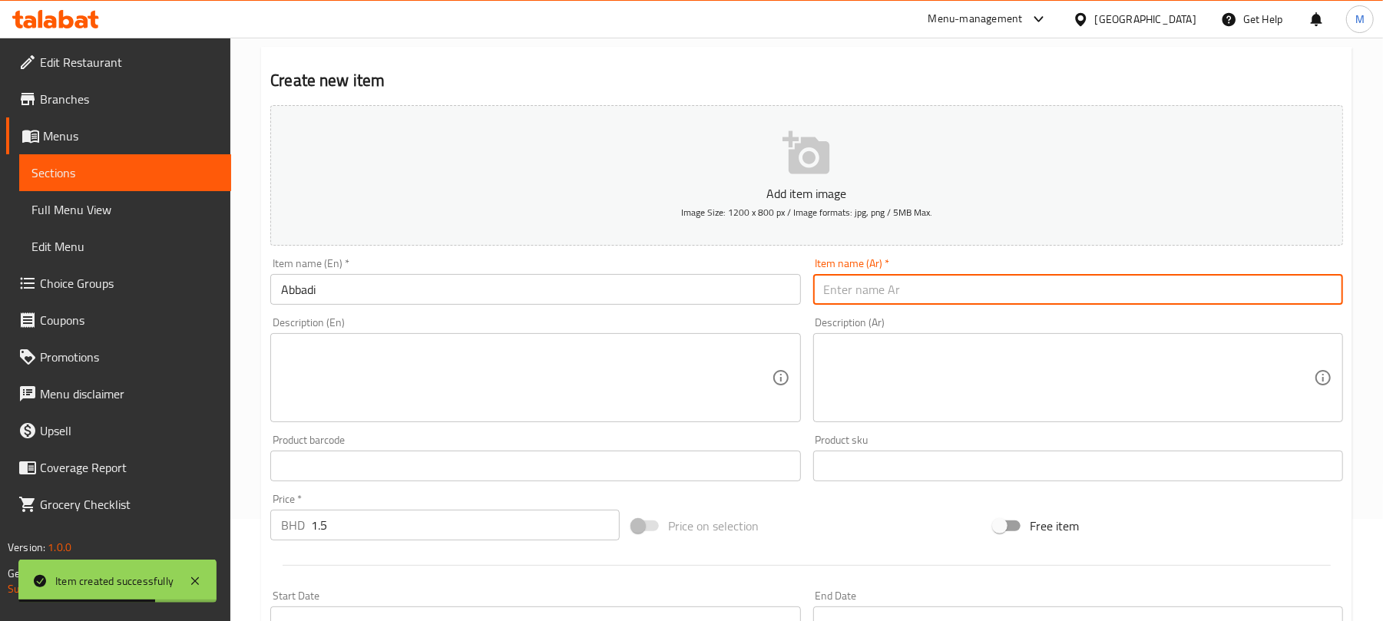
paste input "عبادي"
type input "عبادي"
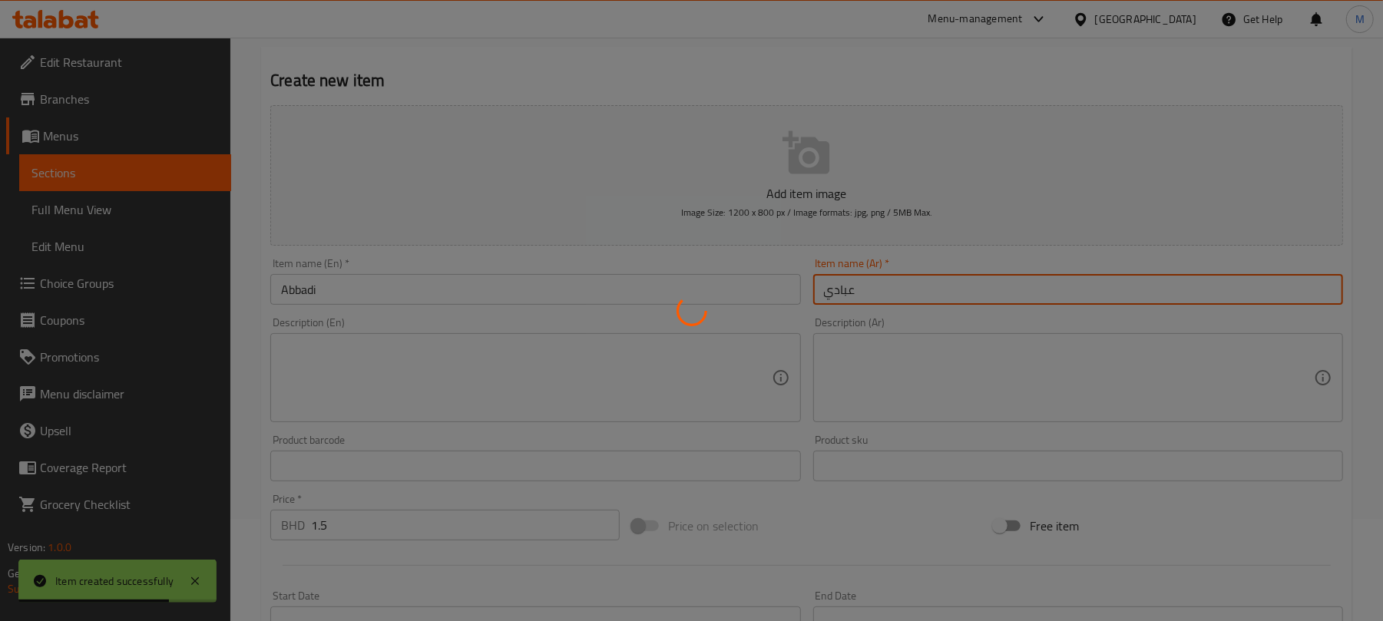
type input "0"
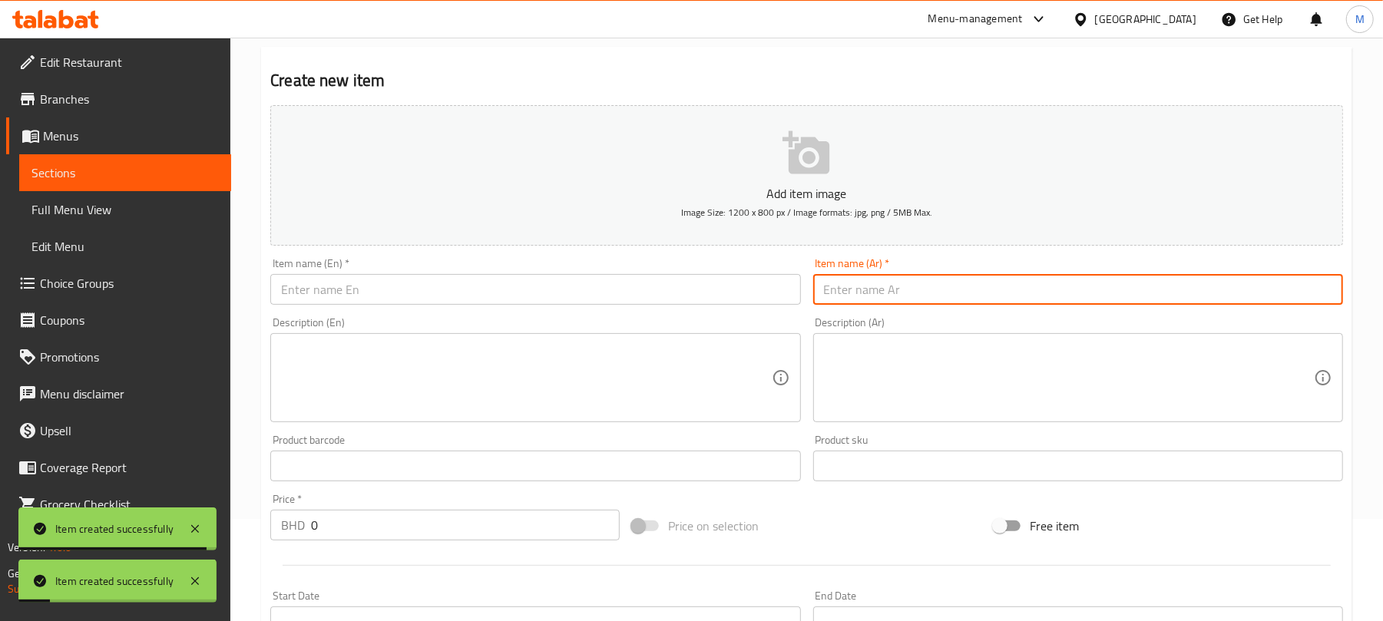
drag, startPoint x: 526, startPoint y: 283, endPoint x: 541, endPoint y: 271, distance: 19.7
click at [526, 283] on input "text" at bounding box center [535, 289] width 530 height 31
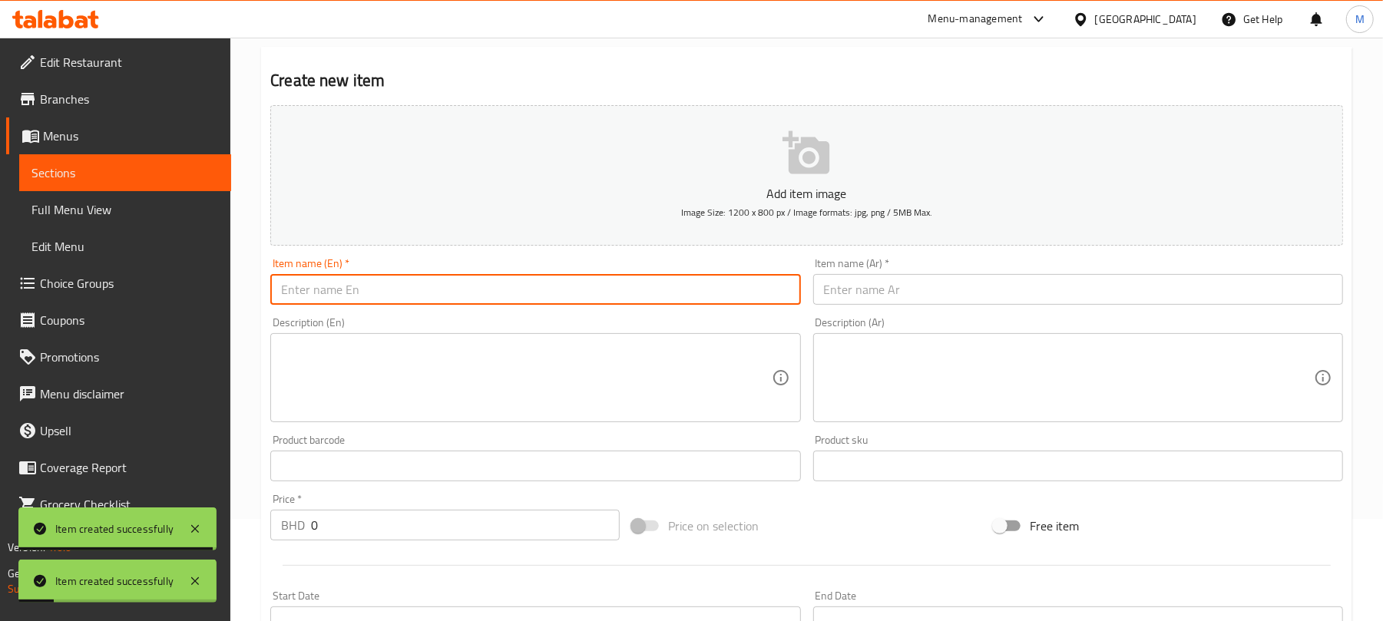
paste input "Abood"
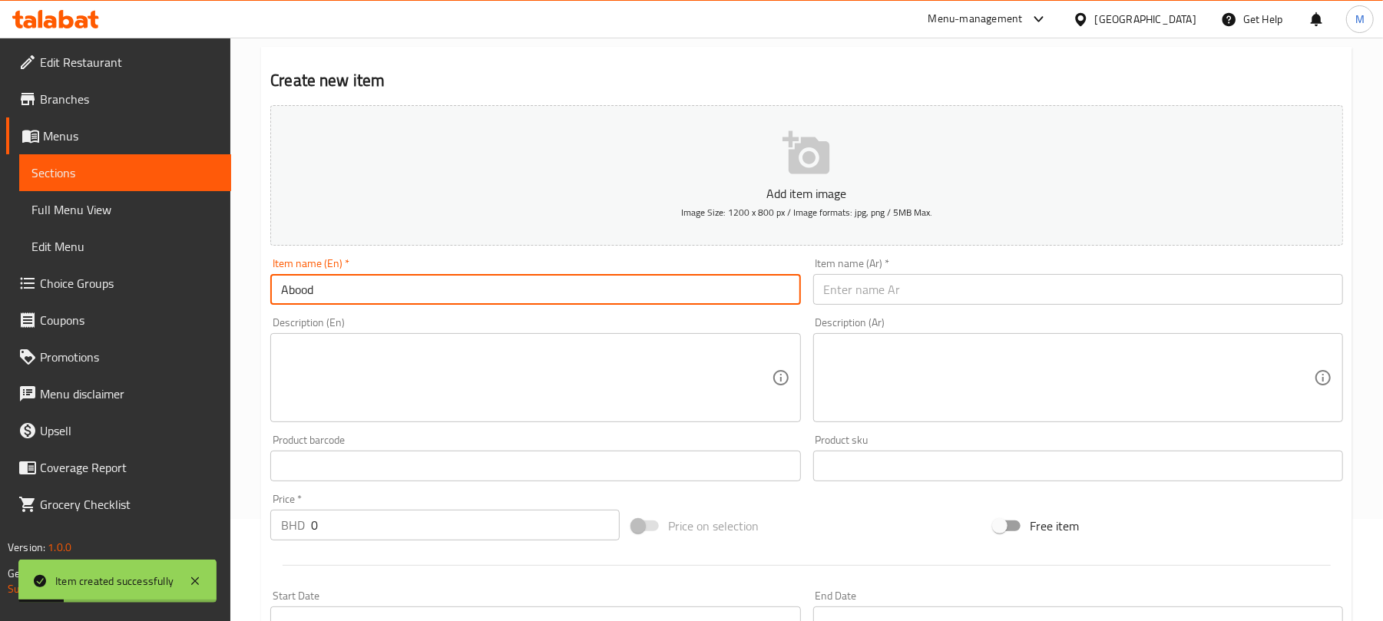
type input "Abood"
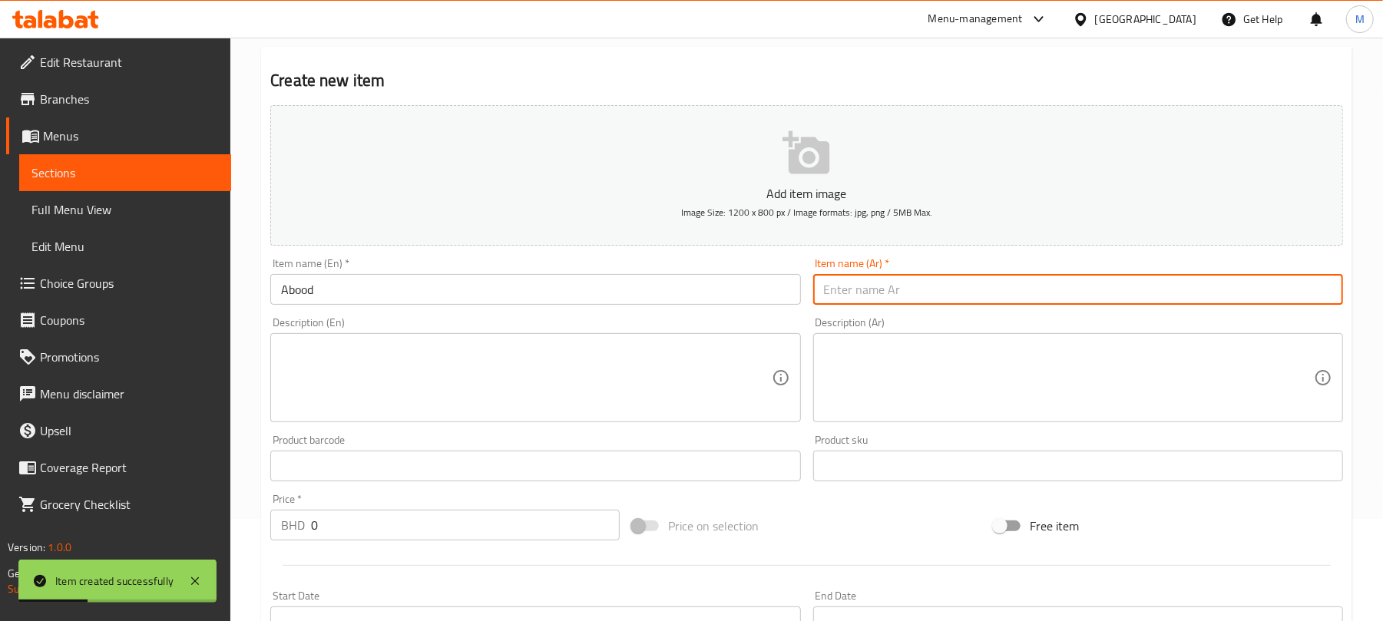
click at [969, 296] on input "text" at bounding box center [1078, 289] width 530 height 31
paste input "عبود"
type input "عبود"
click at [501, 521] on input "0" at bounding box center [465, 525] width 309 height 31
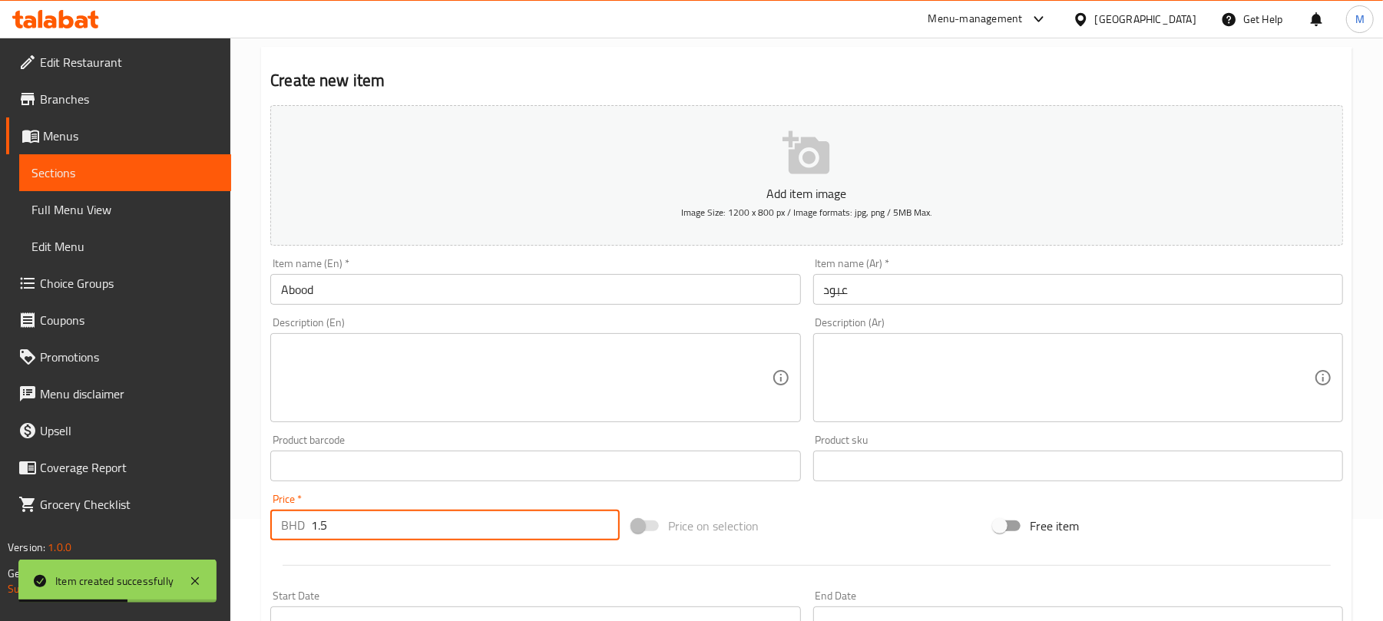
type input "1.5"
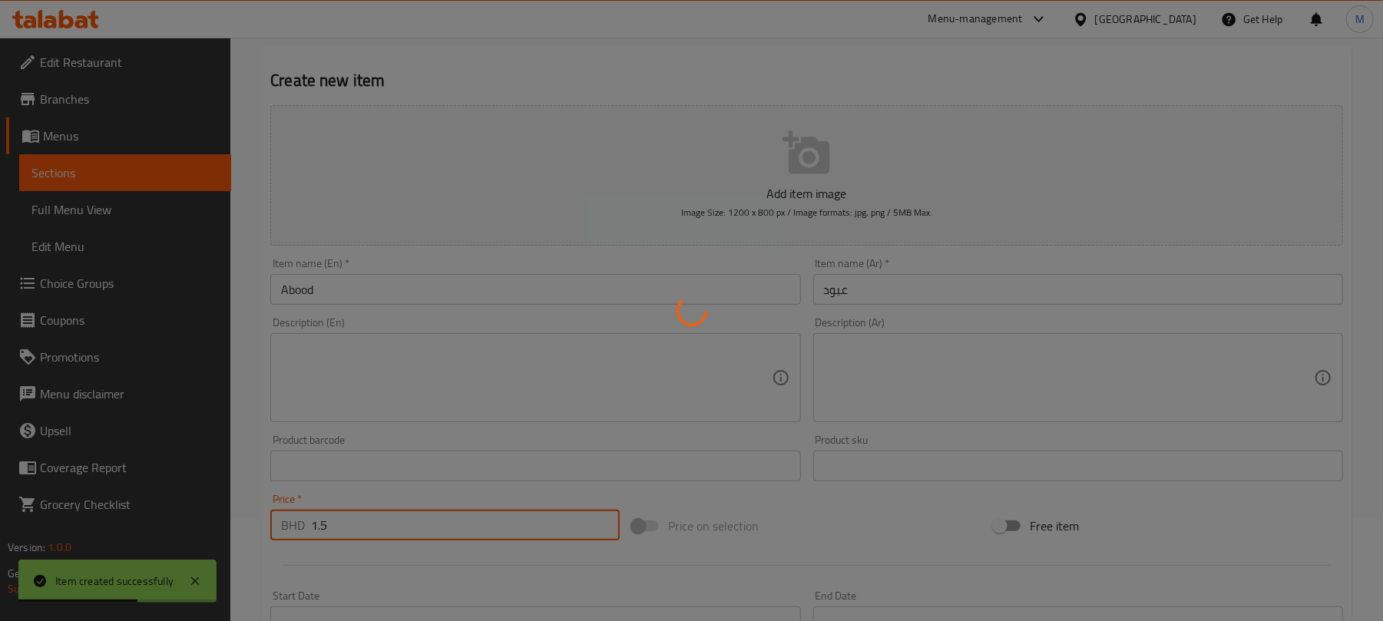
type input "0"
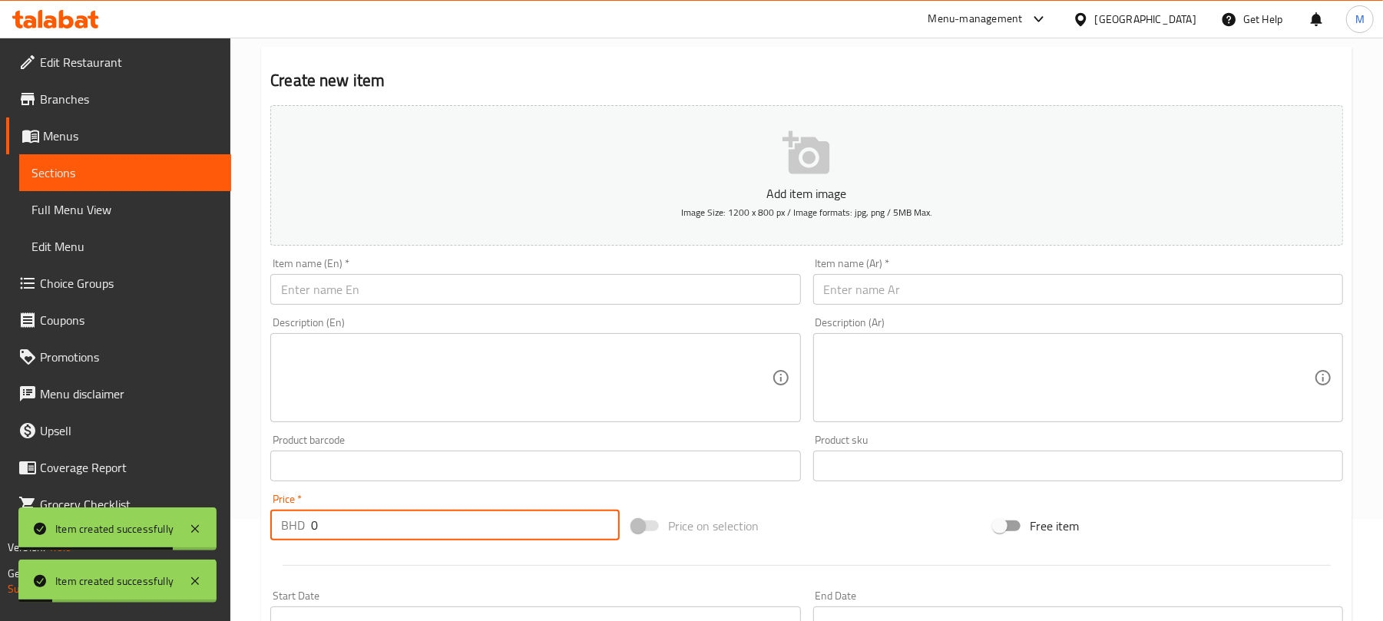
click at [497, 290] on input "text" at bounding box center [535, 289] width 530 height 31
paste input "Thabakath"
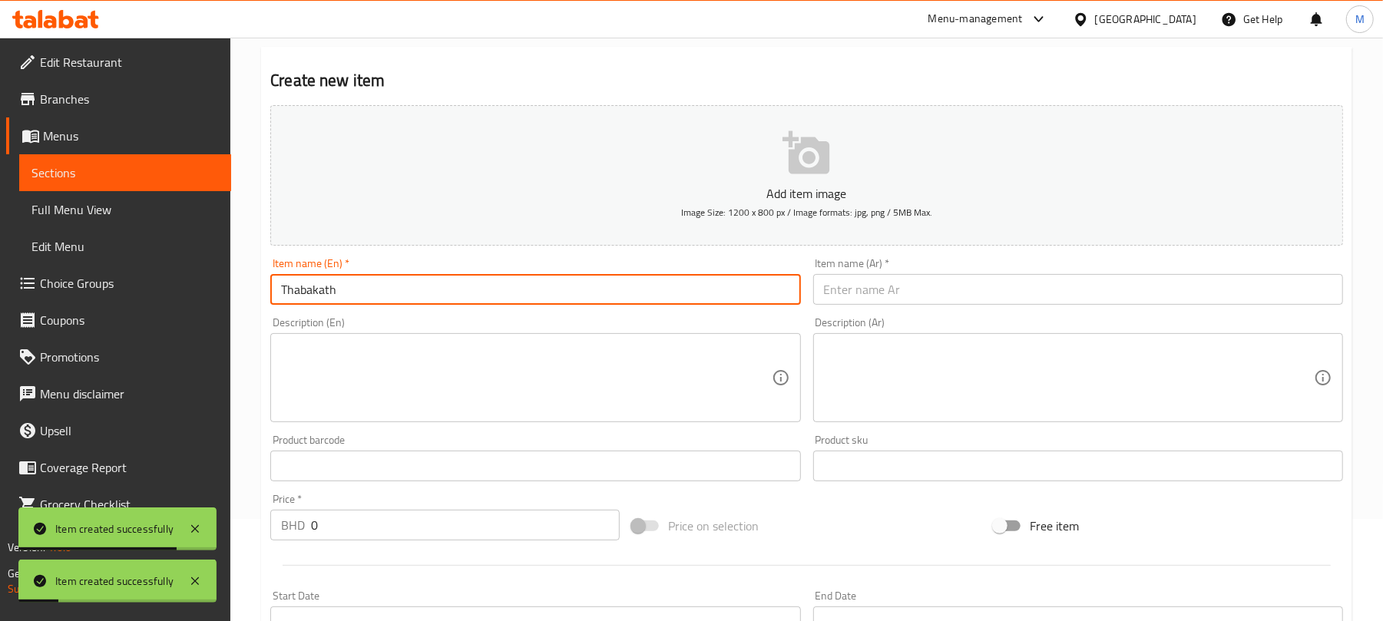
type input "Thabakath"
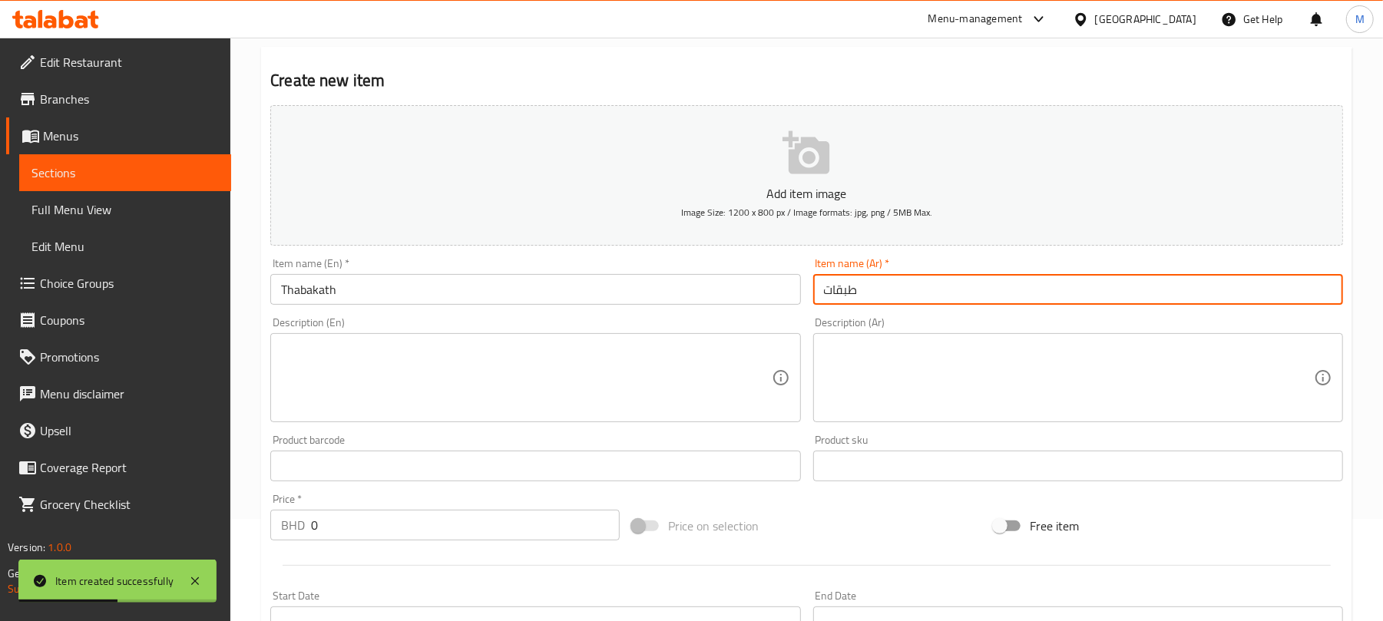
type input "طبقات"
click at [462, 533] on input "0" at bounding box center [465, 525] width 309 height 31
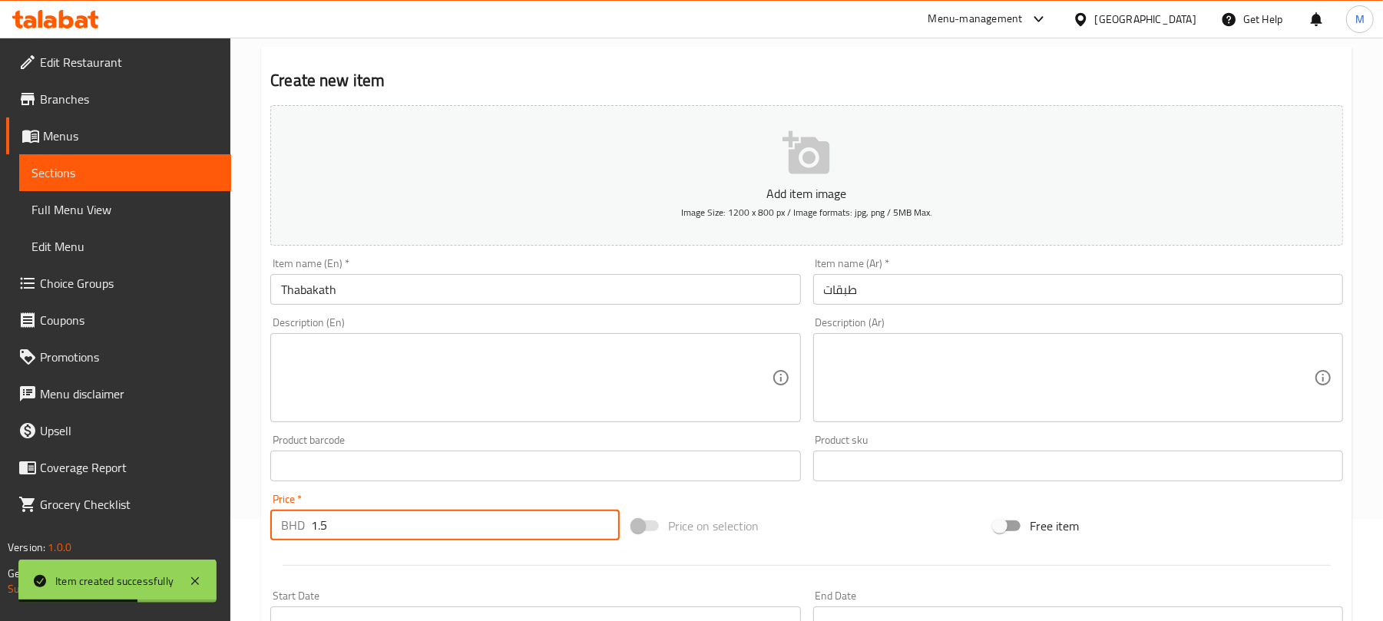
type input "1.5"
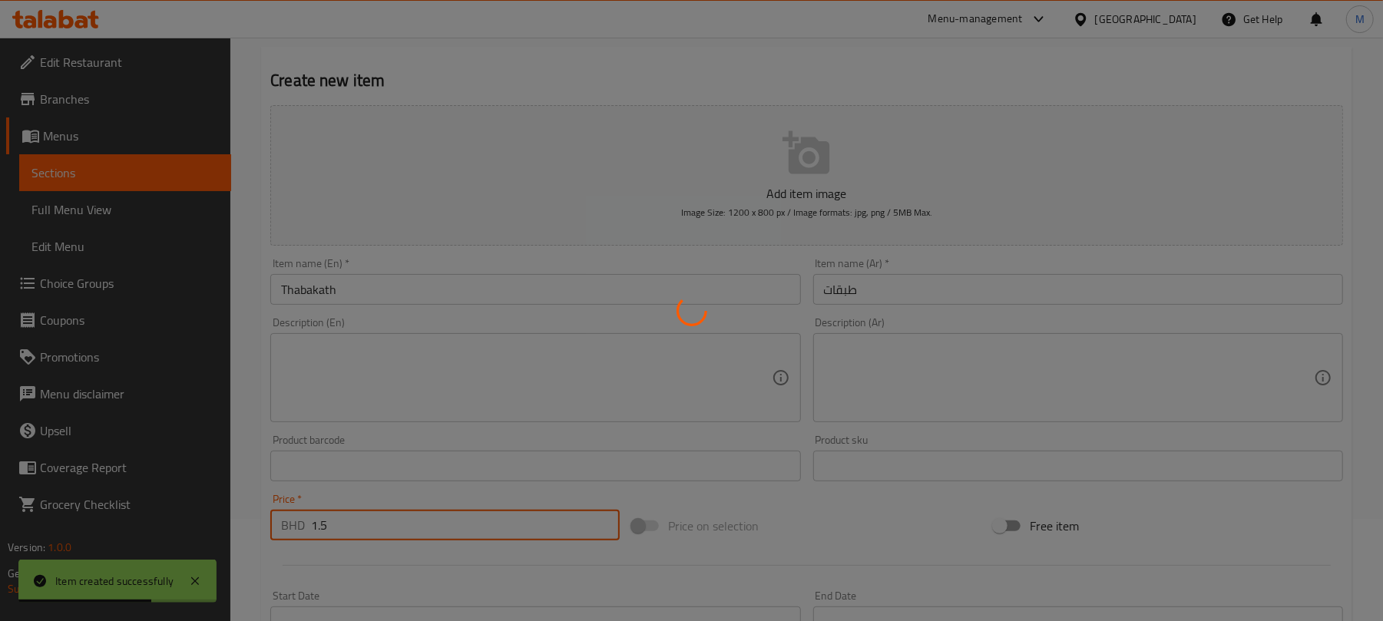
type input "0"
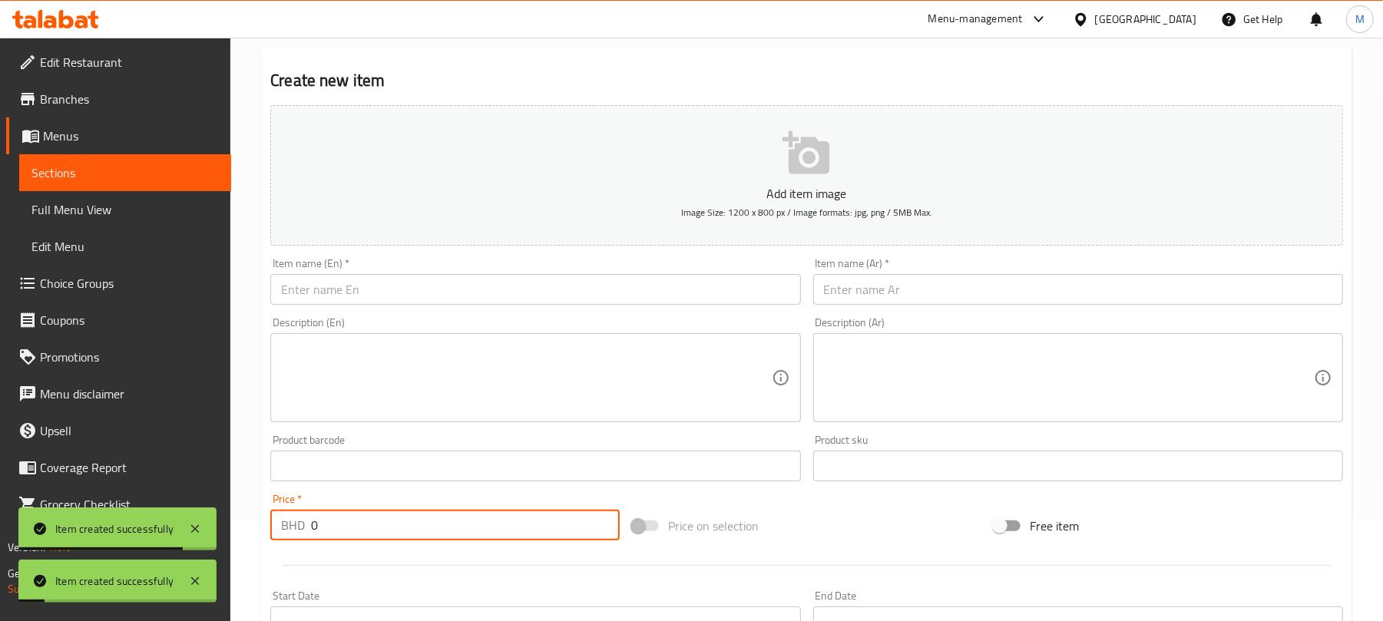
drag, startPoint x: 556, startPoint y: 286, endPoint x: 569, endPoint y: 281, distance: 13.8
click at [556, 287] on input "text" at bounding box center [535, 289] width 530 height 31
paste input "Awar Qalb"
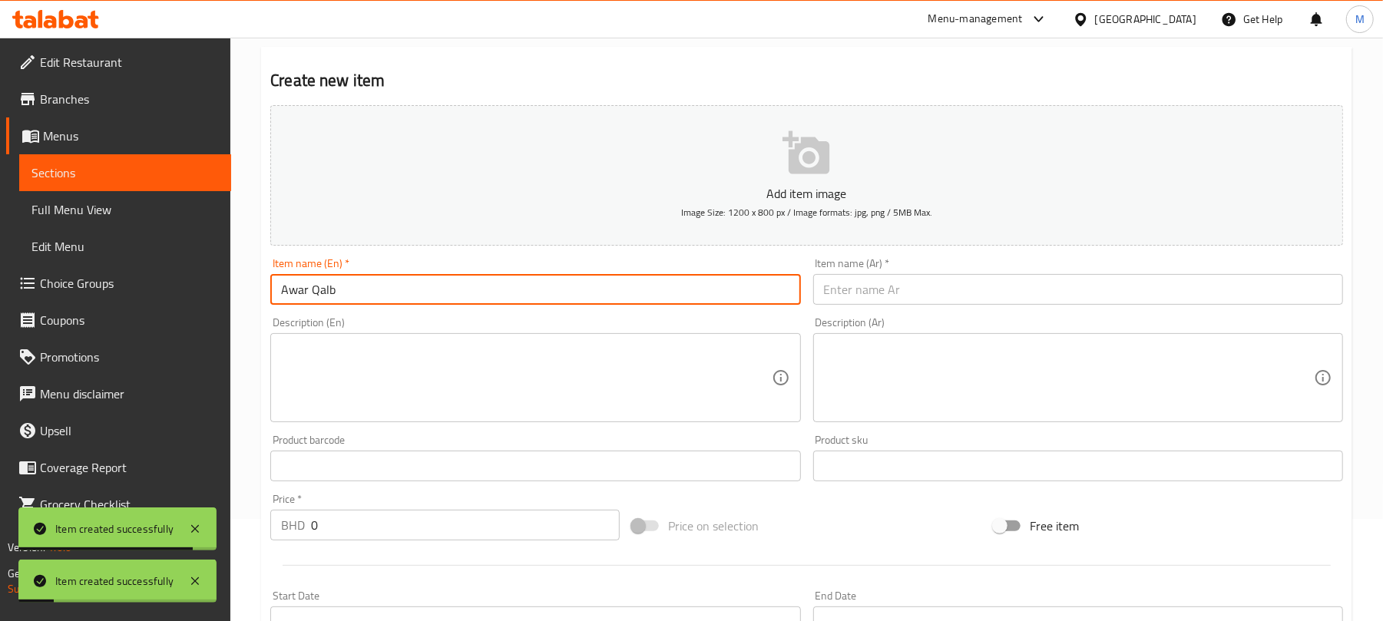
type input "Awar Qalb"
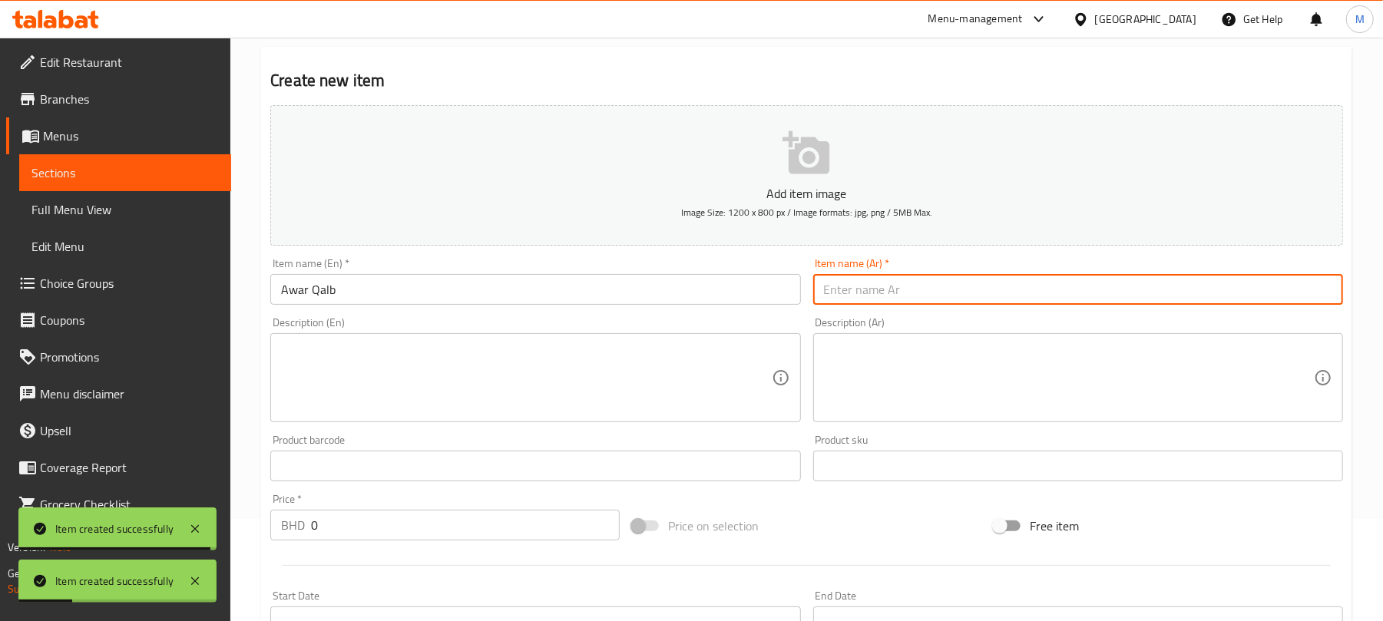
click at [873, 307] on div "Item name (Ar)   * Item name (Ar) *" at bounding box center [1078, 281] width 542 height 59
paste input "عوار قلب"
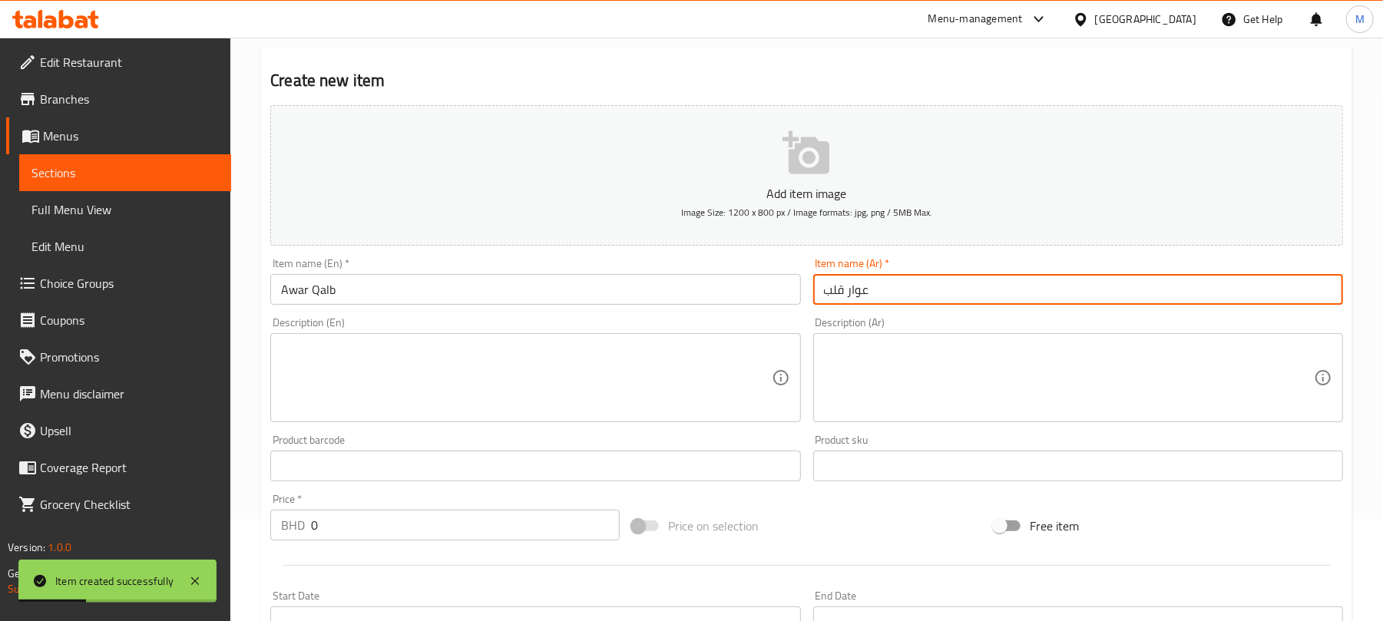
type input "عوار قلب"
click at [470, 531] on input "0" at bounding box center [465, 525] width 309 height 31
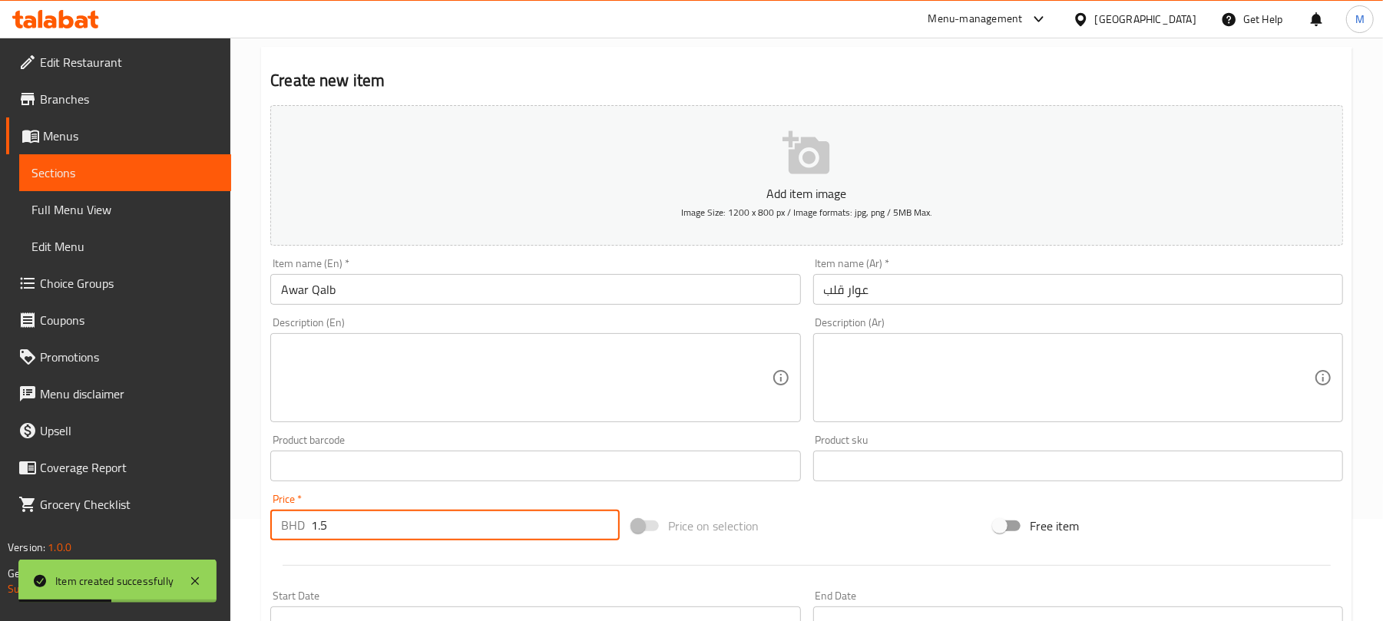
type input "1.5"
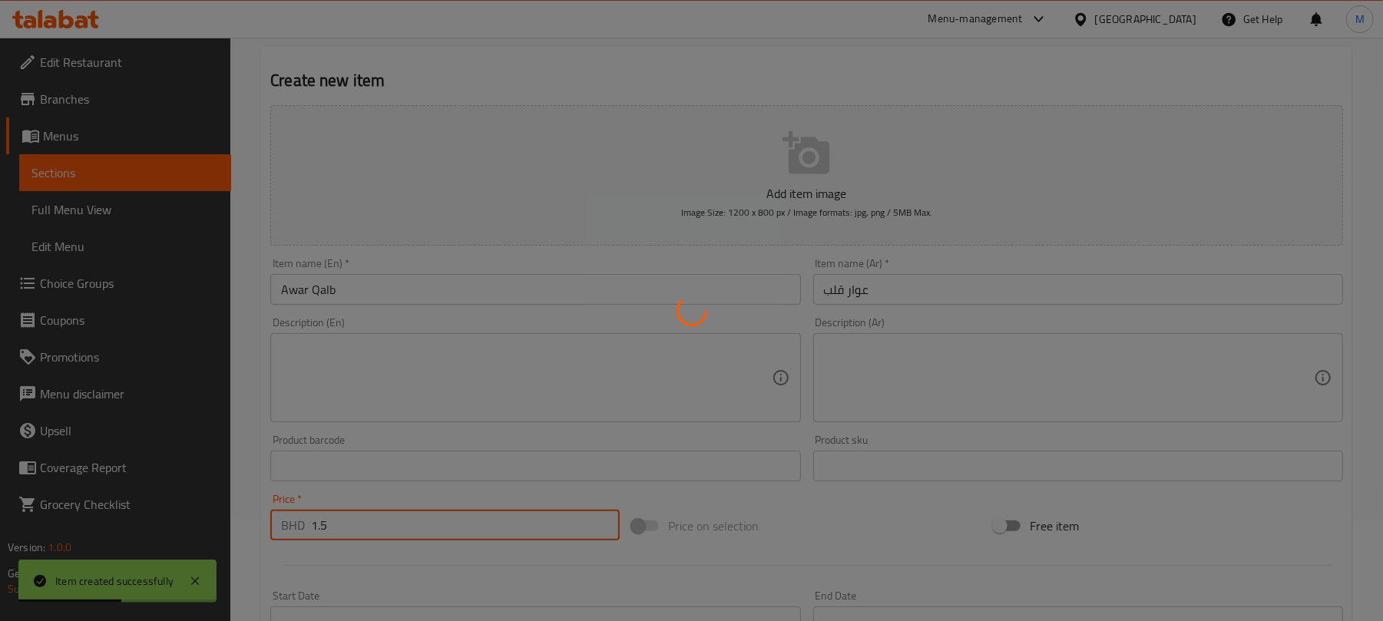
type input "0"
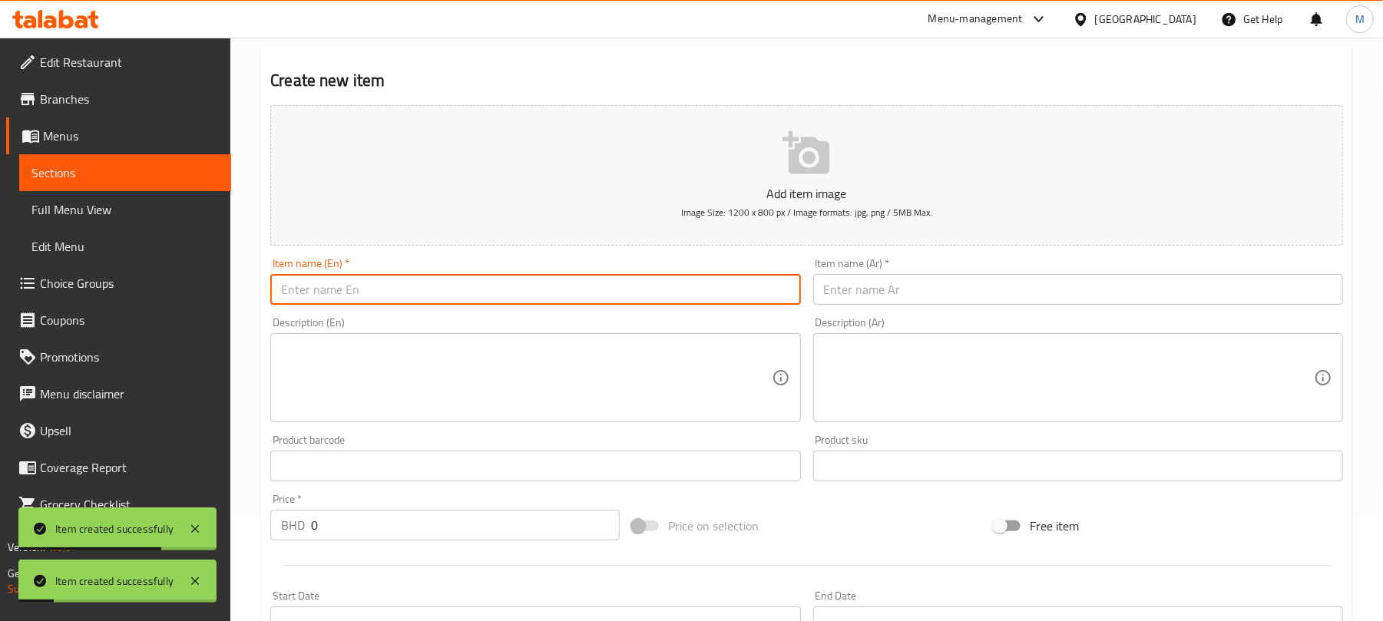
drag, startPoint x: 560, startPoint y: 306, endPoint x: 617, endPoint y: 275, distance: 65.3
click at [560, 308] on div "Item name (En)   * Item name (En) *" at bounding box center [535, 281] width 542 height 59
paste input "Dessert Powew"
type input "Dessert Powew"
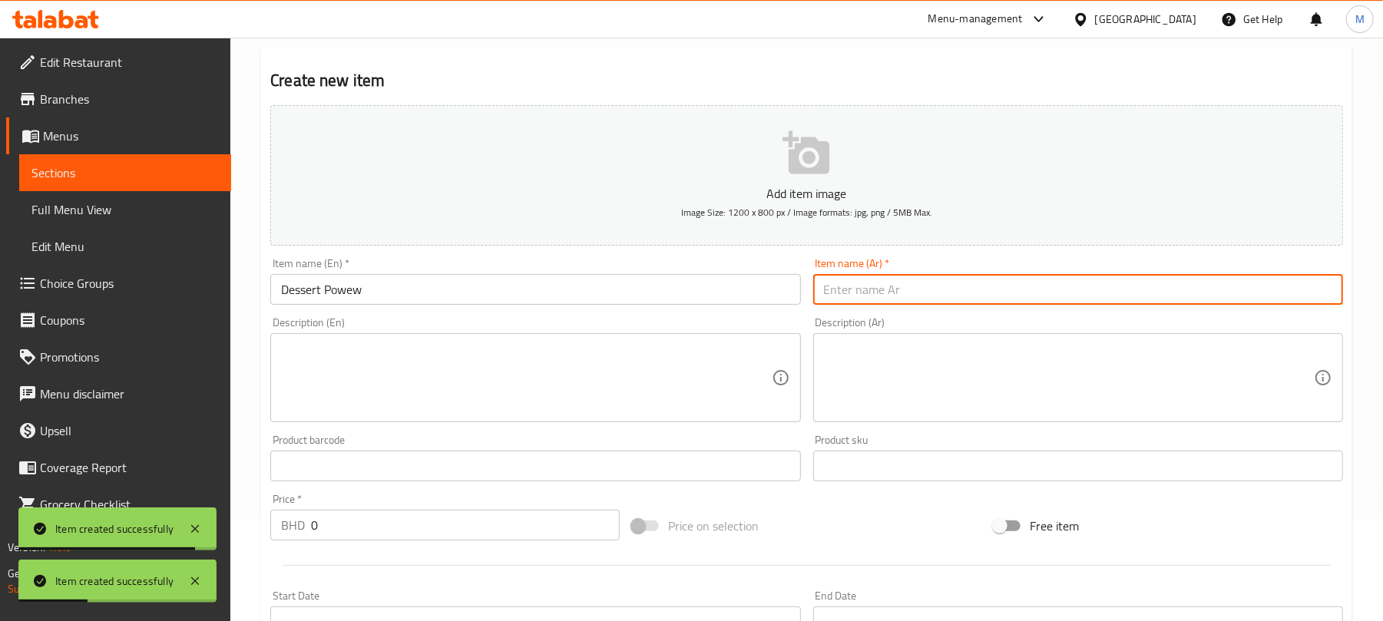
drag, startPoint x: 931, startPoint y: 293, endPoint x: 722, endPoint y: 358, distance: 219.3
click at [931, 293] on input "text" at bounding box center [1078, 289] width 530 height 31
paste input "حلوى باويو"
type input "حلوى باويو"
click at [403, 525] on input "0" at bounding box center [465, 525] width 309 height 31
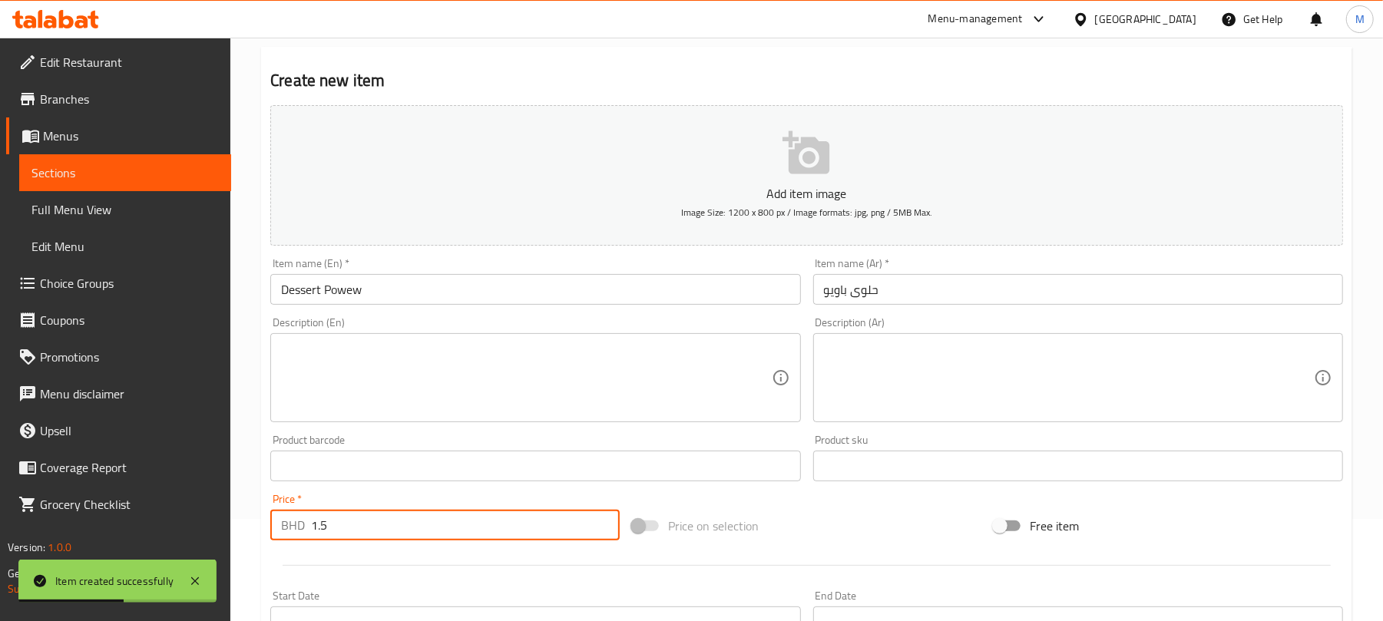
type input "1.5"
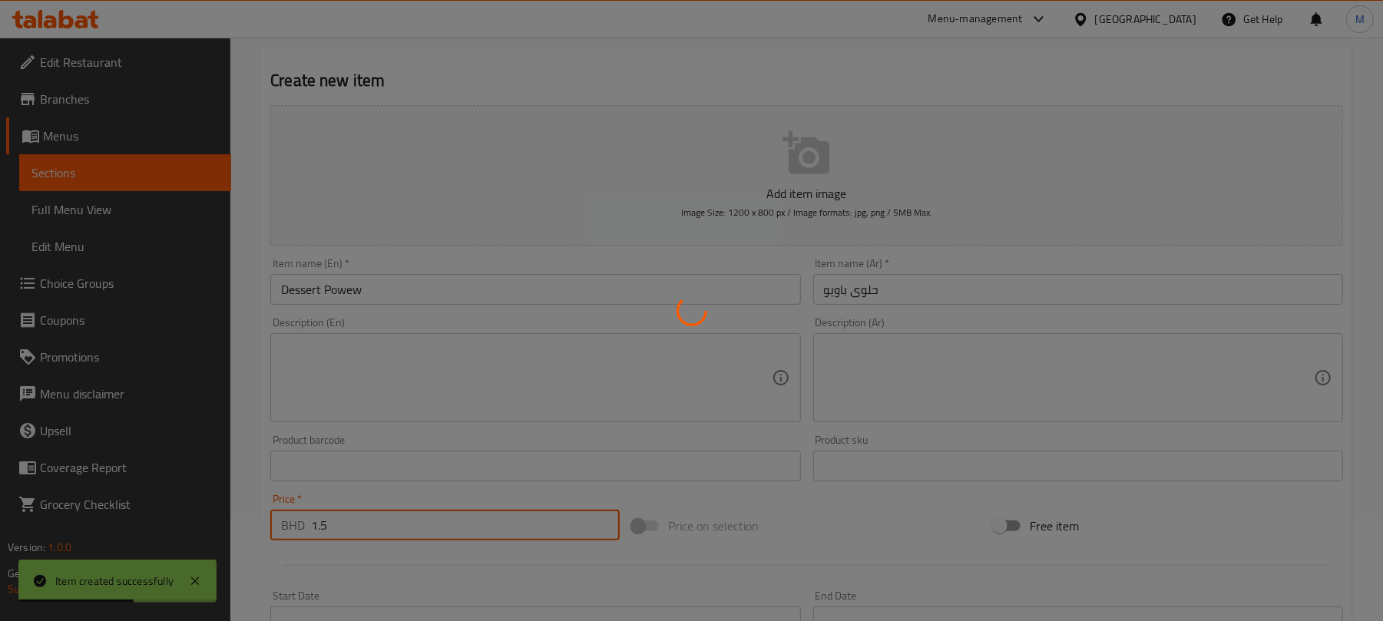
type input "0"
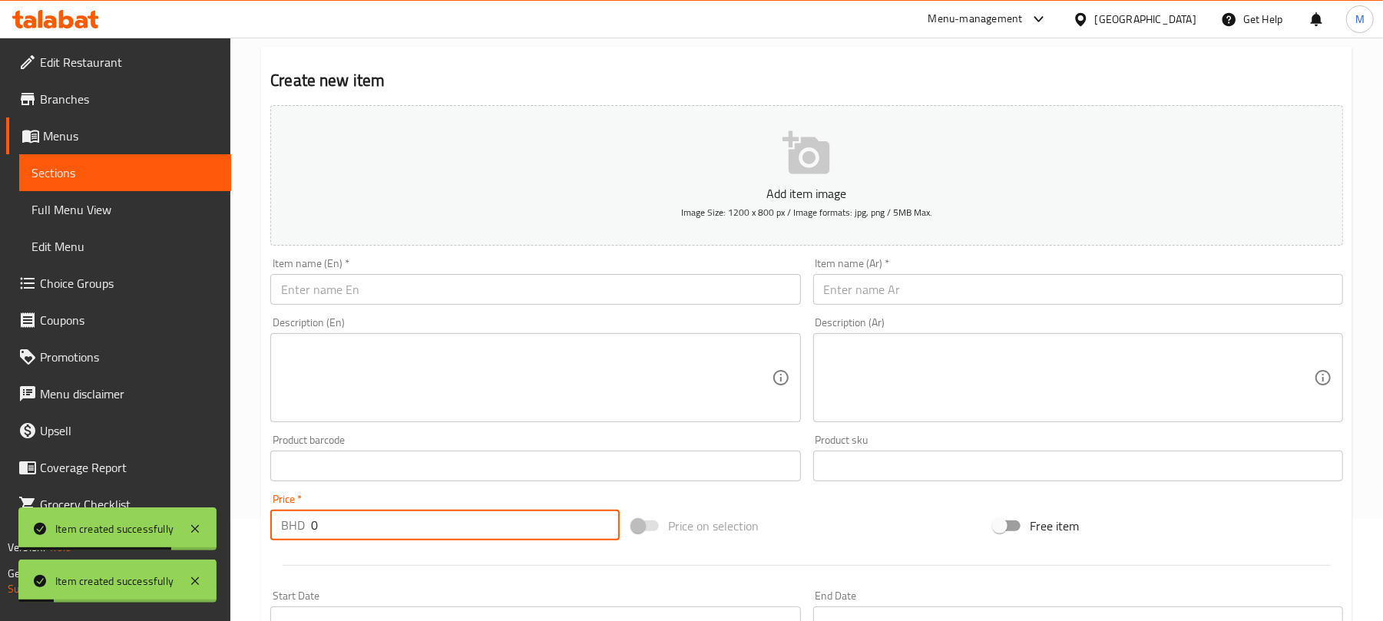
click at [567, 284] on input "text" at bounding box center [535, 289] width 530 height 31
paste input "Falak Special"
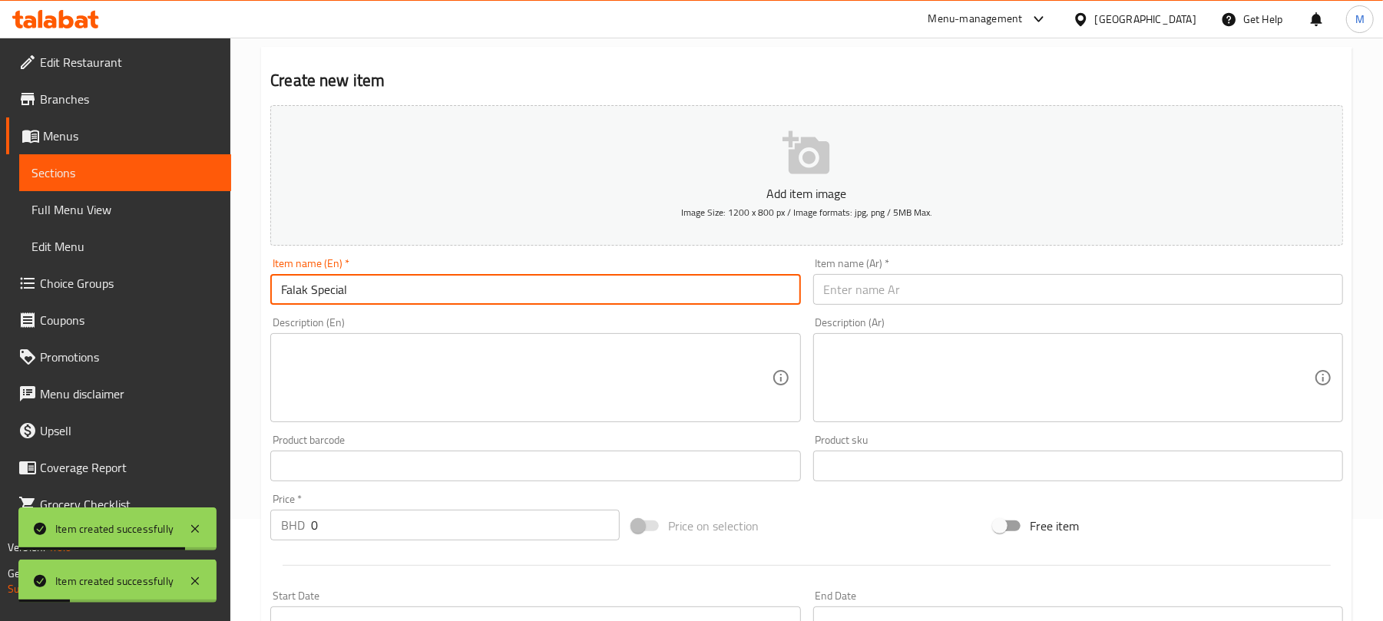
type input "Falak Special"
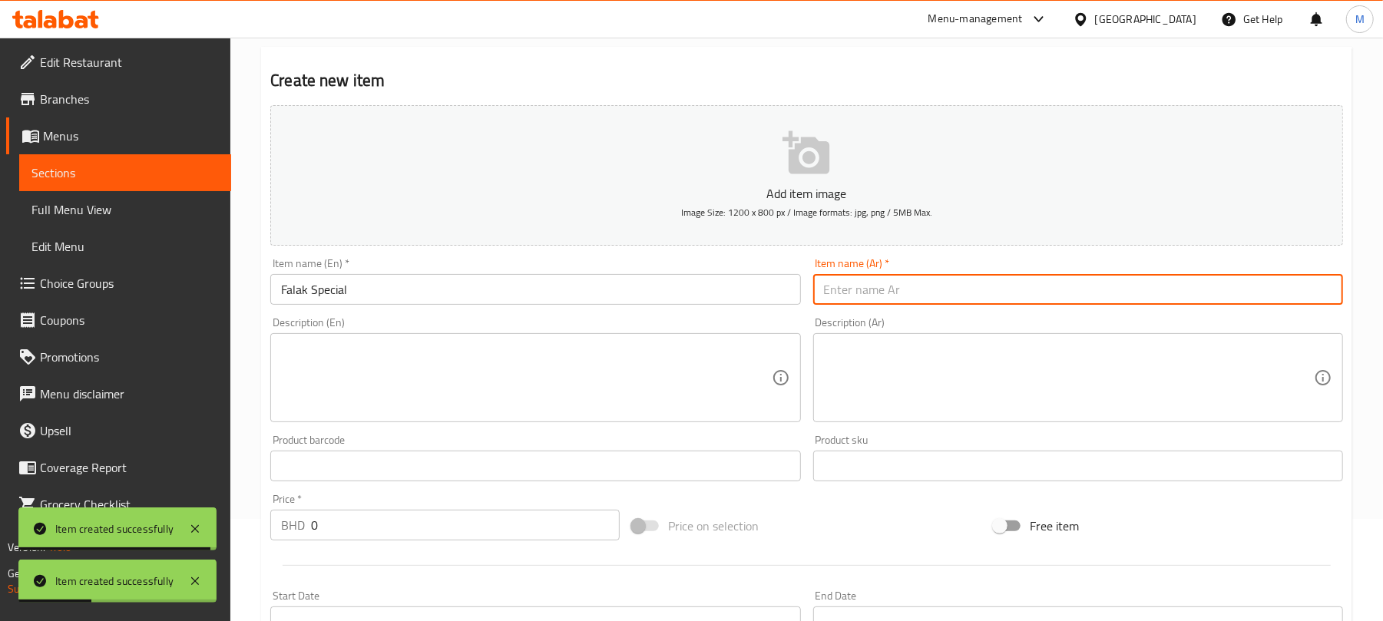
click at [949, 286] on input "text" at bounding box center [1078, 289] width 530 height 31
paste input "فلك خاص"
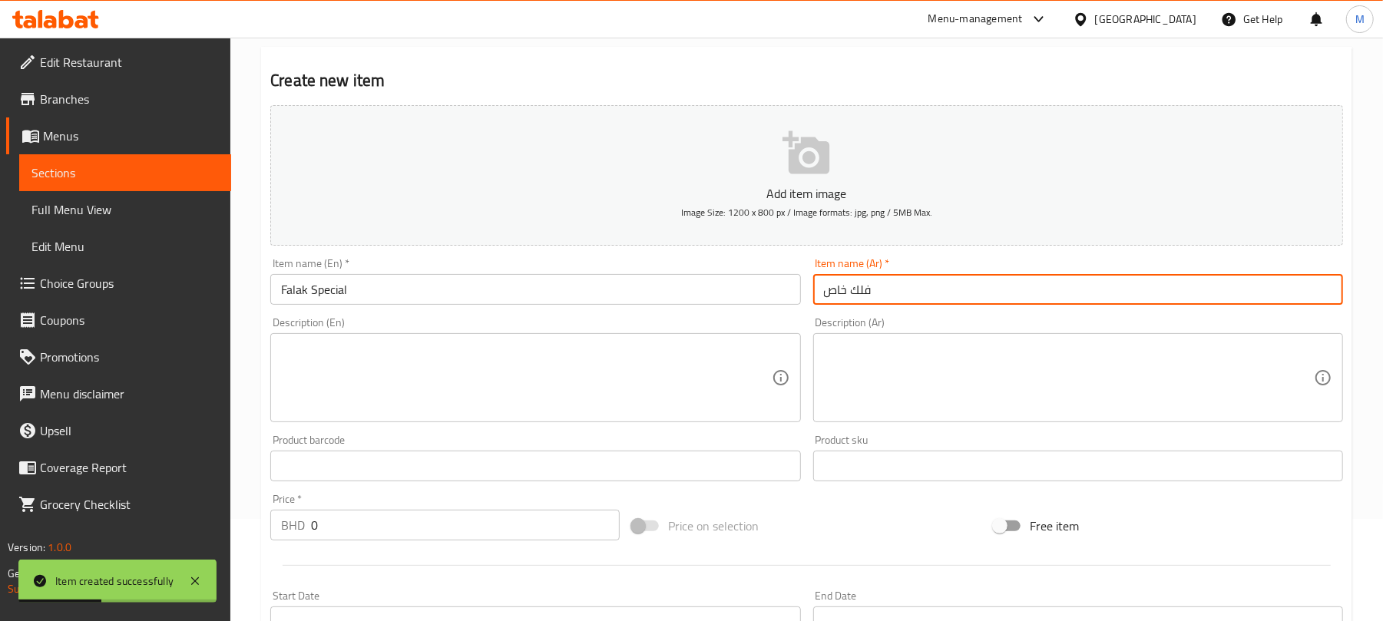
type input "فلك خاص"
click at [468, 498] on div "Price   * BHD 0 Price *" at bounding box center [444, 517] width 349 height 47
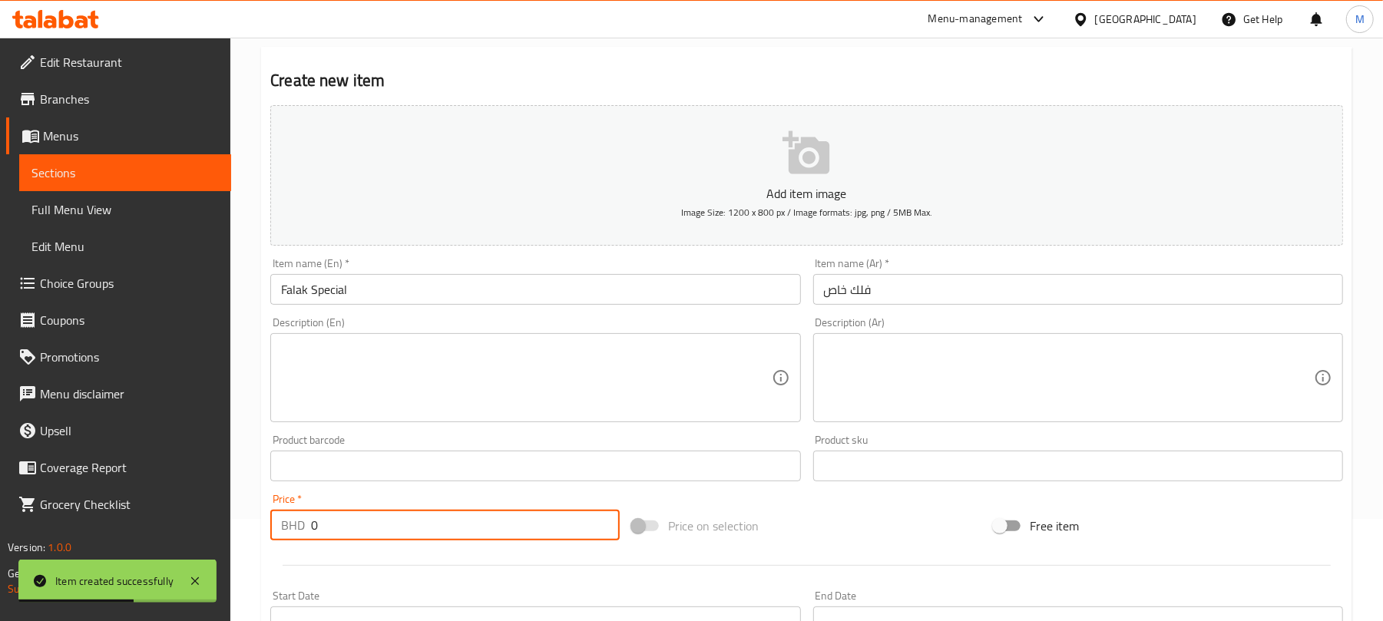
drag, startPoint x: 468, startPoint y: 517, endPoint x: 559, endPoint y: 557, distance: 99.7
click at [468, 517] on input "0" at bounding box center [465, 525] width 309 height 31
type input "1.5"
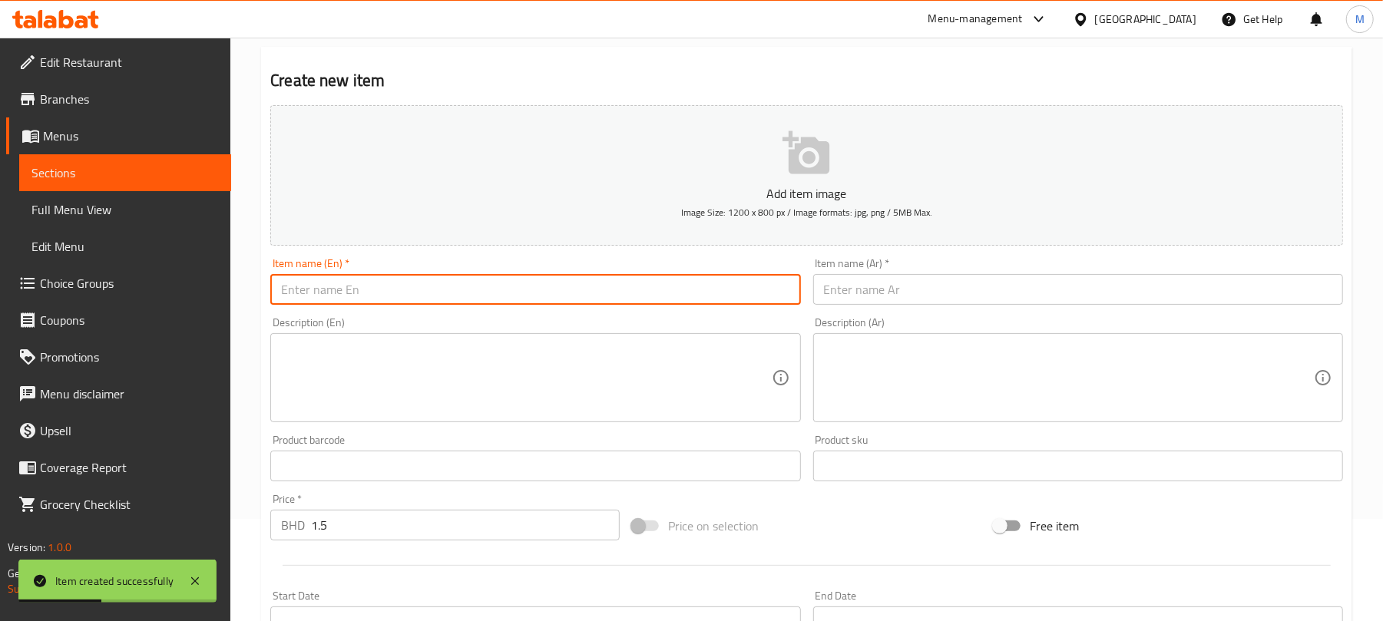
click at [536, 295] on input "text" at bounding box center [535, 289] width 530 height 31
paste input "Alf Bake Special"
type input "Alf Bake Special"
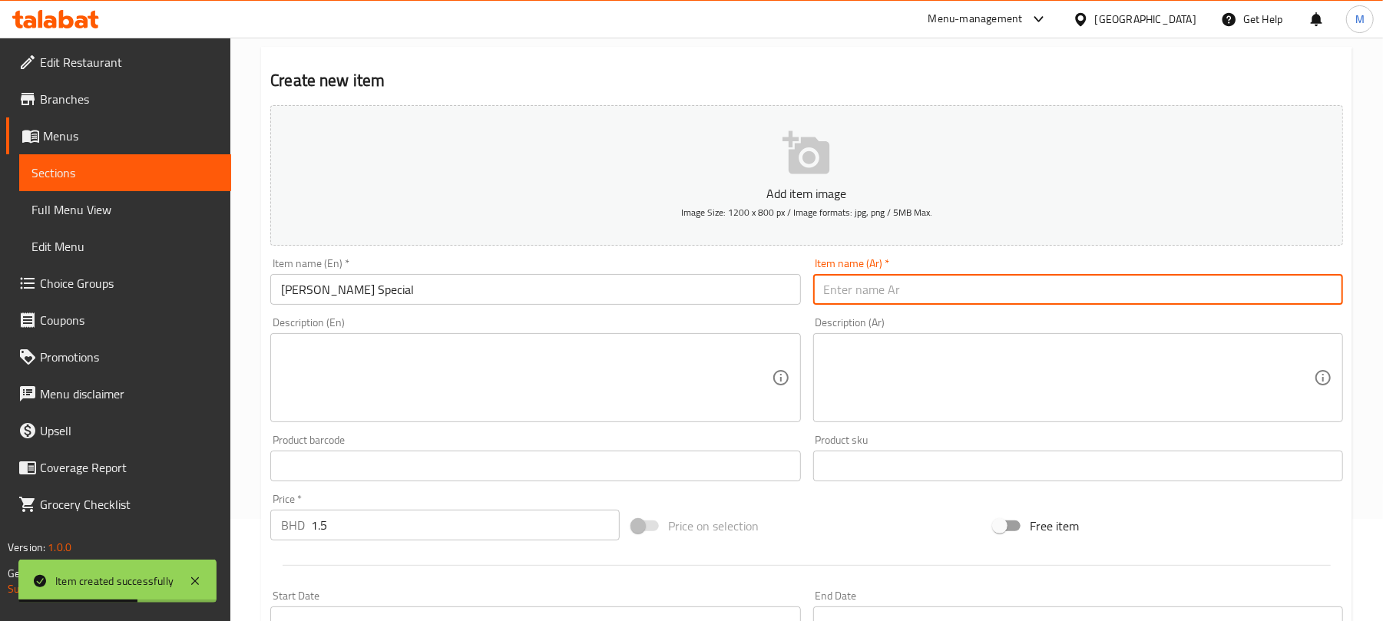
click at [1029, 298] on input "text" at bounding box center [1078, 289] width 530 height 31
paste input "ألف بيك خاص"
type input "ألف بيك خاص"
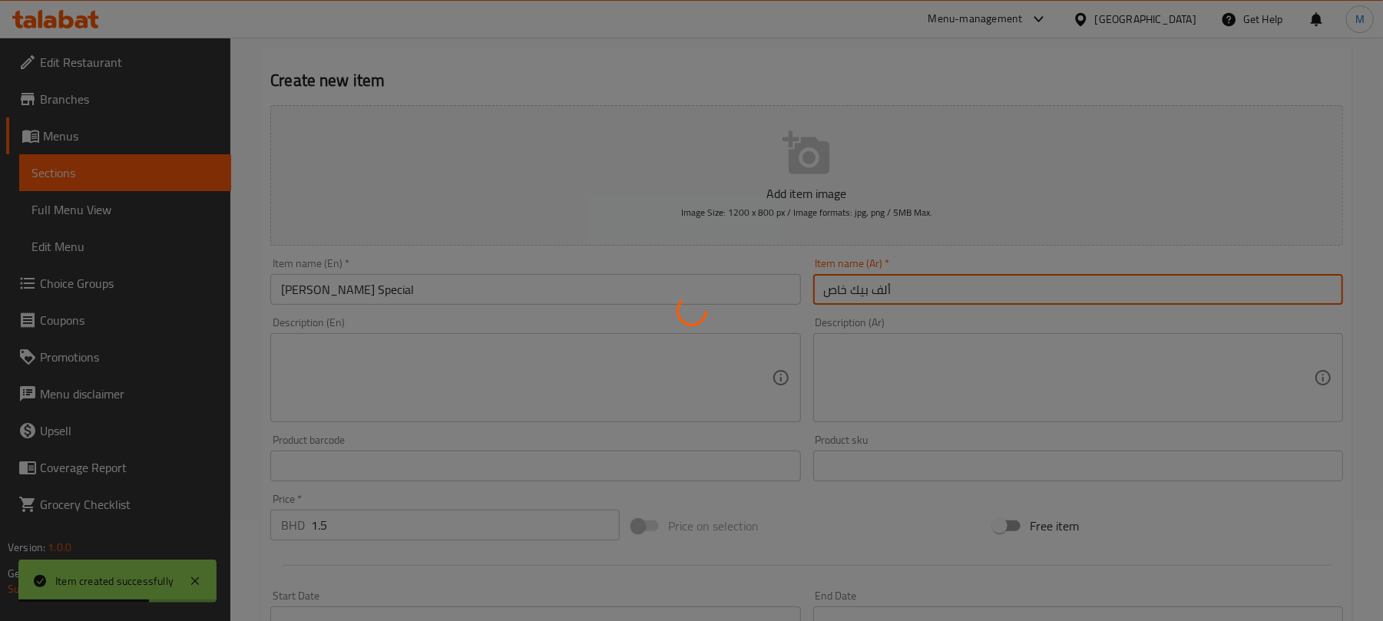
type input "0"
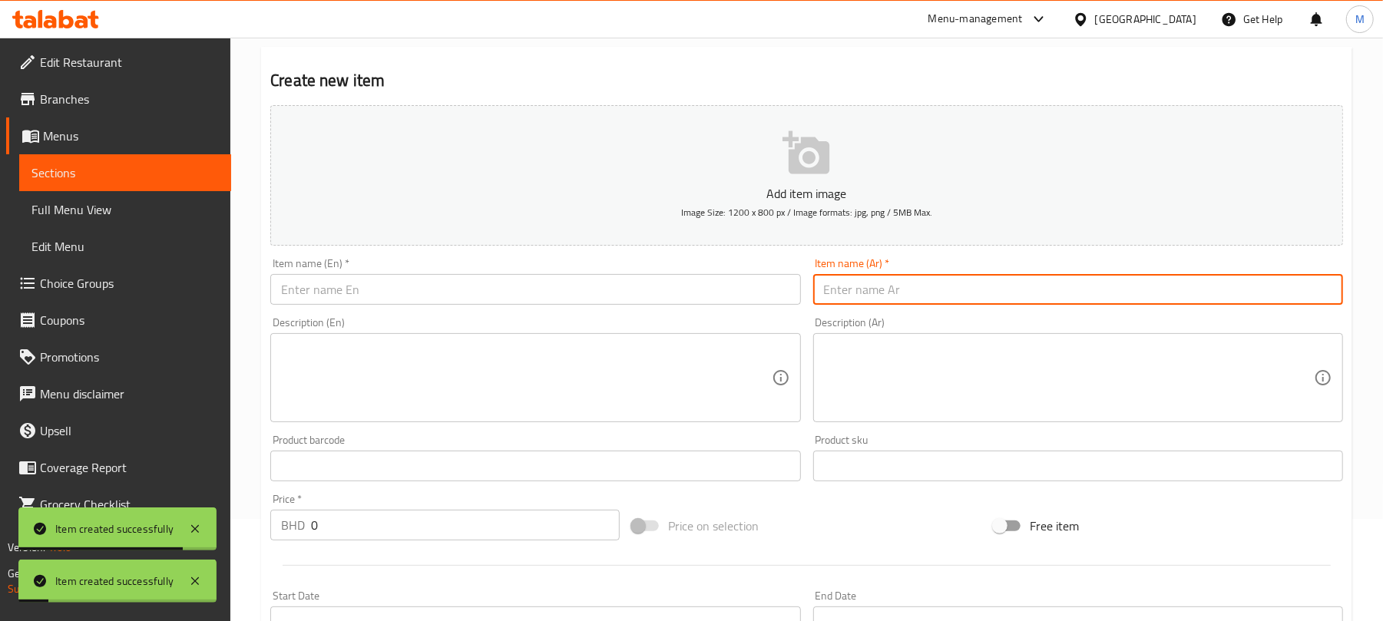
click at [568, 304] on input "text" at bounding box center [535, 289] width 530 height 31
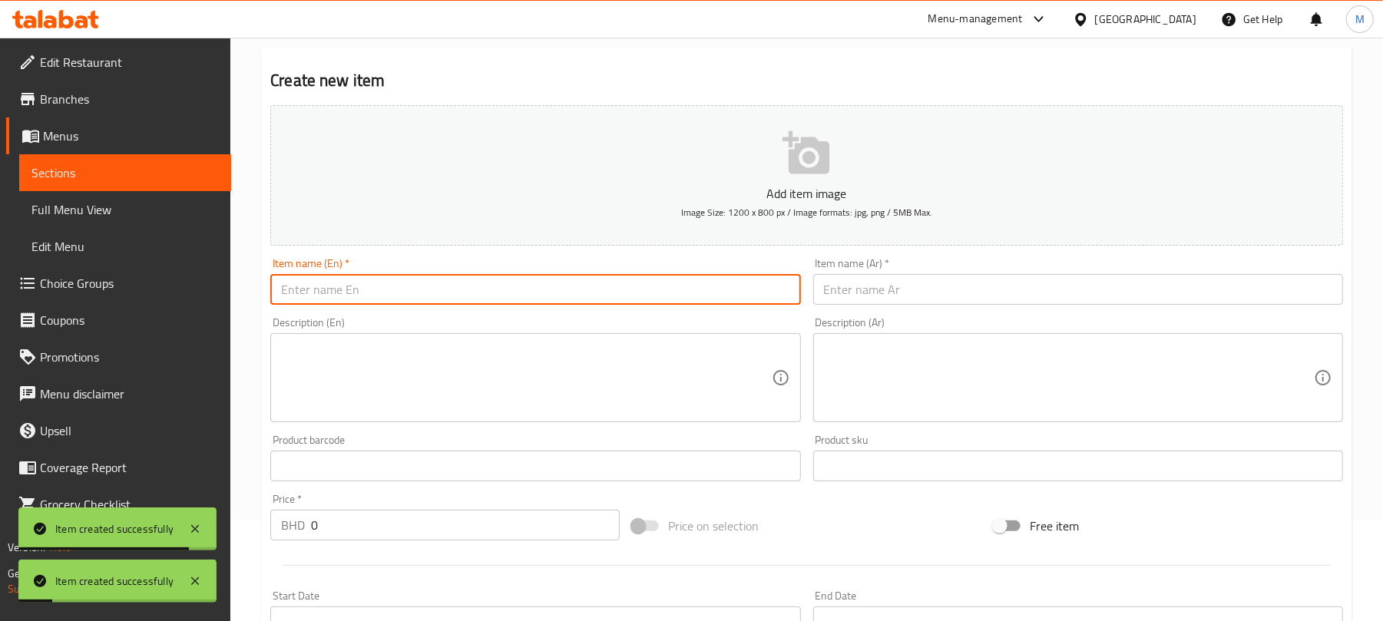
paste input "Mazbooth"
type input "Mazbooth"
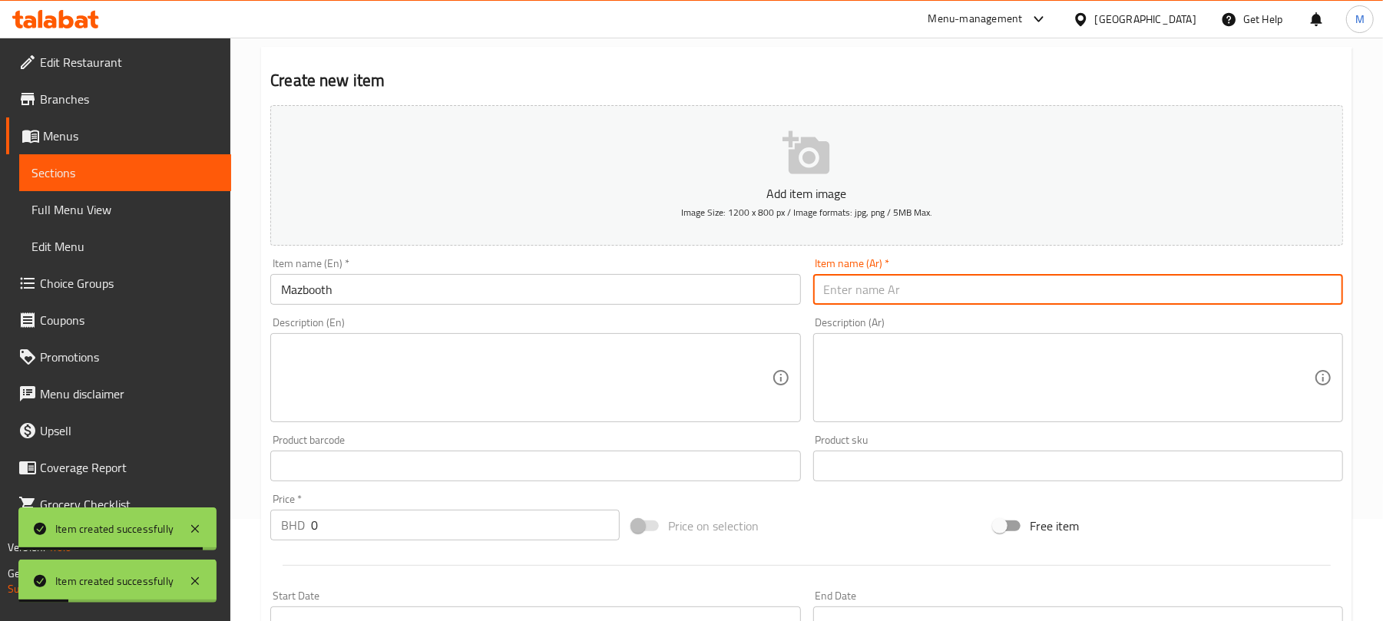
click at [848, 275] on input "text" at bounding box center [1078, 289] width 530 height 31
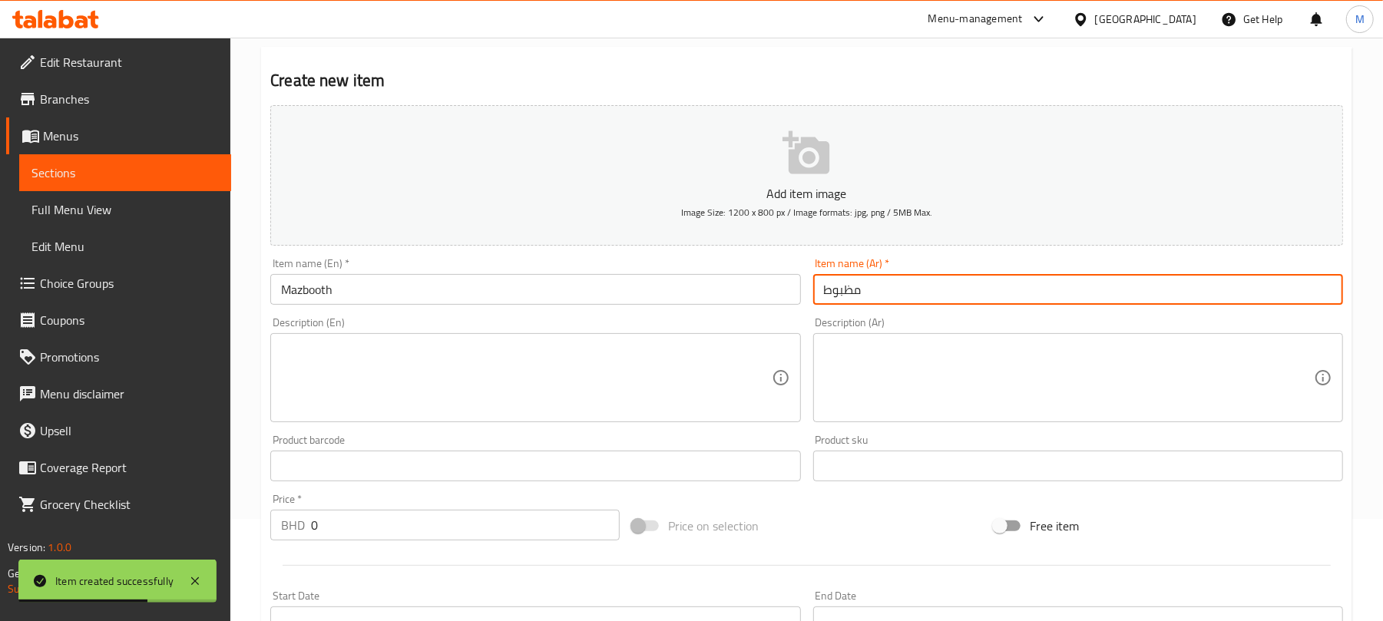
type input "مظبوط"
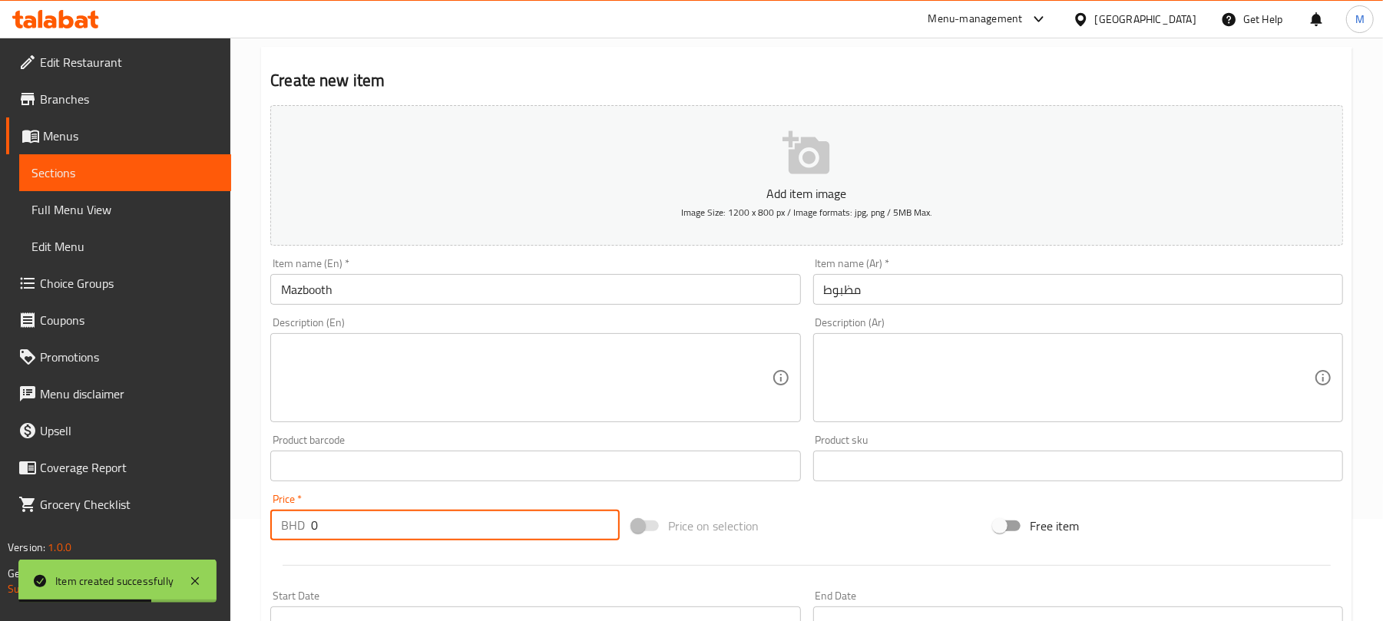
drag, startPoint x: 490, startPoint y: 514, endPoint x: 517, endPoint y: 520, distance: 27.6
click at [490, 511] on input "0" at bounding box center [465, 525] width 309 height 31
type input "1.5"
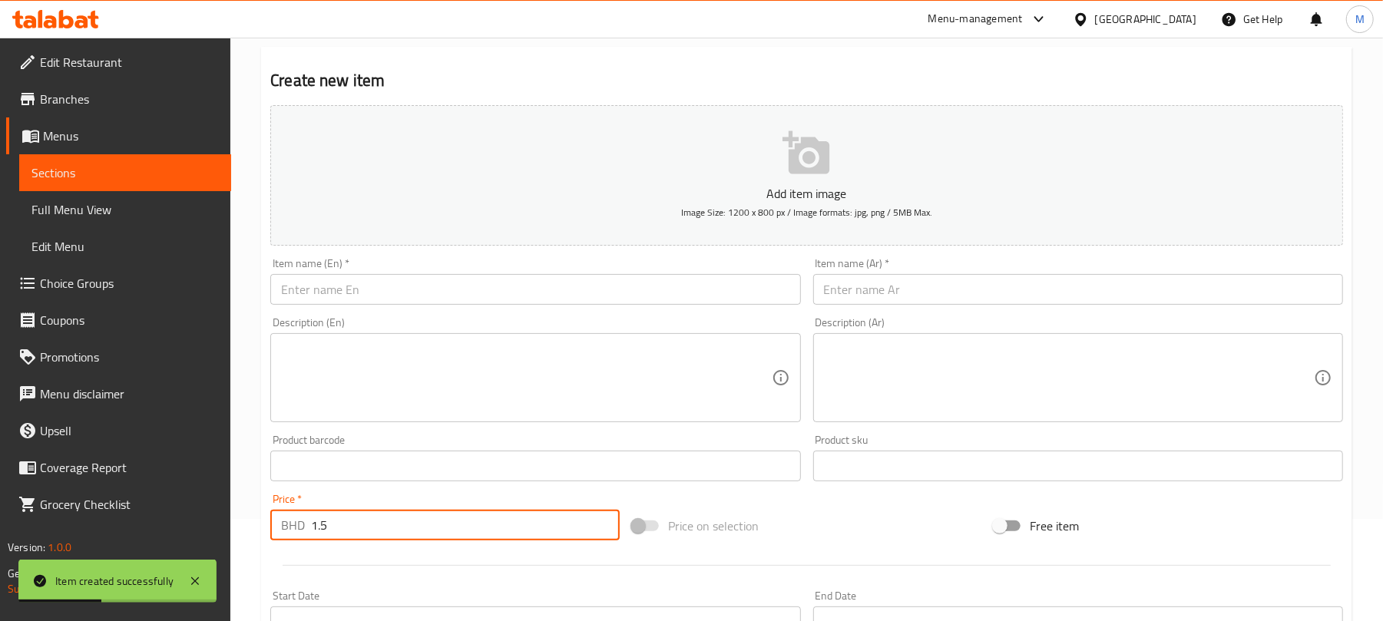
click at [563, 287] on input "text" at bounding box center [535, 289] width 530 height 31
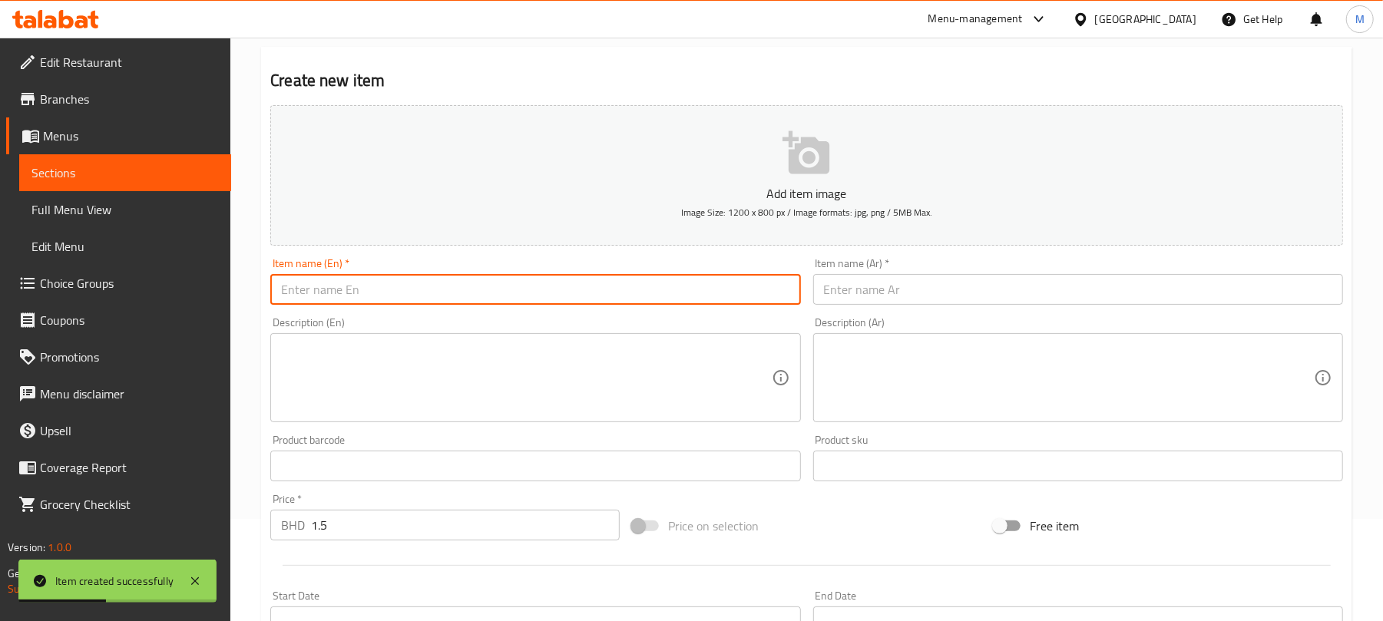
paste input "Habeebi"
type input "Habeebi"
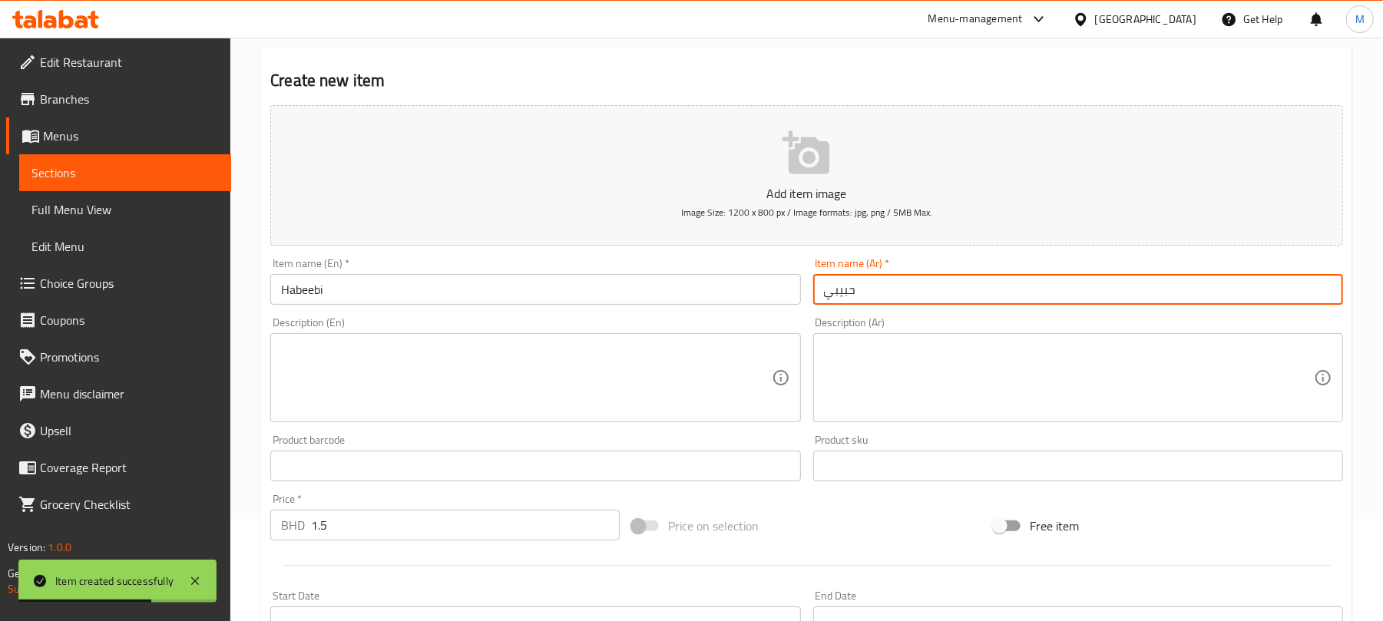
type input "حبيبي"
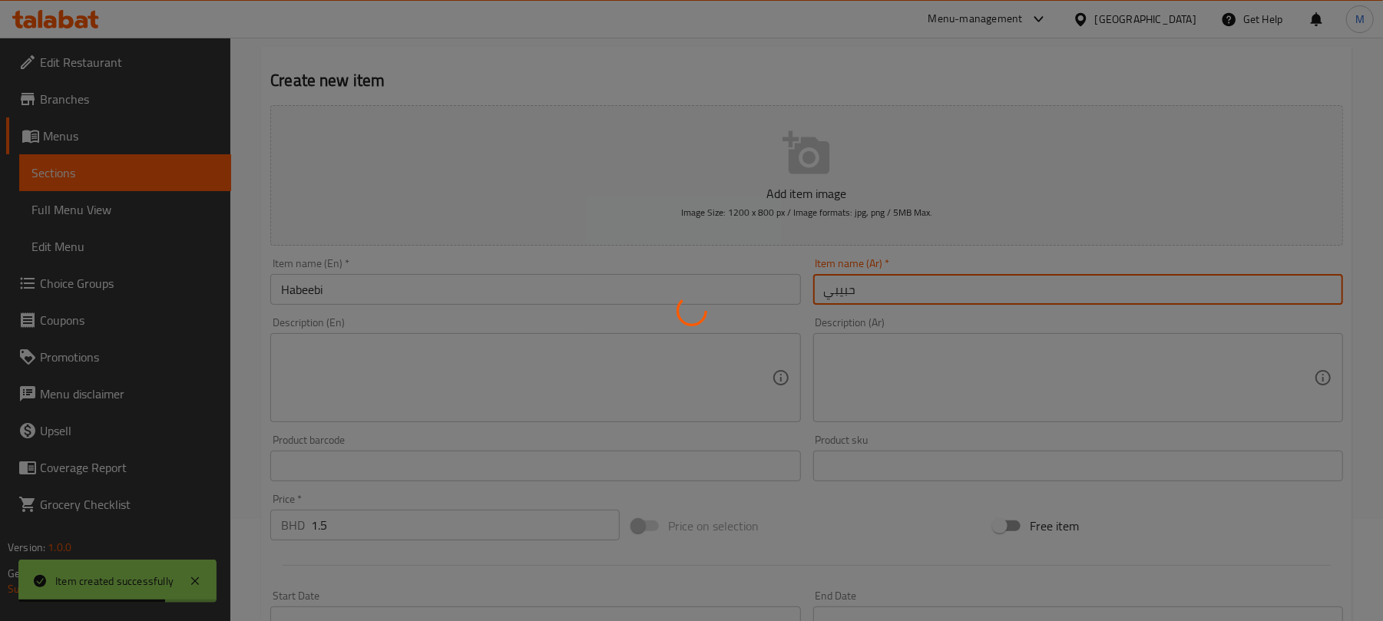
type input "0"
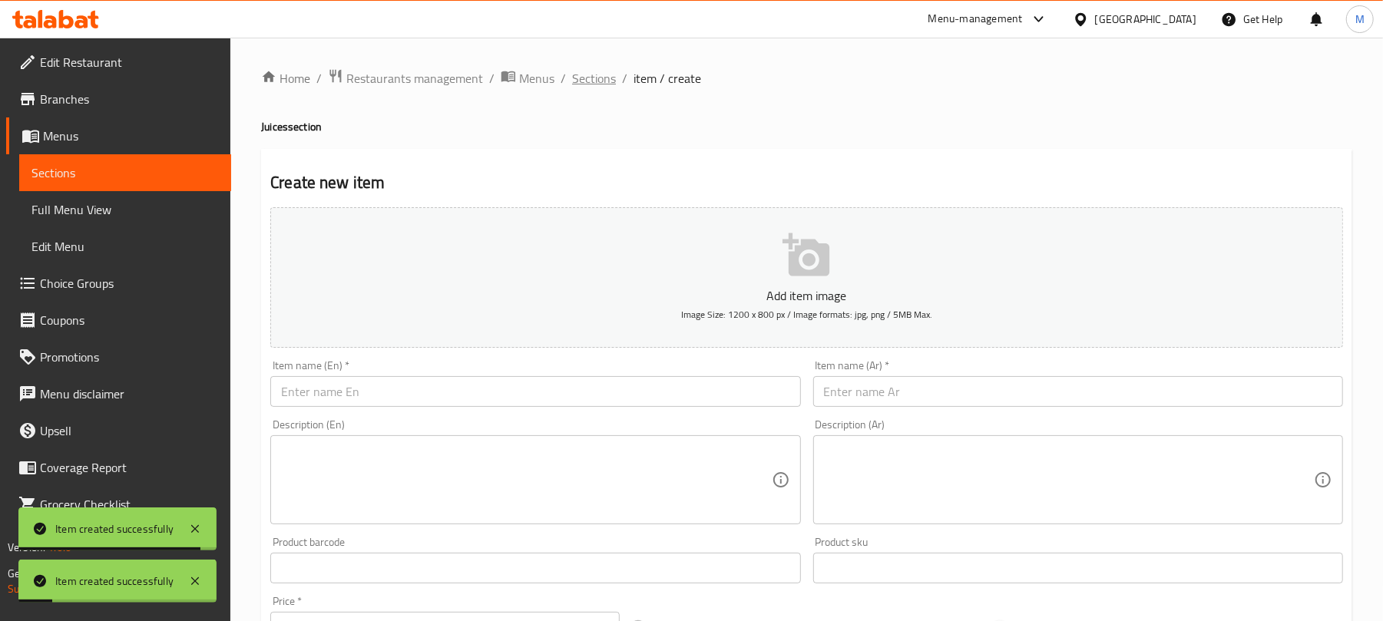
click at [587, 80] on span "Sections" at bounding box center [594, 78] width 44 height 18
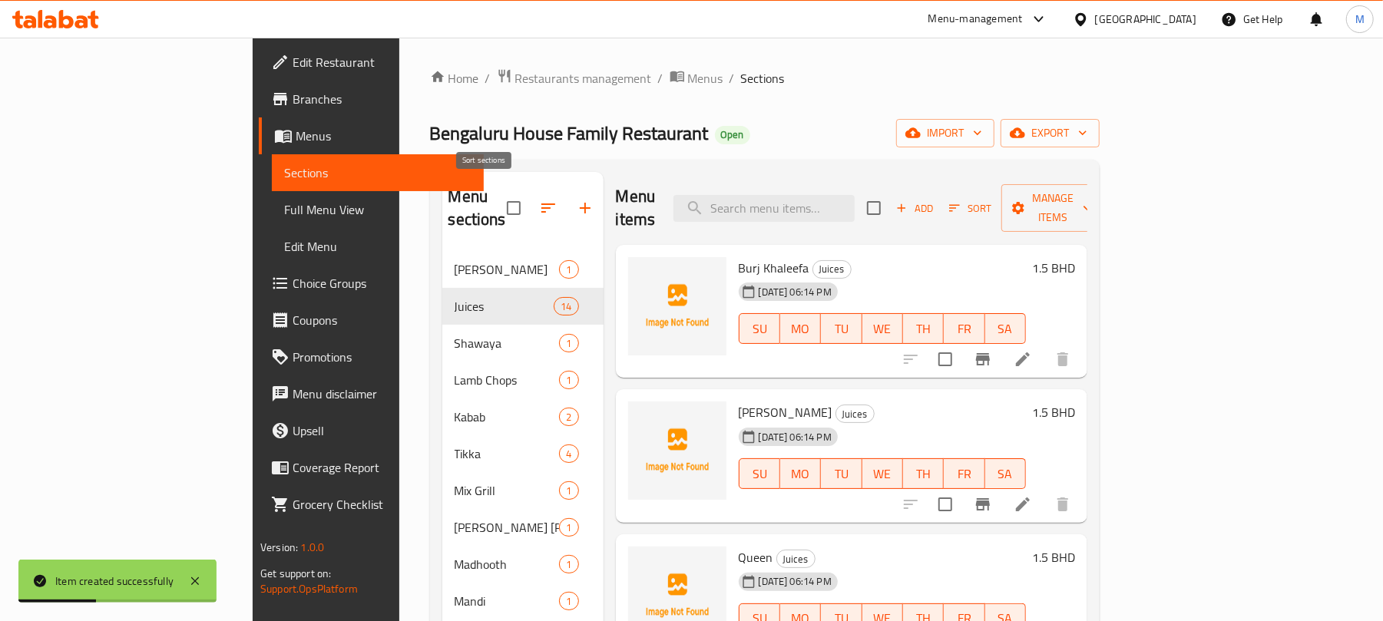
click at [539, 199] on icon "button" at bounding box center [548, 208] width 18 height 18
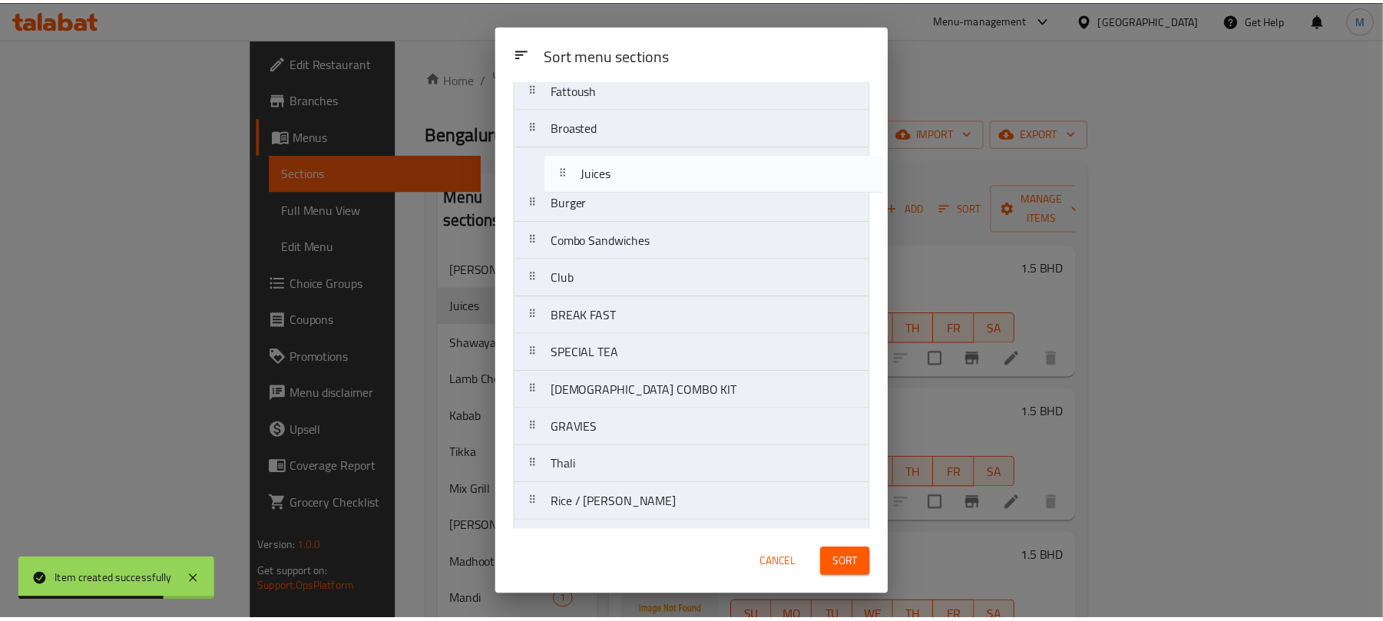
scroll to position [579, 0]
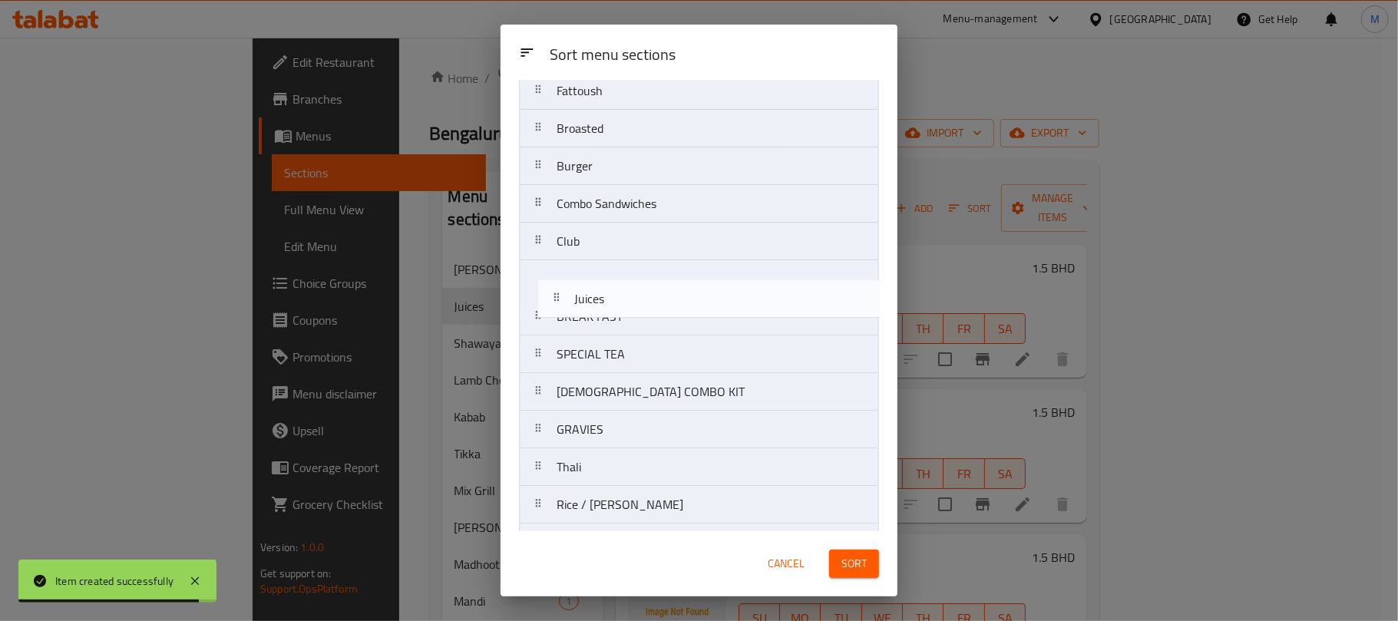
drag, startPoint x: 631, startPoint y: 184, endPoint x: 649, endPoint y: 307, distance: 124.2
click at [653, 315] on nav "Al Faham Juices Shawaya Lamb Chops Kabab Tikka Mix Grill Al Faham Peri Peri Mad…" at bounding box center [699, 260] width 360 height 1431
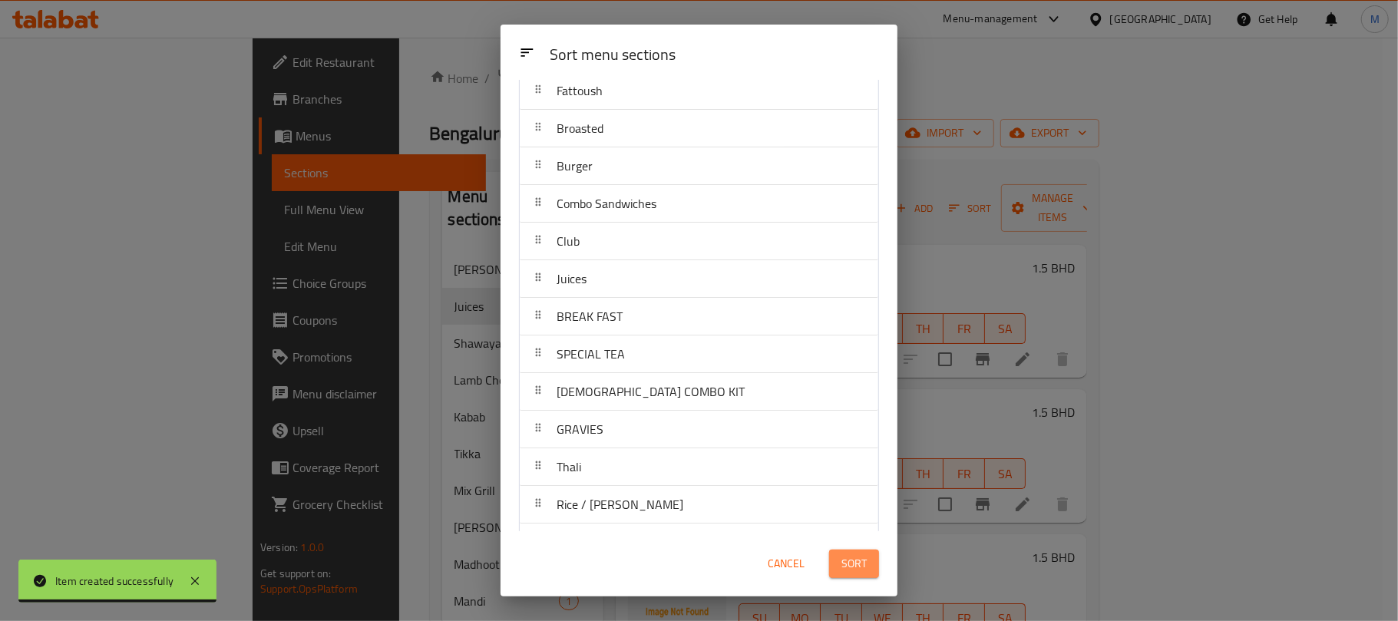
click at [857, 569] on span "Sort" at bounding box center [853, 563] width 25 height 19
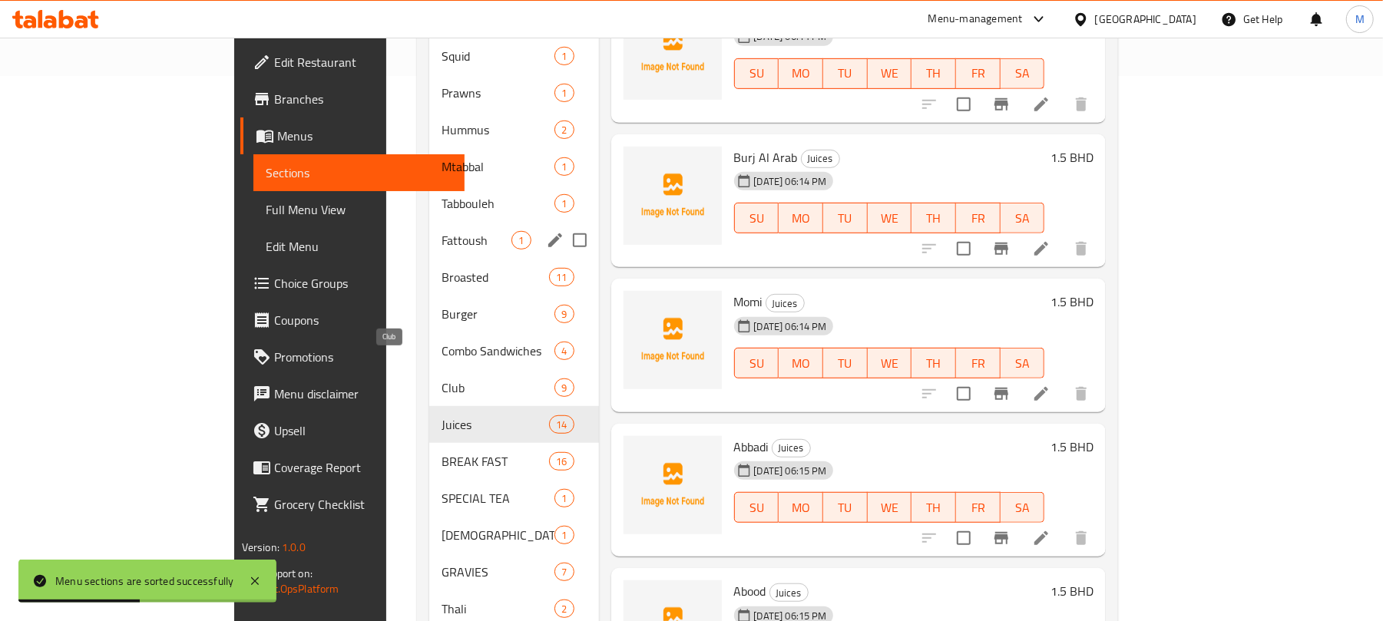
scroll to position [34, 0]
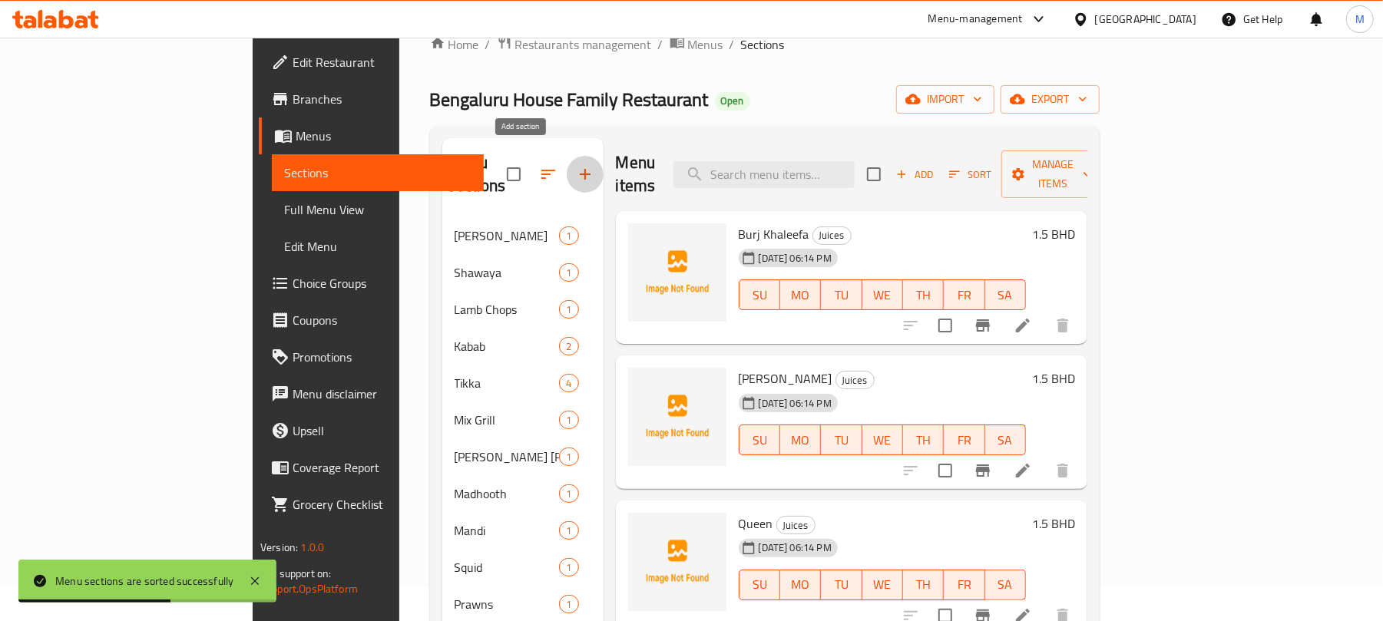
click at [567, 174] on button "button" at bounding box center [585, 174] width 37 height 37
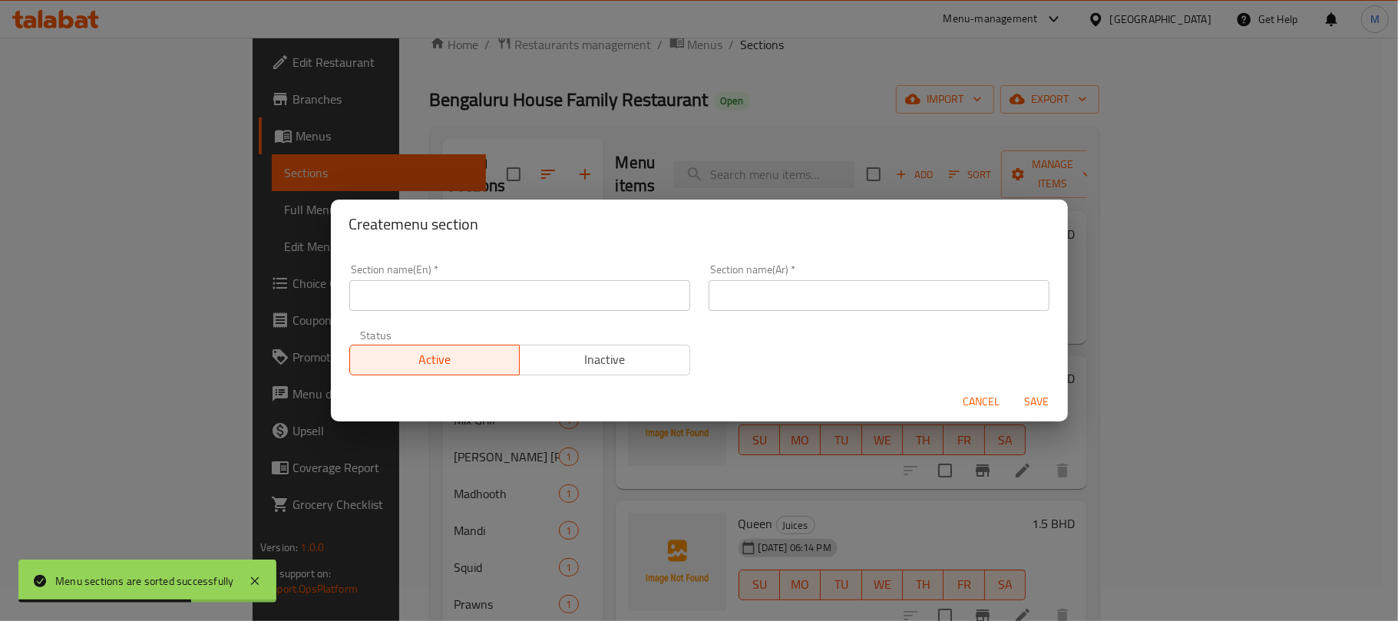
click at [478, 281] on input "text" at bounding box center [519, 295] width 341 height 31
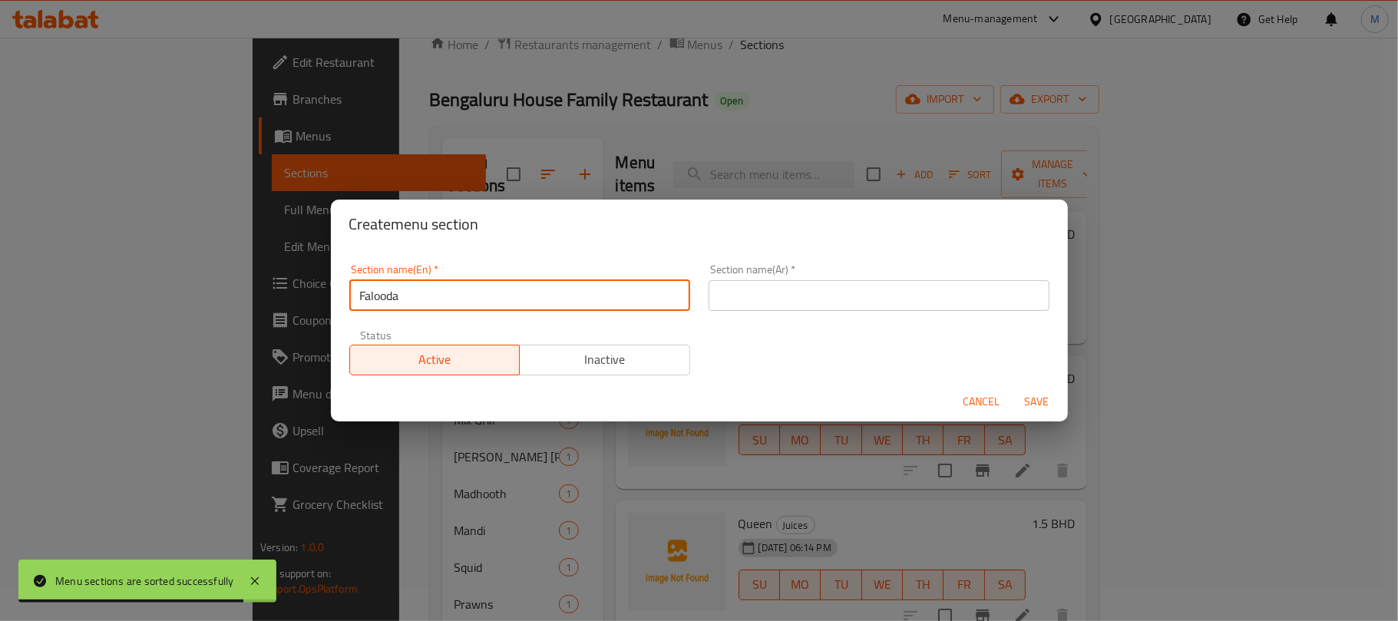
type input "Falooda"
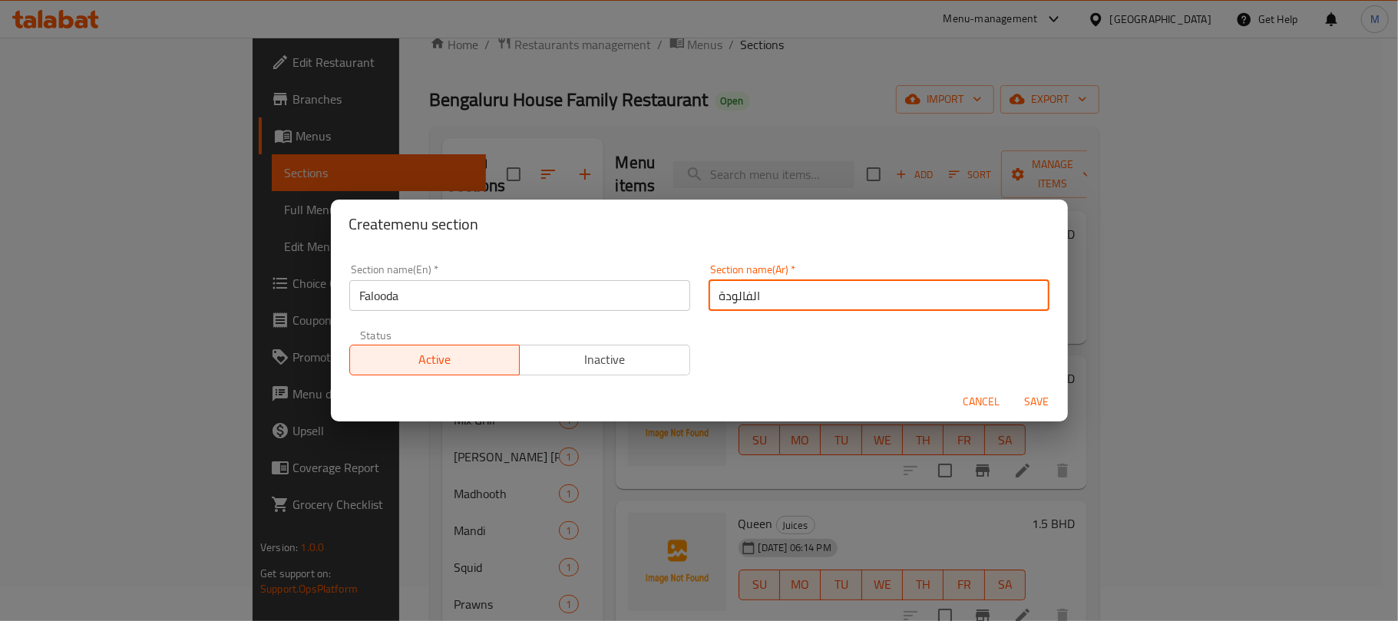
type input "الفالودة"
click at [1013, 388] on button "Save" at bounding box center [1037, 402] width 49 height 28
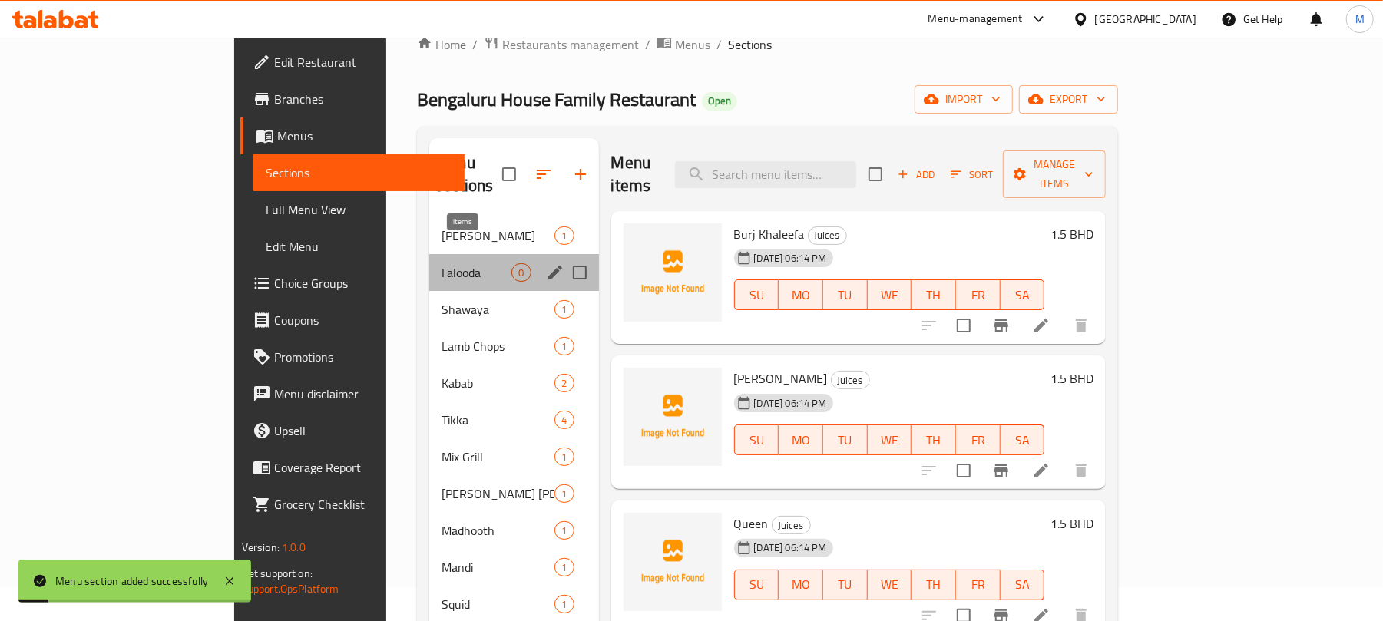
click at [512, 266] on span "0" at bounding box center [521, 273] width 18 height 15
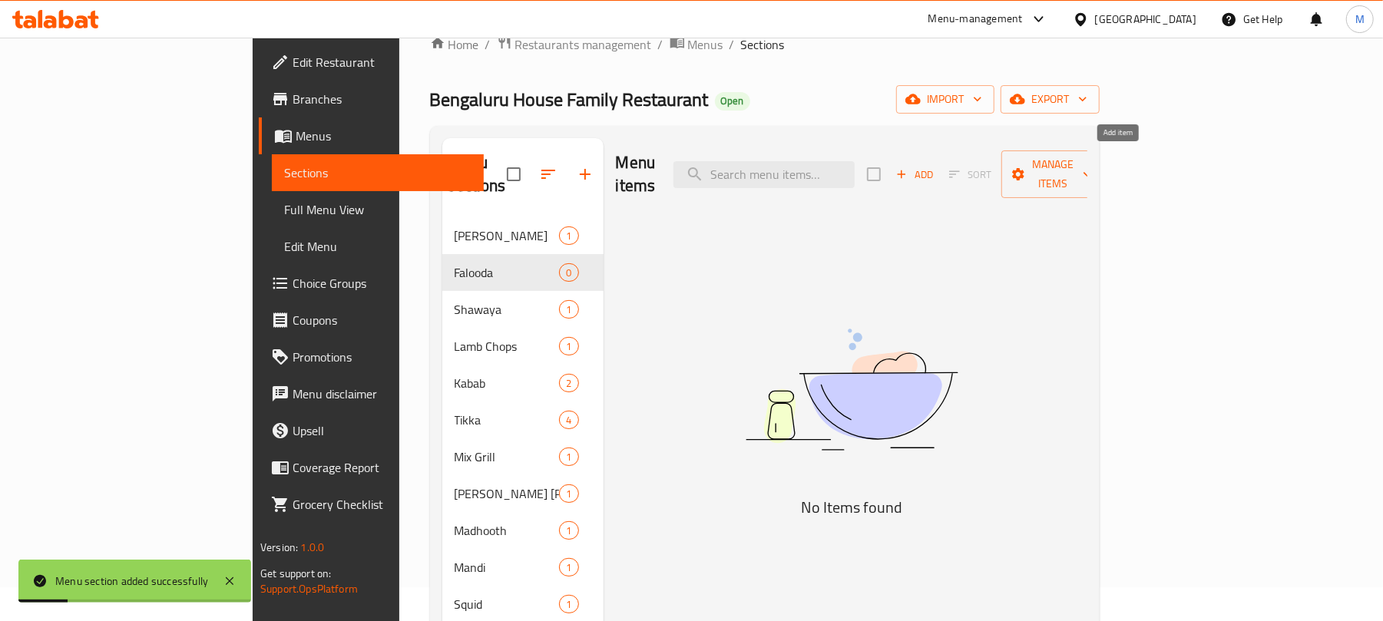
click at [935, 170] on span "Add" at bounding box center [914, 175] width 41 height 18
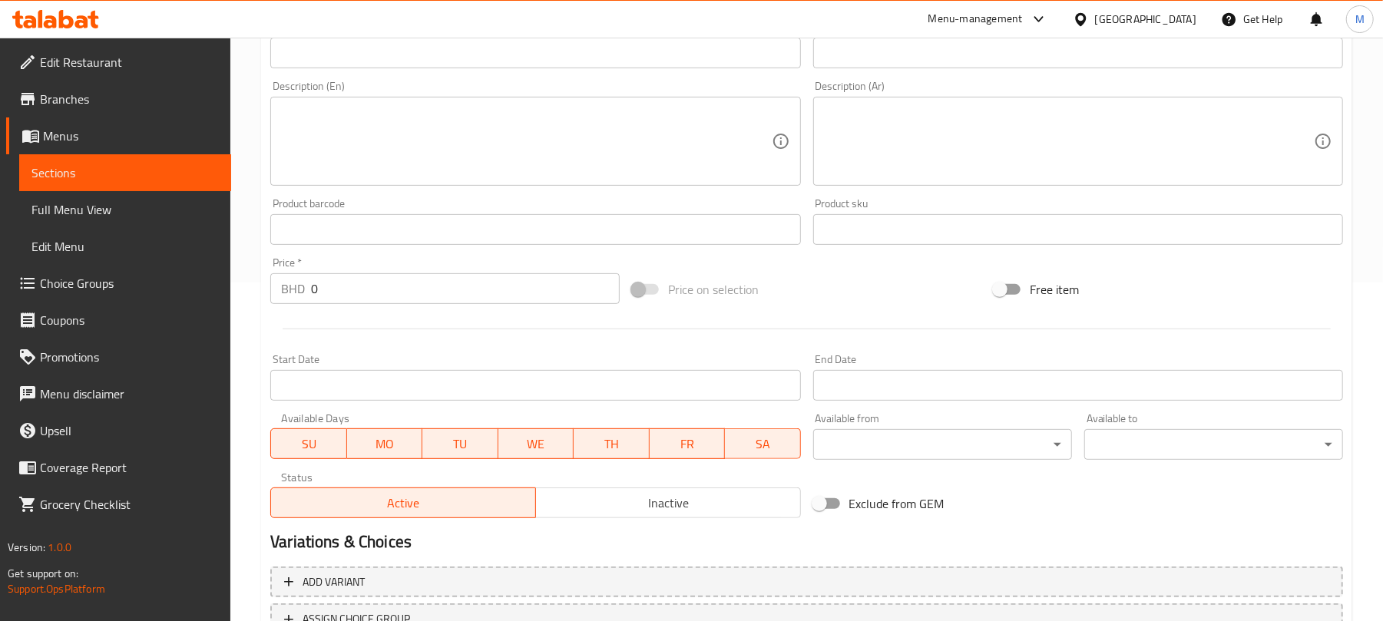
scroll to position [443, 0]
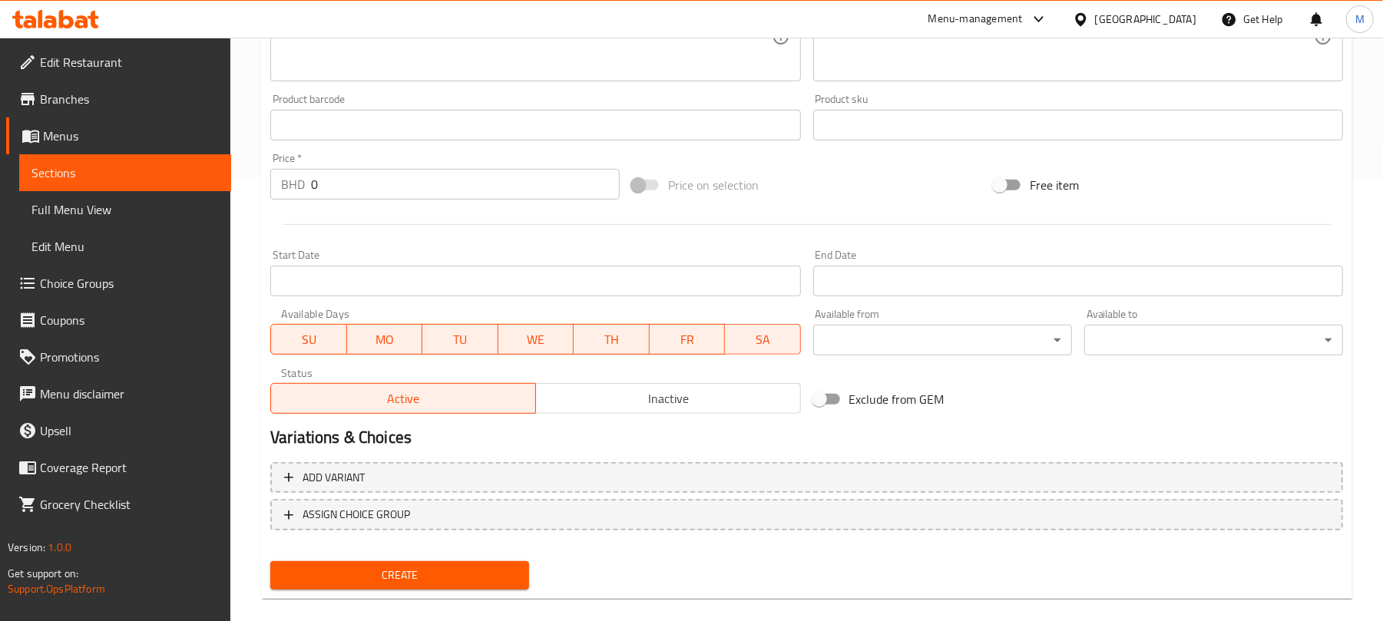
click at [382, 193] on input "0" at bounding box center [465, 184] width 309 height 31
type input "1.5"
click at [858, 167] on div "Price on selection" at bounding box center [807, 184] width 362 height 41
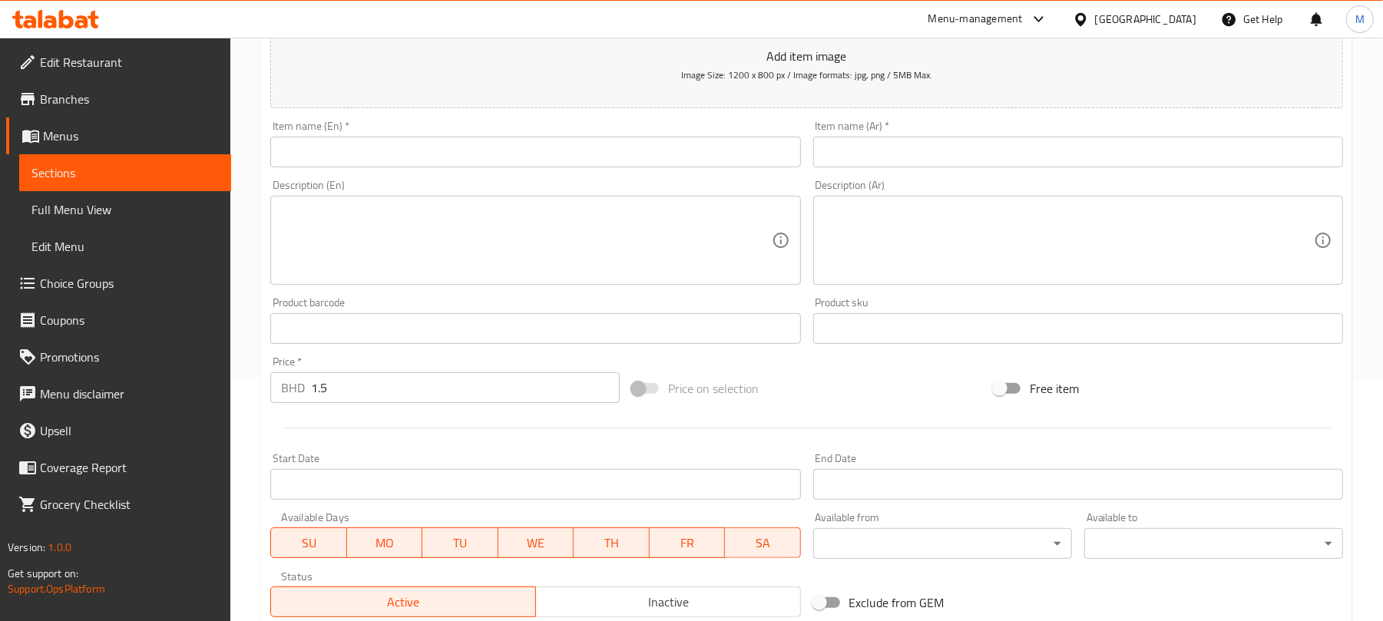
scroll to position [238, 0]
click at [528, 157] on input "text" at bounding box center [535, 153] width 530 height 31
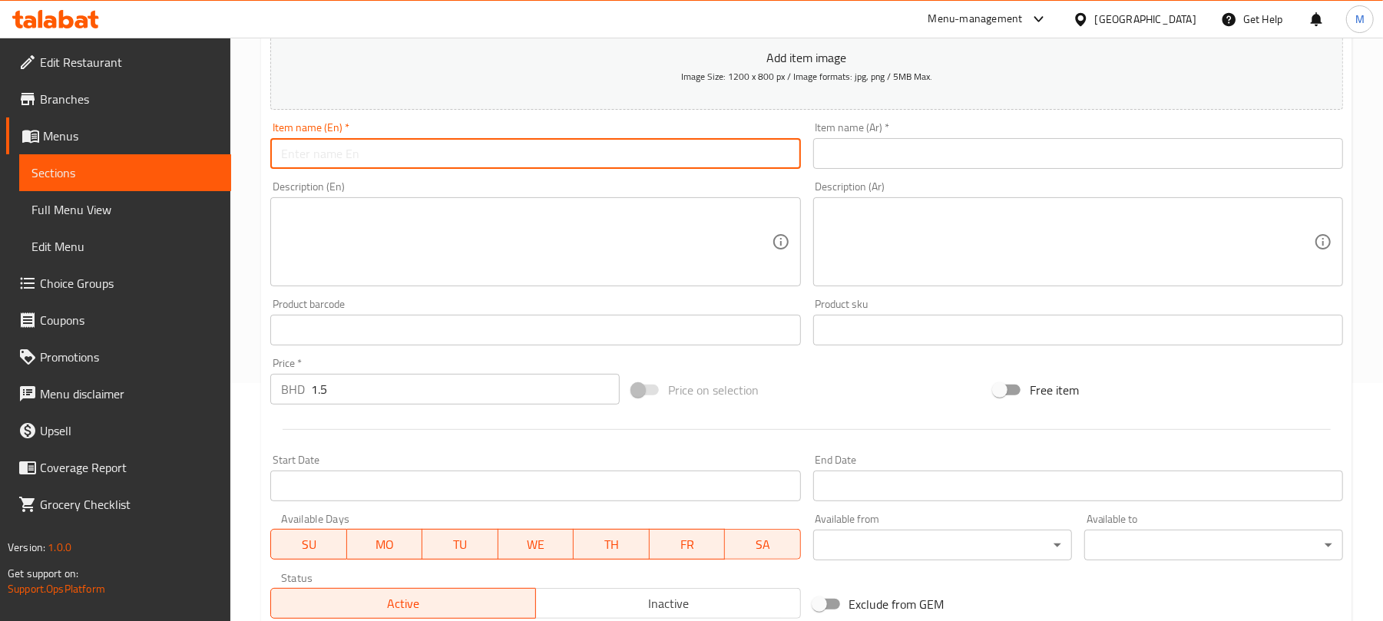
paste input "Mango Falooda"
type input "Mango Falooda"
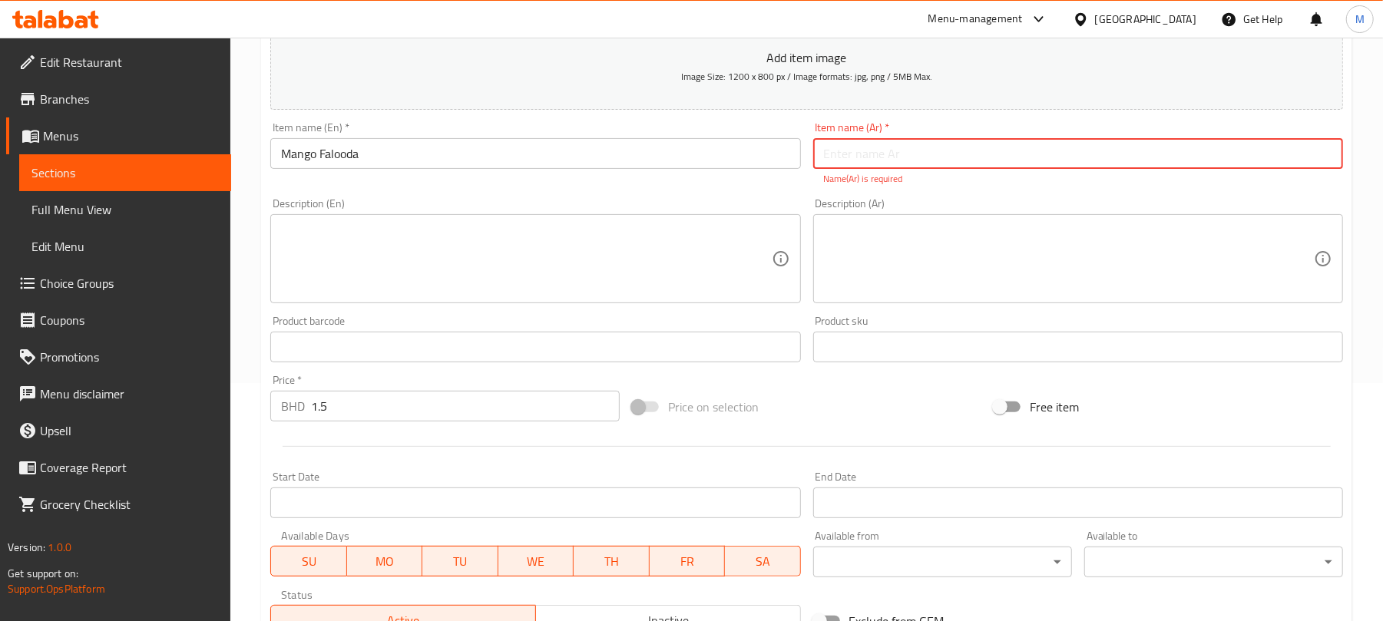
paste input "فالودة مانجو"
type input "فالودة مانجو"
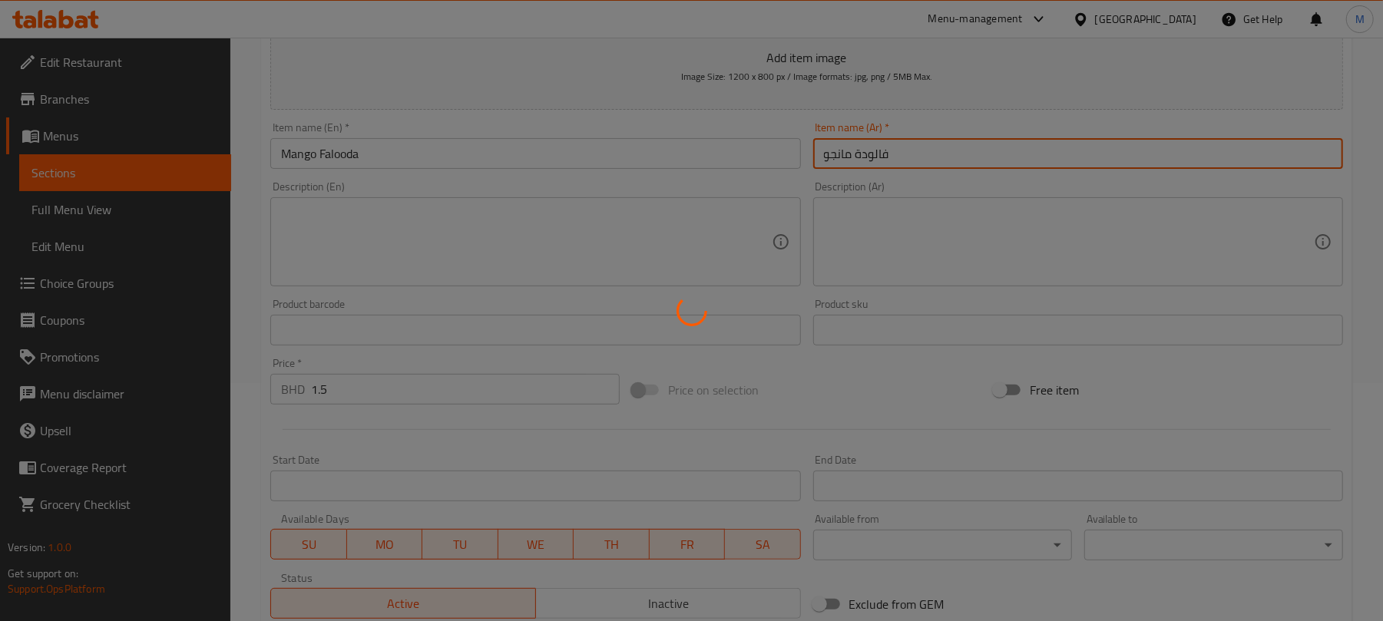
type input "0"
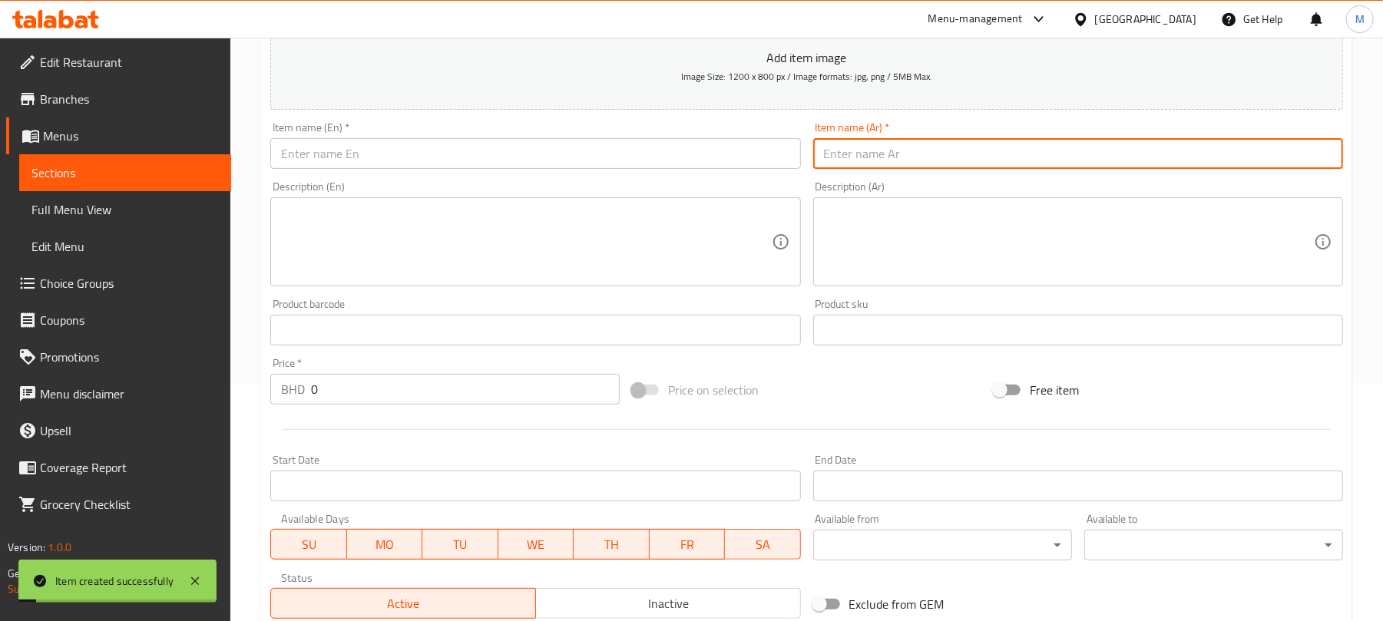
click at [578, 137] on div "Item name (En)   * Item name (En) *" at bounding box center [535, 145] width 530 height 47
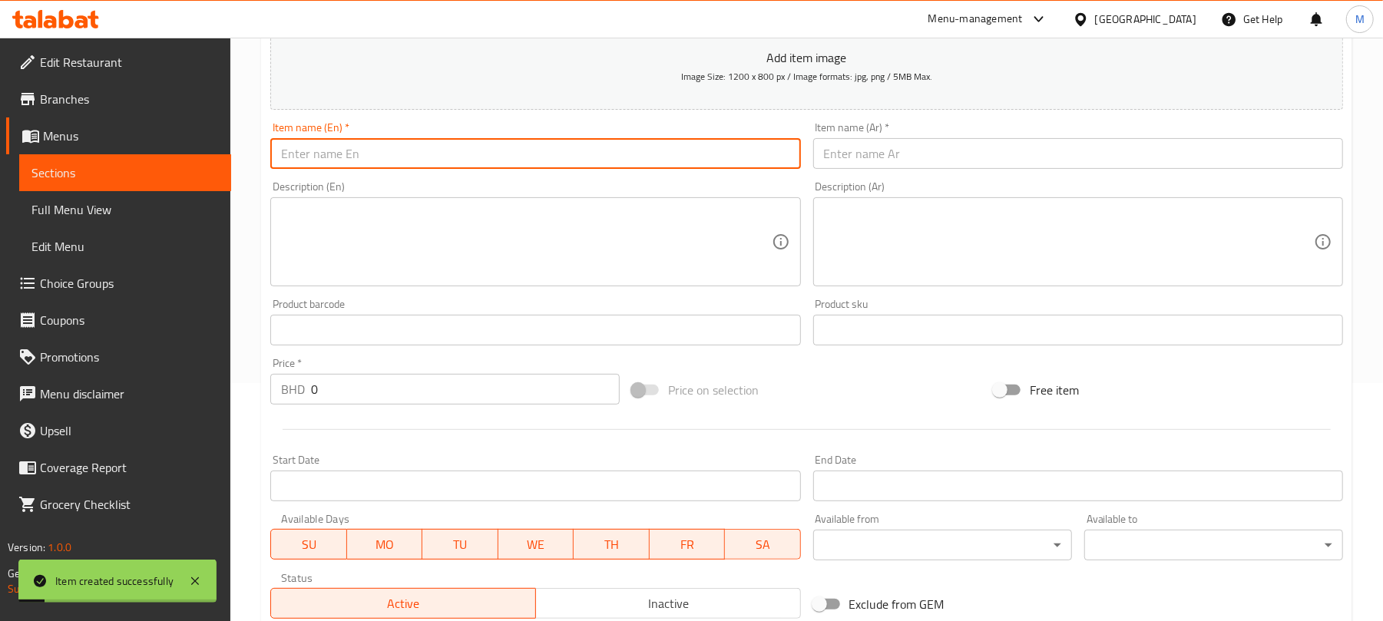
click at [664, 145] on input "text" at bounding box center [535, 153] width 530 height 31
paste input "Strawberry Falooda"
type input "Strawberry Falooda"
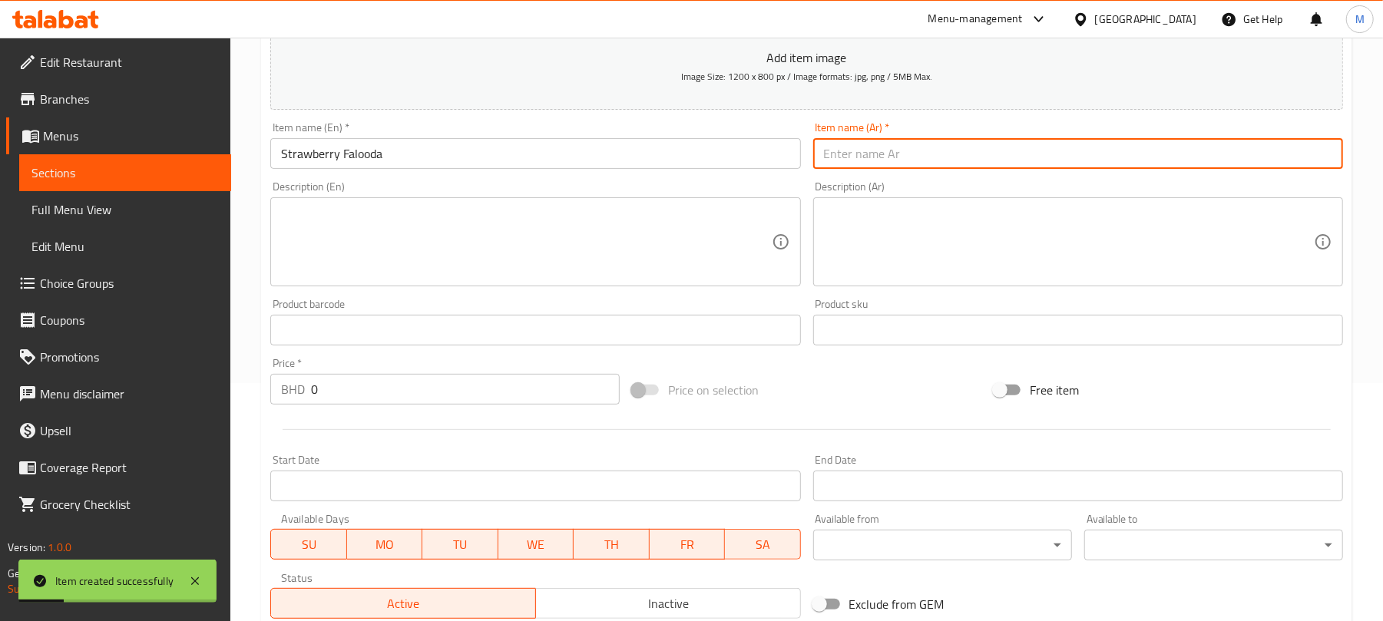
drag, startPoint x: 929, startPoint y: 155, endPoint x: 884, endPoint y: 158, distance: 44.6
click at [929, 155] on input "text" at bounding box center [1078, 153] width 530 height 31
paste input "فالودة الفراولة"
click at [854, 164] on input "فالودة الفراولة" at bounding box center [1078, 153] width 530 height 31
type input "فالودة فراولة"
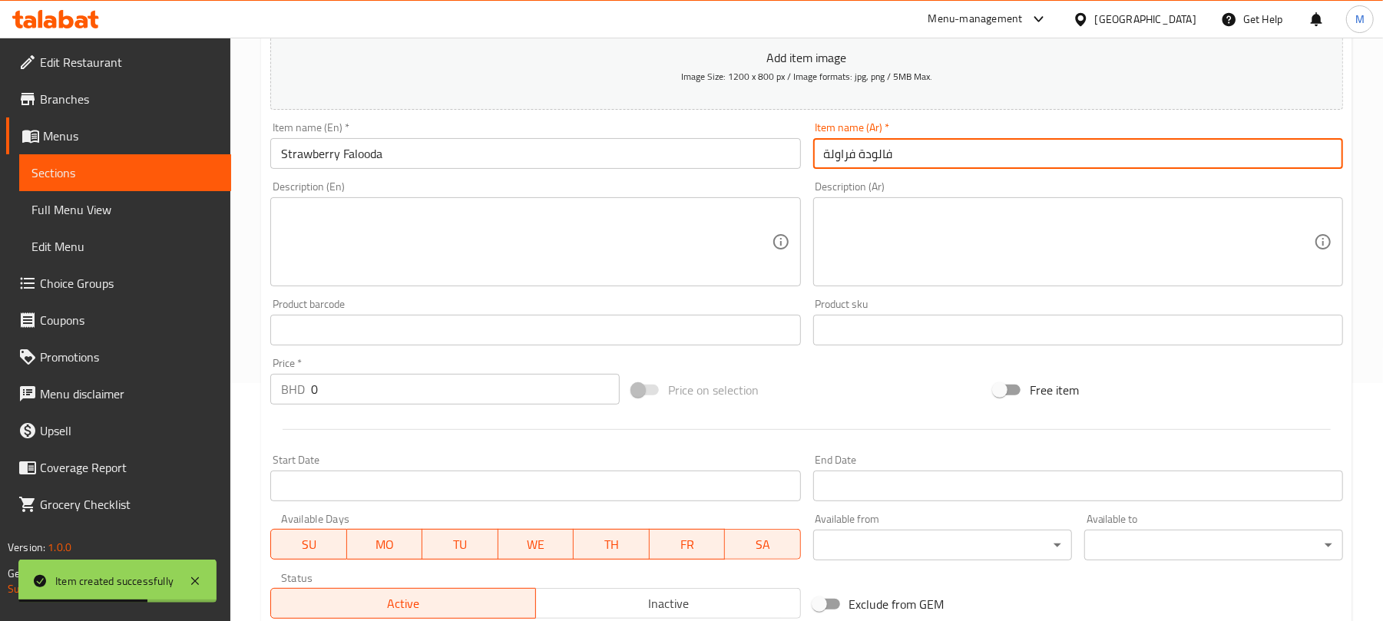
click at [454, 382] on input "0" at bounding box center [465, 389] width 309 height 31
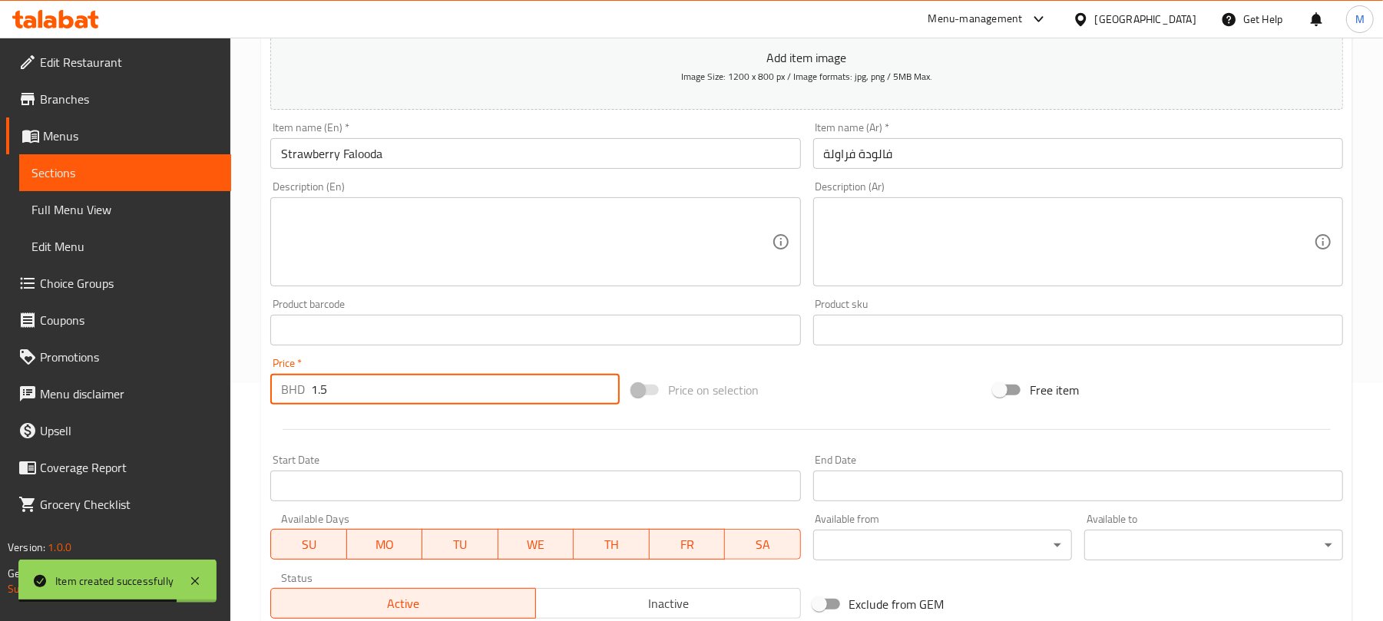
type input "1.5"
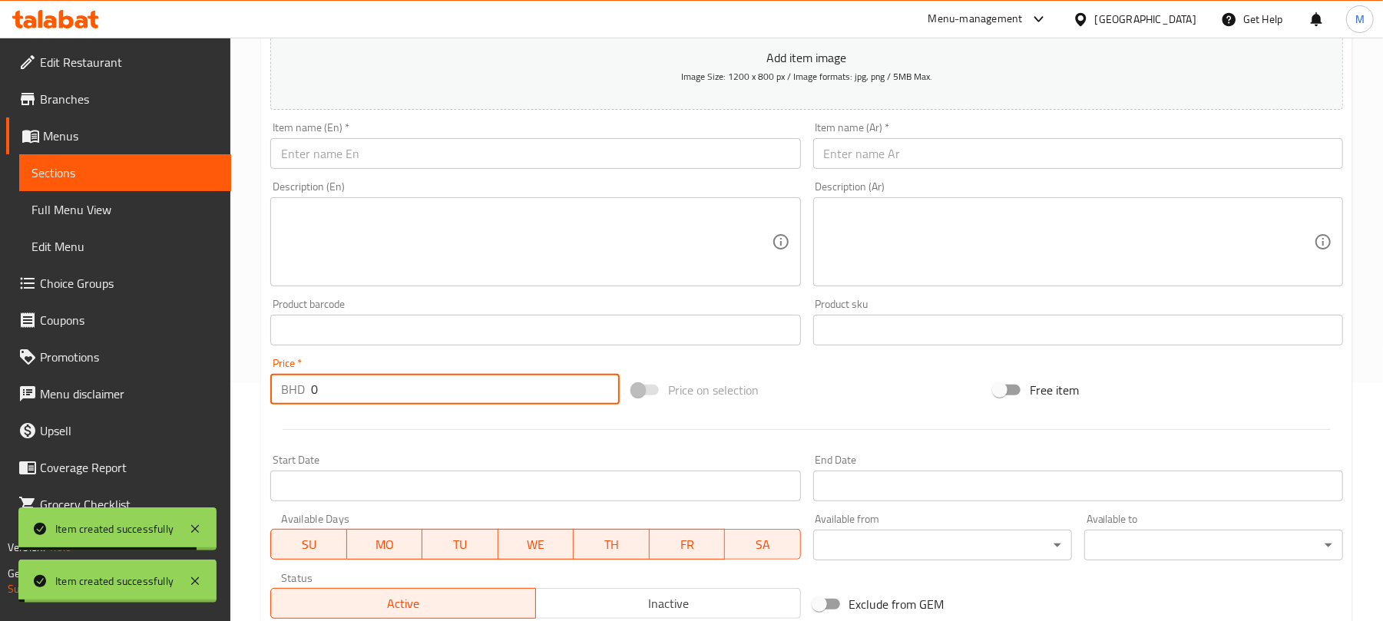
paste input "1.5"
type input "1.5"
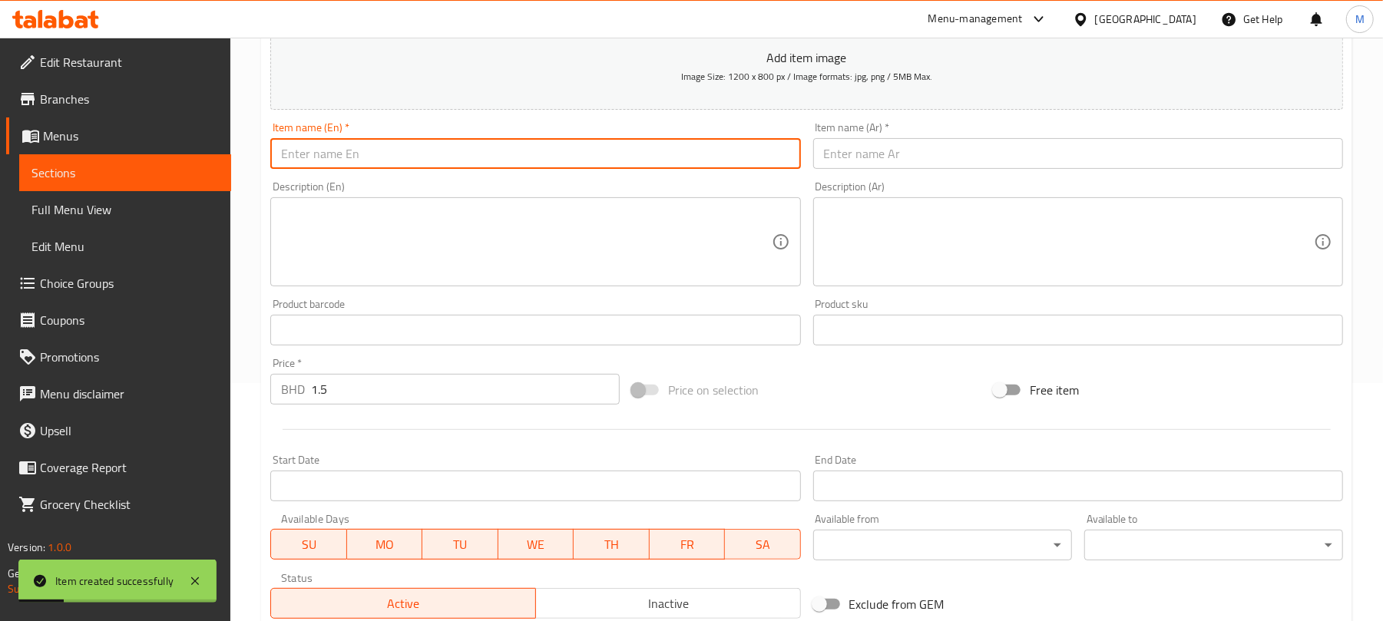
click at [526, 160] on input "text" at bounding box center [535, 153] width 530 height 31
paste input "Pista Falooda"
type input "Pista Falooda"
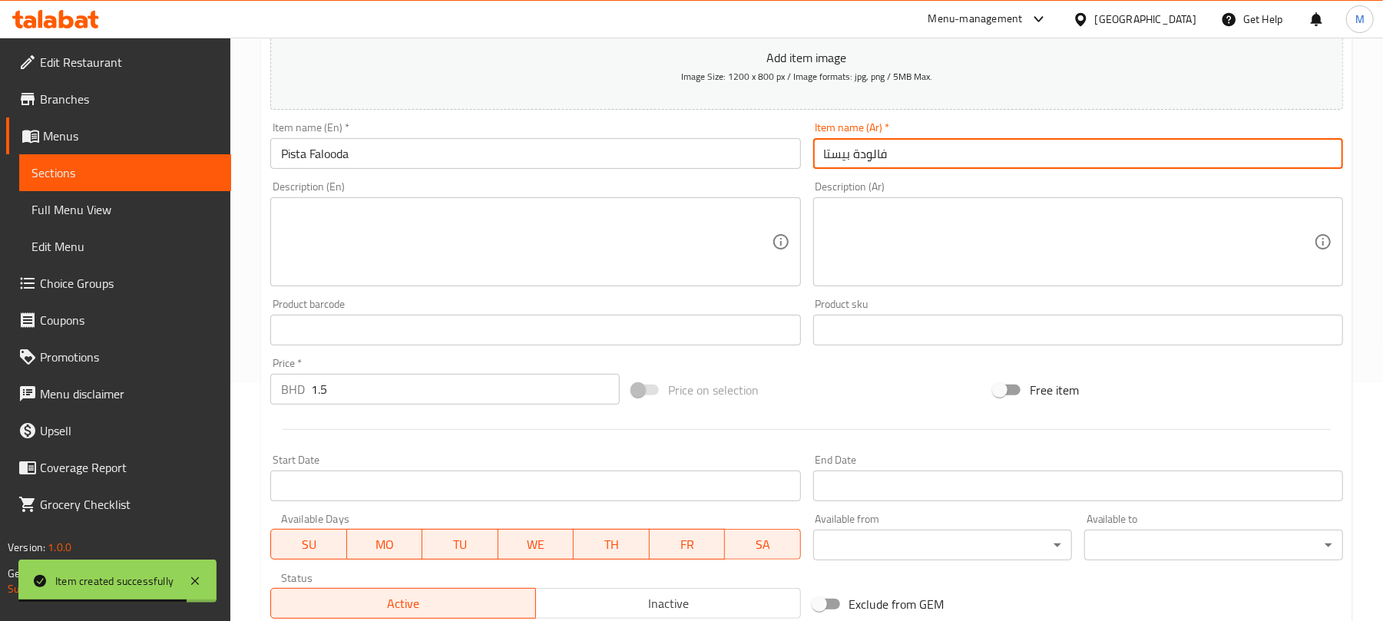
type input "فالودة بيستا"
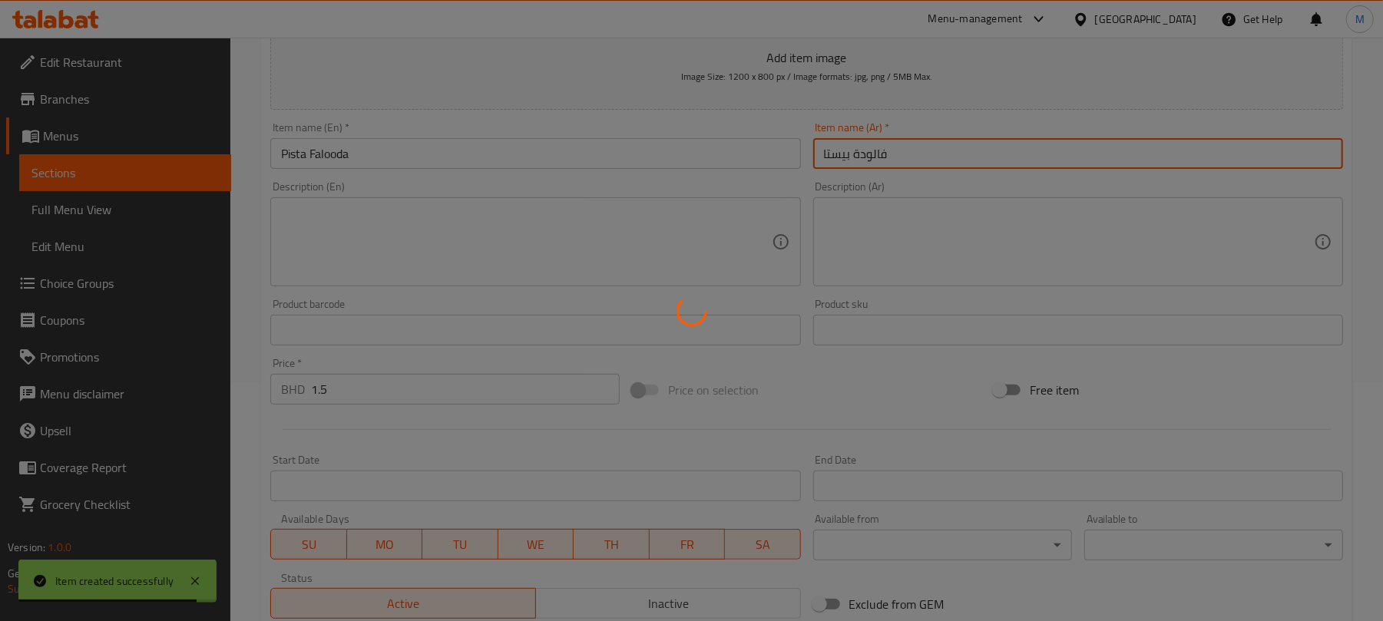
type input "0"
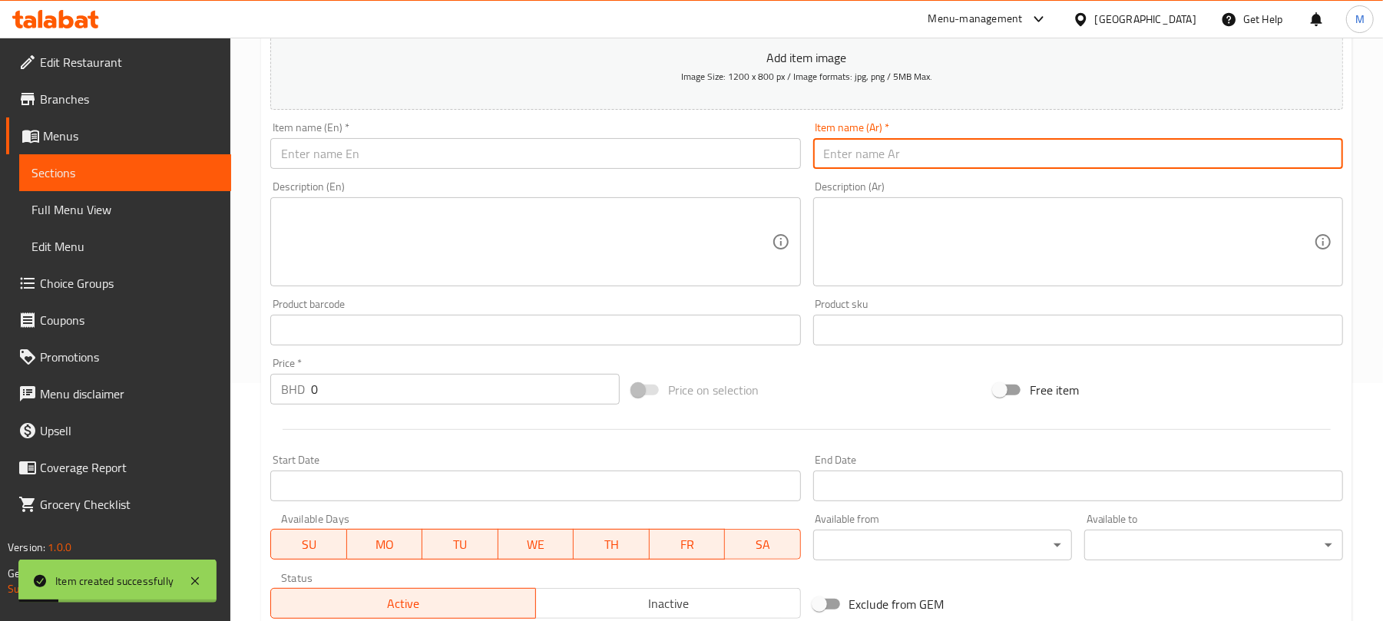
click at [511, 154] on input "text" at bounding box center [535, 153] width 530 height 31
paste input "Alf Bake Special Falooda"
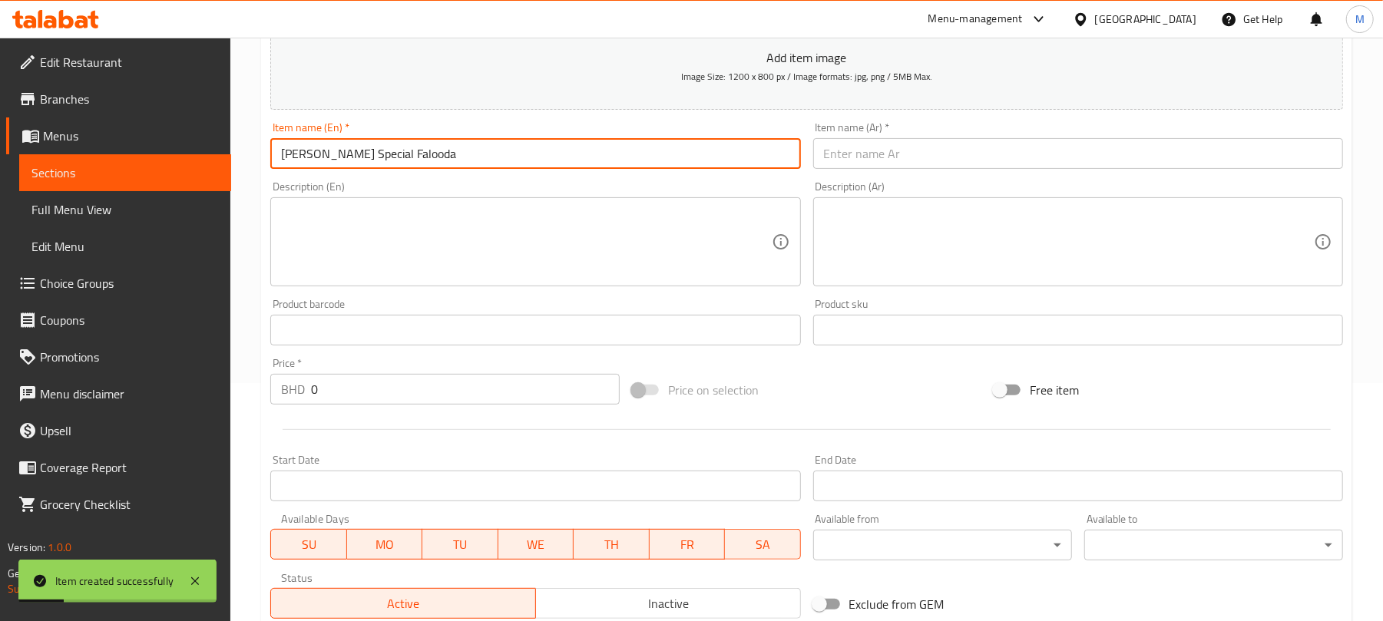
type input "Alf Bake Special Falooda"
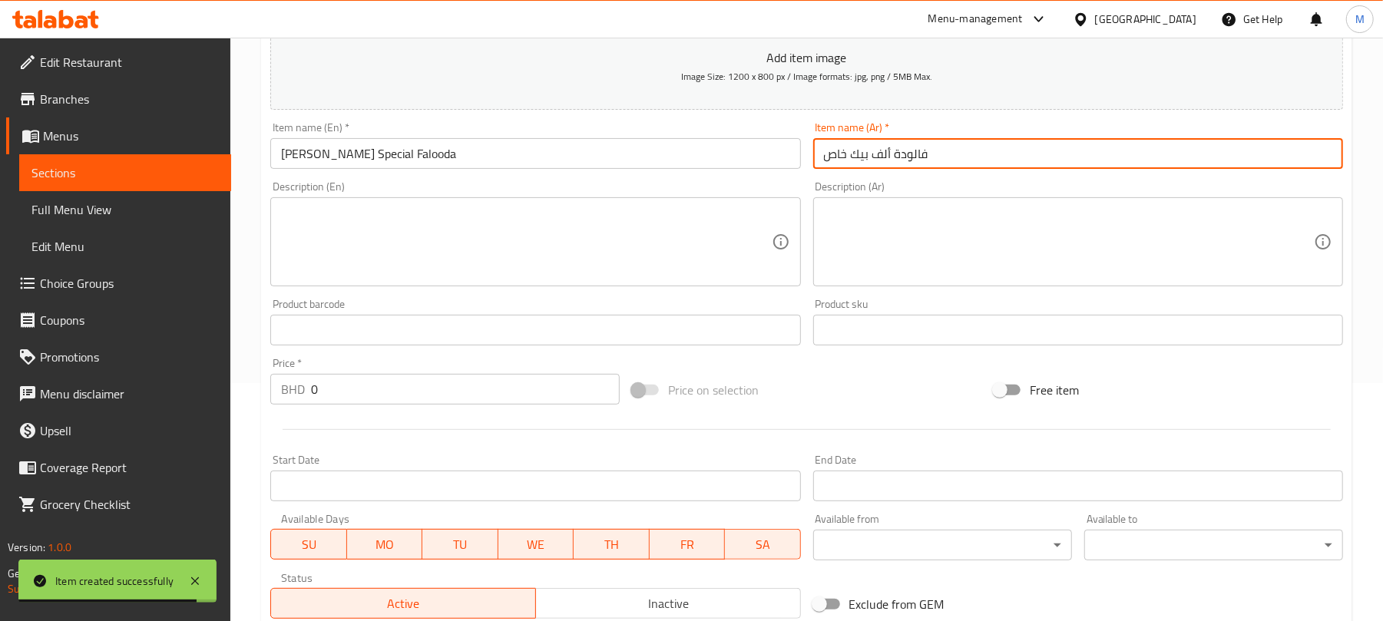
type input "فالودة ألف بيك خاص"
click at [342, 384] on input "0" at bounding box center [465, 389] width 309 height 31
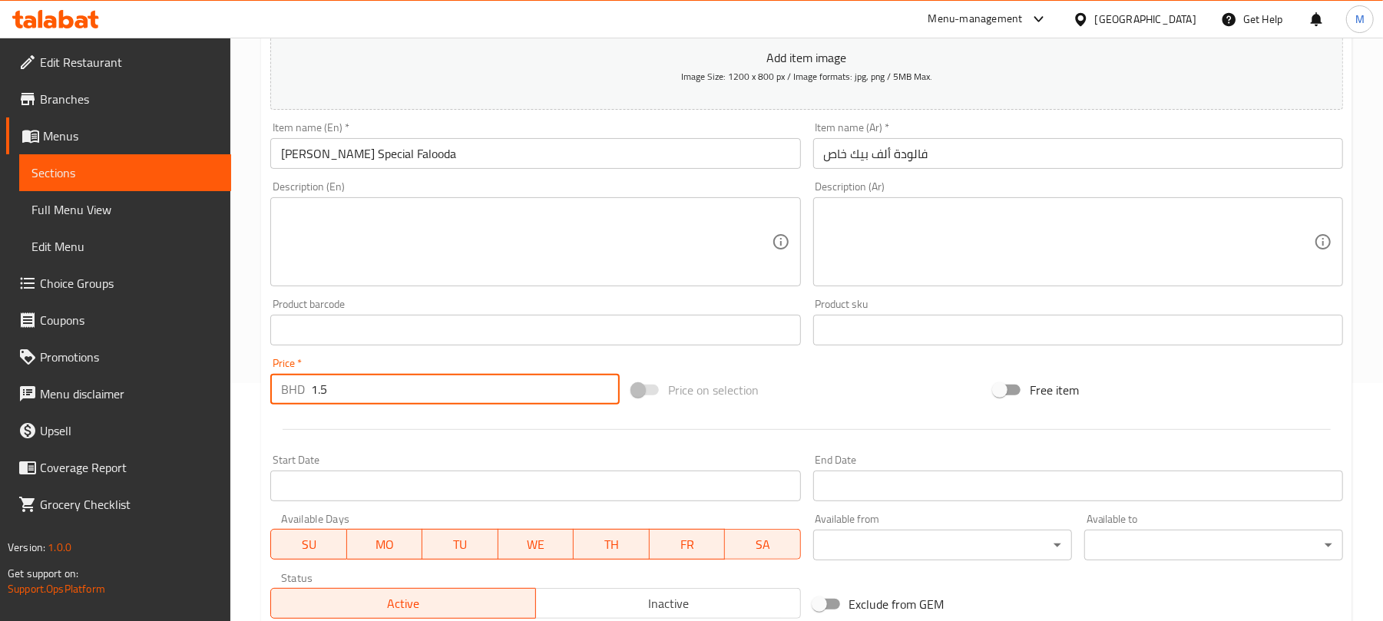
type input "1.5"
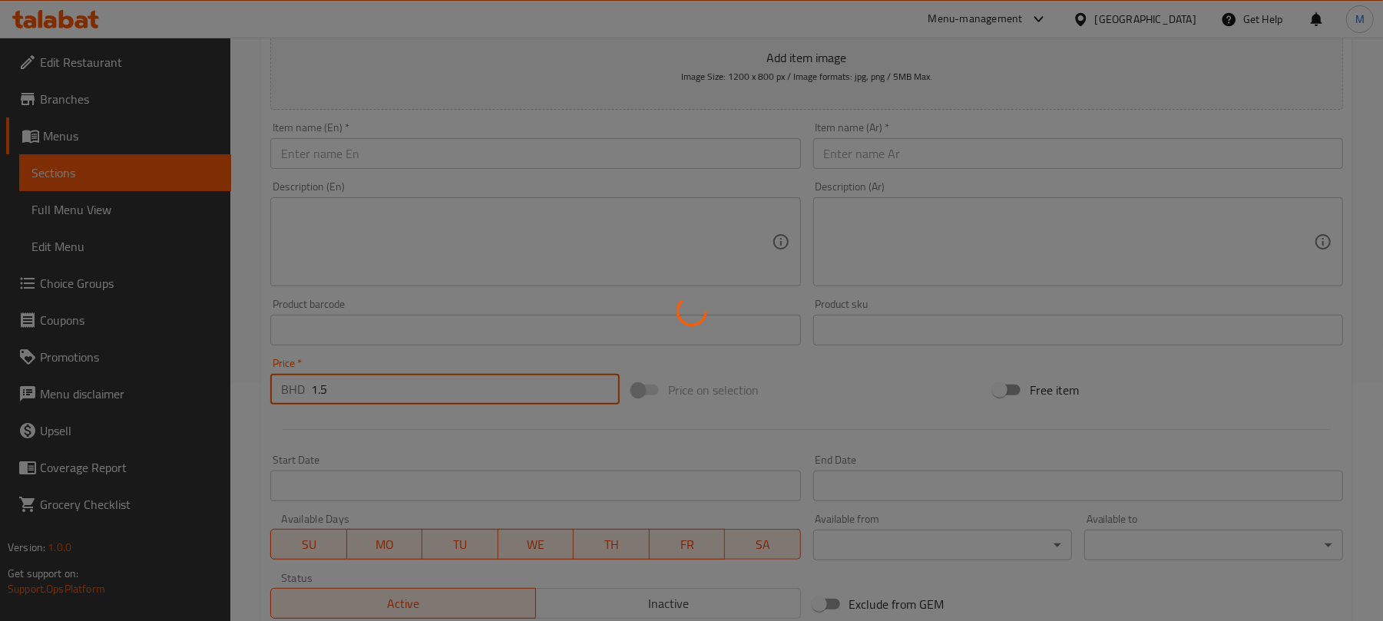
type input "0"
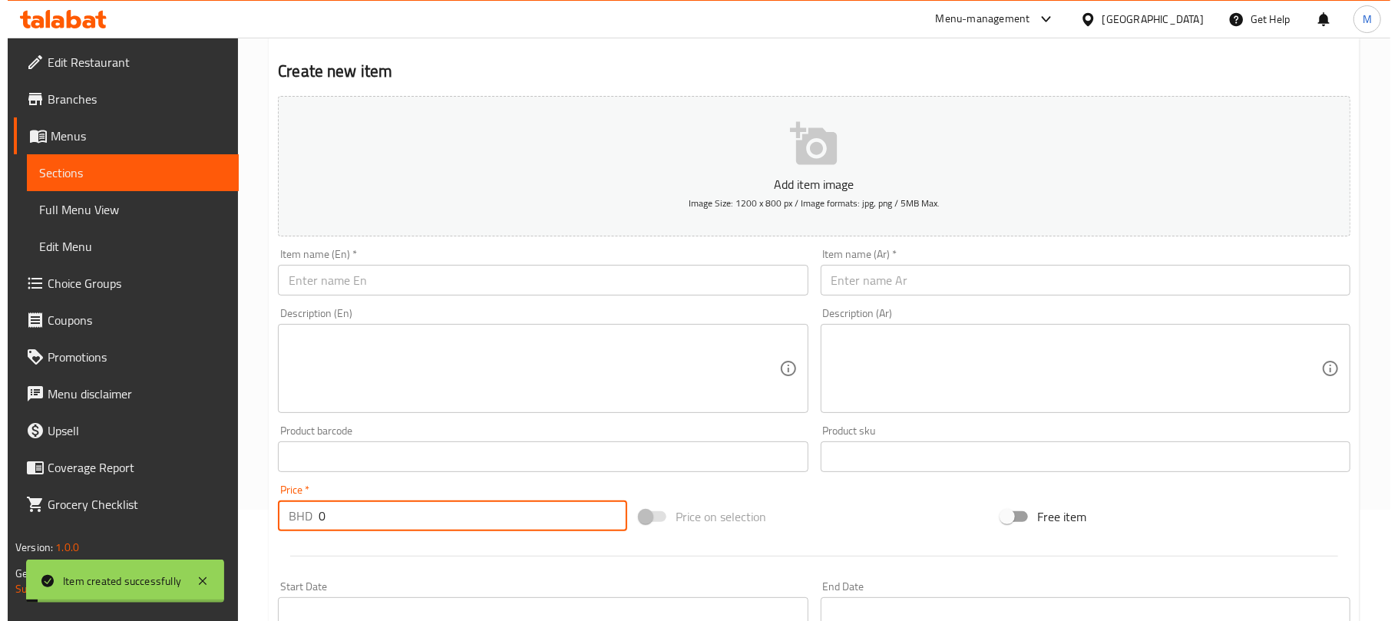
scroll to position [0, 0]
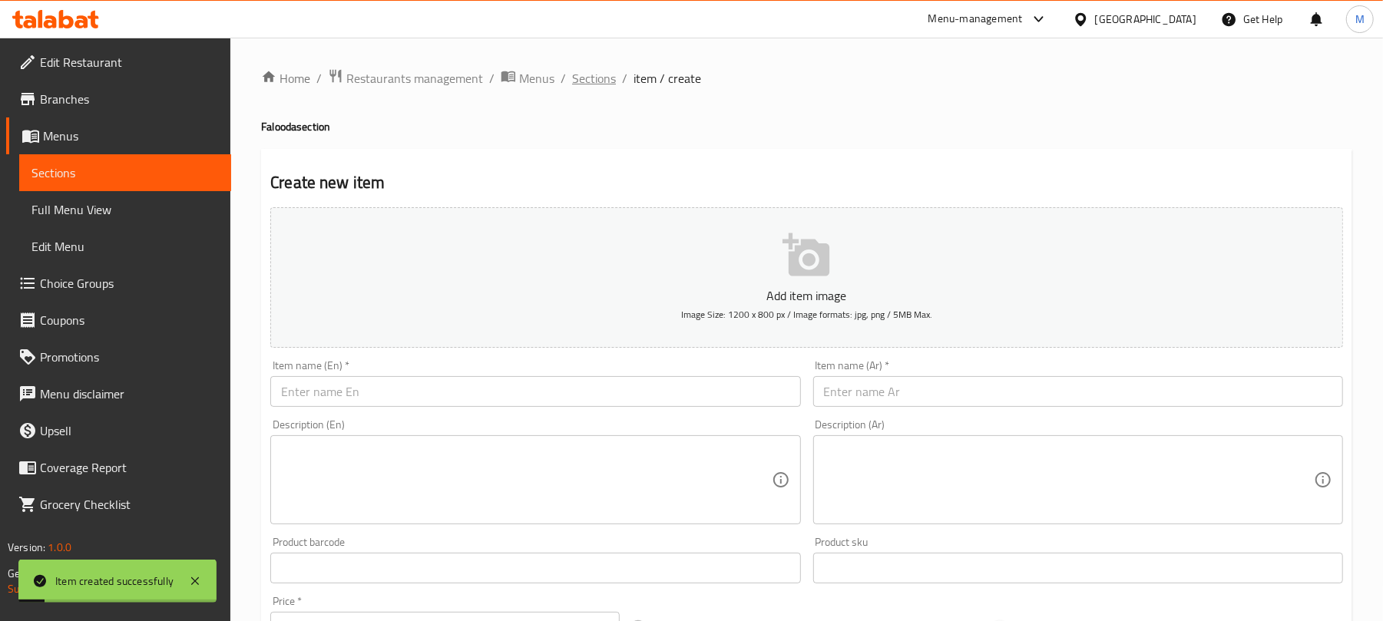
click at [599, 84] on span "Sections" at bounding box center [594, 78] width 44 height 18
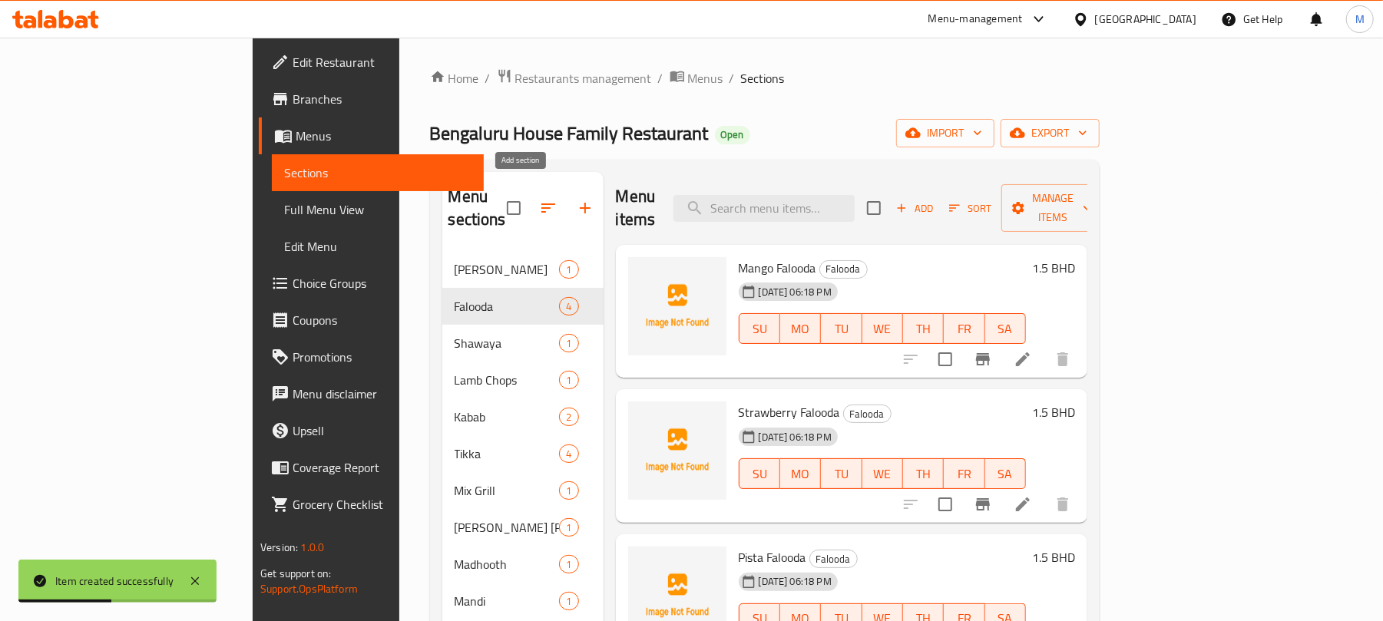
click at [580, 203] on icon "button" at bounding box center [585, 208] width 11 height 11
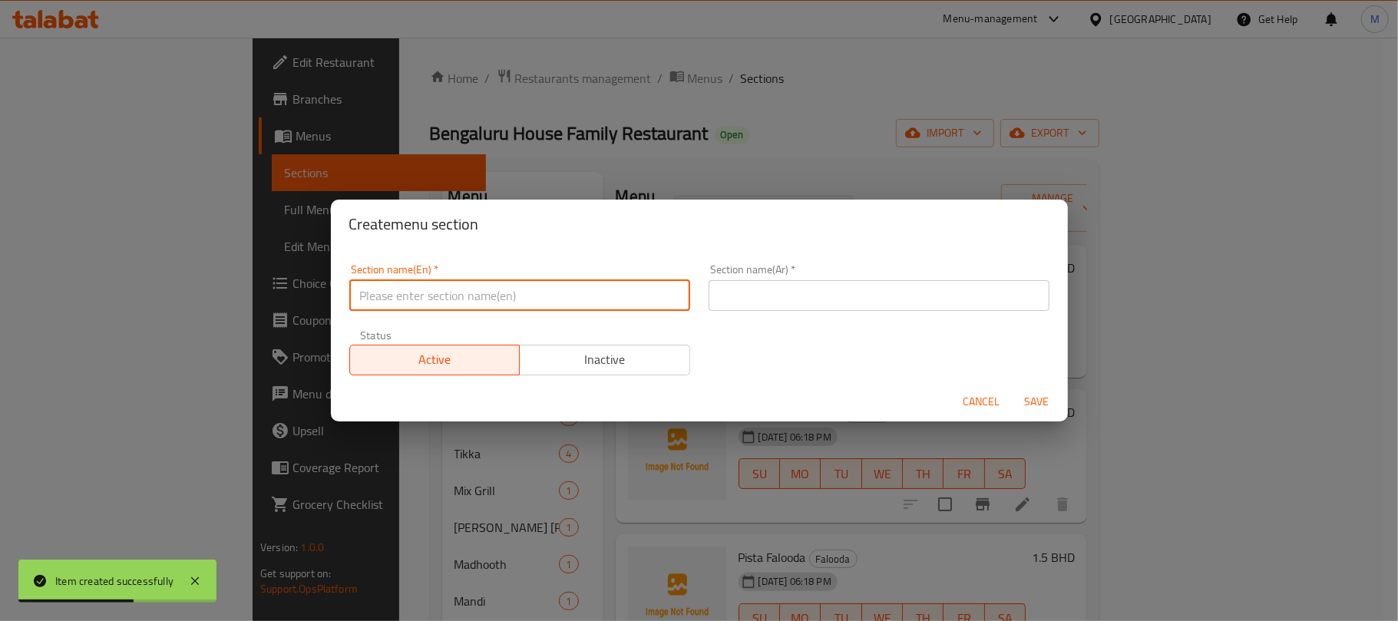
click at [504, 286] on input "text" at bounding box center [519, 295] width 341 height 31
type input "Crush Milk"
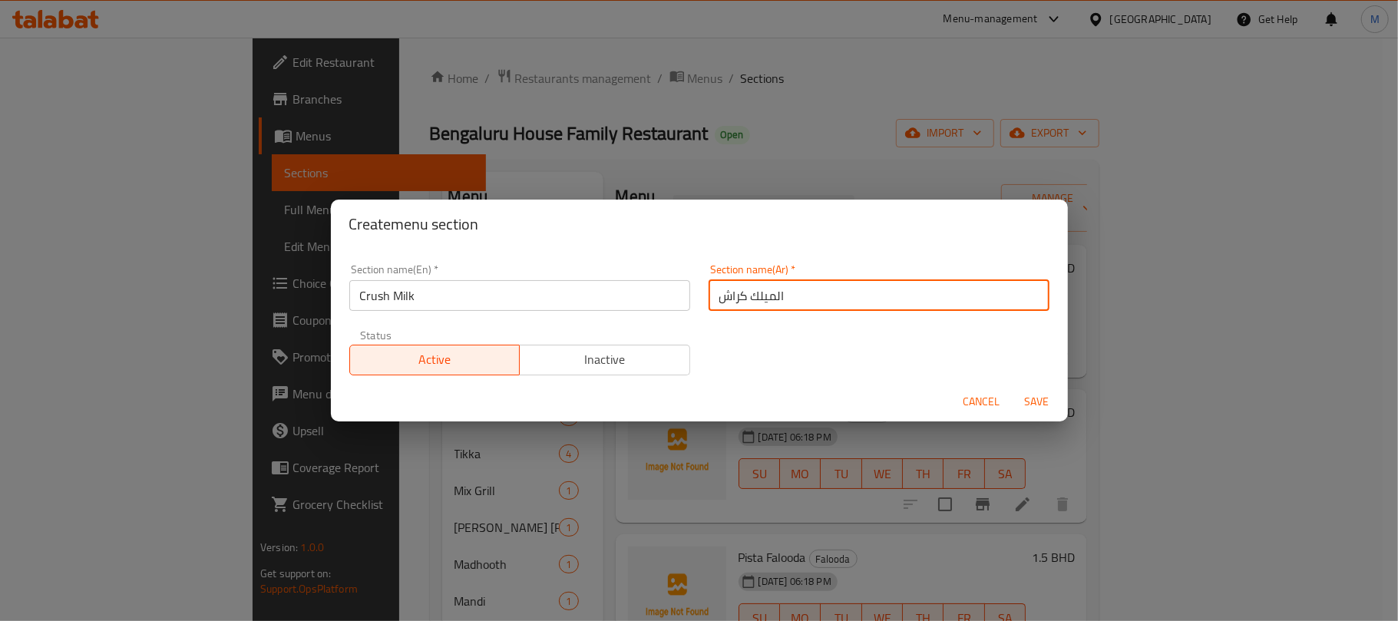
type input "الميلك كراش"
click at [1013, 388] on button "Save" at bounding box center [1037, 402] width 49 height 28
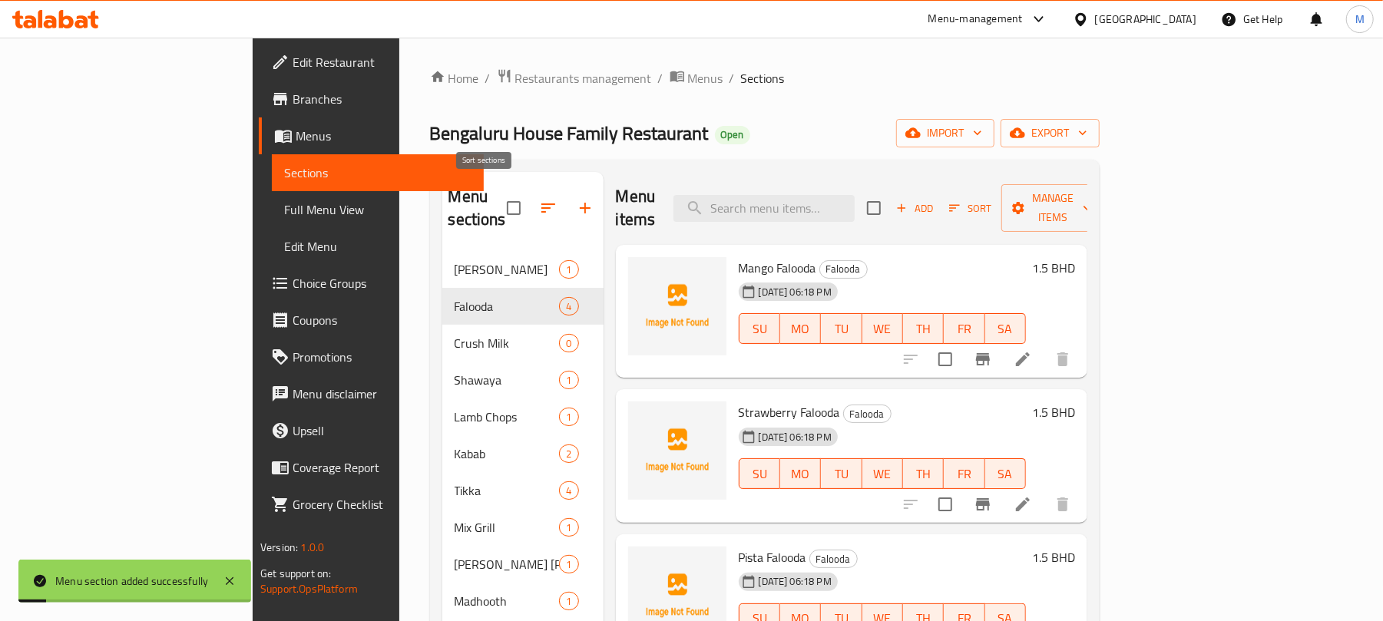
click at [539, 200] on icon "button" at bounding box center [548, 208] width 18 height 18
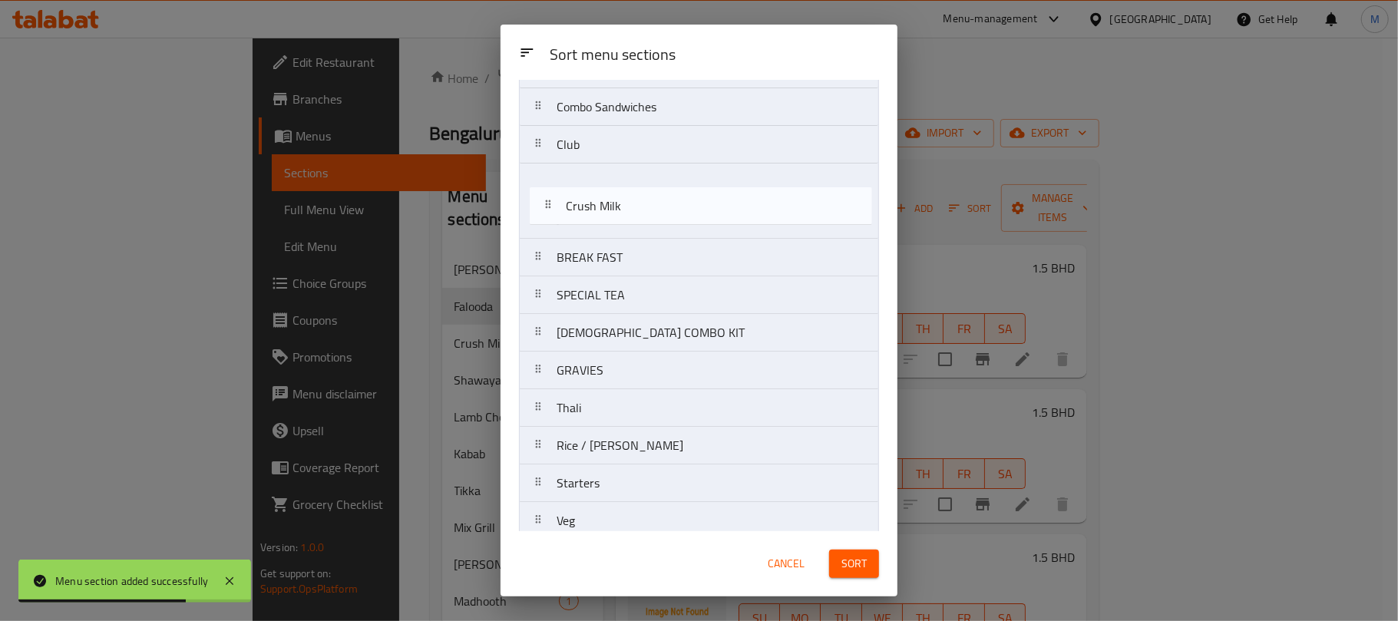
scroll to position [711, 0]
drag, startPoint x: 642, startPoint y: 201, endPoint x: 652, endPoint y: 207, distance: 11.7
click at [652, 207] on nav "Al Faham Falooda Crush Milk Shawaya Lamb Chops Kabab Tikka Mix Grill Al Faham P…" at bounding box center [699, 166] width 360 height 1506
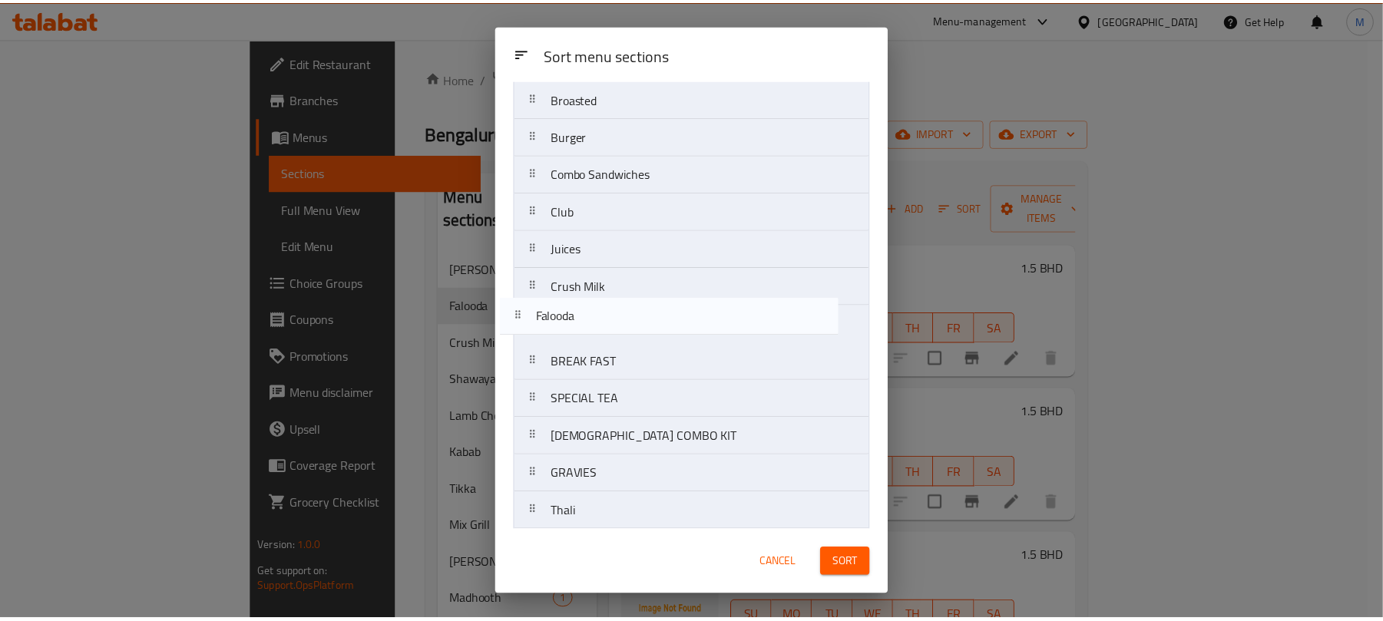
scroll to position [627, 0]
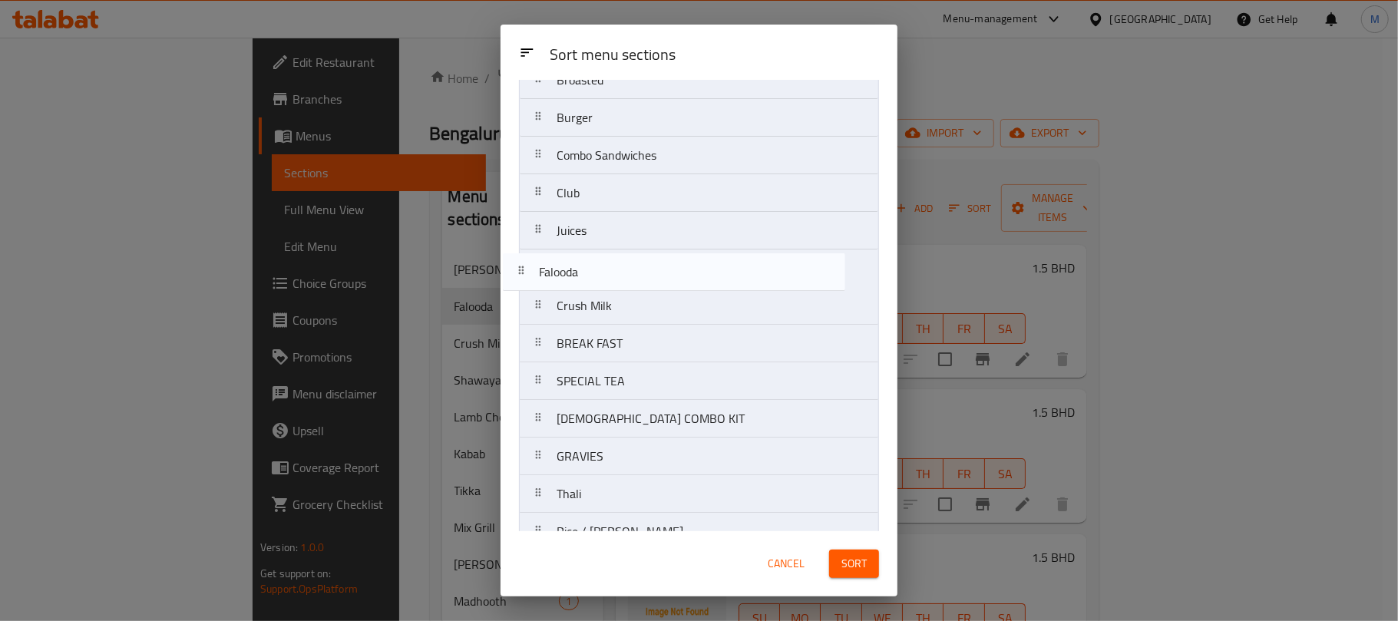
drag, startPoint x: 662, startPoint y: 185, endPoint x: 646, endPoint y: 289, distance: 104.8
click at [646, 289] on nav "Al Faham Falooda Shawaya Lamb Chops Kabab Tikka Mix Grill Al Faham Peri Peri Ma…" at bounding box center [699, 249] width 360 height 1506
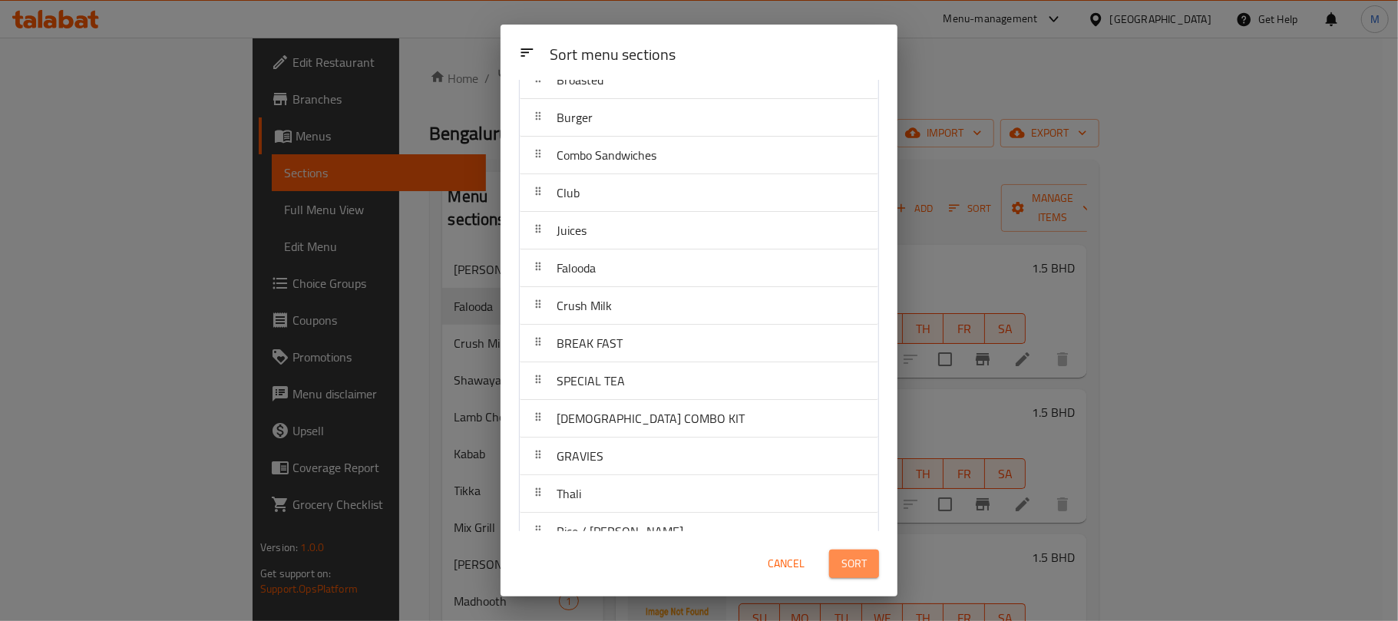
click at [838, 554] on button "Sort" at bounding box center [854, 564] width 50 height 28
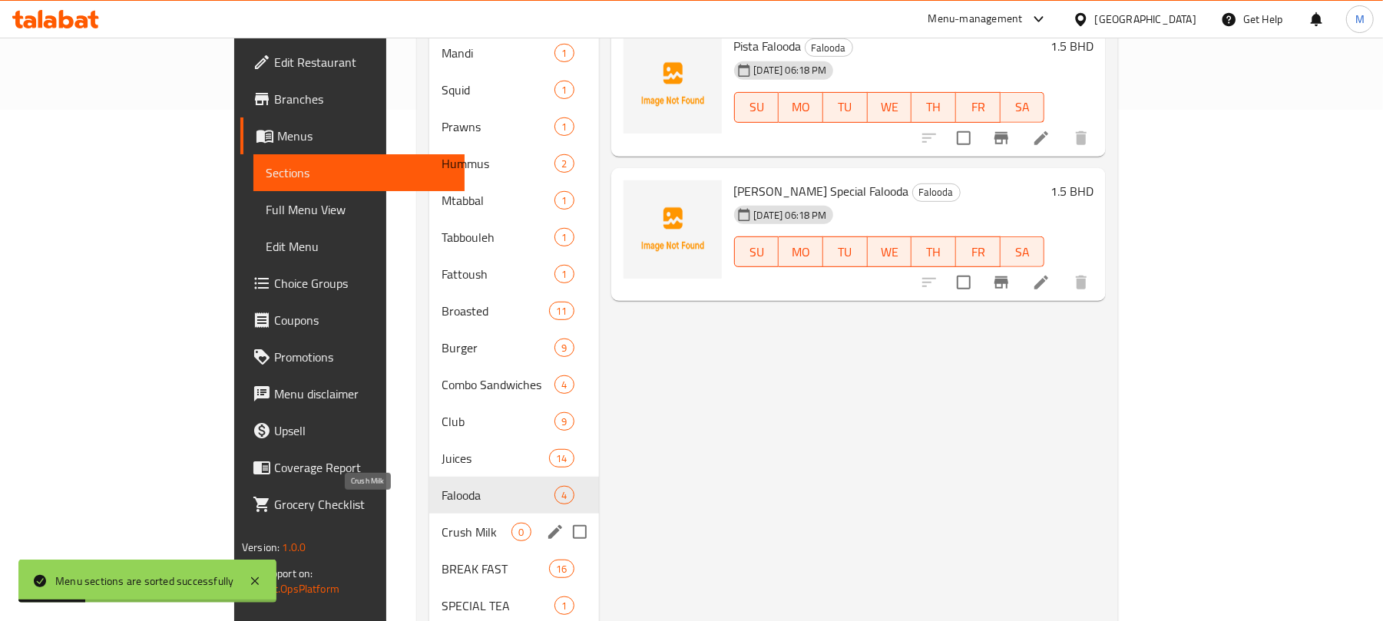
click at [441, 523] on span "Crush Milk" at bounding box center [476, 532] width 70 height 18
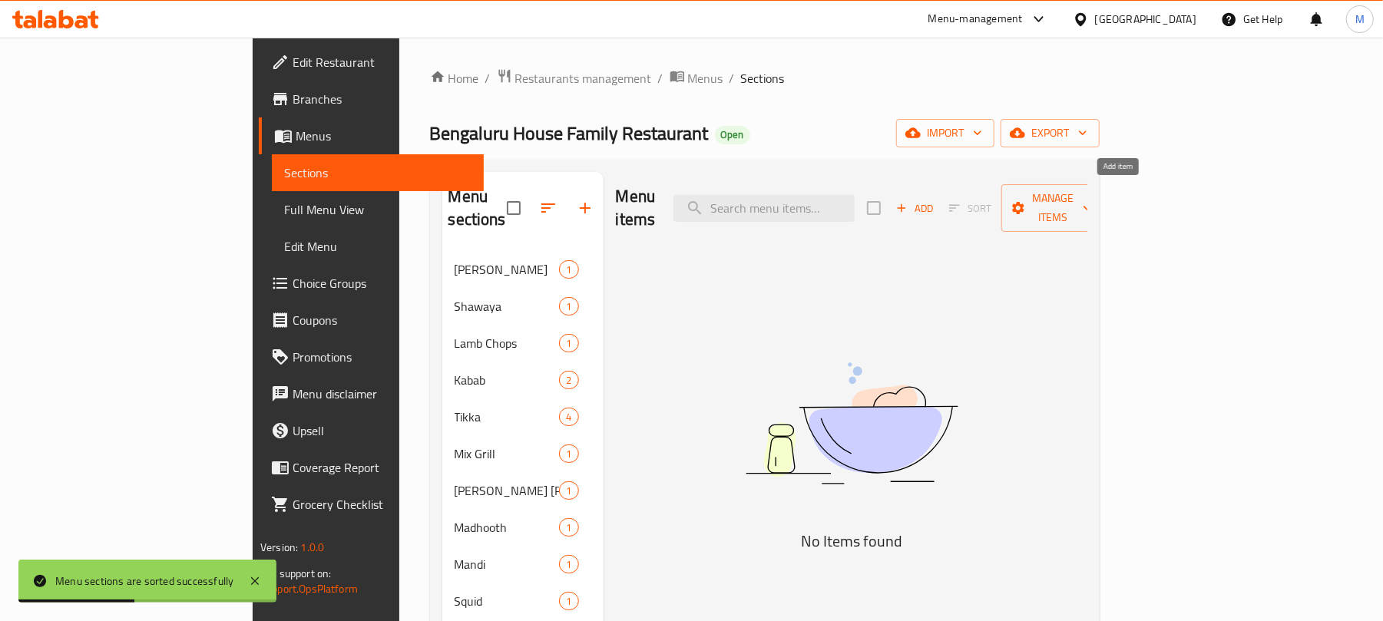
click at [935, 207] on span "Add" at bounding box center [914, 209] width 41 height 18
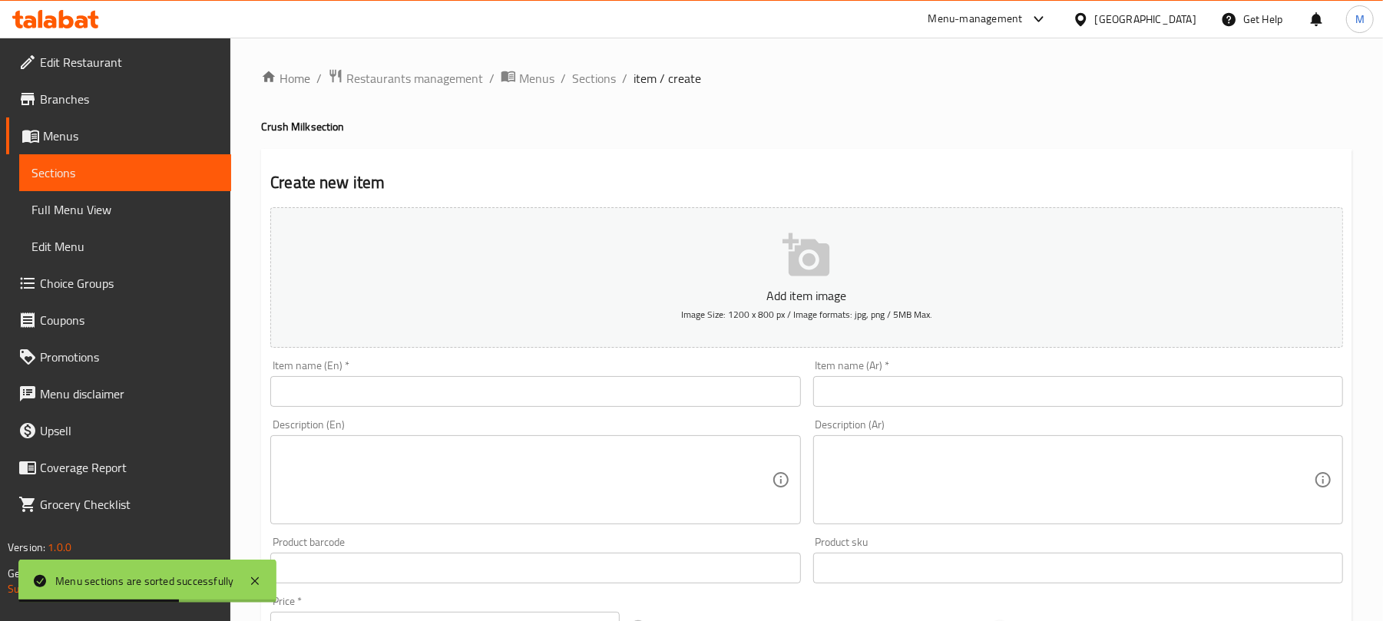
click at [471, 399] on input "text" at bounding box center [535, 391] width 530 height 31
paste input "Nutella"
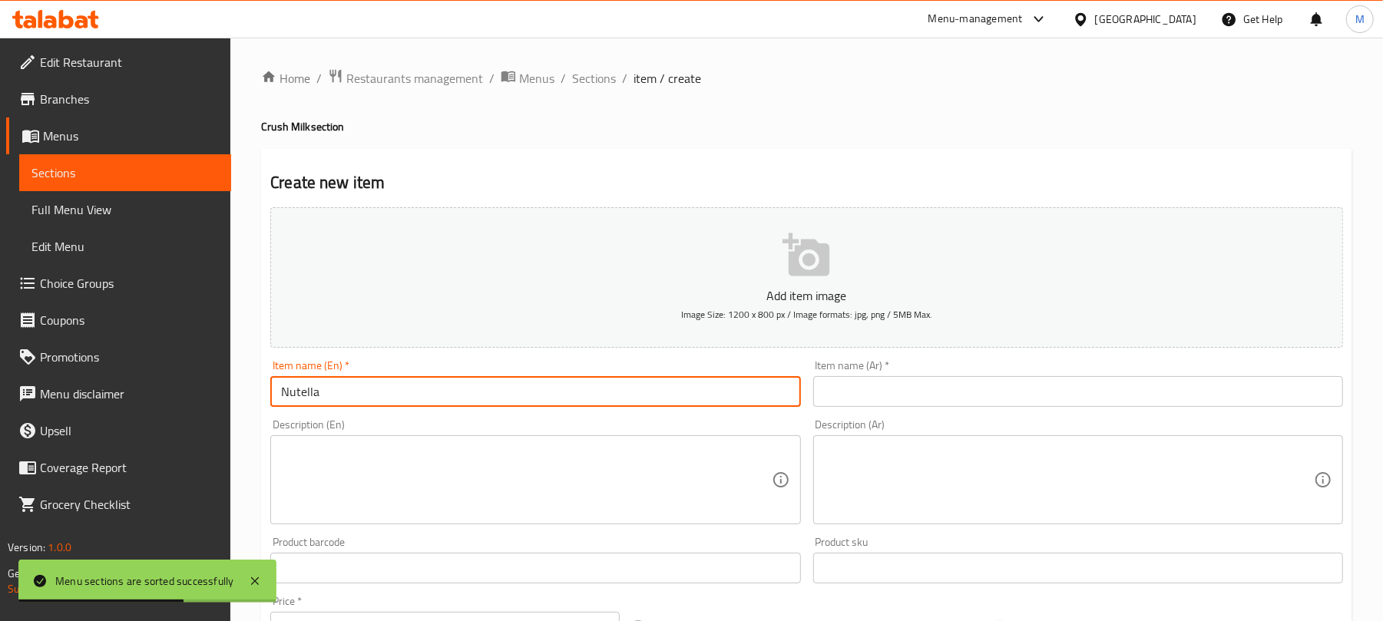
type input "Nutella"
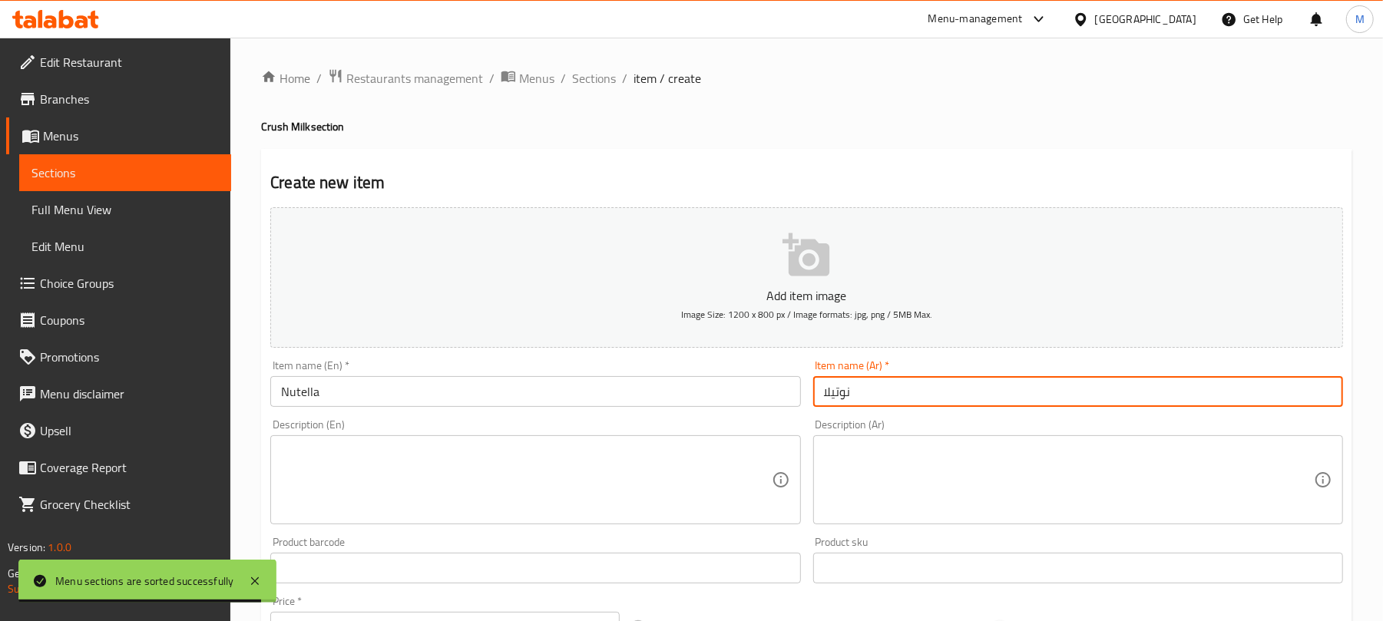
type input "نوتيلا"
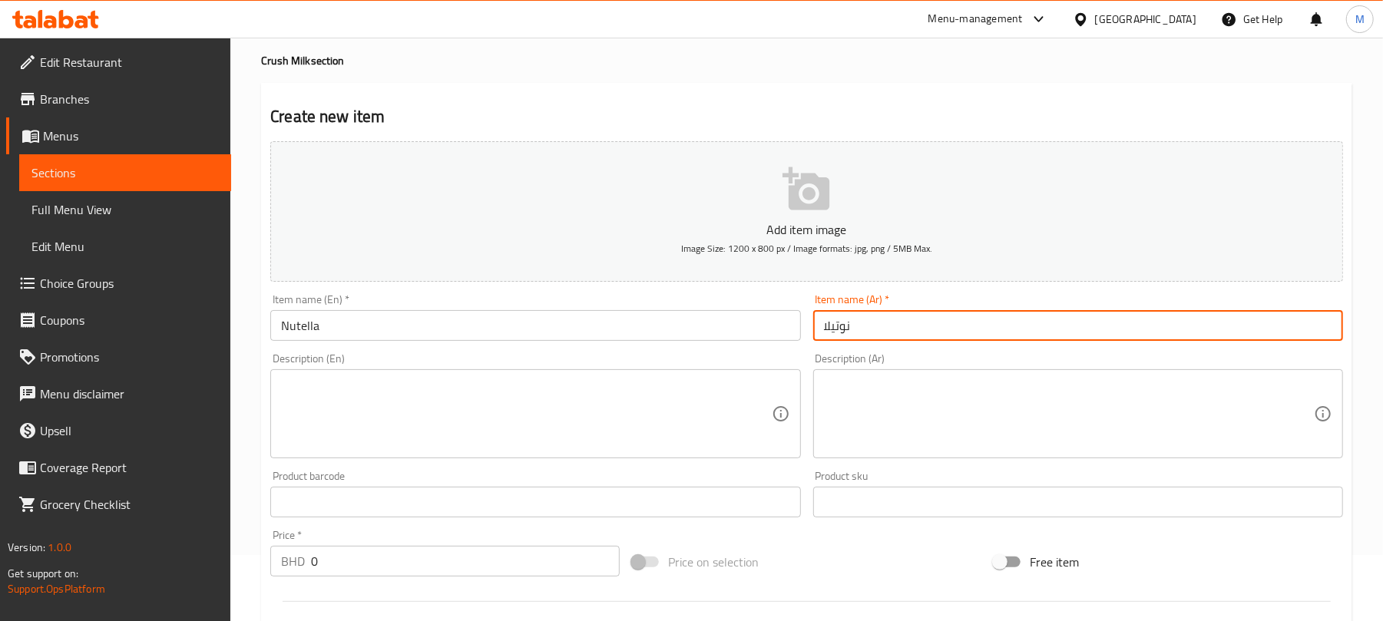
scroll to position [102, 0]
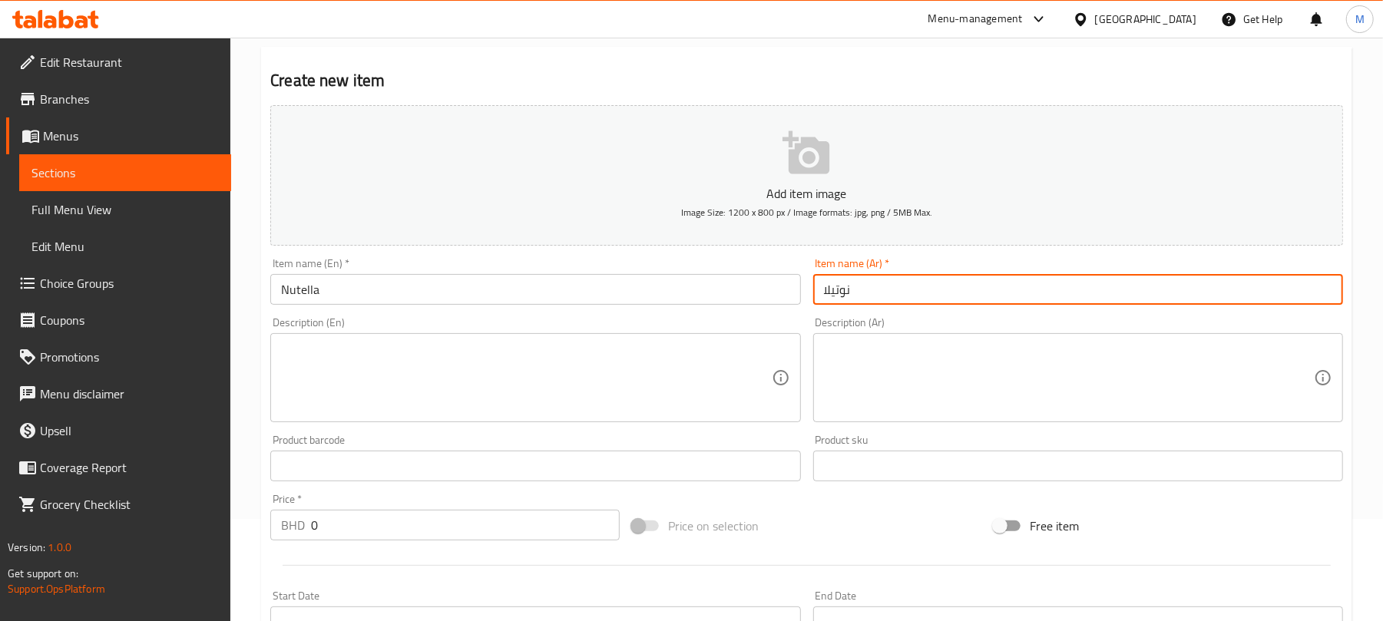
click at [471, 516] on input "0" at bounding box center [465, 525] width 309 height 31
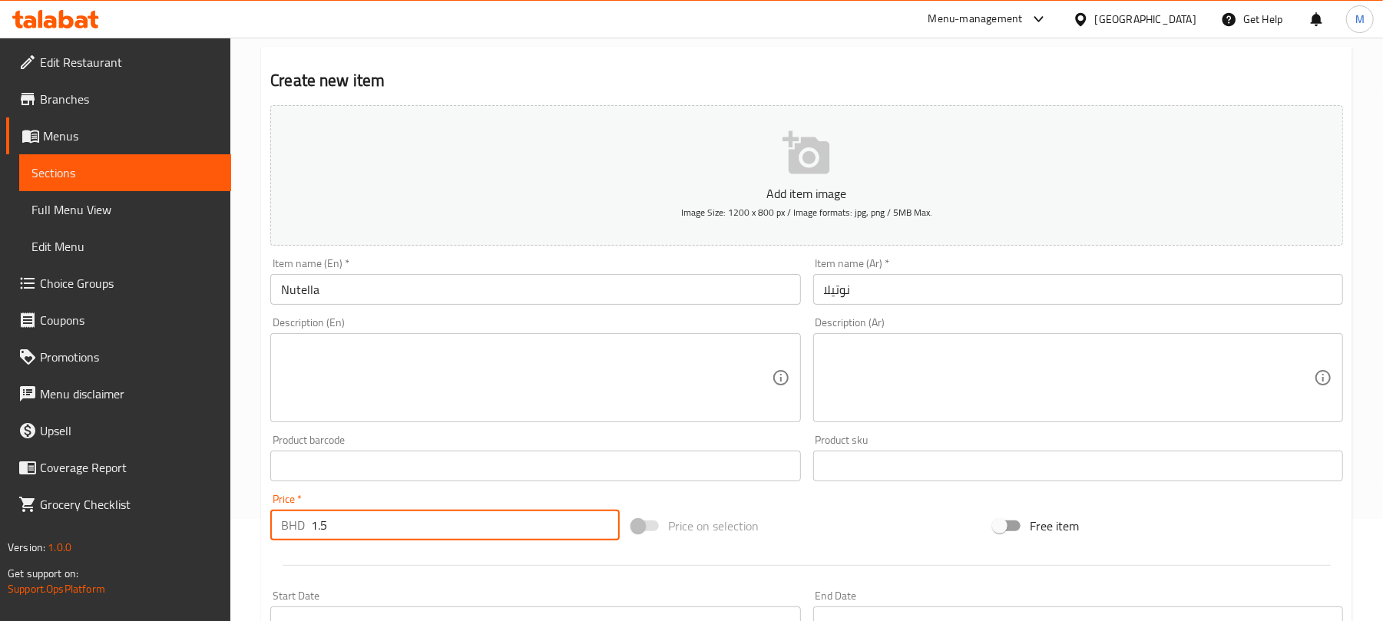
type input "1.5"
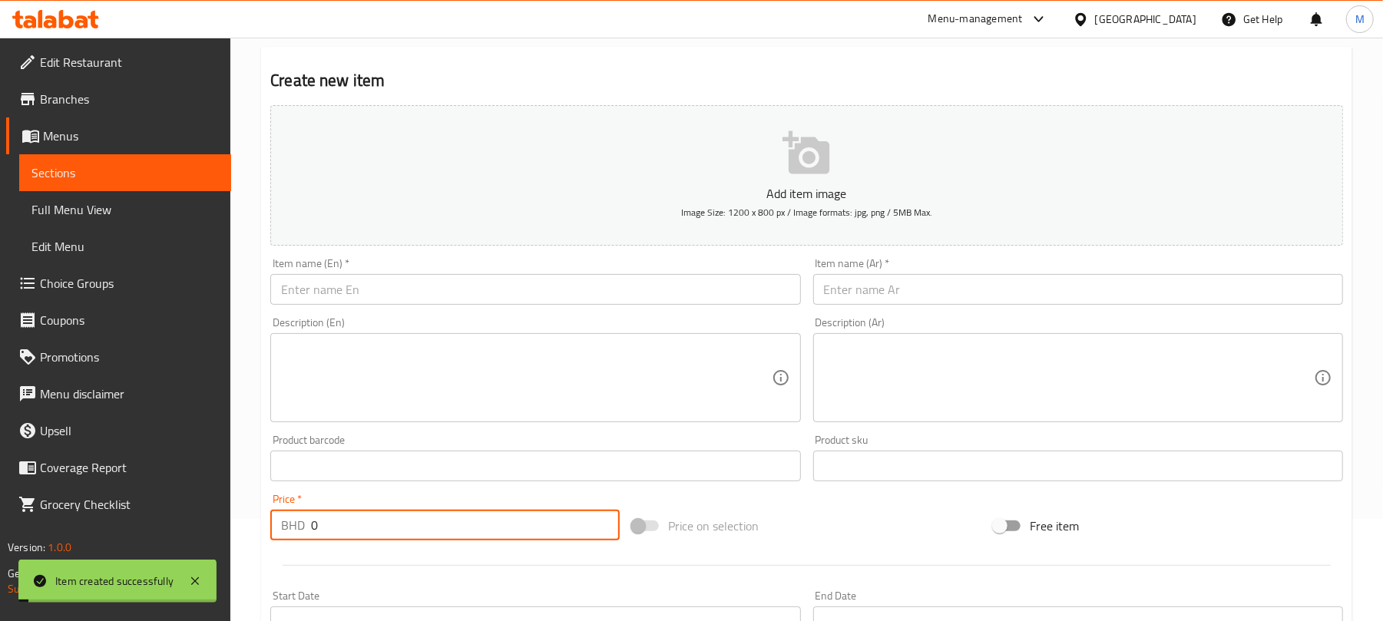
paste input "1.5"
type input "1.5"
click at [485, 299] on input "text" at bounding box center [535, 289] width 530 height 31
paste input "Oreo"
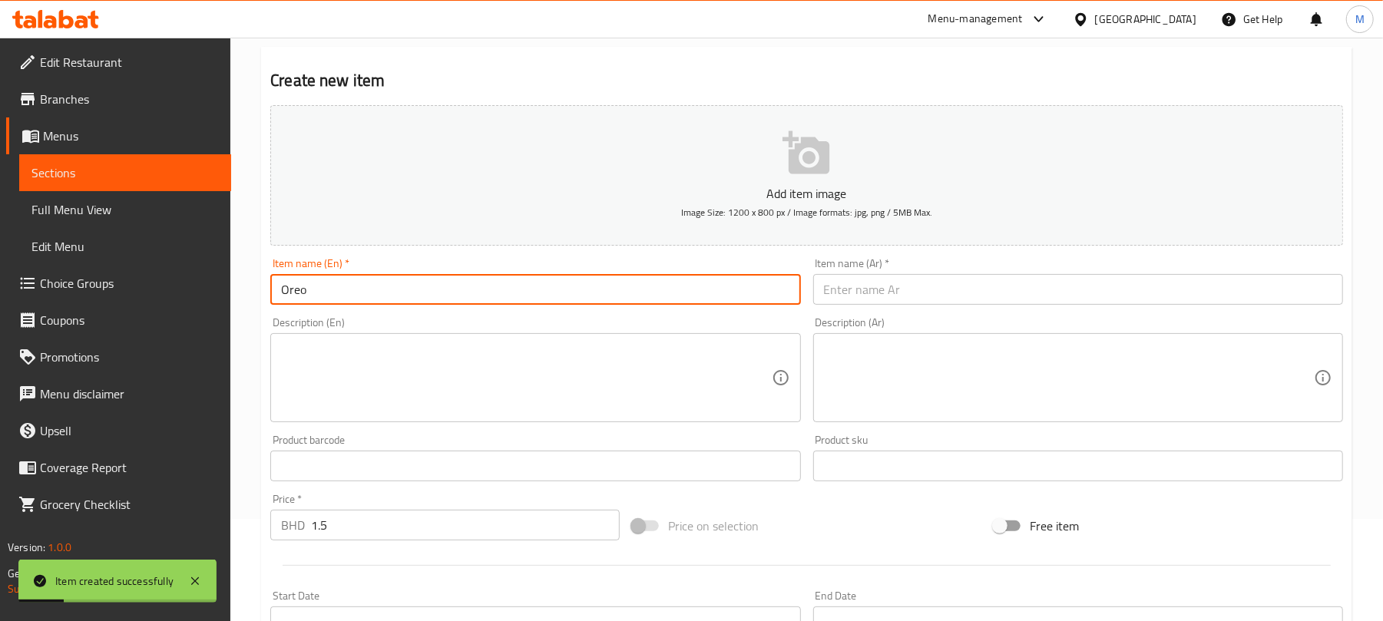
type input "Oreo"
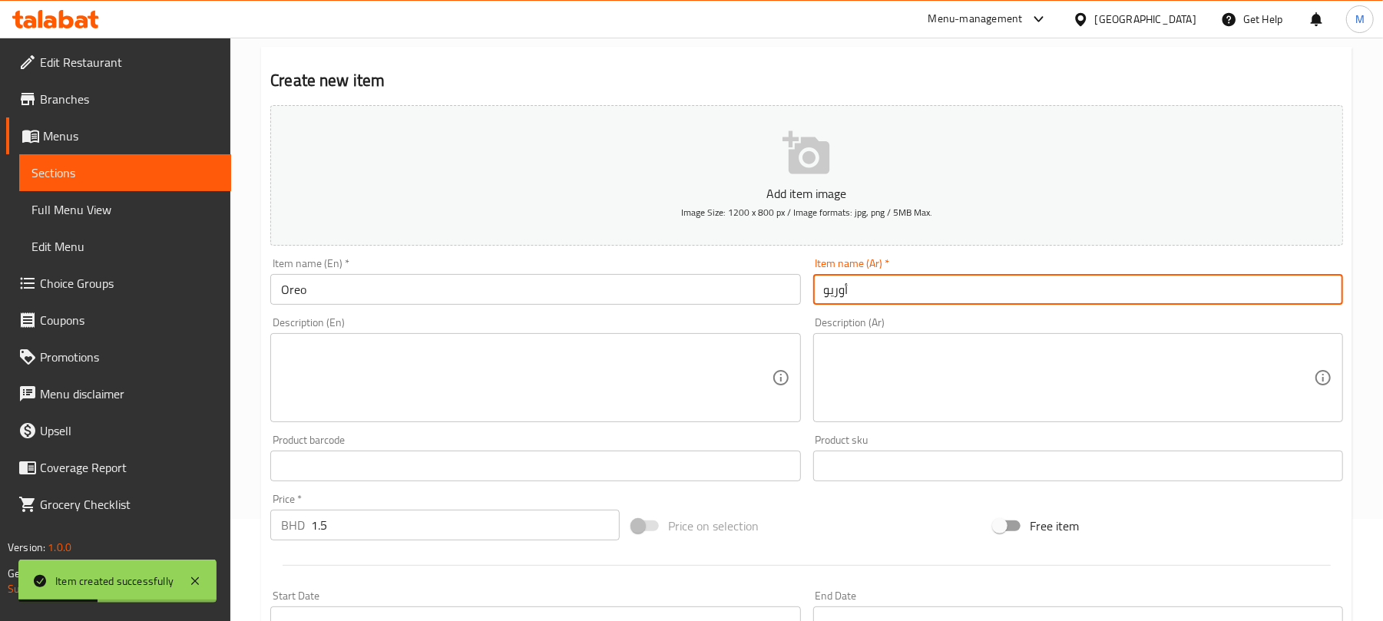
type input "أوريو"
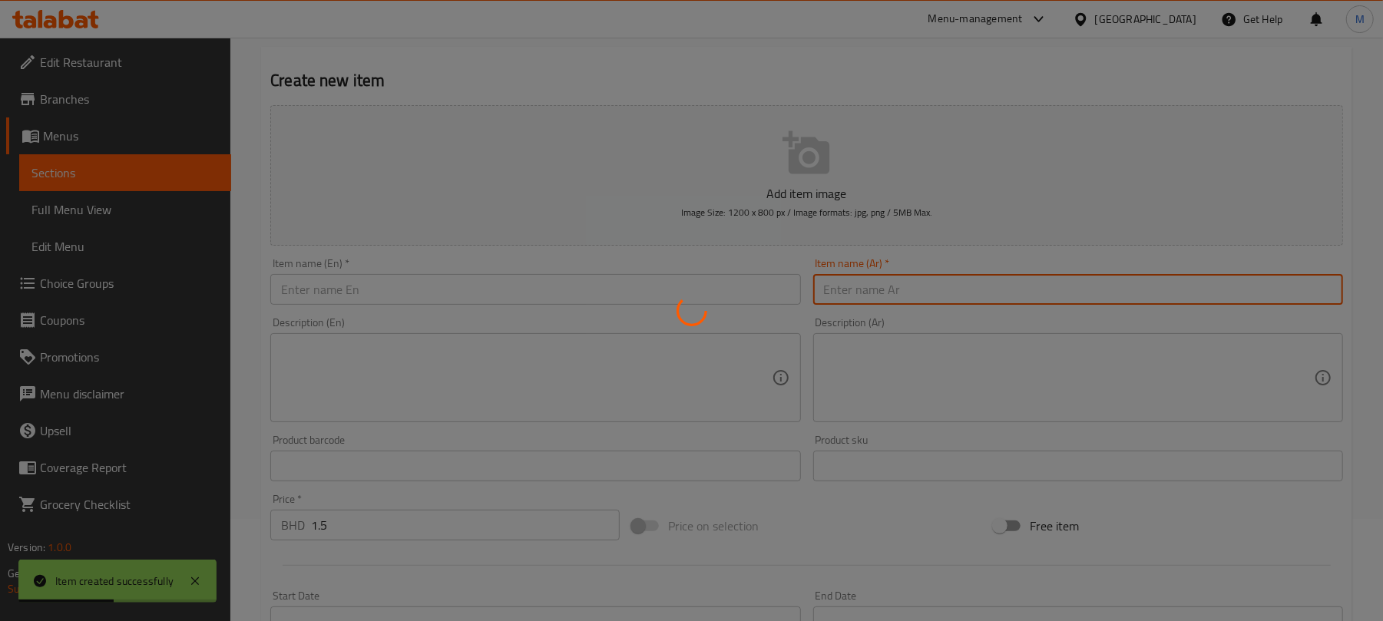
type input "0"
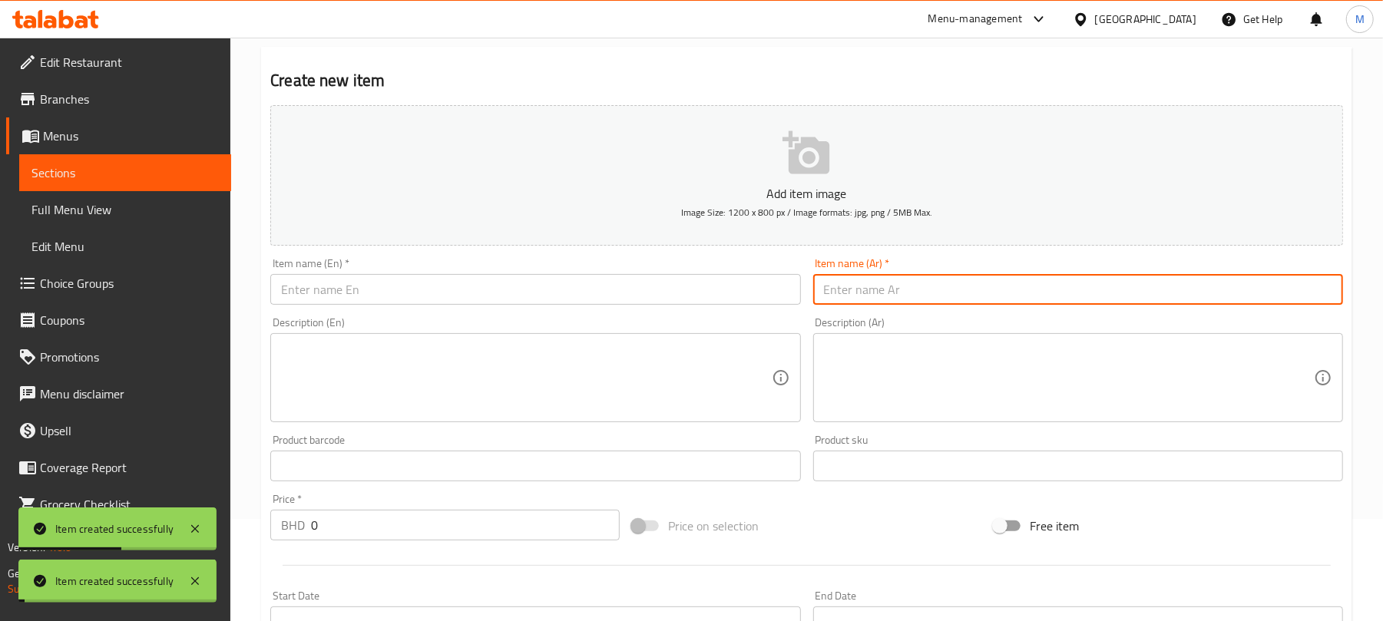
click at [488, 527] on input "0" at bounding box center [465, 525] width 309 height 31
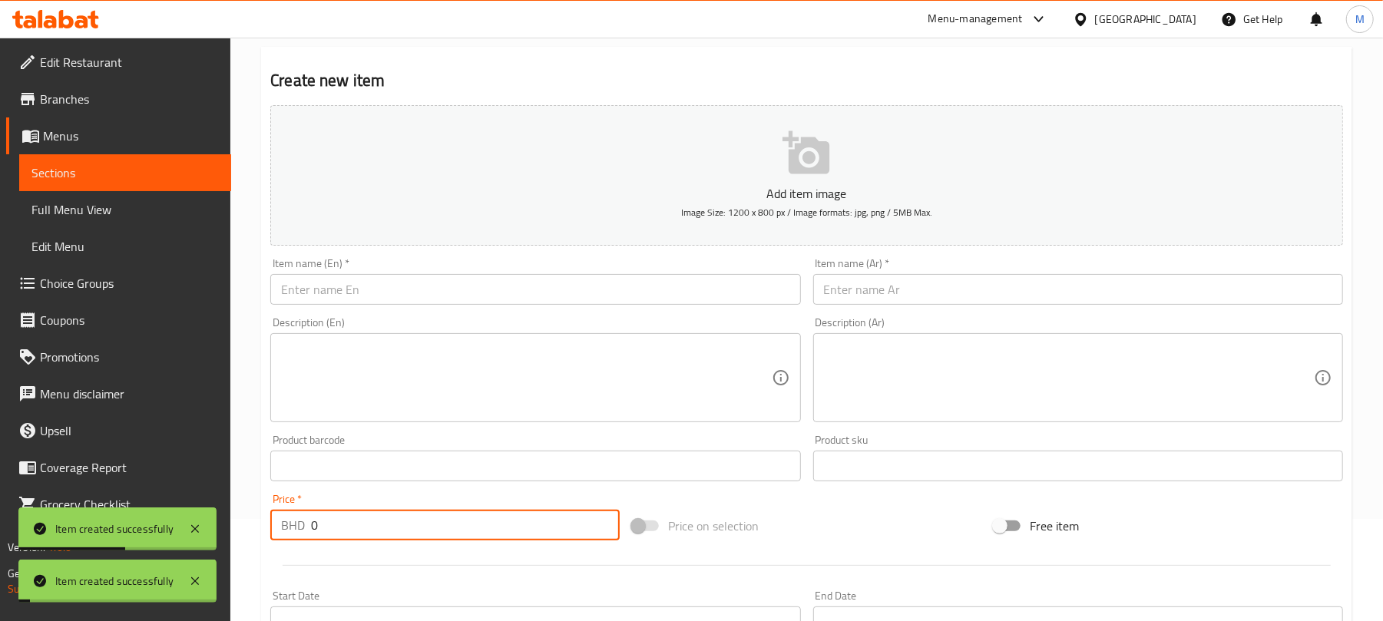
paste input "number"
type input "1.5"
click at [498, 302] on input "text" at bounding box center [535, 289] width 530 height 31
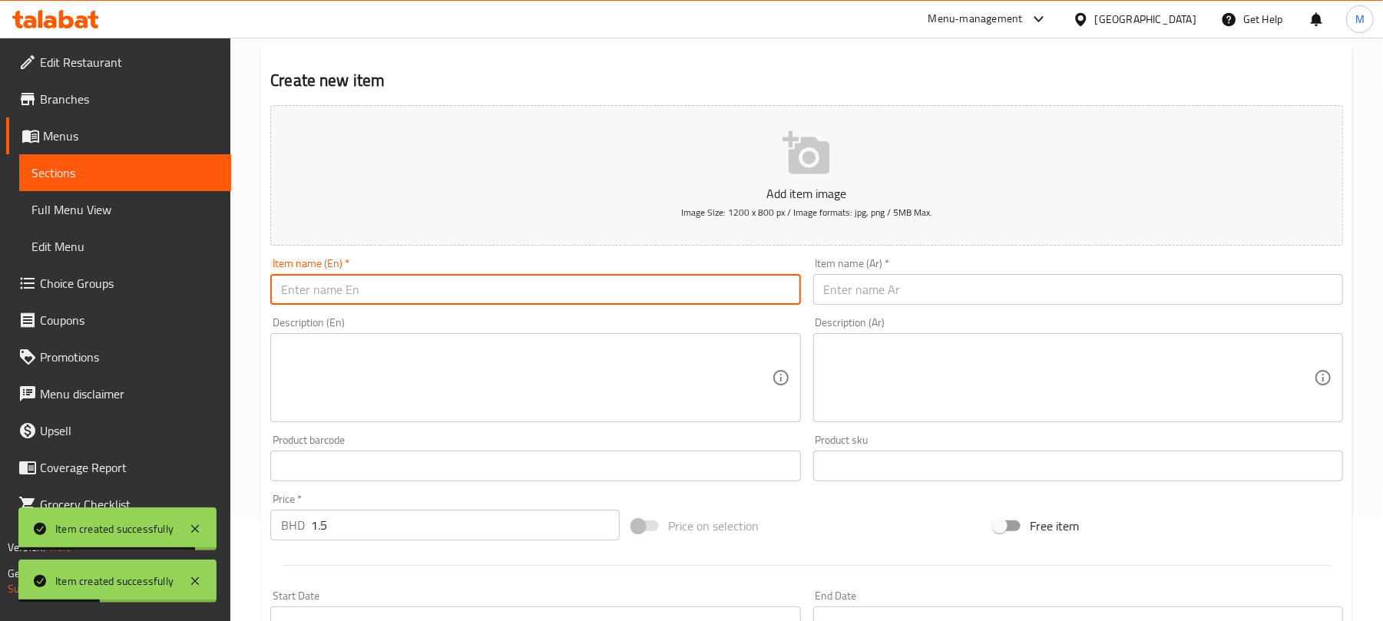
paste input "Lotus"
type input "Lotus"
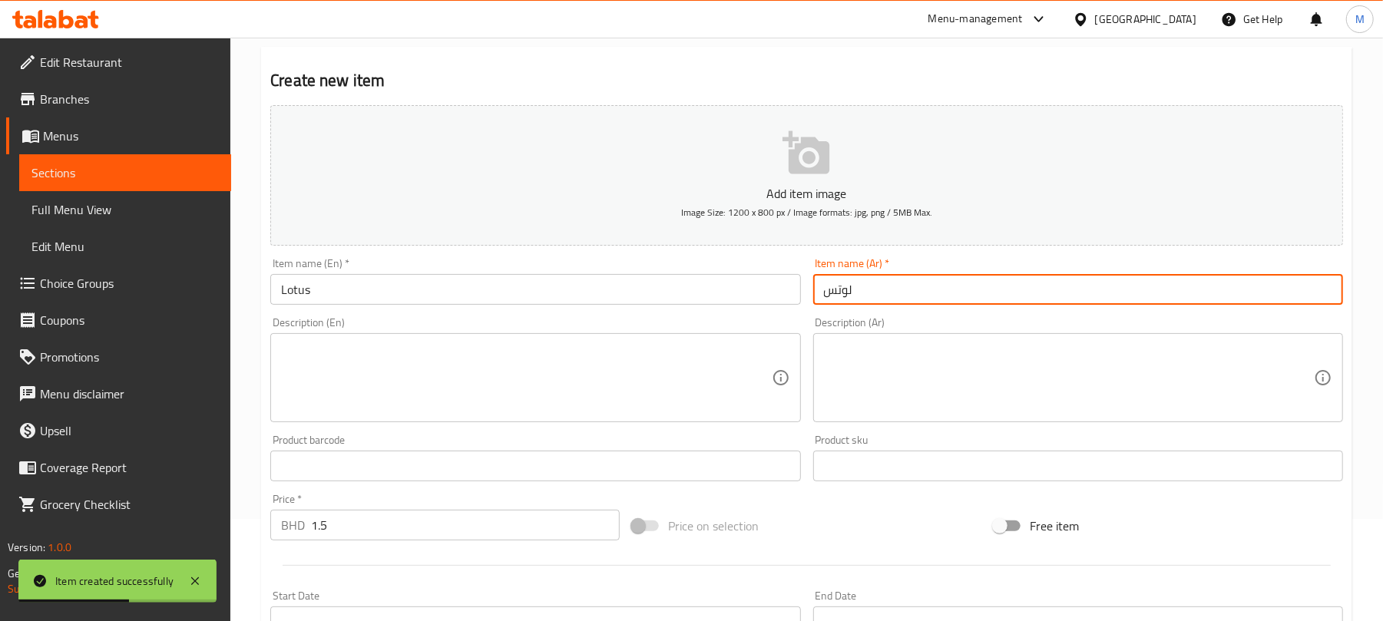
type input "لوتس"
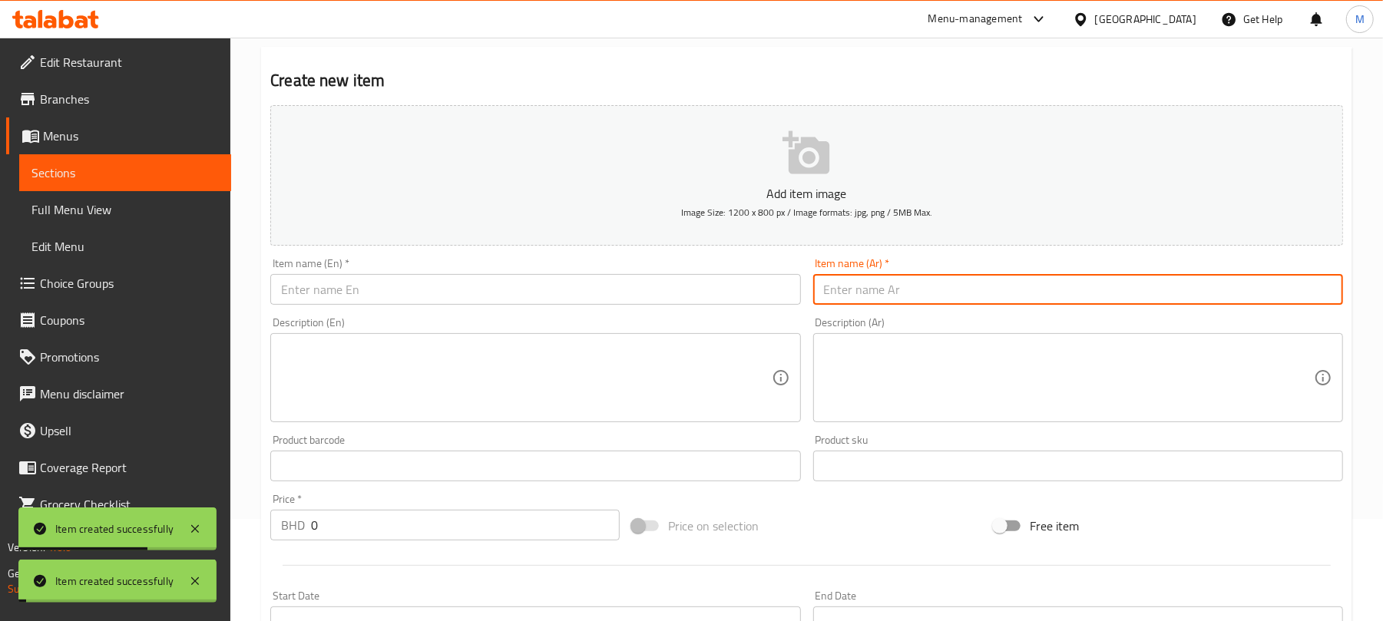
click at [480, 534] on input "0" at bounding box center [465, 525] width 309 height 31
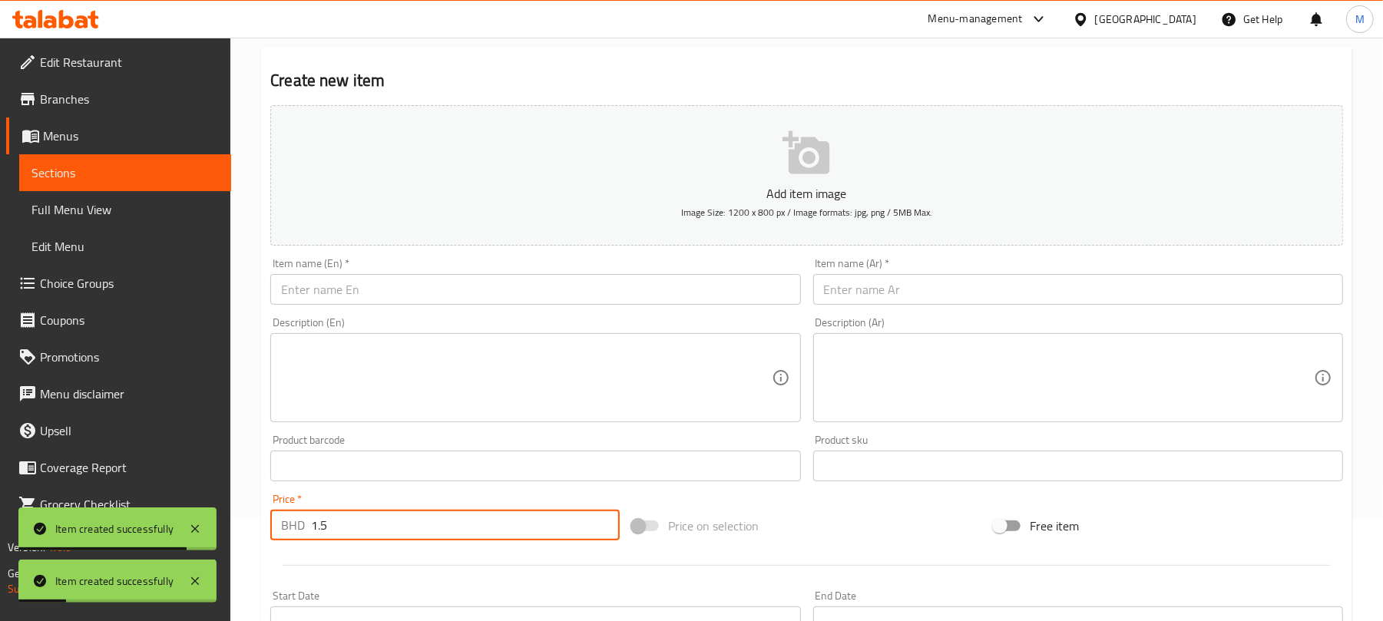
type input "1.5"
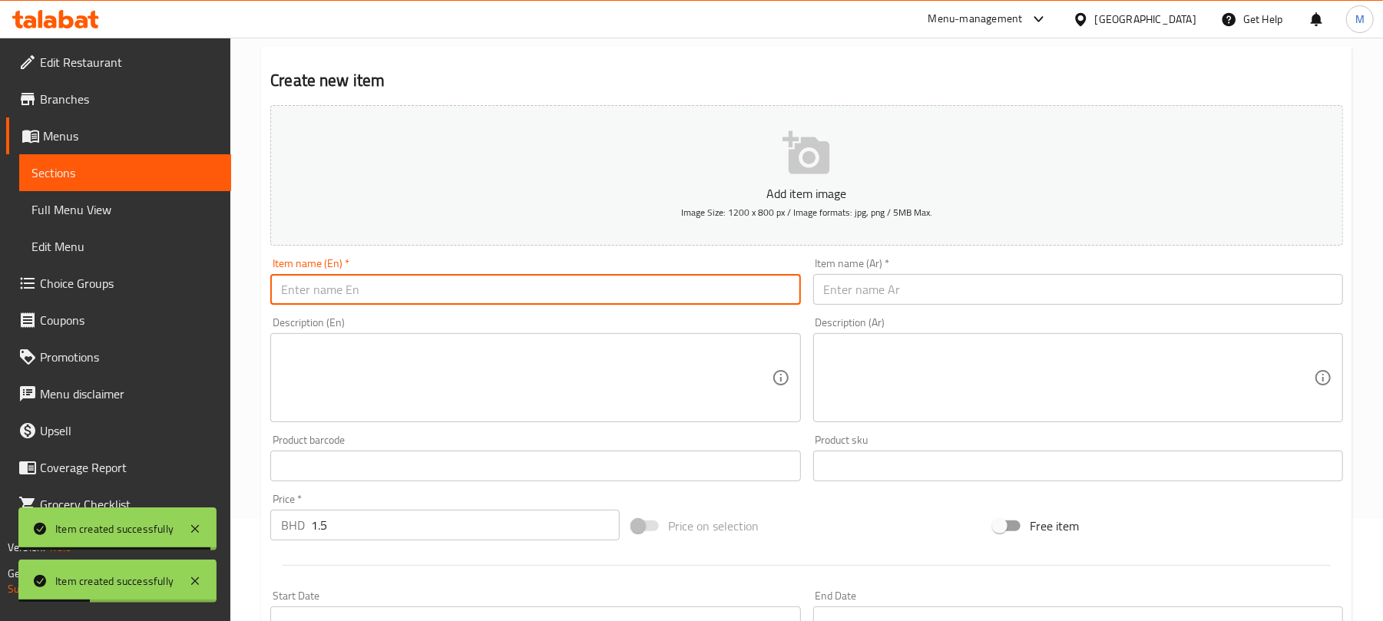
click at [559, 289] on input "text" at bounding box center [535, 289] width 530 height 31
paste input "Kit Kat"
type input "Kit Kat"
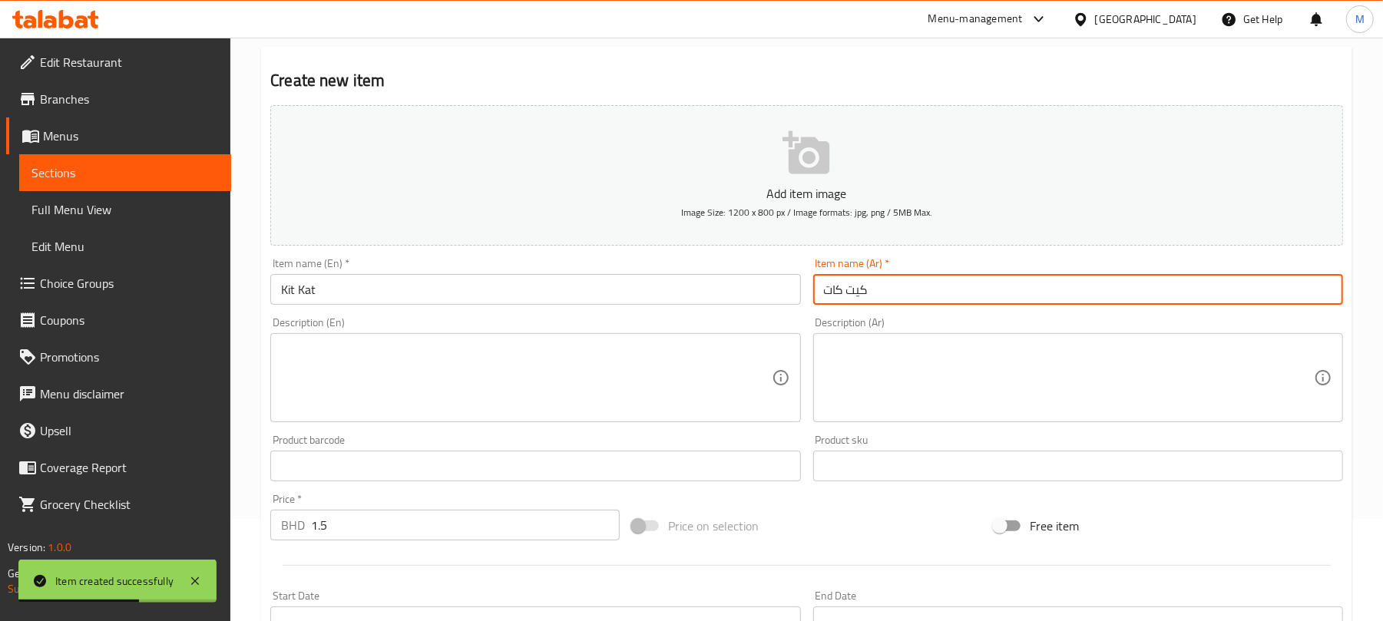
type input "كيت كات"
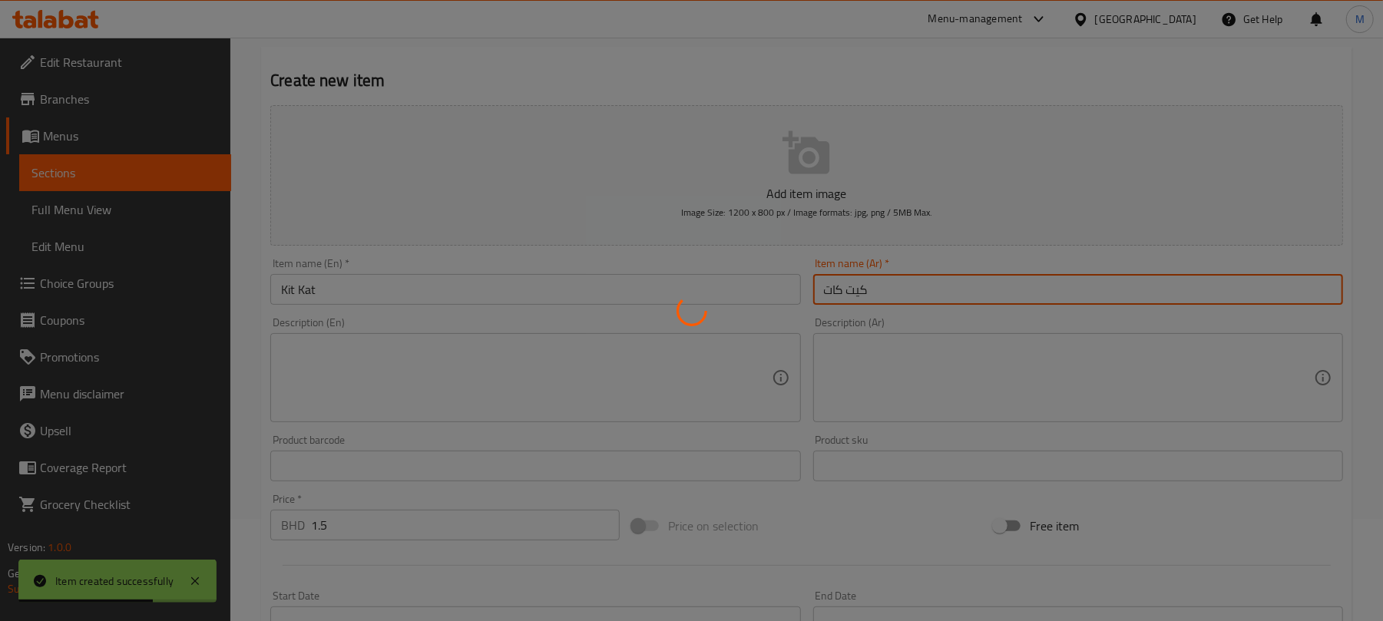
type input "0"
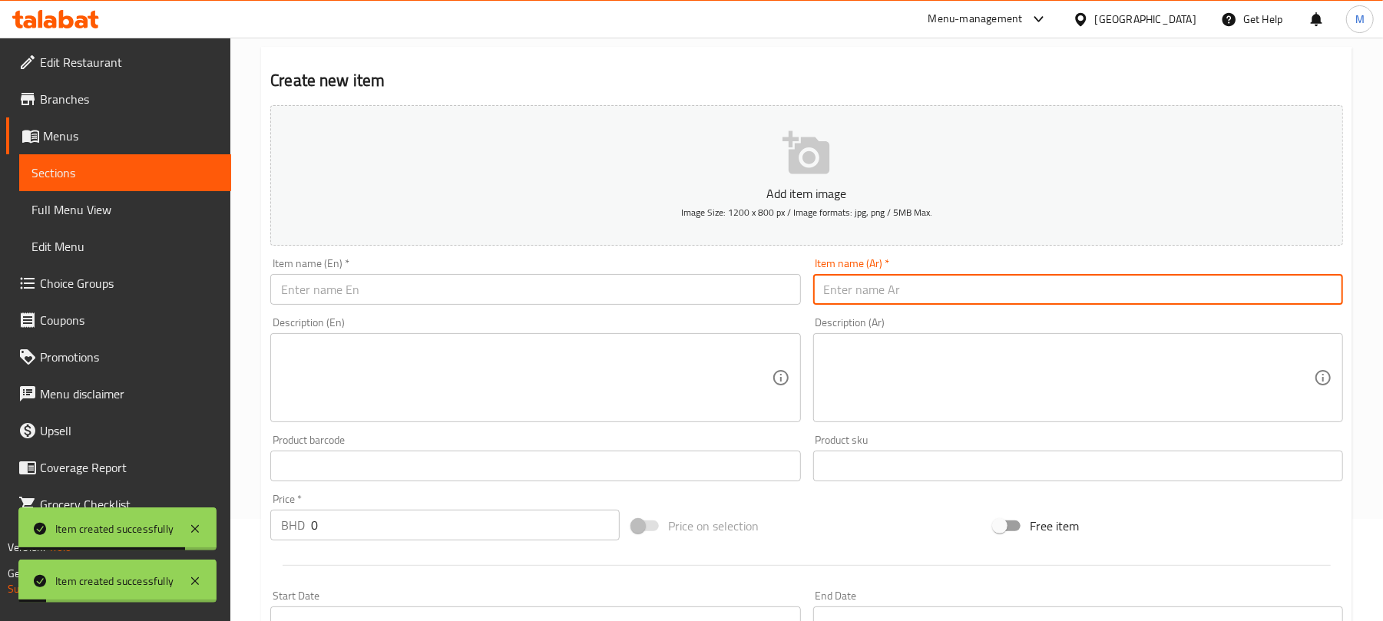
click at [416, 281] on input "text" at bounding box center [535, 289] width 530 height 31
paste input "Snickers"
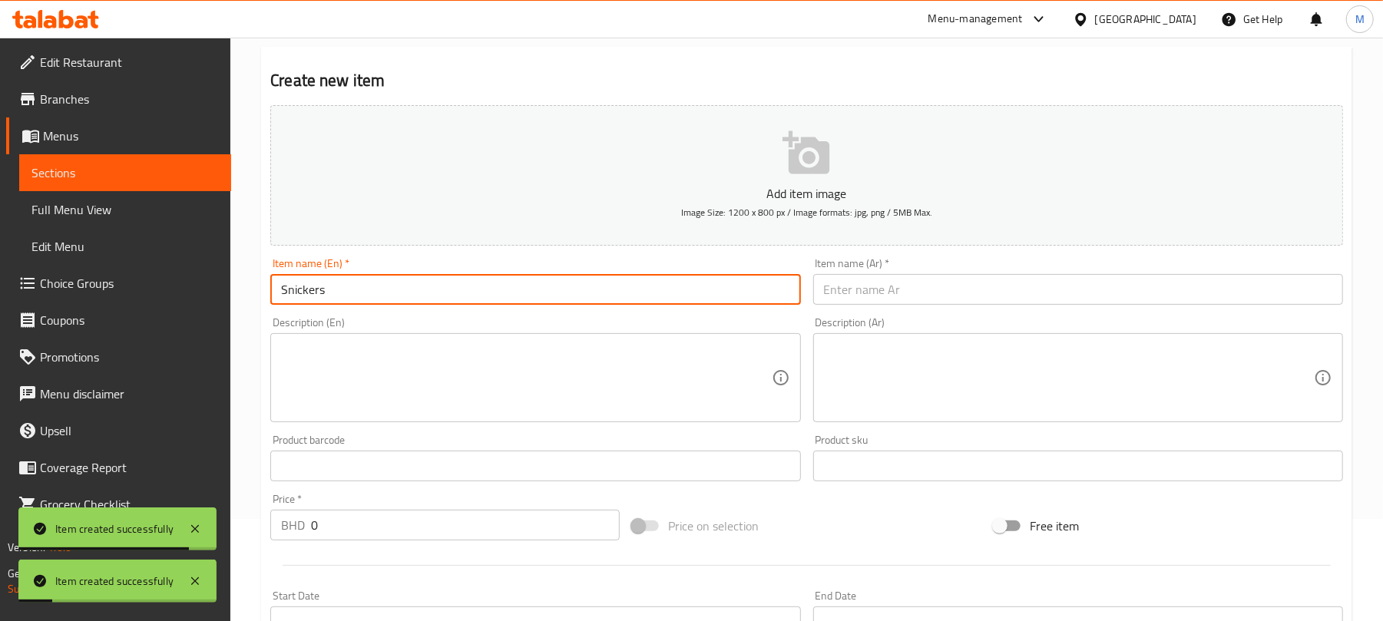
type input "Snickers"
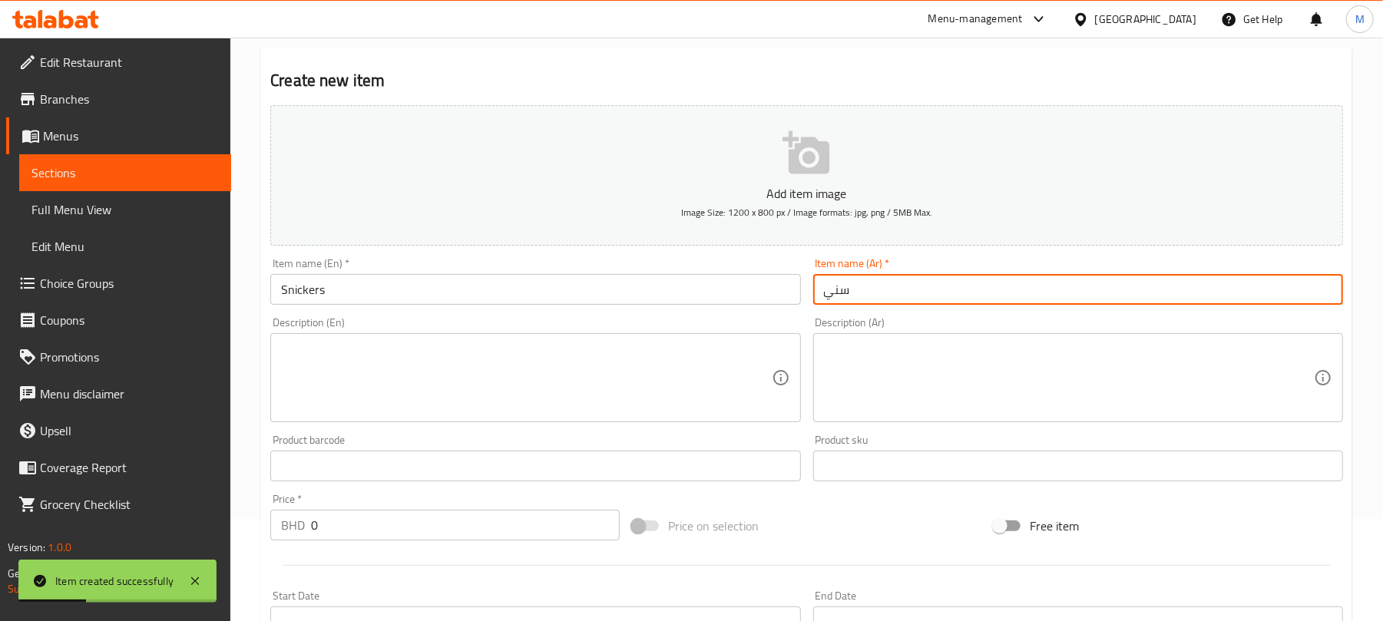
type input "سنيكرز"
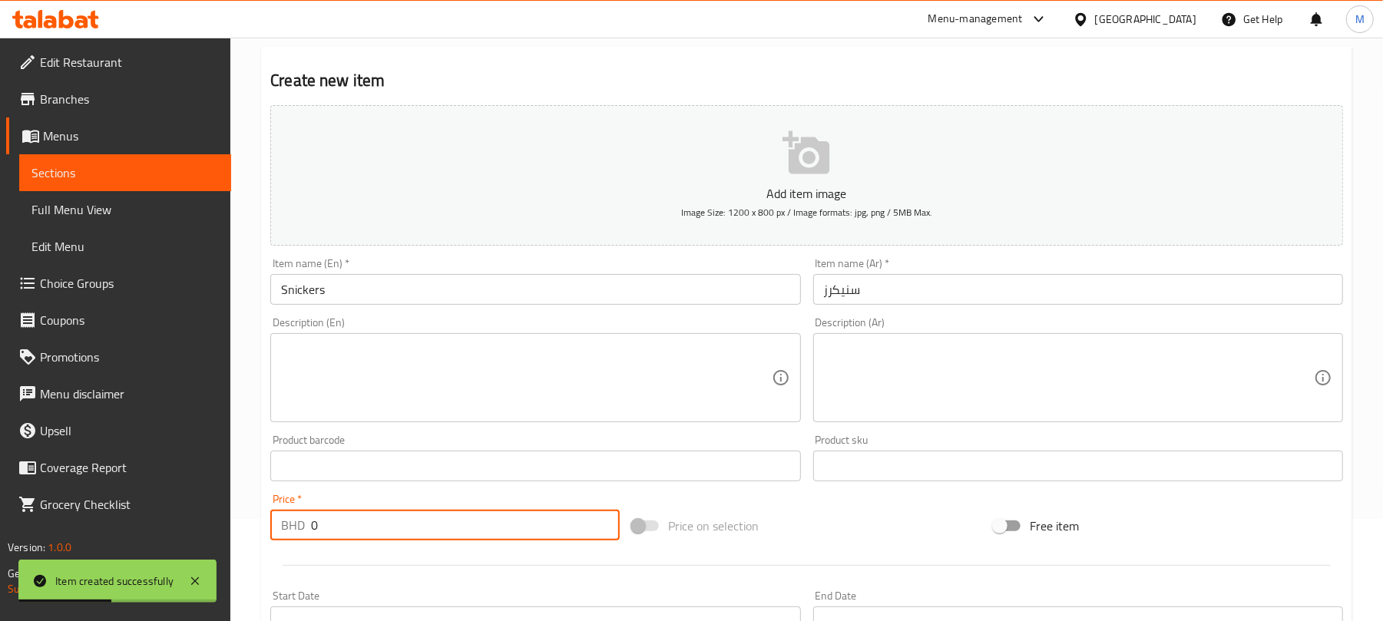
click at [437, 534] on input "0" at bounding box center [465, 525] width 309 height 31
type input "1.5"
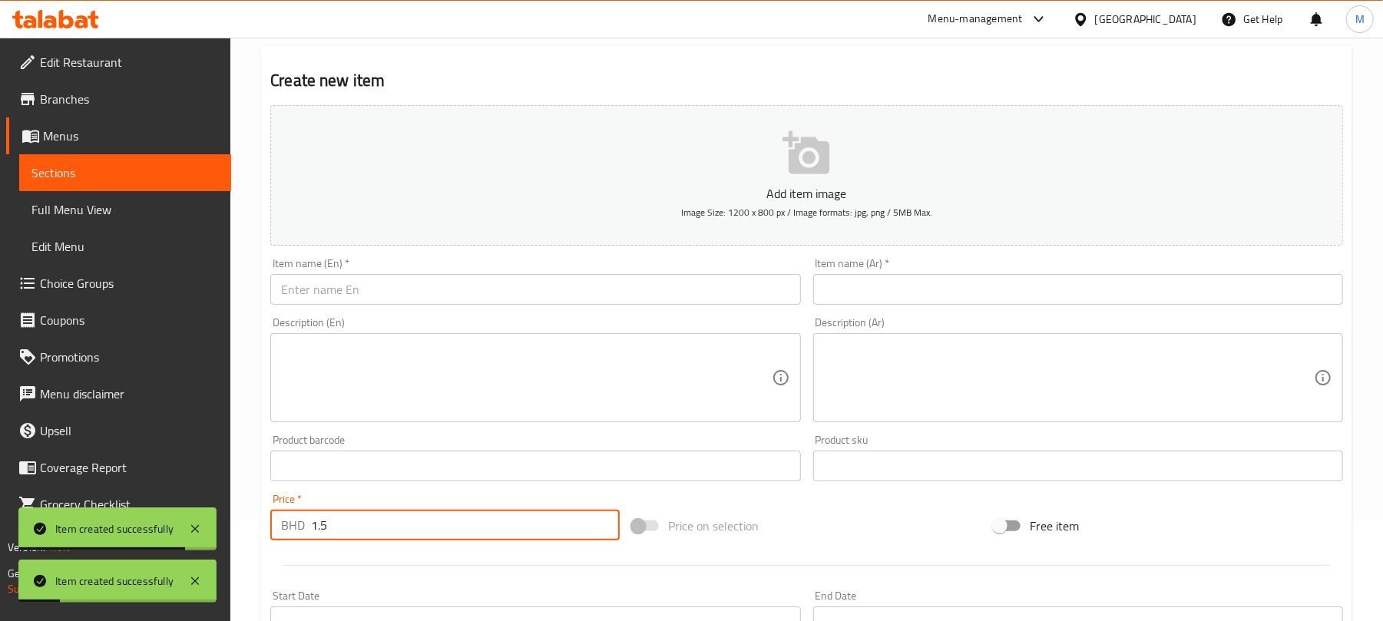
type input "1.5"
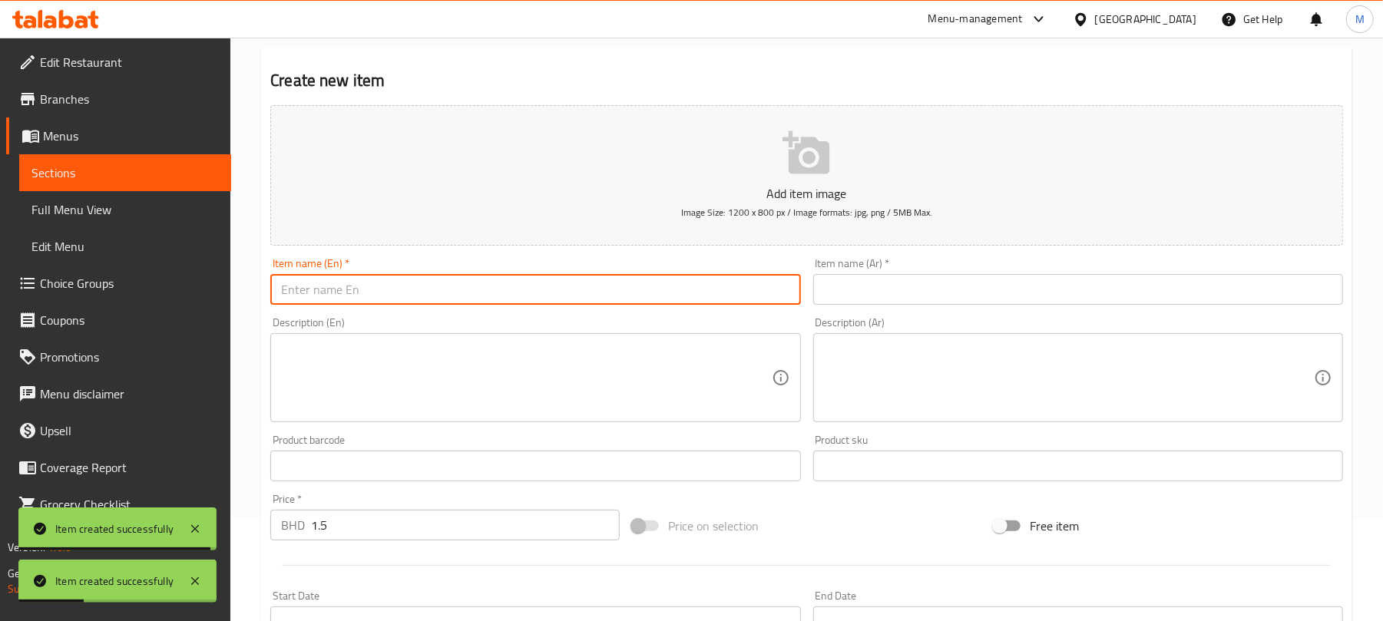
click at [537, 289] on input "text" at bounding box center [535, 289] width 530 height 31
paste input "Kinder"
type input "Kinder"
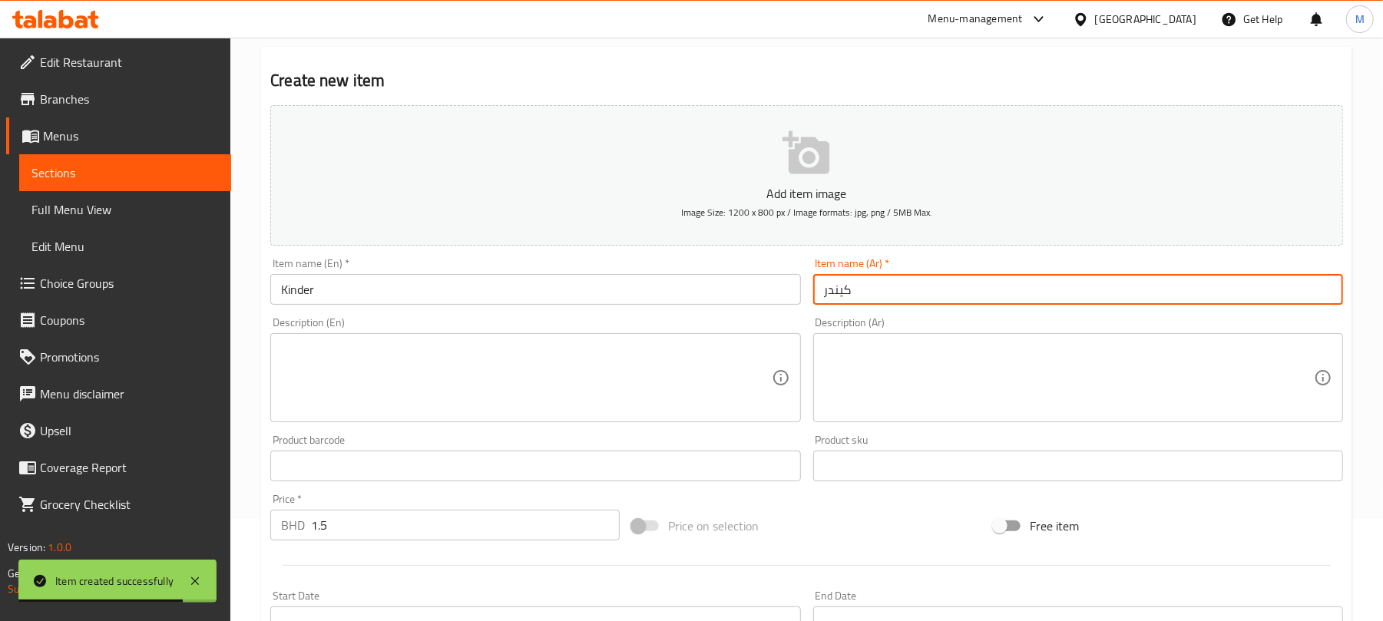
type input "كيندر"
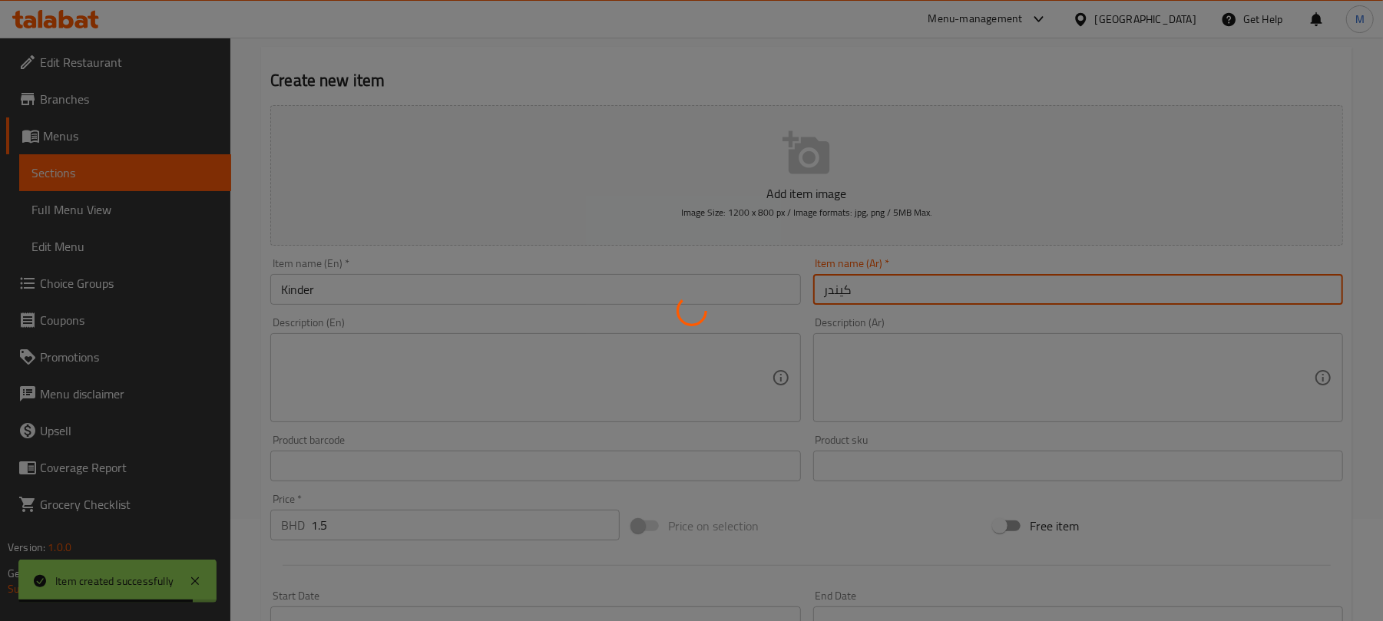
type input "0"
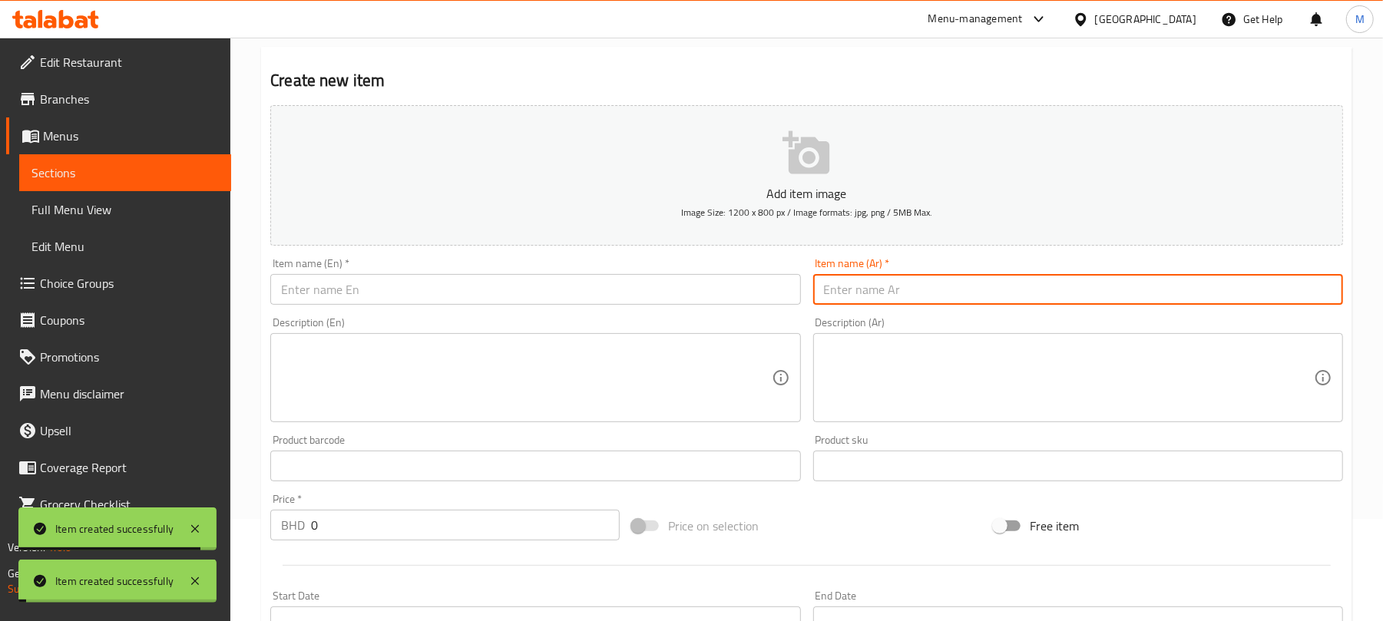
scroll to position [0, 0]
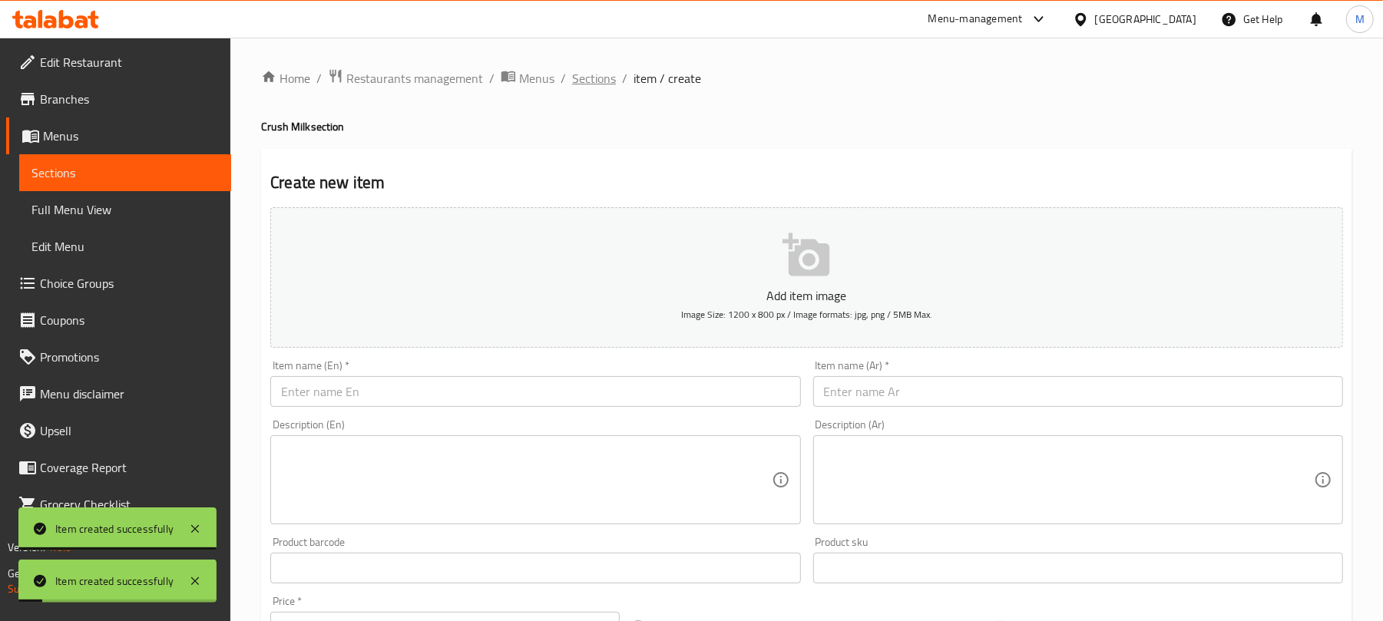
click at [590, 80] on span "Sections" at bounding box center [594, 78] width 44 height 18
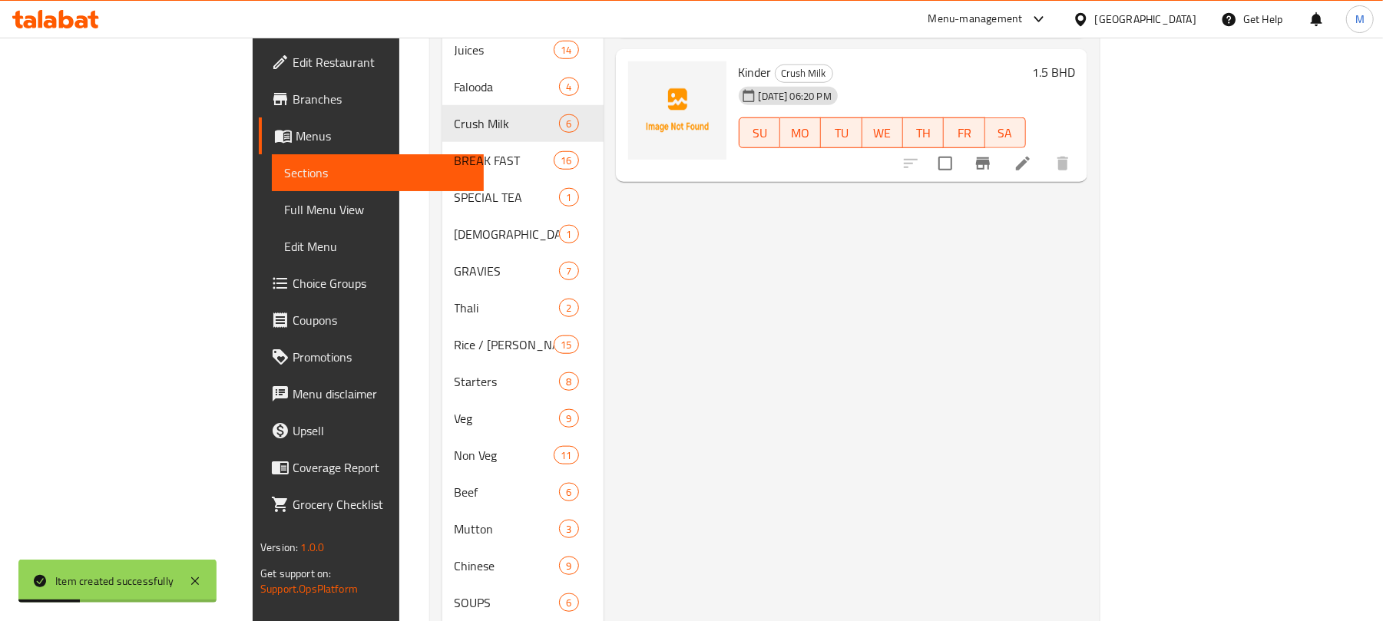
scroll to position [818, 0]
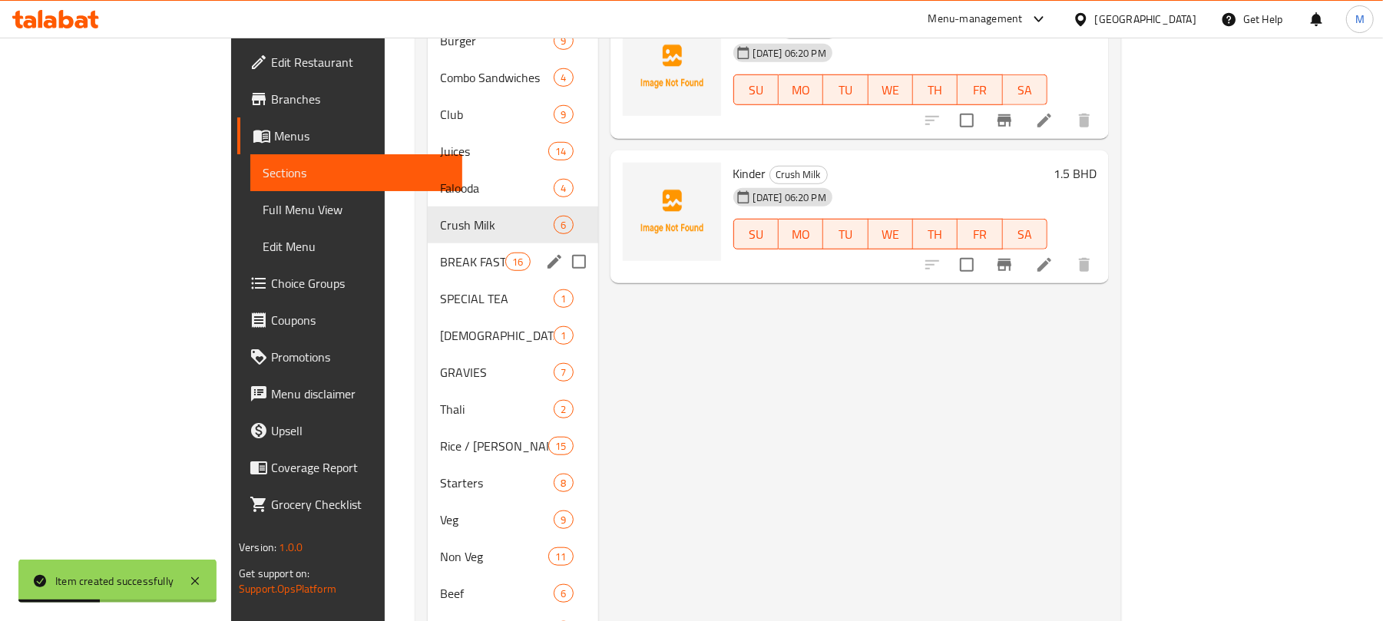
click at [563, 246] on input "Menu sections" at bounding box center [579, 262] width 32 height 32
checkbox input "true"
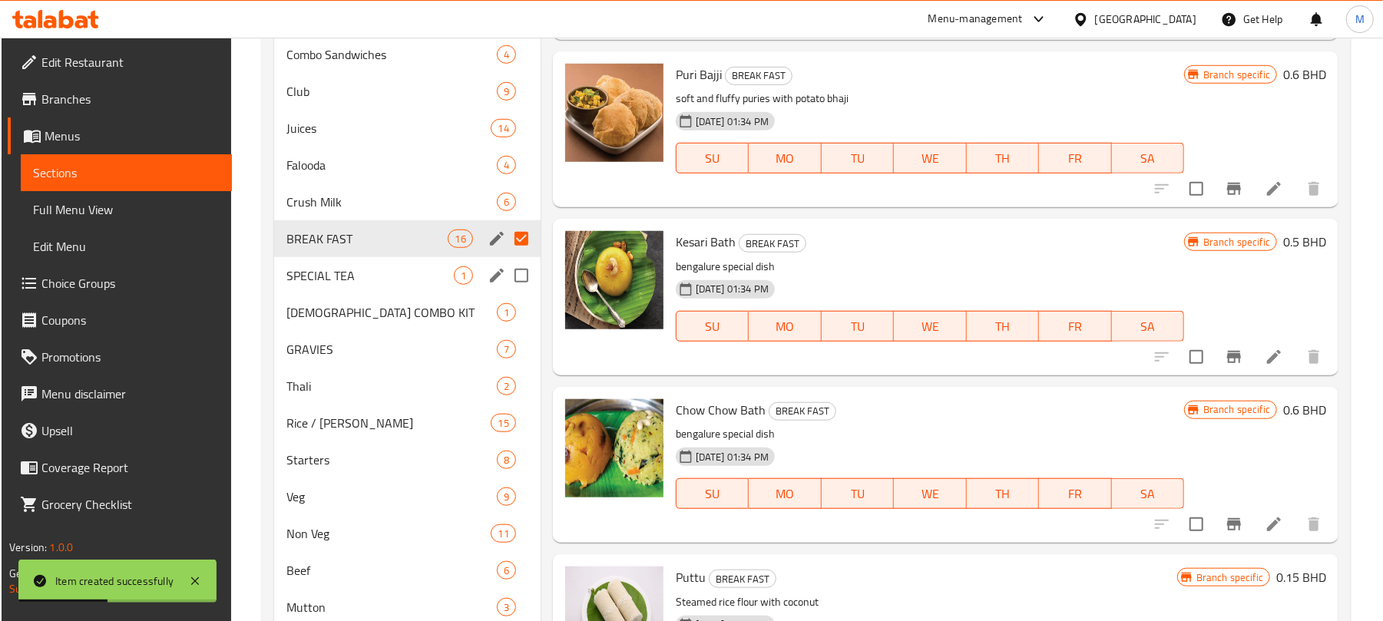
click at [520, 277] on input "Menu sections" at bounding box center [521, 275] width 32 height 32
checkbox input "true"
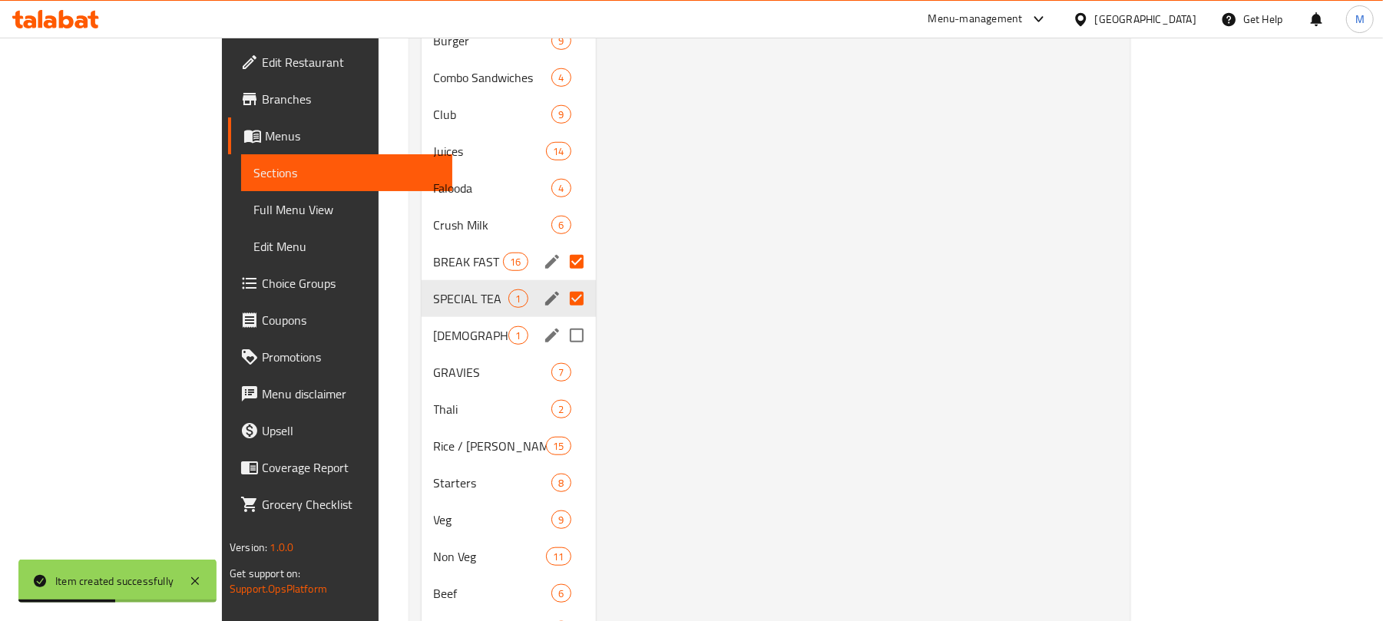
click at [560, 319] on input "Menu sections" at bounding box center [576, 335] width 32 height 32
checkbox input "true"
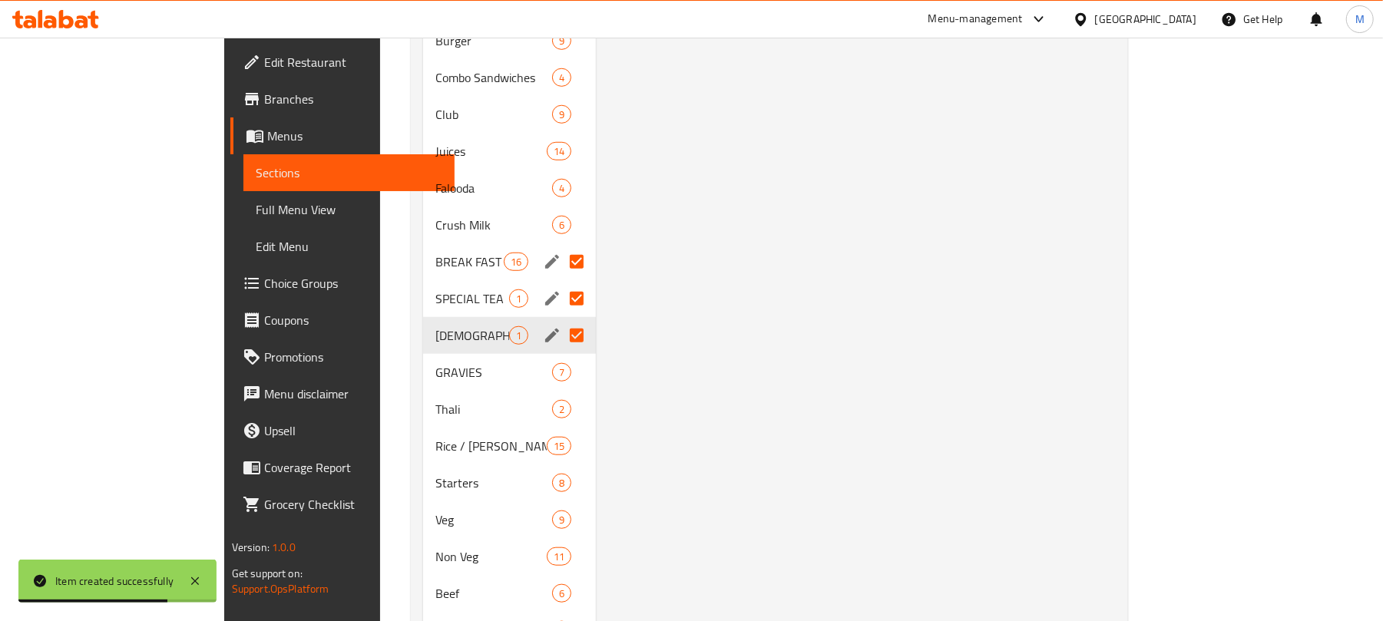
click at [560, 319] on input "Menu sections" at bounding box center [576, 335] width 32 height 32
drag, startPoint x: 524, startPoint y: 275, endPoint x: 519, endPoint y: 240, distance: 35.6
click at [560, 283] on input "Menu sections" at bounding box center [576, 299] width 32 height 32
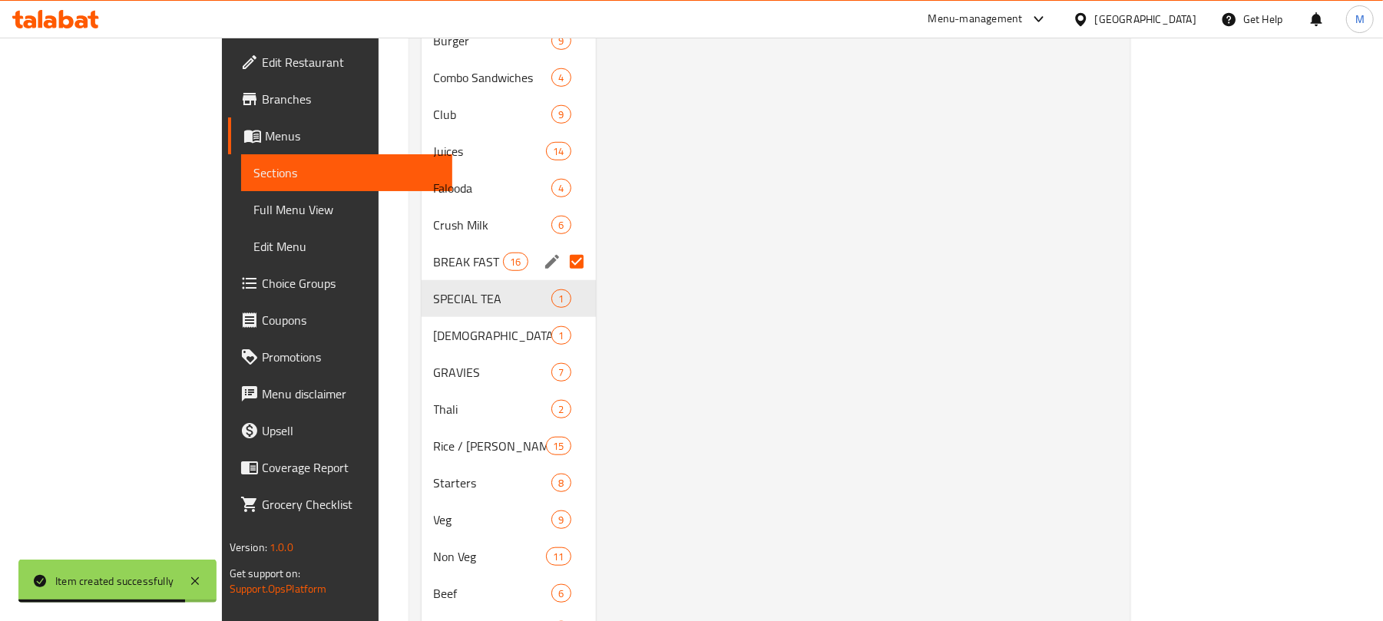
click at [560, 246] on input "Menu sections" at bounding box center [576, 262] width 32 height 32
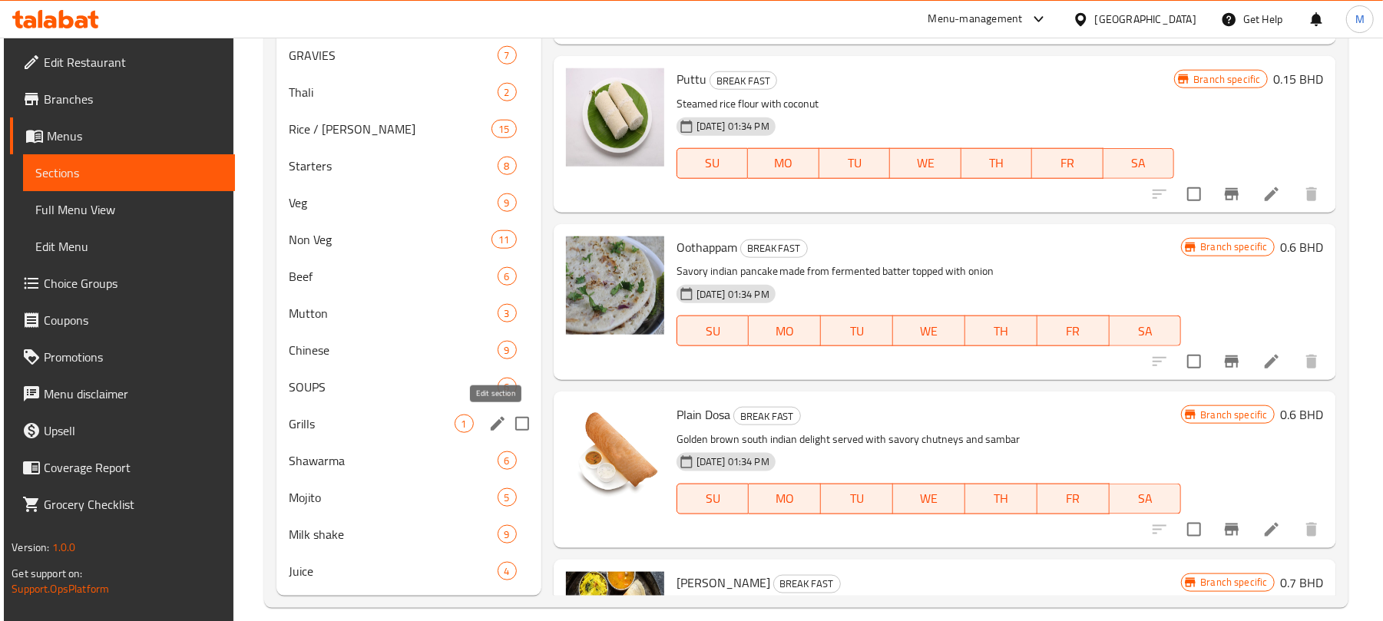
scroll to position [1125, 0]
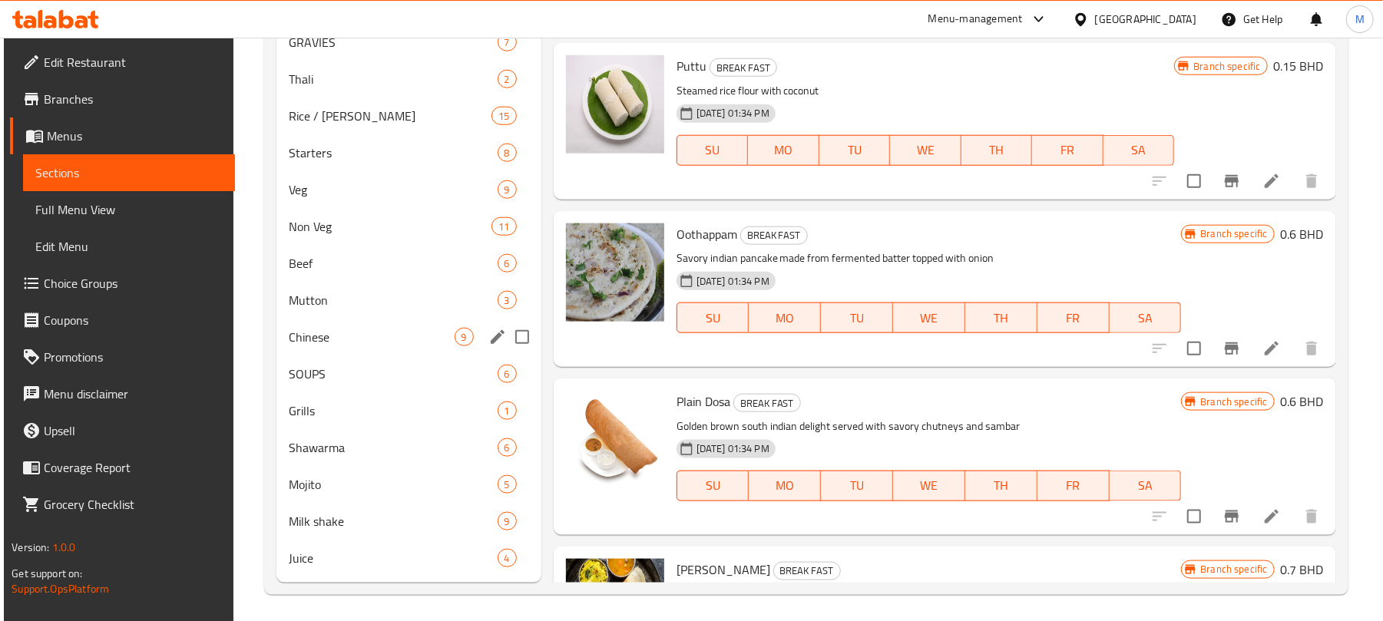
click at [522, 338] on input "Menu sections" at bounding box center [522, 337] width 32 height 32
checkbox input "true"
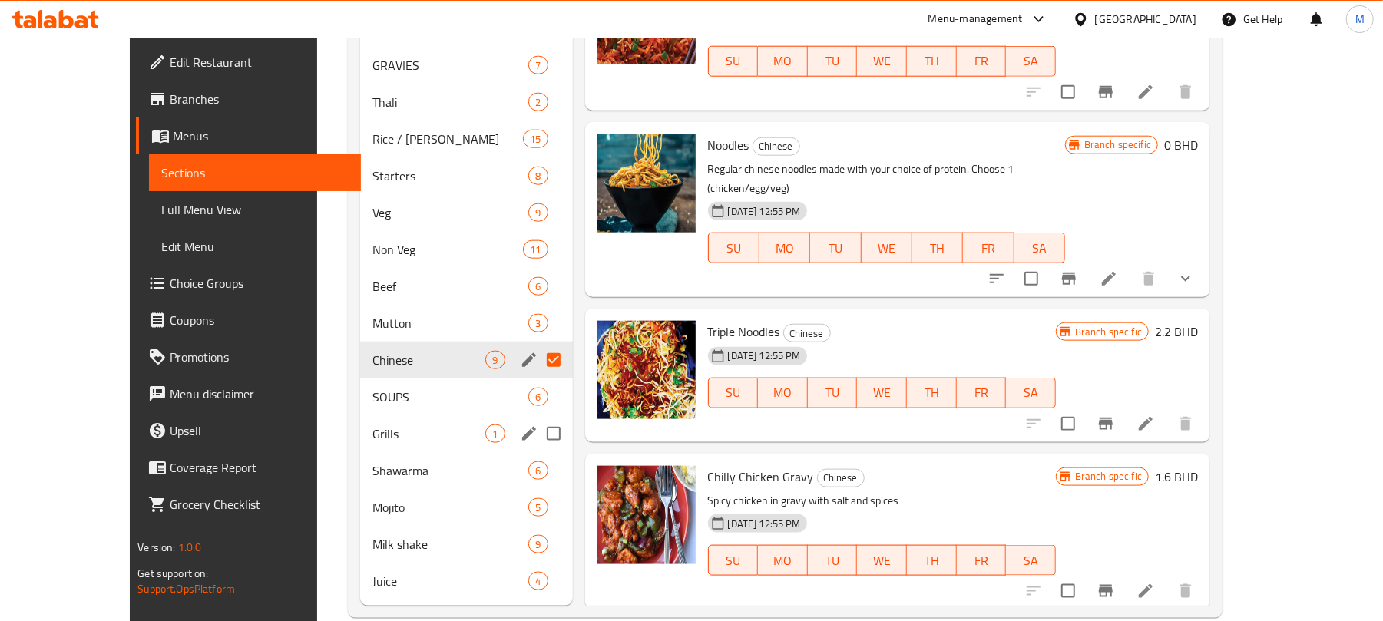
click at [537, 418] on input "Menu sections" at bounding box center [553, 434] width 32 height 32
checkbox input "true"
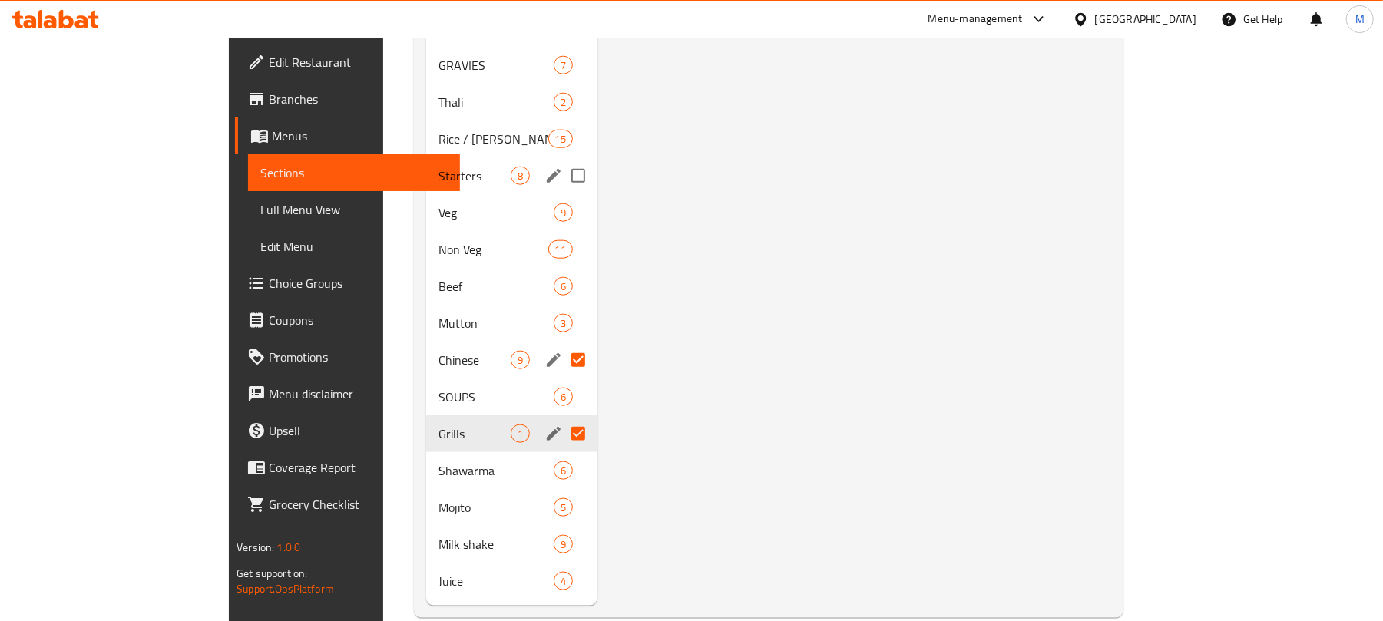
click at [562, 160] on input "Menu sections" at bounding box center [578, 176] width 32 height 32
checkbox input "true"
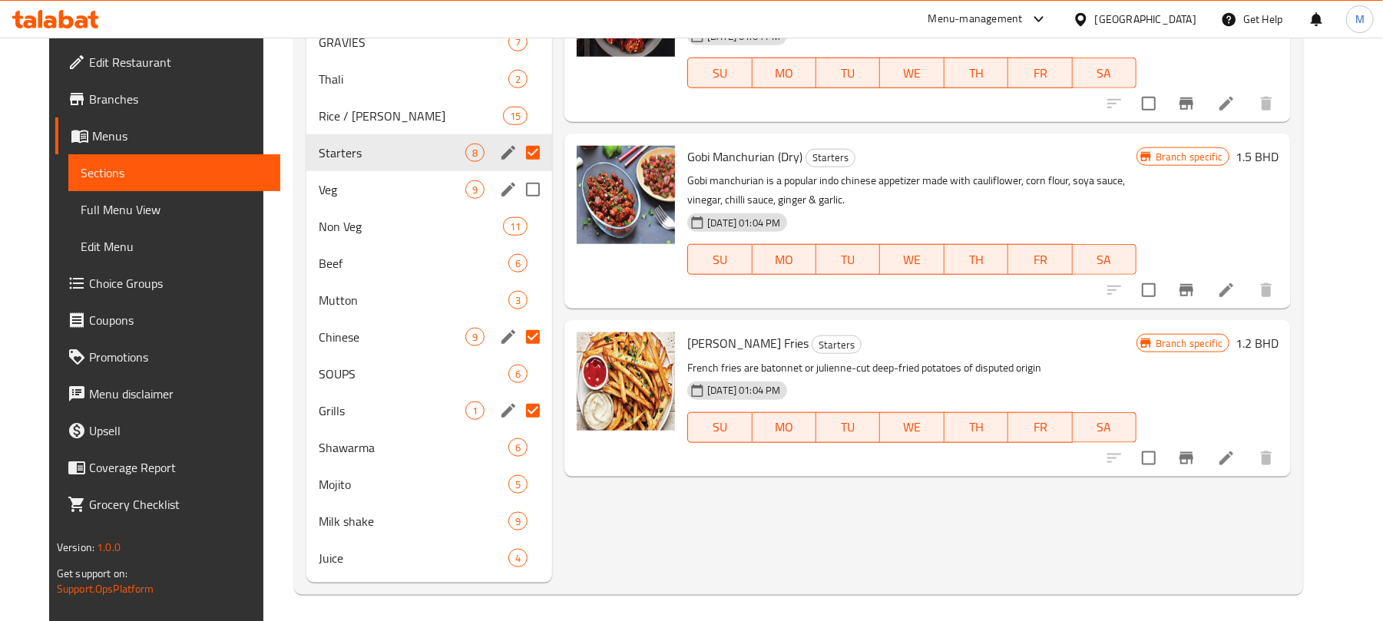
drag, startPoint x: 516, startPoint y: 192, endPoint x: 517, endPoint y: 232, distance: 39.9
click at [517, 192] on input "Menu sections" at bounding box center [533, 190] width 32 height 32
checkbox input "true"
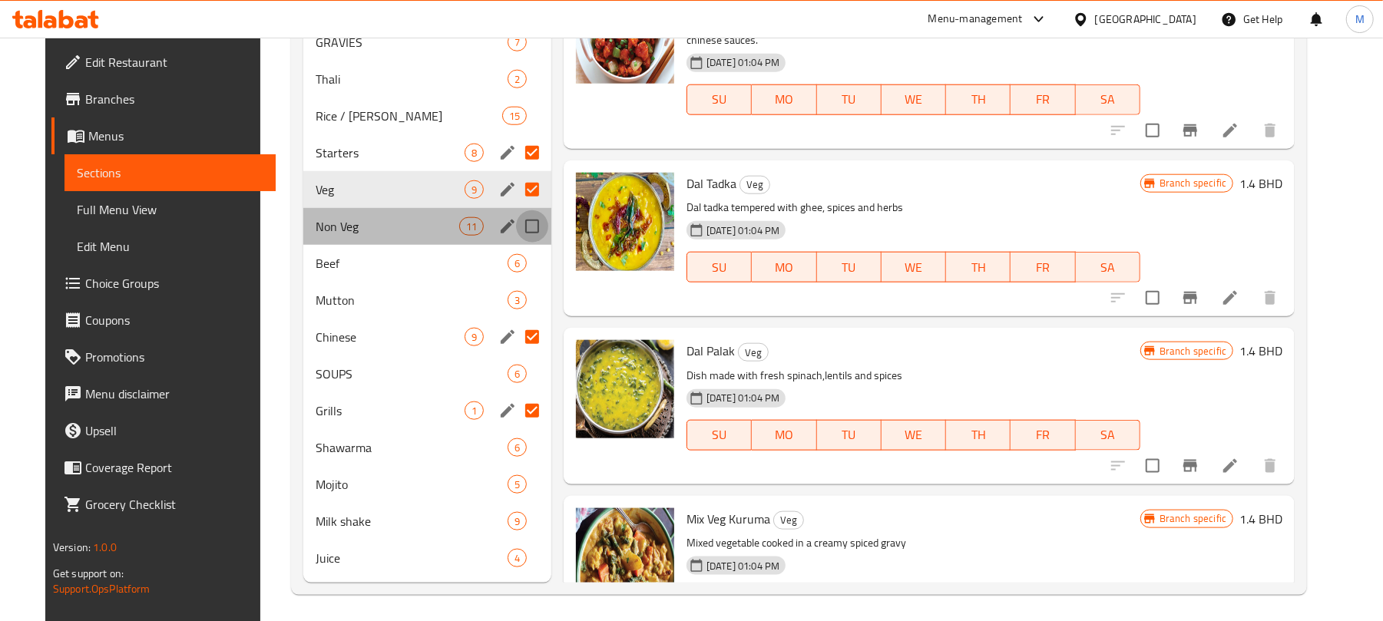
click at [522, 227] on input "Menu sections" at bounding box center [532, 226] width 32 height 32
checkbox input "true"
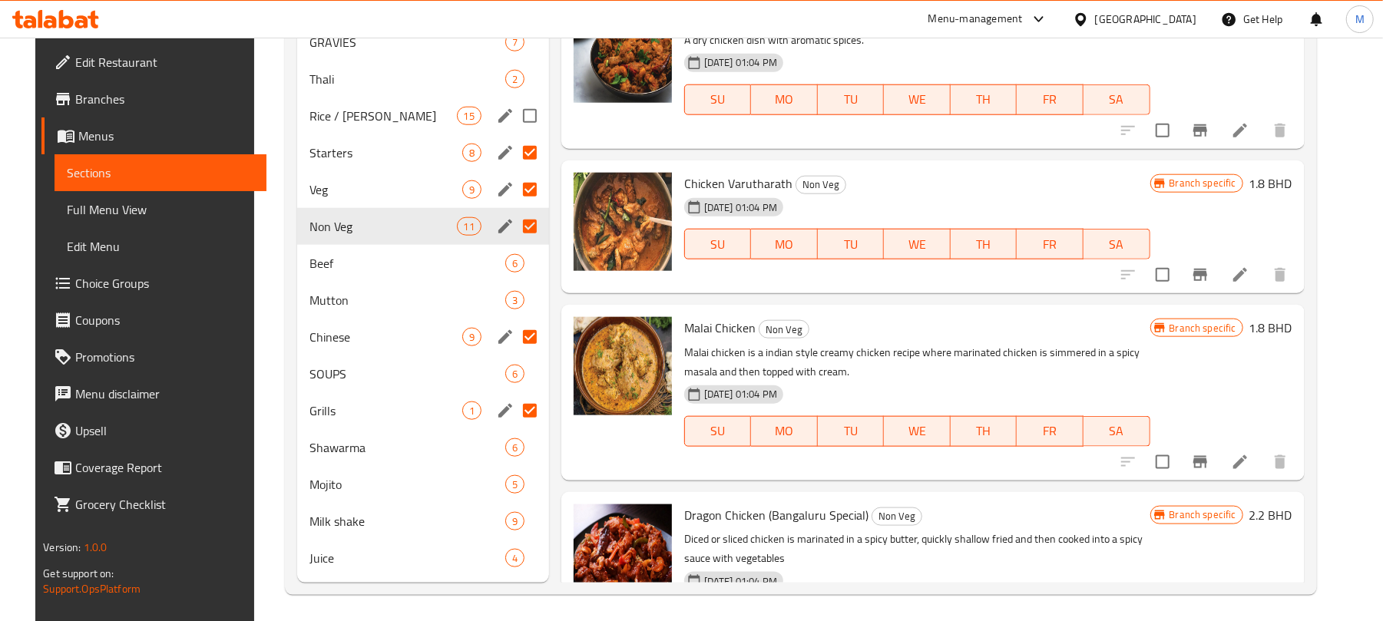
click at [516, 114] on input "Menu sections" at bounding box center [530, 116] width 32 height 32
checkbox input "true"
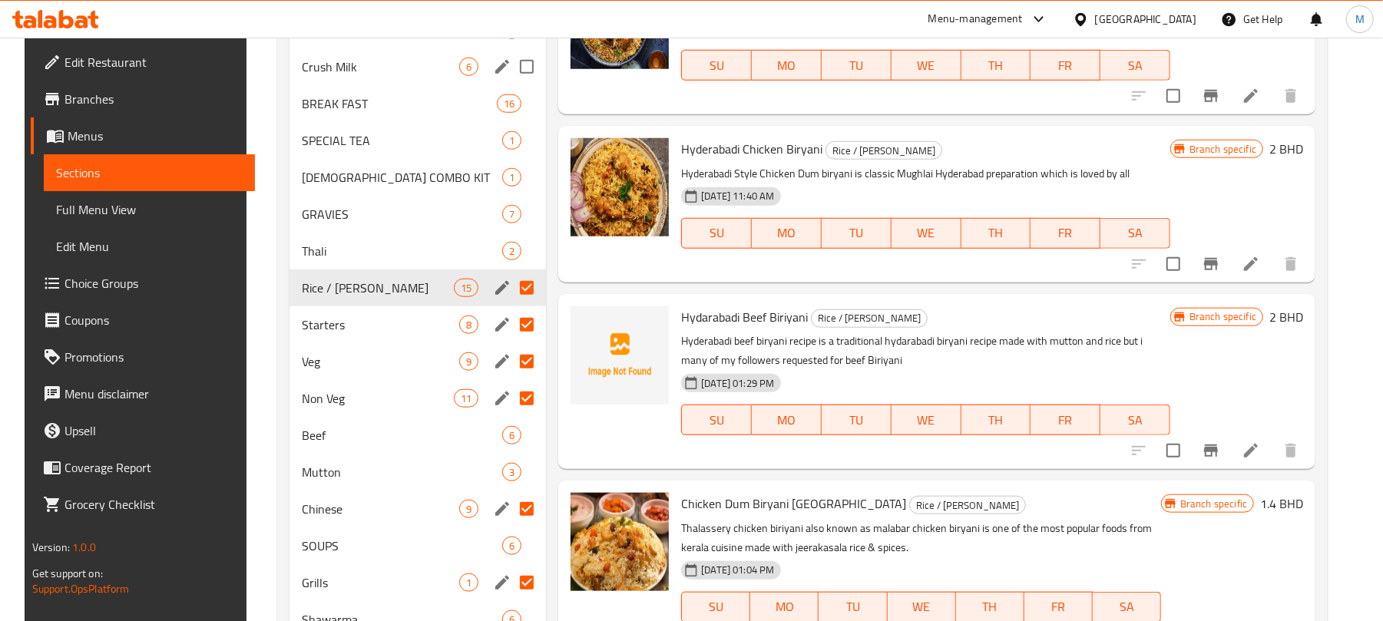
scroll to position [921, 0]
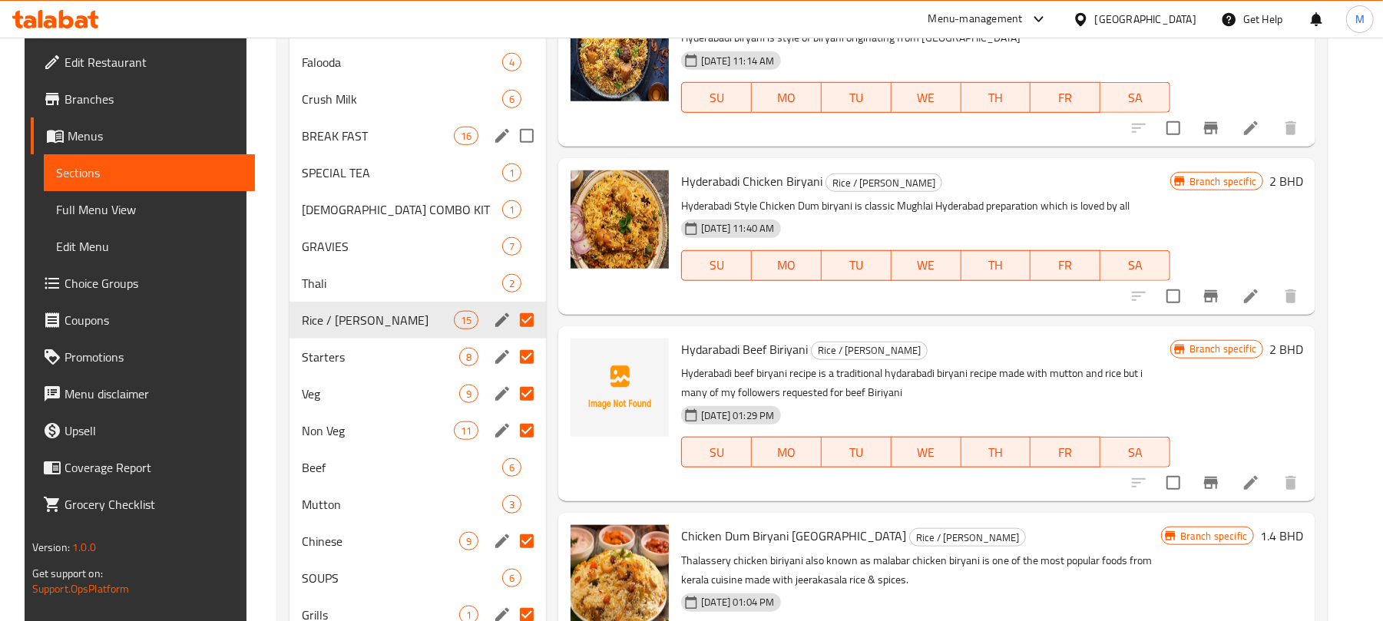
click at [527, 131] on input "Menu sections" at bounding box center [527, 136] width 32 height 32
checkbox input "true"
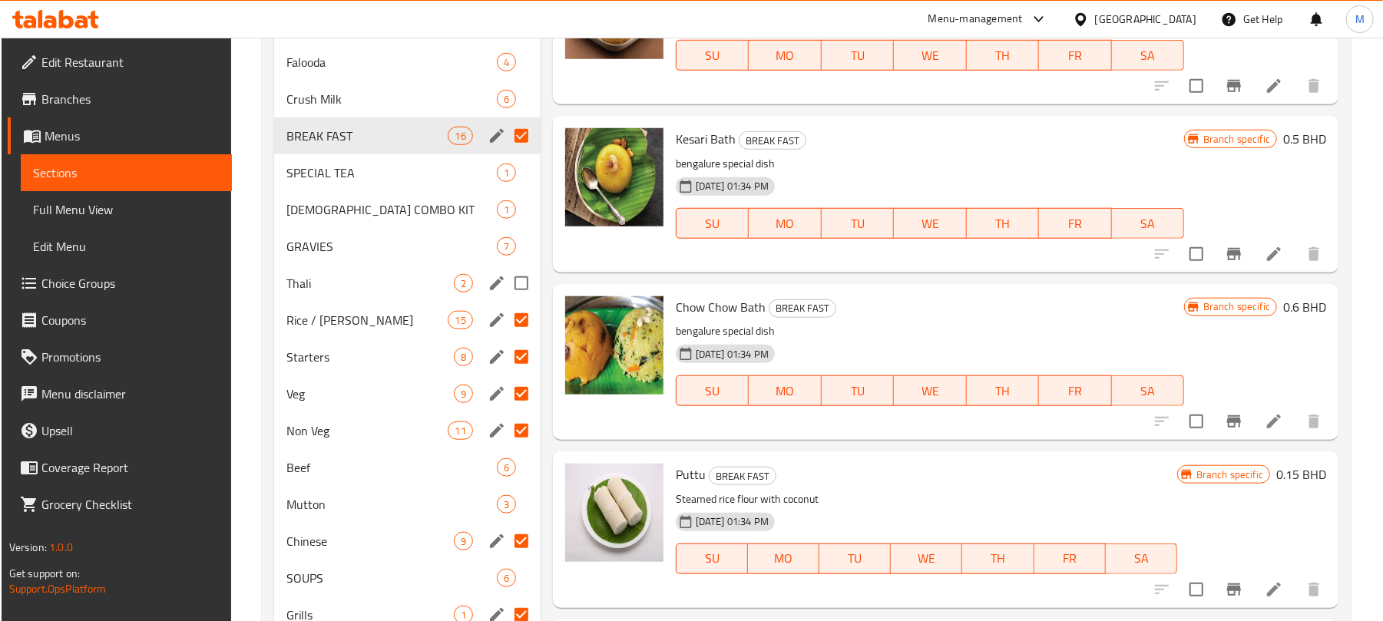
click at [526, 281] on input "Menu sections" at bounding box center [521, 283] width 32 height 32
checkbox input "true"
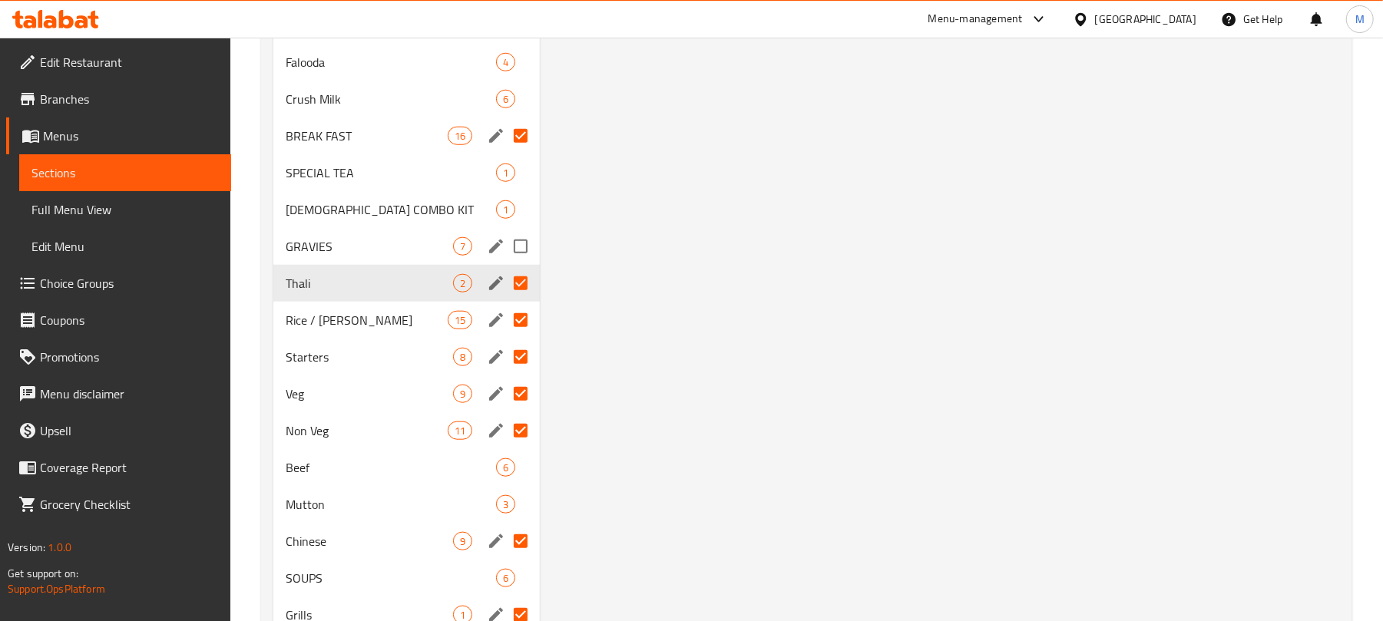
click at [528, 250] on input "Menu sections" at bounding box center [520, 246] width 32 height 32
checkbox input "true"
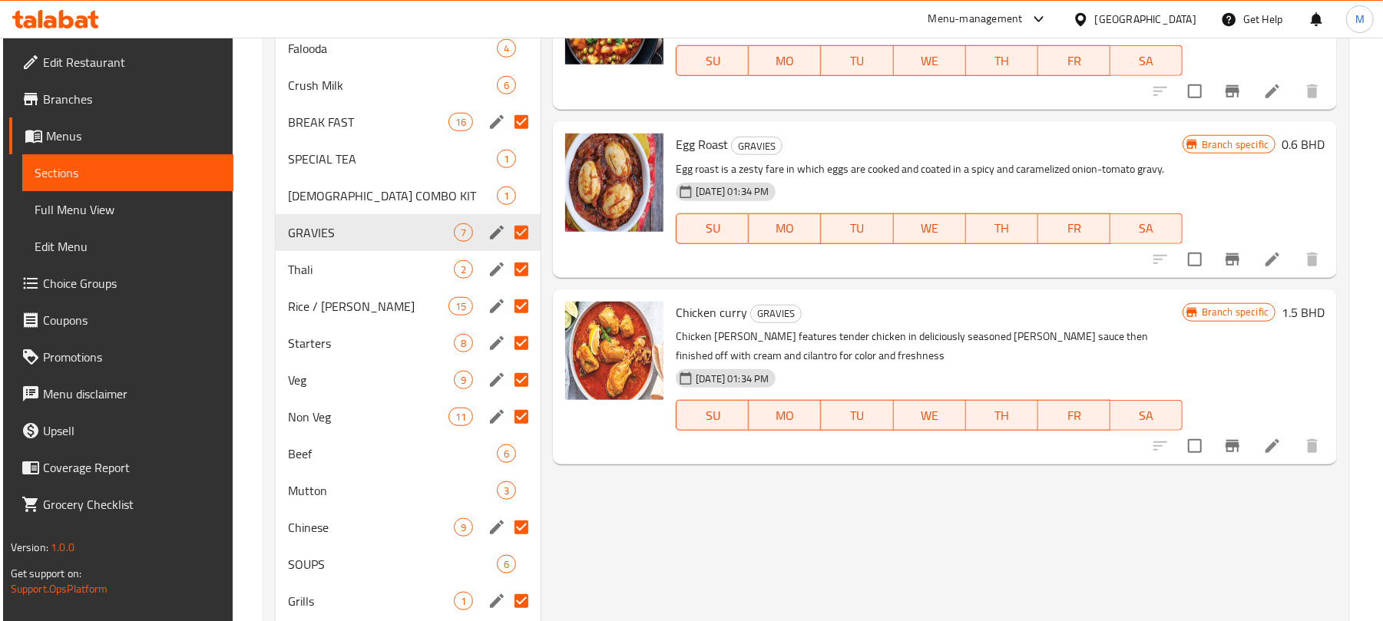
scroll to position [1023, 0]
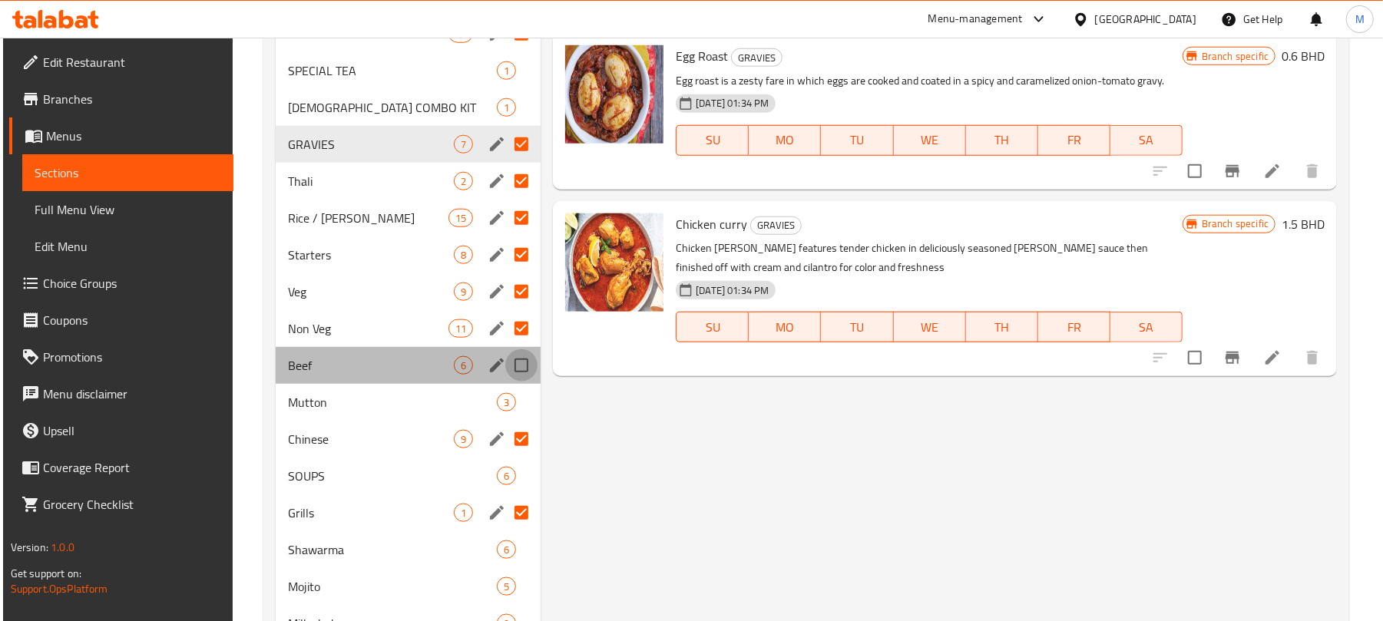
click at [525, 372] on input "Menu sections" at bounding box center [521, 365] width 32 height 32
checkbox input "true"
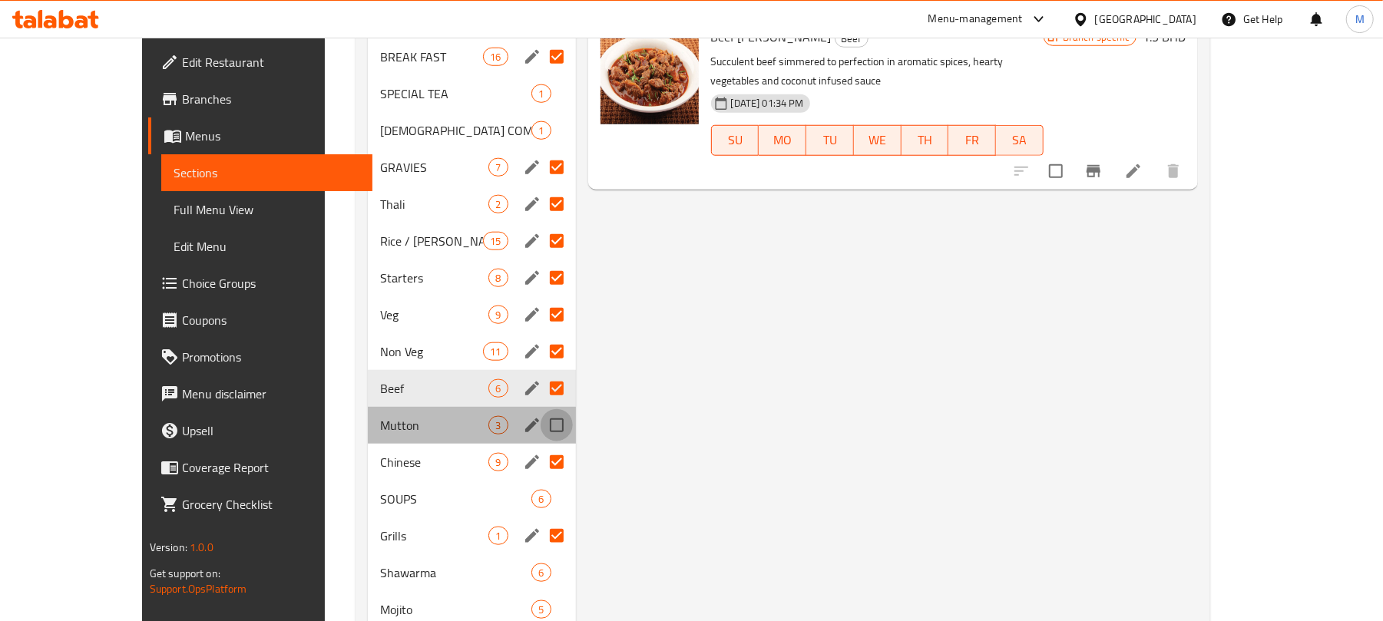
click at [540, 409] on input "Menu sections" at bounding box center [556, 425] width 32 height 32
checkbox input "true"
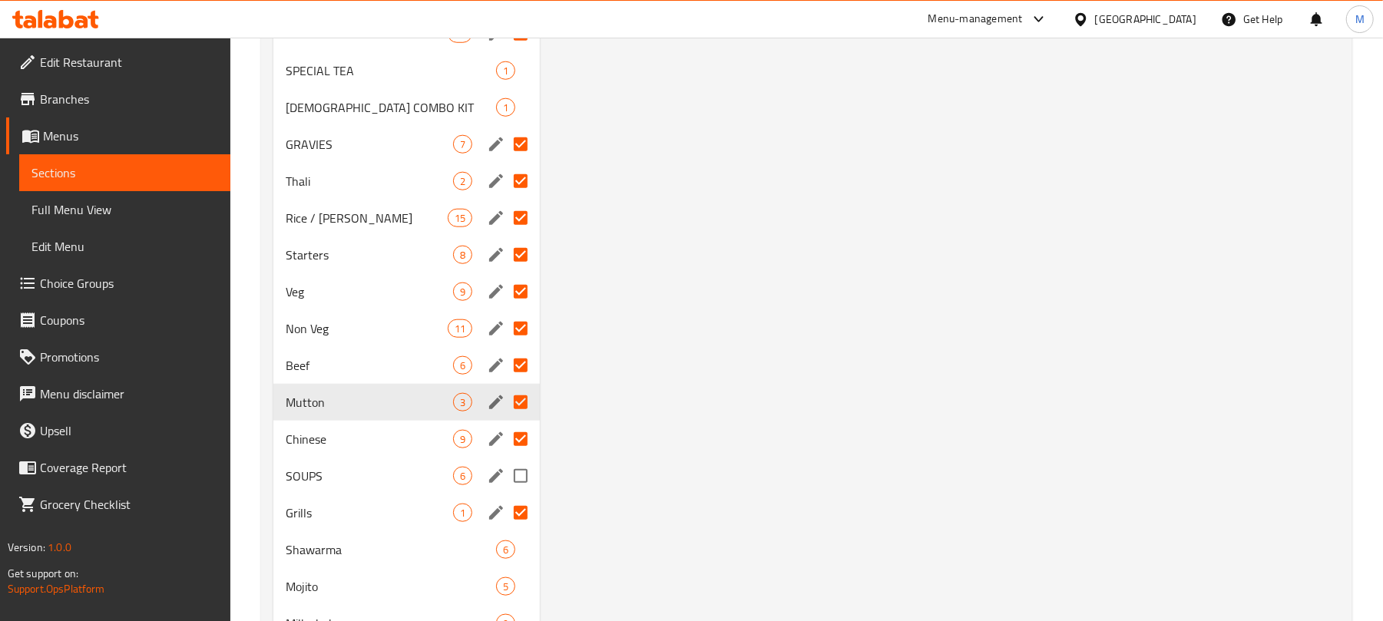
click at [523, 479] on input "Menu sections" at bounding box center [520, 476] width 32 height 32
checkbox input "true"
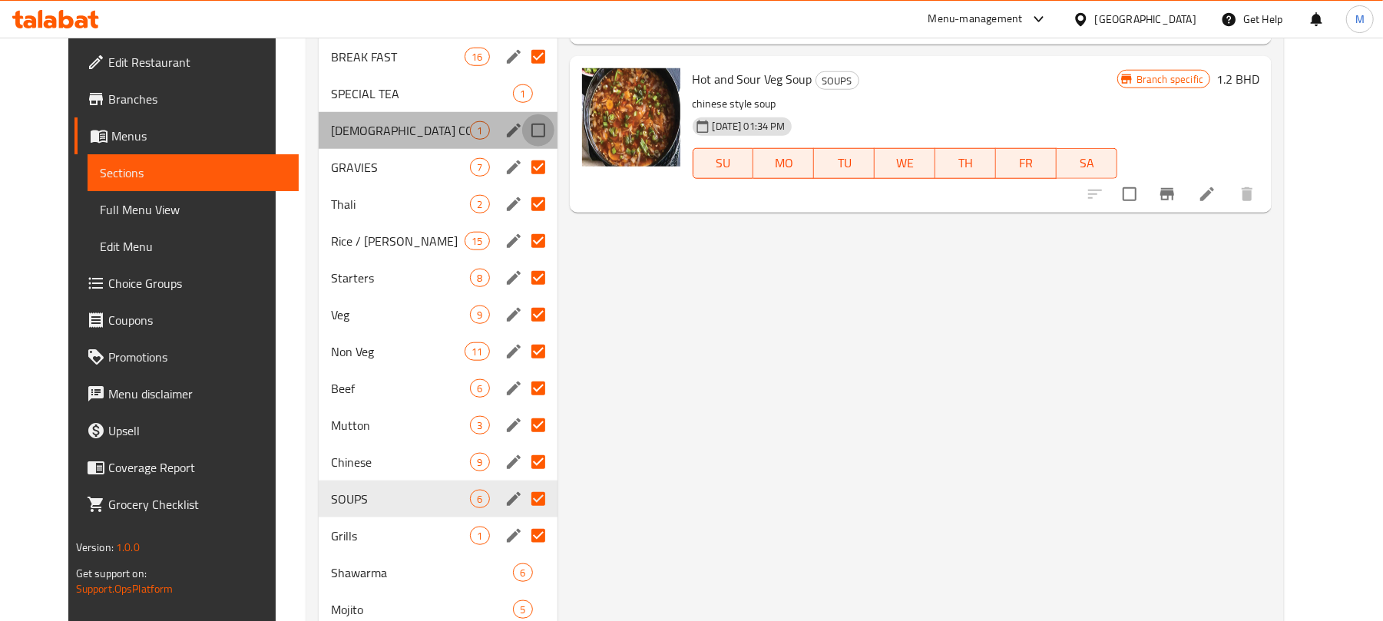
click at [522, 114] on input "Menu sections" at bounding box center [538, 130] width 32 height 32
checkbox input "true"
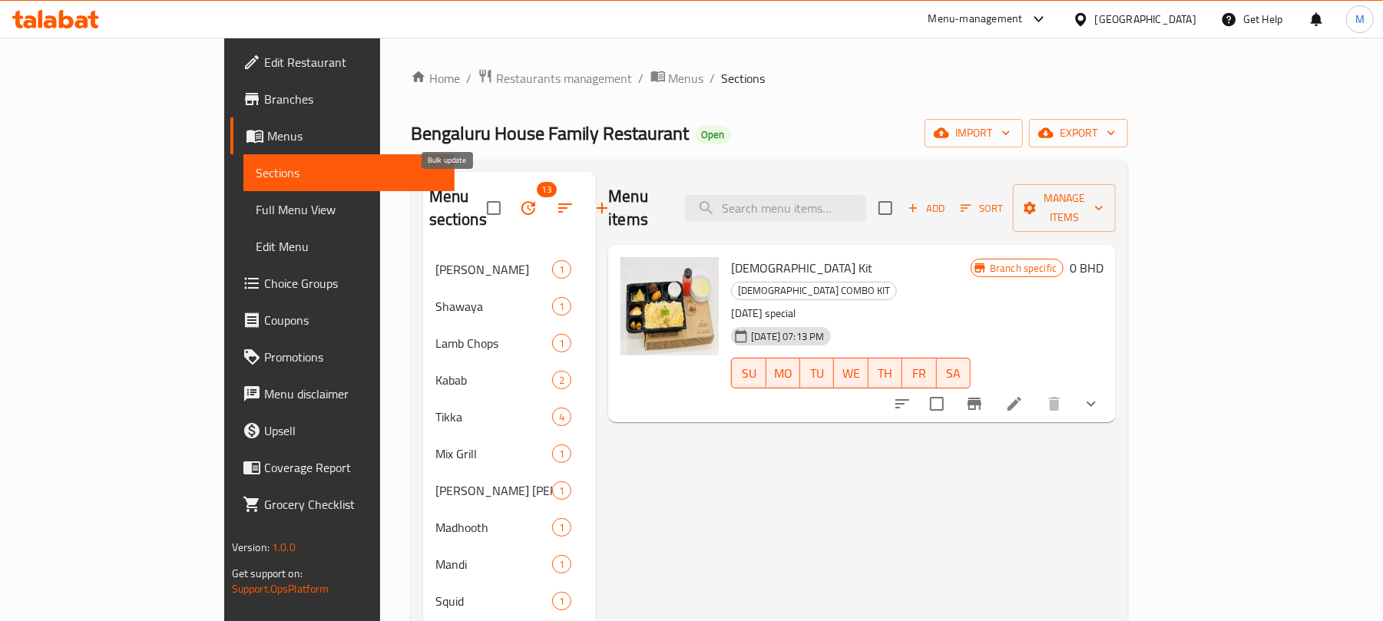
click at [510, 190] on button "button" at bounding box center [528, 208] width 37 height 37
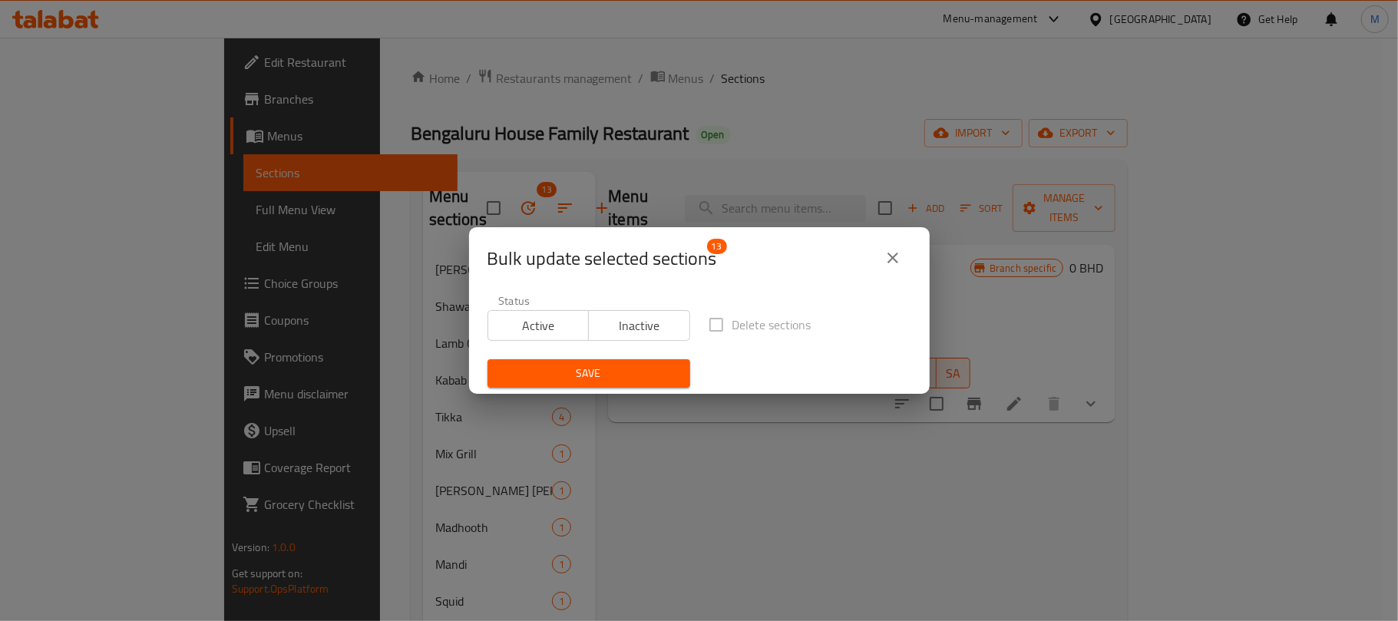
click at [640, 342] on div "Status Active Inactive" at bounding box center [588, 318] width 221 height 64
click at [637, 329] on span "Inactive" at bounding box center [639, 326] width 89 height 22
click at [620, 379] on span "Save" at bounding box center [589, 373] width 178 height 19
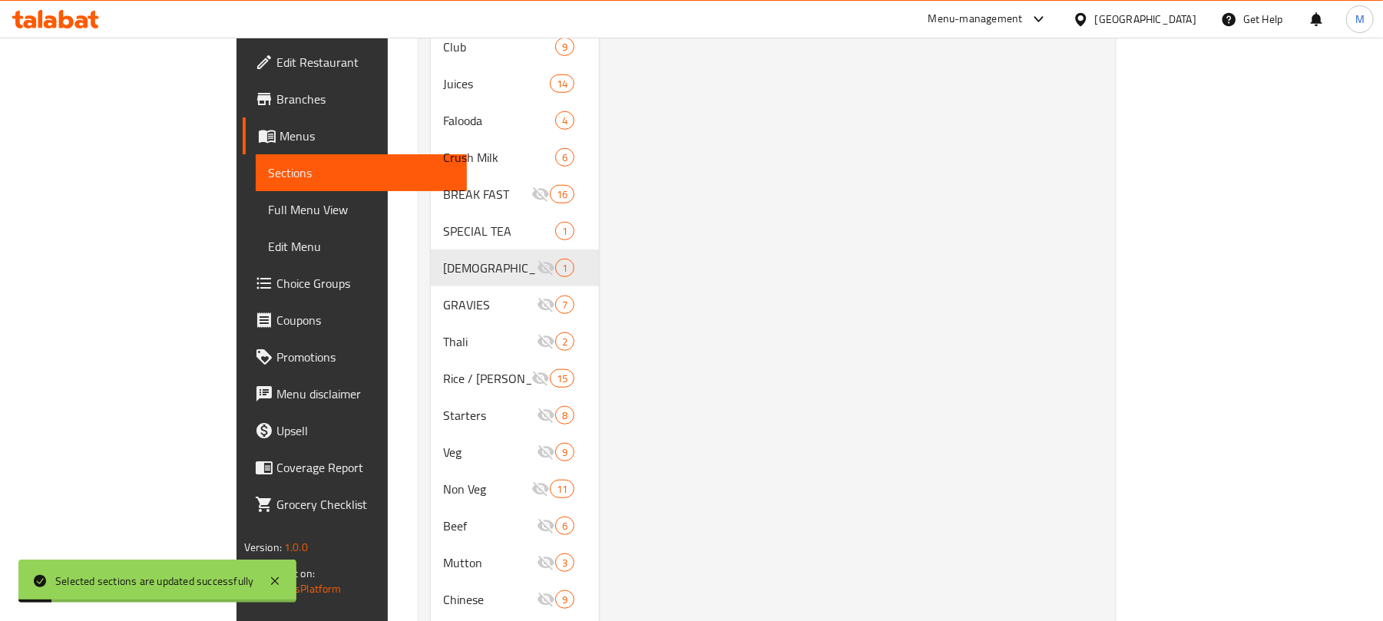
scroll to position [1131, 0]
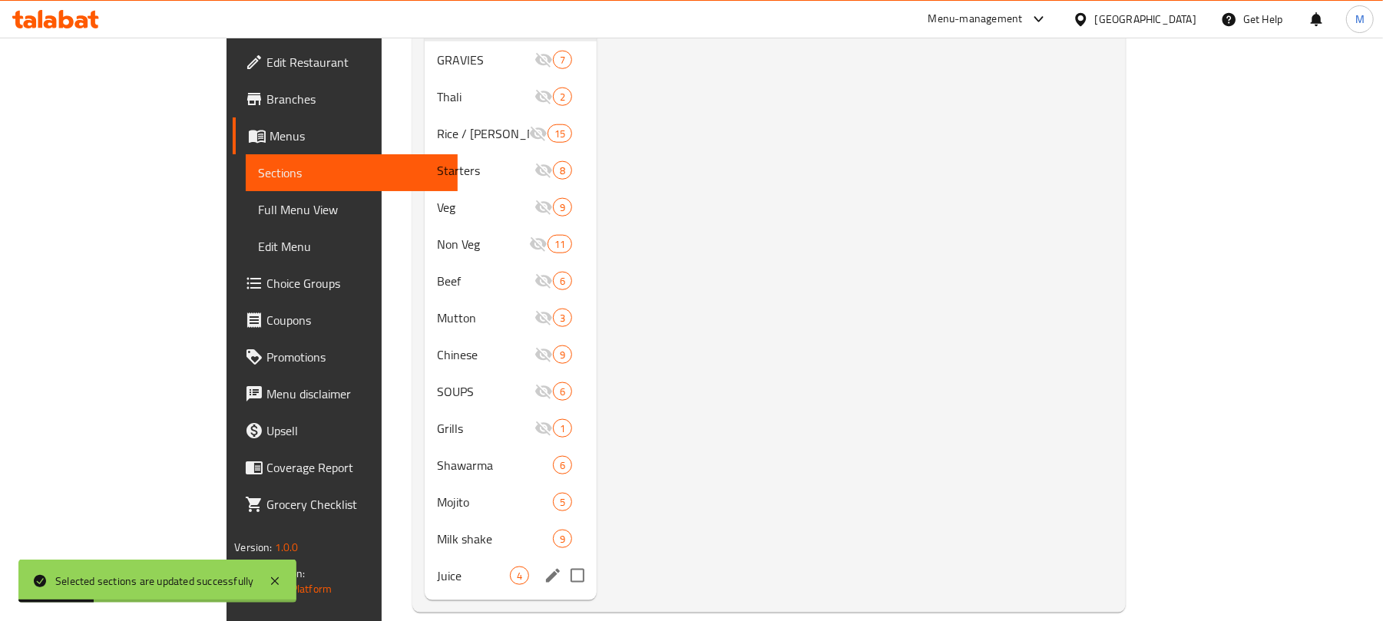
click at [561, 560] on input "Menu sections" at bounding box center [577, 576] width 32 height 32
checkbox input "true"
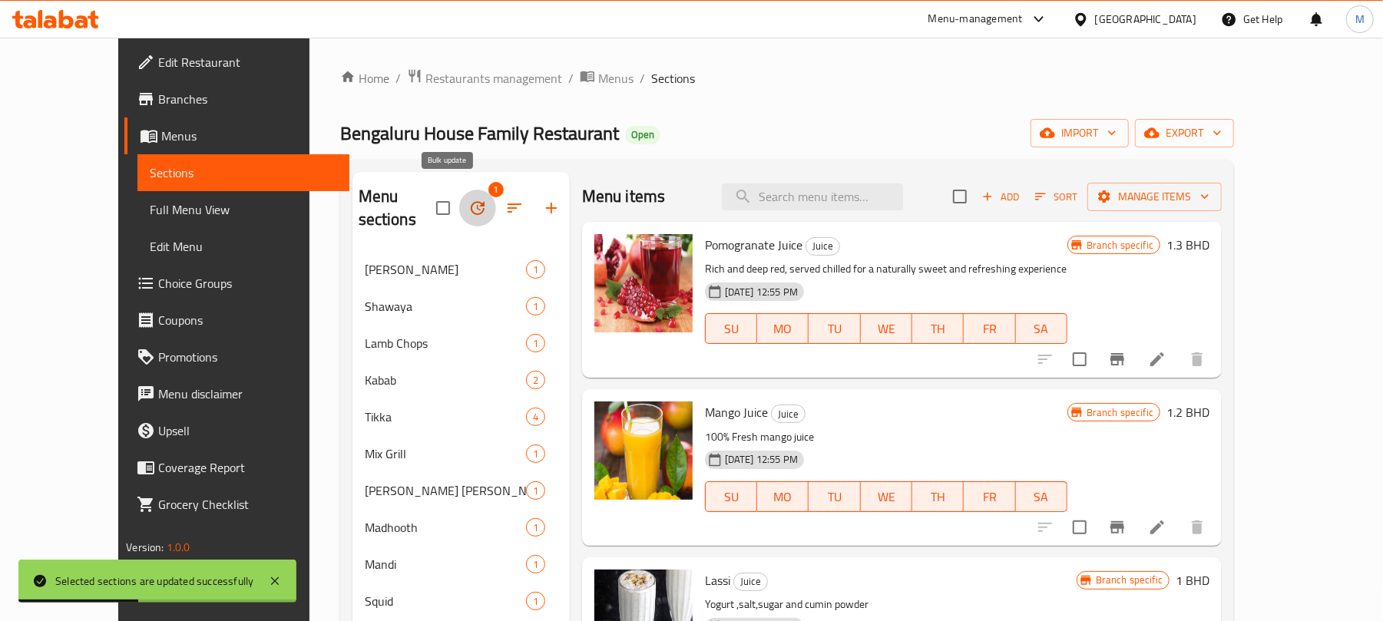
click at [468, 200] on icon "button" at bounding box center [477, 208] width 18 height 18
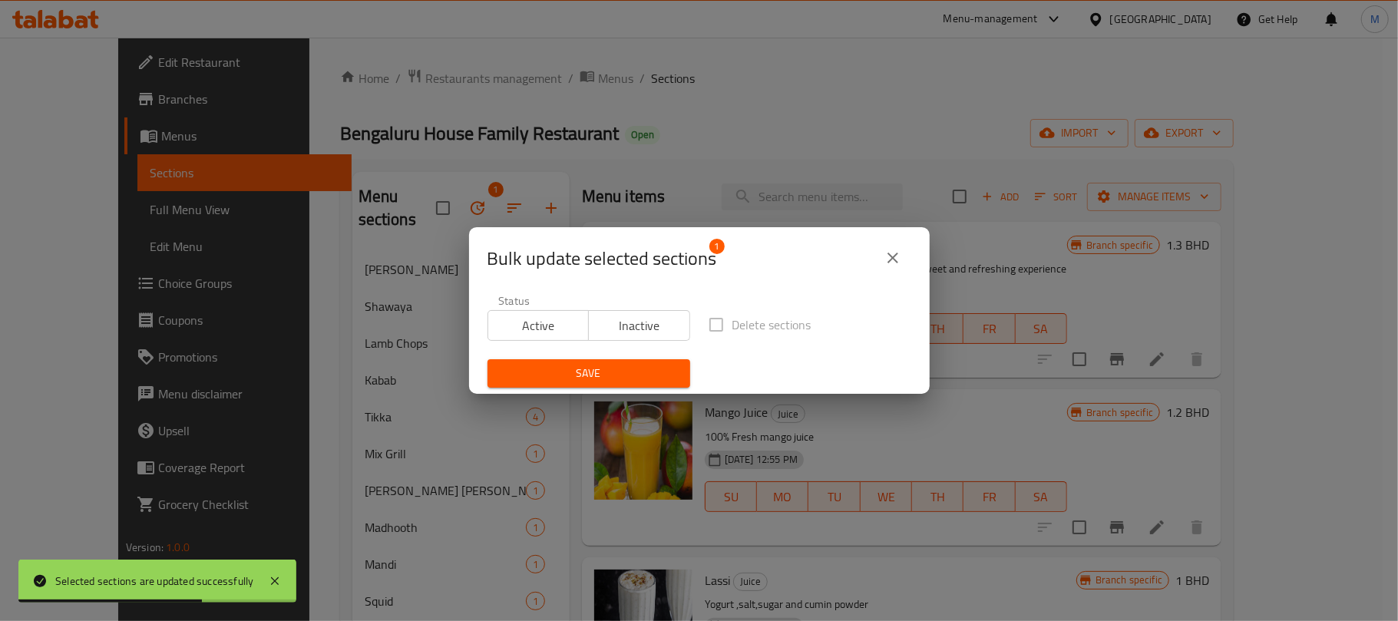
click at [649, 323] on span "Inactive" at bounding box center [639, 326] width 89 height 22
click at [616, 364] on span "Save" at bounding box center [589, 373] width 178 height 19
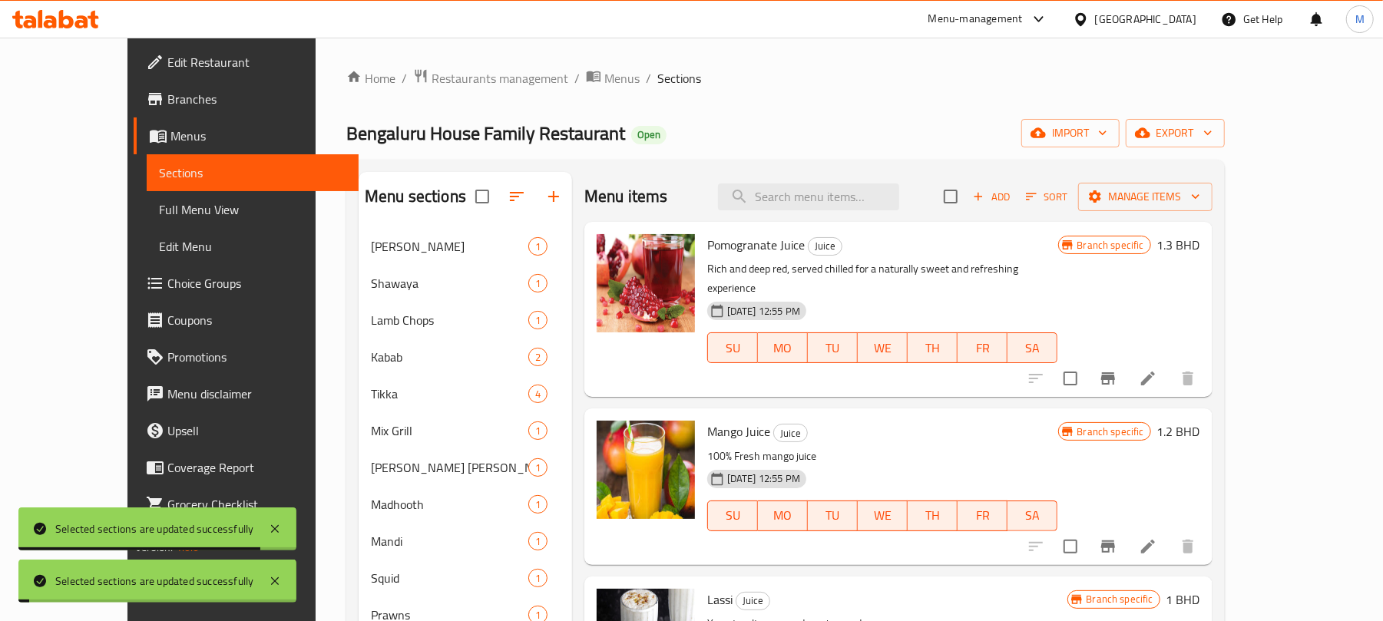
click at [657, 135] on div "Bengaluru House Family Restaurant Open import export" at bounding box center [785, 133] width 878 height 28
click at [507, 203] on icon "button" at bounding box center [516, 196] width 18 height 18
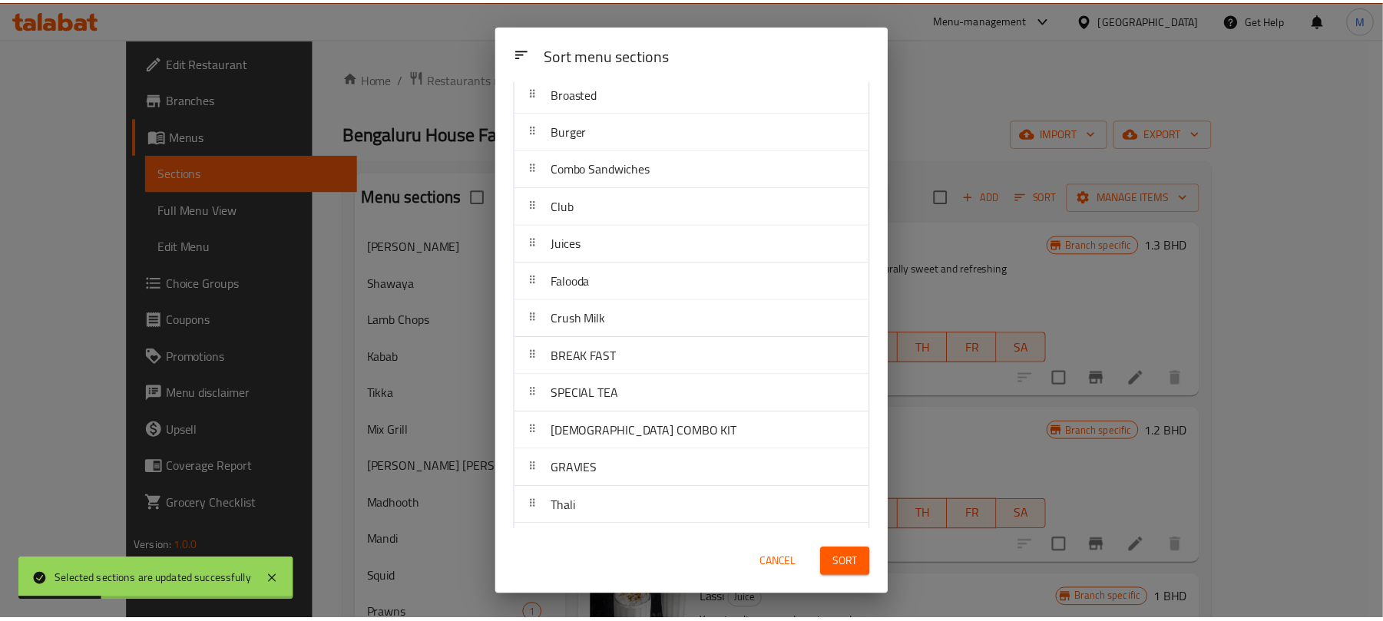
scroll to position [1115, 0]
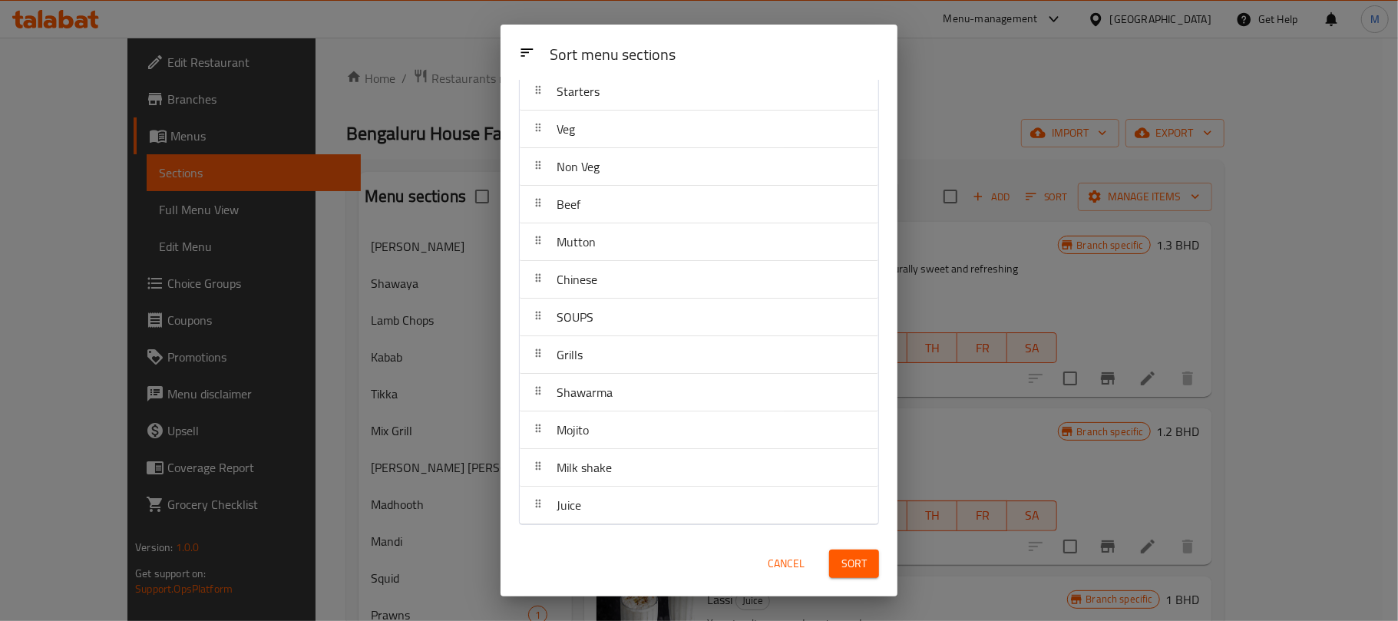
click at [792, 567] on span "Cancel" at bounding box center [786, 563] width 37 height 19
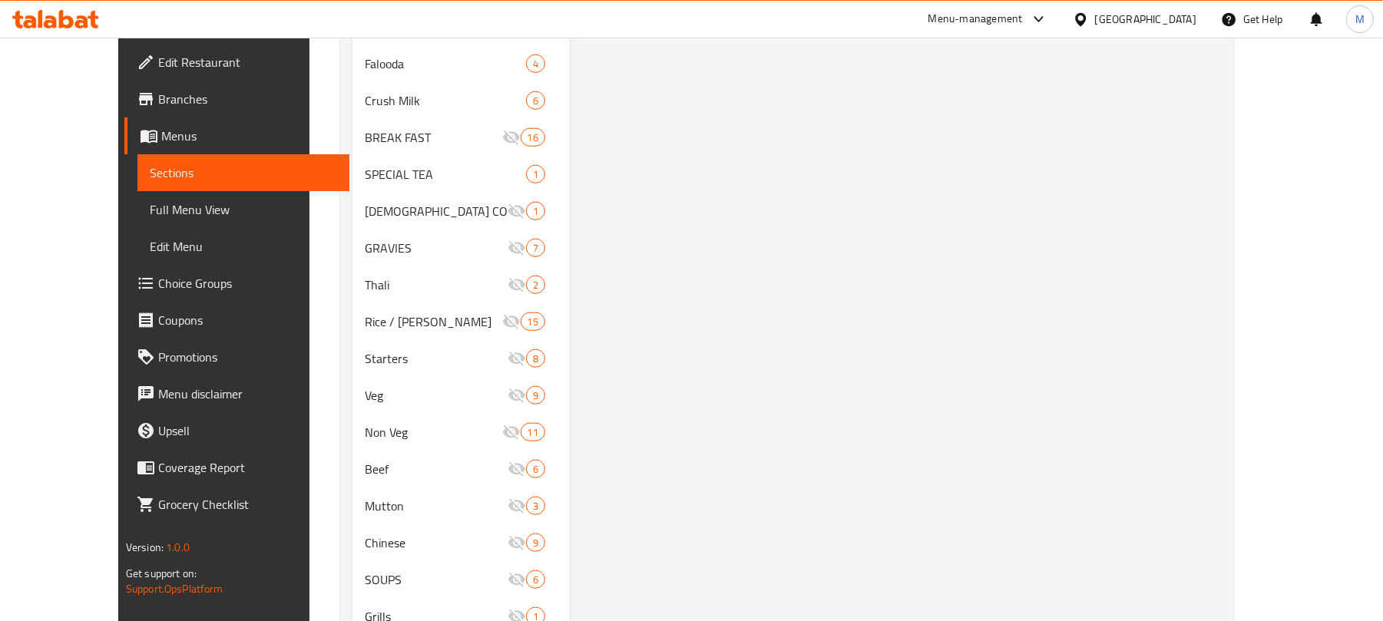
scroll to position [1131, 0]
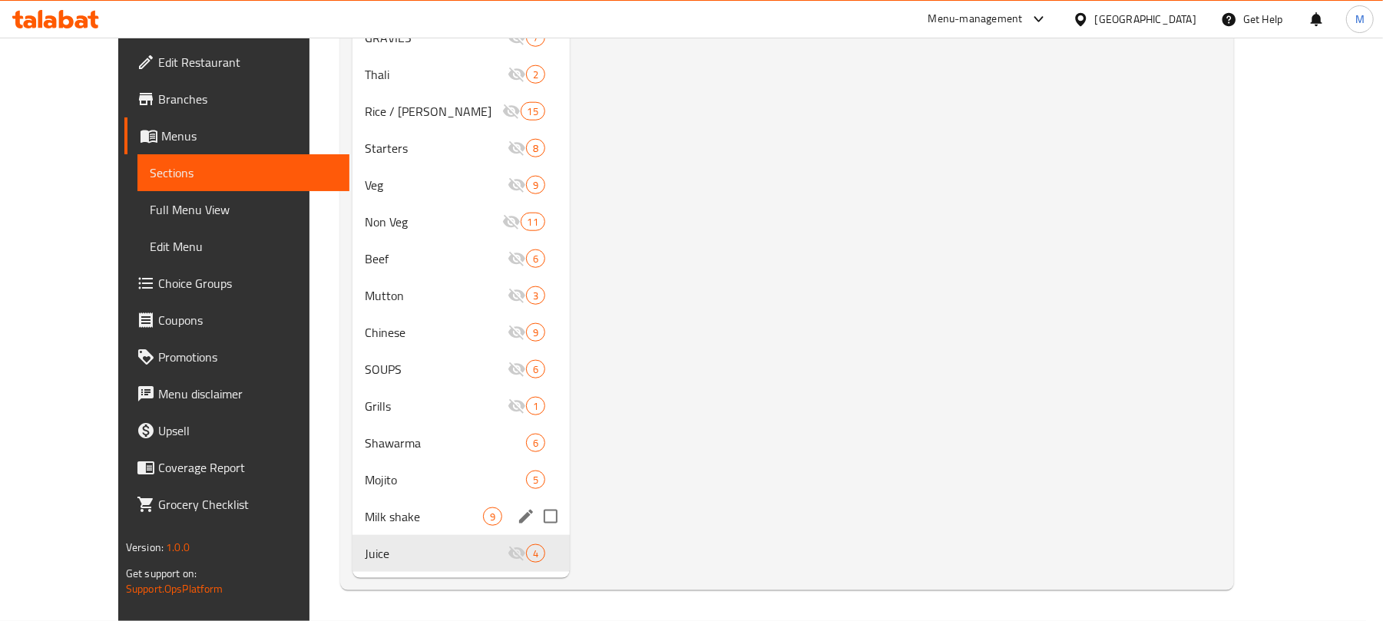
click at [390, 498] on div "Milk shake 9" at bounding box center [460, 516] width 217 height 37
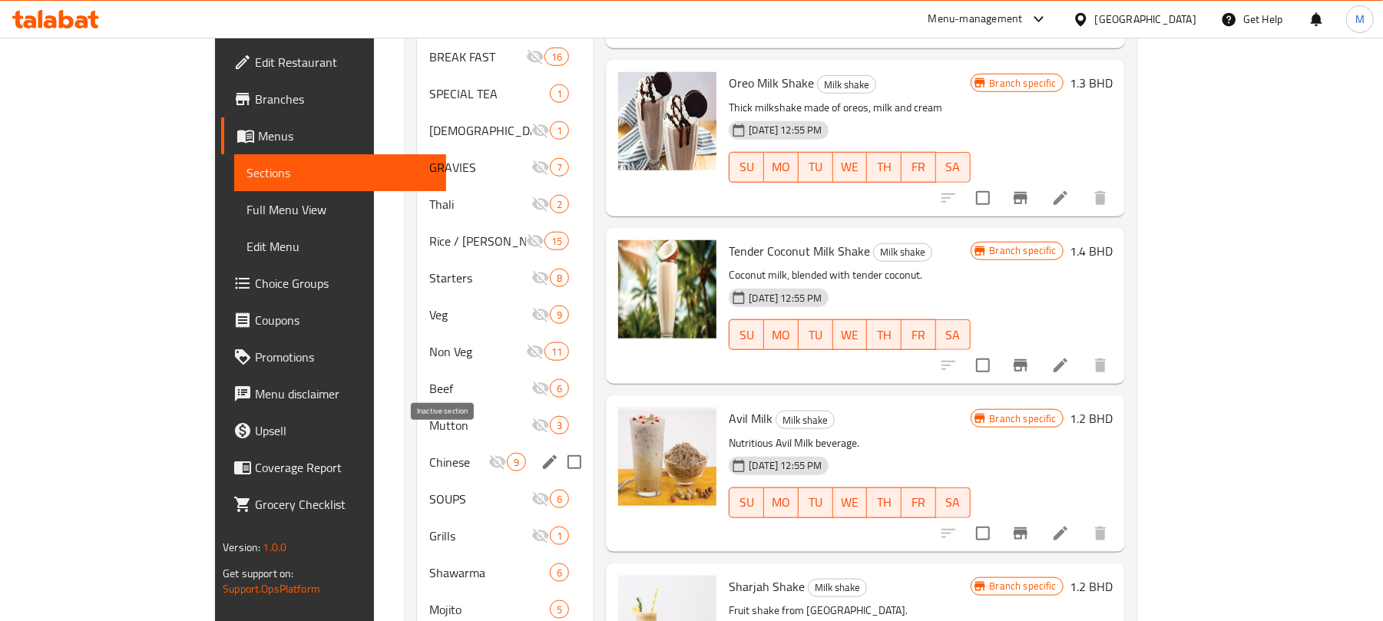
scroll to position [1131, 0]
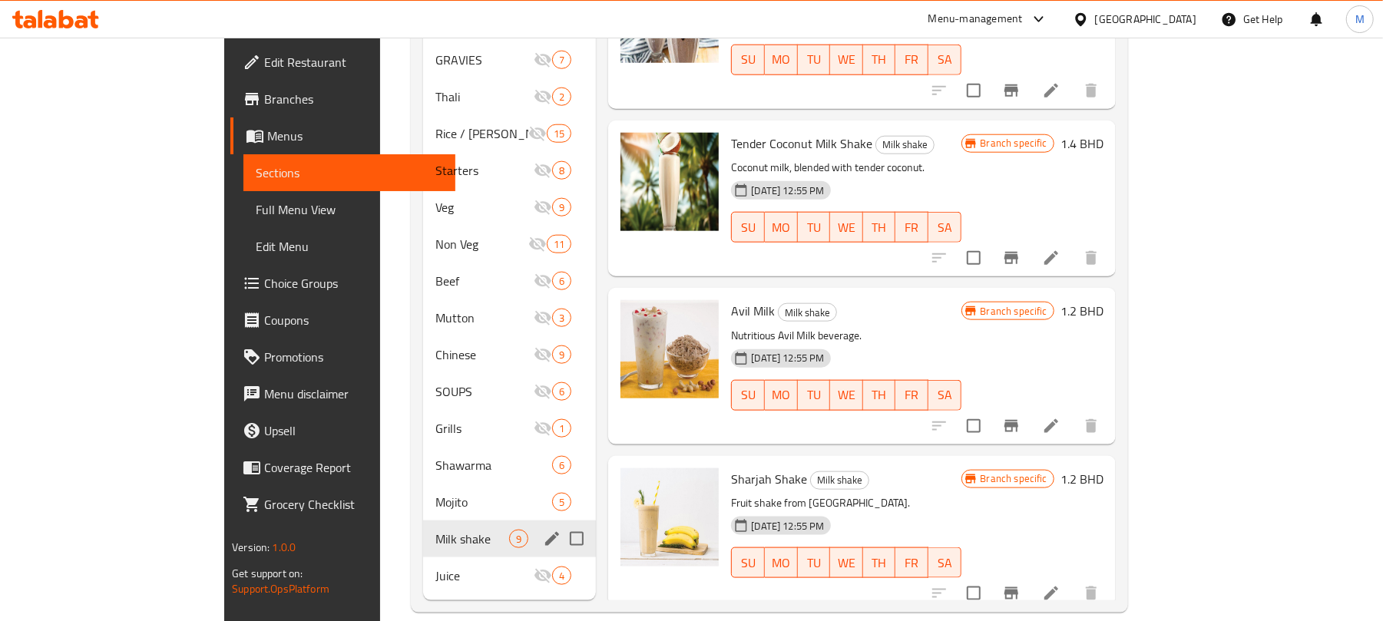
click at [560, 523] on input "Menu sections" at bounding box center [576, 539] width 32 height 32
checkbox input "true"
click at [435, 493] on span "Mojito" at bounding box center [472, 502] width 74 height 18
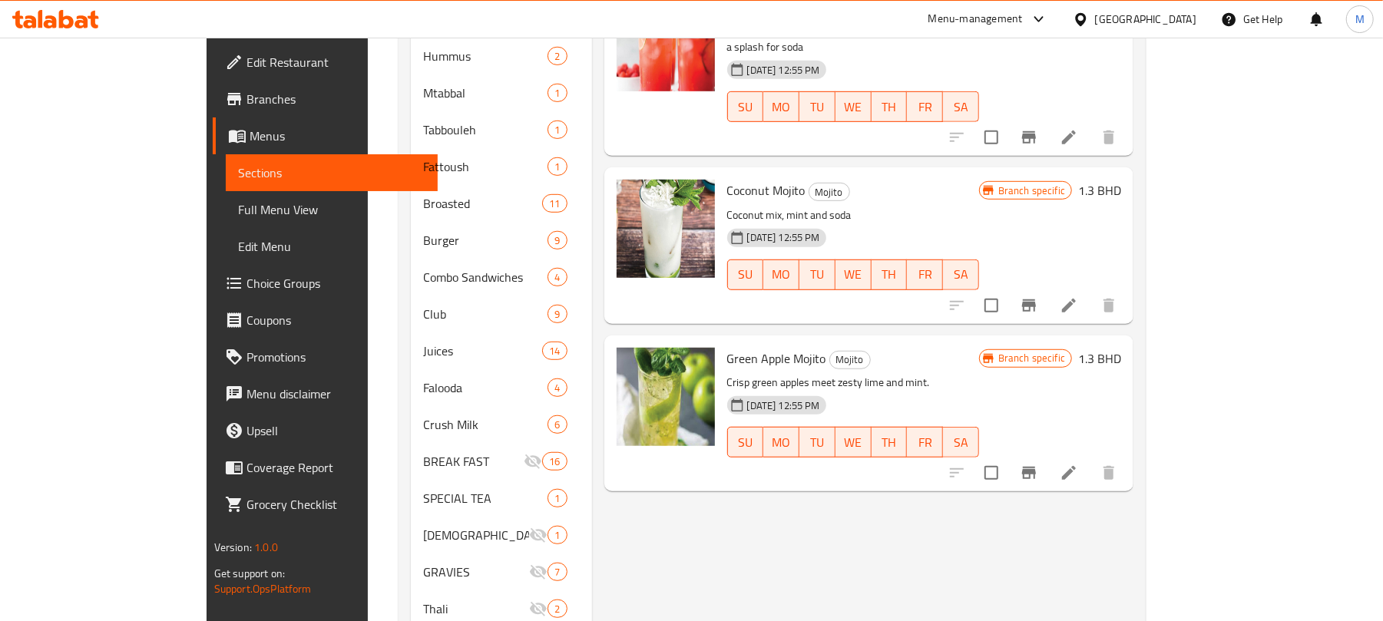
scroll to position [210, 0]
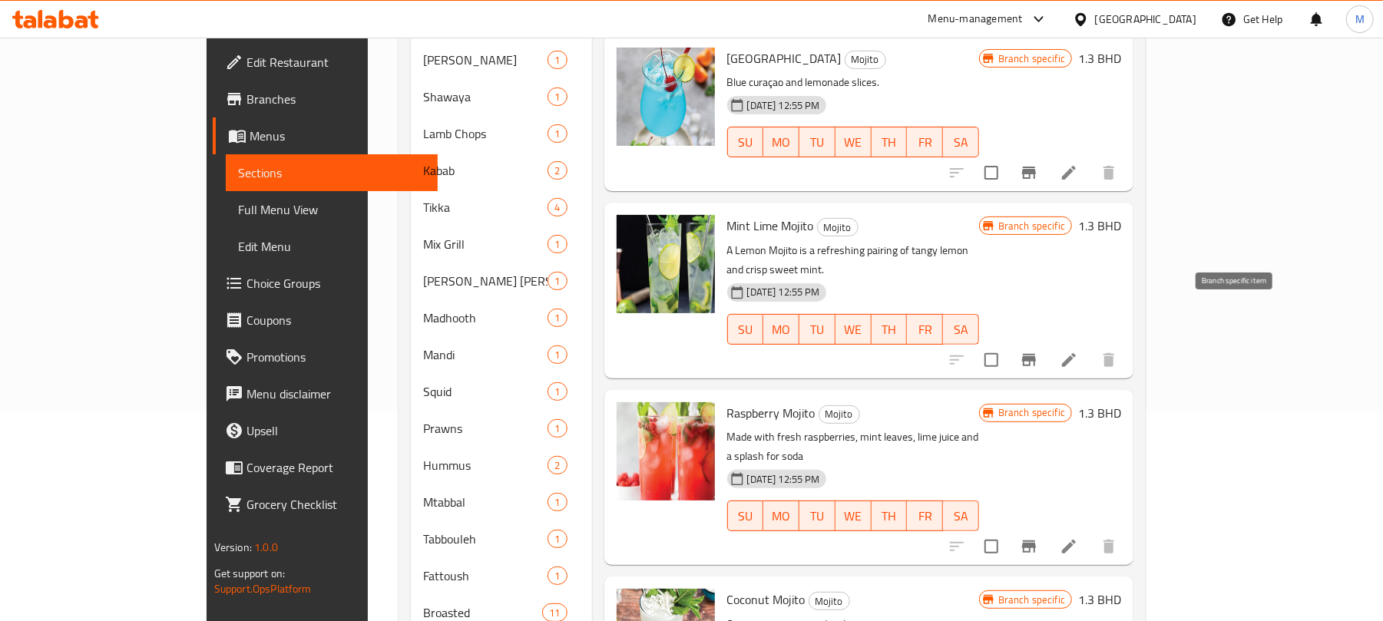
click at [1036, 354] on icon "Branch-specific-item" at bounding box center [1029, 360] width 14 height 12
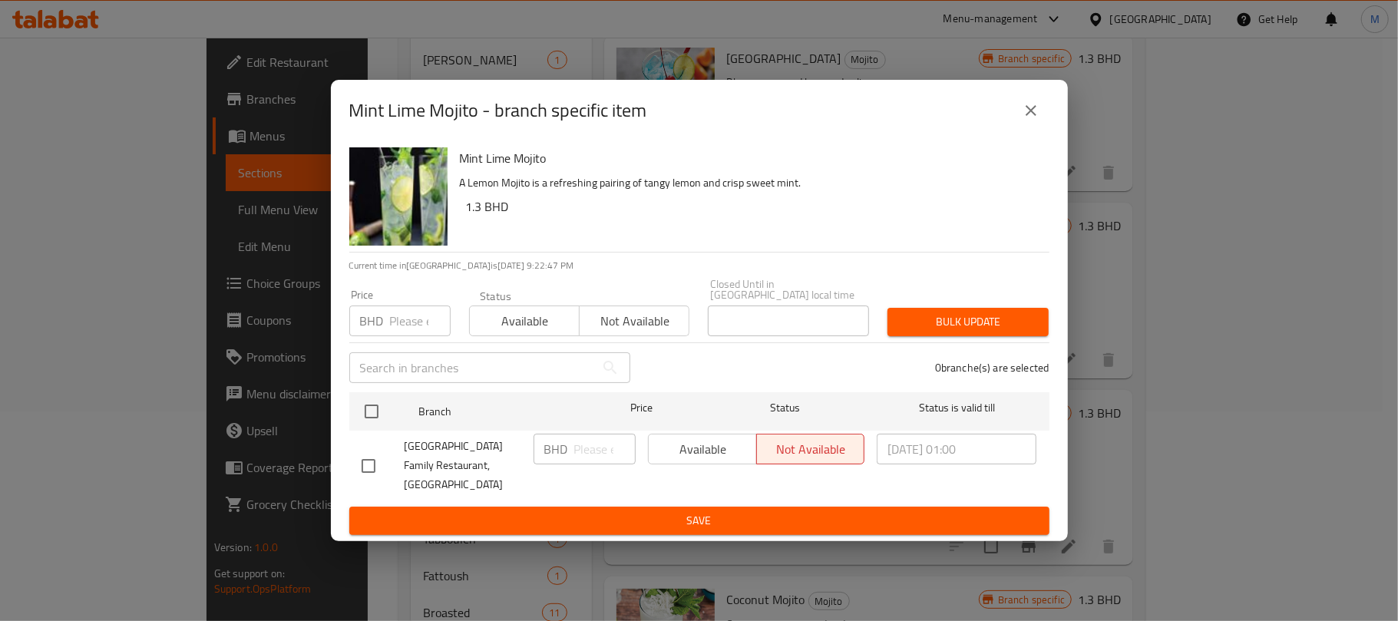
click at [1017, 123] on button "close" at bounding box center [1031, 110] width 37 height 37
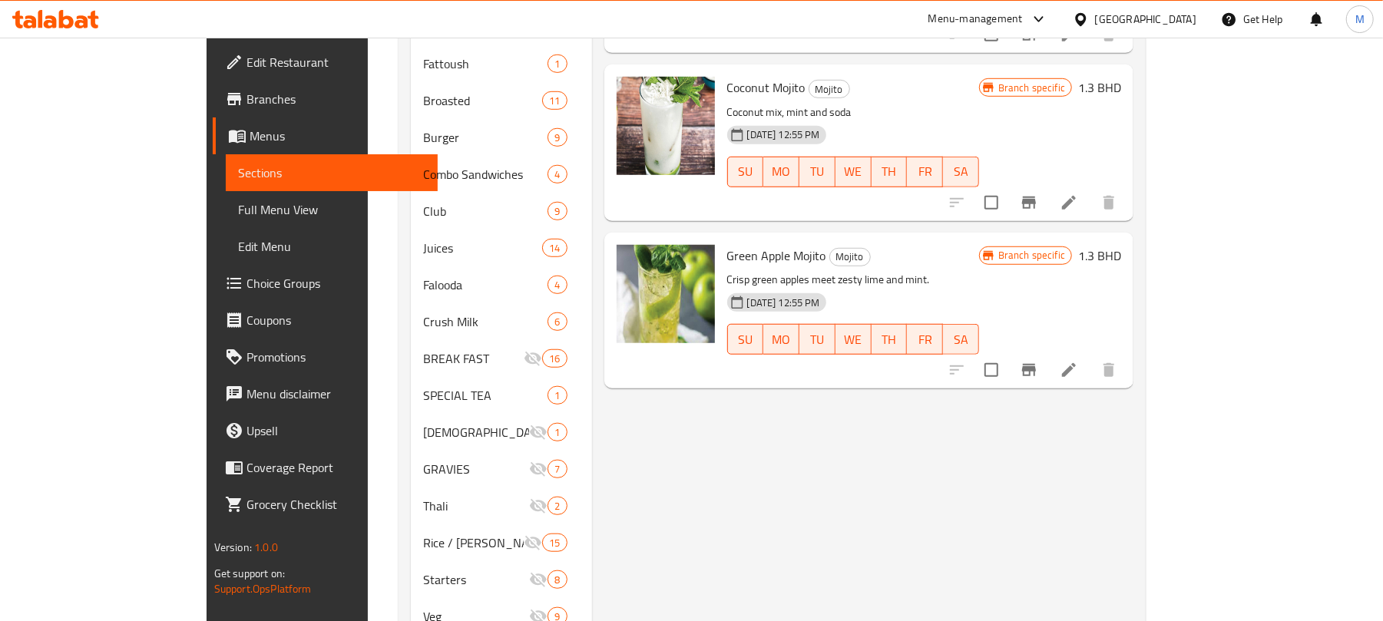
scroll to position [1131, 0]
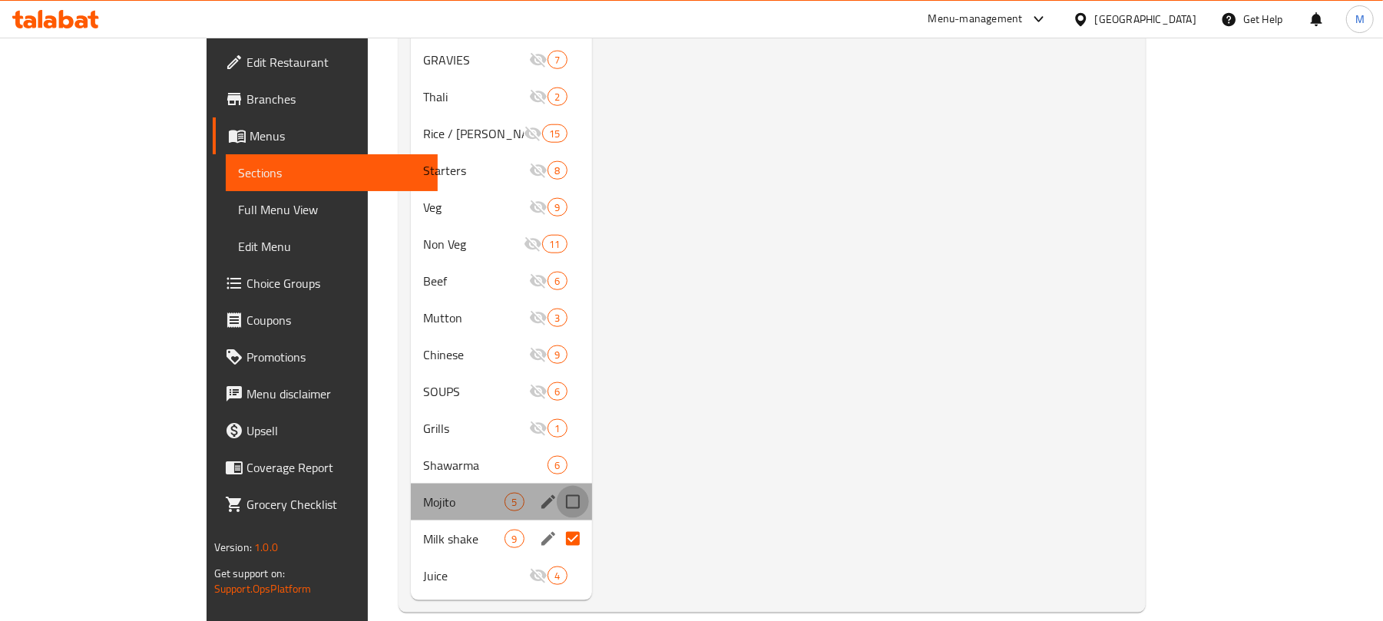
click at [557, 486] on input "Menu sections" at bounding box center [573, 502] width 32 height 32
checkbox input "true"
click at [557, 449] on input "Menu sections" at bounding box center [573, 465] width 32 height 32
checkbox input "true"
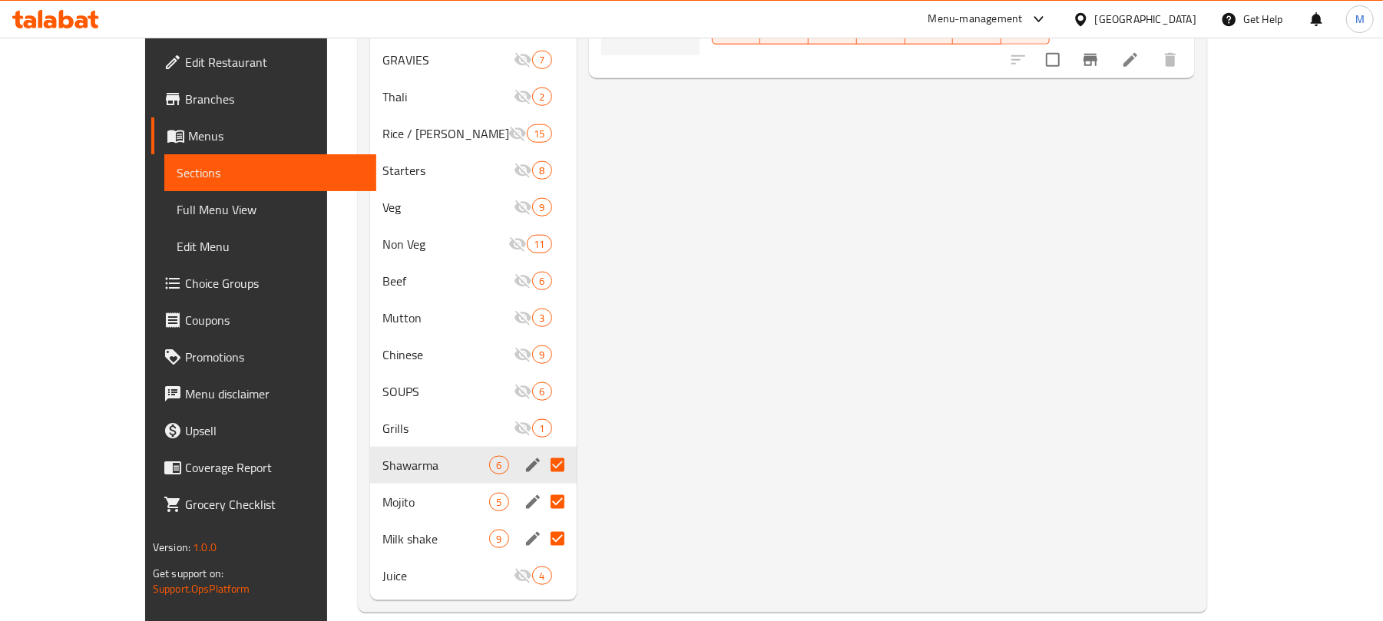
click at [393, 447] on div "Shawarma 6" at bounding box center [473, 465] width 207 height 37
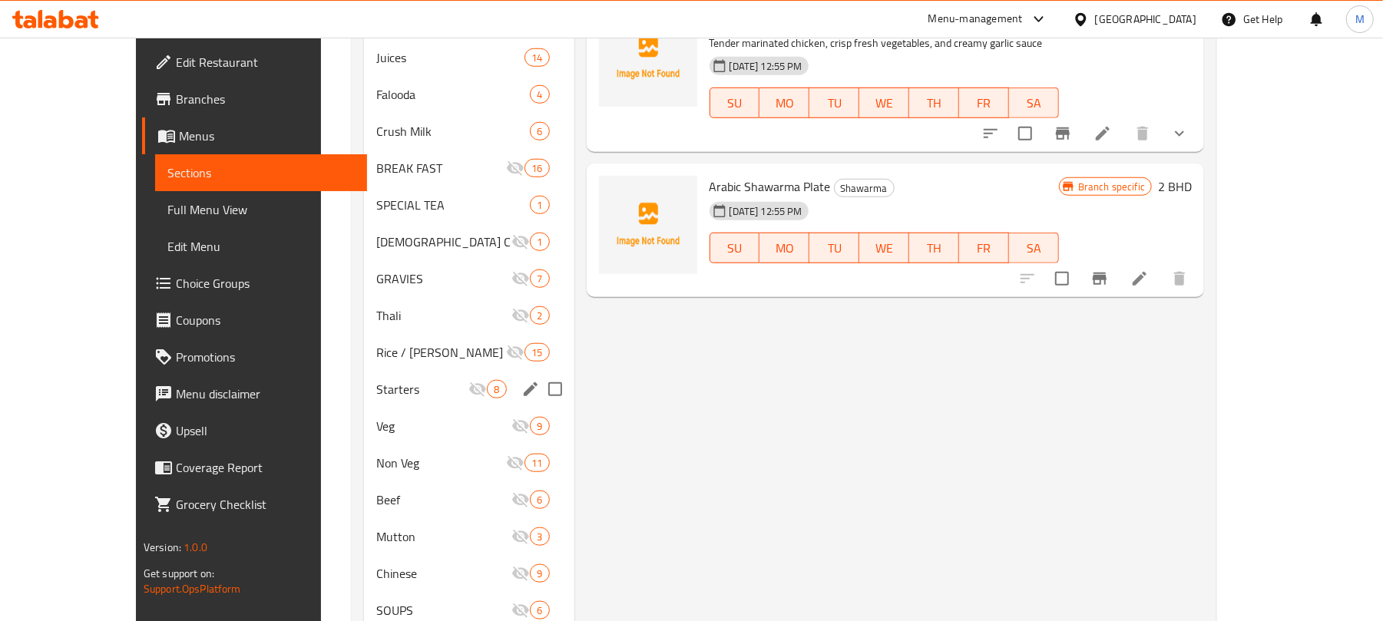
scroll to position [926, 0]
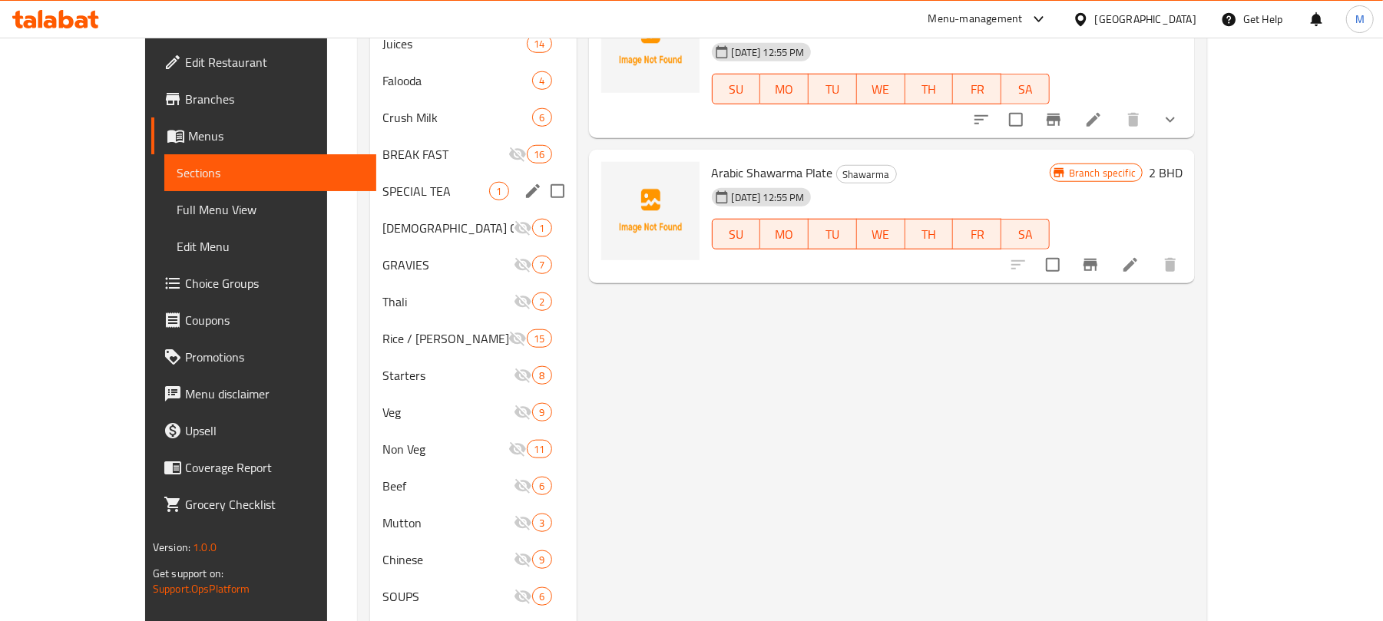
click at [541, 175] on input "Menu sections" at bounding box center [557, 191] width 32 height 32
checkbox input "true"
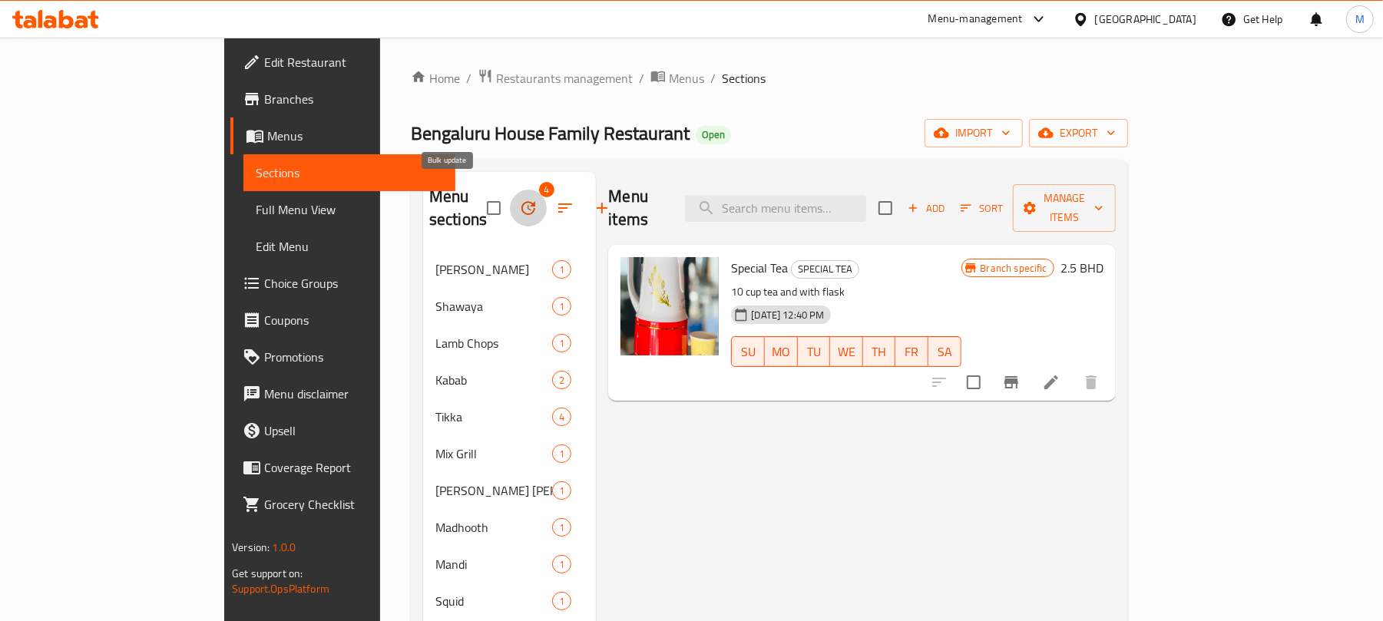
click at [519, 199] on icon "button" at bounding box center [528, 208] width 18 height 18
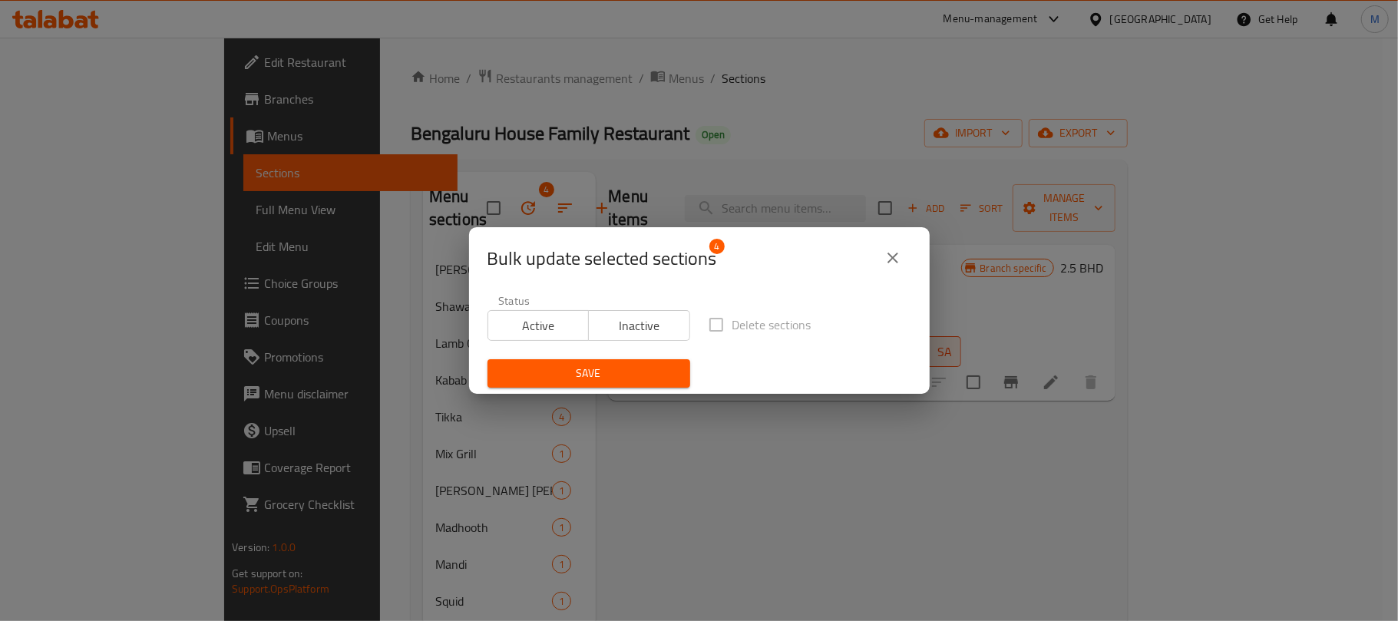
click at [600, 319] on span "Inactive" at bounding box center [639, 326] width 89 height 22
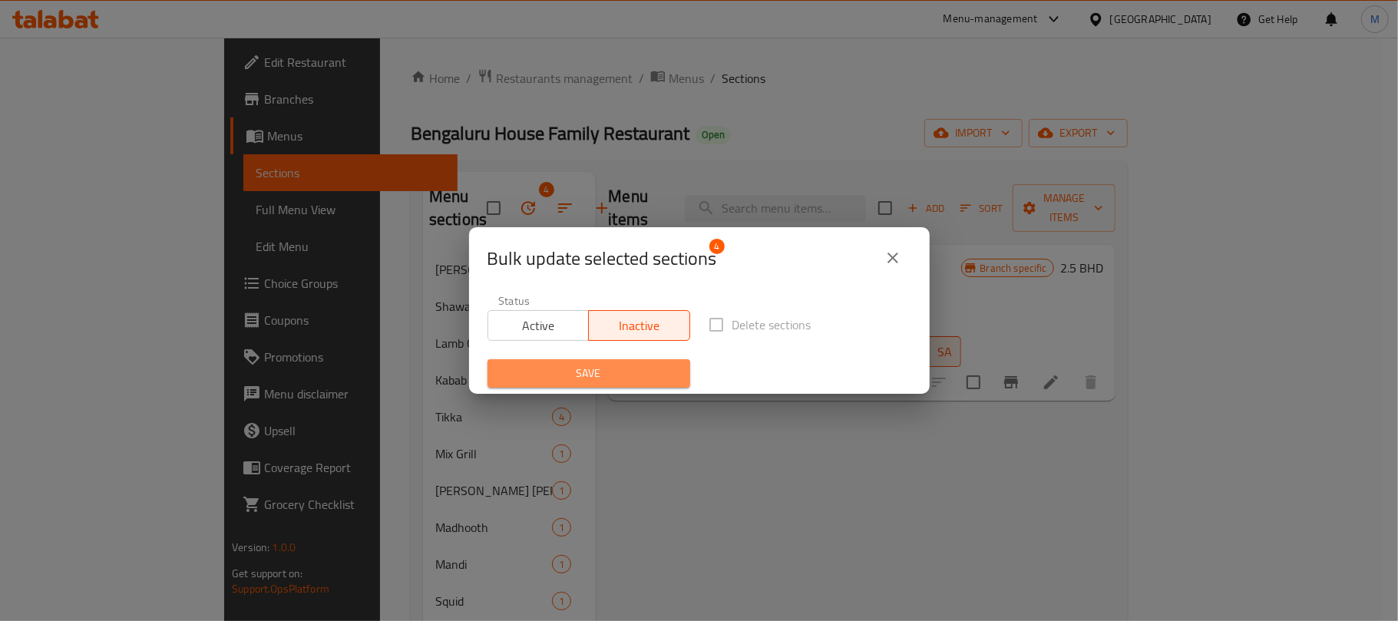
click at [603, 382] on span "Save" at bounding box center [589, 373] width 178 height 19
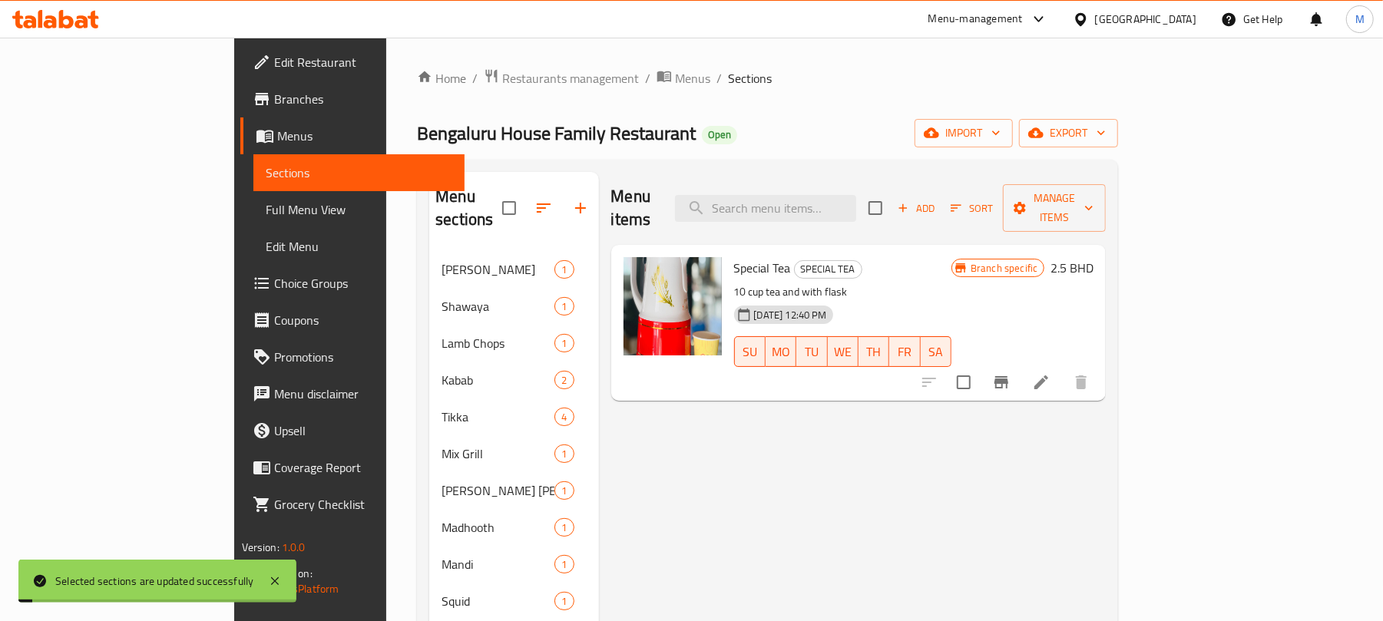
click at [705, 184] on div "Menu items Add Sort Manage items" at bounding box center [858, 208] width 495 height 73
click at [1106, 132] on span "export" at bounding box center [1068, 133] width 74 height 19
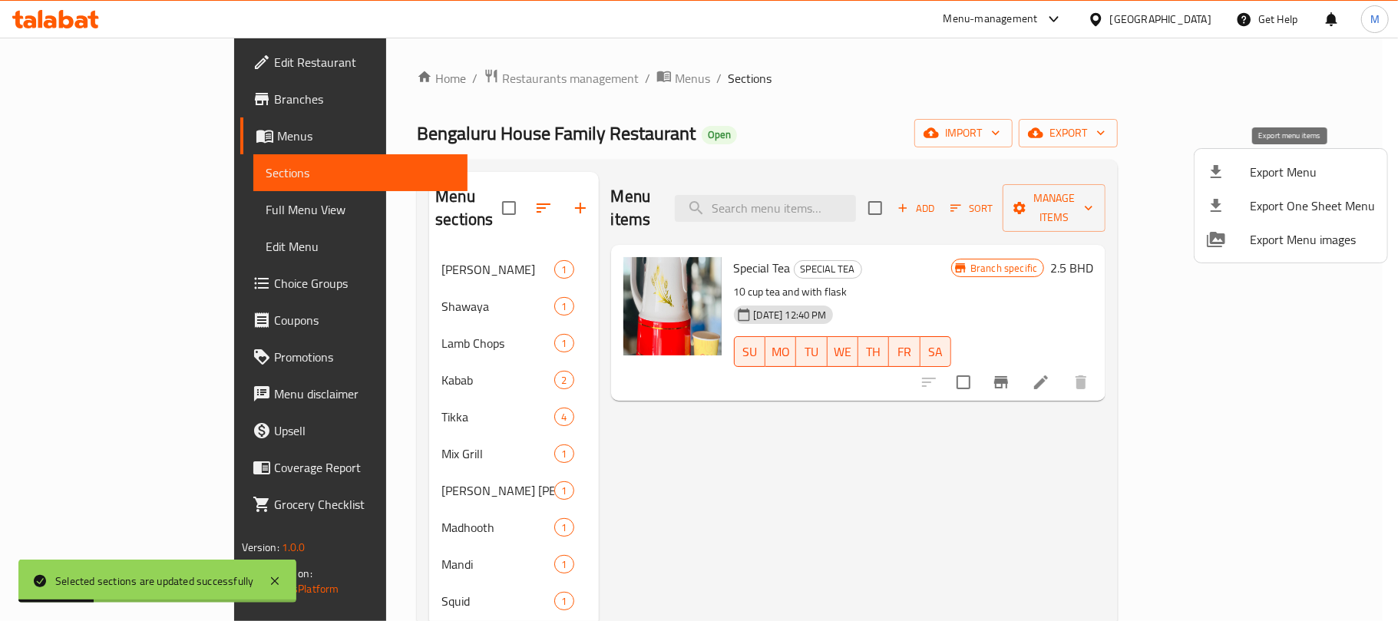
click at [1244, 176] on div at bounding box center [1228, 172] width 43 height 18
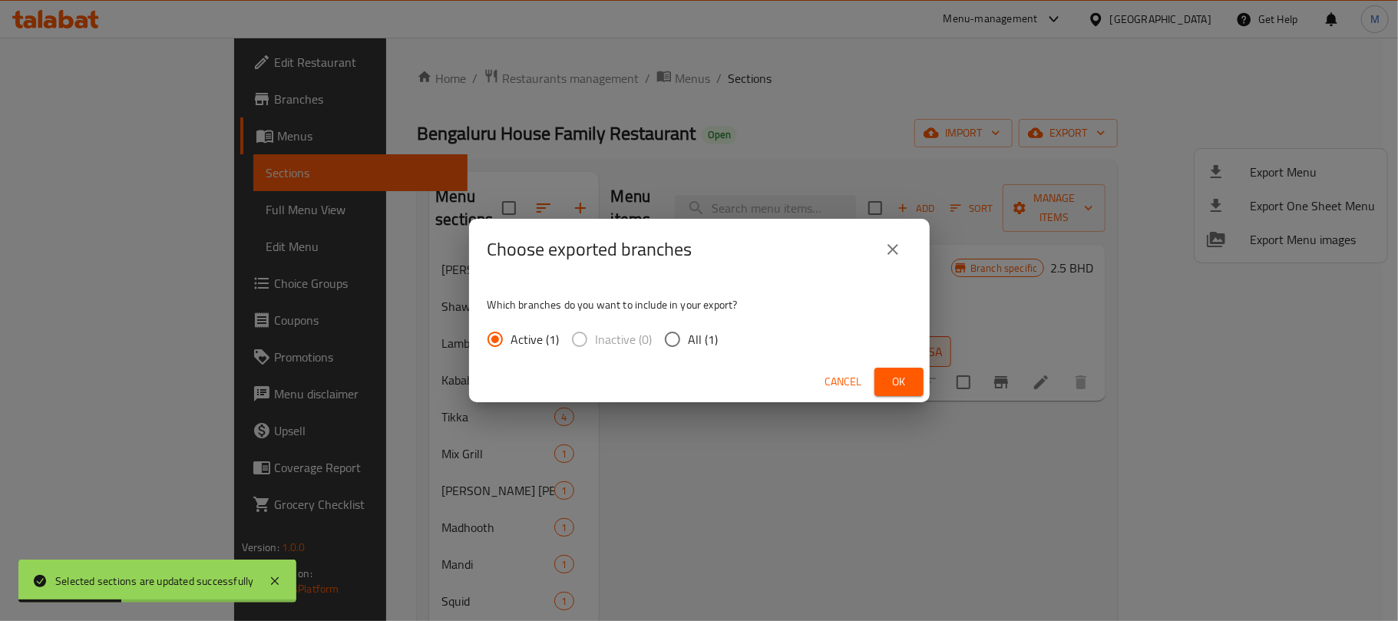
click at [676, 336] on input "All (1)" at bounding box center [672, 339] width 32 height 32
radio input "true"
click at [884, 376] on button "Ok" at bounding box center [898, 382] width 49 height 28
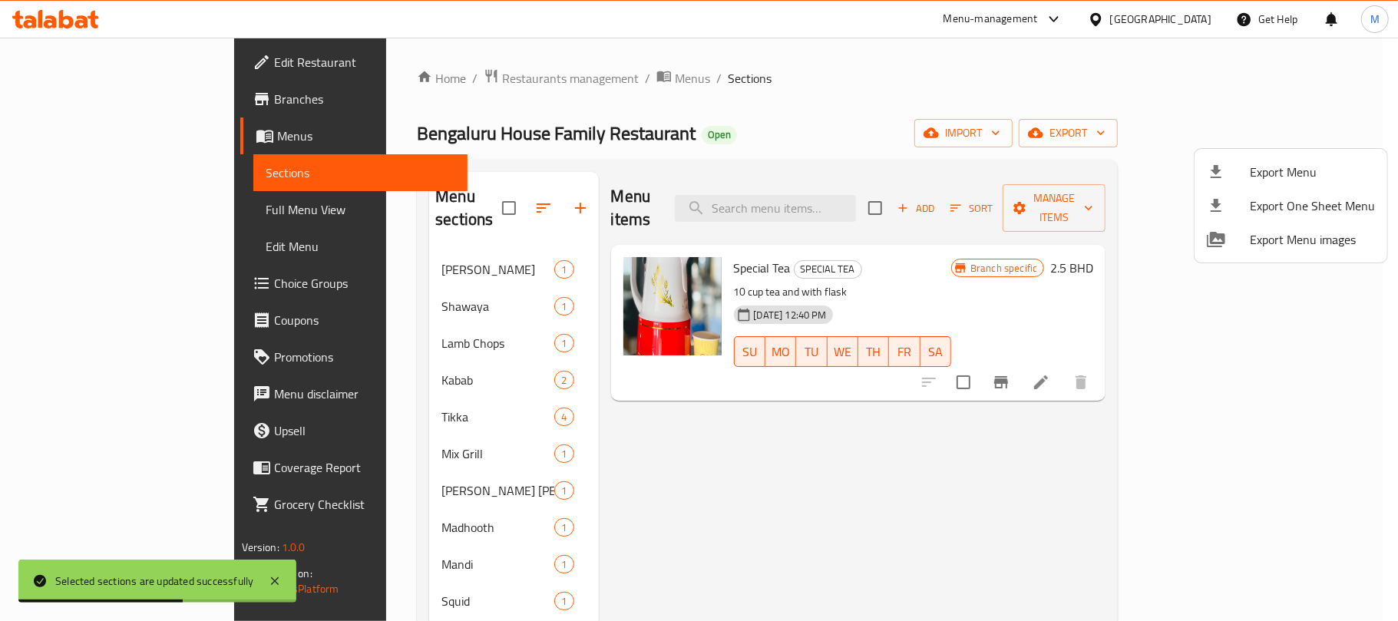
drag, startPoint x: 615, startPoint y: 134, endPoint x: 439, endPoint y: 2, distance: 219.9
click at [615, 134] on div at bounding box center [699, 310] width 1398 height 621
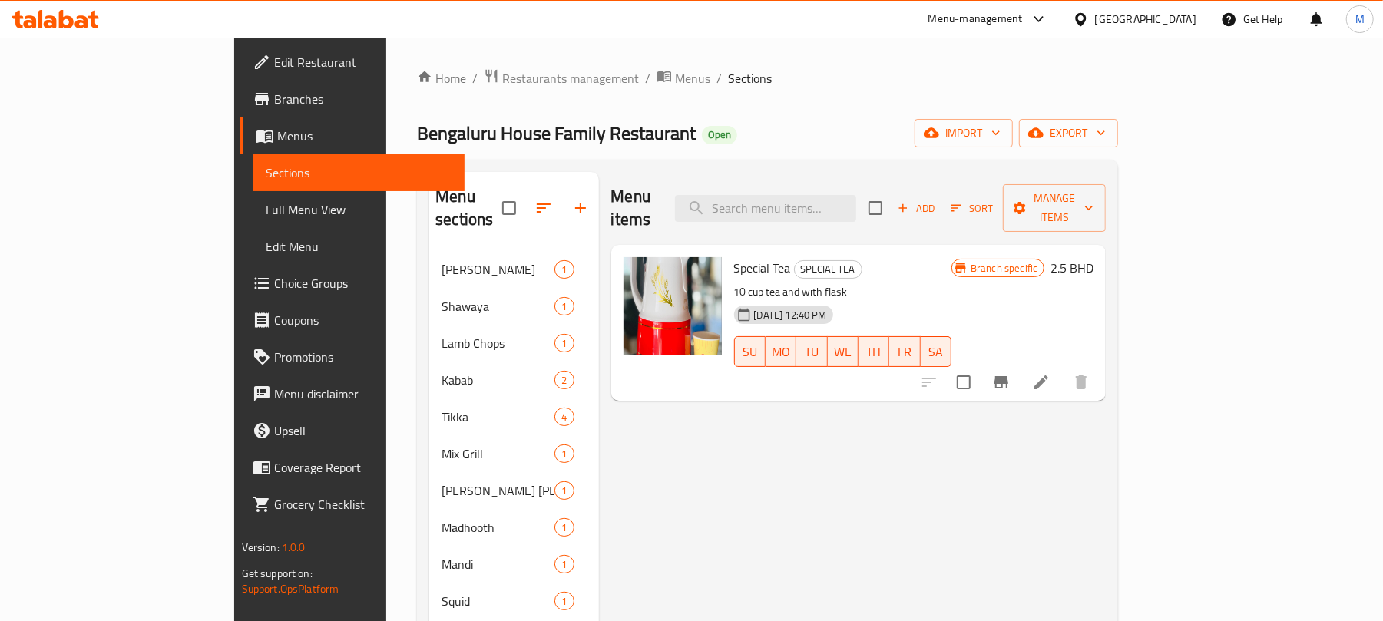
click at [1184, 25] on div "[GEOGRAPHIC_DATA]" at bounding box center [1145, 19] width 101 height 17
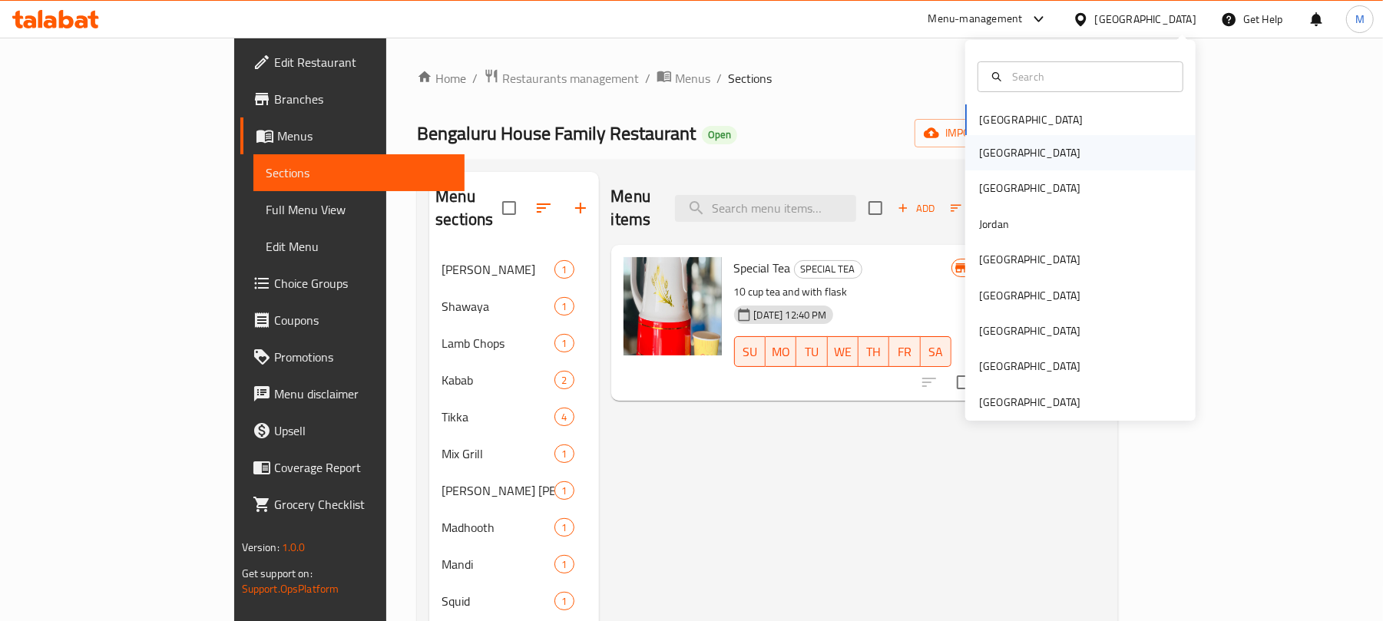
click at [1023, 158] on div "Egypt" at bounding box center [1080, 152] width 230 height 35
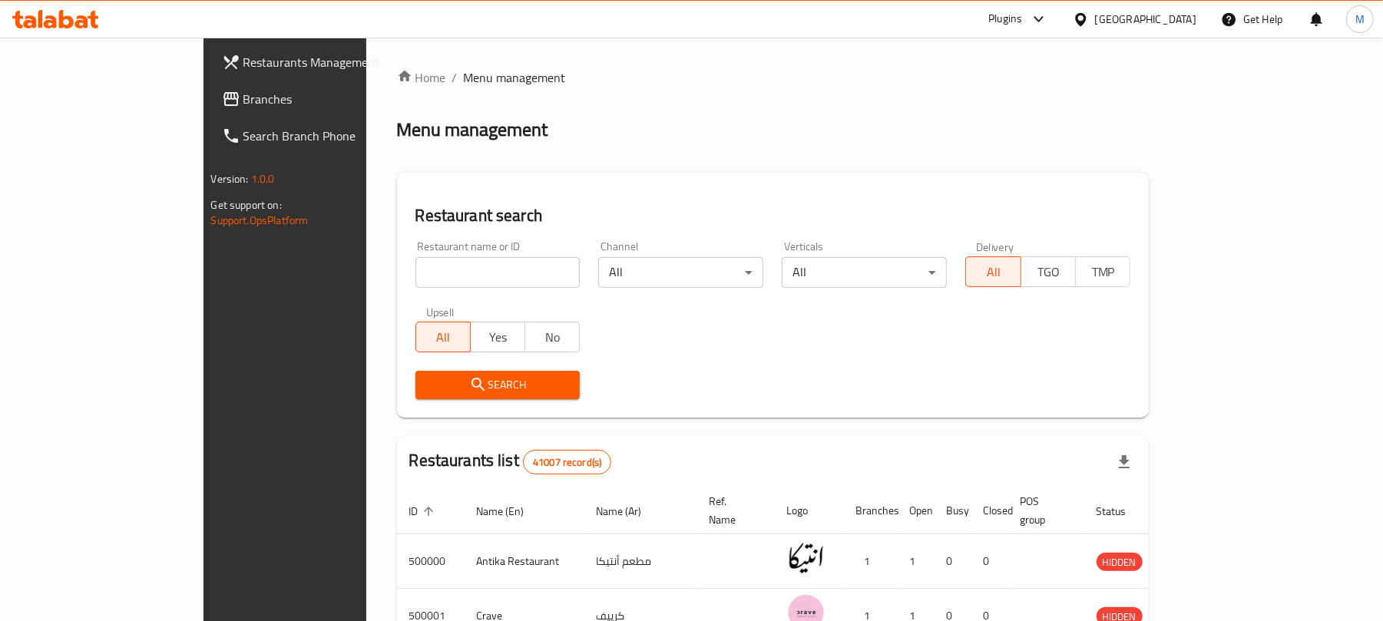
click at [415, 278] on input "search" at bounding box center [497, 272] width 165 height 31
paste input "Sabrina"
type input "Sabrina"
click button "Search" at bounding box center [497, 385] width 165 height 28
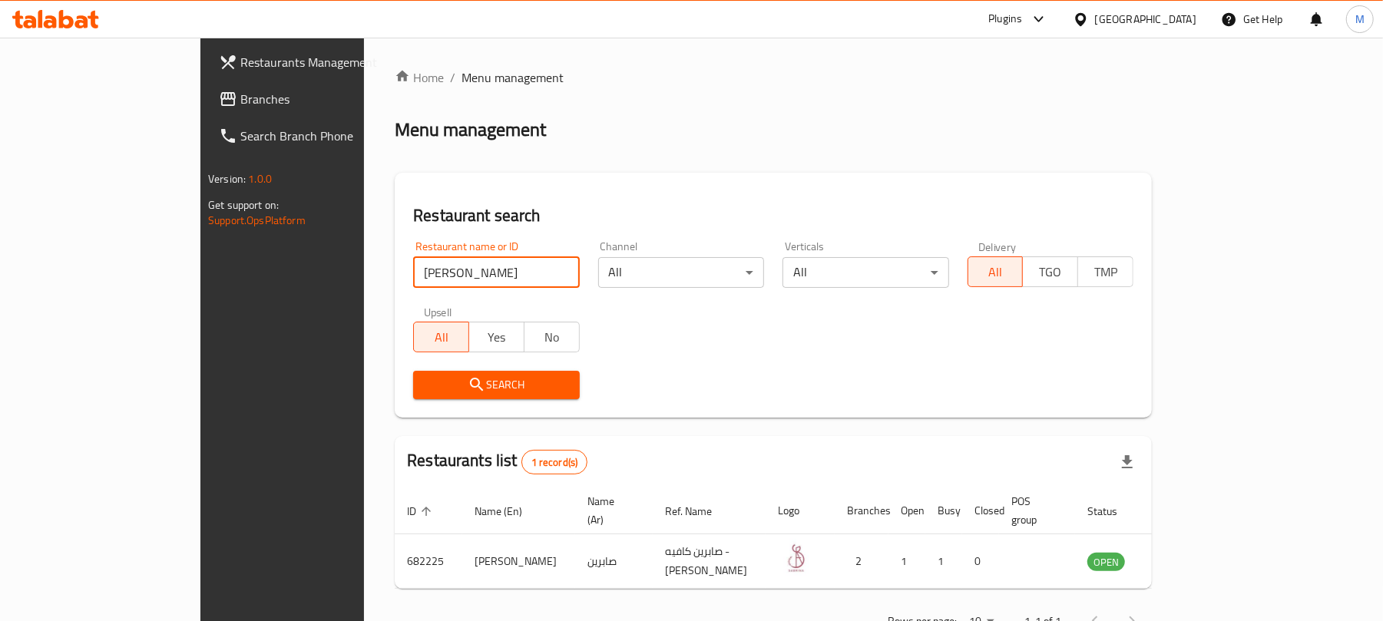
scroll to position [35, 0]
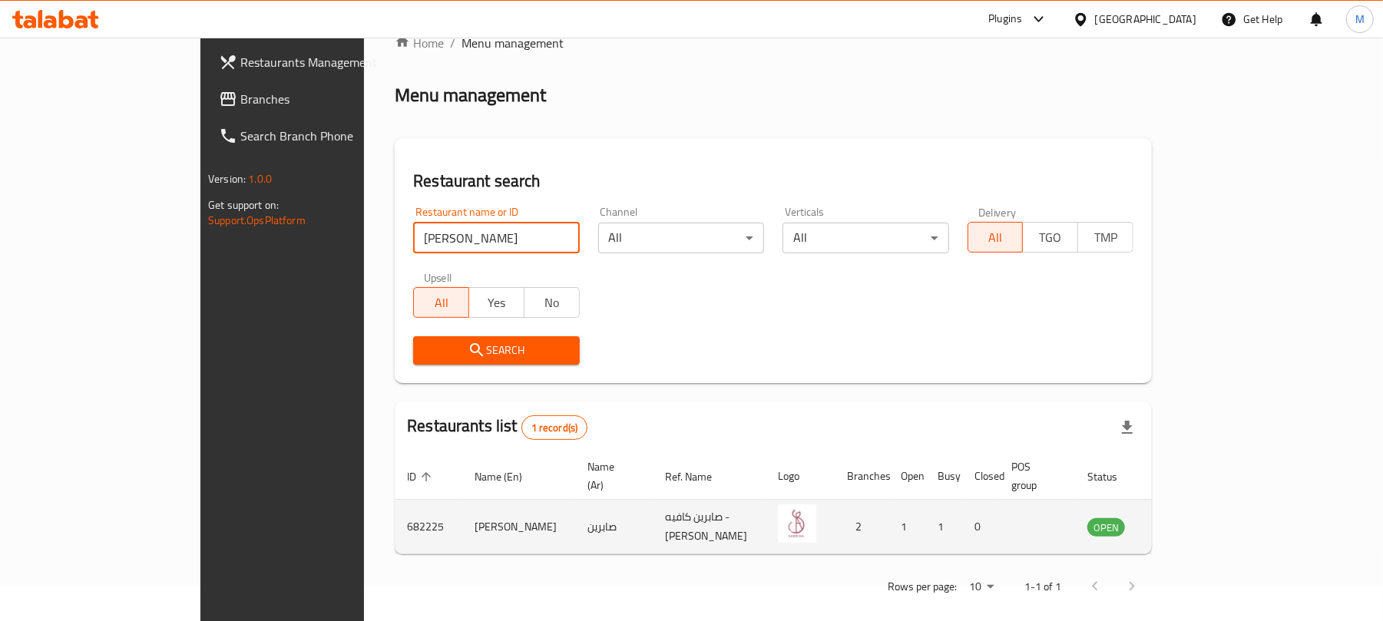
click at [1185, 521] on icon "enhanced table" at bounding box center [1176, 527] width 17 height 13
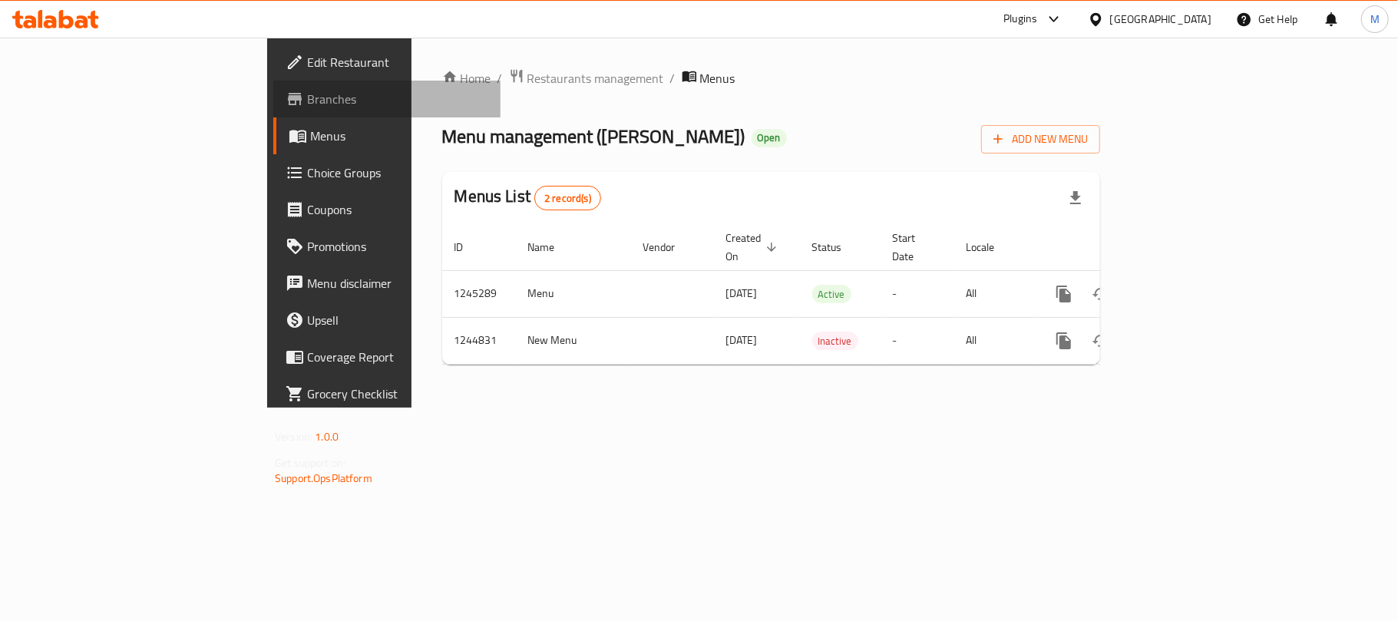
click at [307, 98] on span "Branches" at bounding box center [397, 99] width 181 height 18
